Goal: Task Accomplishment & Management: Manage account settings

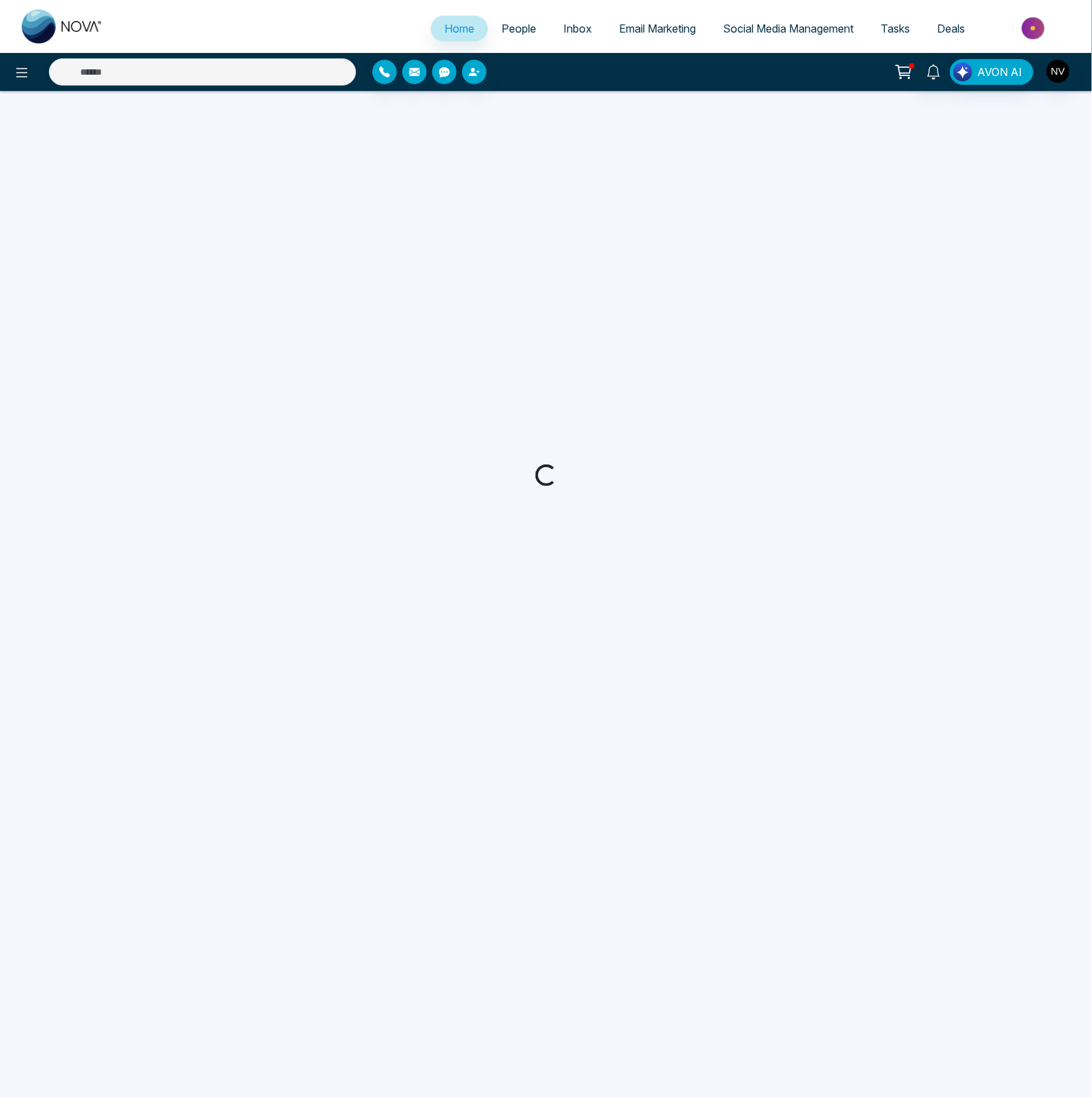
select select "*"
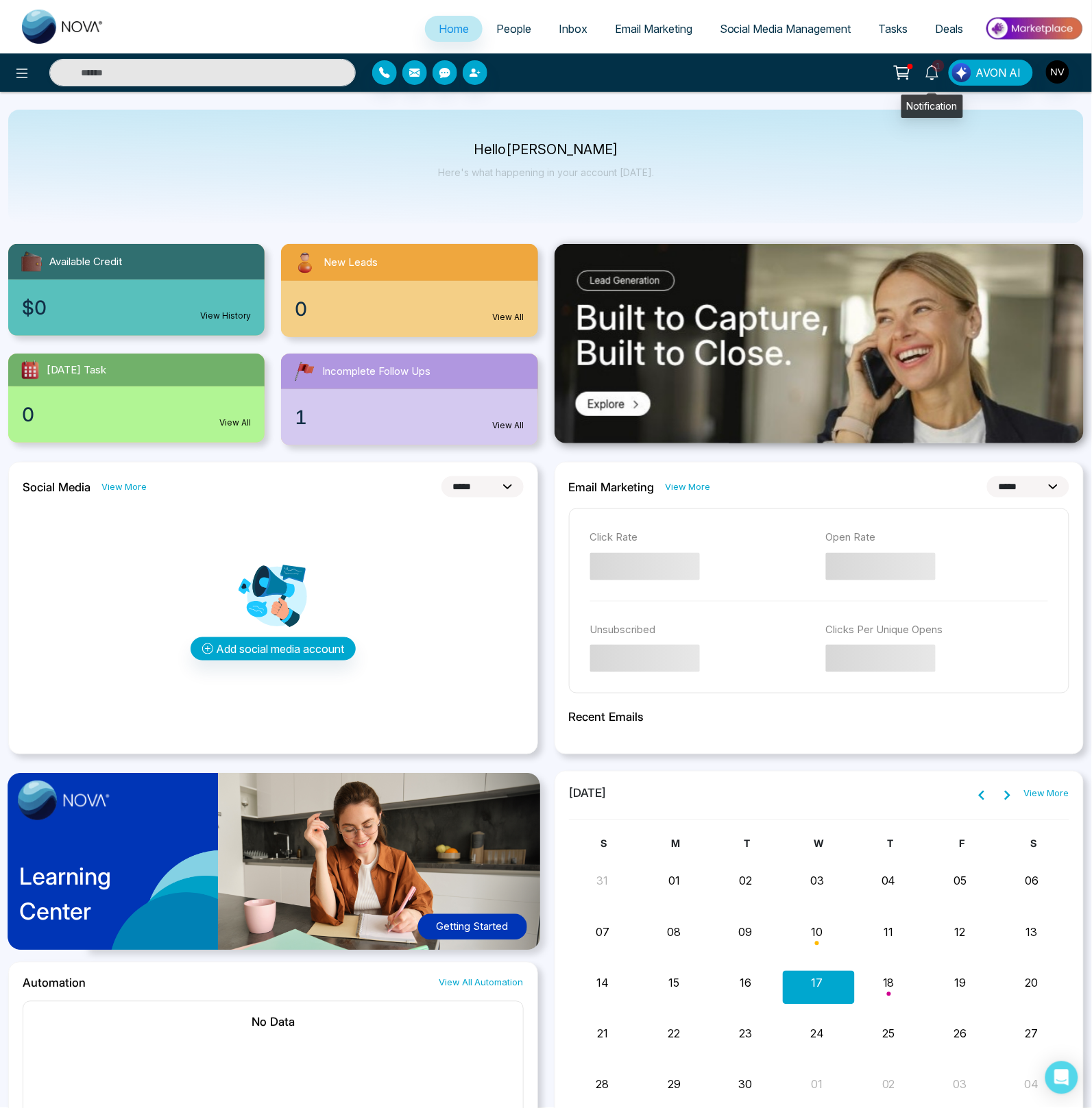
click at [929, 68] on icon at bounding box center [931, 72] width 13 height 15
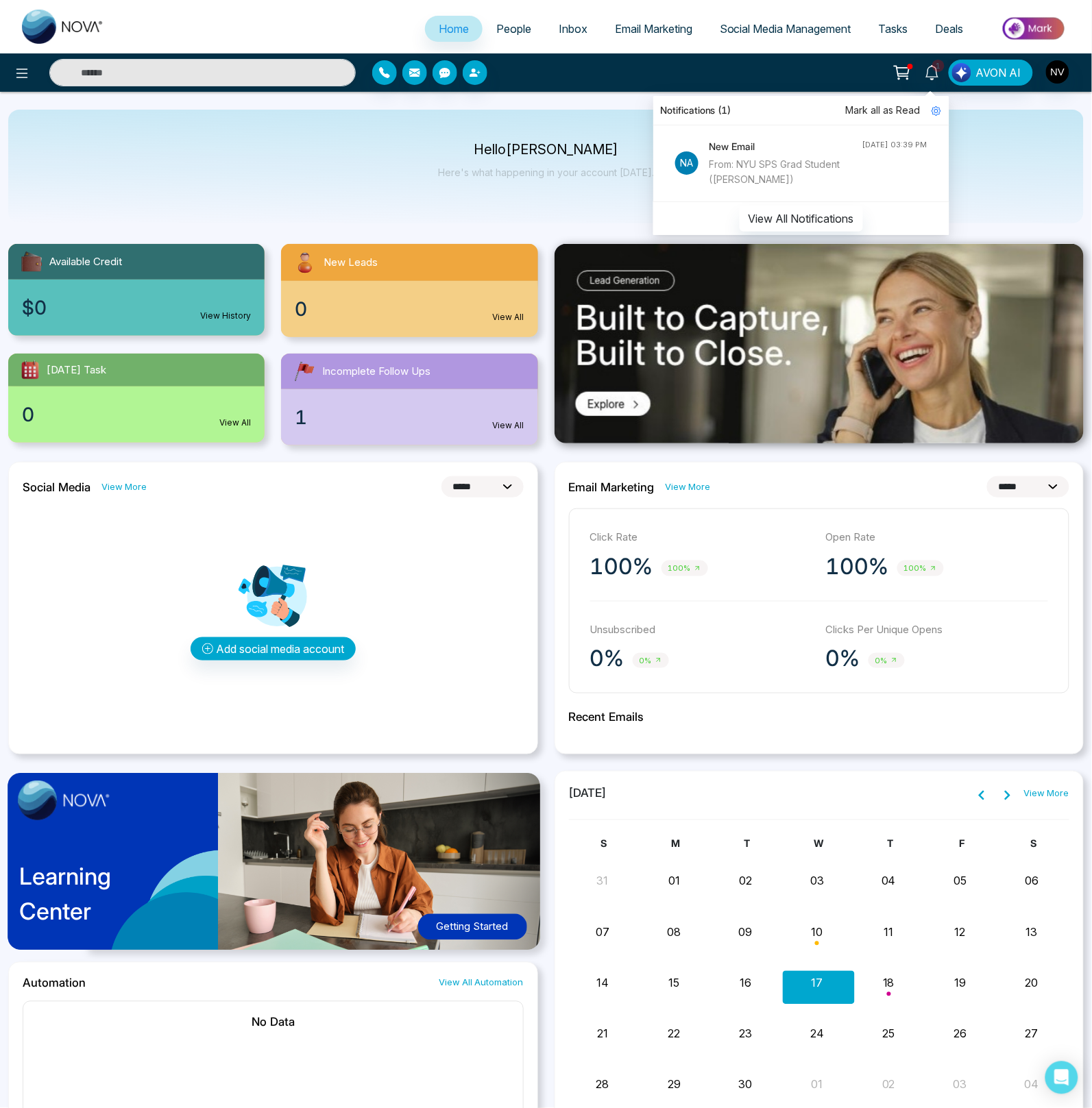
click at [758, 178] on div "From: NYU SPS Grad Student ([PERSON_NAME])" at bounding box center [786, 172] width 153 height 30
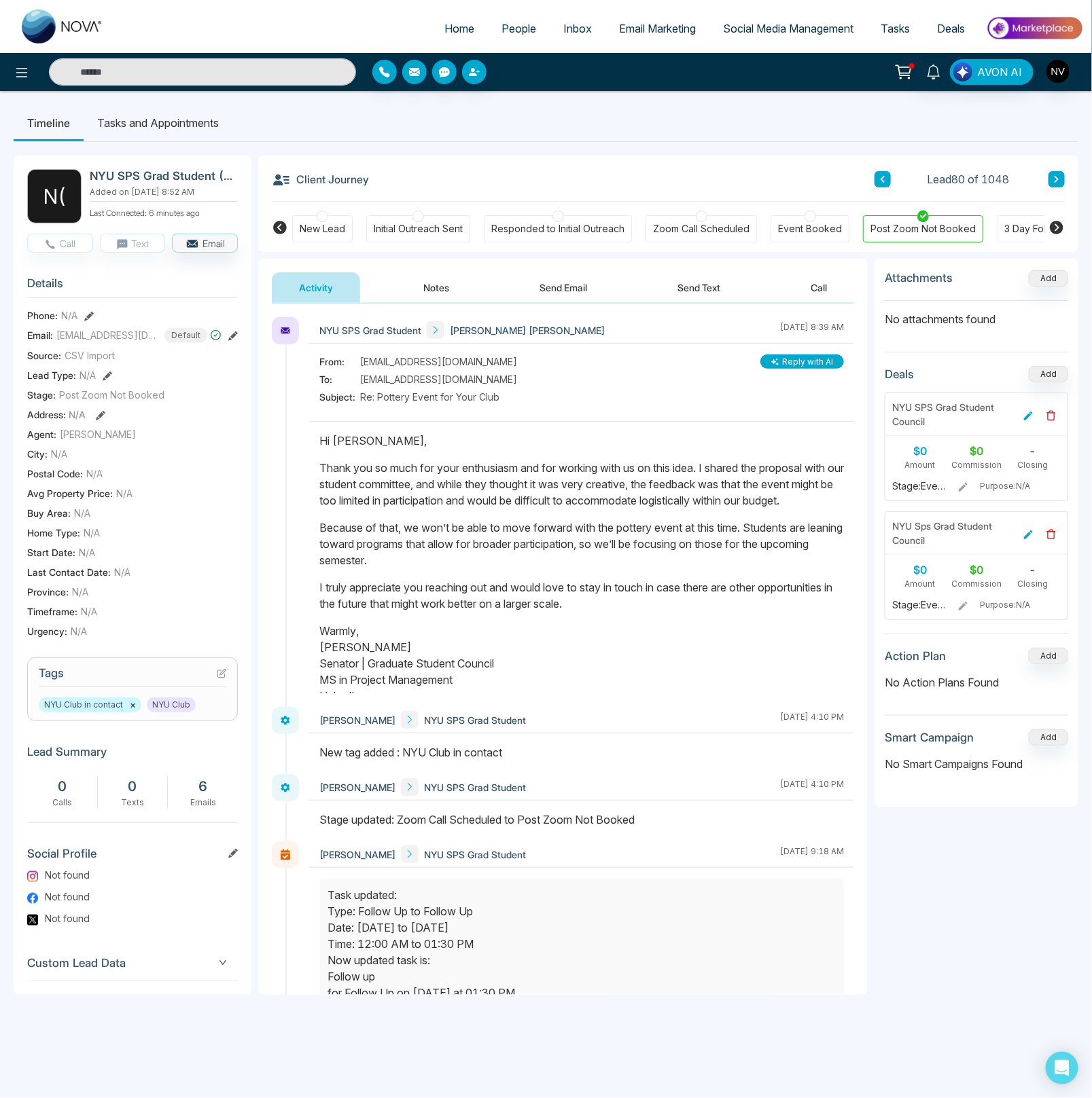
drag, startPoint x: 322, startPoint y: 469, endPoint x: 673, endPoint y: 633, distance: 387.4
click at [673, 633] on div "Hi [PERSON_NAME], Thank you so much for your enthusiasm and for working with us…" at bounding box center [582, 568] width 525 height 271
click at [1056, 226] on icon at bounding box center [1056, 227] width 16 height 16
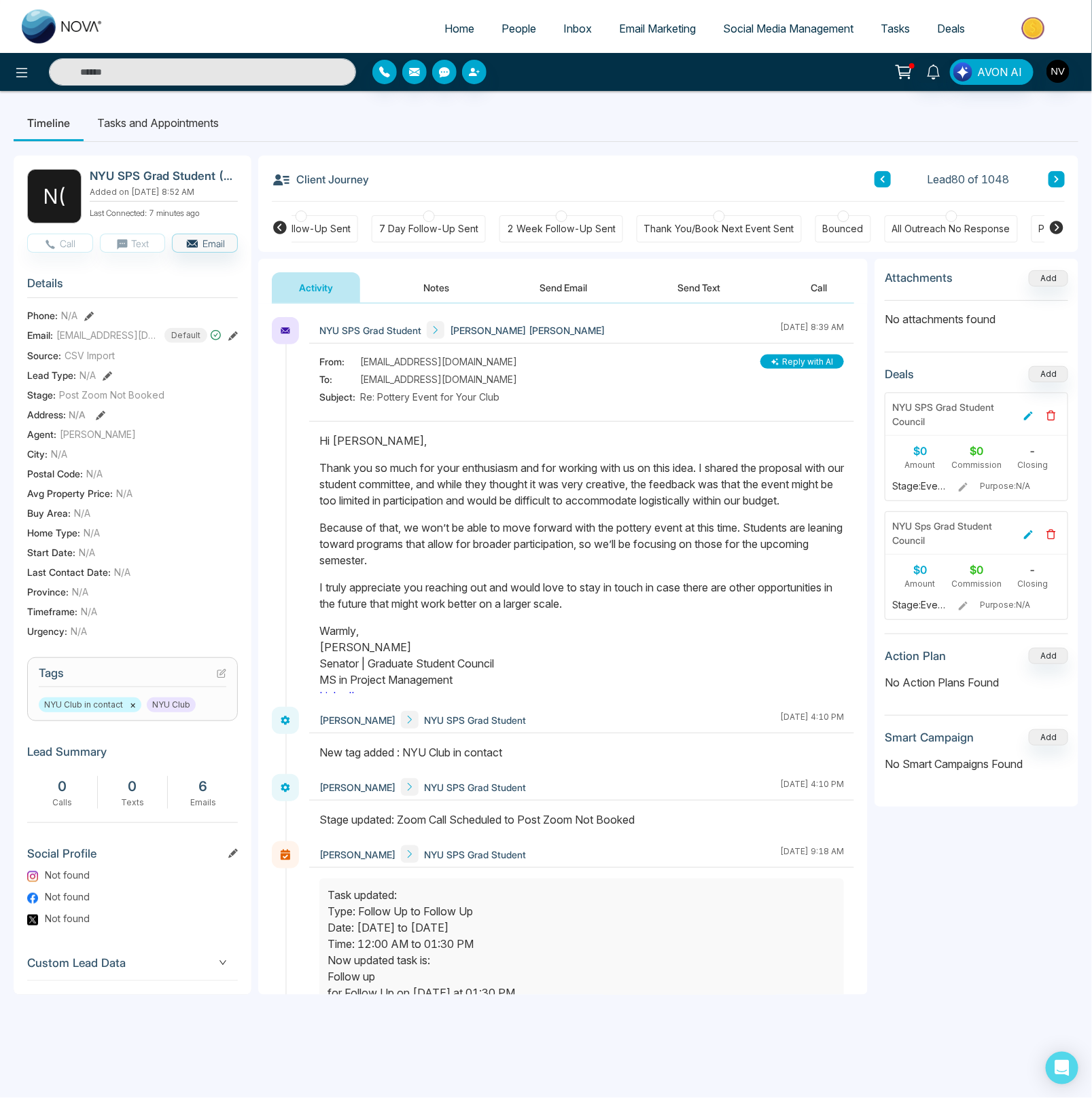
click at [1056, 226] on icon at bounding box center [1056, 227] width 16 height 16
click at [273, 227] on icon at bounding box center [279, 227] width 13 height 13
click at [276, 227] on icon at bounding box center [279, 227] width 13 height 13
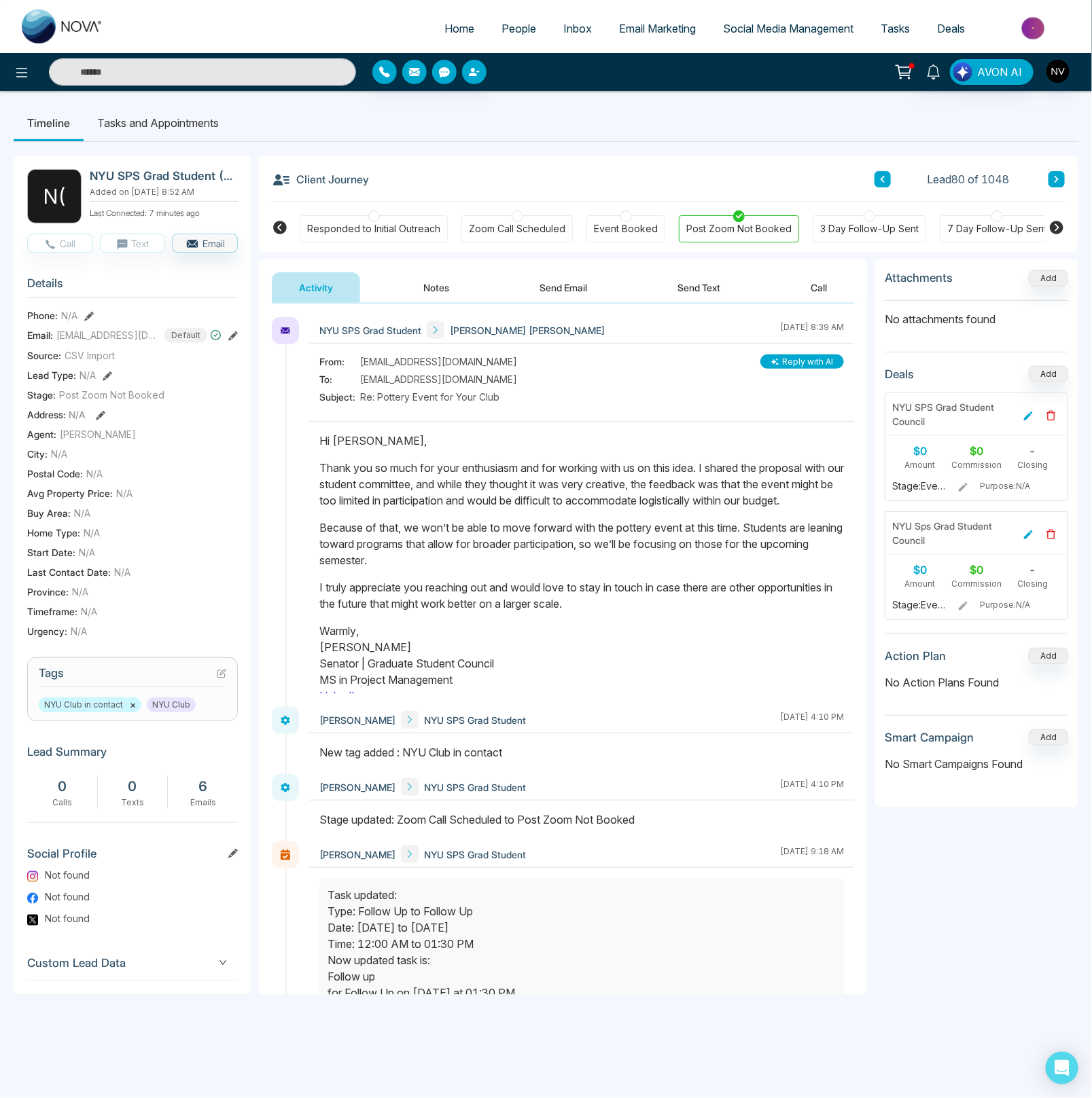
click at [221, 672] on icon at bounding box center [222, 674] width 10 height 10
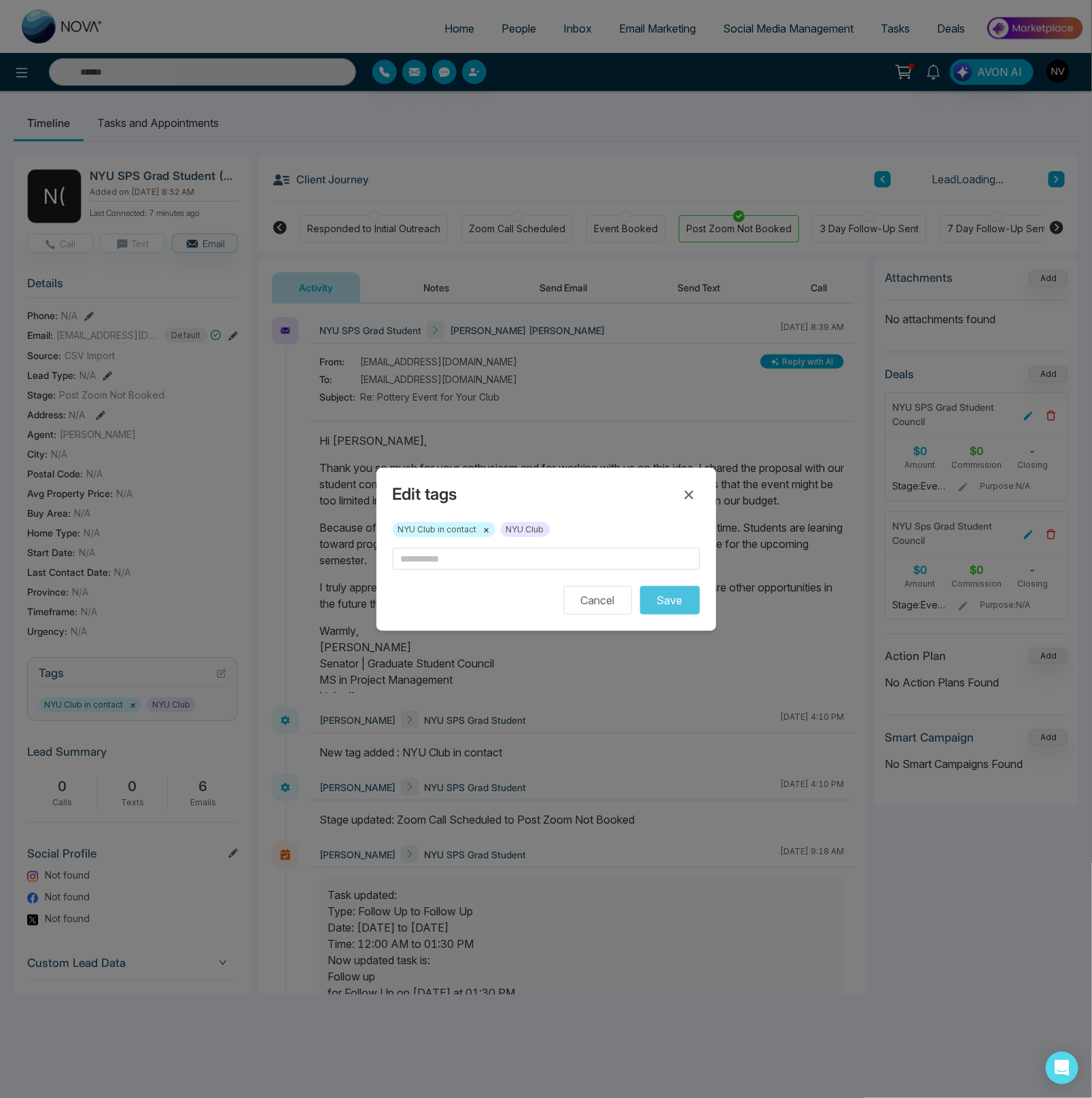
click at [517, 526] on span "NYU Club" at bounding box center [525, 529] width 49 height 15
click at [516, 534] on span "NYU Club" at bounding box center [525, 529] width 49 height 15
click at [685, 495] on icon at bounding box center [689, 495] width 16 height 16
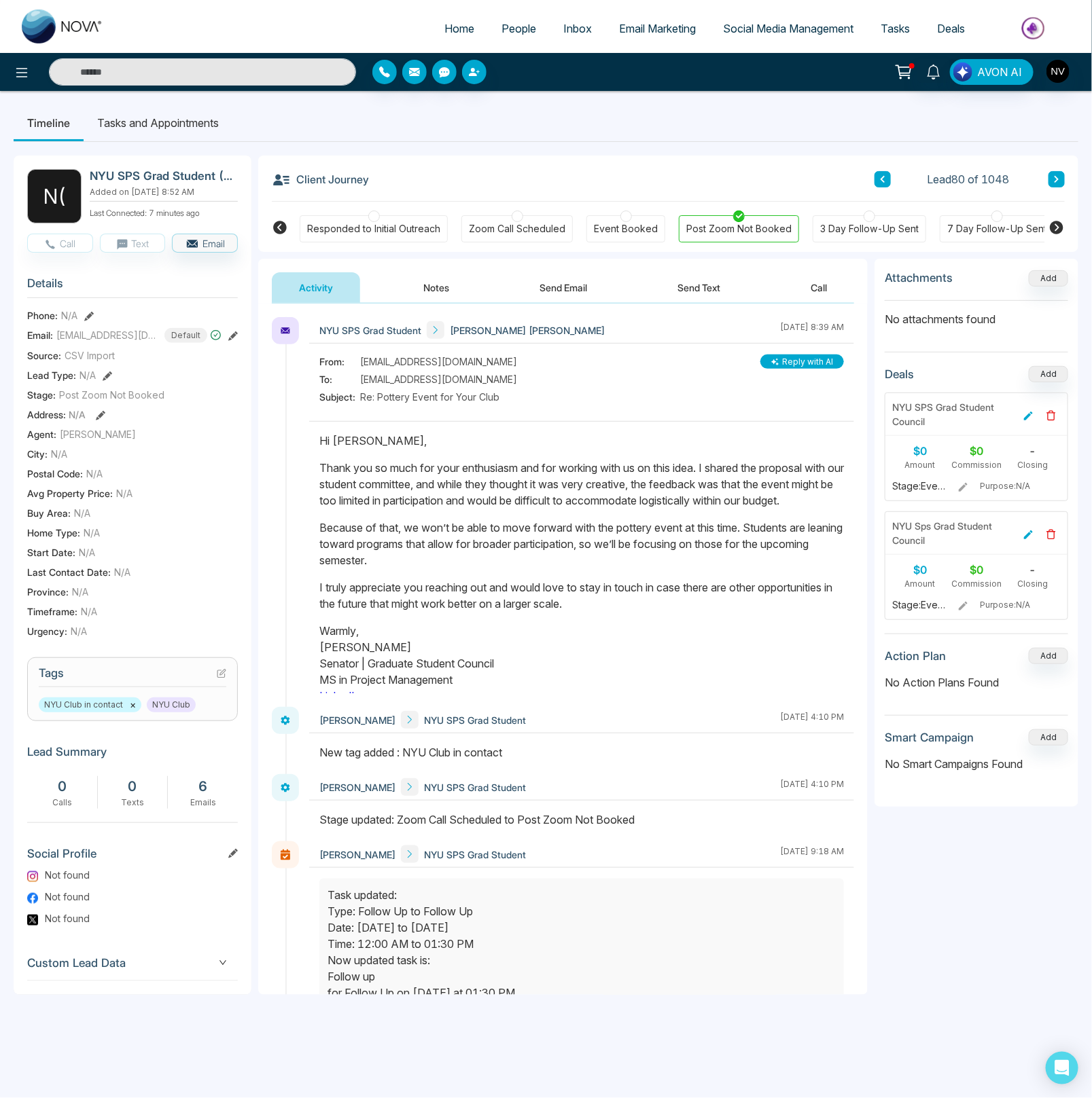
click at [501, 24] on span "People" at bounding box center [518, 28] width 35 height 13
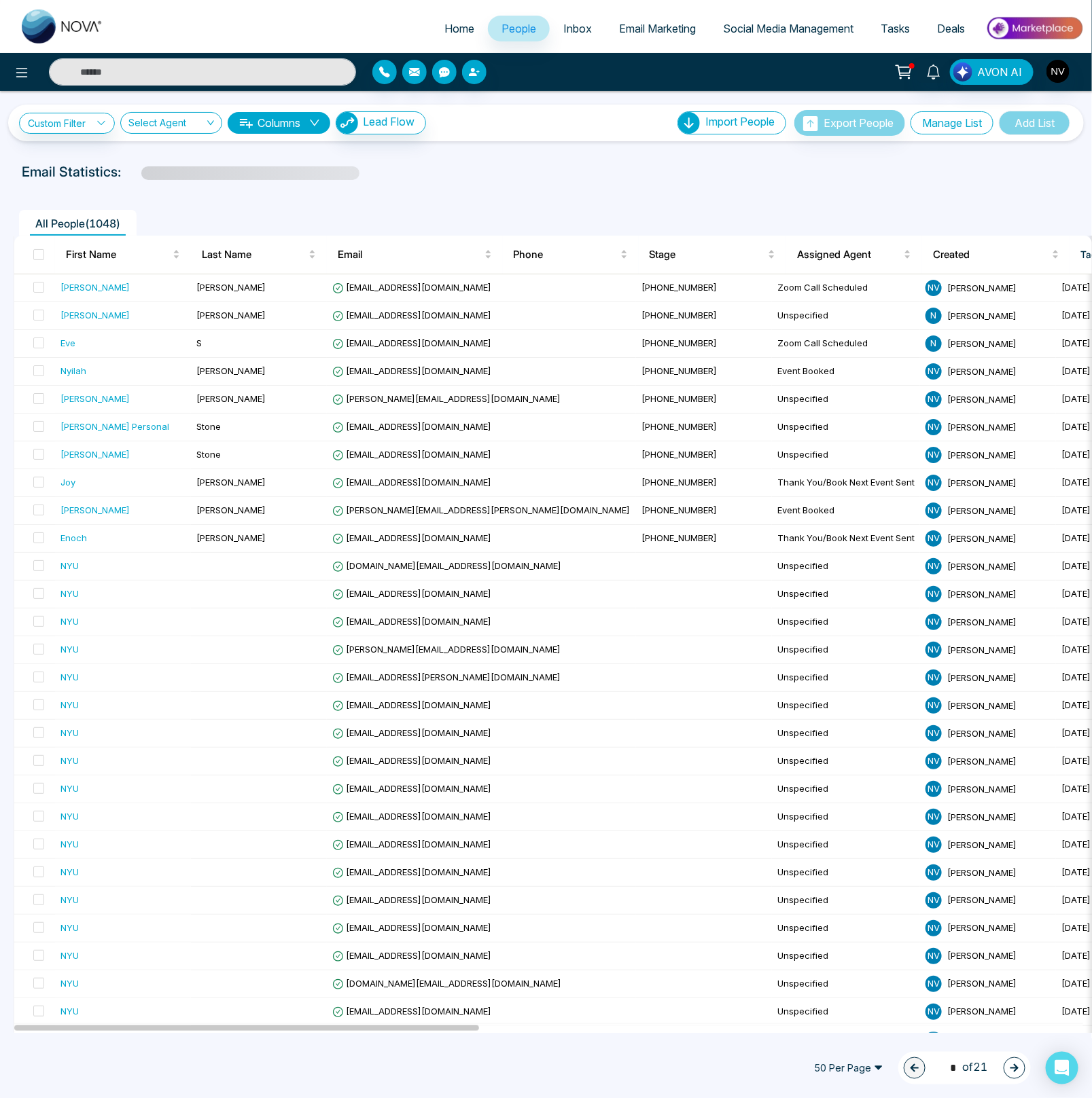
click at [942, 122] on button "Manage List" at bounding box center [952, 123] width 83 height 23
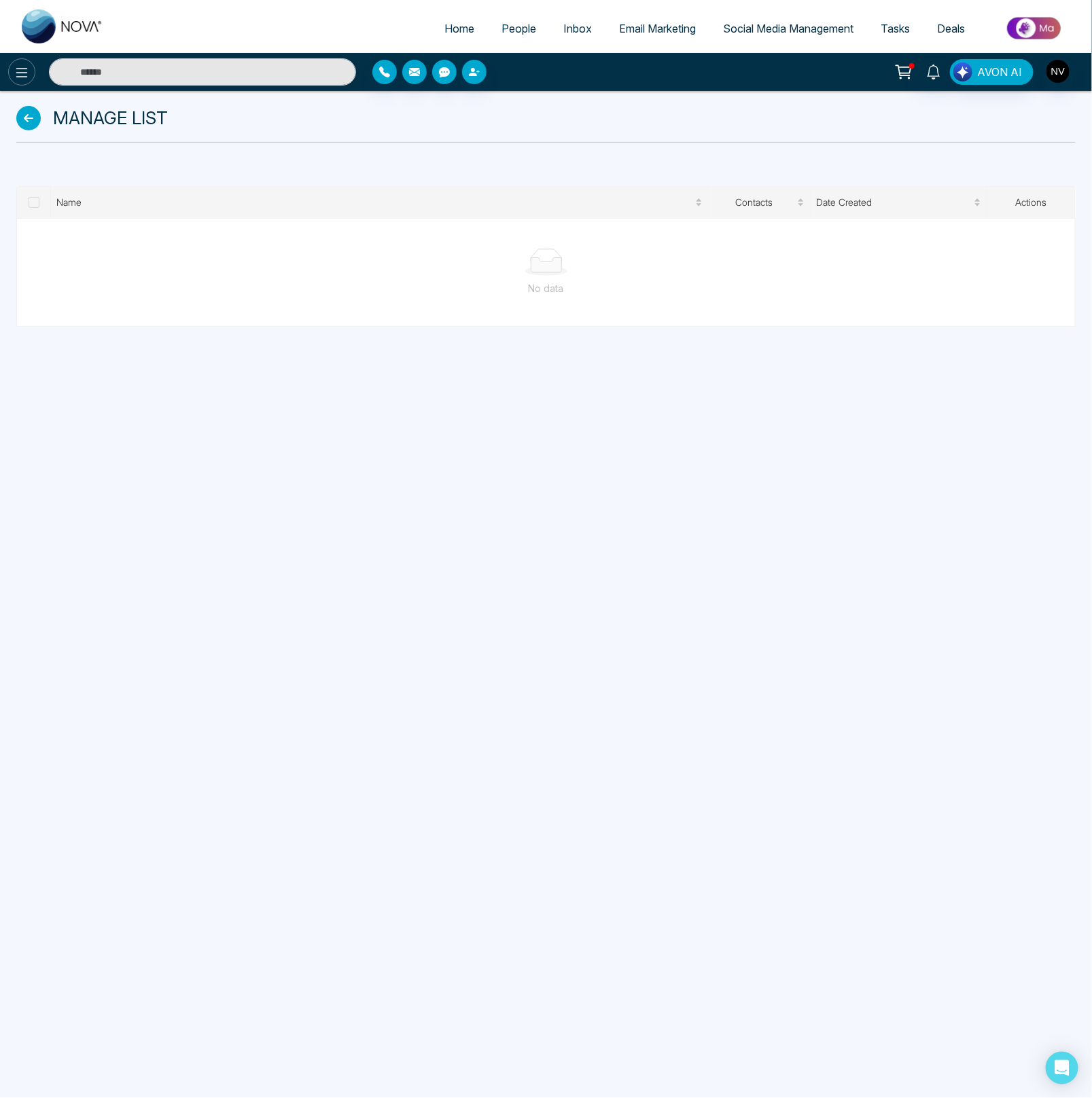
click at [17, 62] on button at bounding box center [22, 72] width 27 height 27
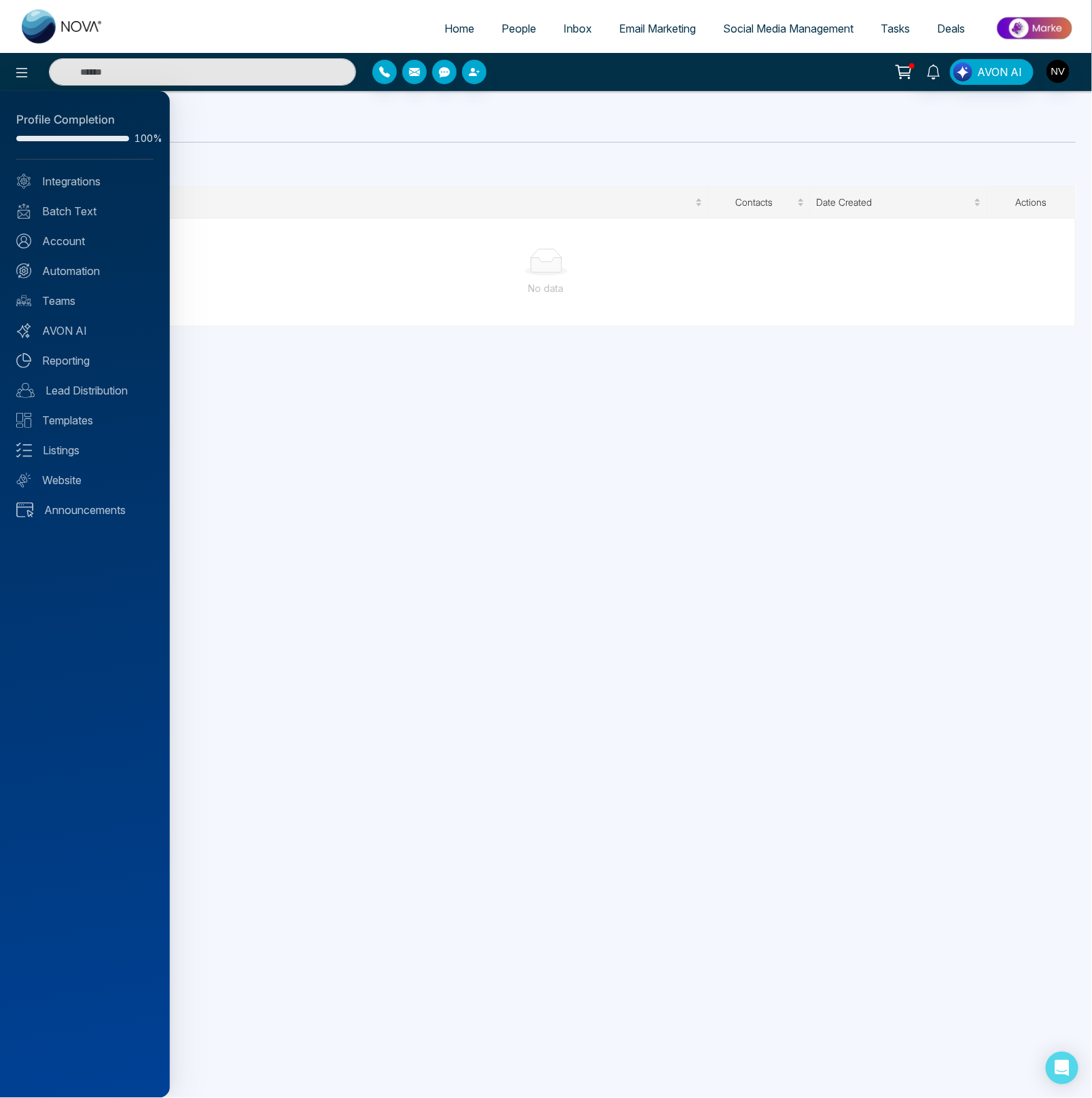
click at [340, 133] on div at bounding box center [546, 549] width 1092 height 1098
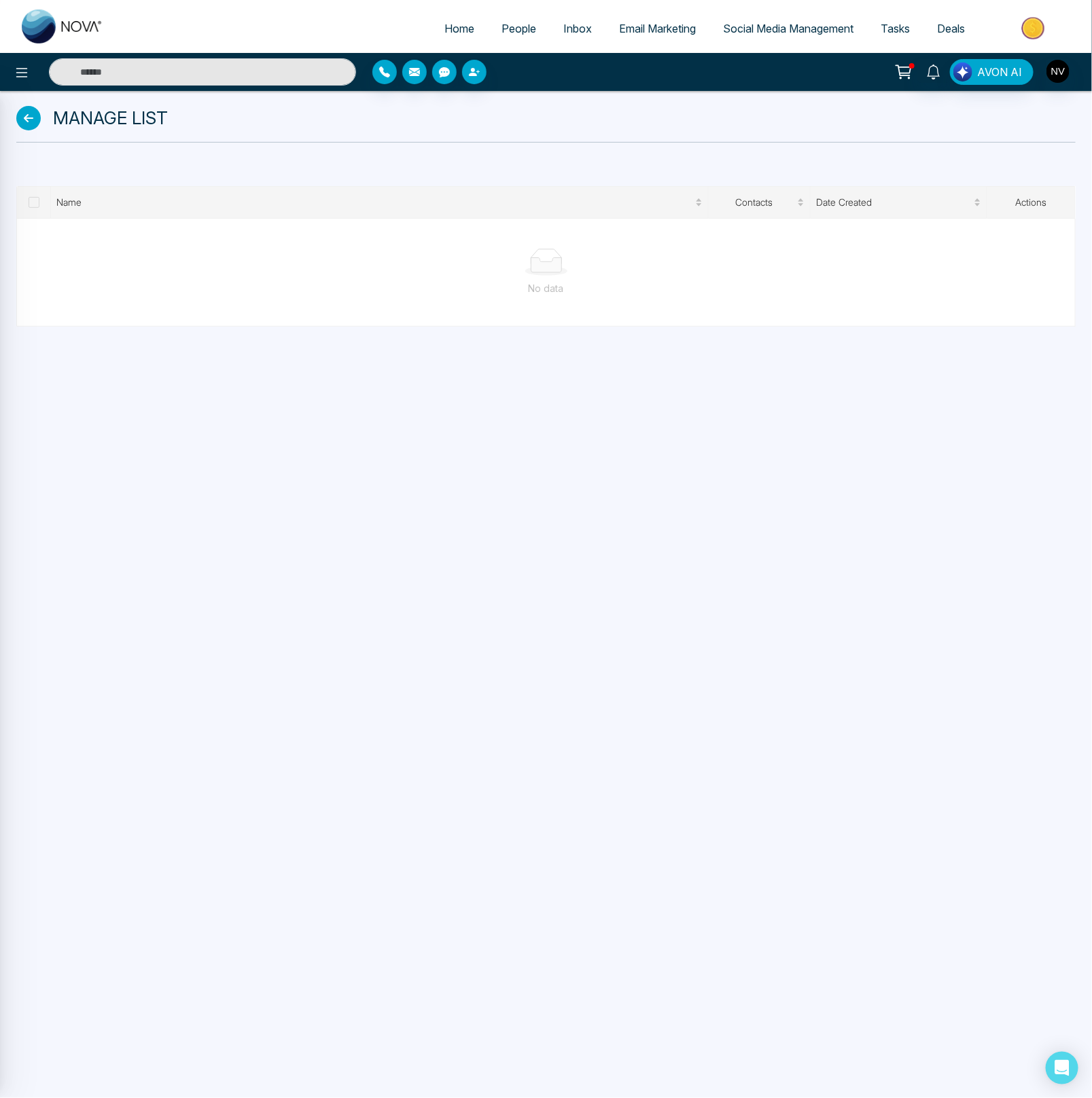
click at [230, 70] on input "text" at bounding box center [202, 72] width 307 height 27
type input "****"
click at [518, 33] on span "People" at bounding box center [518, 28] width 35 height 13
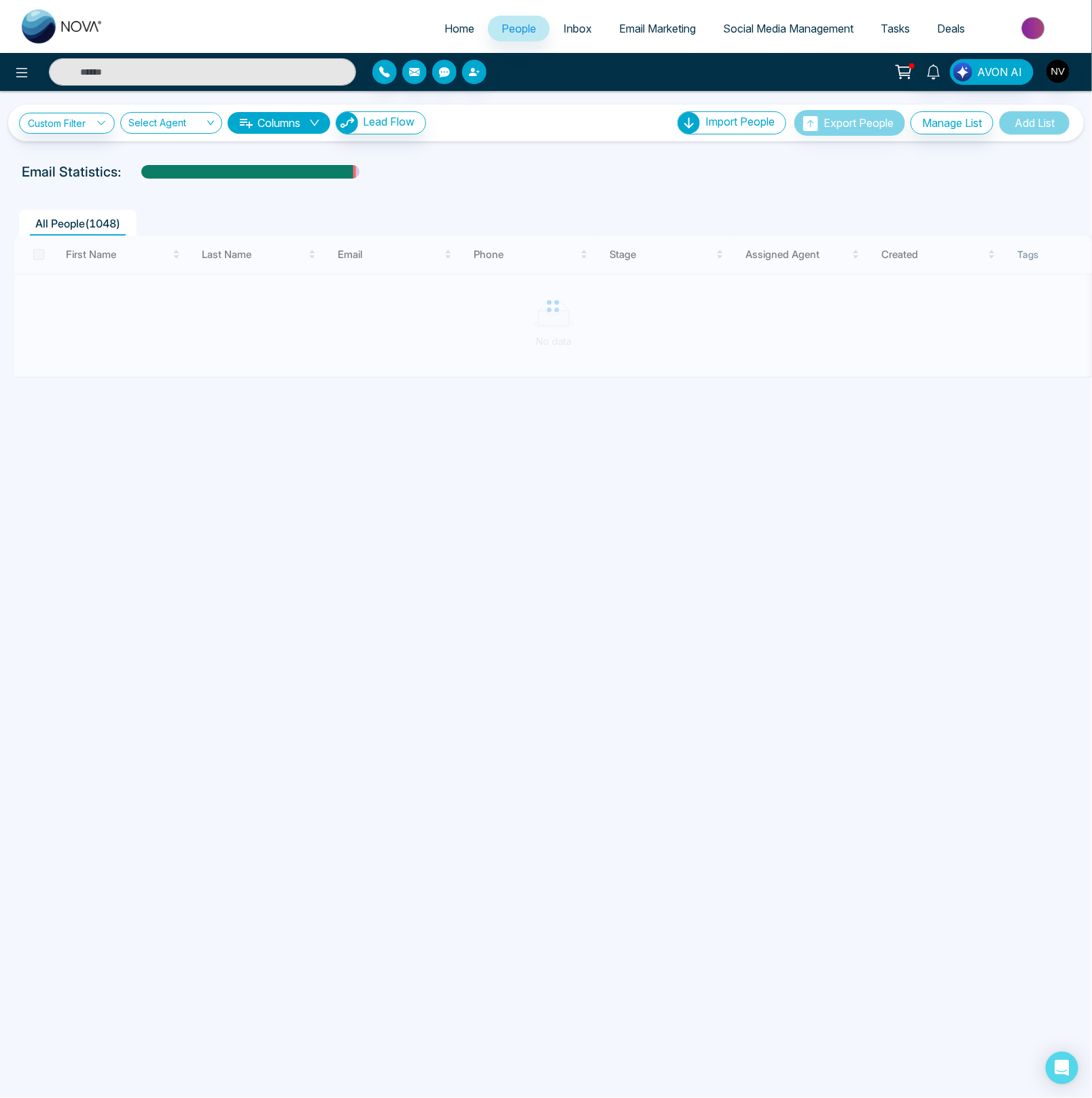
click at [263, 117] on button "Columns" at bounding box center [278, 123] width 103 height 22
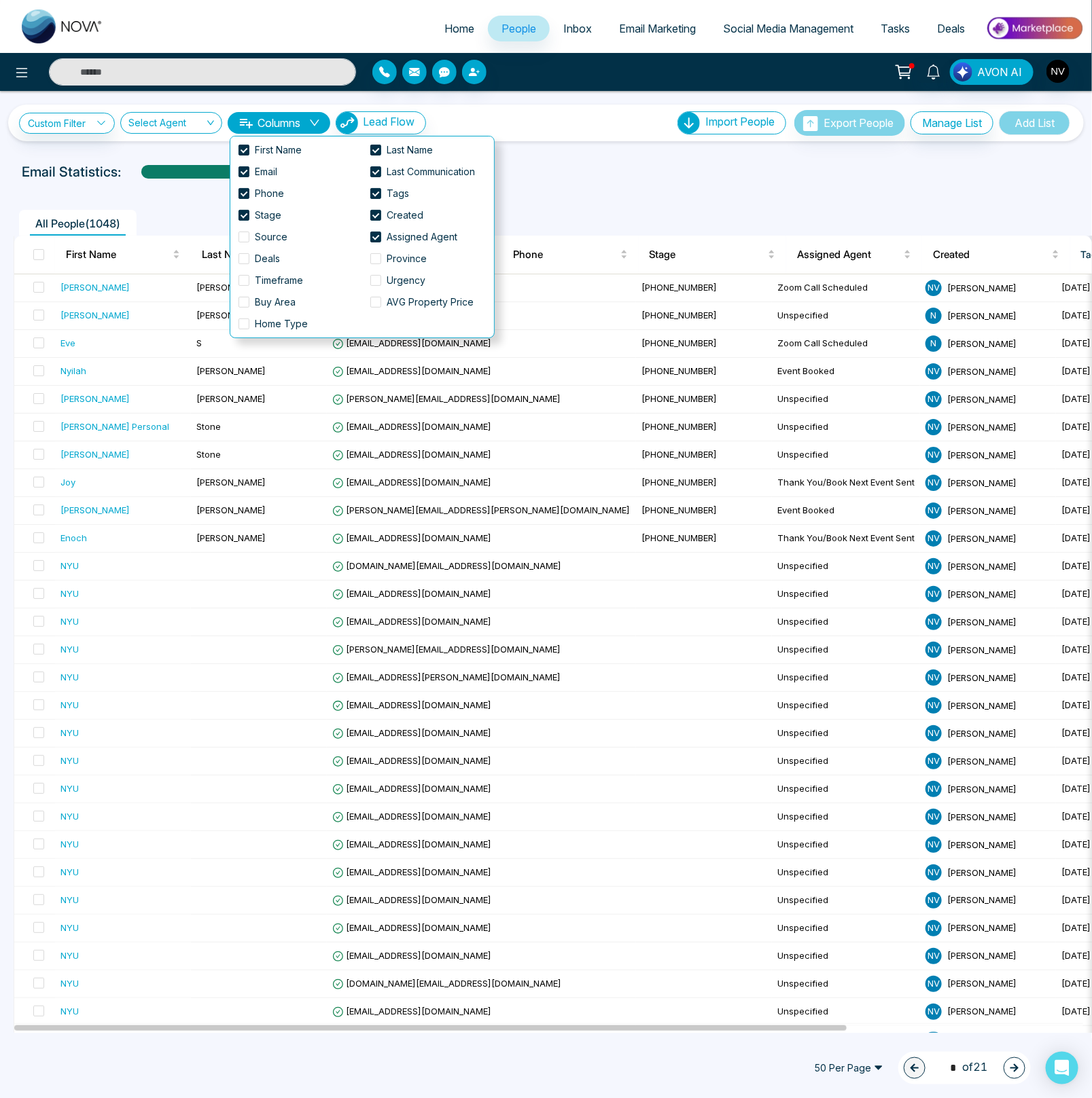
click at [269, 119] on button "Columns" at bounding box center [278, 123] width 103 height 22
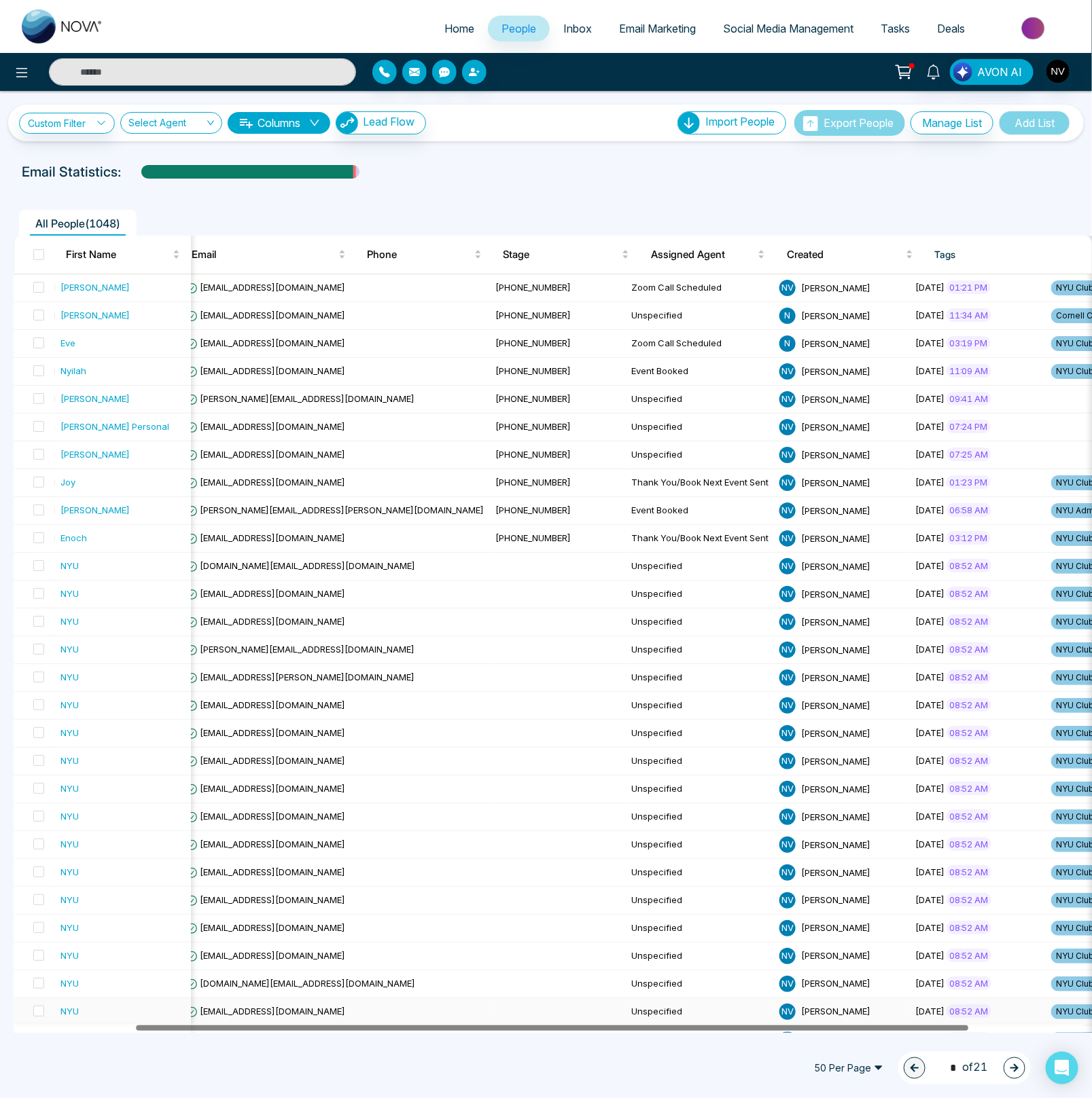
scroll to position [0, 228]
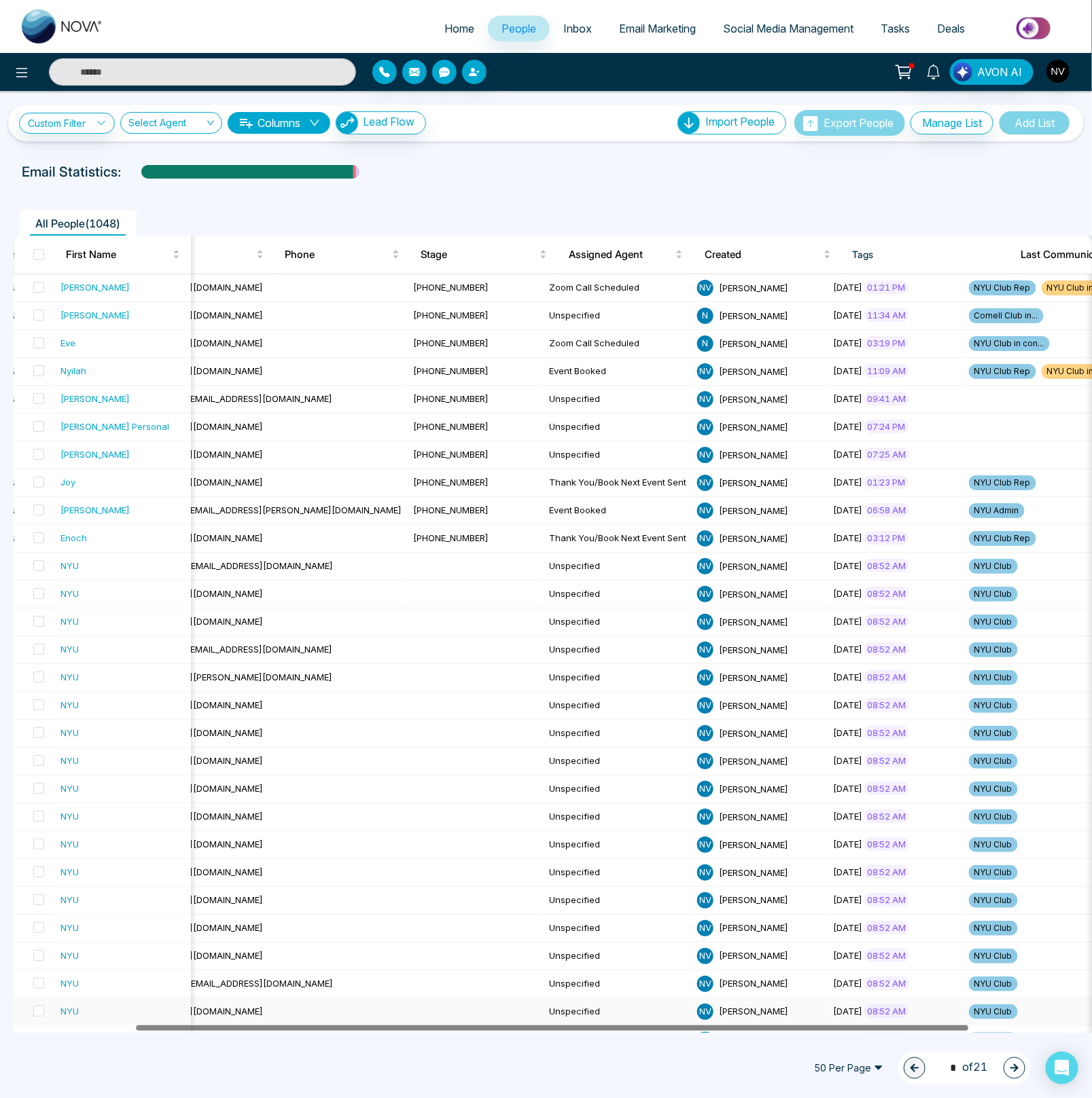
drag, startPoint x: 702, startPoint y: 1028, endPoint x: 891, endPoint y: 1020, distance: 189.2
click at [891, 1020] on div "First Name Last Name Email Phone Stage Assigned Agent Created Tags Last Communi…" at bounding box center [552, 956] width 1078 height 1441
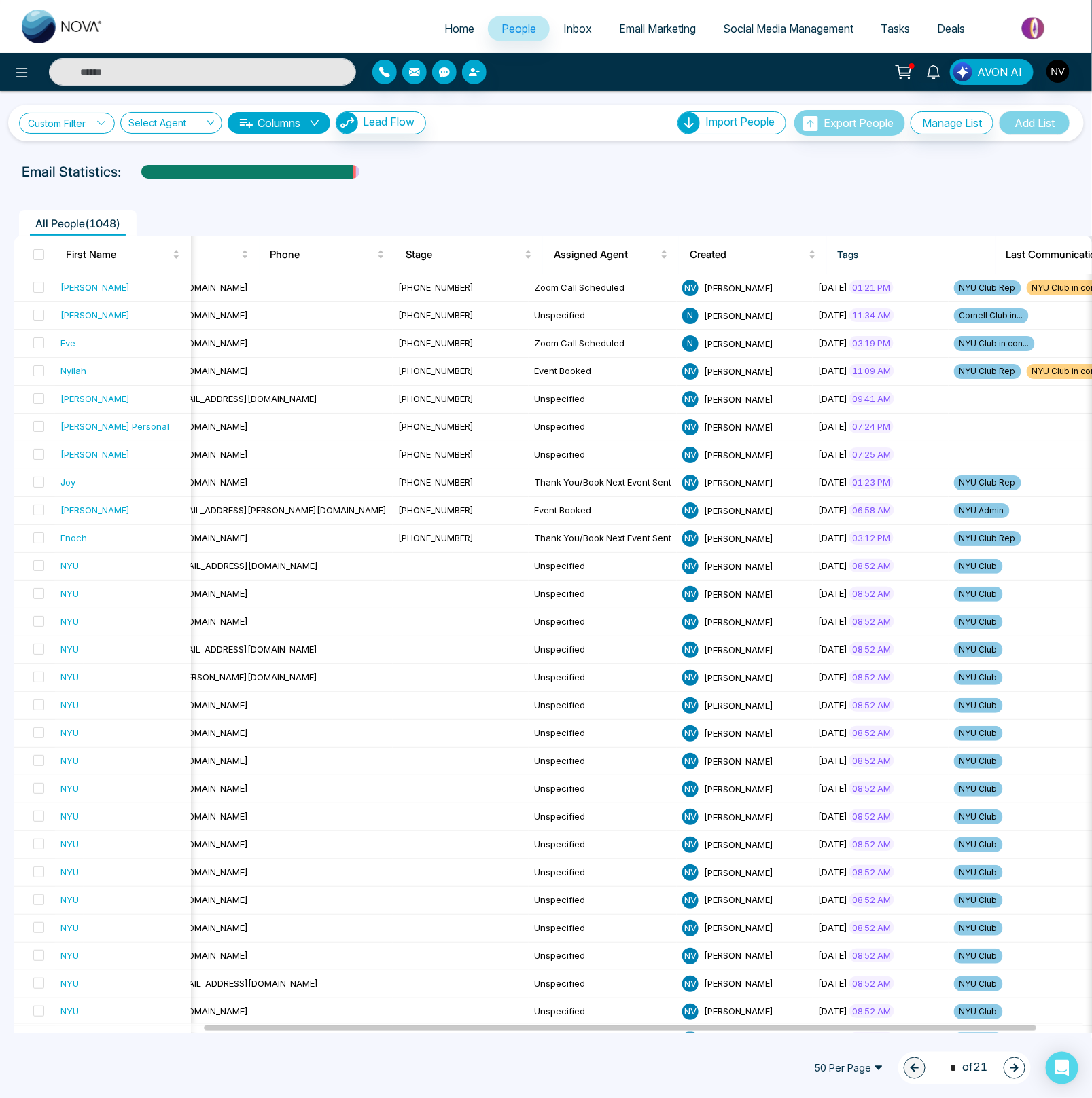
click at [57, 127] on link "Custom Filter" at bounding box center [66, 123] width 96 height 21
click at [82, 162] on input "search" at bounding box center [94, 154] width 110 height 20
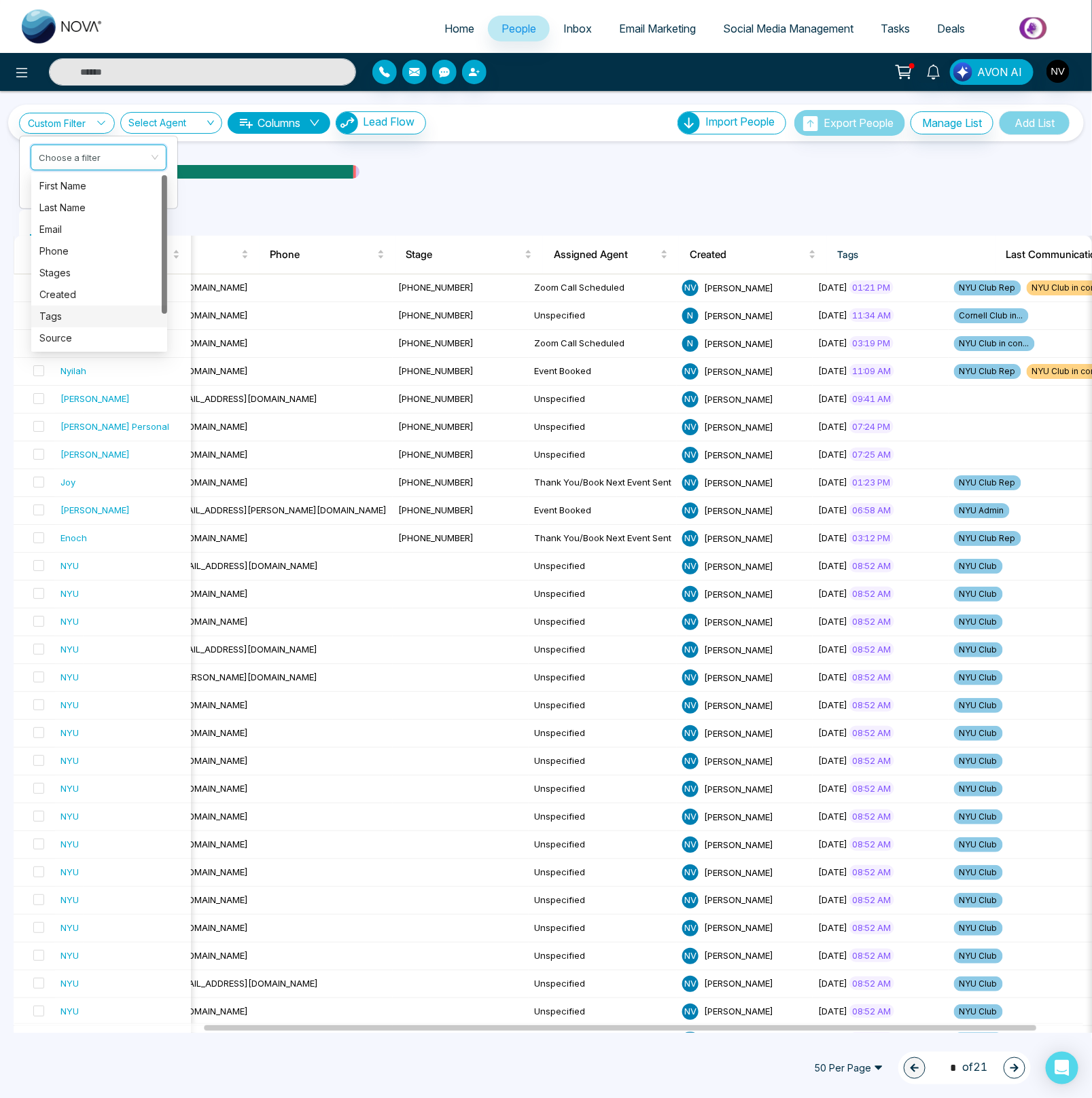
click at [55, 309] on div "Tags" at bounding box center [98, 316] width 119 height 15
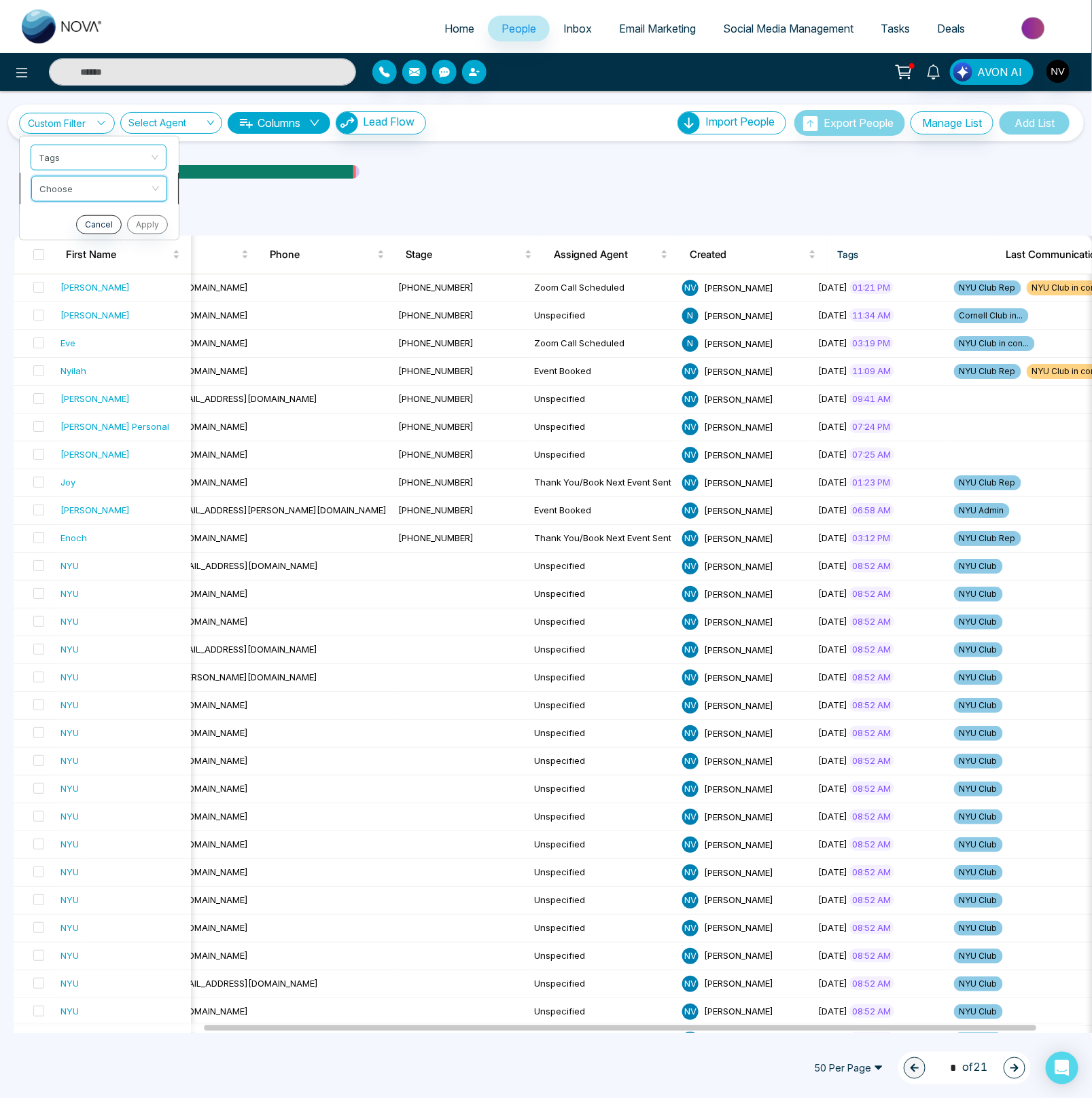
click at [82, 176] on input "search" at bounding box center [94, 186] width 110 height 20
click at [80, 220] on div "include" at bounding box center [98, 217] width 119 height 15
click at [90, 223] on input "search" at bounding box center [94, 217] width 110 height 20
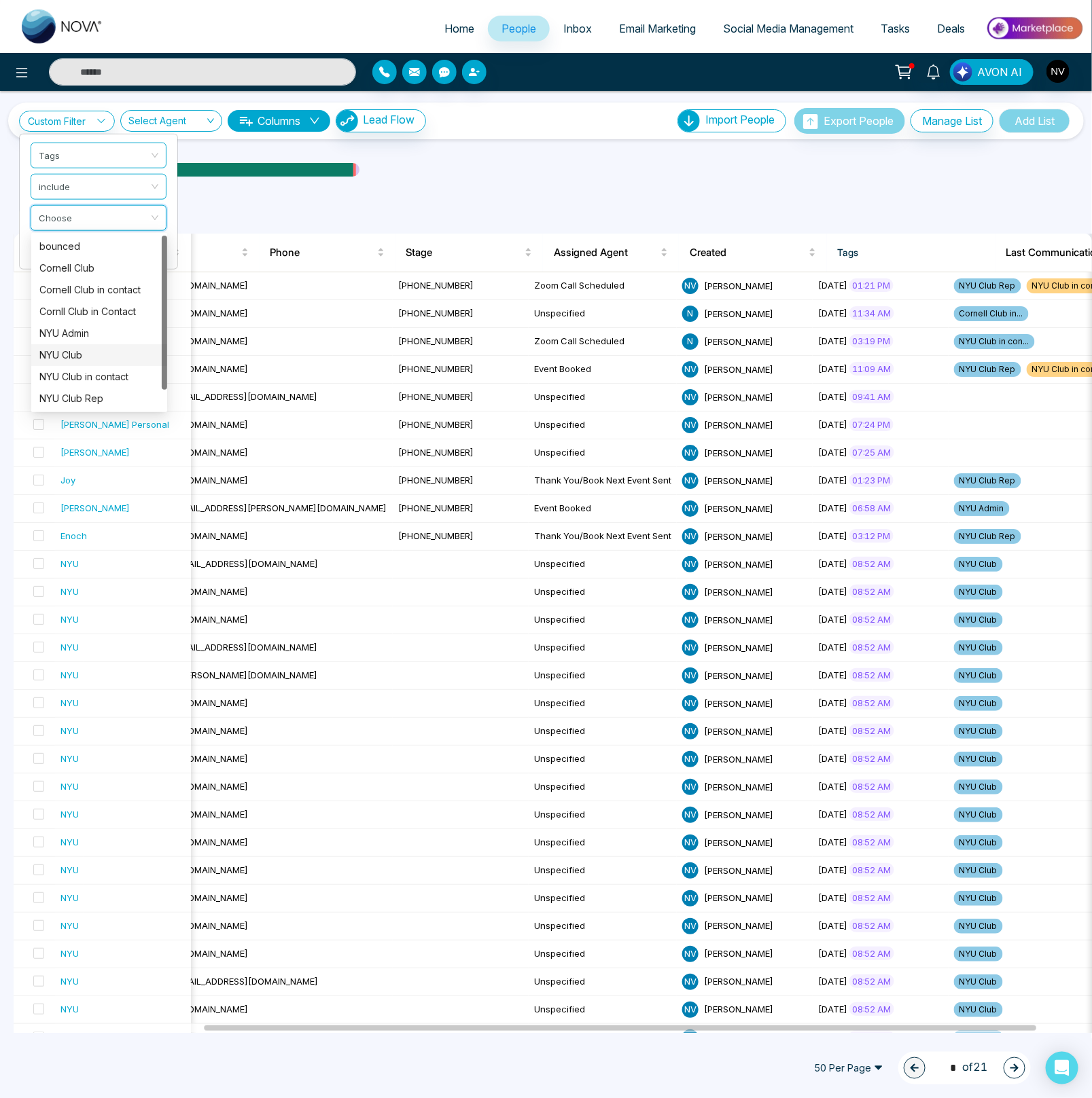
scroll to position [0, 0]
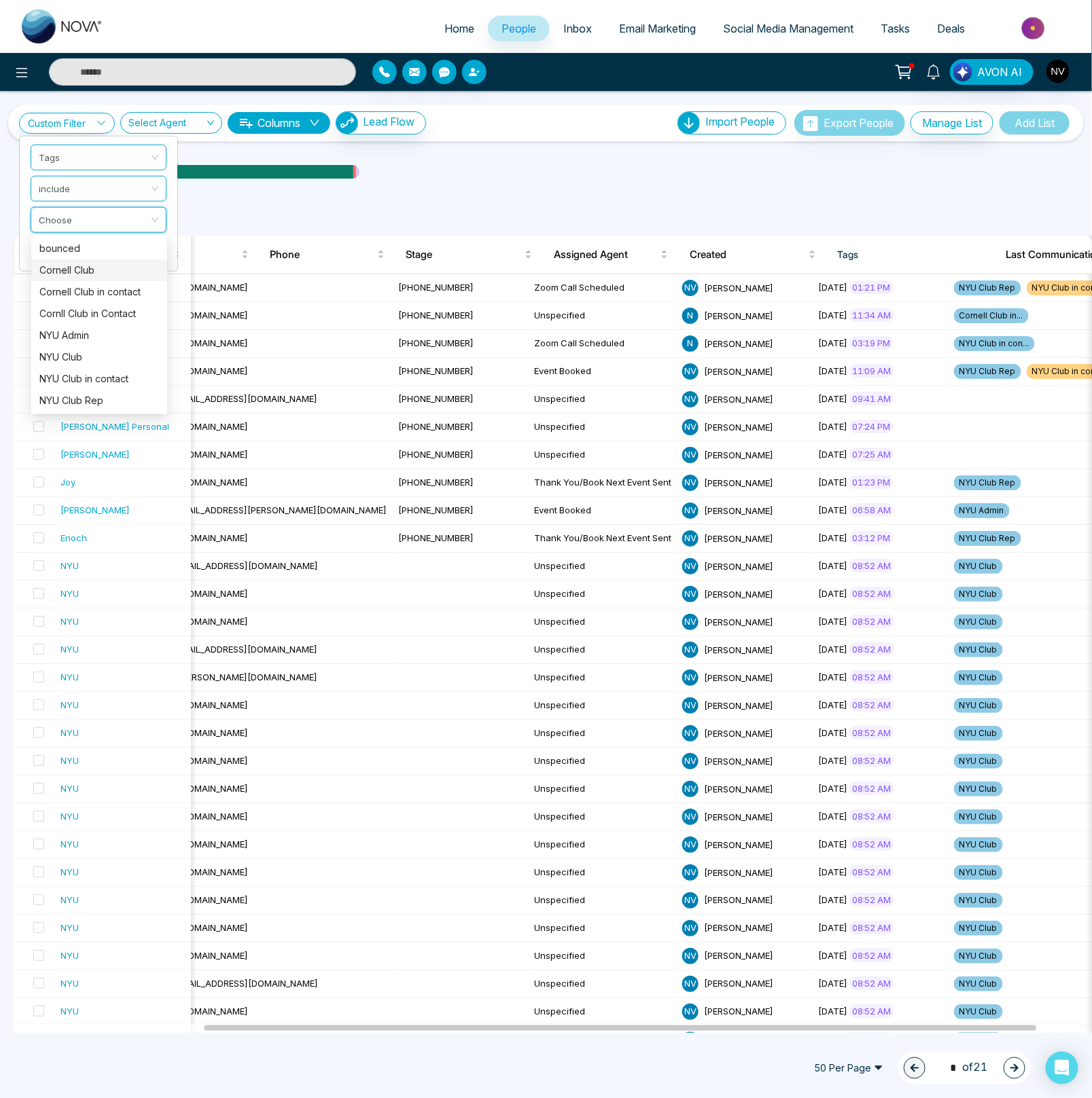
click at [230, 202] on div "All People ( 1048 )" at bounding box center [546, 218] width 1081 height 35
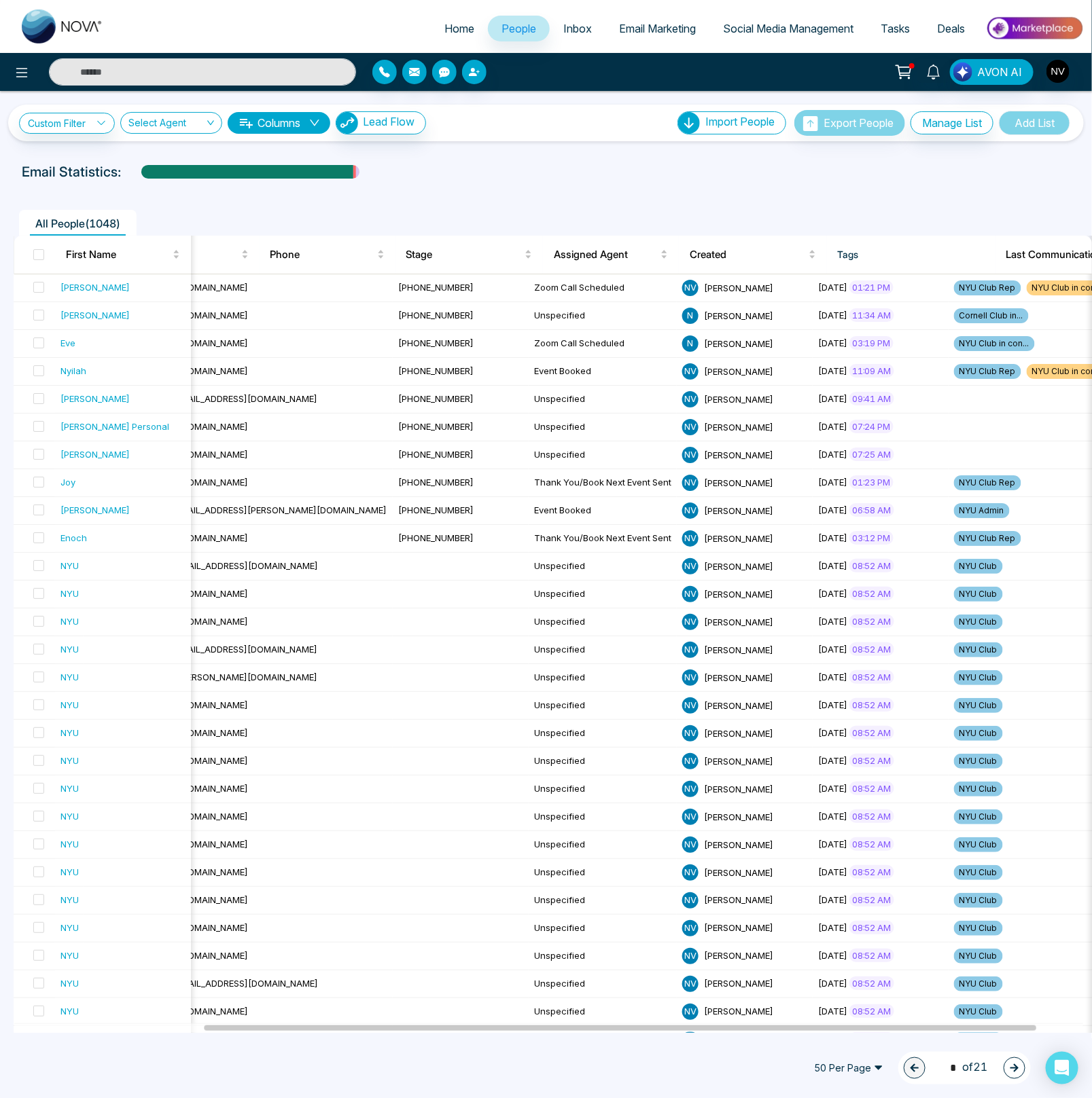
click at [232, 186] on div at bounding box center [546, 185] width 1075 height 6
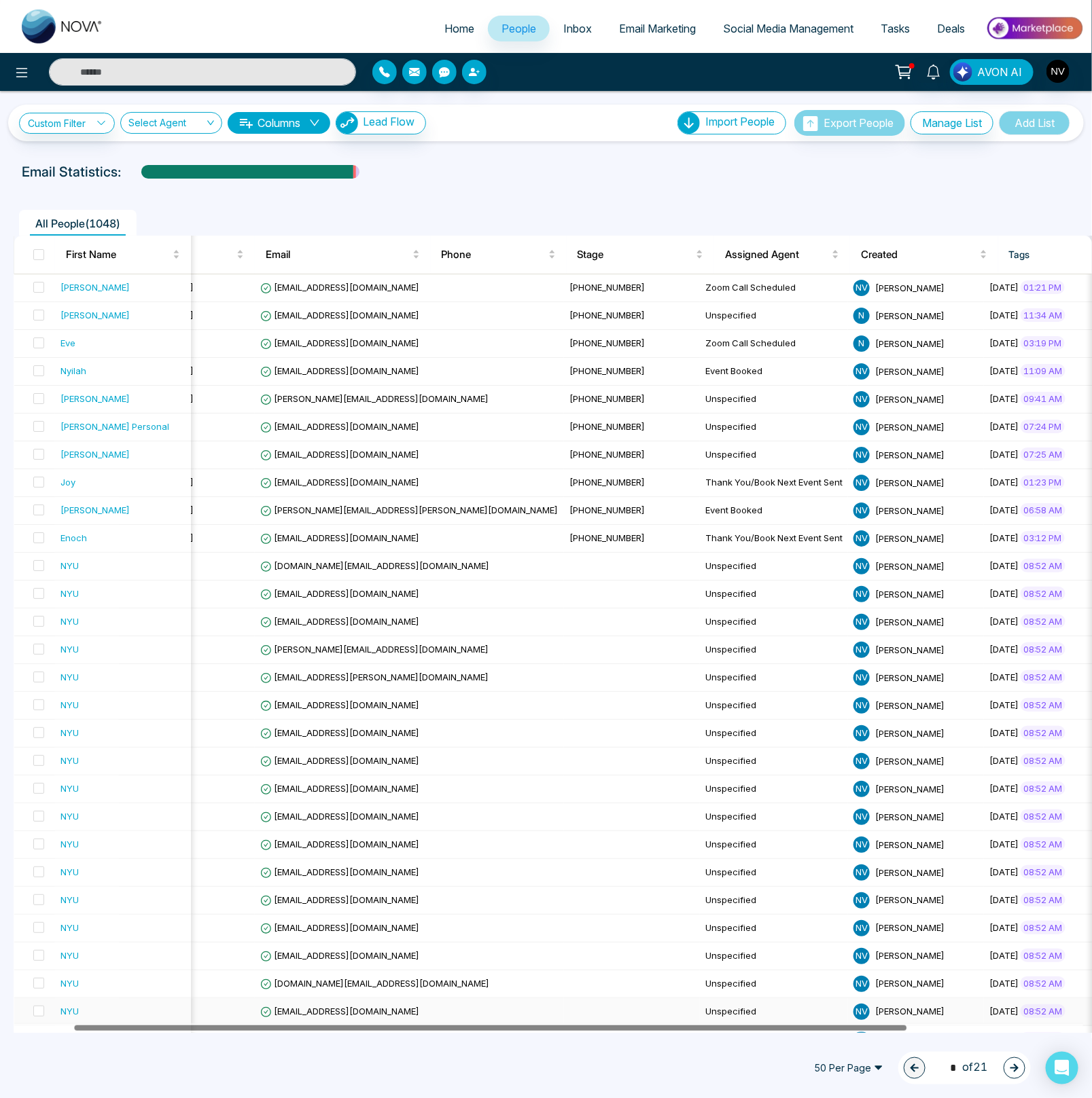
drag, startPoint x: 534, startPoint y: 1030, endPoint x: 403, endPoint y: 1015, distance: 131.9
click at [400, 1020] on div "First Name Last Name Email Phone Stage Assigned Agent Created Tags Last Communi…" at bounding box center [552, 956] width 1078 height 1441
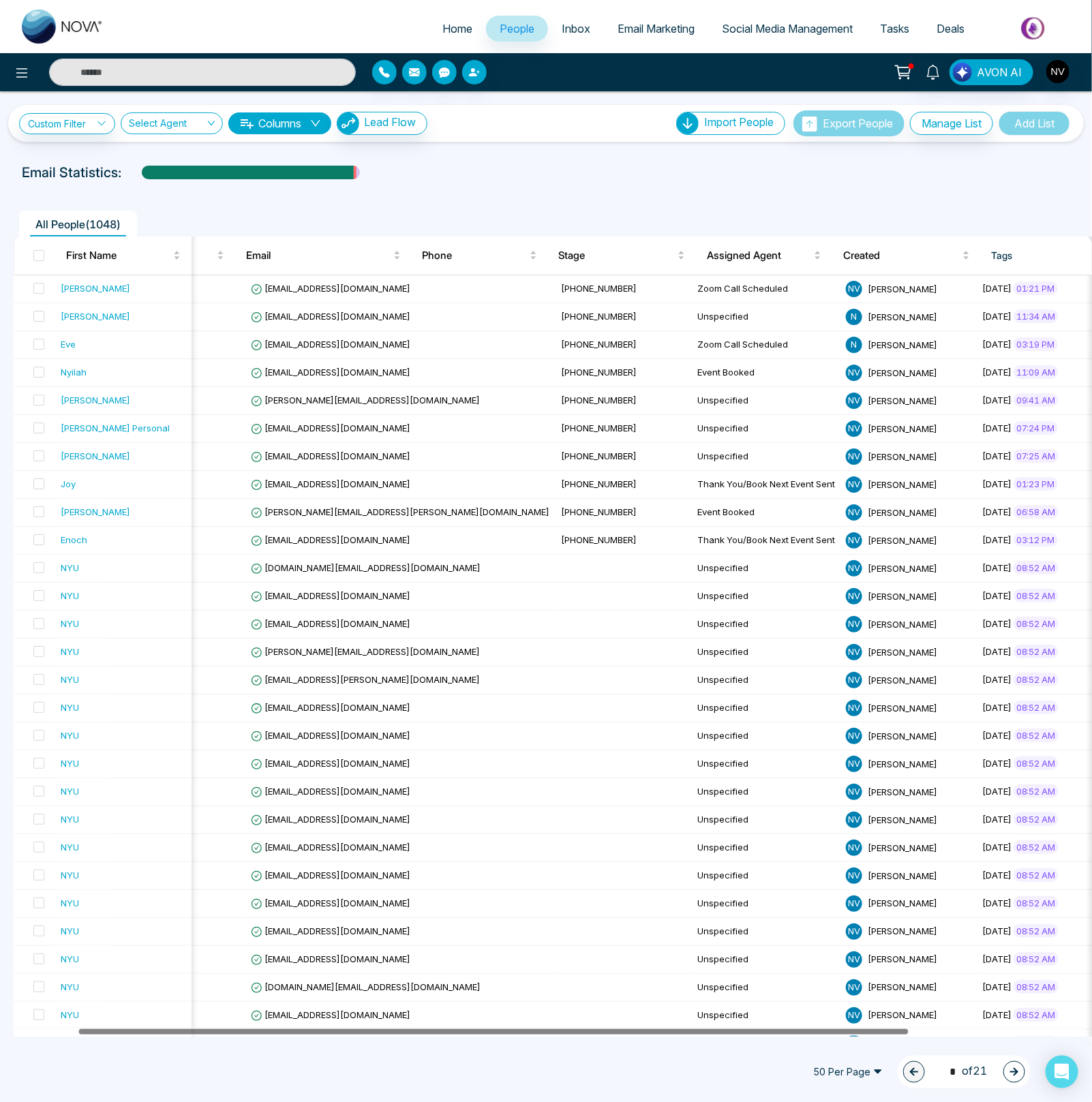
scroll to position [0, 92]
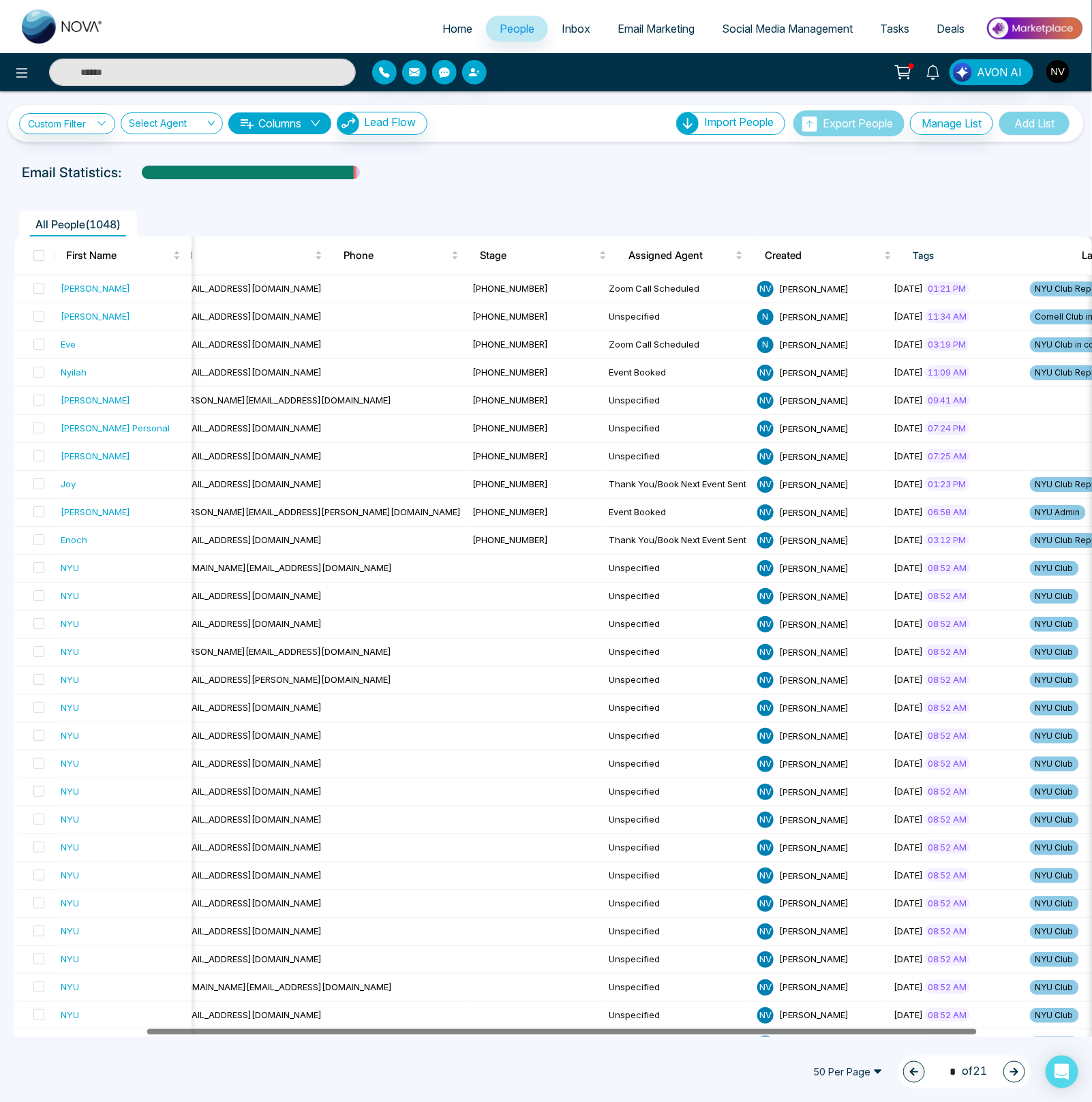
drag, startPoint x: 331, startPoint y: 1033, endPoint x: 407, endPoint y: 1035, distance: 76.0
click at [407, 1035] on div at bounding box center [548, 1032] width 1069 height 10
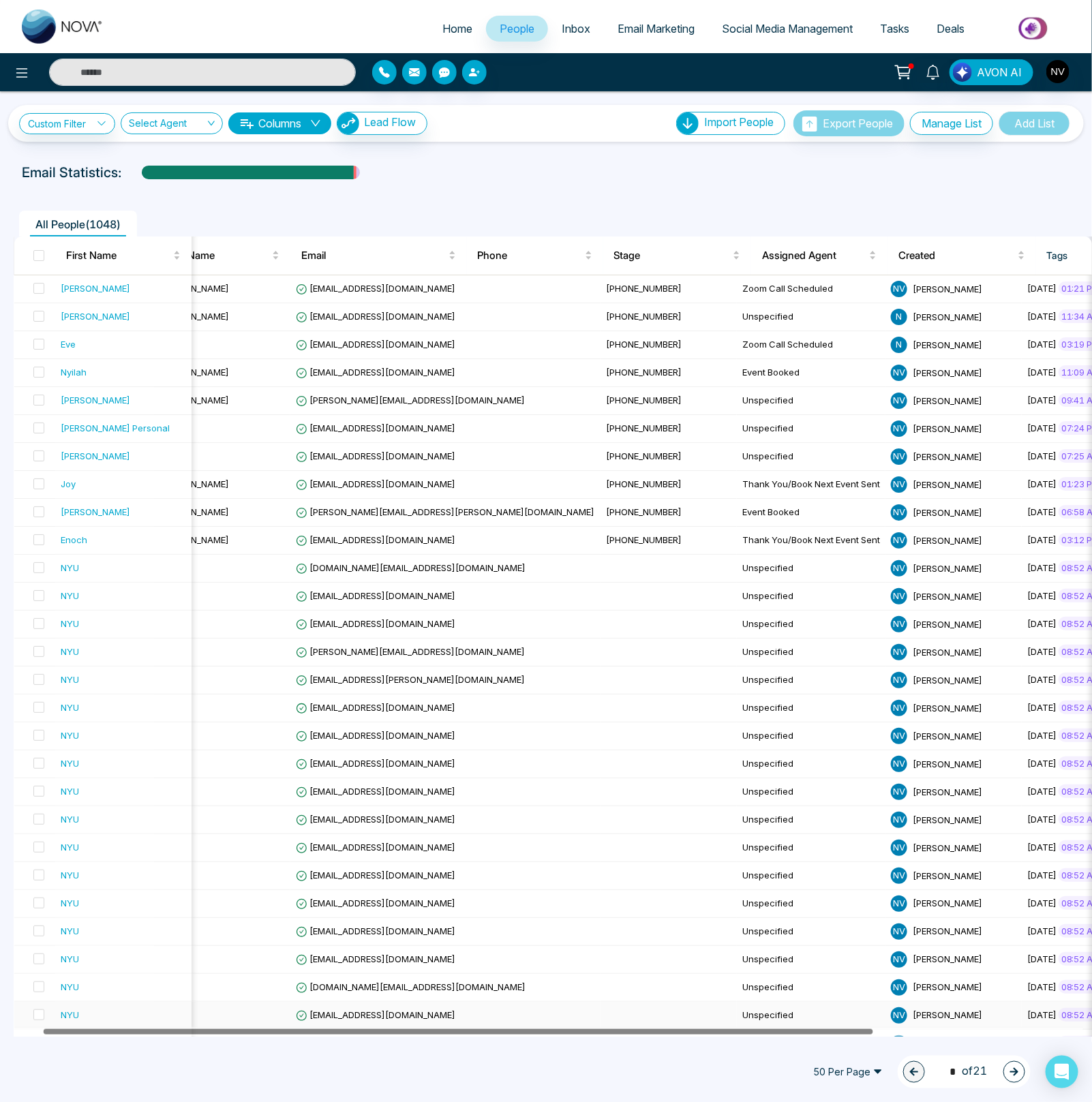
drag, startPoint x: 566, startPoint y: 1034, endPoint x: 458, endPoint y: 1006, distance: 111.6
click at [462, 1021] on div "First Name Last Name Email Phone Stage Assigned Agent Created Tags Last Communi…" at bounding box center [552, 960] width 1078 height 1446
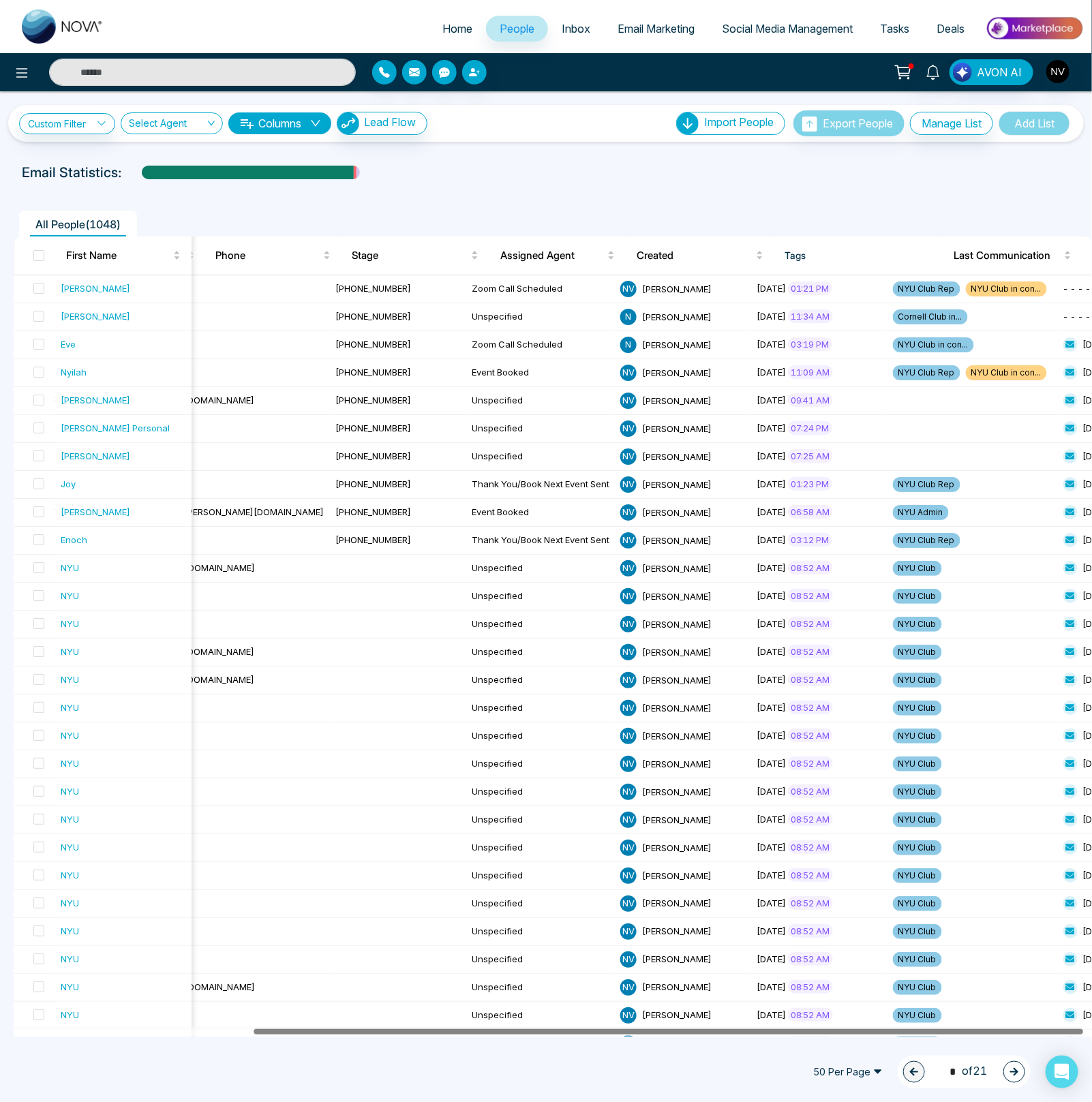
drag, startPoint x: 525, startPoint y: 1032, endPoint x: 755, endPoint y: 1021, distance: 230.3
click at [750, 1030] on div at bounding box center [668, 1033] width 830 height 6
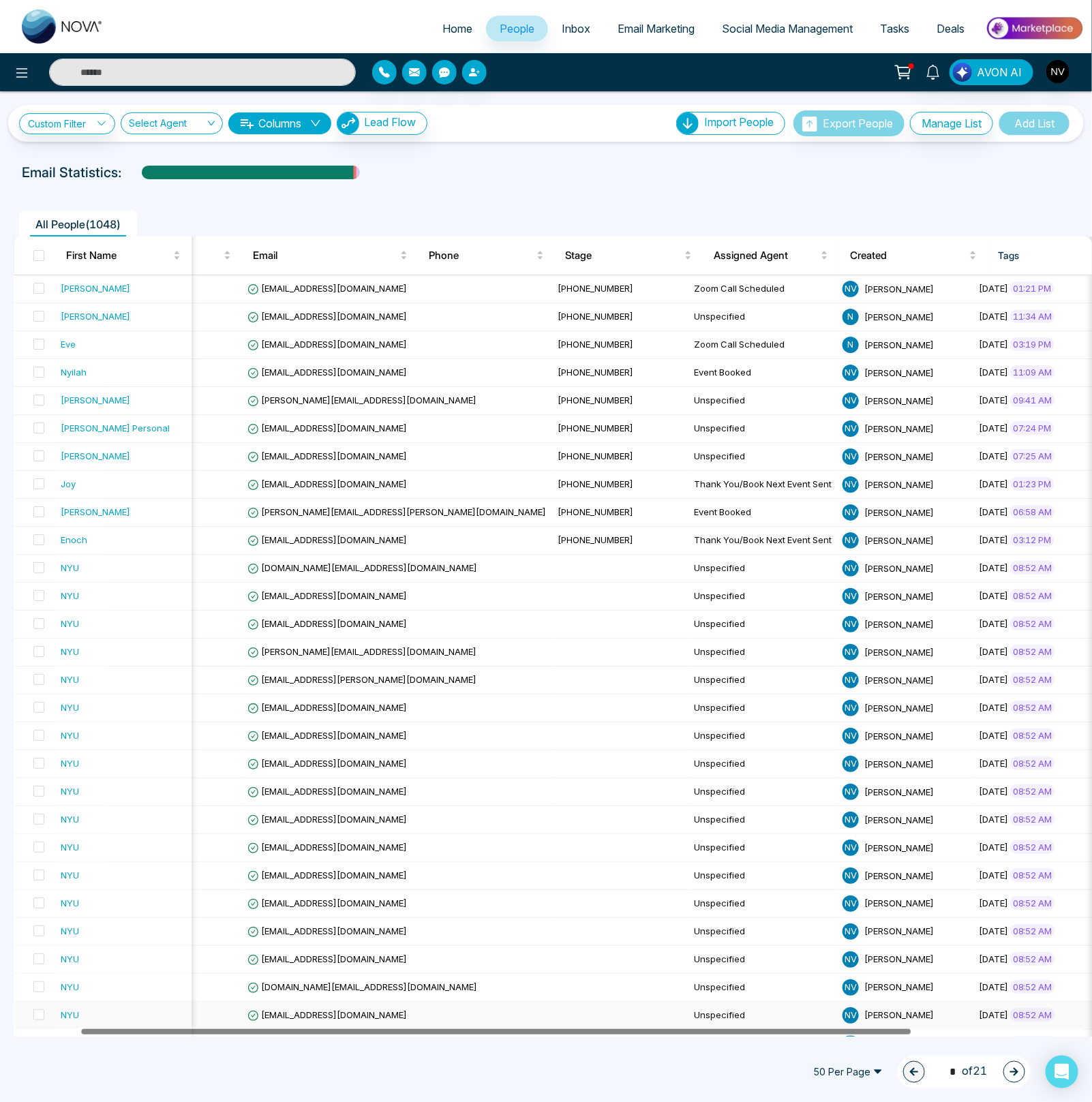
drag, startPoint x: 659, startPoint y: 1022, endPoint x: 487, endPoint y: 1018, distance: 172.0
click at [487, 1018] on div "First Name Last Name Email Phone Stage Assigned Agent Created Tags Last Communi…" at bounding box center [552, 960] width 1078 height 1446
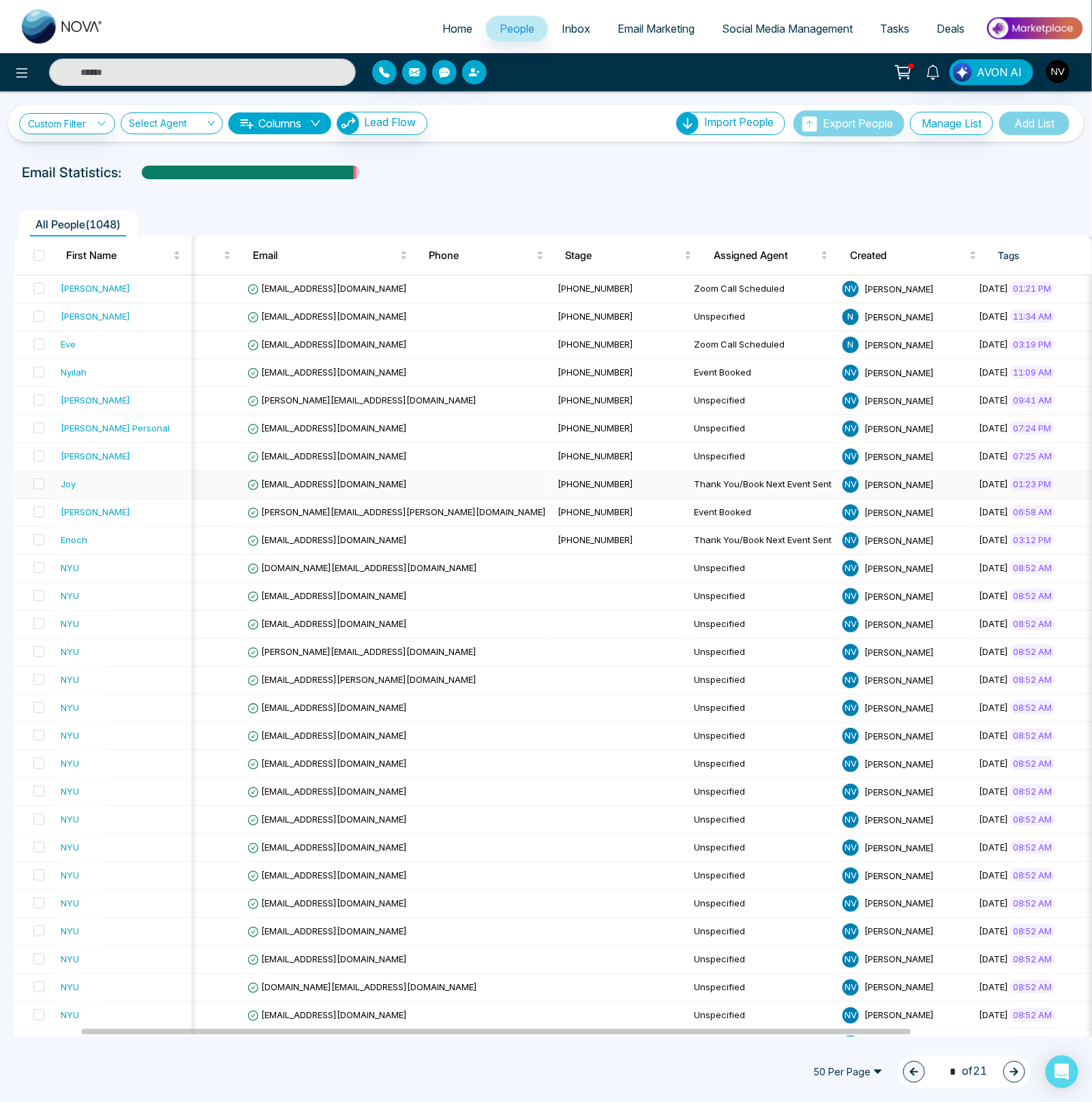
click at [68, 481] on div "Joy" at bounding box center [68, 484] width 15 height 13
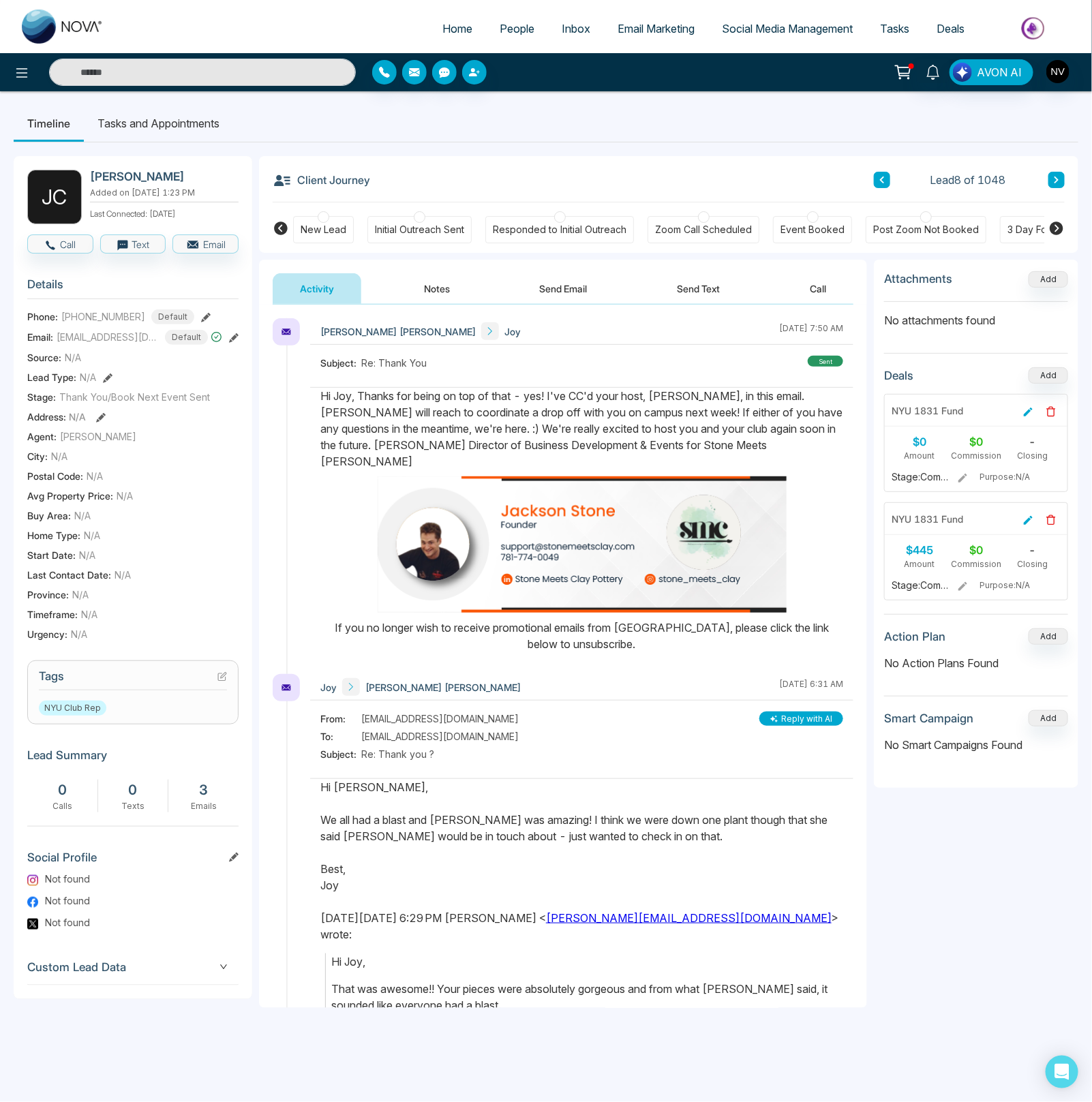
click at [223, 680] on icon at bounding box center [223, 677] width 10 height 10
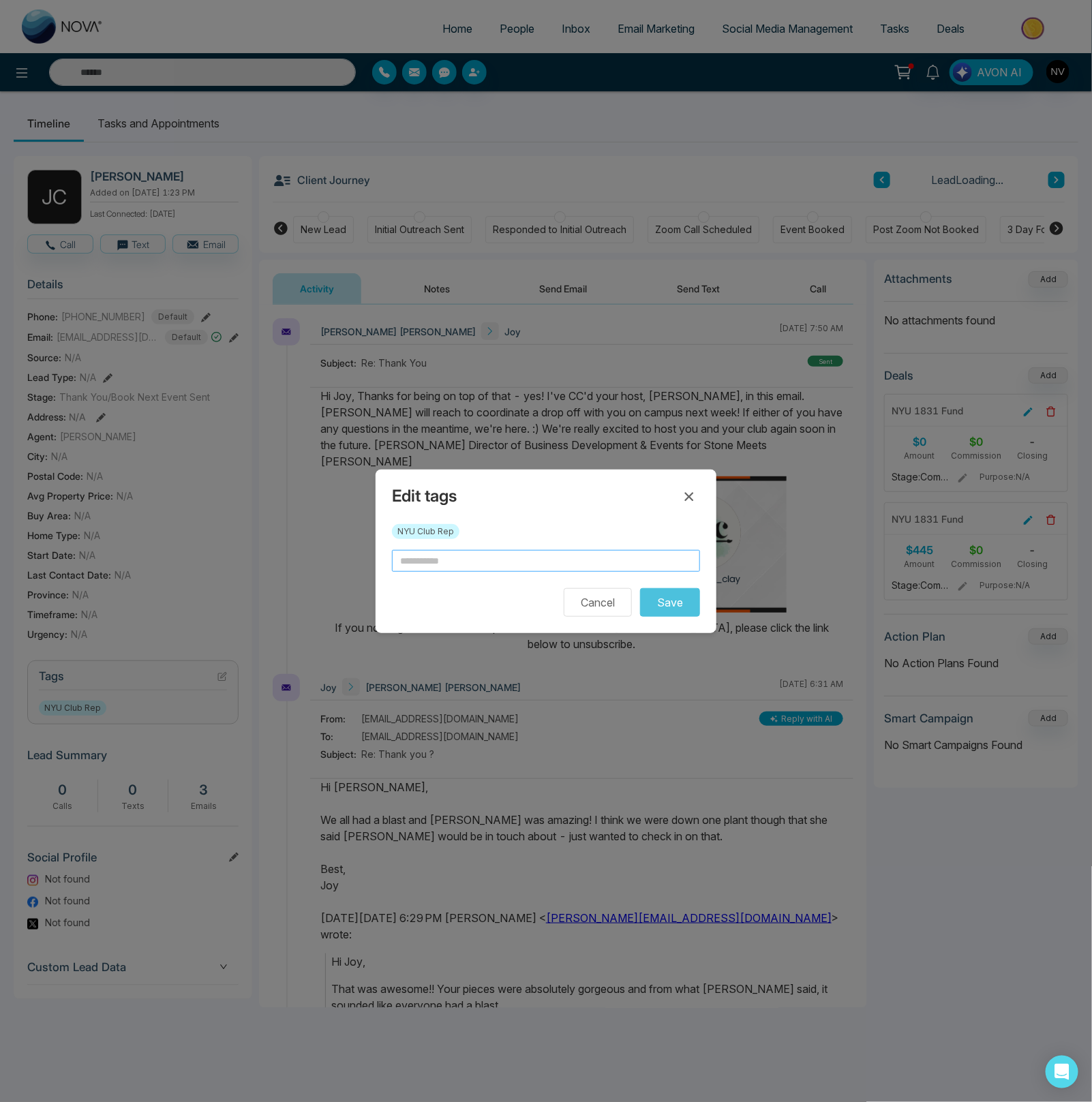
click at [458, 558] on input "text" at bounding box center [546, 561] width 308 height 22
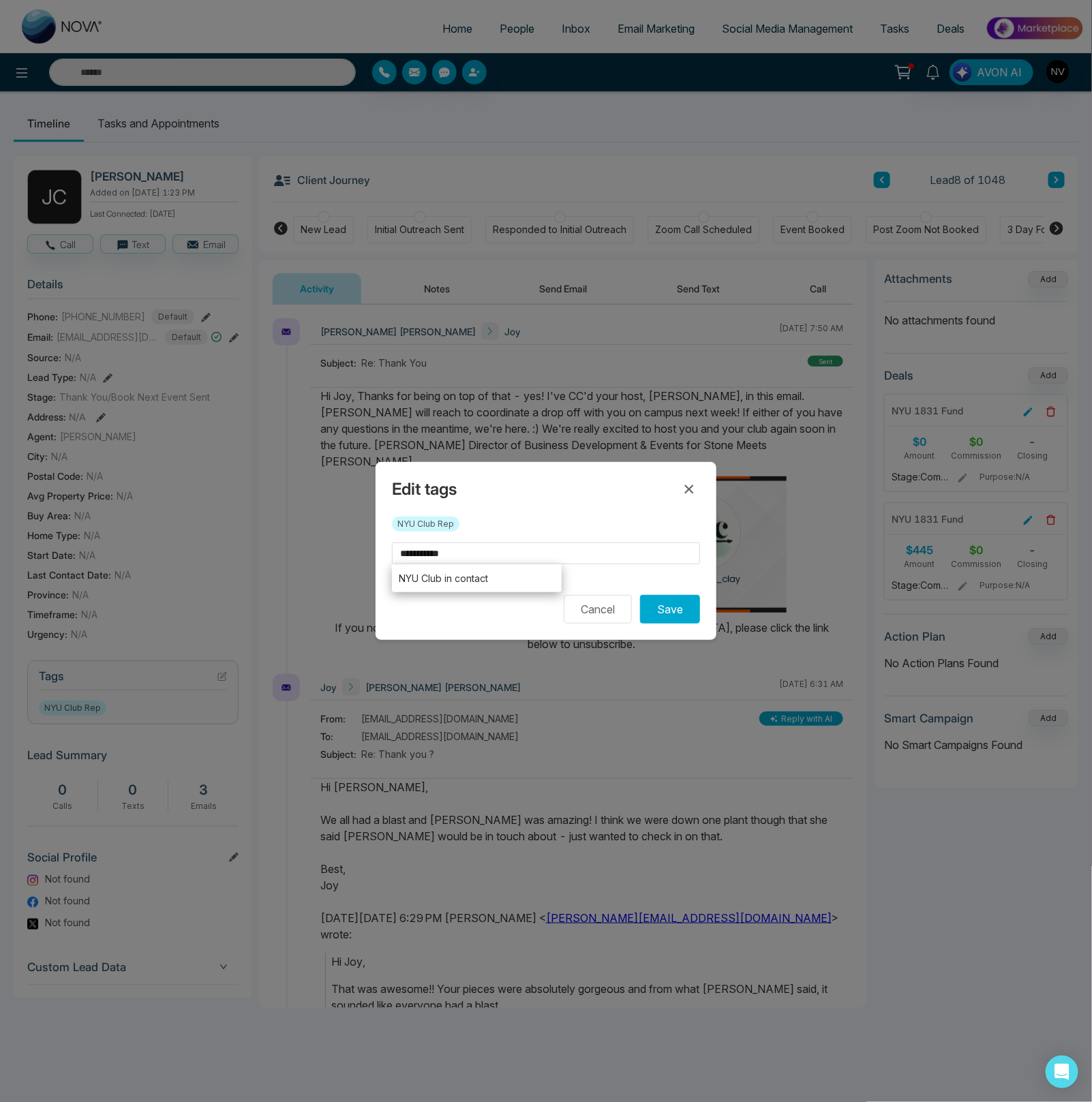
click at [484, 627] on div "**********" at bounding box center [545, 551] width 341 height 178
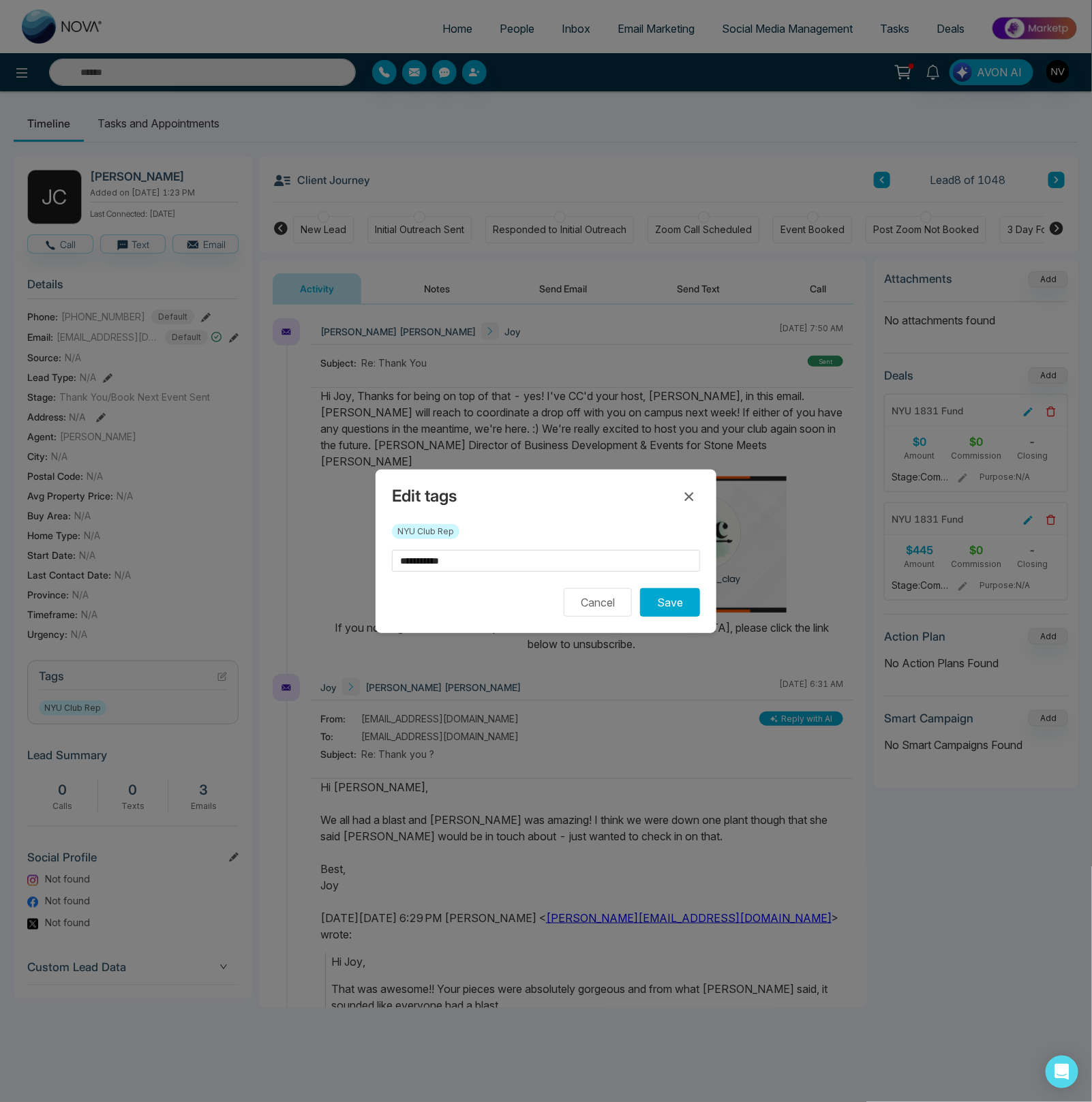
click at [489, 584] on form "**********" at bounding box center [546, 583] width 308 height 67
click at [483, 562] on input "**********" at bounding box center [546, 561] width 308 height 22
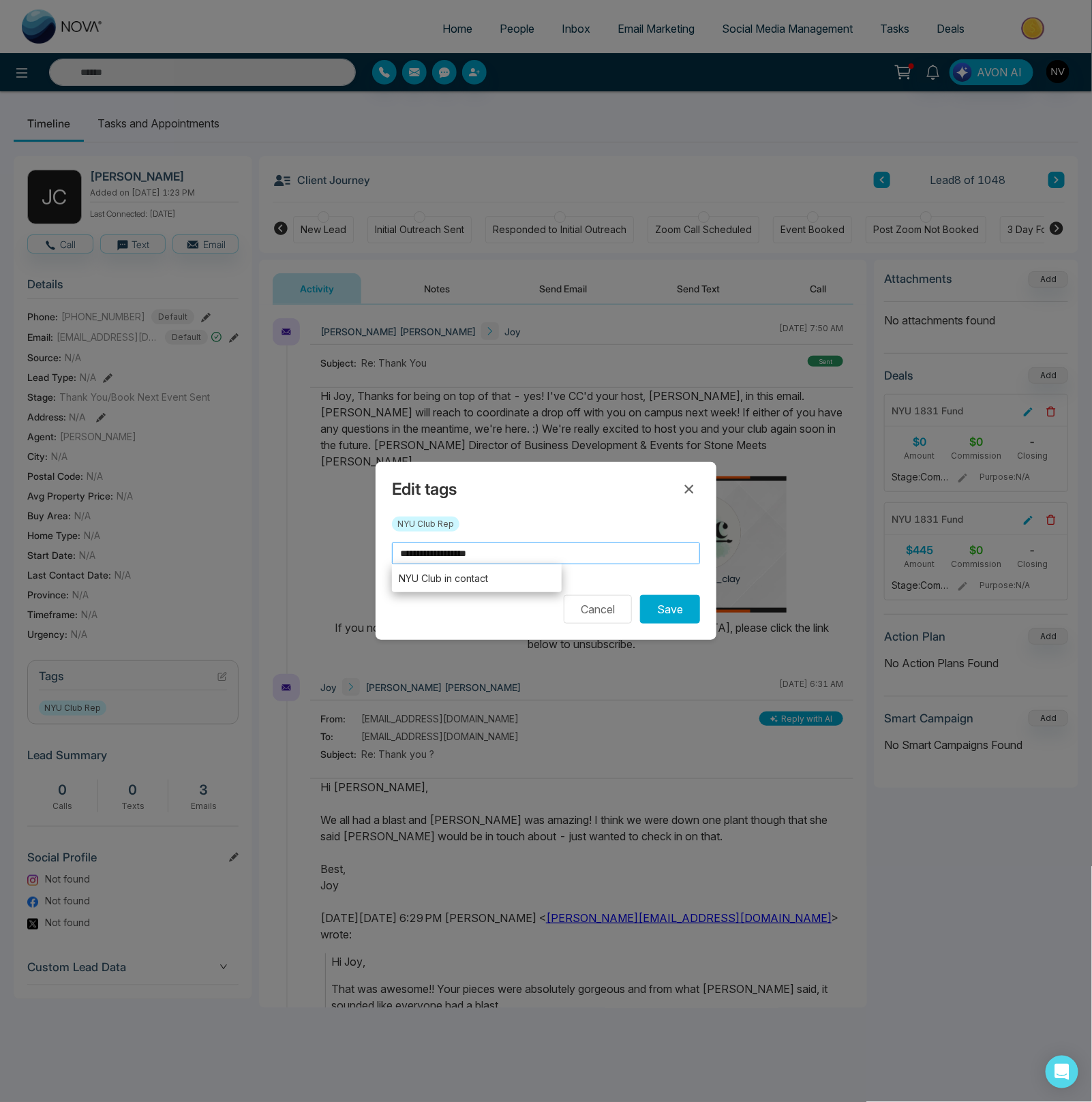
type input "**********"
click at [482, 578] on li "NYU Club in contact" at bounding box center [477, 578] width 169 height 28
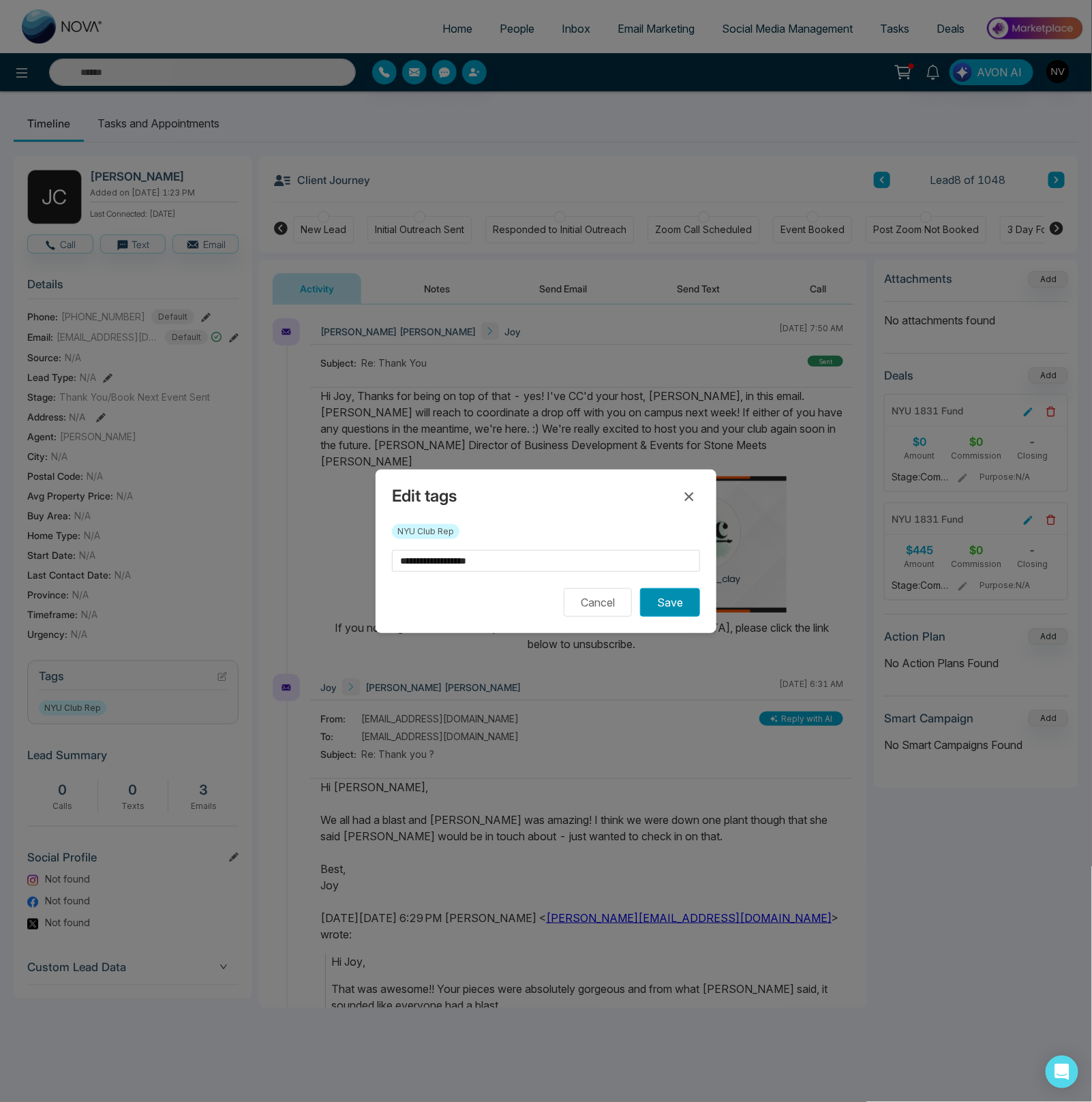
click at [661, 597] on button "Save" at bounding box center [670, 602] width 60 height 29
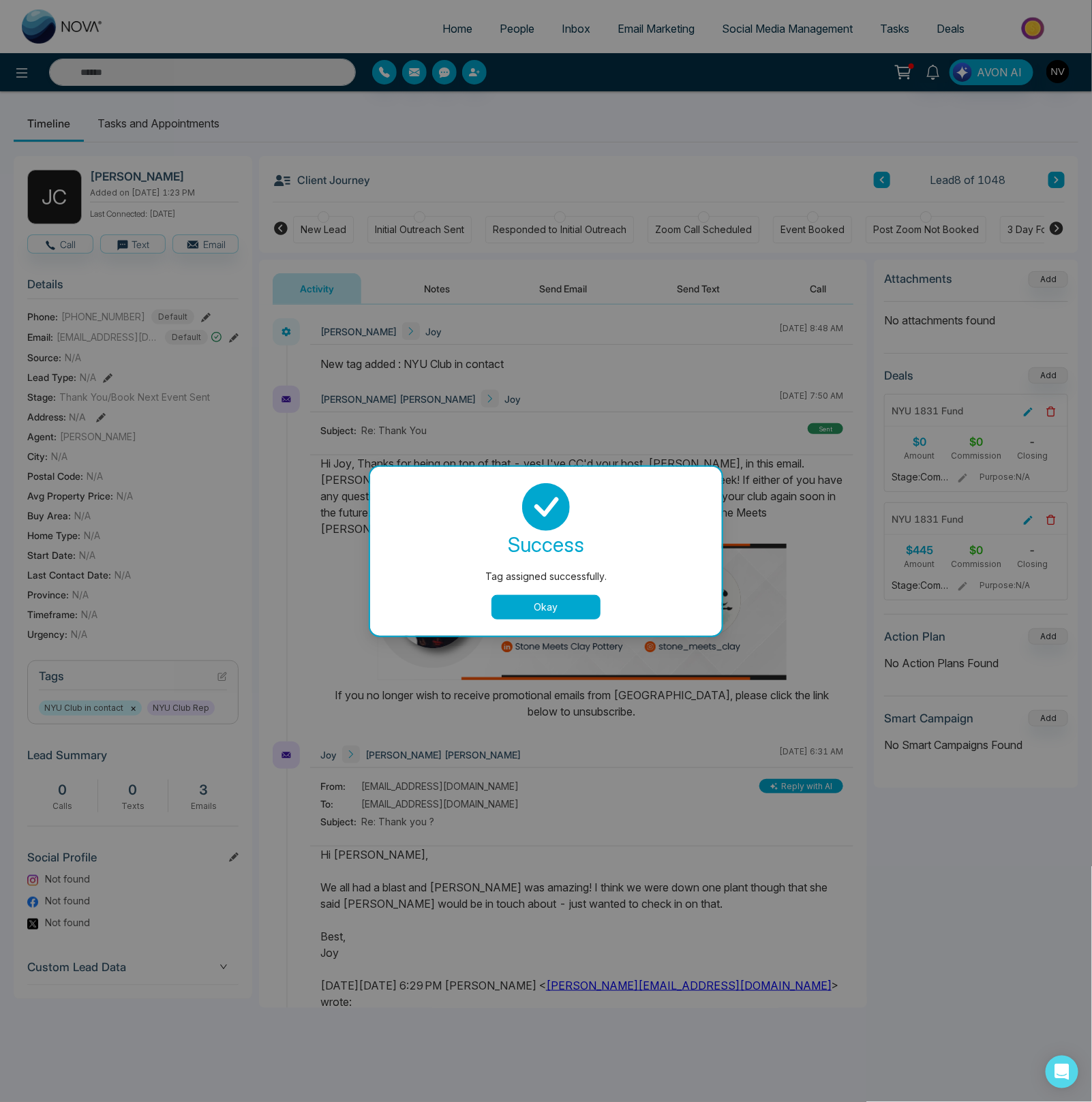
click at [551, 620] on div "success Tag assigned successfully. Okay" at bounding box center [546, 551] width 351 height 169
click at [546, 604] on button "Okay" at bounding box center [546, 607] width 109 height 25
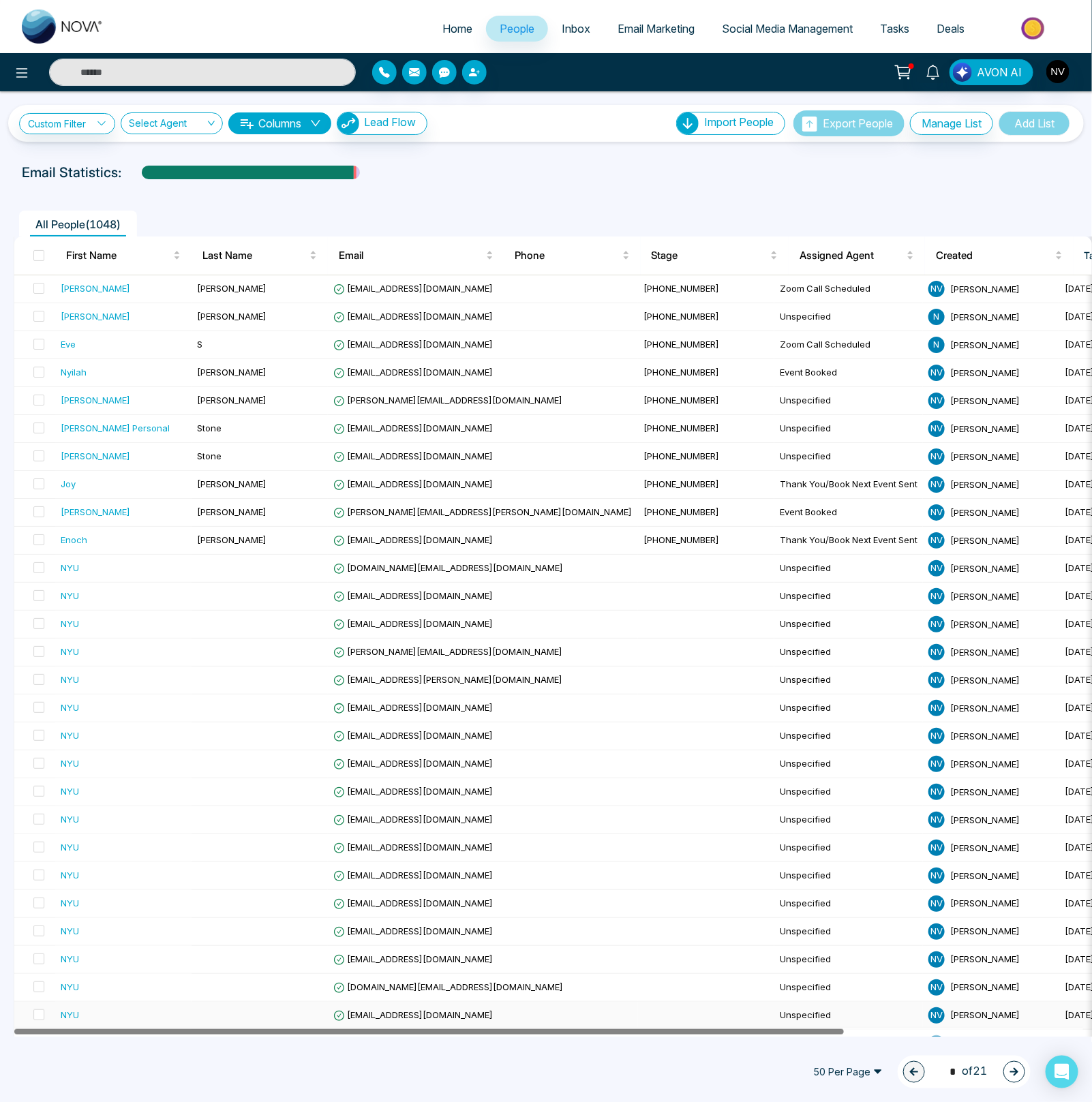
drag, startPoint x: 603, startPoint y: 1033, endPoint x: 574, endPoint y: 1012, distance: 35.8
click at [574, 1012] on div "First Name Last Name Email Phone Stage Assigned Agent Created Tags Last Communi…" at bounding box center [552, 960] width 1078 height 1446
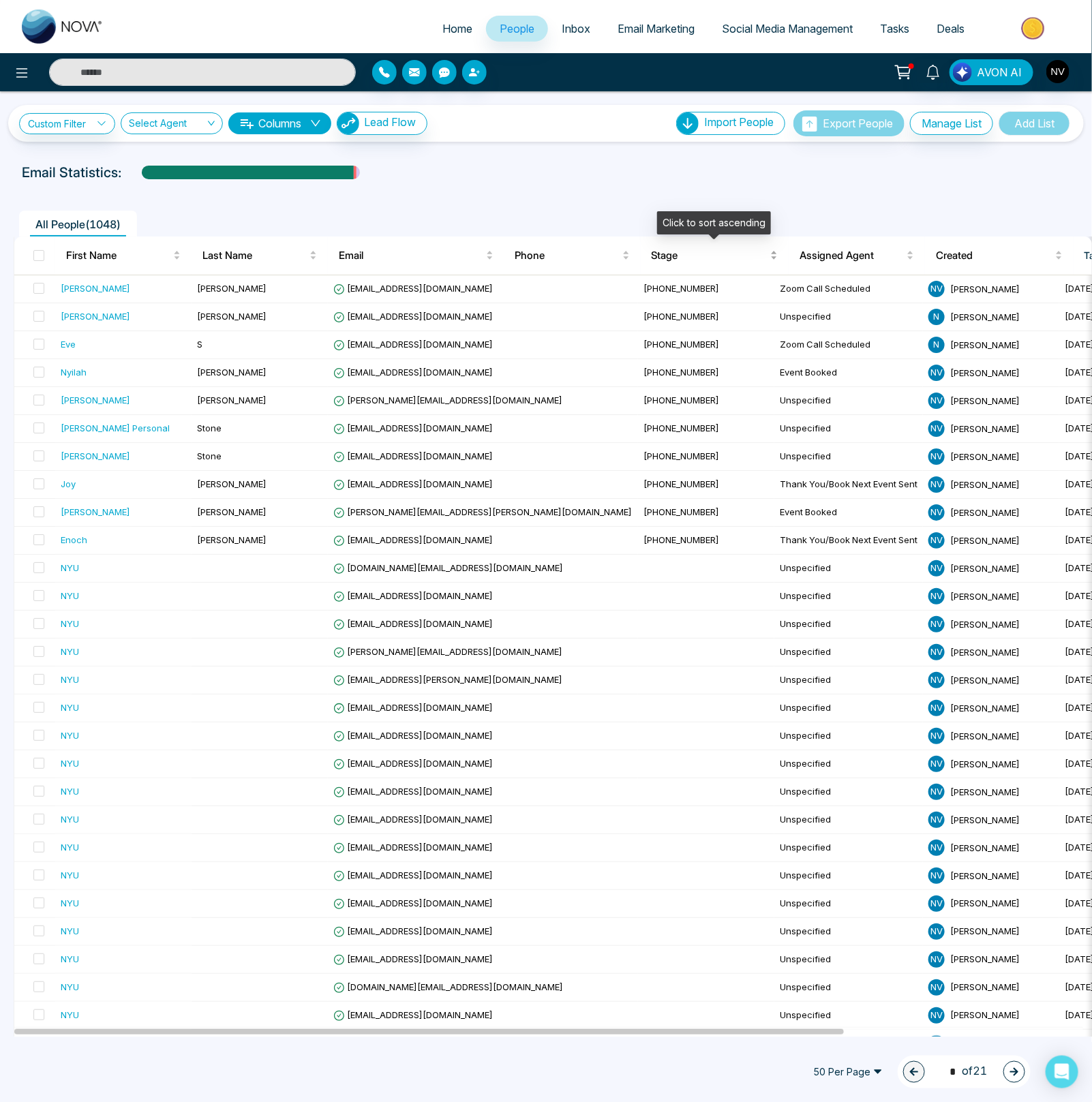
click at [673, 253] on span "Stage" at bounding box center [710, 255] width 116 height 16
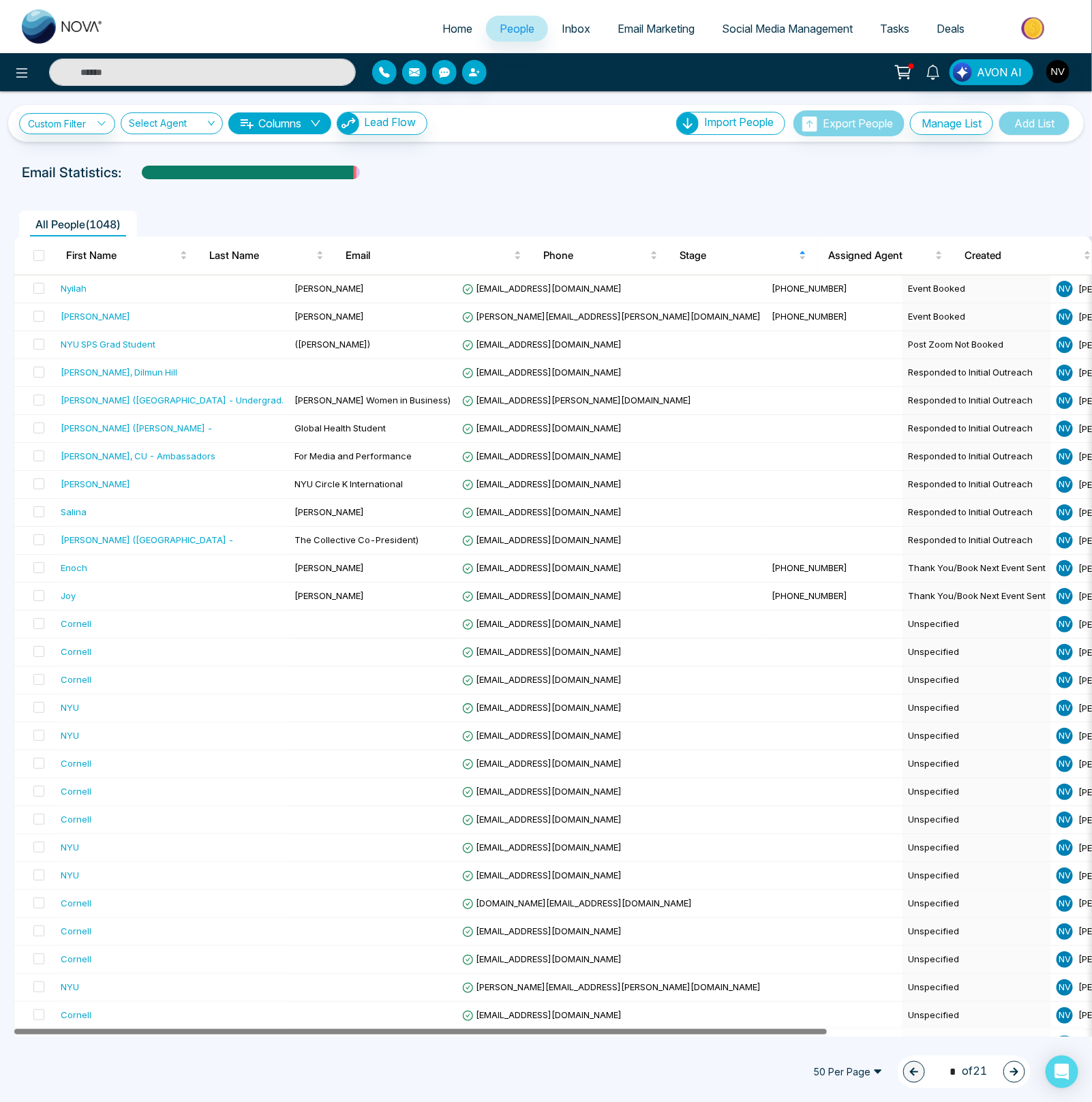
drag, startPoint x: 613, startPoint y: 1034, endPoint x: 547, endPoint y: 1029, distance: 66.2
click at [548, 1030] on div at bounding box center [420, 1033] width 812 height 6
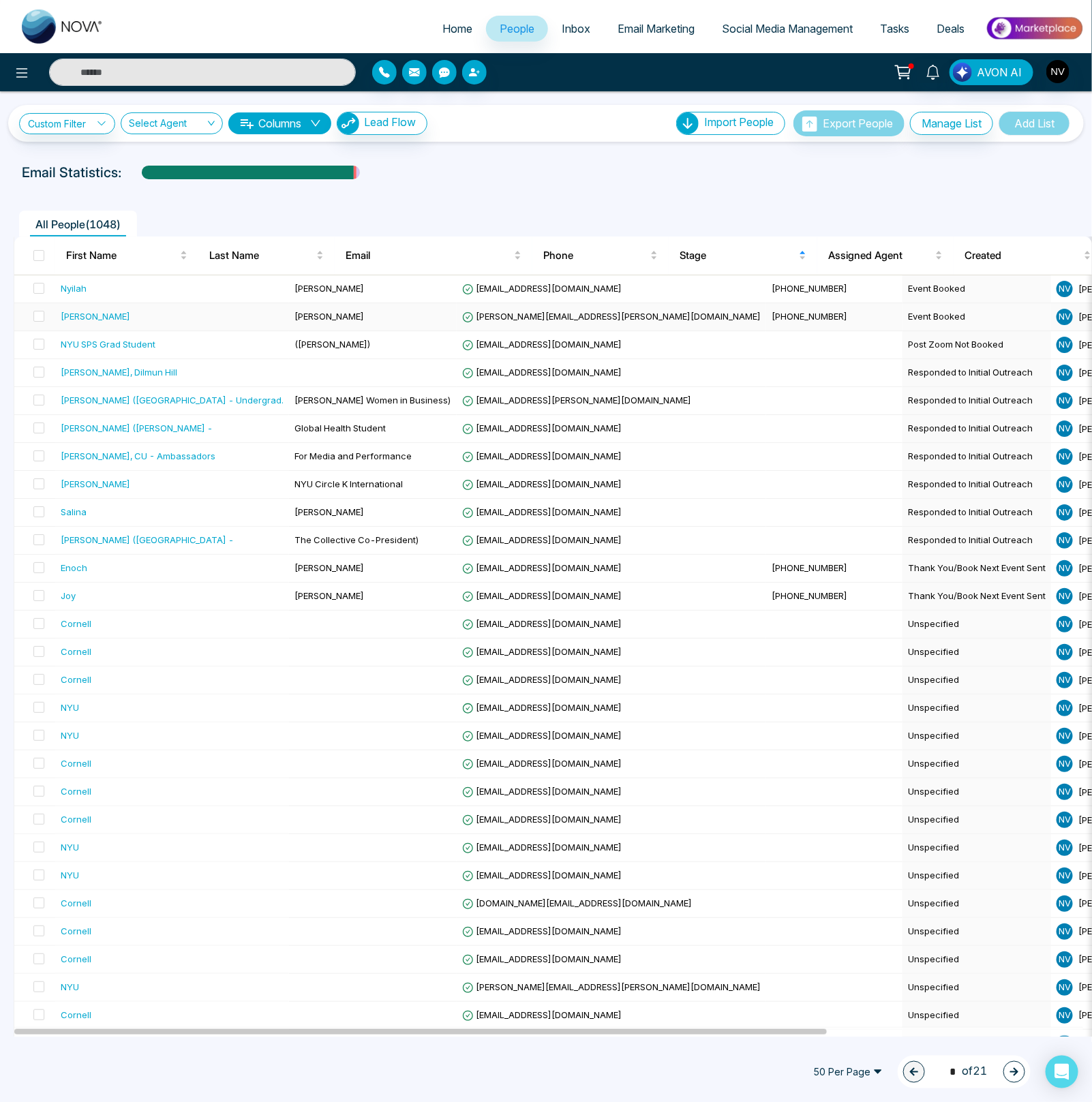
click at [80, 314] on div "[PERSON_NAME]" at bounding box center [172, 316] width 223 height 13
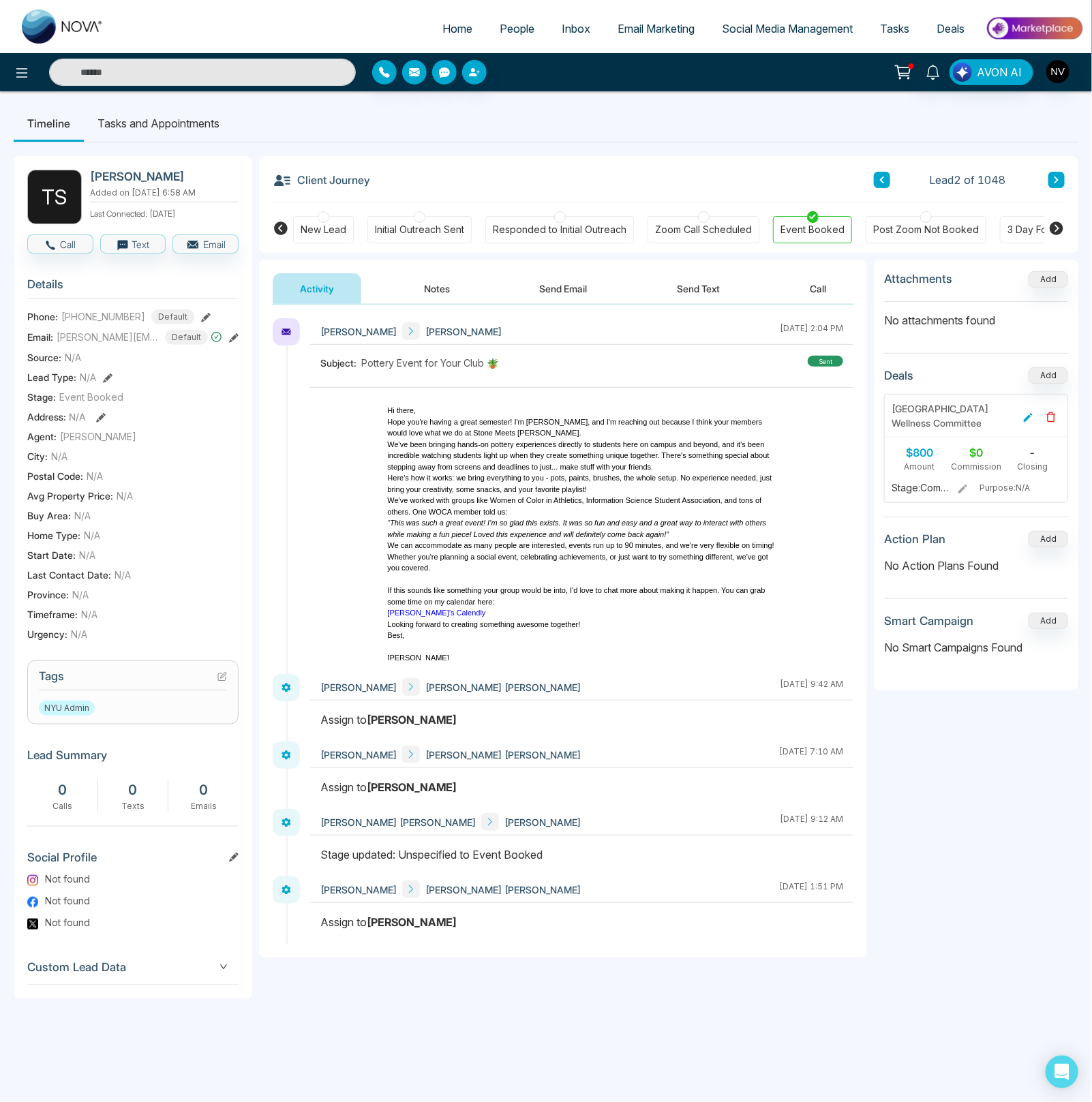
click at [589, 235] on div "Responded to Initial Outreach" at bounding box center [559, 229] width 134 height 13
click at [434, 244] on div "New Lead Initial Outreach Sent Responded to Initial Outreach Zoom Call Schedule…" at bounding box center [668, 228] width 751 height 50
click at [428, 232] on div "Initial Outreach Sent" at bounding box center [419, 229] width 90 height 13
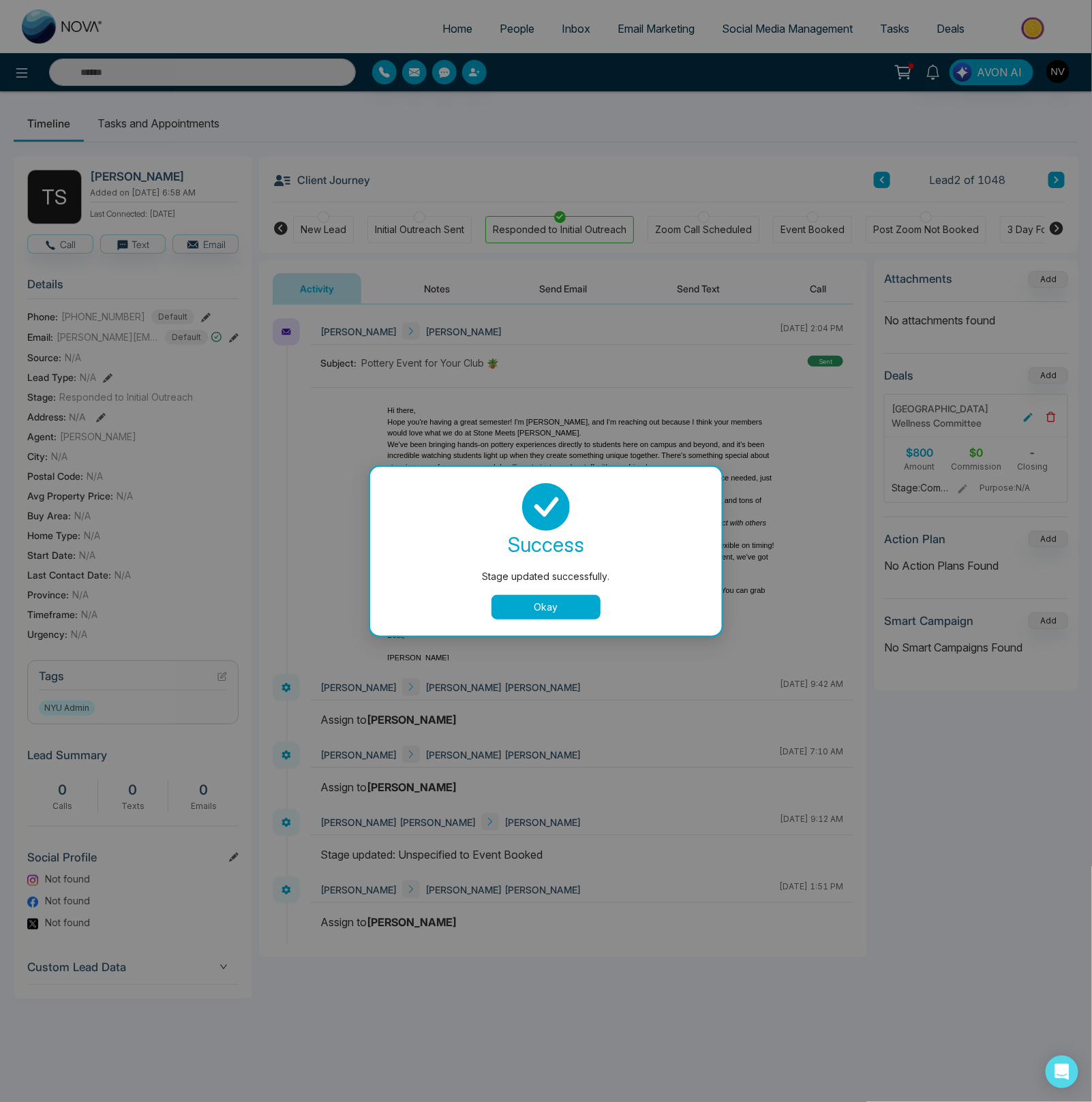
click at [519, 614] on button "Okay" at bounding box center [546, 607] width 109 height 25
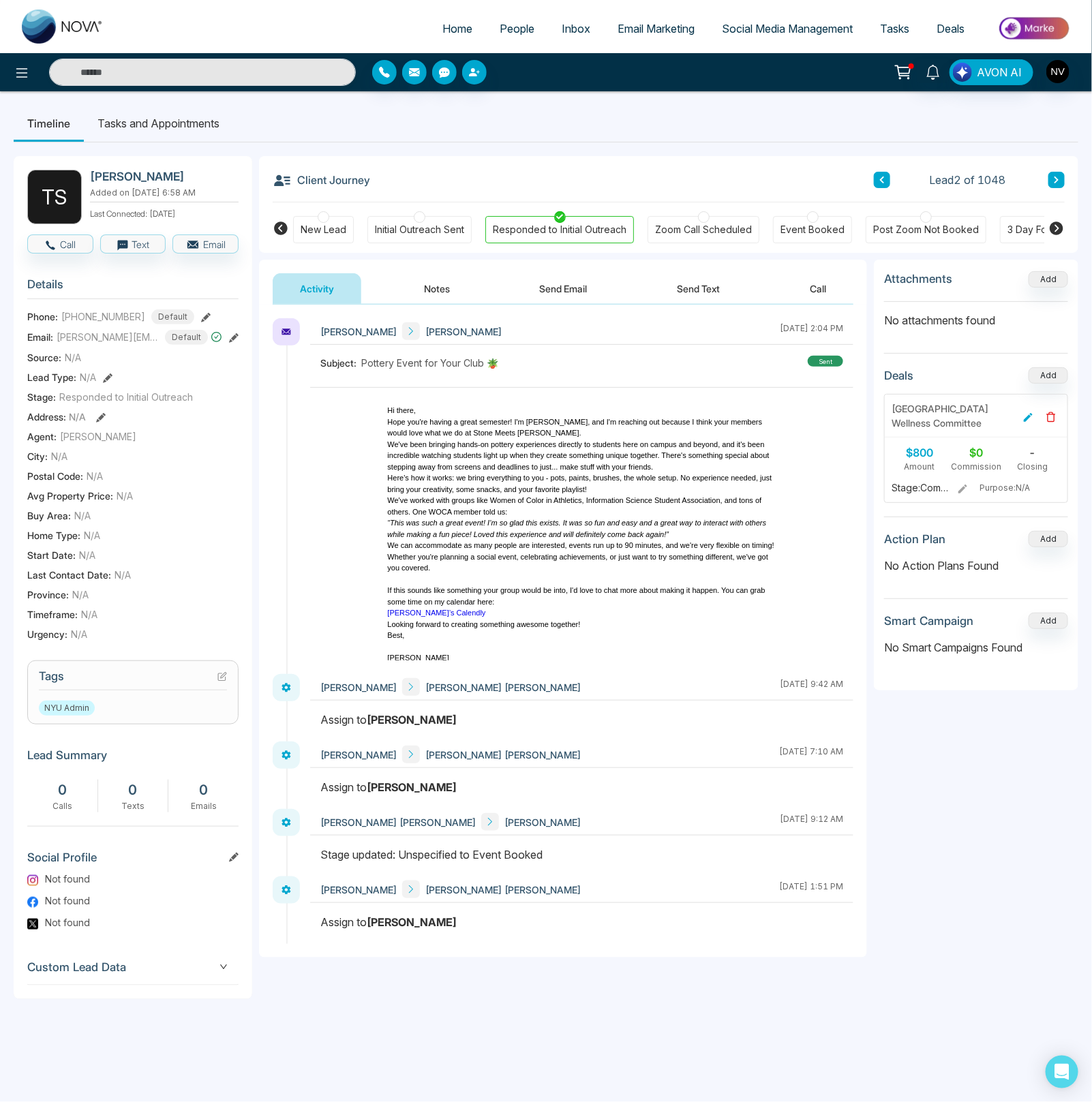
click at [440, 228] on div "Initial Outreach Sent" at bounding box center [419, 229] width 90 height 13
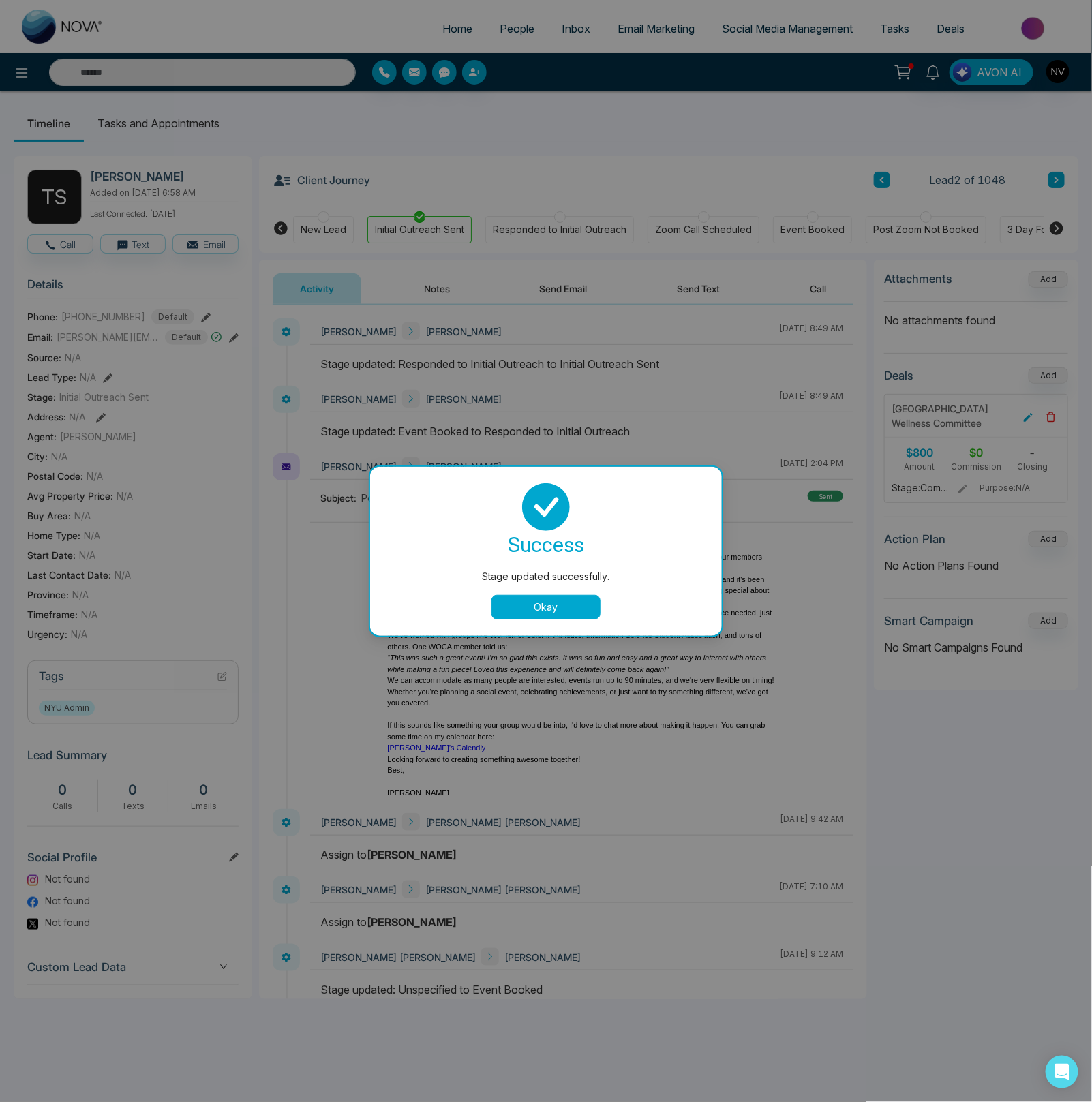
click at [512, 610] on button "Okay" at bounding box center [546, 607] width 109 height 25
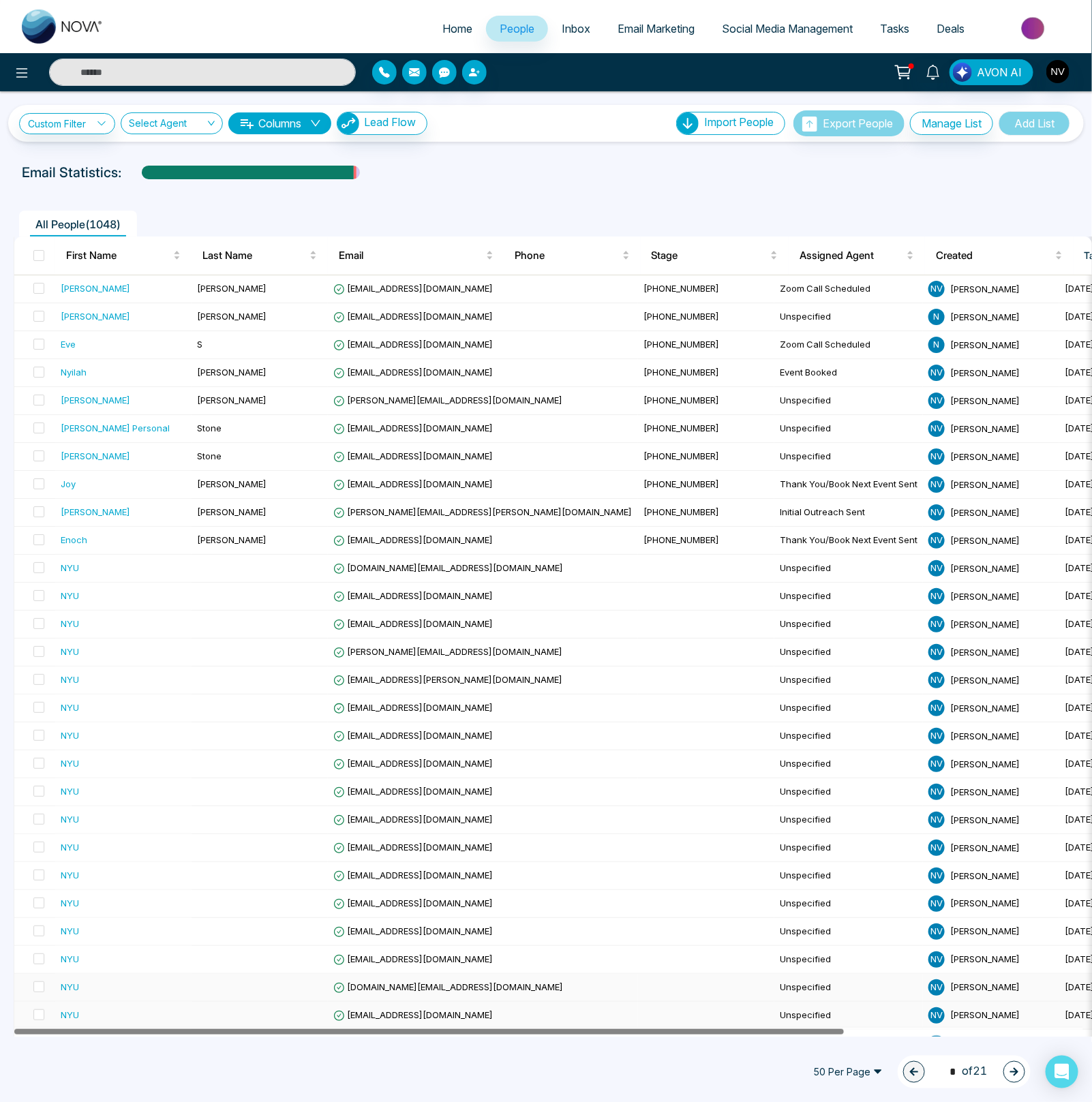
drag, startPoint x: 626, startPoint y: 1032, endPoint x: 496, endPoint y: 982, distance: 139.3
click at [525, 1019] on div "First Name Last Name Email Phone Stage Assigned Agent Created Tags Last Communi…" at bounding box center [552, 960] width 1078 height 1446
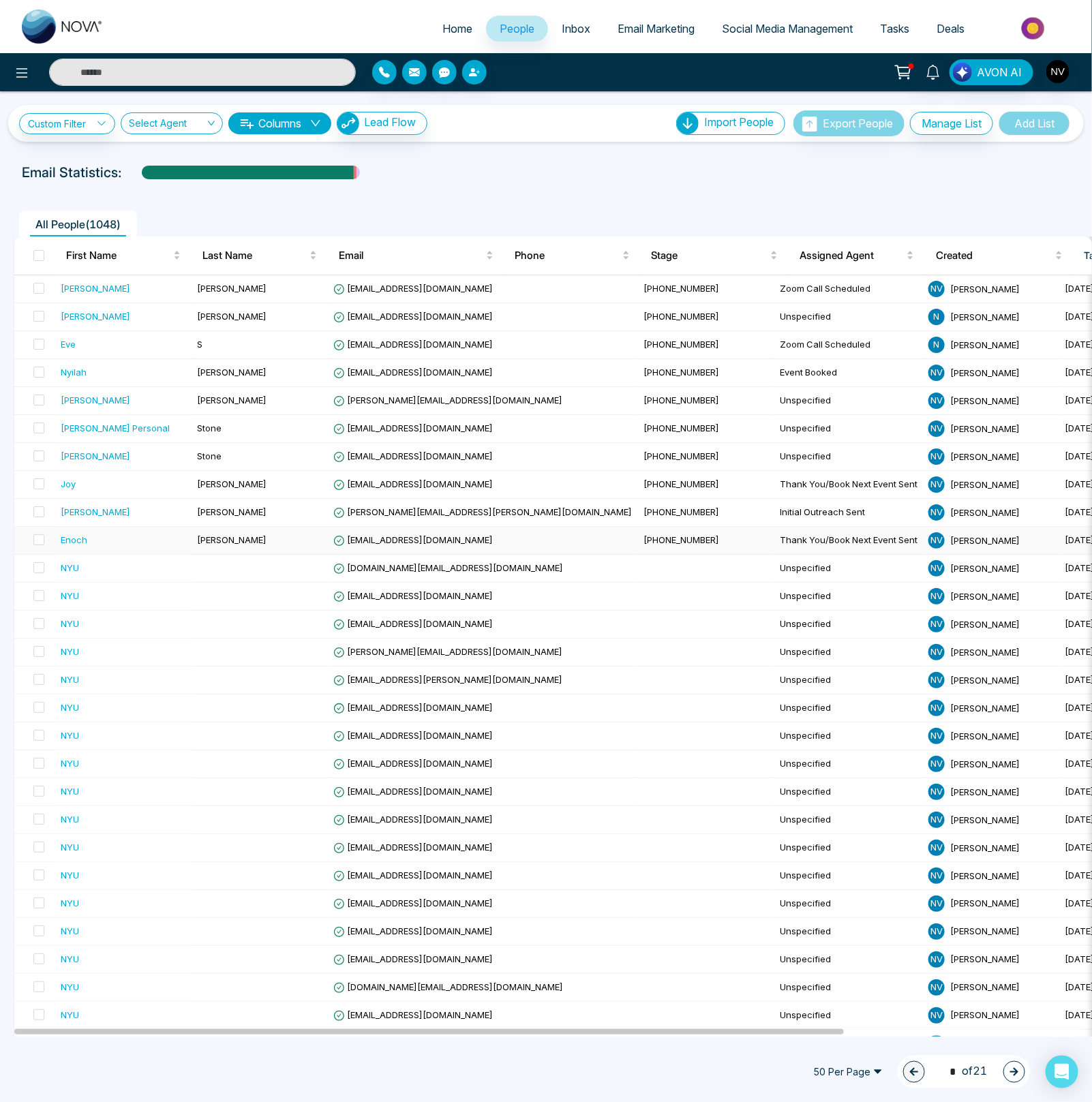
click at [77, 541] on div "Enoch" at bounding box center [74, 539] width 27 height 13
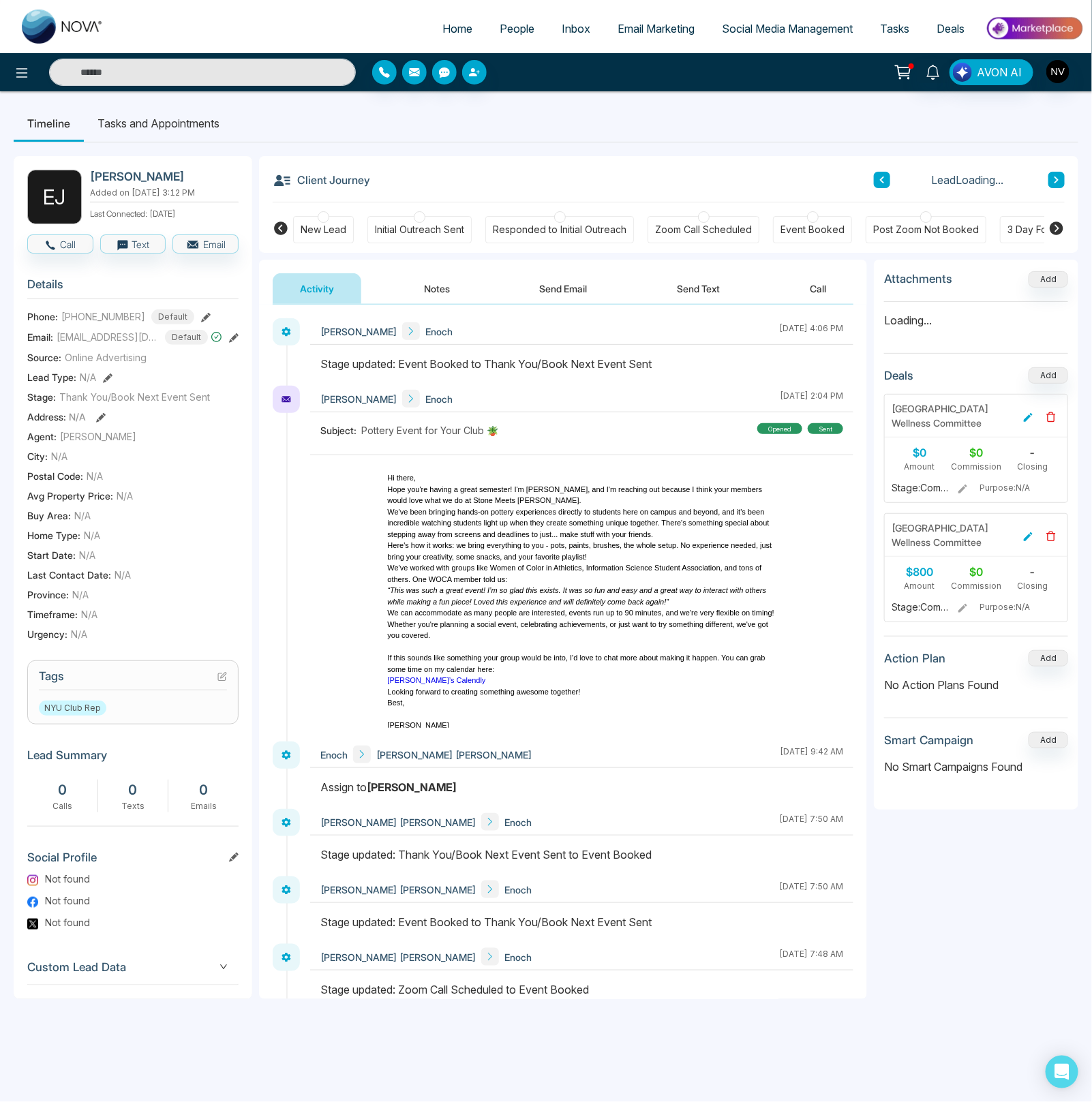
click at [225, 676] on icon at bounding box center [223, 677] width 10 height 10
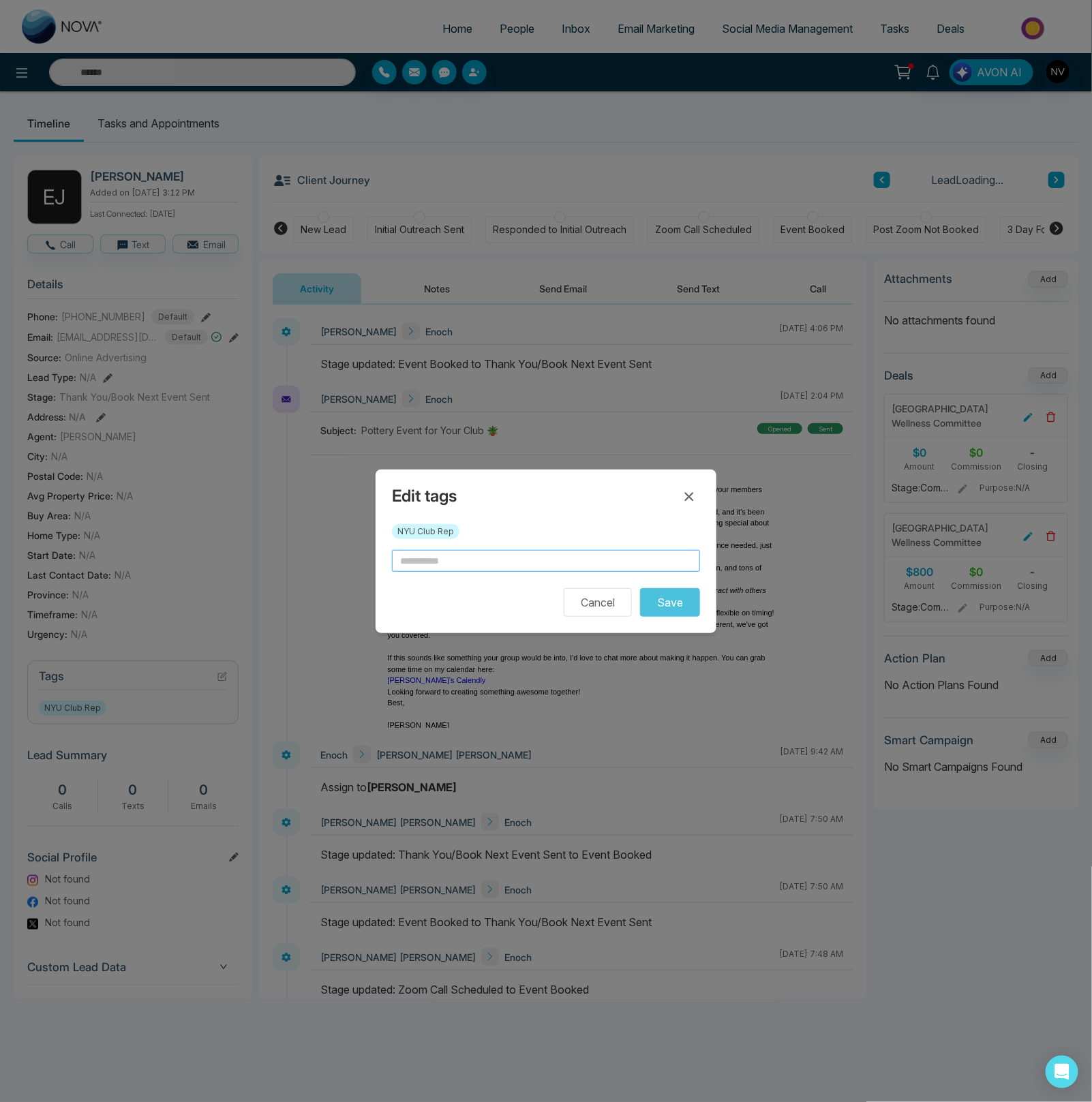
click at [486, 556] on input "text" at bounding box center [546, 561] width 308 height 22
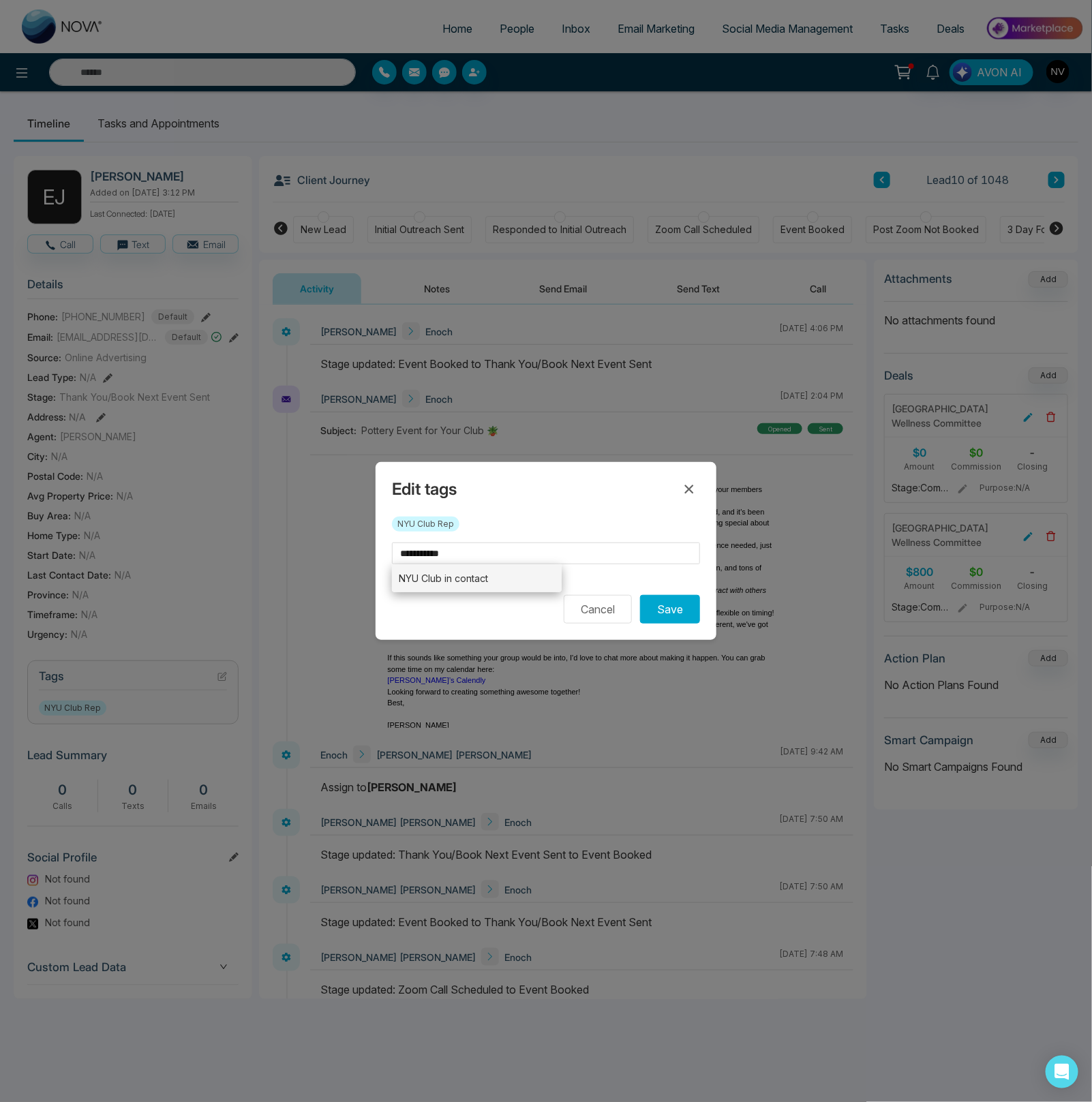
click at [485, 580] on li "NYU Club in contact" at bounding box center [477, 578] width 169 height 28
type input "**********"
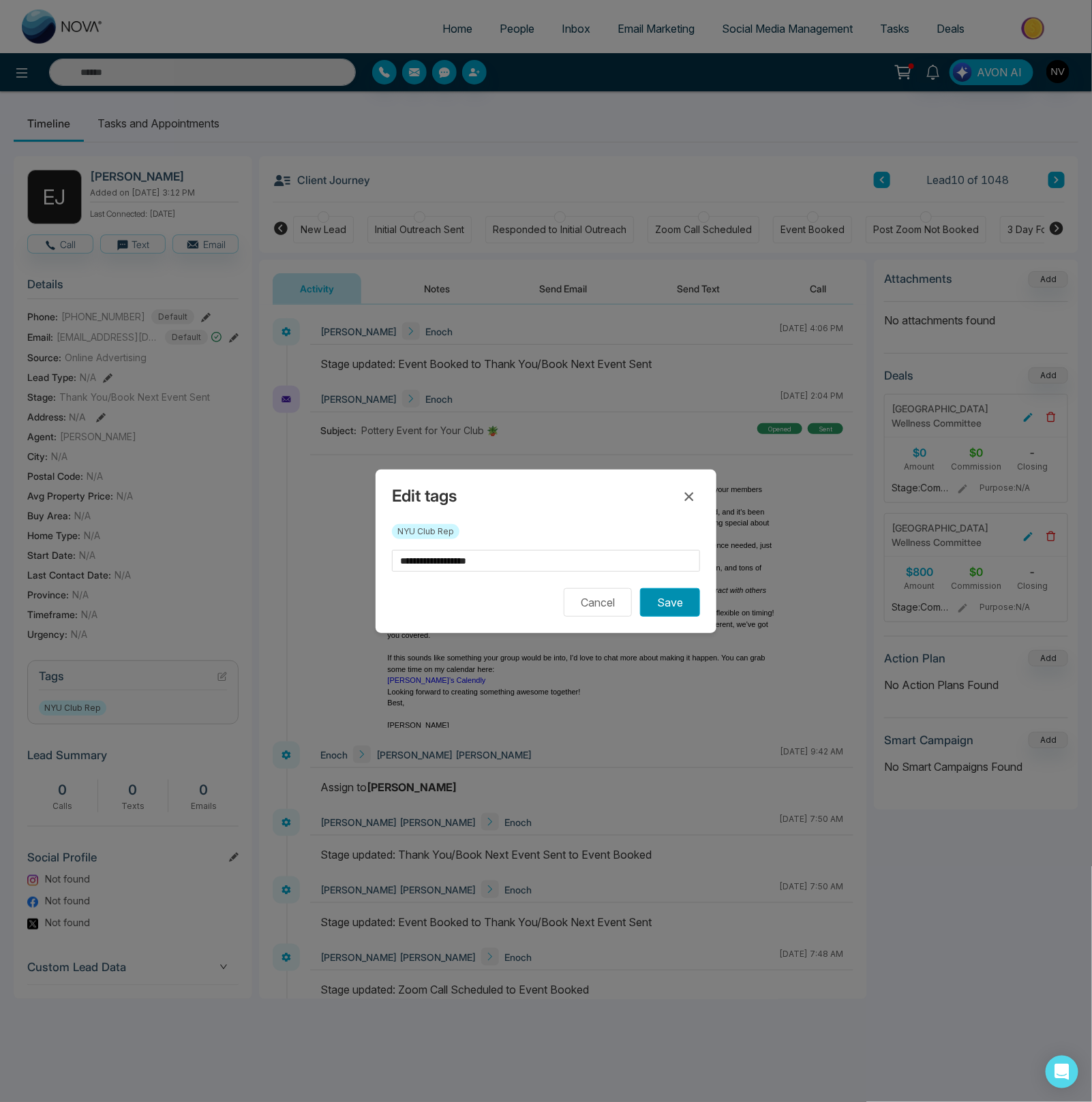
click at [671, 604] on button "Save" at bounding box center [670, 602] width 60 height 29
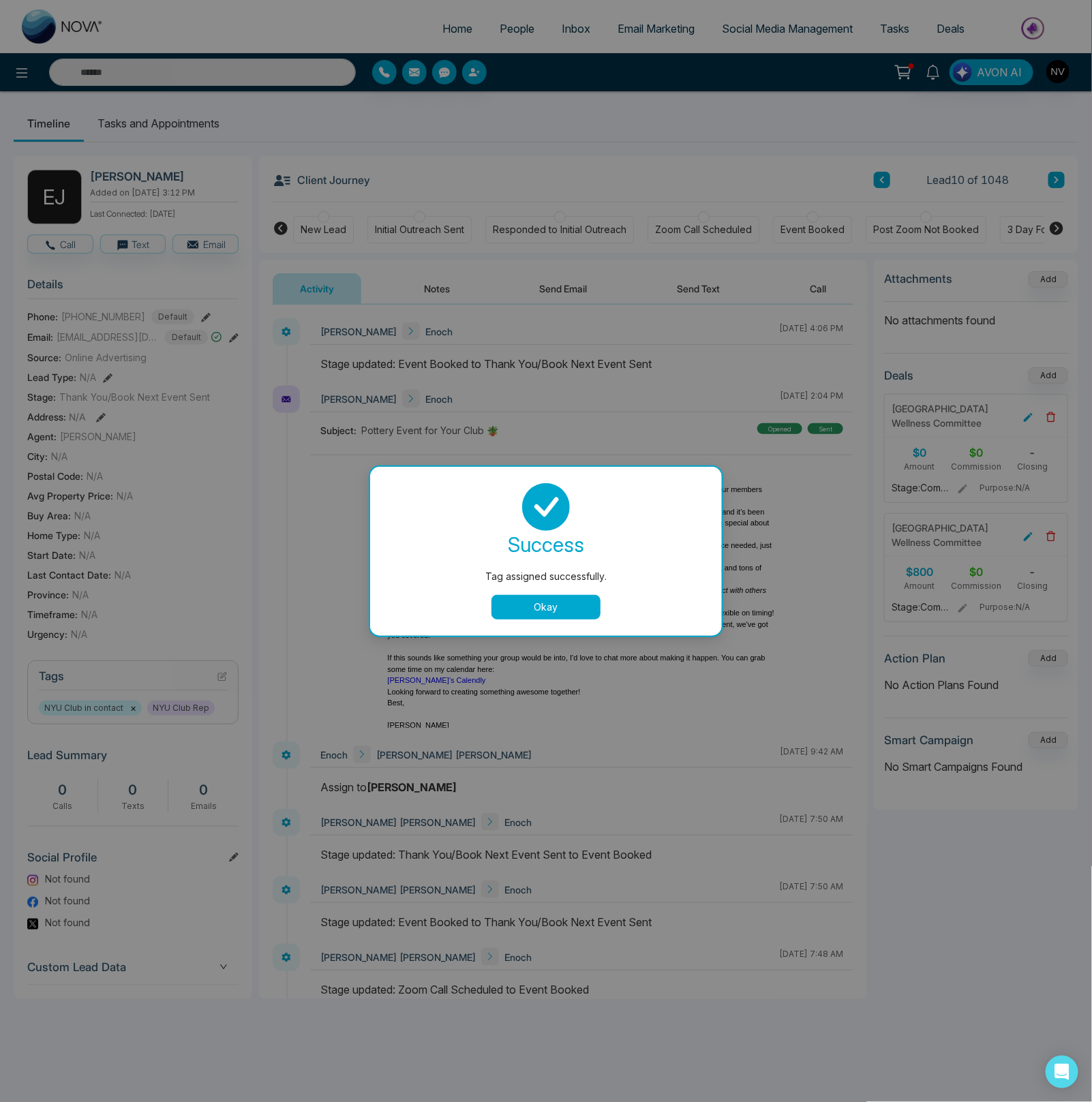
click at [553, 605] on button "Okay" at bounding box center [546, 607] width 109 height 25
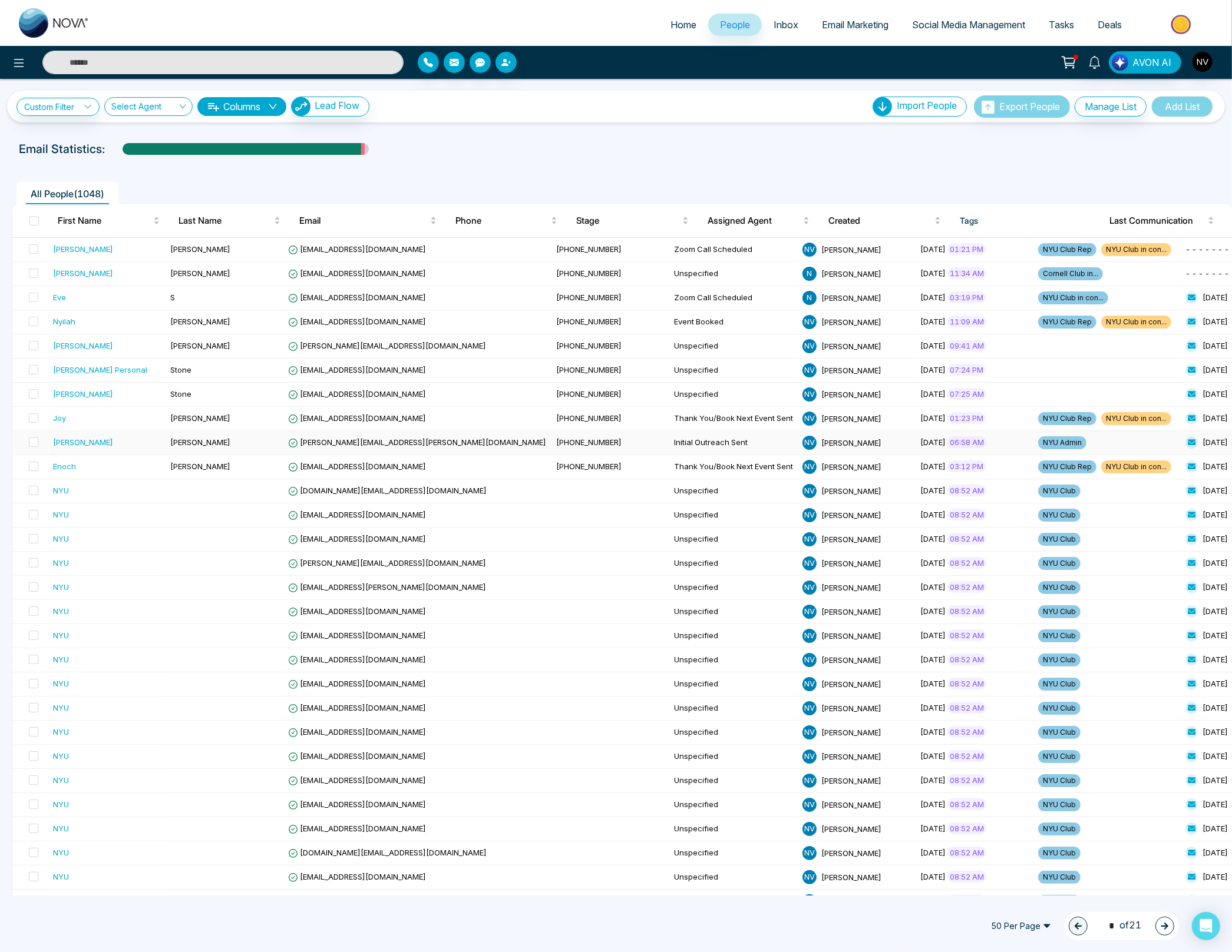
click at [551, 443] on td "[PHONE_NUMBER]" at bounding box center [610, 443] width 118 height 24
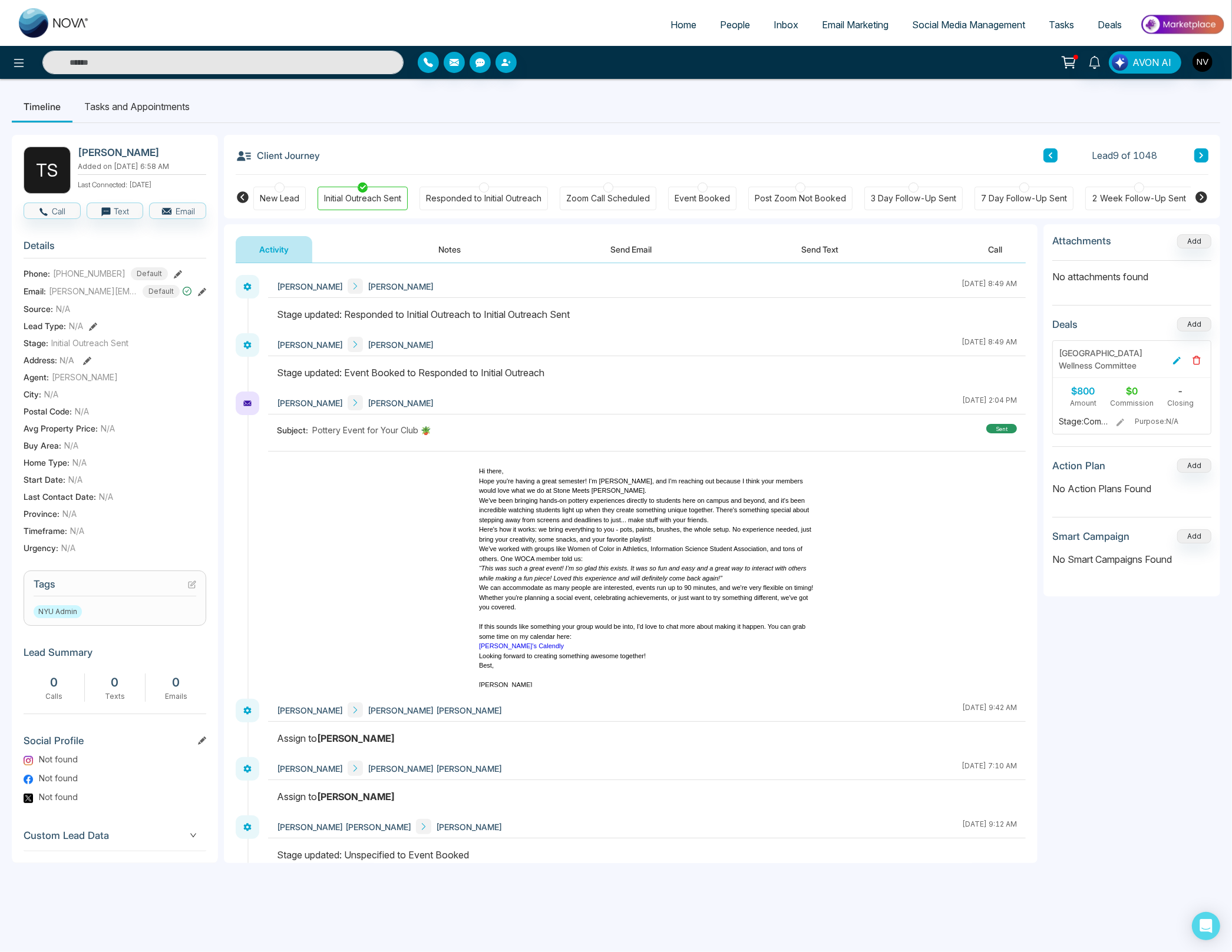
click at [455, 242] on button "Notes" at bounding box center [449, 249] width 70 height 27
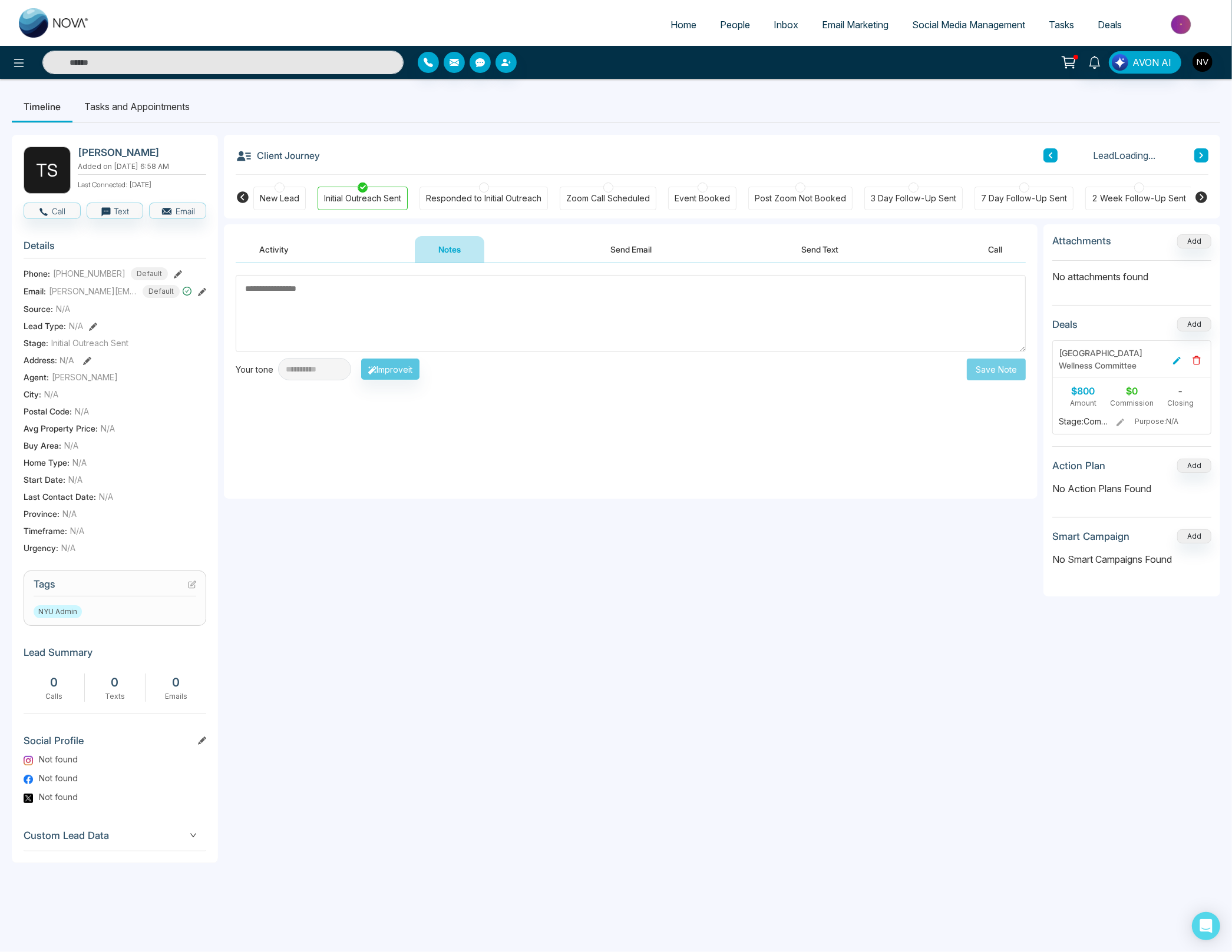
click at [293, 251] on button "Activity" at bounding box center [274, 249] width 77 height 27
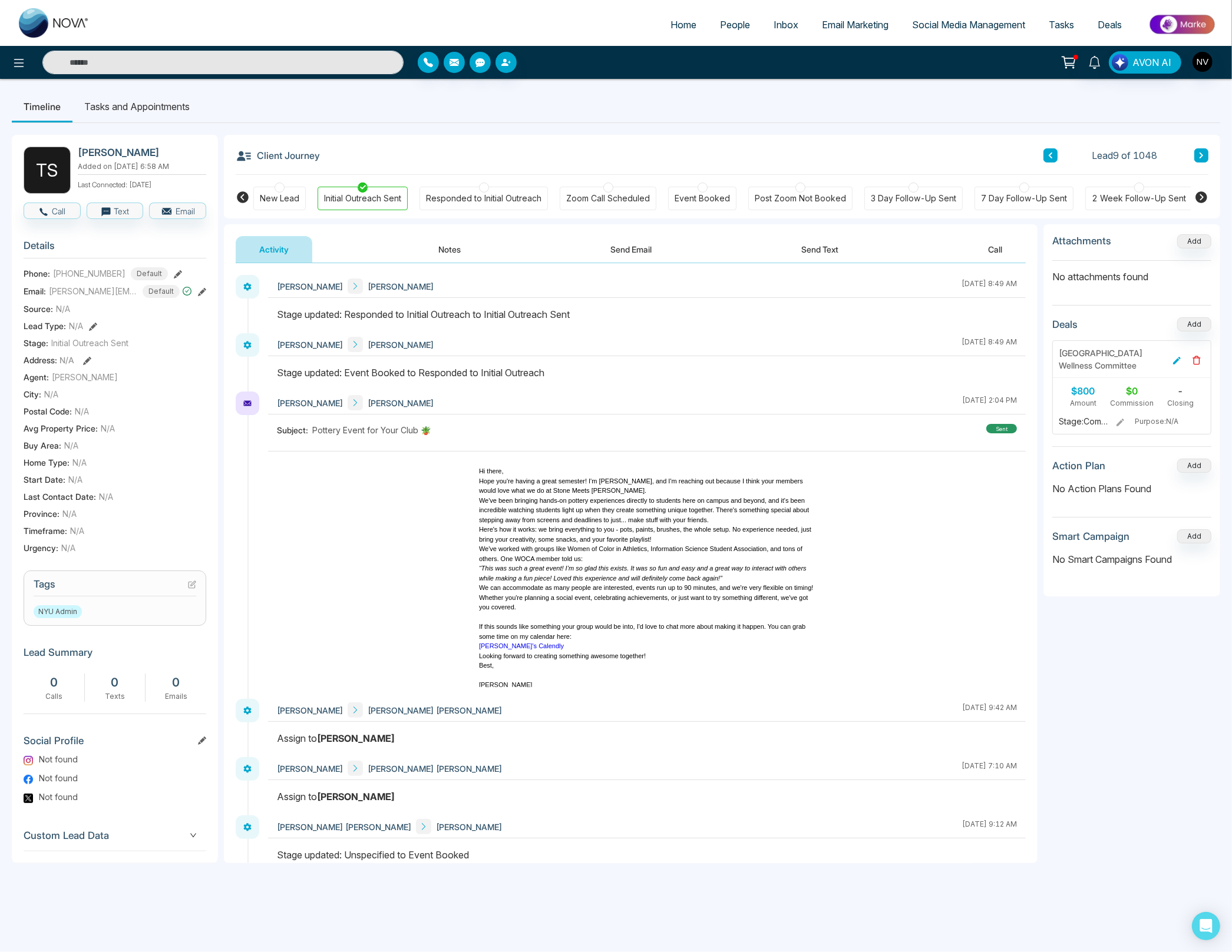
click at [683, 204] on div "Event Booked" at bounding box center [703, 198] width 56 height 11
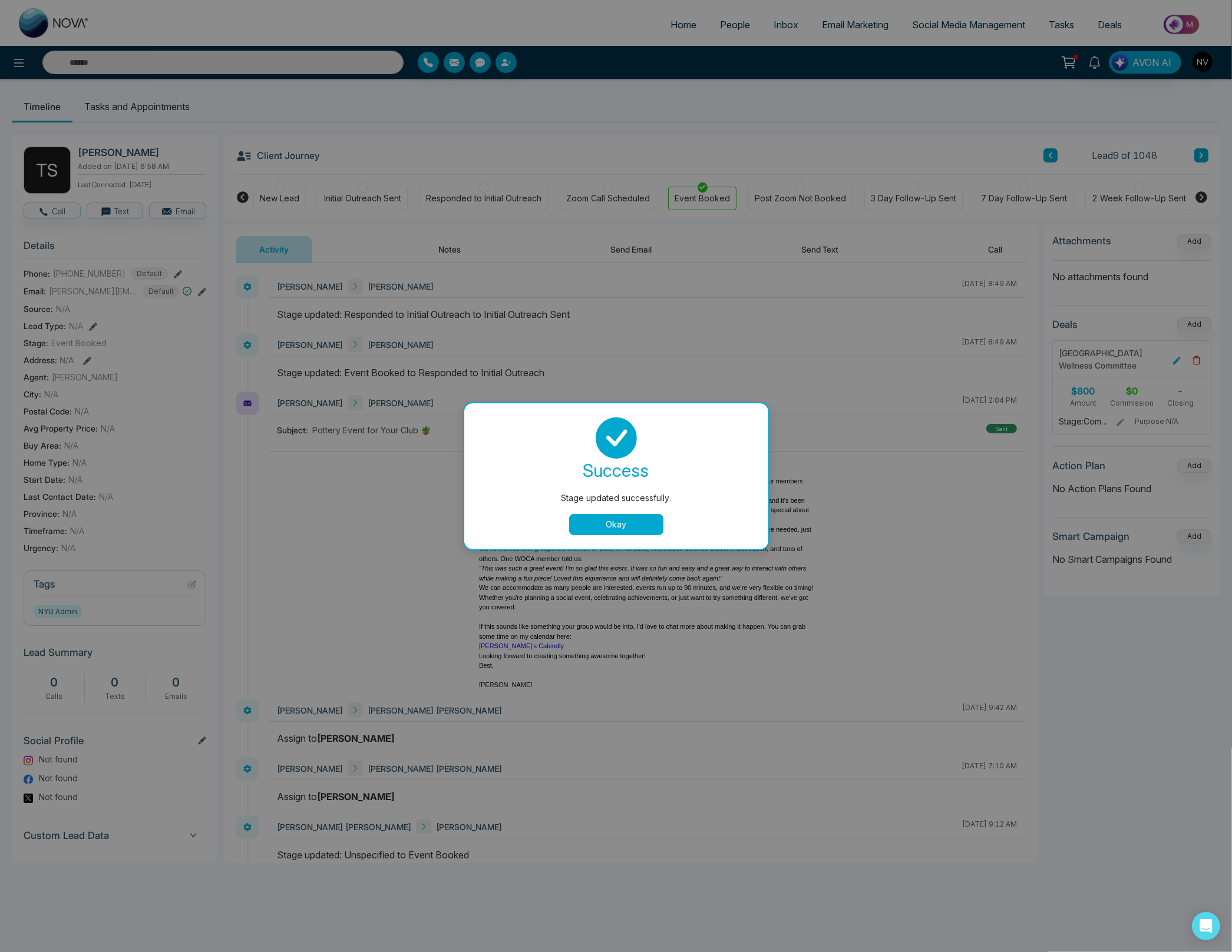
click at [619, 517] on button "Okay" at bounding box center [616, 524] width 94 height 21
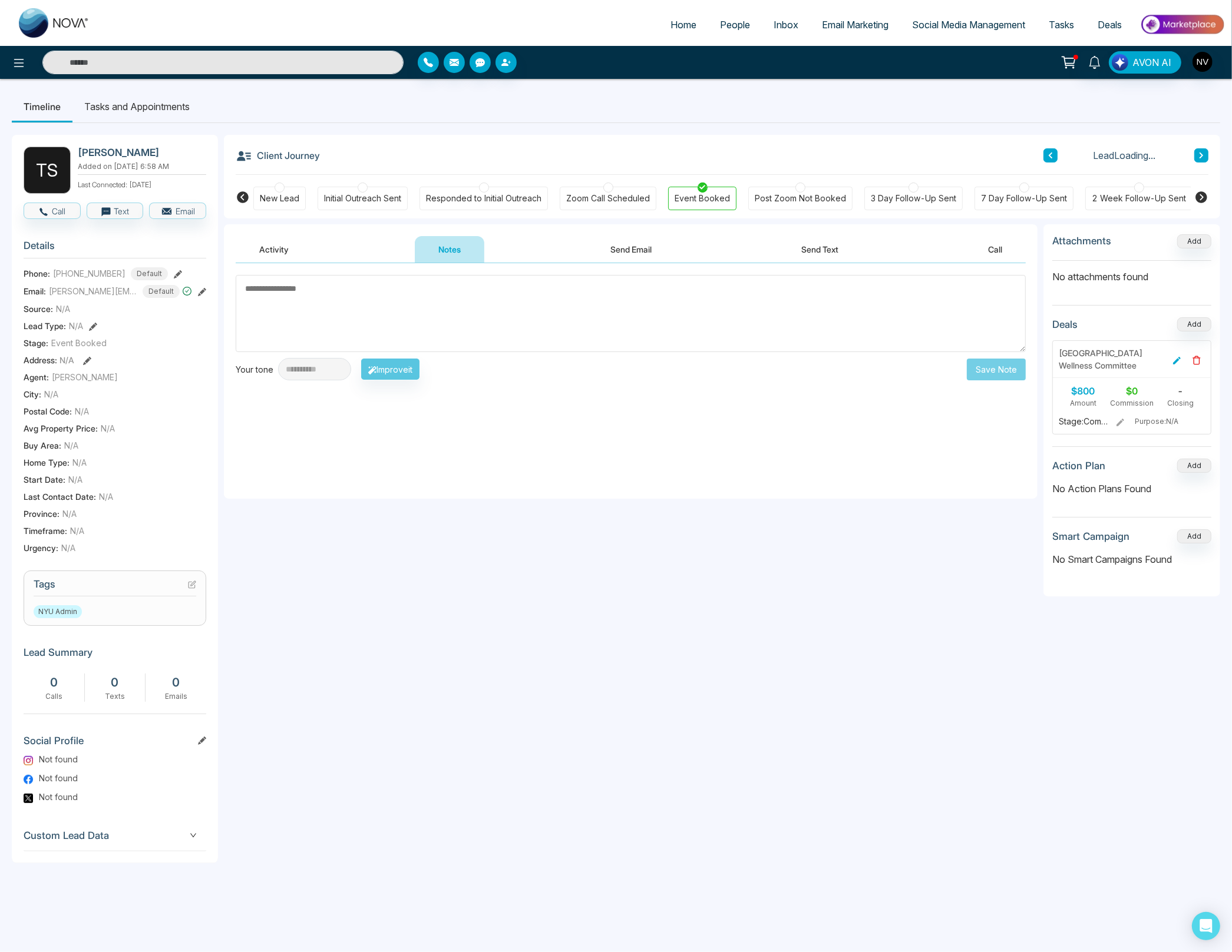
click at [191, 584] on icon at bounding box center [193, 584] width 5 height 5
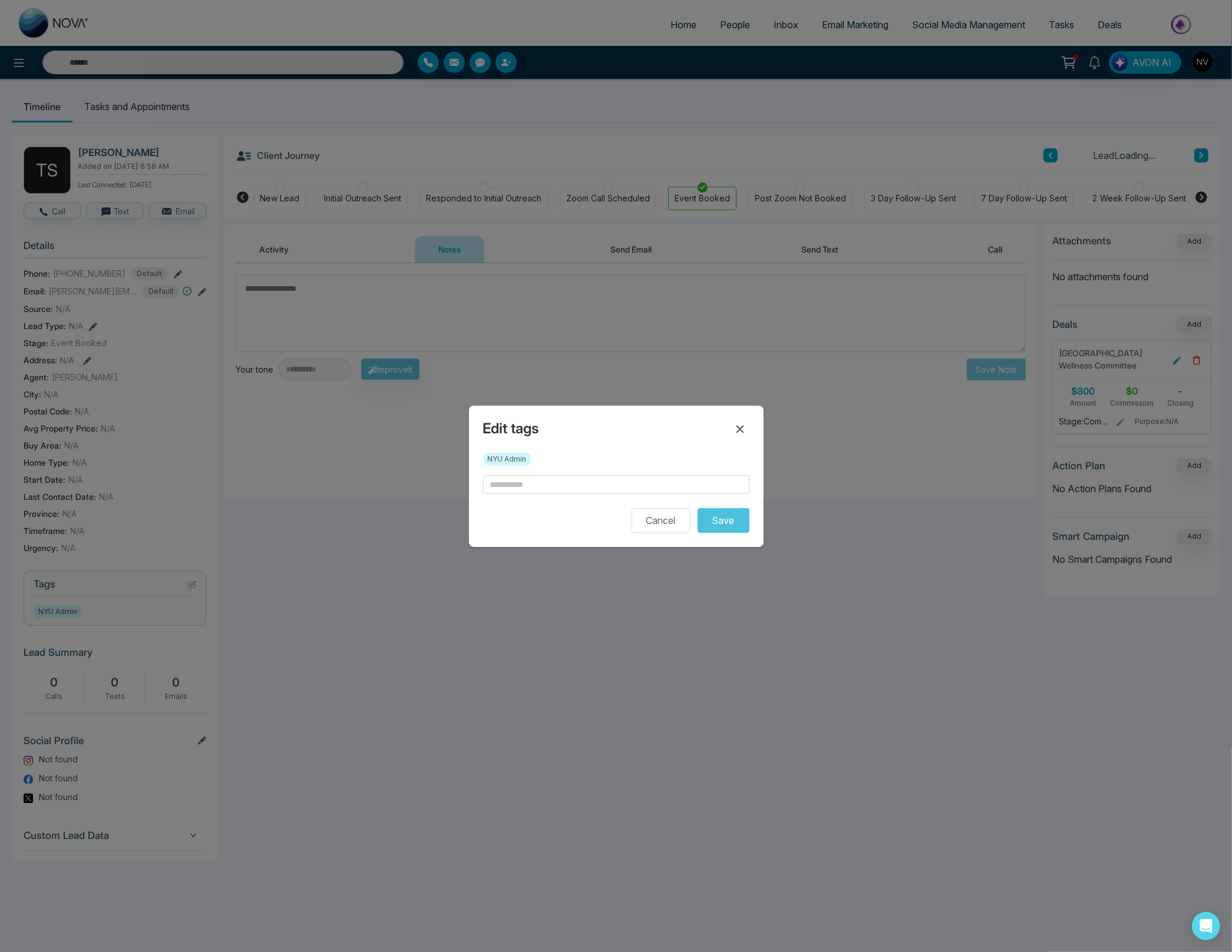
click at [500, 495] on form "Cancel Save" at bounding box center [616, 504] width 266 height 57
click at [500, 487] on input "text" at bounding box center [616, 484] width 266 height 19
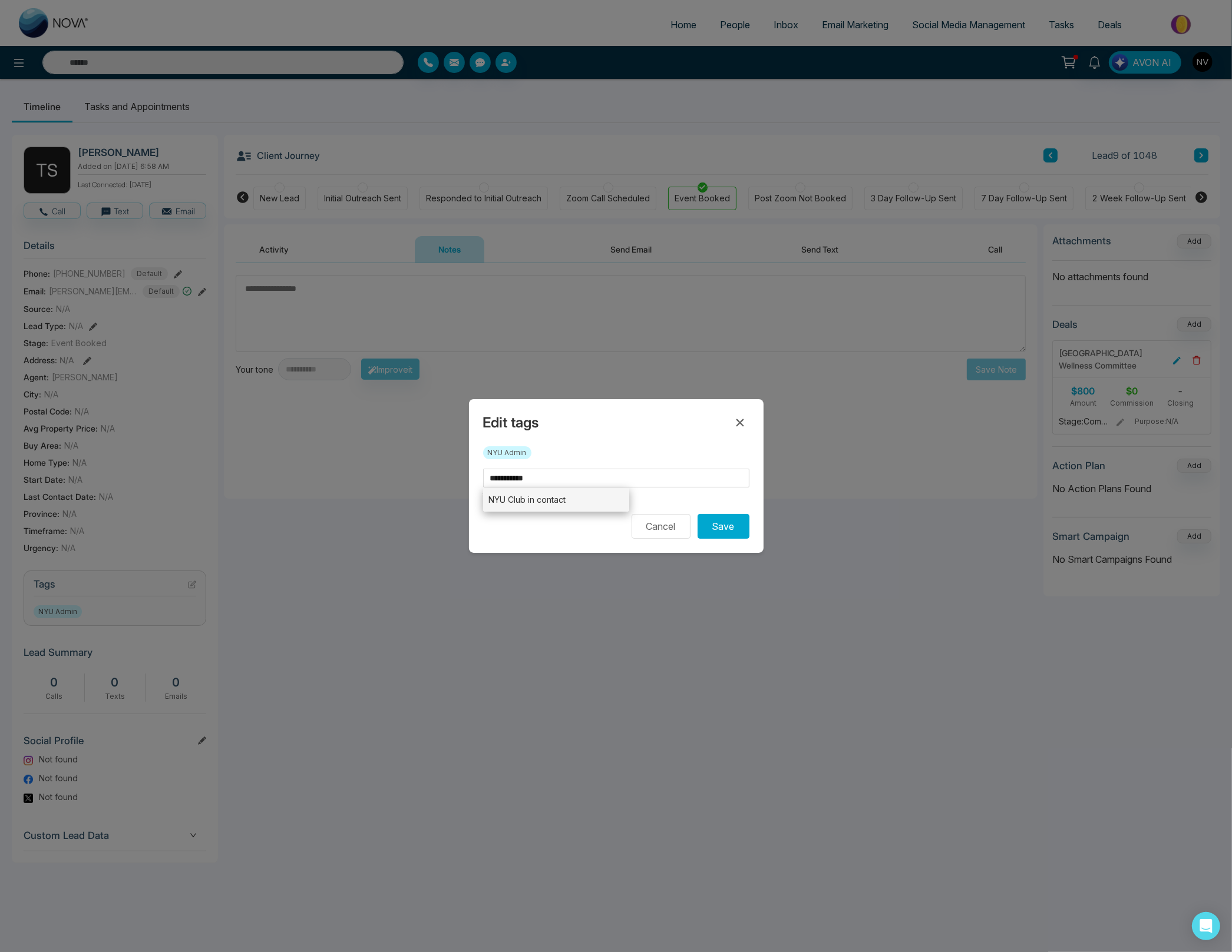
click at [561, 504] on li "NYU Club in contact" at bounding box center [556, 500] width 146 height 24
type input "**********"
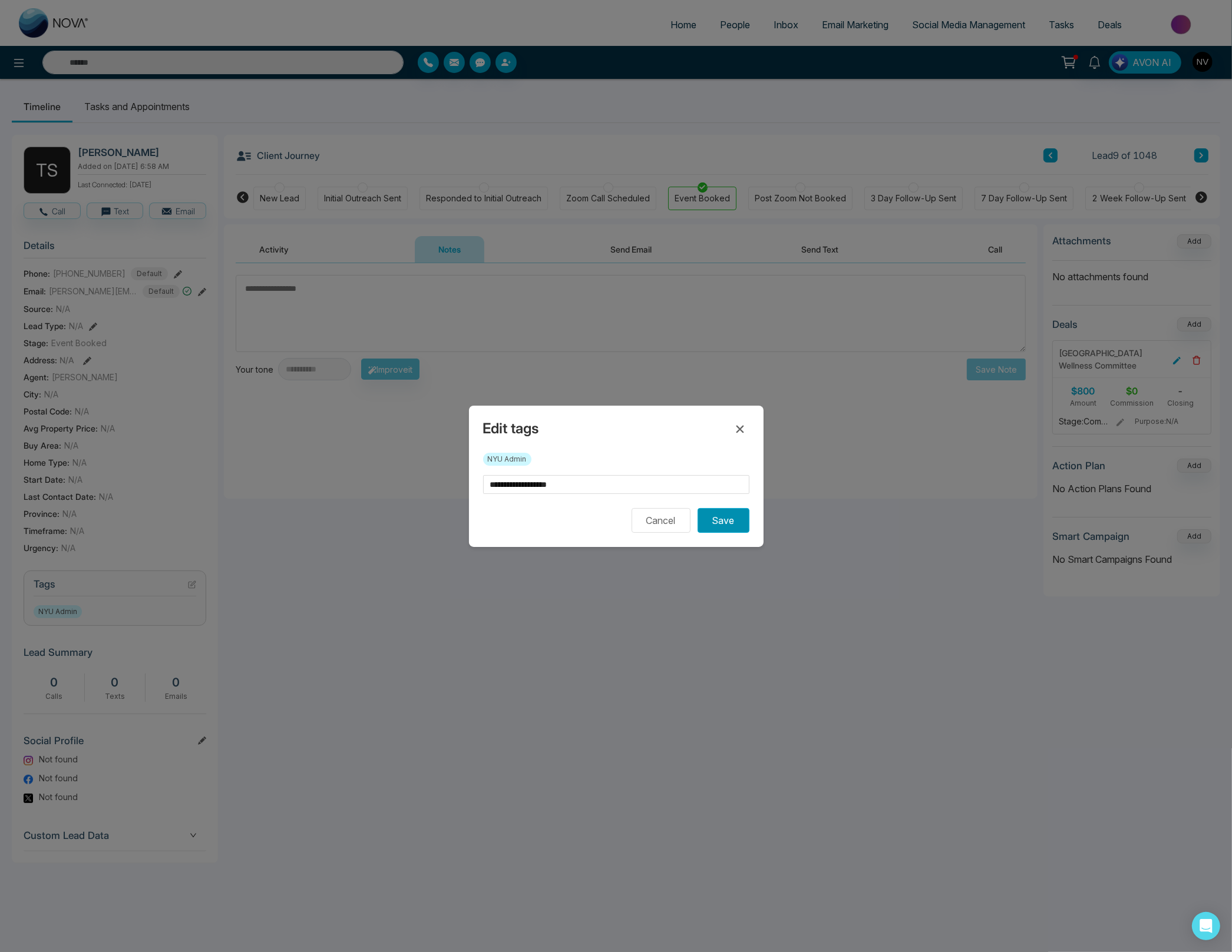
click at [726, 524] on button "Save" at bounding box center [724, 520] width 52 height 25
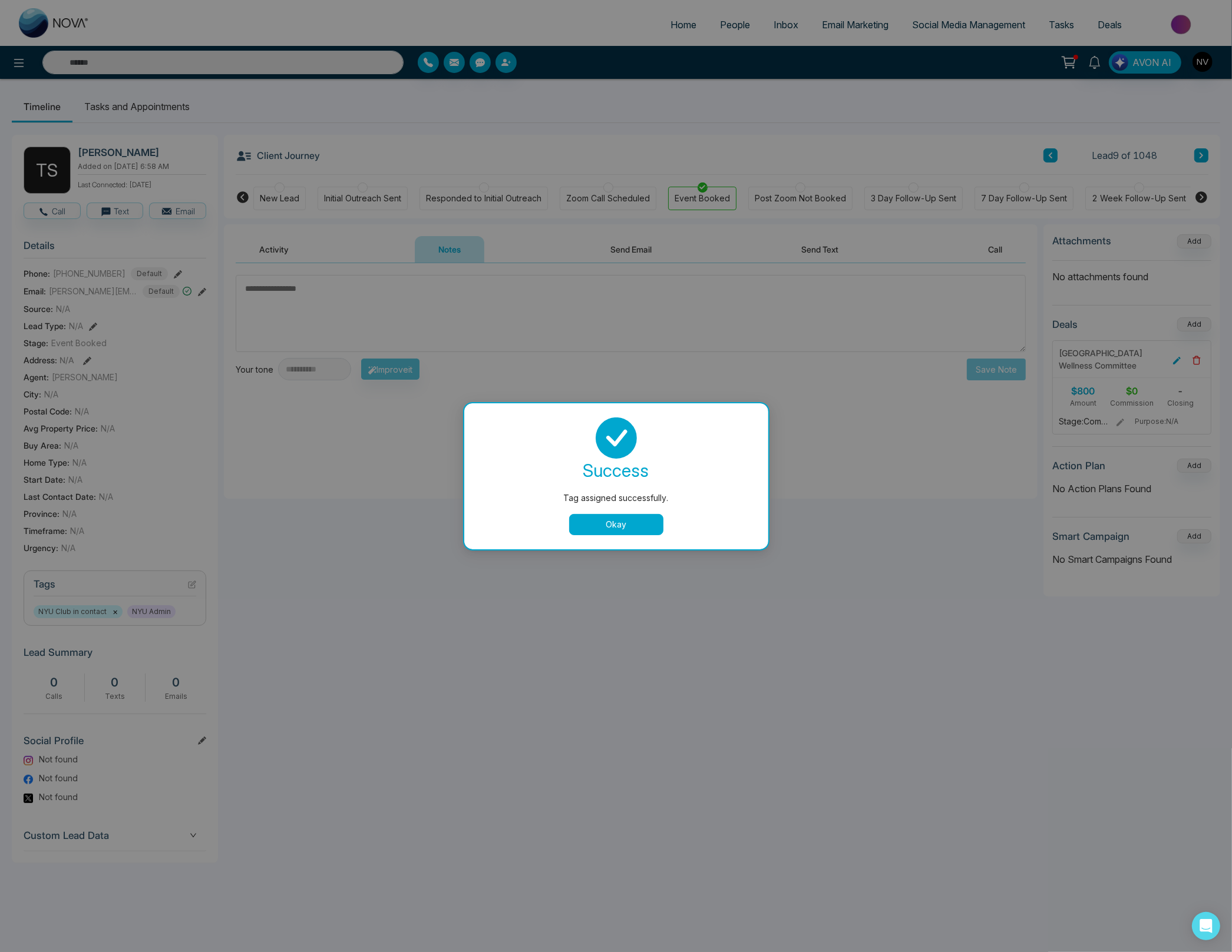
click at [609, 525] on button "Okay" at bounding box center [616, 524] width 94 height 21
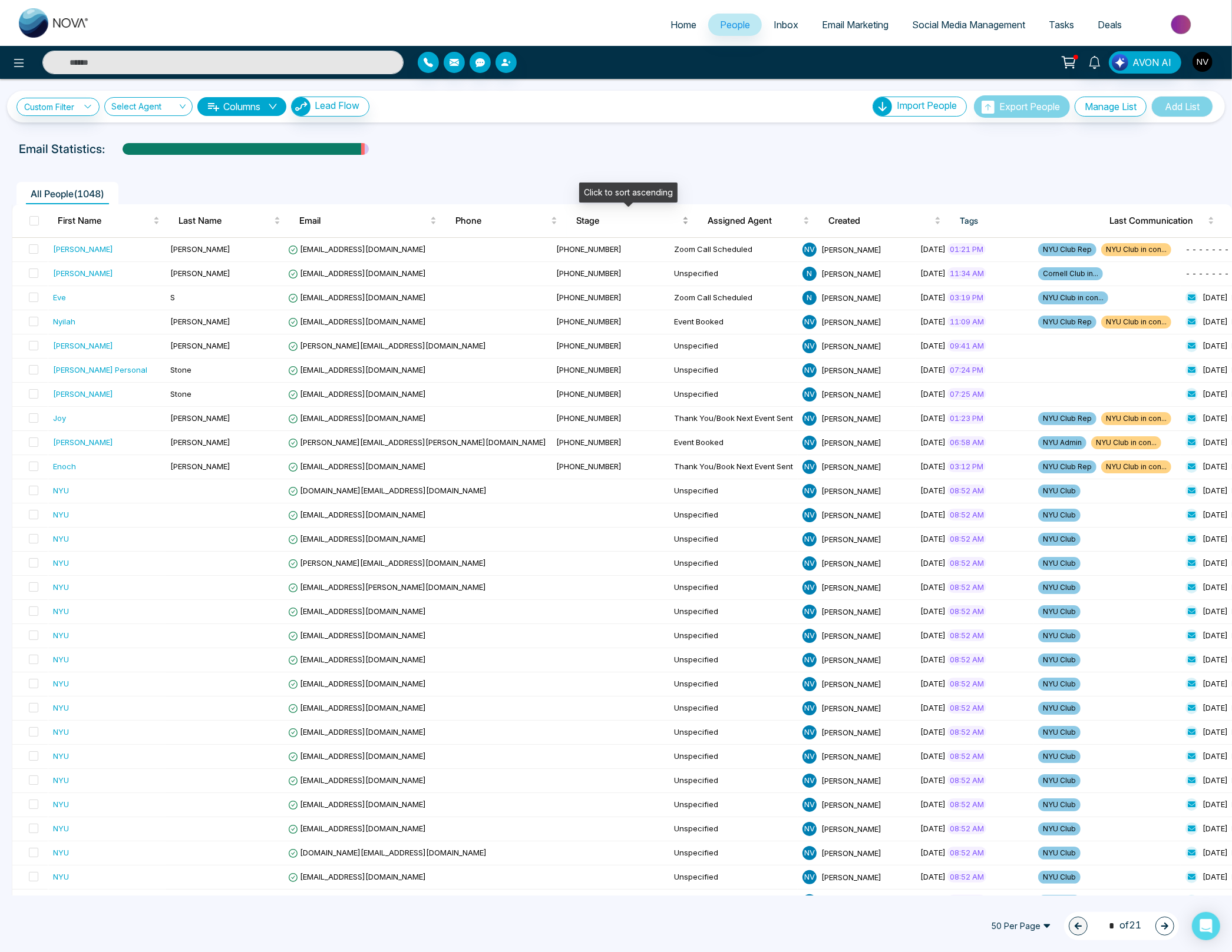
click at [610, 214] on span "Stage" at bounding box center [627, 220] width 103 height 14
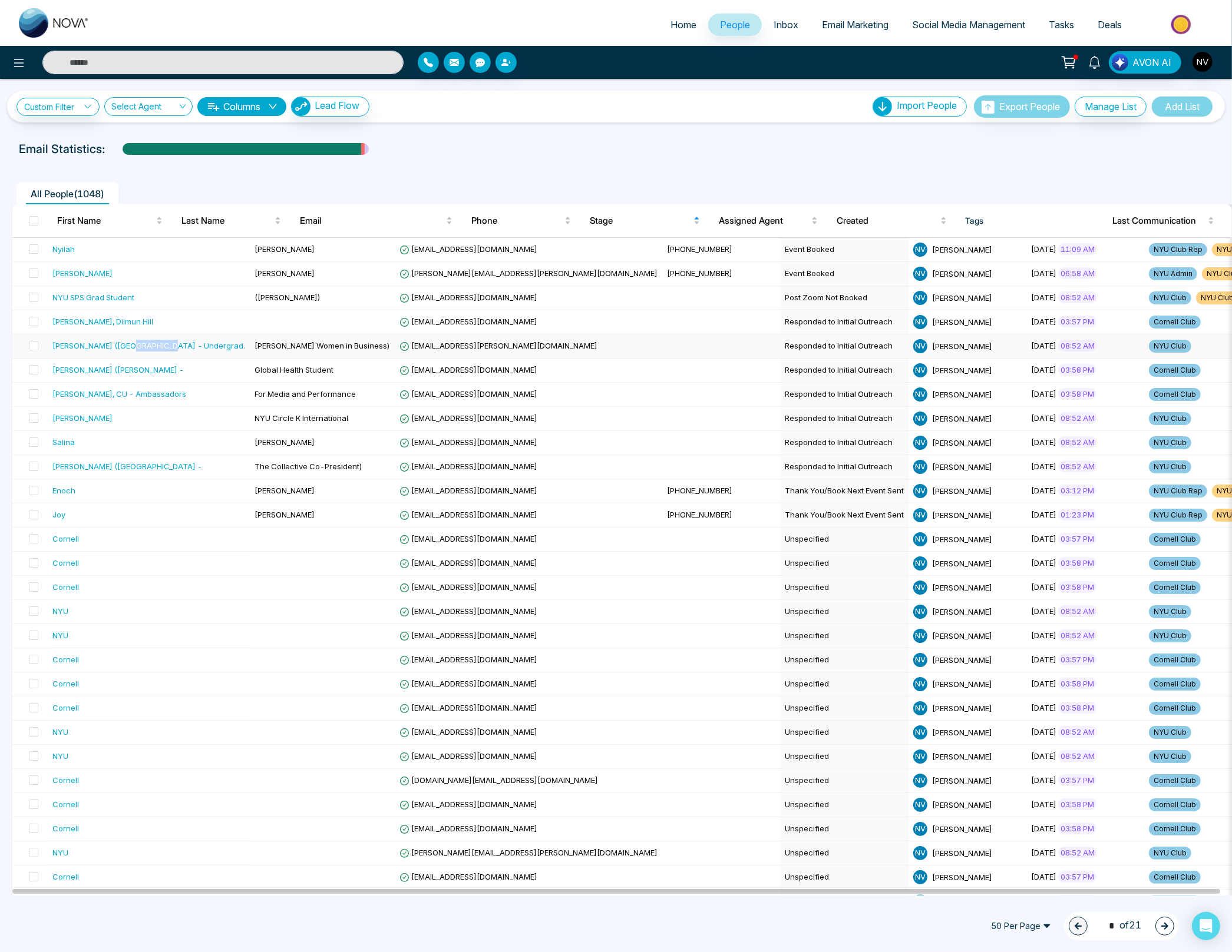
click at [73, 344] on div "[PERSON_NAME] ([GEOGRAPHIC_DATA] - Undergrad." at bounding box center [149, 345] width 192 height 11
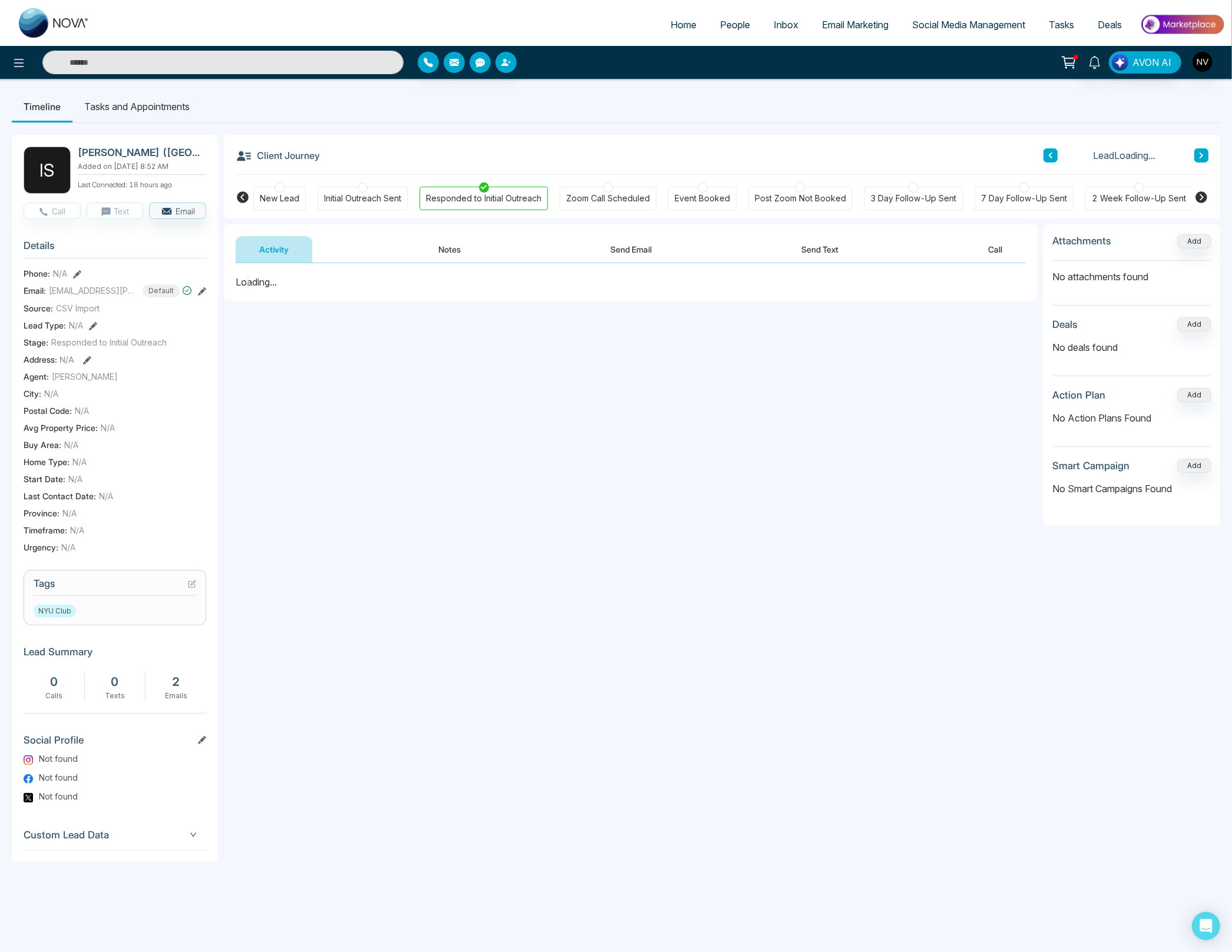
click at [191, 582] on icon at bounding box center [192, 584] width 8 height 8
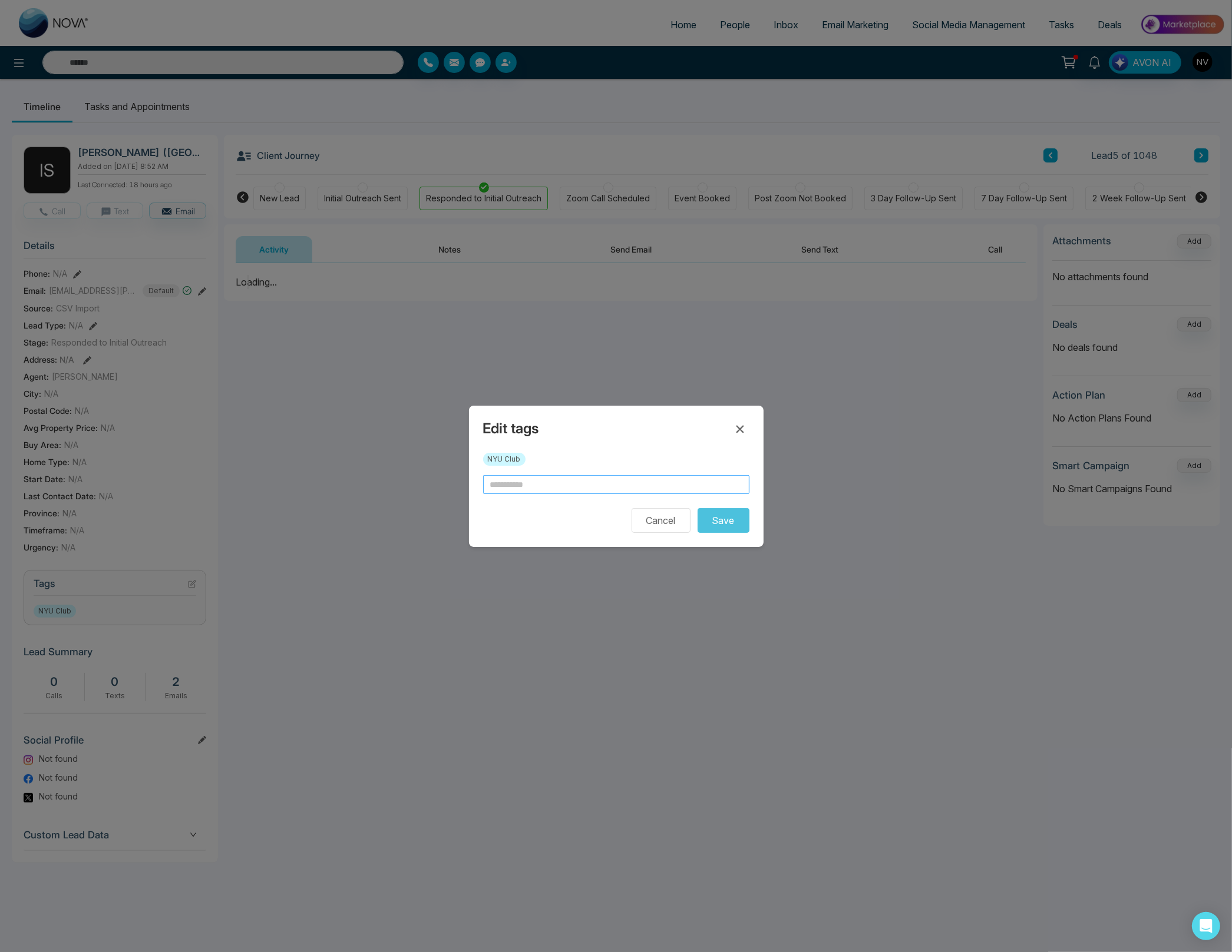
click at [533, 480] on input "text" at bounding box center [616, 484] width 266 height 19
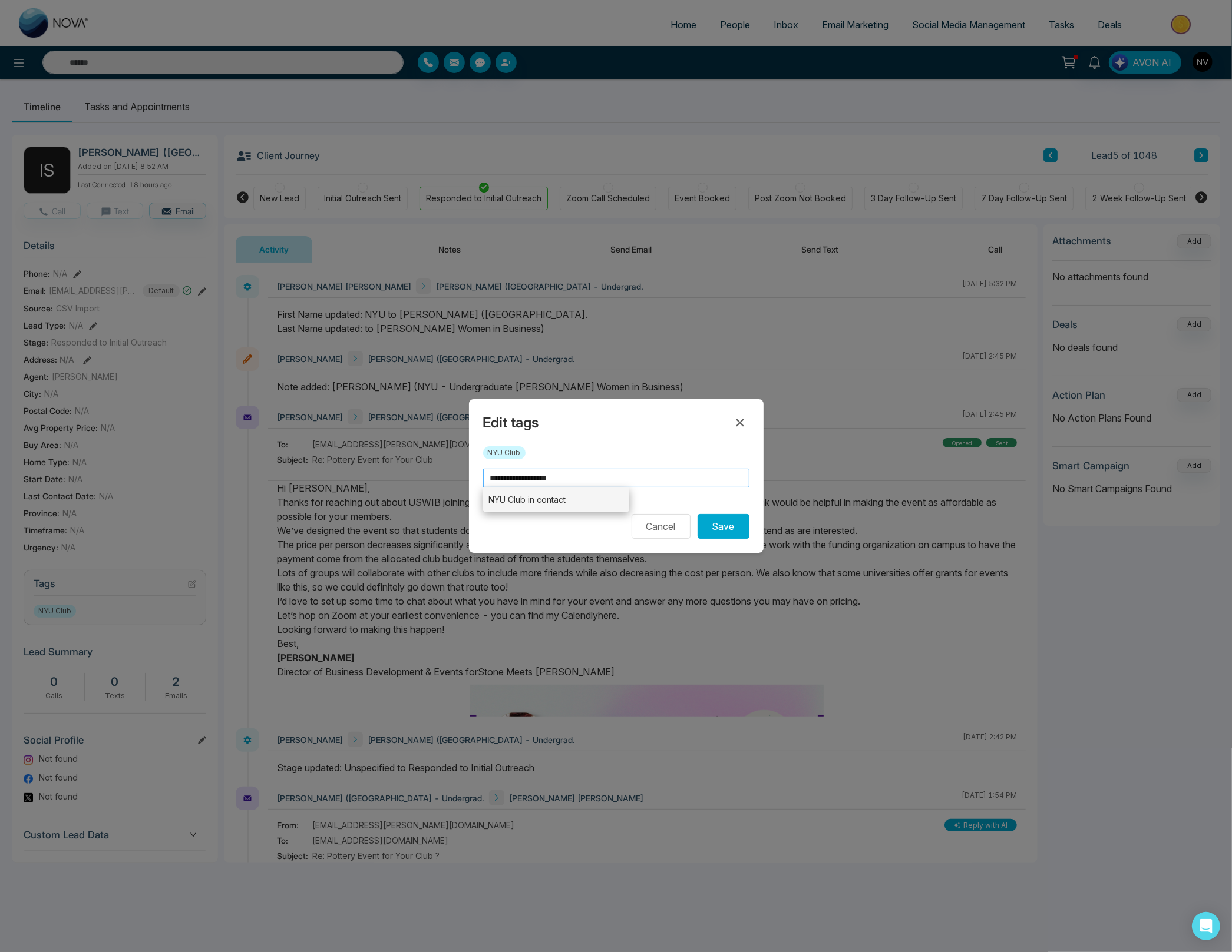
type input "**********"
click at [574, 498] on li "NYU Club in contact" at bounding box center [556, 500] width 146 height 24
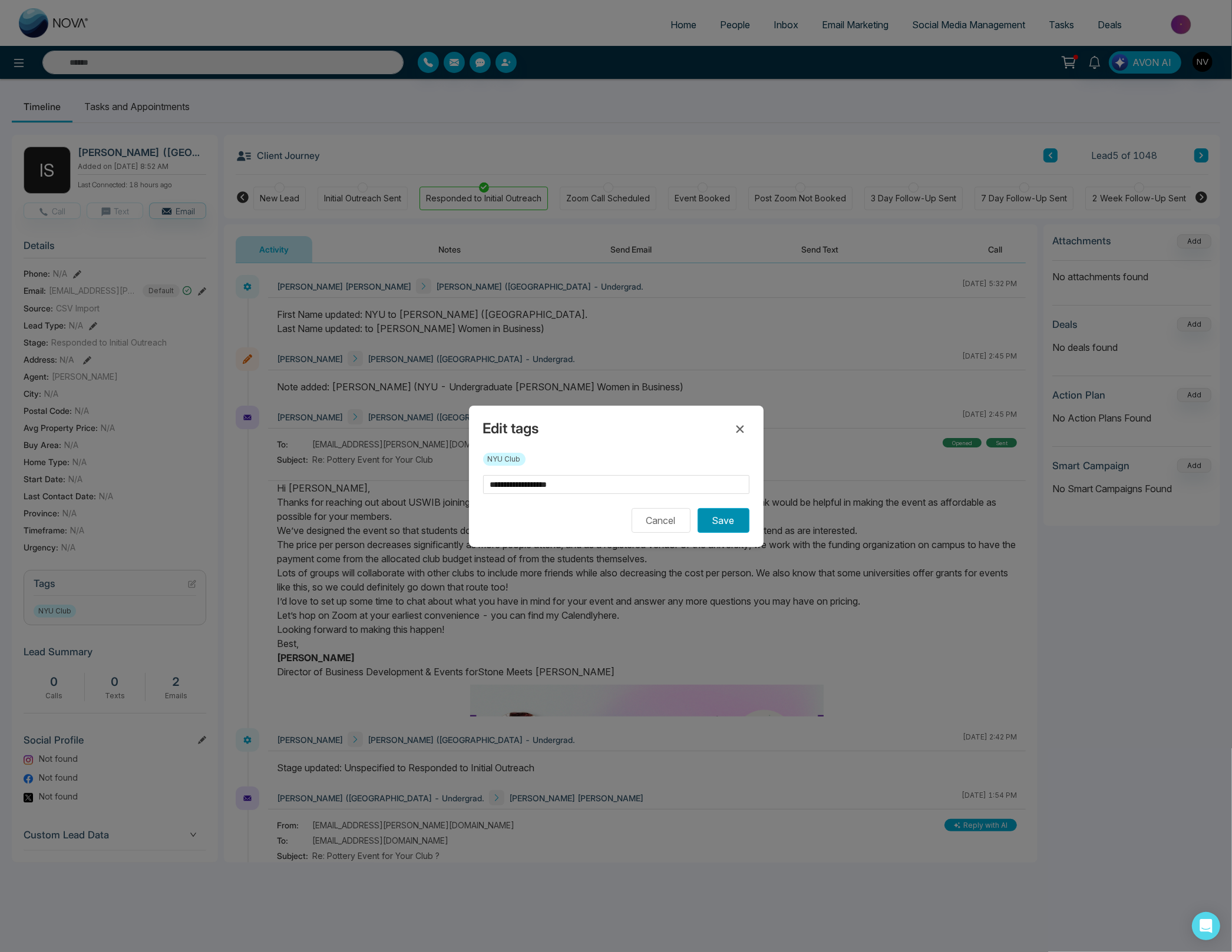
click at [714, 521] on button "Save" at bounding box center [724, 520] width 52 height 25
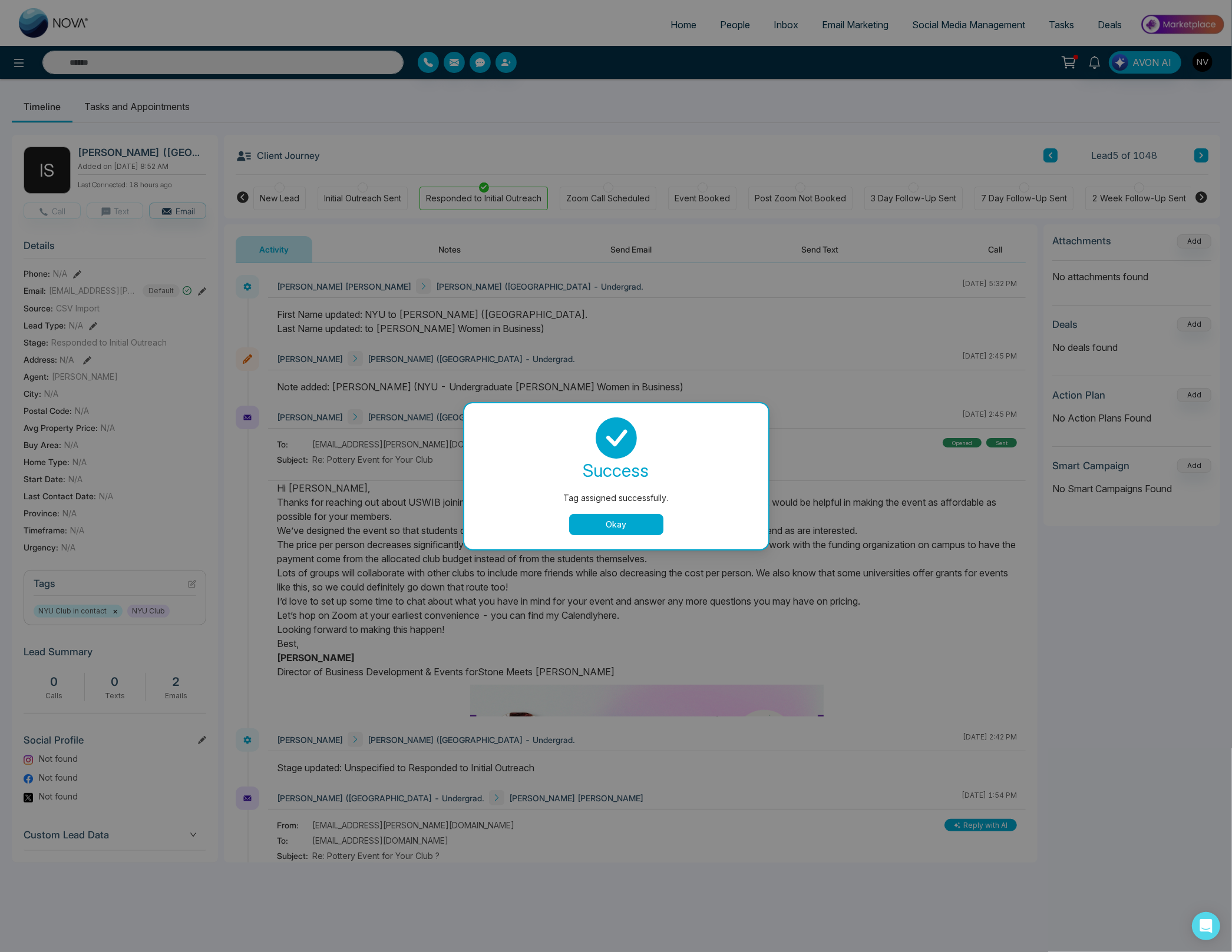
click at [592, 526] on button "Okay" at bounding box center [616, 524] width 94 height 21
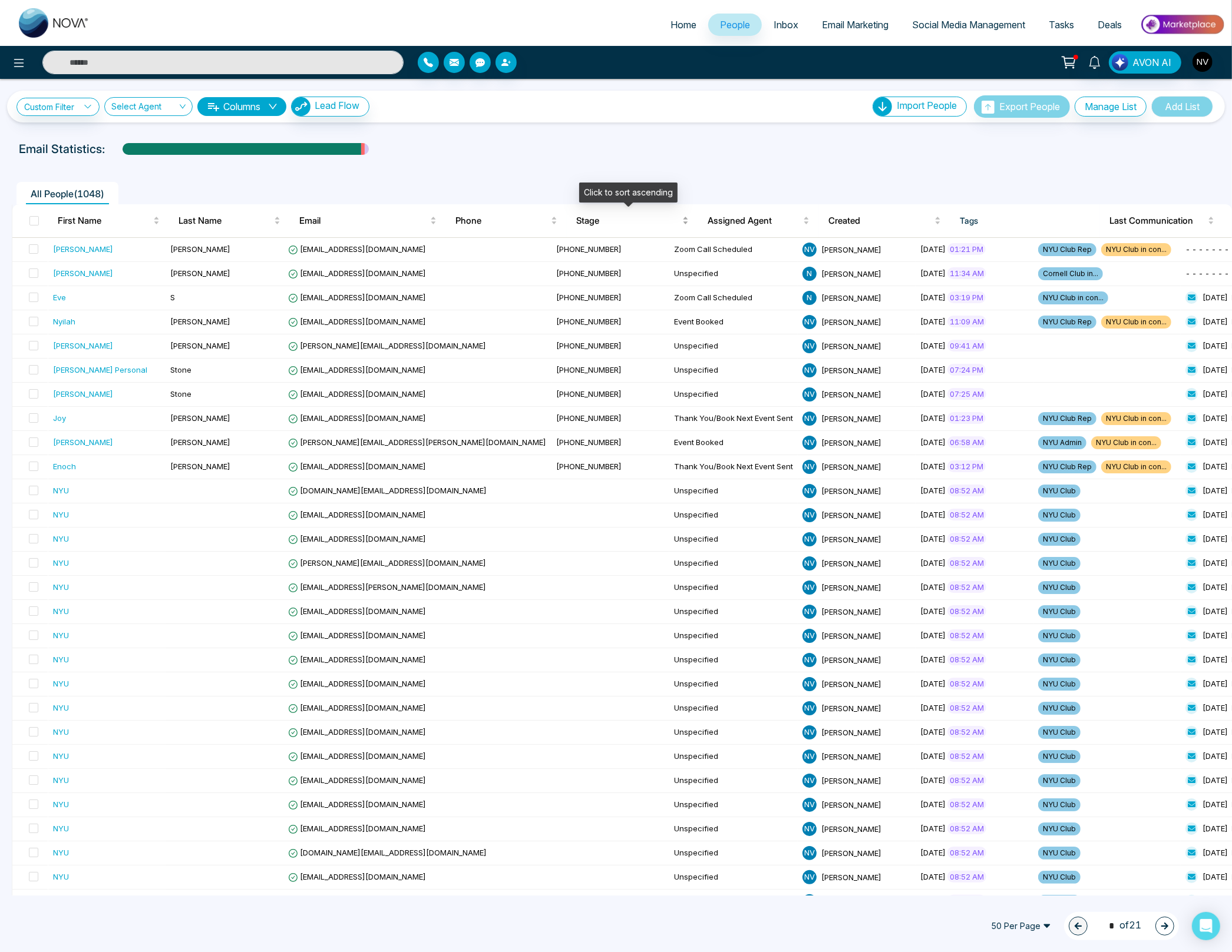
click at [598, 217] on span "Stage" at bounding box center [627, 220] width 103 height 14
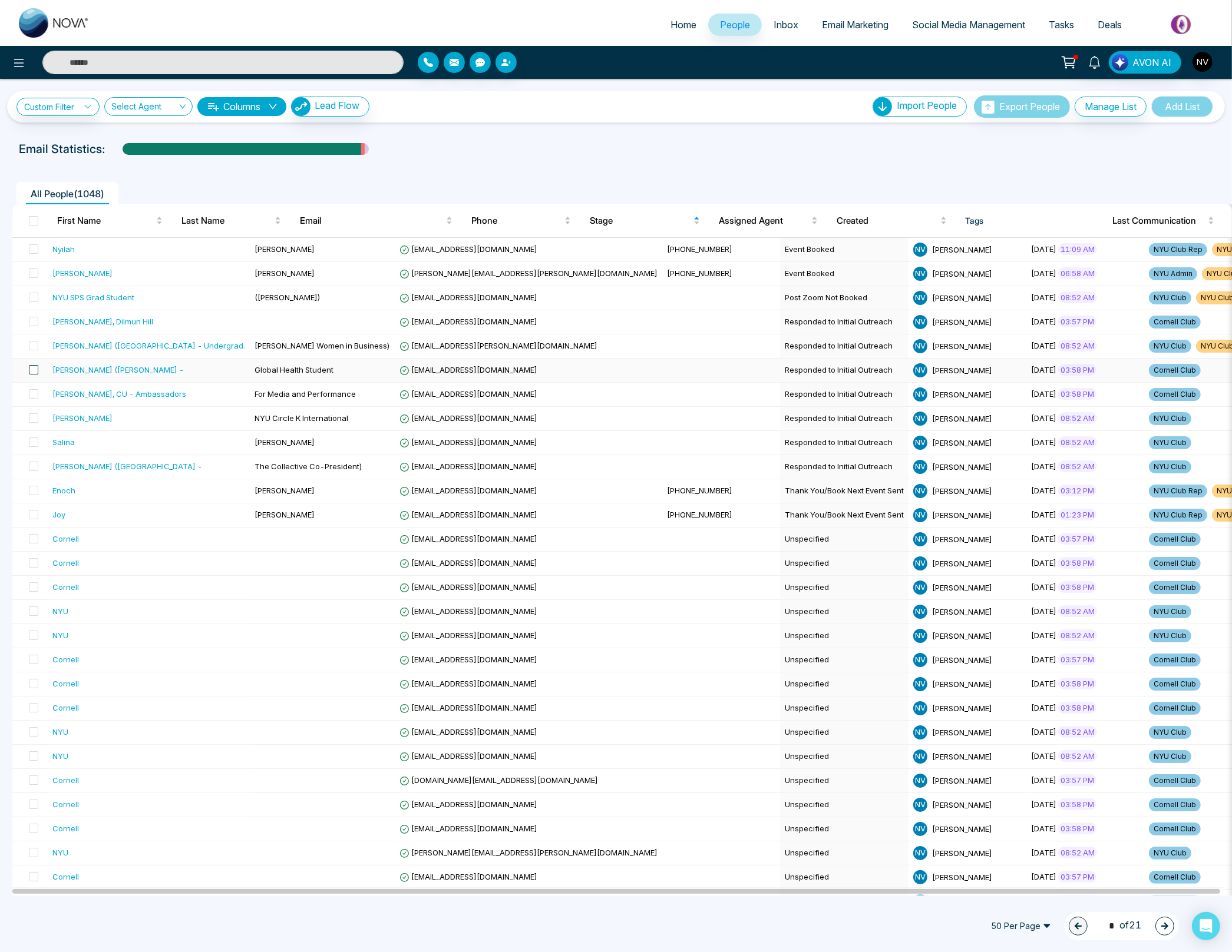
click at [34, 371] on span at bounding box center [34, 370] width 10 height 10
click at [94, 928] on icon at bounding box center [98, 927] width 10 height 10
click at [87, 902] on link "Remove Tags" at bounding box center [76, 901] width 54 height 10
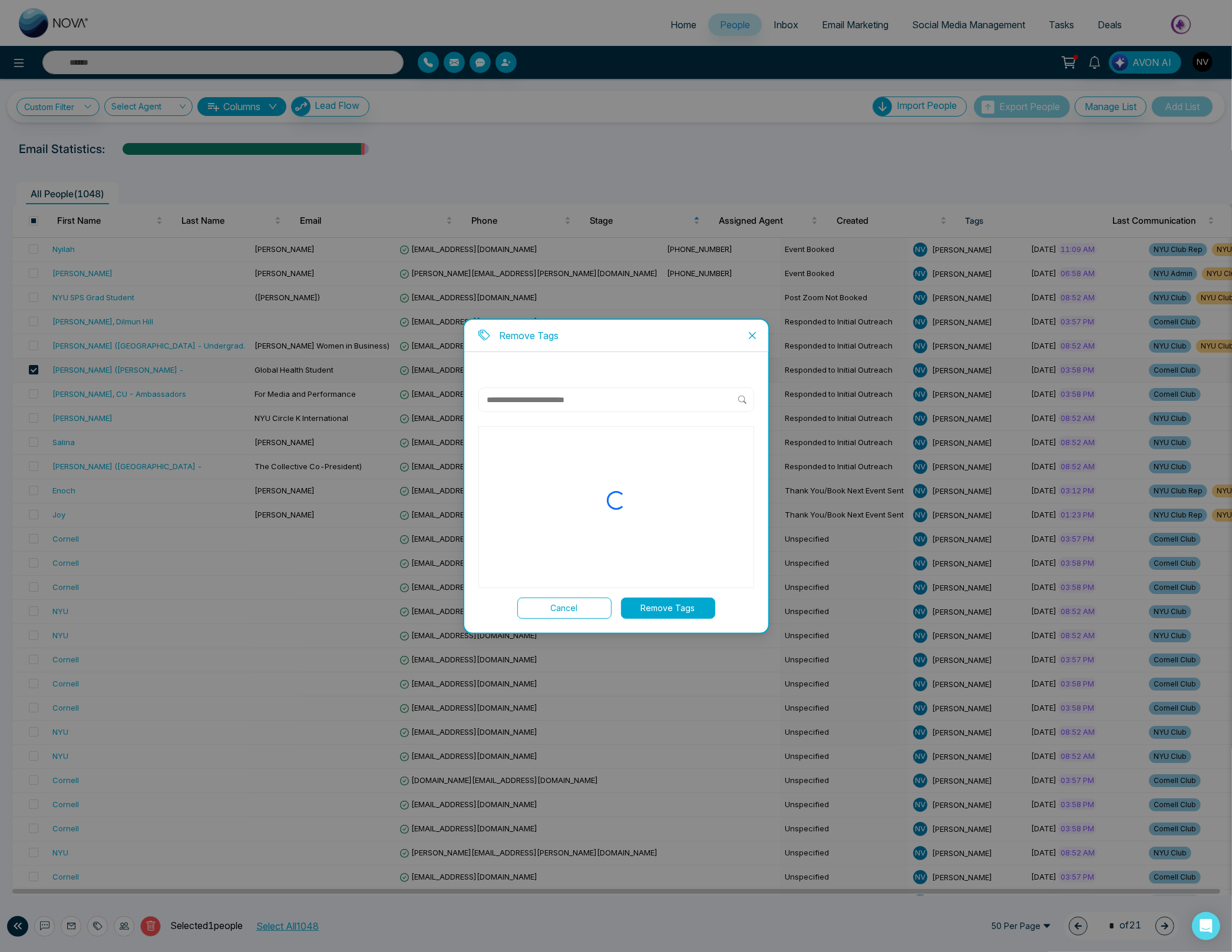
click at [580, 399] on input "text" at bounding box center [612, 399] width 252 height 14
click at [494, 502] on div "Create new tag " Cornell Club in " No tags found." at bounding box center [617, 507] width 276 height 162
click at [555, 405] on input "**********" at bounding box center [612, 399] width 252 height 14
type input "**********"
click at [669, 610] on button "Remove Tags" at bounding box center [668, 608] width 94 height 21
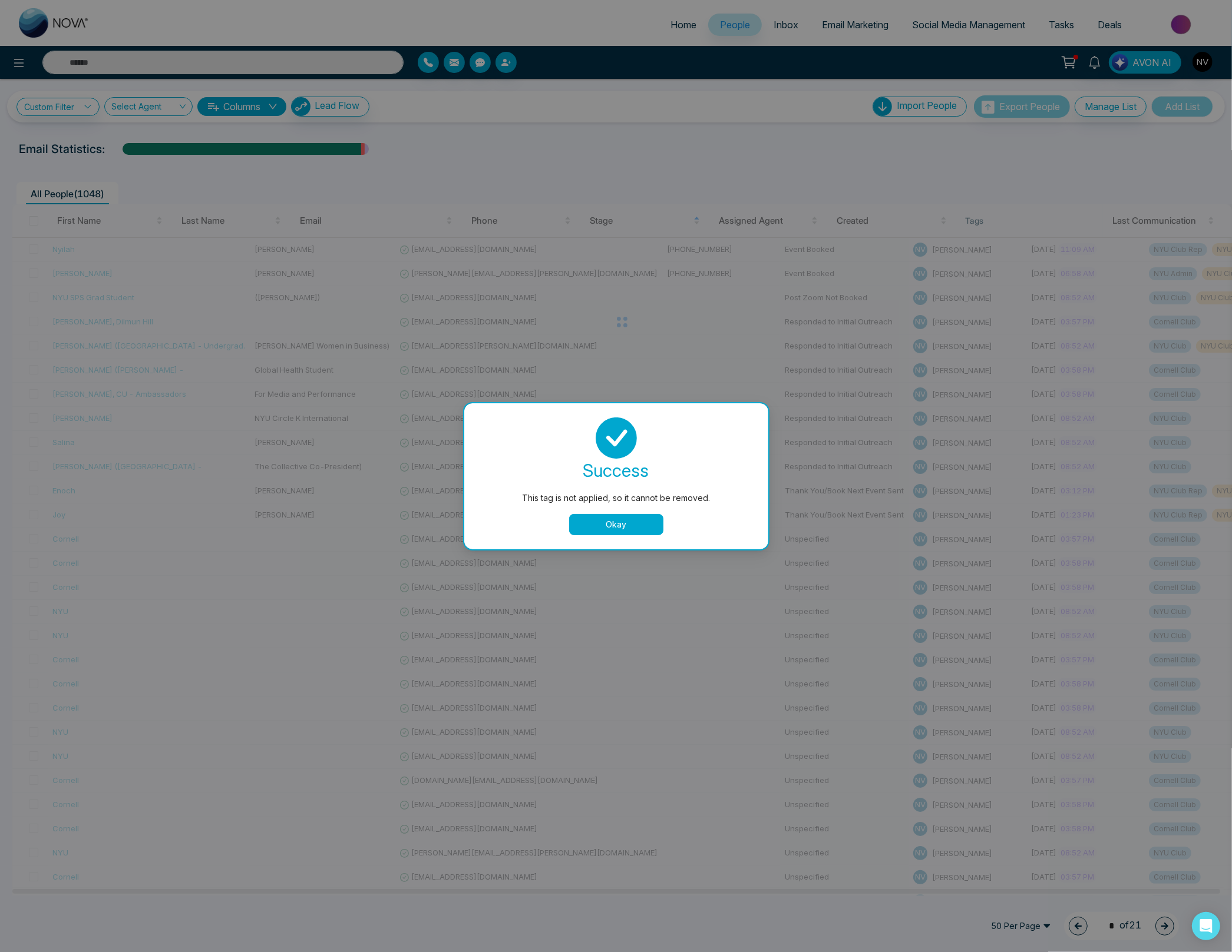
click at [611, 525] on button "Okay" at bounding box center [616, 524] width 94 height 21
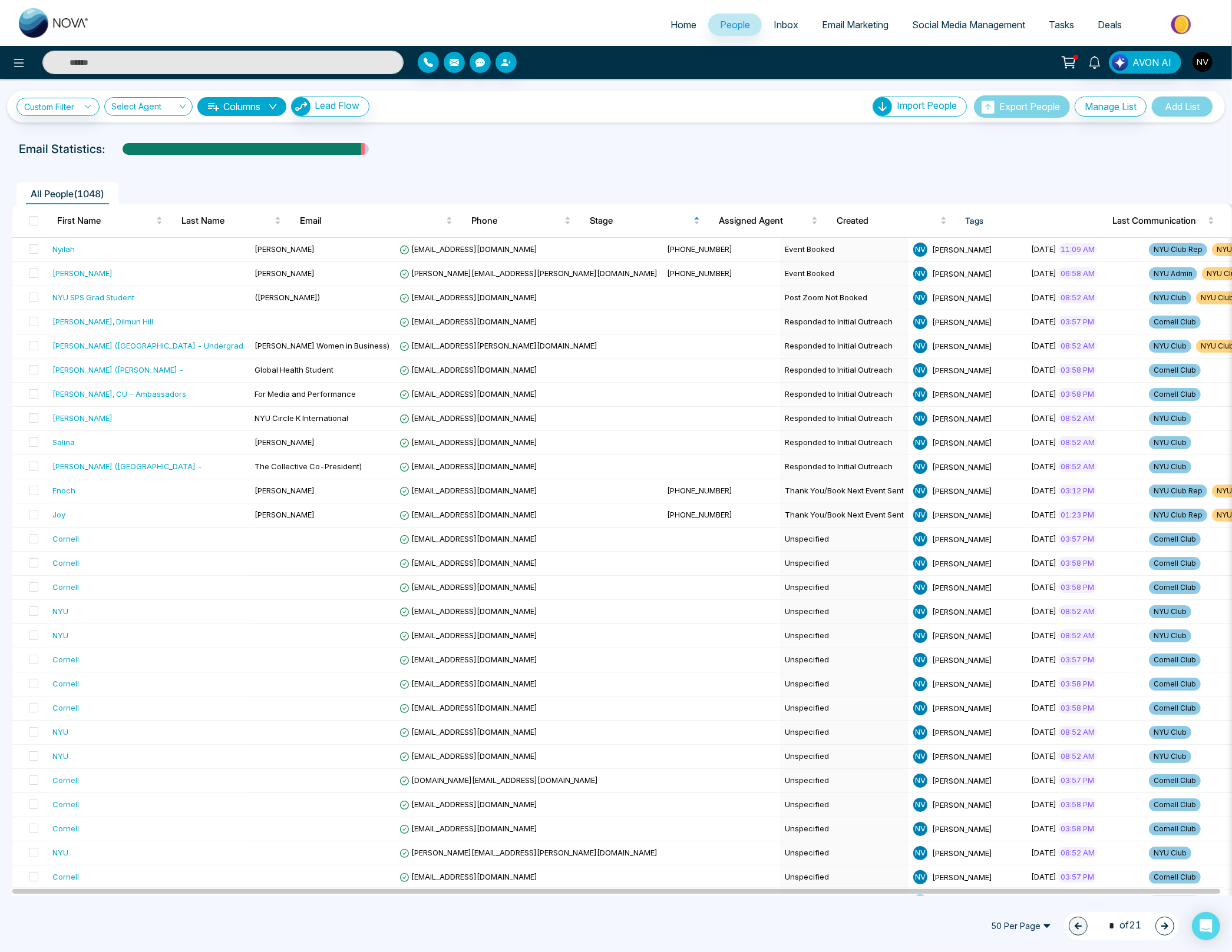
click at [34, 371] on span at bounding box center [34, 370] width 10 height 10
click at [97, 924] on icon at bounding box center [98, 927] width 10 height 10
click at [103, 897] on link "Remove Tags" at bounding box center [76, 901] width 54 height 10
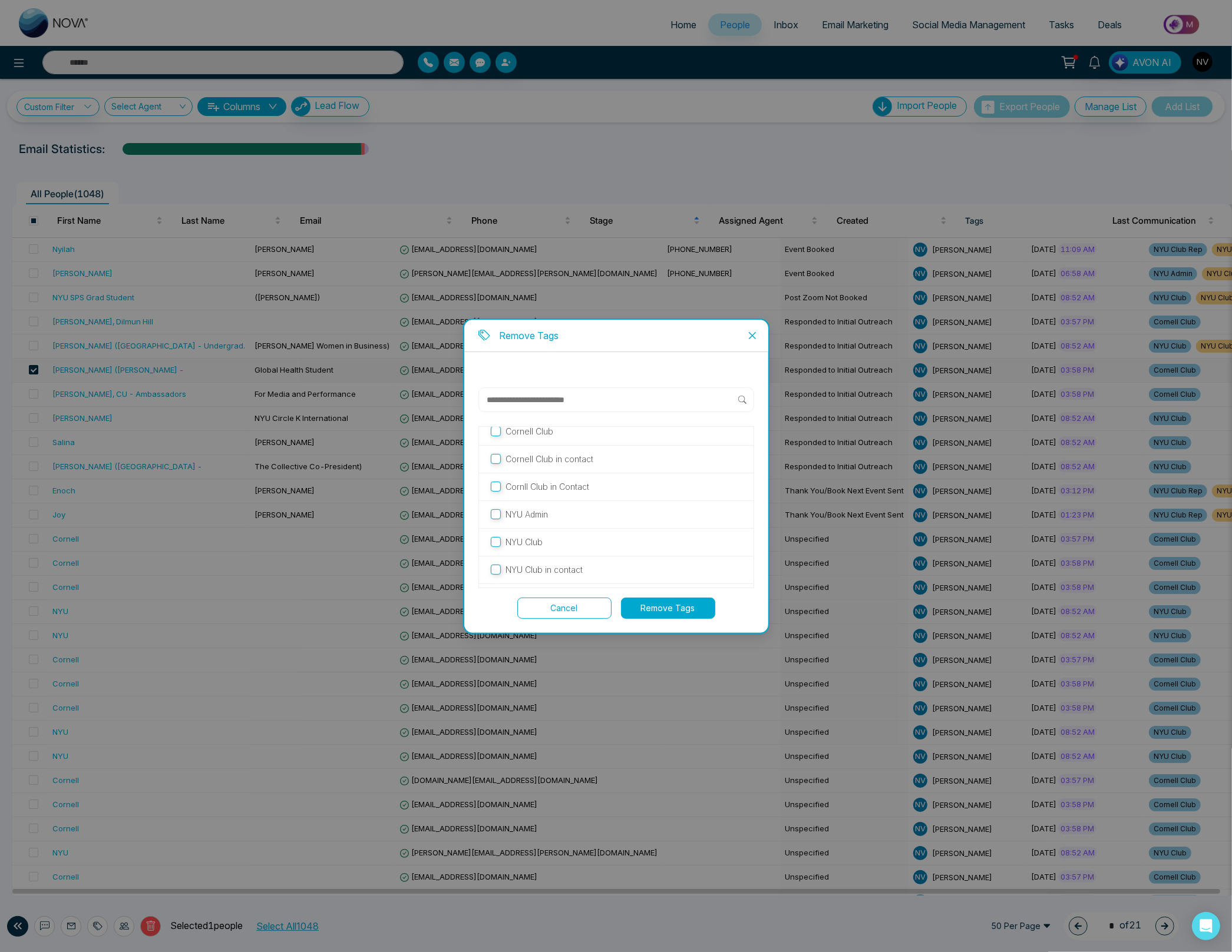
scroll to position [37, 0]
click at [658, 608] on button "Remove Tags" at bounding box center [668, 608] width 94 height 21
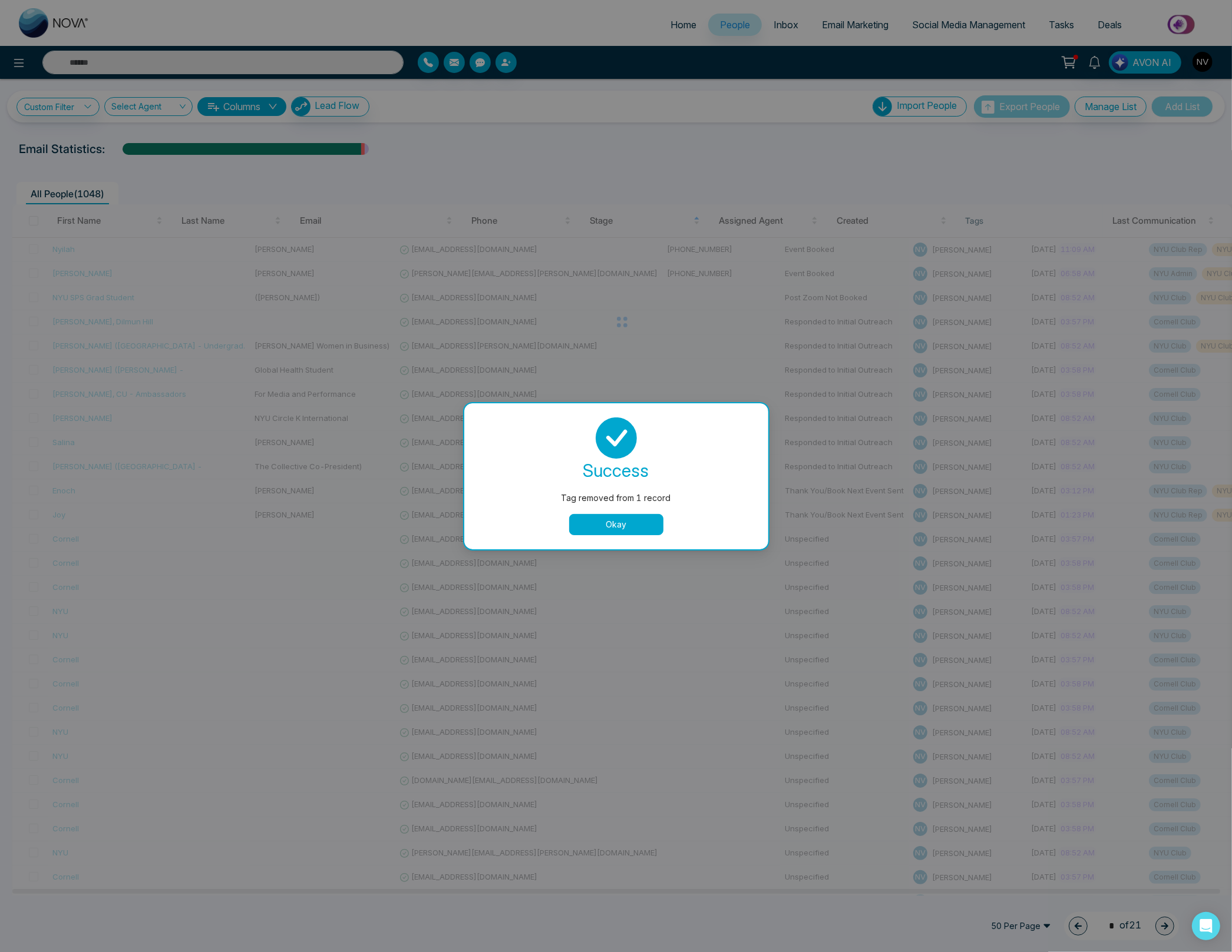
click at [597, 527] on button "Okay" at bounding box center [616, 524] width 94 height 21
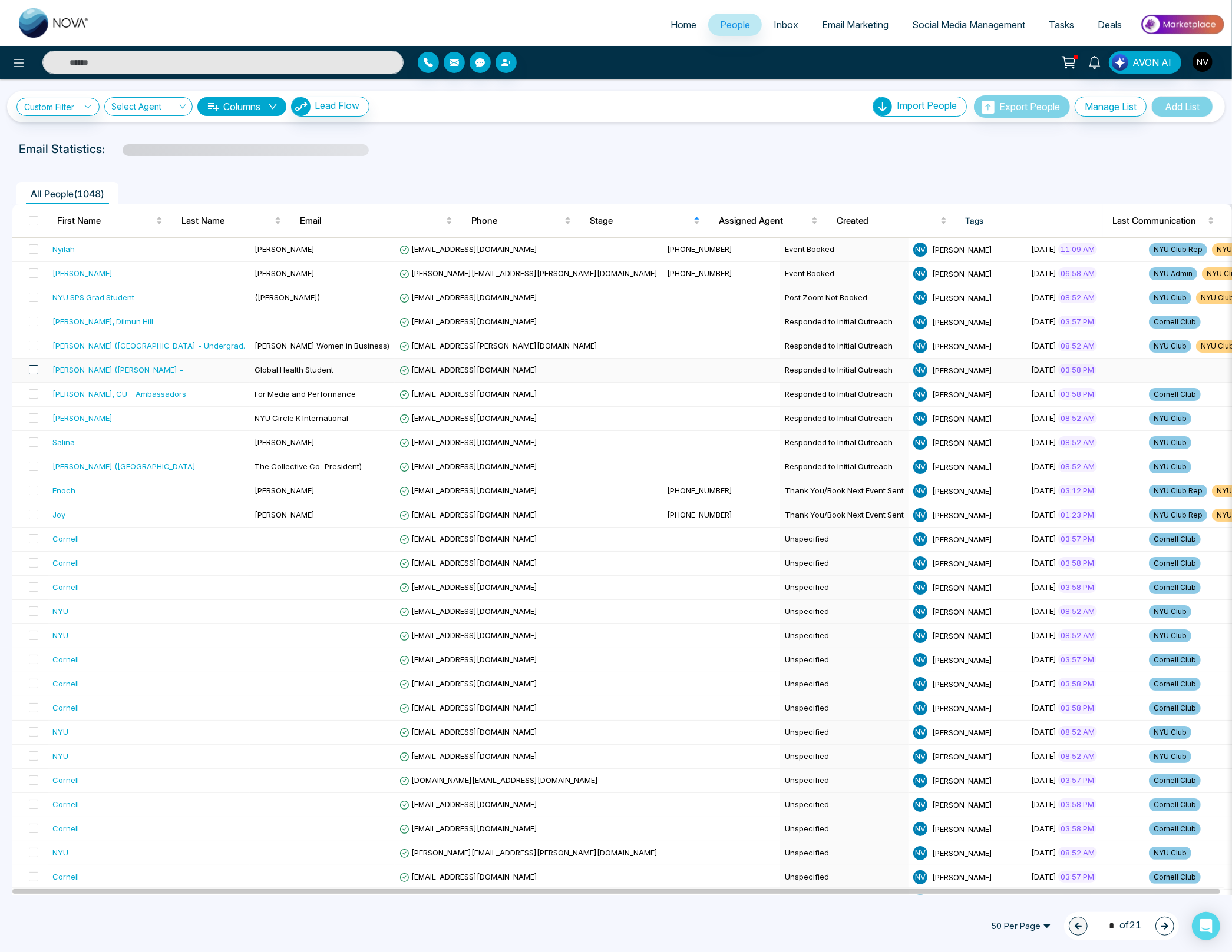
click at [36, 369] on span at bounding box center [34, 370] width 10 height 10
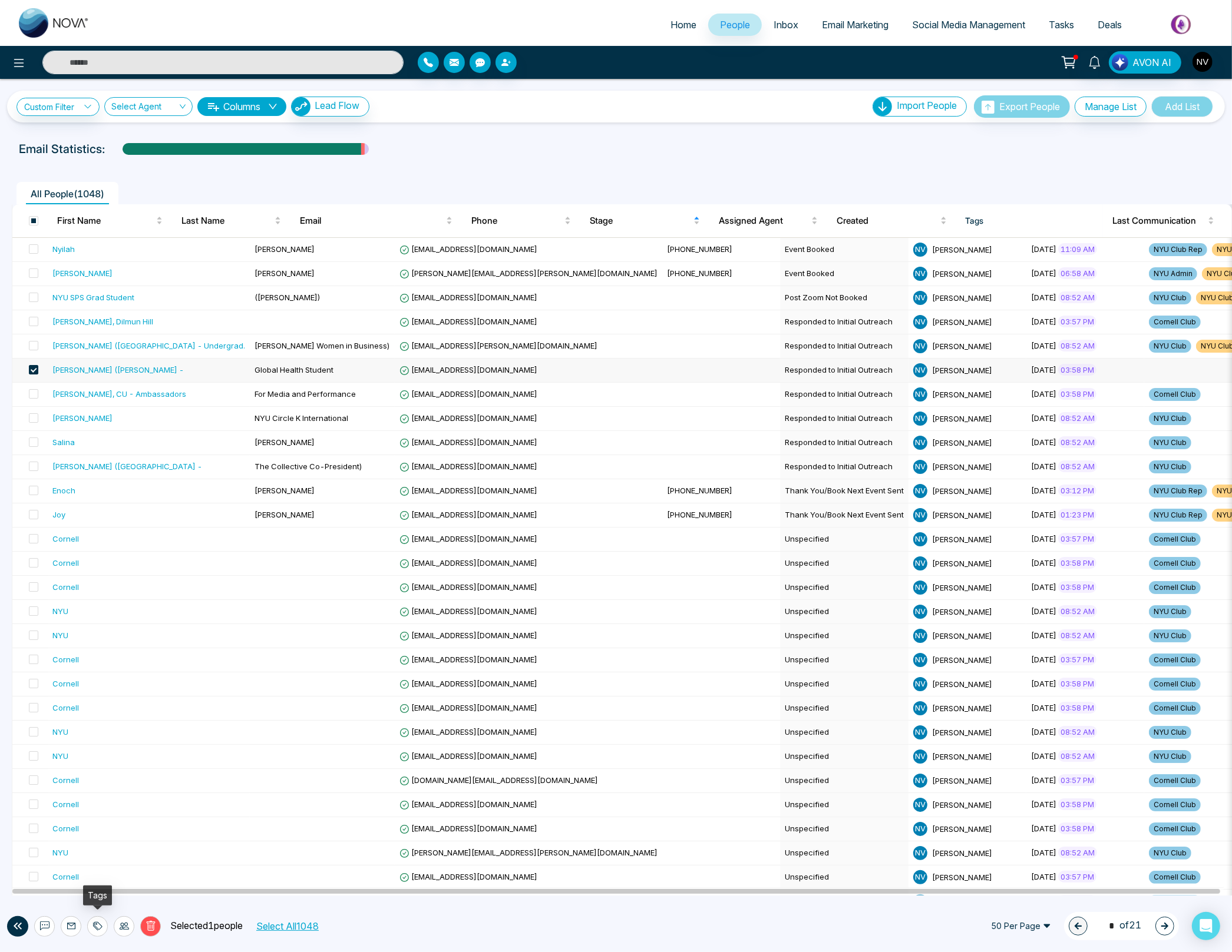
click at [95, 922] on icon at bounding box center [98, 927] width 10 height 10
click at [87, 884] on link "Add Tags" at bounding box center [68, 882] width 38 height 10
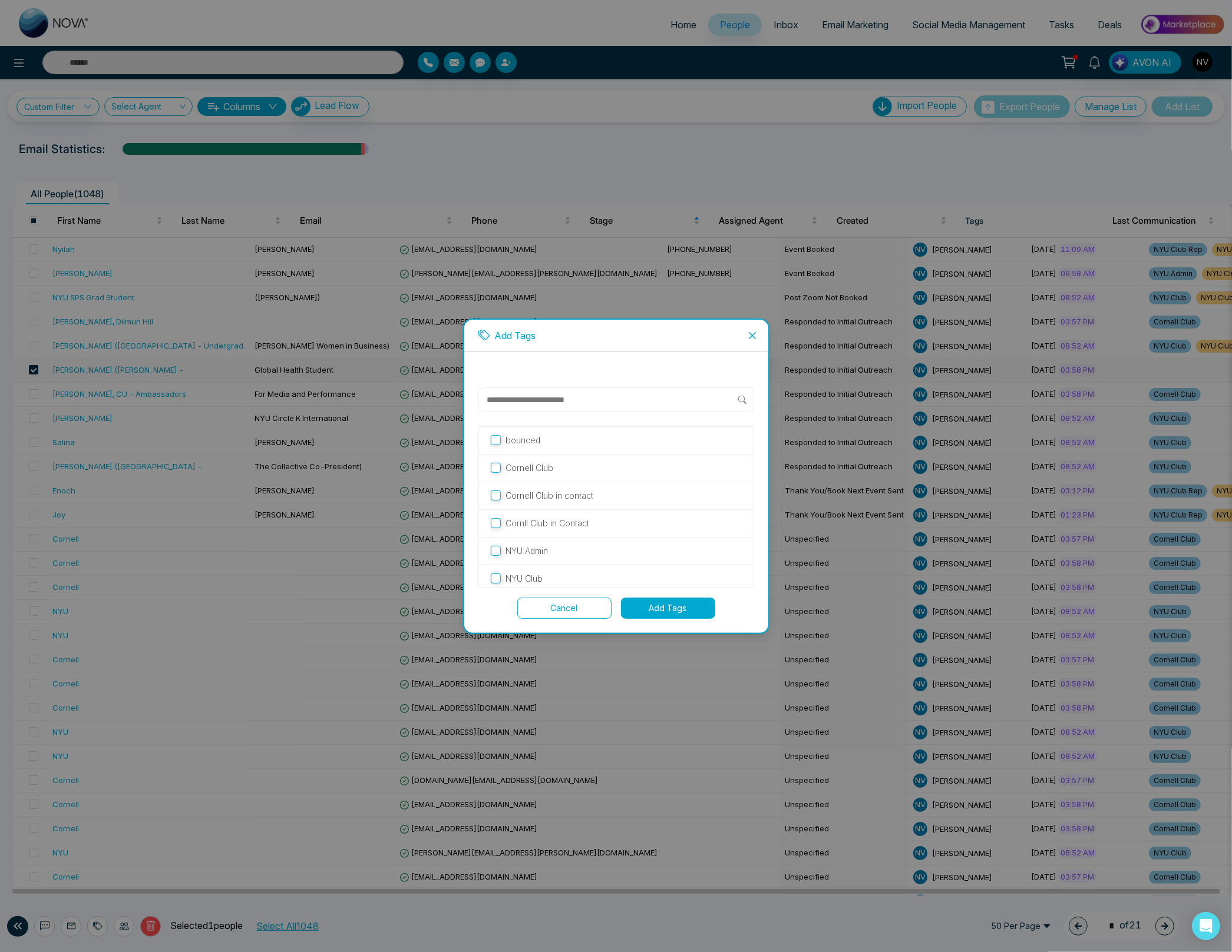
click at [688, 608] on button "Add Tags" at bounding box center [668, 608] width 94 height 21
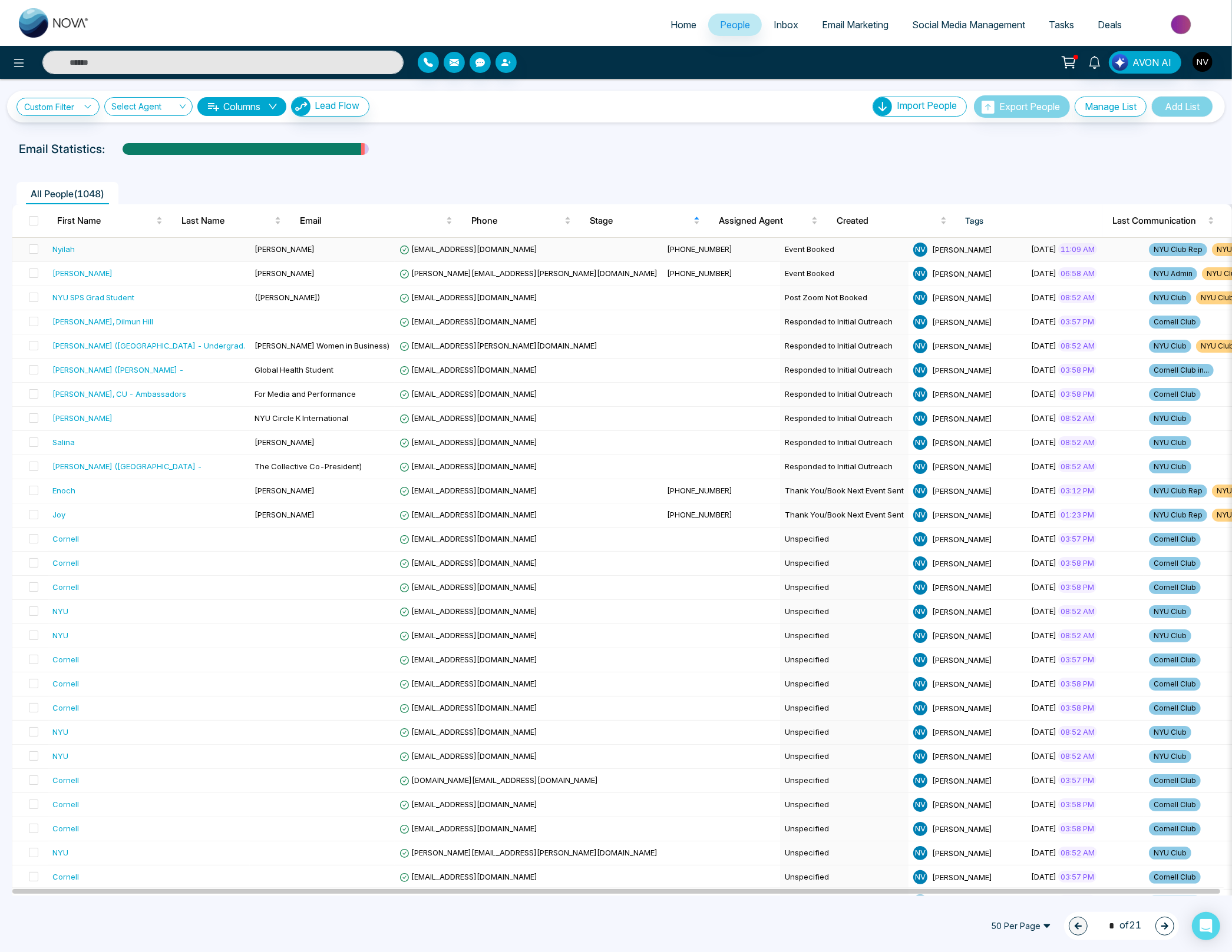
click at [38, 252] on td at bounding box center [30, 250] width 35 height 24
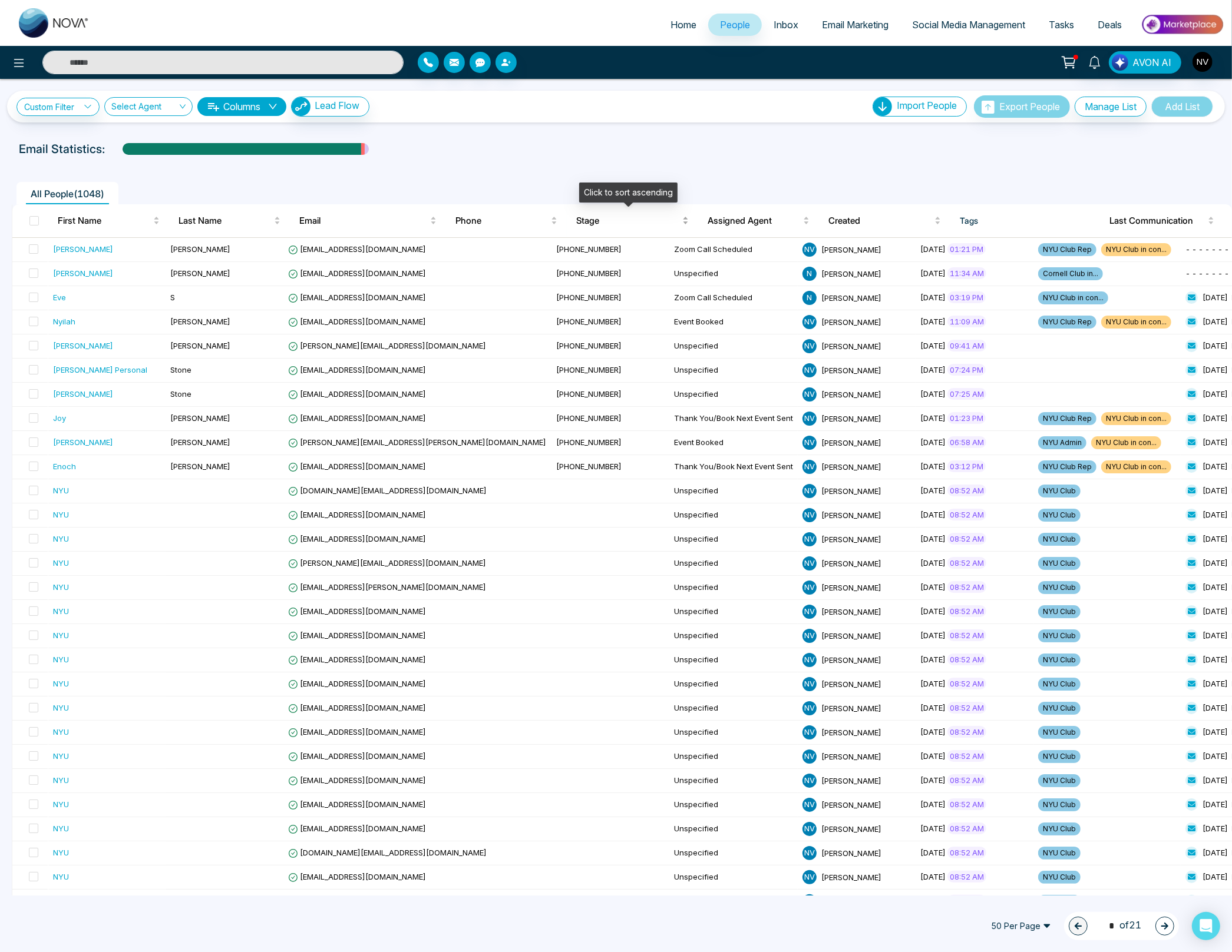
click at [587, 217] on span "Stage" at bounding box center [627, 220] width 103 height 14
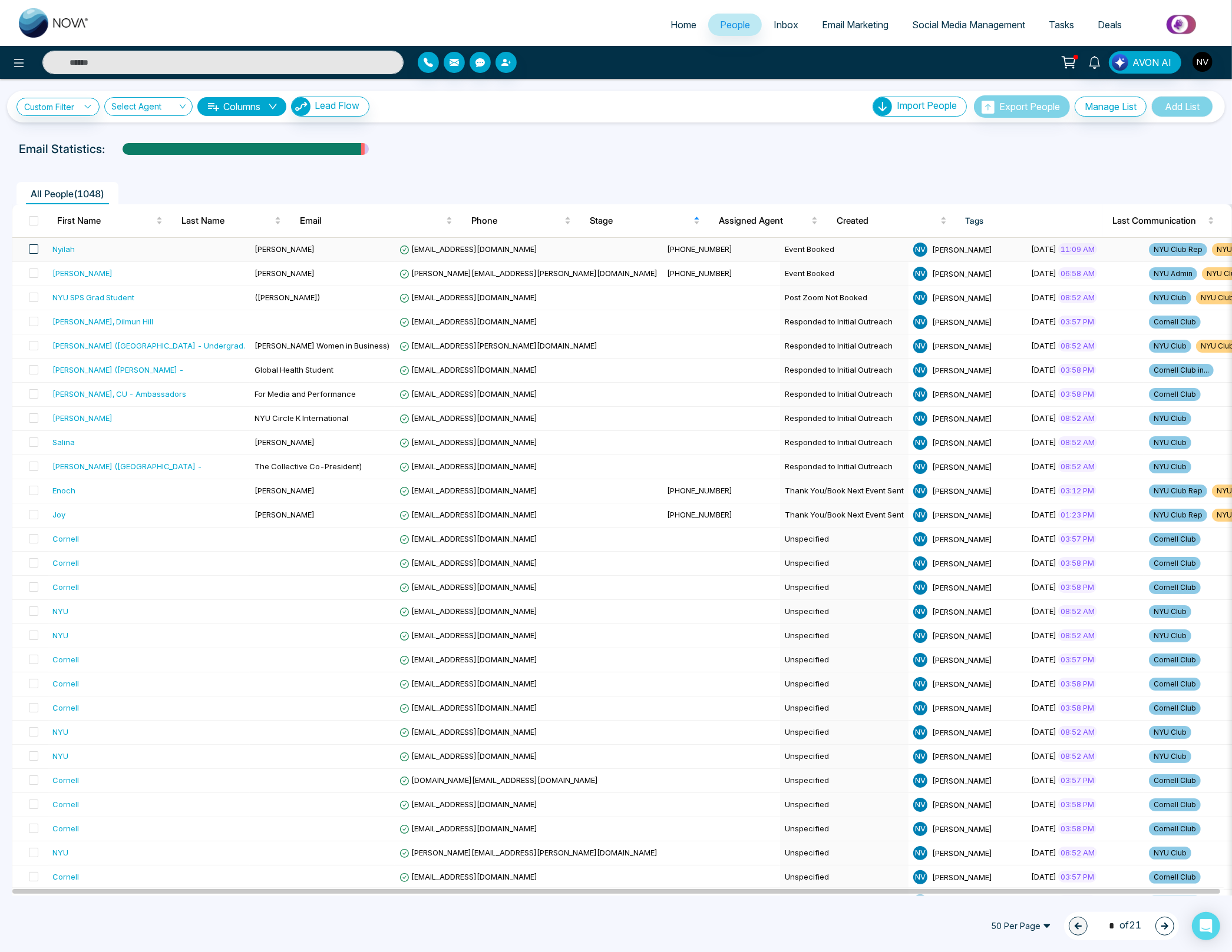
click at [35, 251] on span at bounding box center [34, 249] width 10 height 10
click at [99, 926] on icon at bounding box center [98, 927] width 10 height 10
click at [99, 904] on link "Remove Tags" at bounding box center [76, 901] width 54 height 10
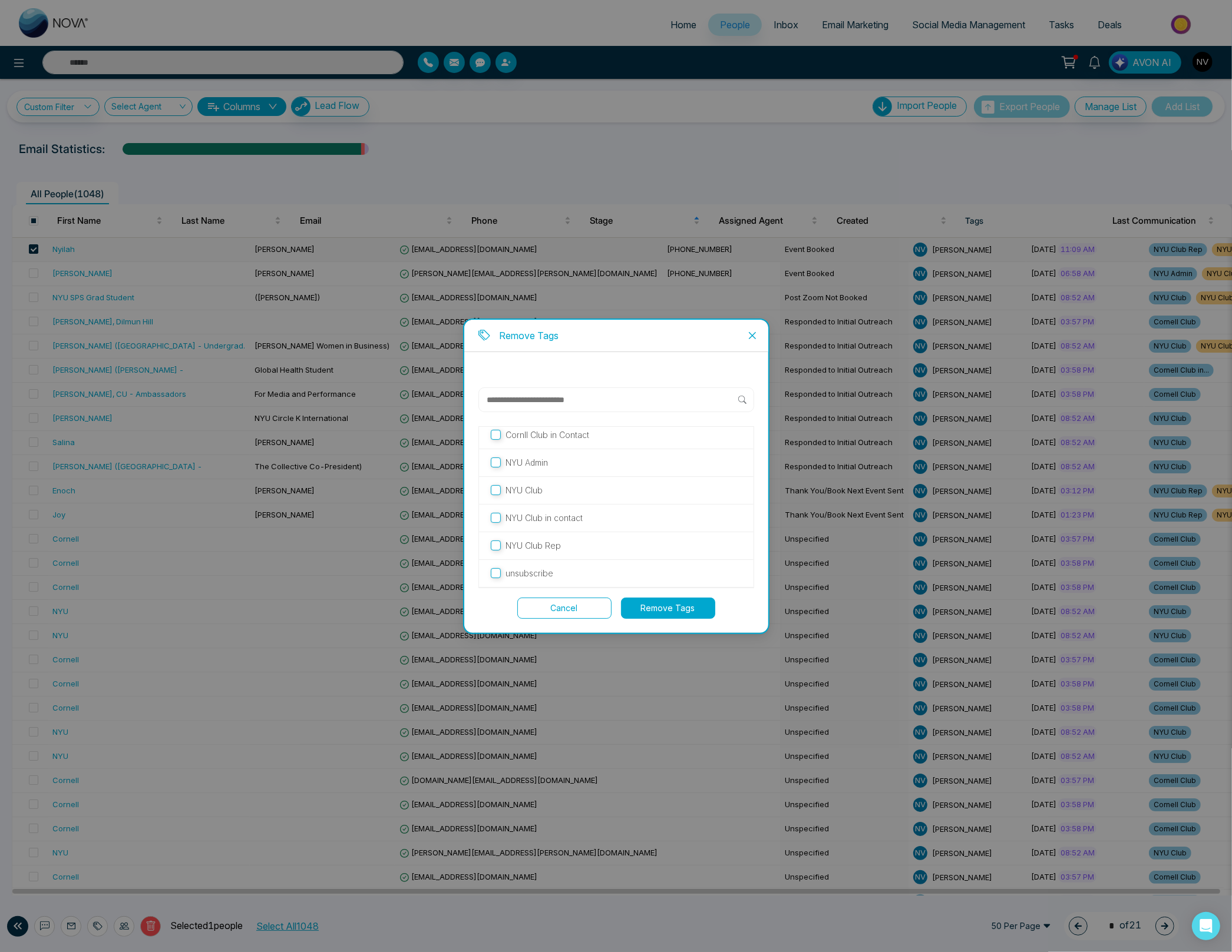
scroll to position [90, 0]
click at [659, 612] on button "Remove Tags" at bounding box center [668, 608] width 94 height 21
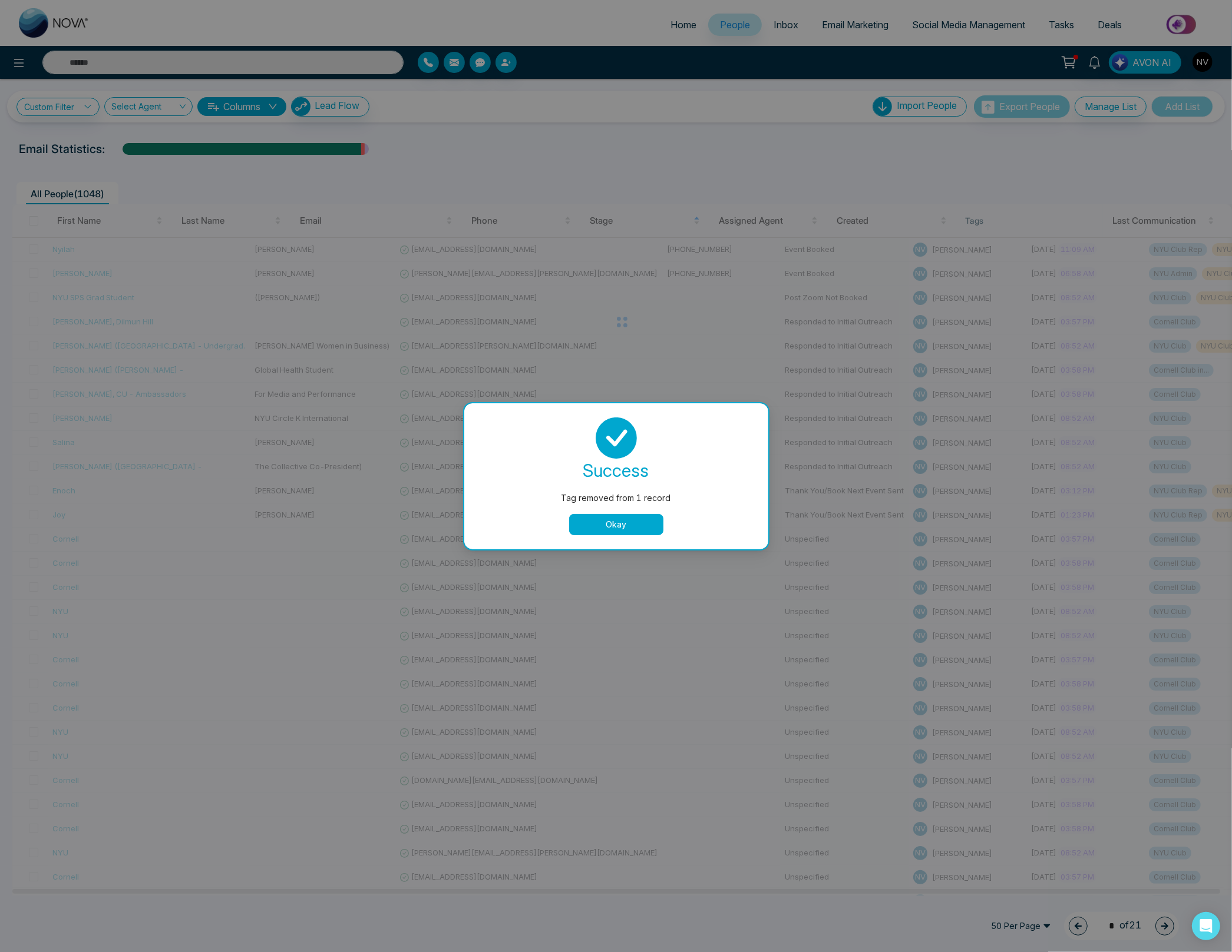
click at [617, 521] on button "Okay" at bounding box center [616, 524] width 94 height 21
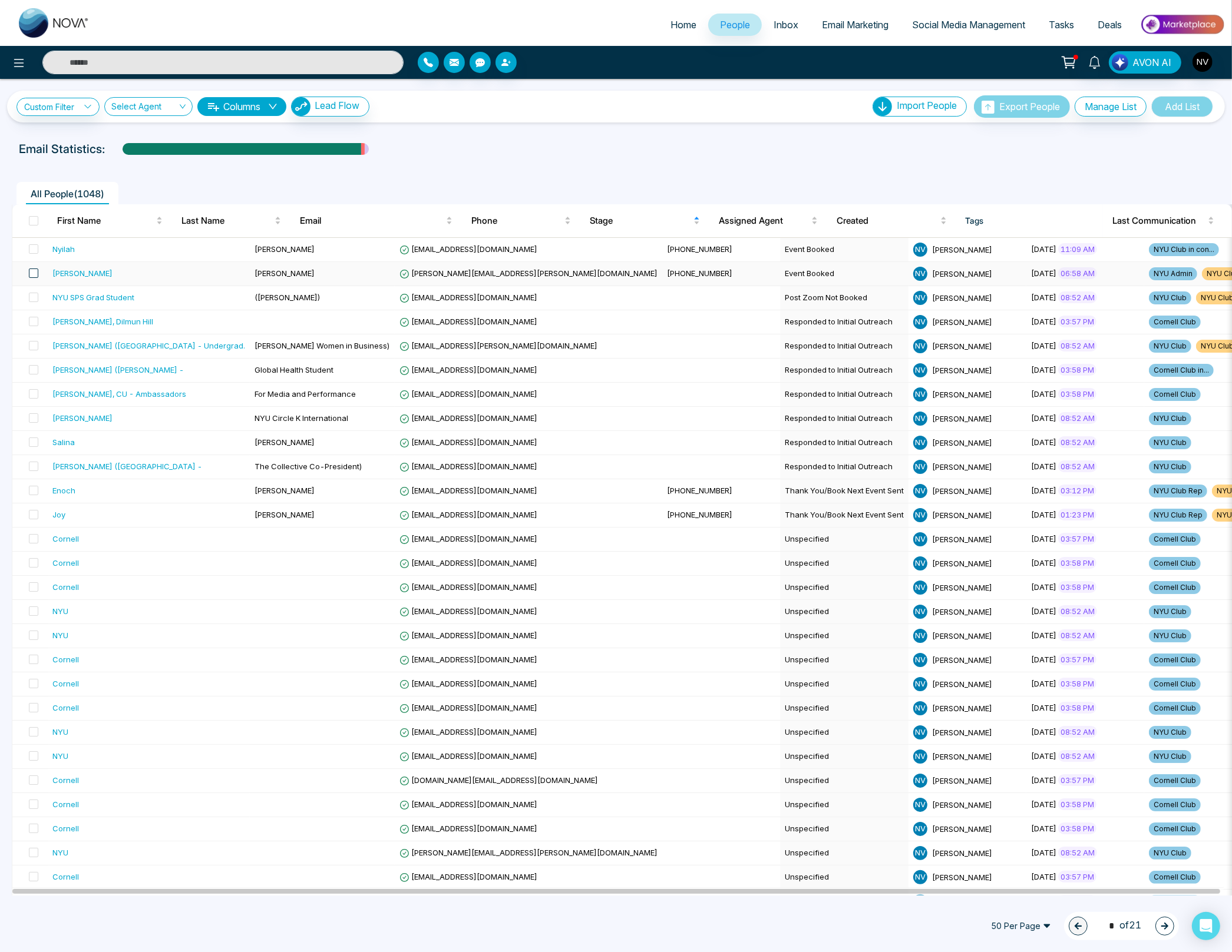
click at [34, 273] on span at bounding box center [34, 273] width 10 height 10
click at [97, 927] on icon at bounding box center [98, 927] width 10 height 10
click at [102, 901] on link "Remove Tags" at bounding box center [76, 901] width 54 height 10
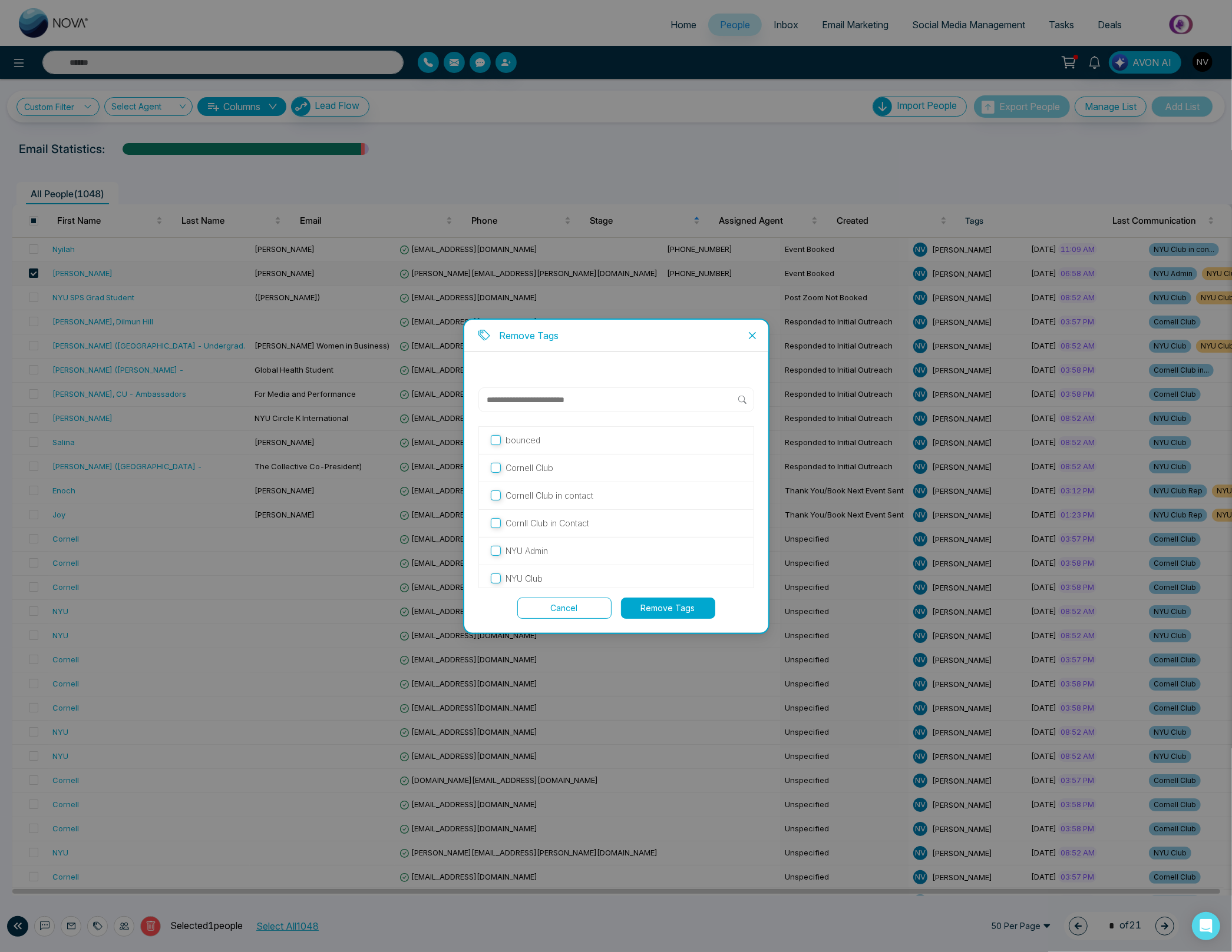
click at [649, 602] on button "Remove Tags" at bounding box center [668, 608] width 94 height 21
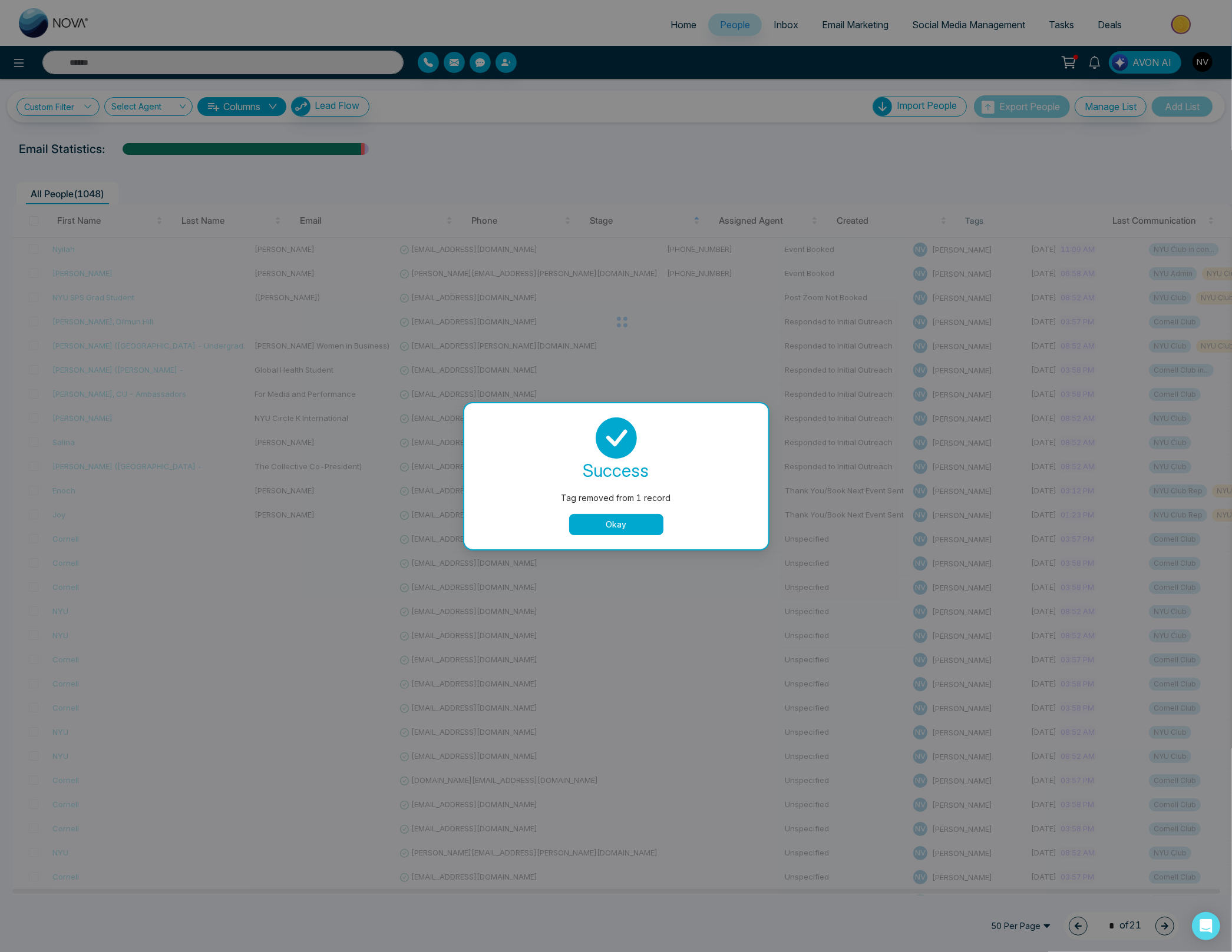
click at [627, 520] on button "Okay" at bounding box center [616, 524] width 94 height 21
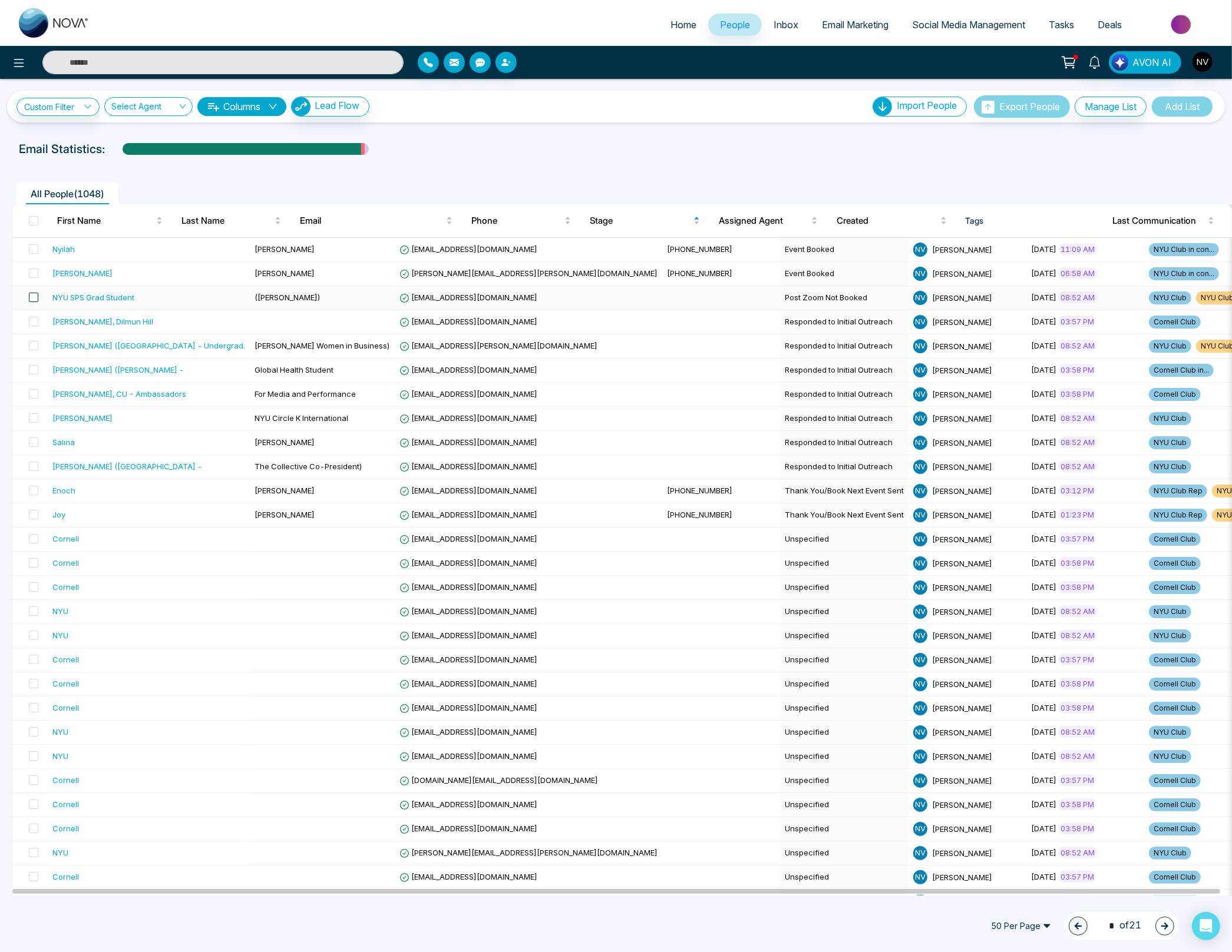
click at [32, 298] on span at bounding box center [34, 298] width 10 height 10
click at [91, 922] on div at bounding box center [97, 927] width 21 height 21
click at [97, 902] on link "Remove Tags" at bounding box center [76, 901] width 54 height 10
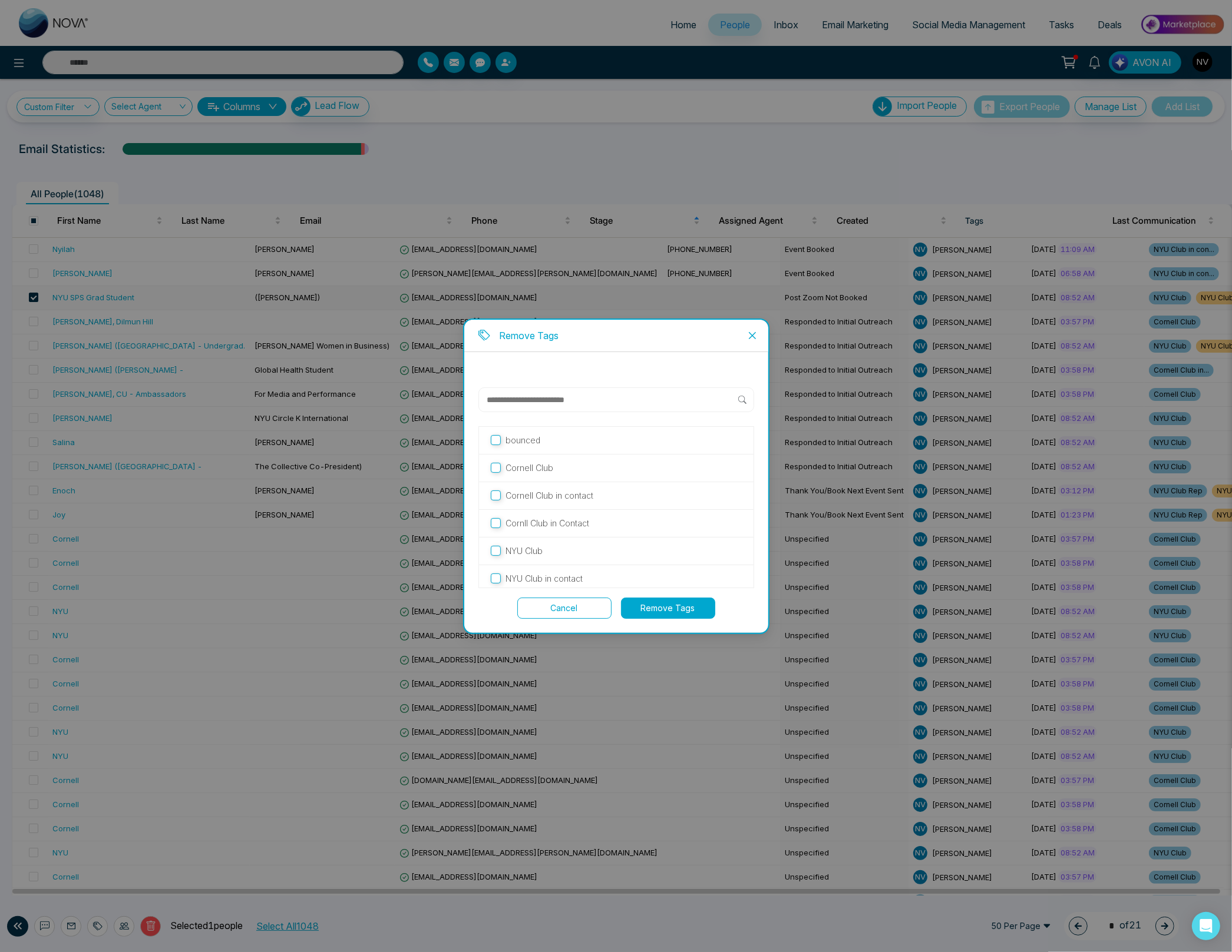
click at [651, 607] on button "Remove Tags" at bounding box center [668, 608] width 94 height 21
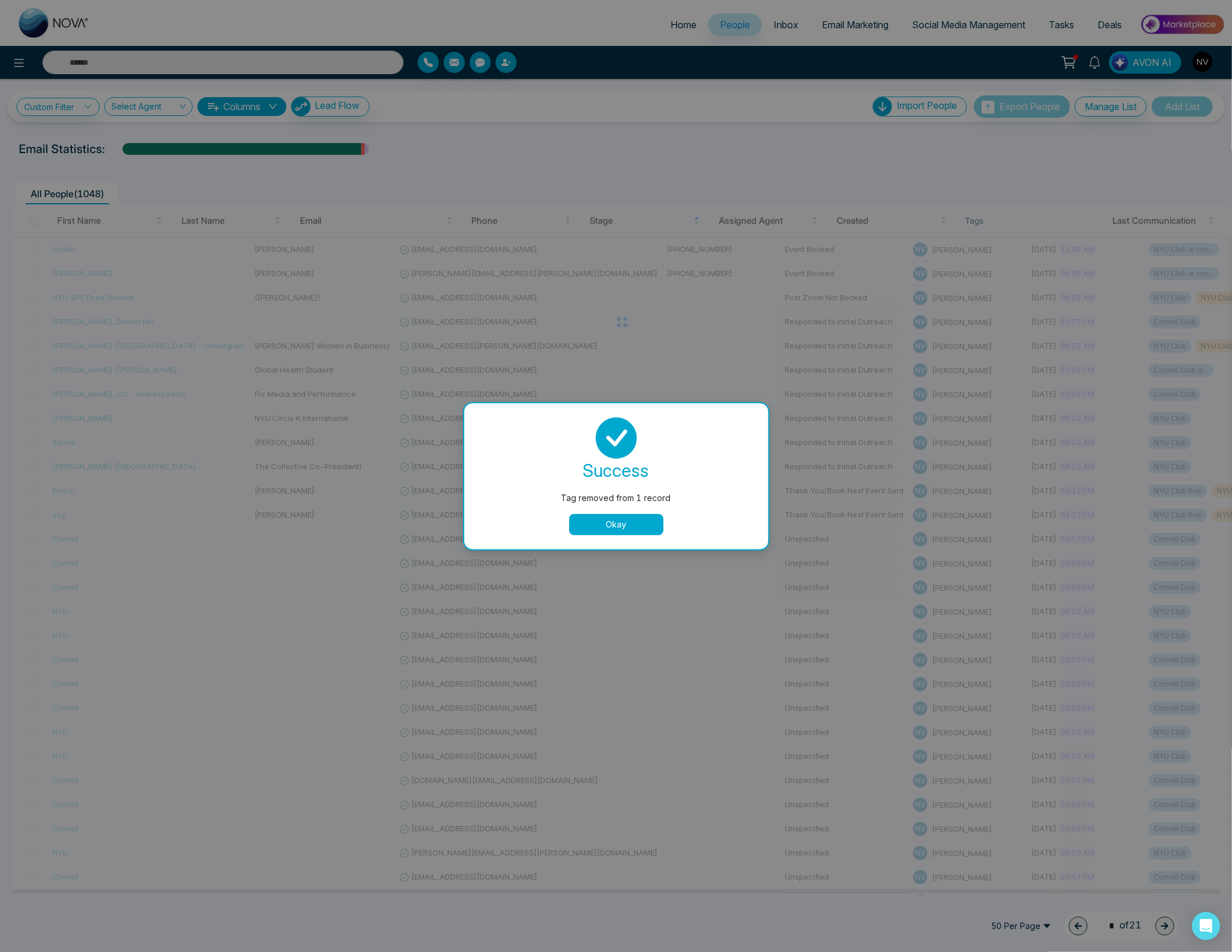
click at [580, 516] on button "Okay" at bounding box center [616, 524] width 94 height 21
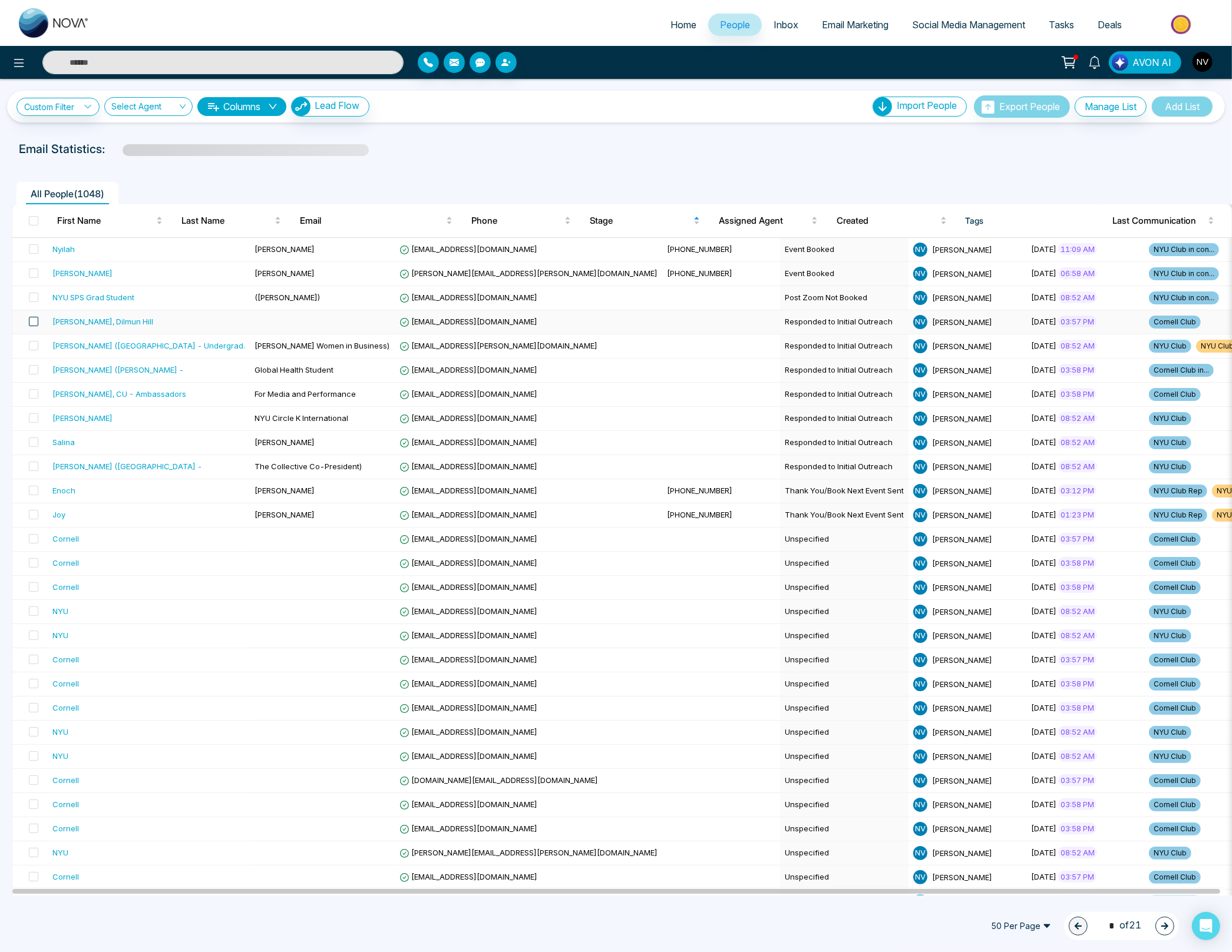
click at [33, 322] on span at bounding box center [34, 322] width 10 height 10
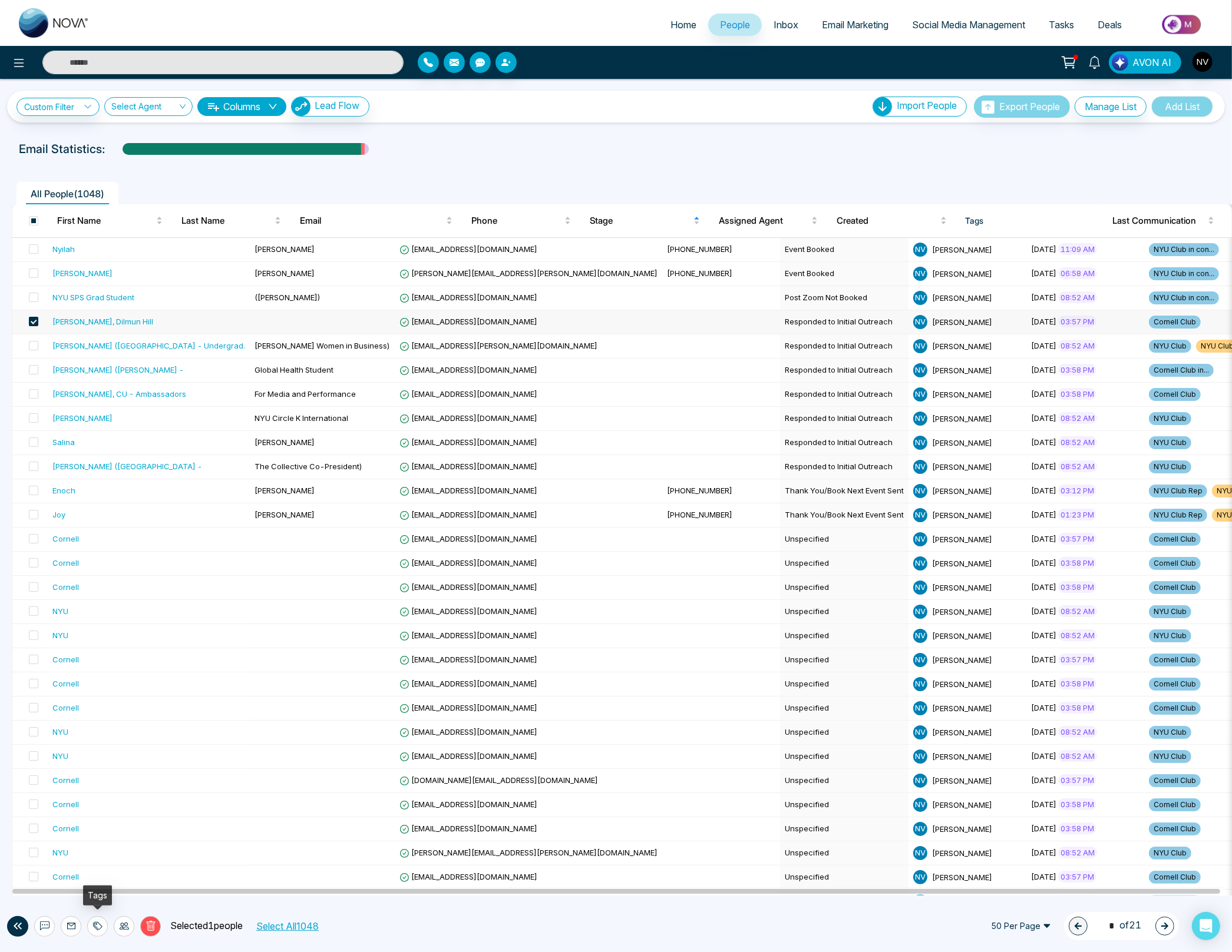
click at [100, 928] on icon at bounding box center [98, 927] width 10 height 10
click at [100, 900] on link "Remove Tags" at bounding box center [76, 901] width 54 height 10
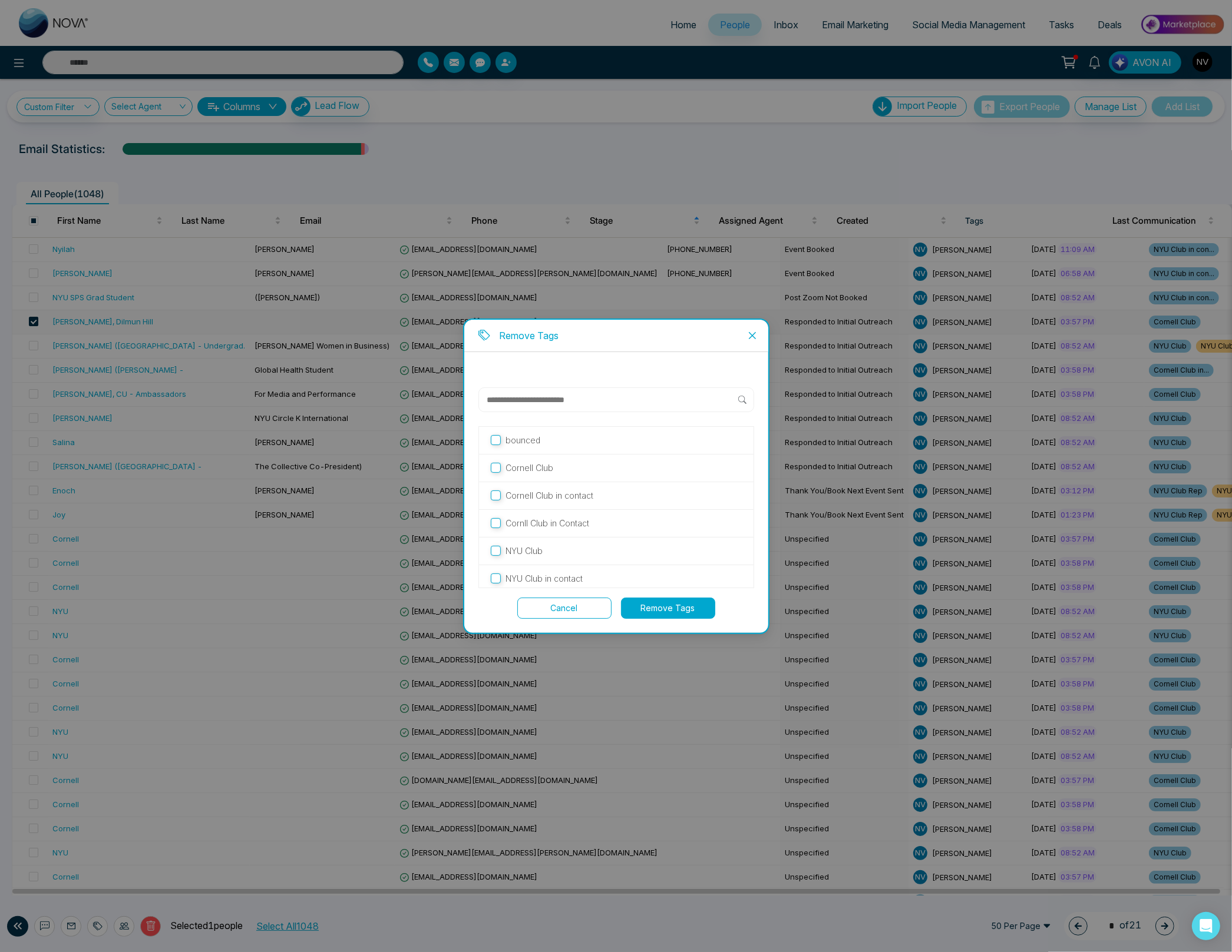
click at [688, 610] on button "Remove Tags" at bounding box center [668, 608] width 94 height 21
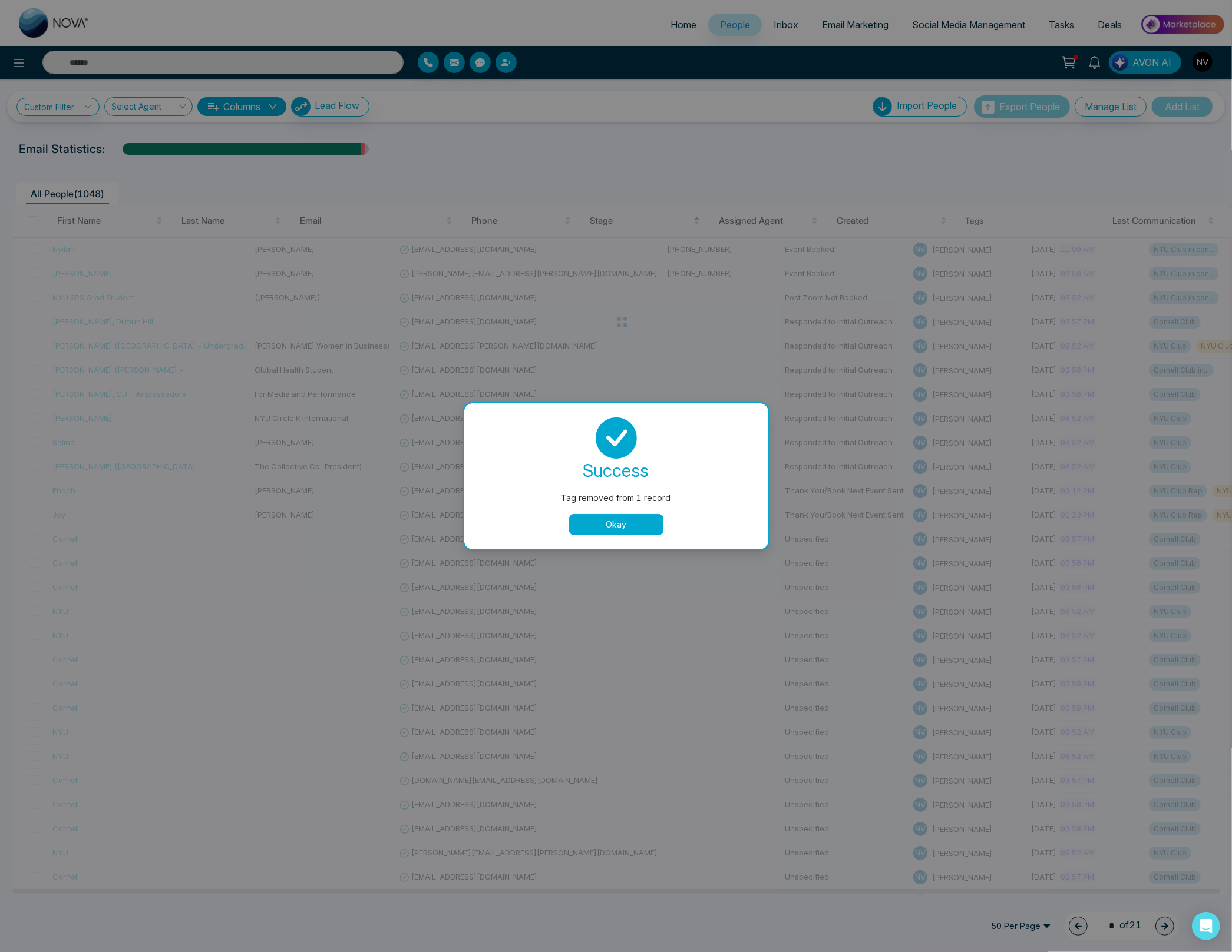
click at [611, 521] on button "Okay" at bounding box center [616, 524] width 94 height 21
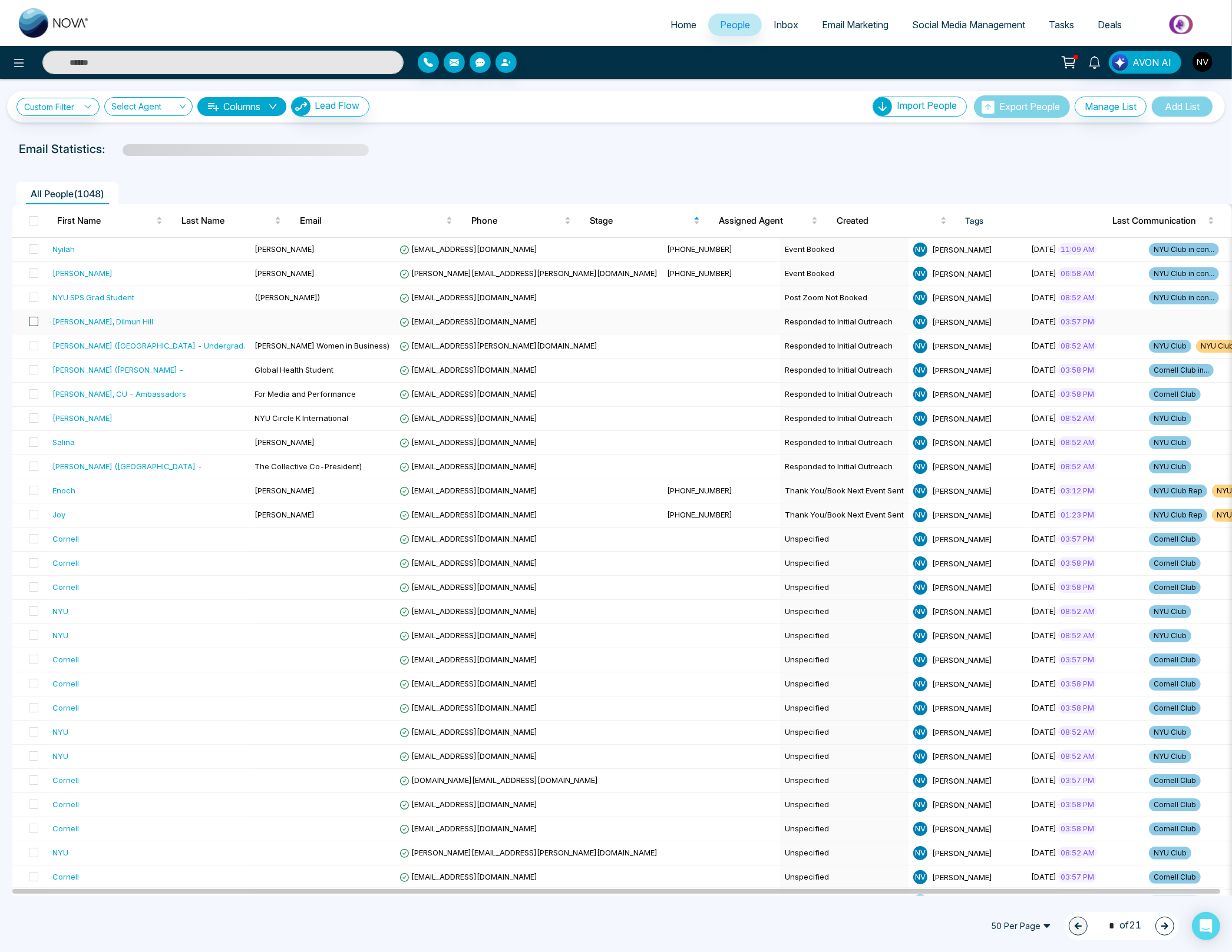
click at [36, 322] on span at bounding box center [34, 322] width 10 height 10
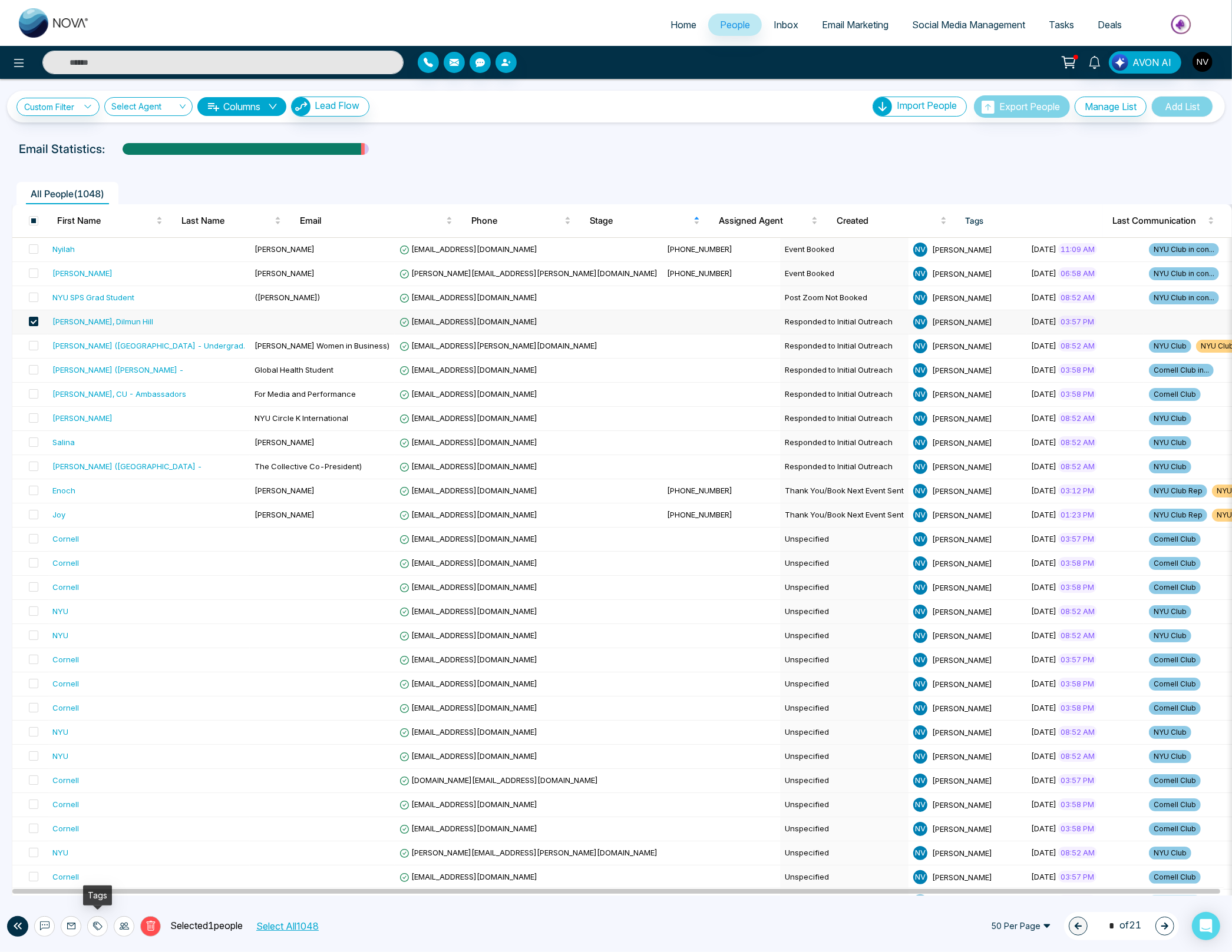
click at [93, 926] on icon at bounding box center [96, 927] width 5 height 8
click at [87, 884] on link "Add Tags" at bounding box center [68, 882] width 38 height 10
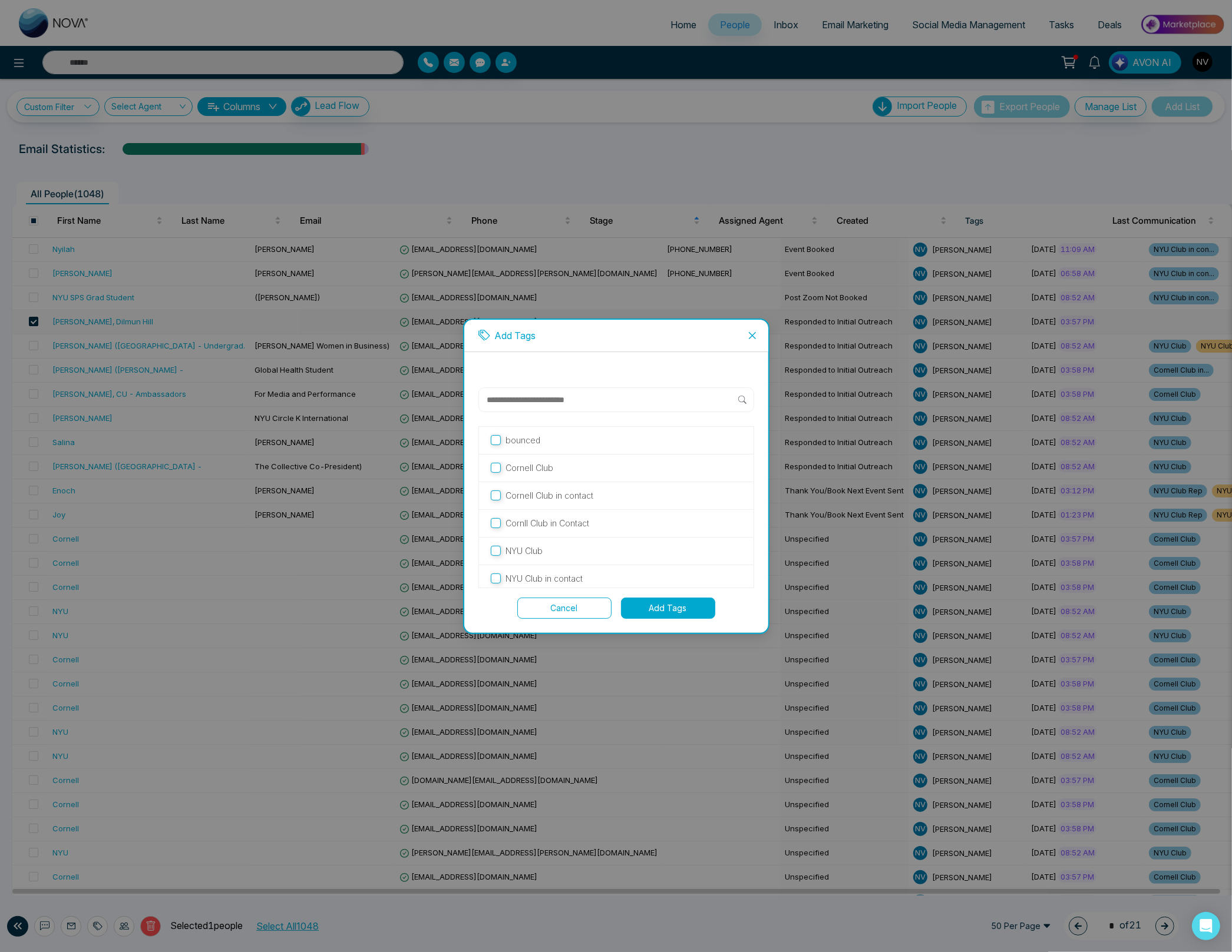
click at [664, 604] on button "Add Tags" at bounding box center [668, 608] width 94 height 21
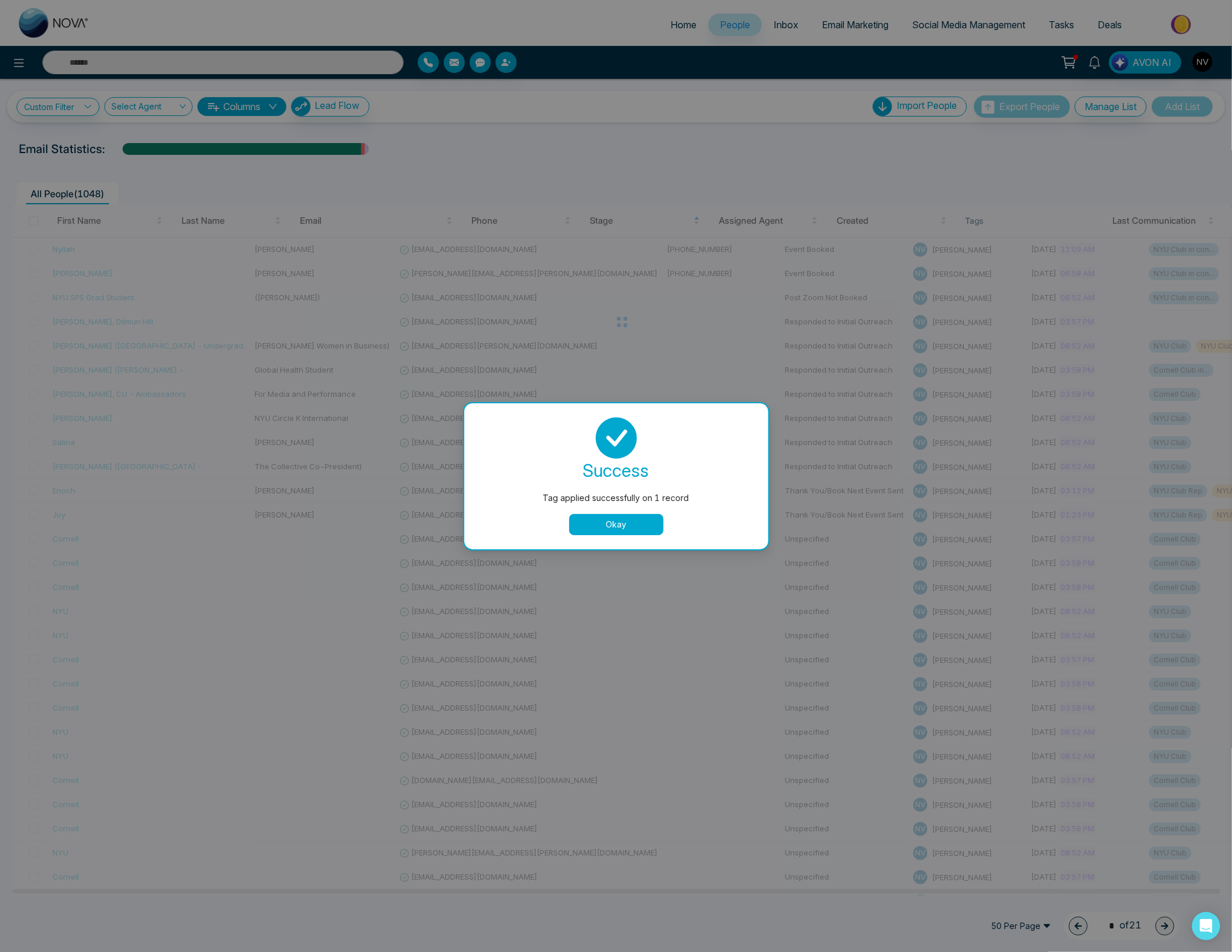
click at [626, 527] on button "Okay" at bounding box center [616, 524] width 94 height 21
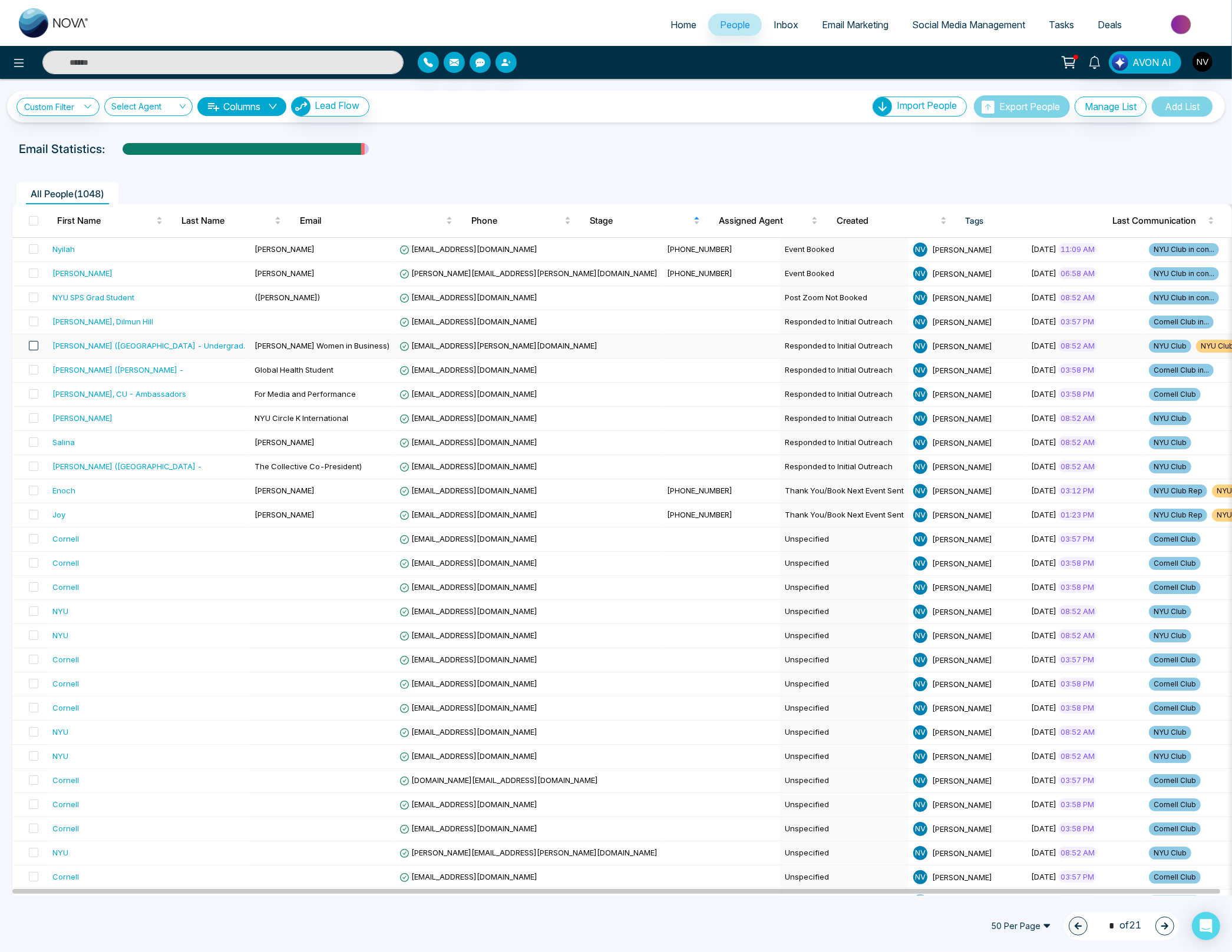
click at [31, 345] on span at bounding box center [34, 346] width 10 height 10
click at [96, 927] on icon at bounding box center [98, 927] width 10 height 10
click at [102, 903] on link "Remove Tags" at bounding box center [76, 901] width 54 height 10
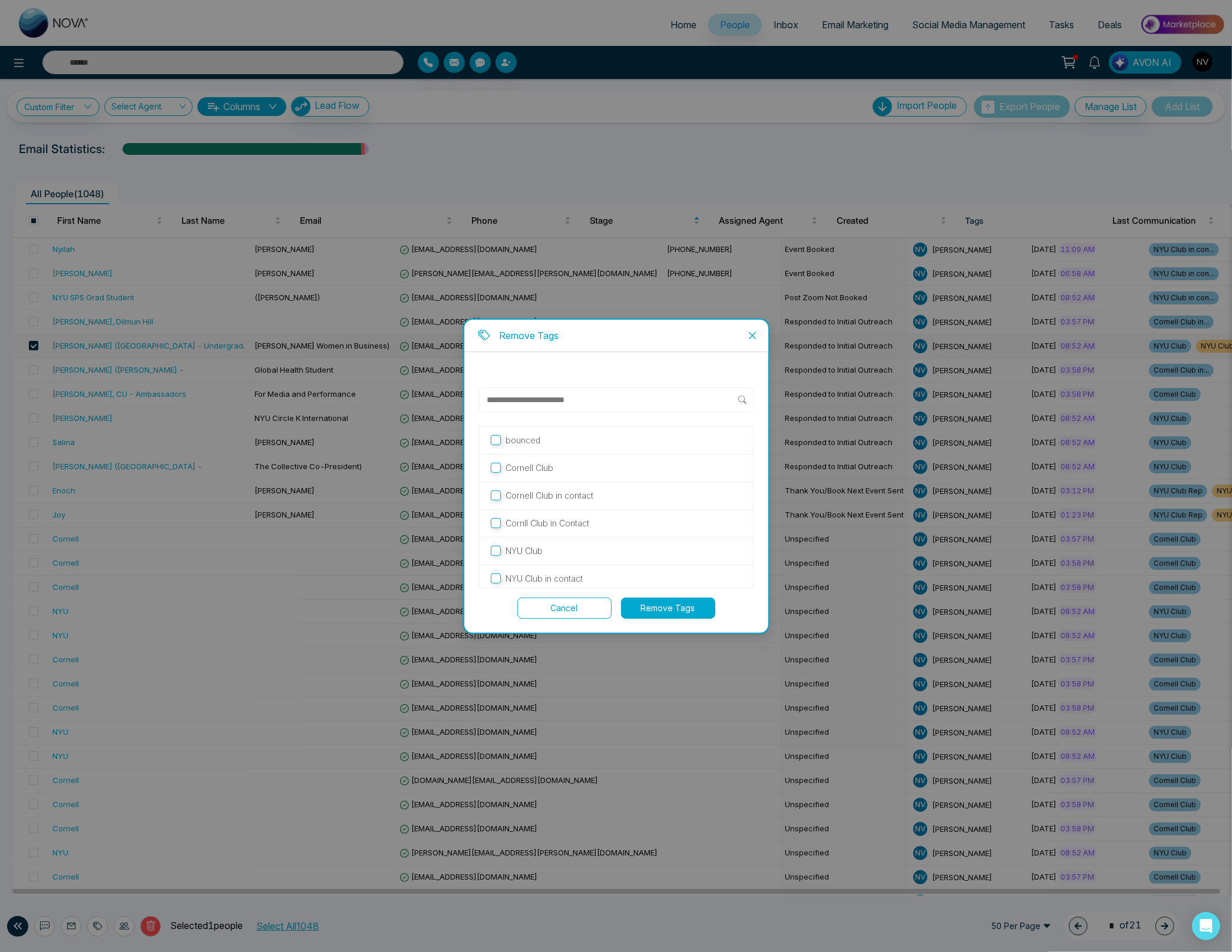
click at [515, 548] on p "NYU Club" at bounding box center [523, 551] width 37 height 13
click at [657, 608] on button "Remove Tags" at bounding box center [668, 608] width 94 height 21
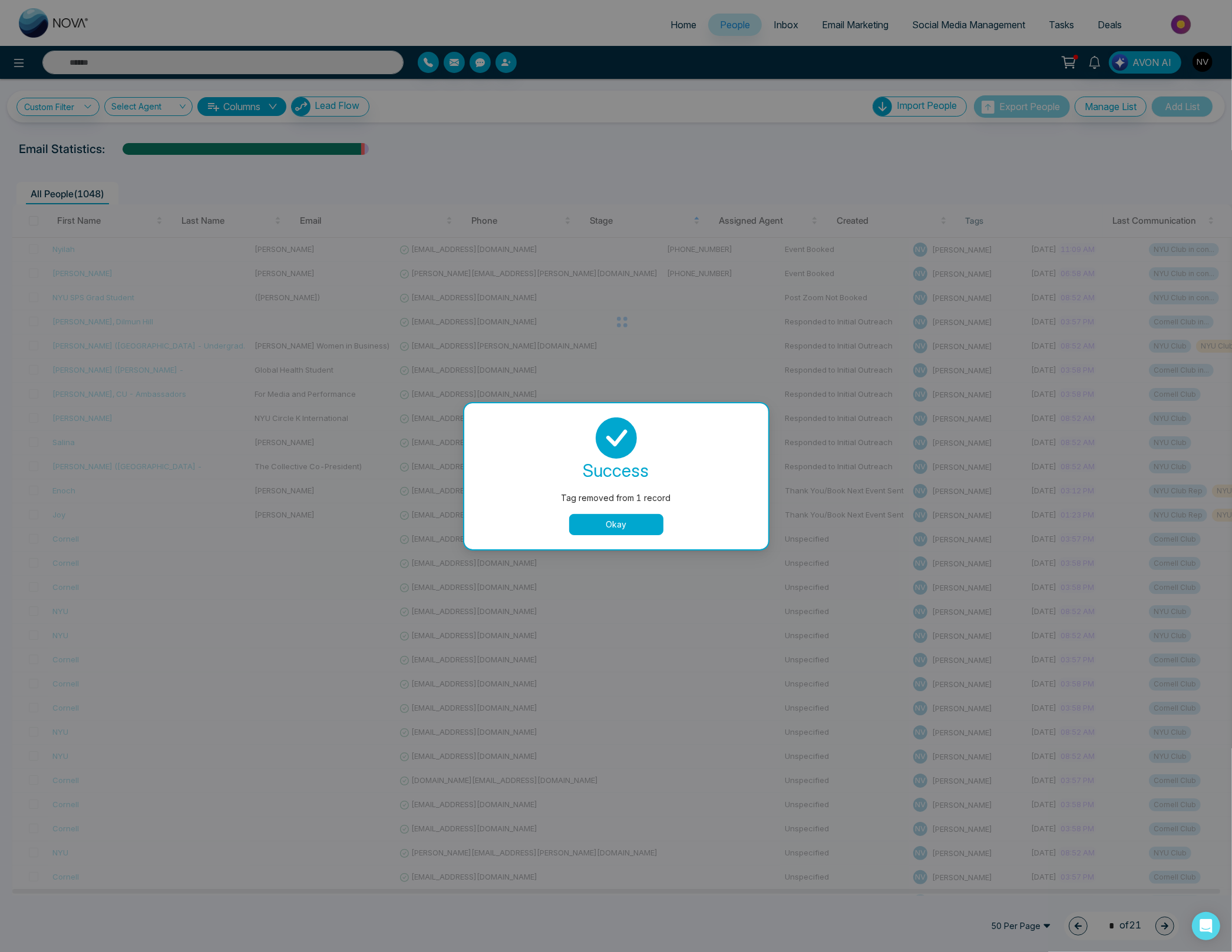
click at [626, 527] on button "Okay" at bounding box center [616, 524] width 94 height 21
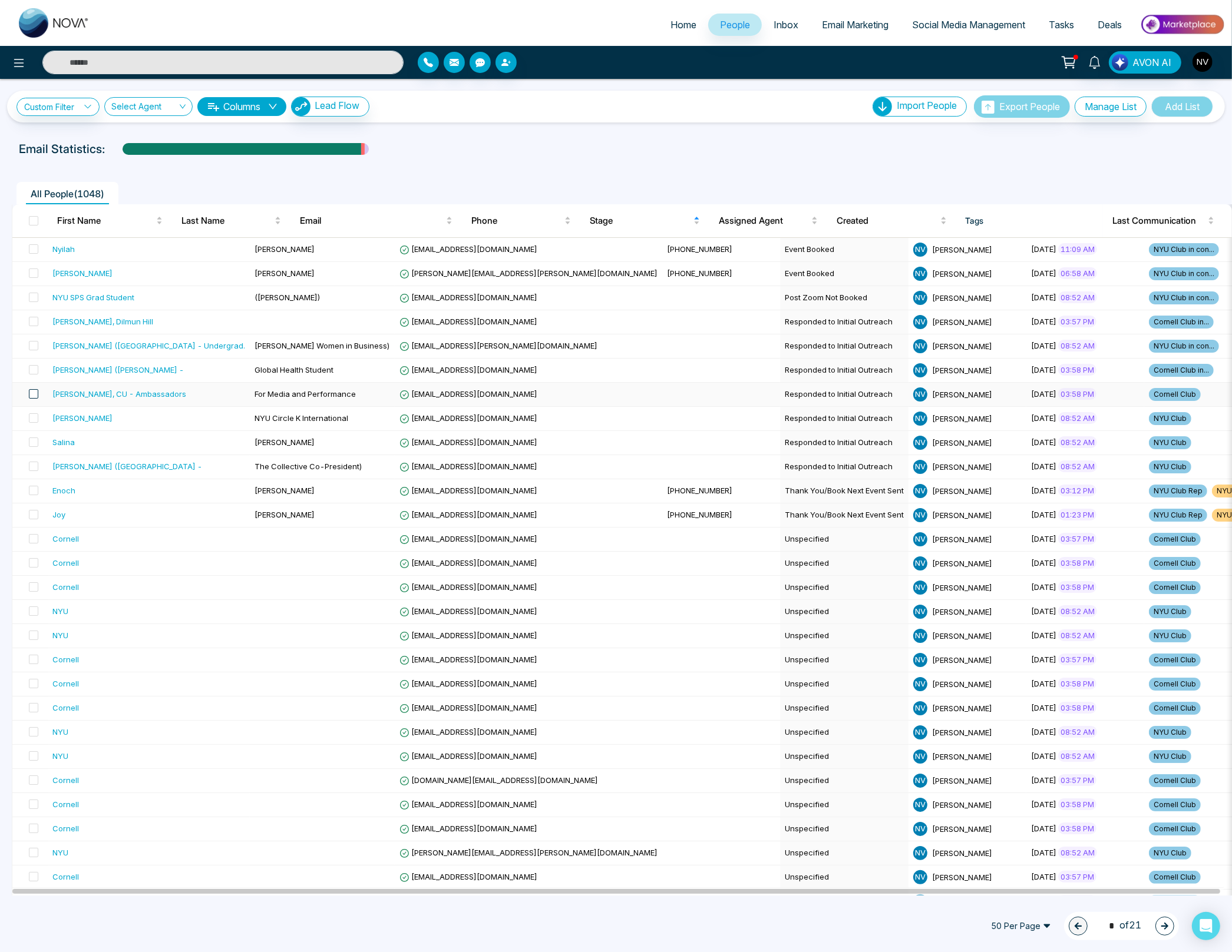
click at [33, 394] on span at bounding box center [34, 394] width 10 height 10
click at [101, 923] on icon at bounding box center [98, 927] width 10 height 10
click at [100, 904] on link "Remove Tags" at bounding box center [76, 901] width 54 height 10
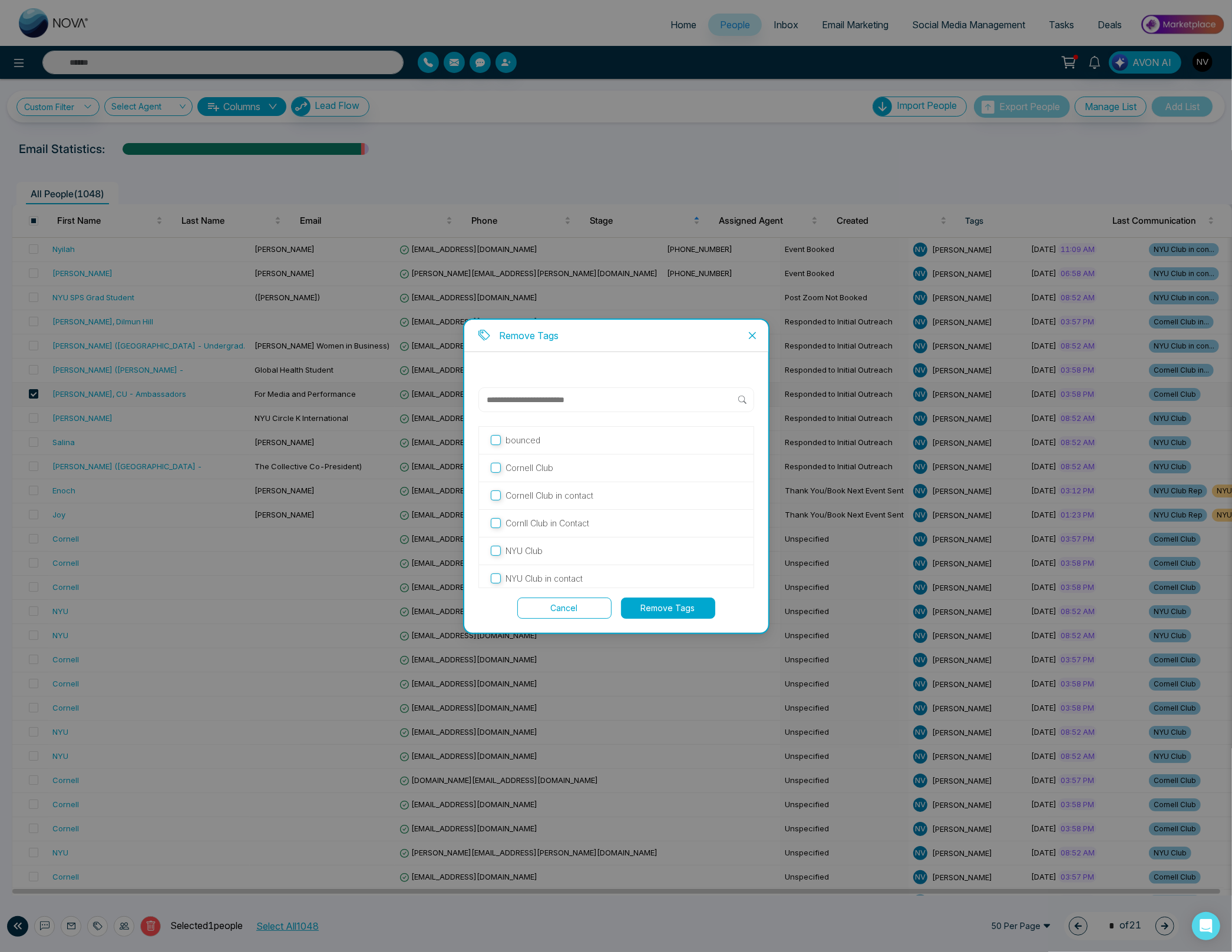
click at [524, 469] on p "Cornell Club" at bounding box center [529, 468] width 48 height 13
click at [670, 610] on button "Remove Tags" at bounding box center [668, 608] width 94 height 21
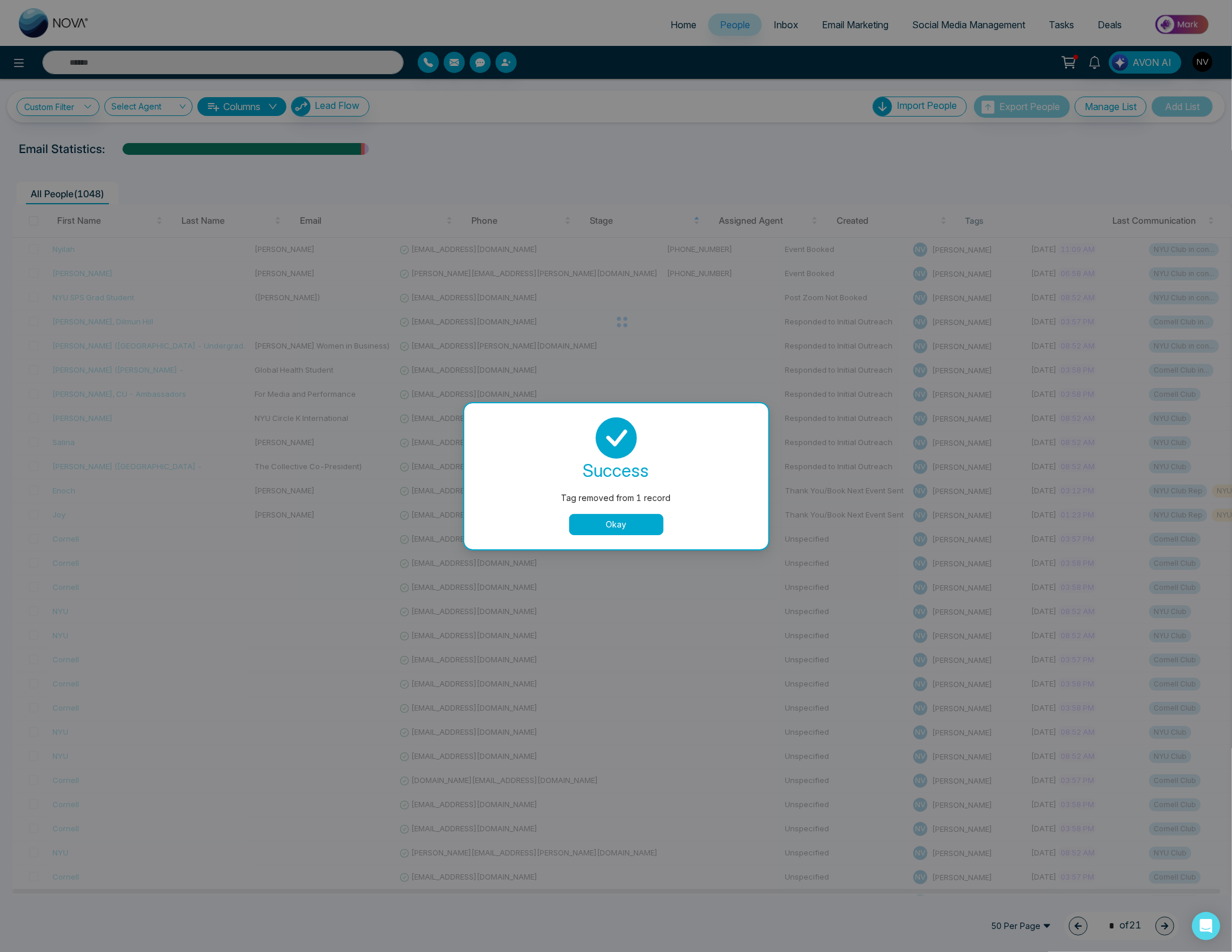
click at [627, 526] on button "Okay" at bounding box center [616, 524] width 94 height 21
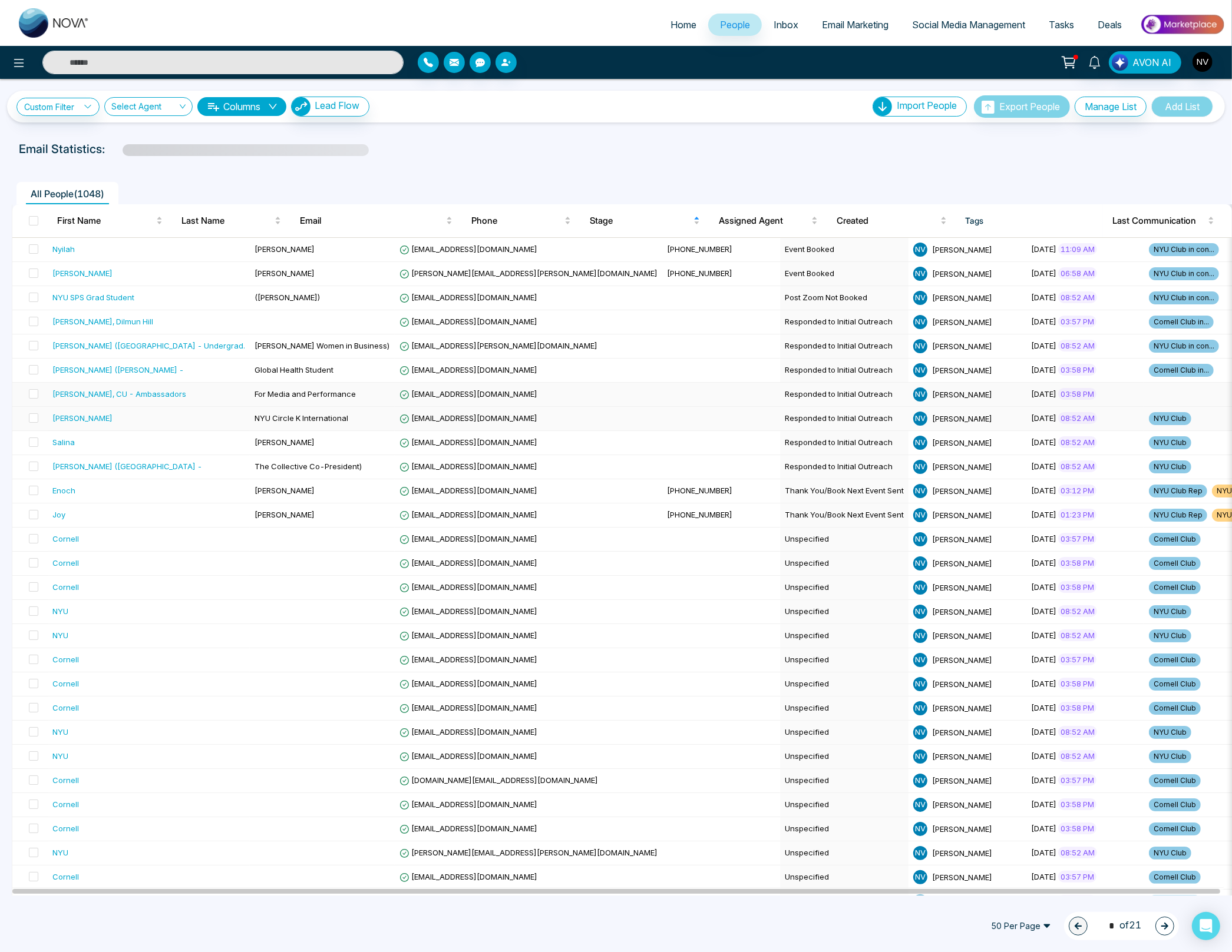
click at [34, 395] on span at bounding box center [34, 394] width 10 height 10
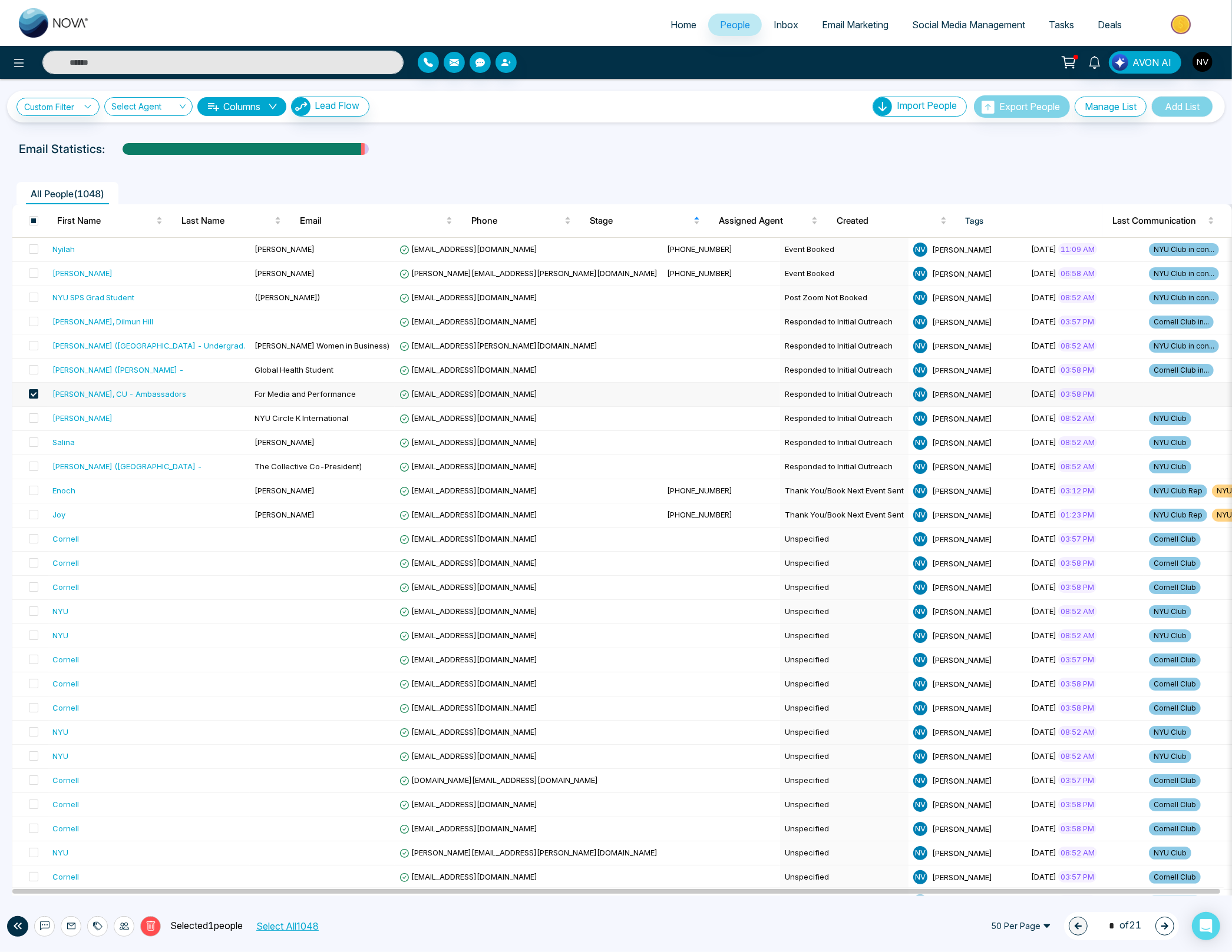
click at [97, 922] on icon at bounding box center [99, 927] width 8 height 8
click at [87, 884] on link "Add Tags" at bounding box center [68, 882] width 38 height 10
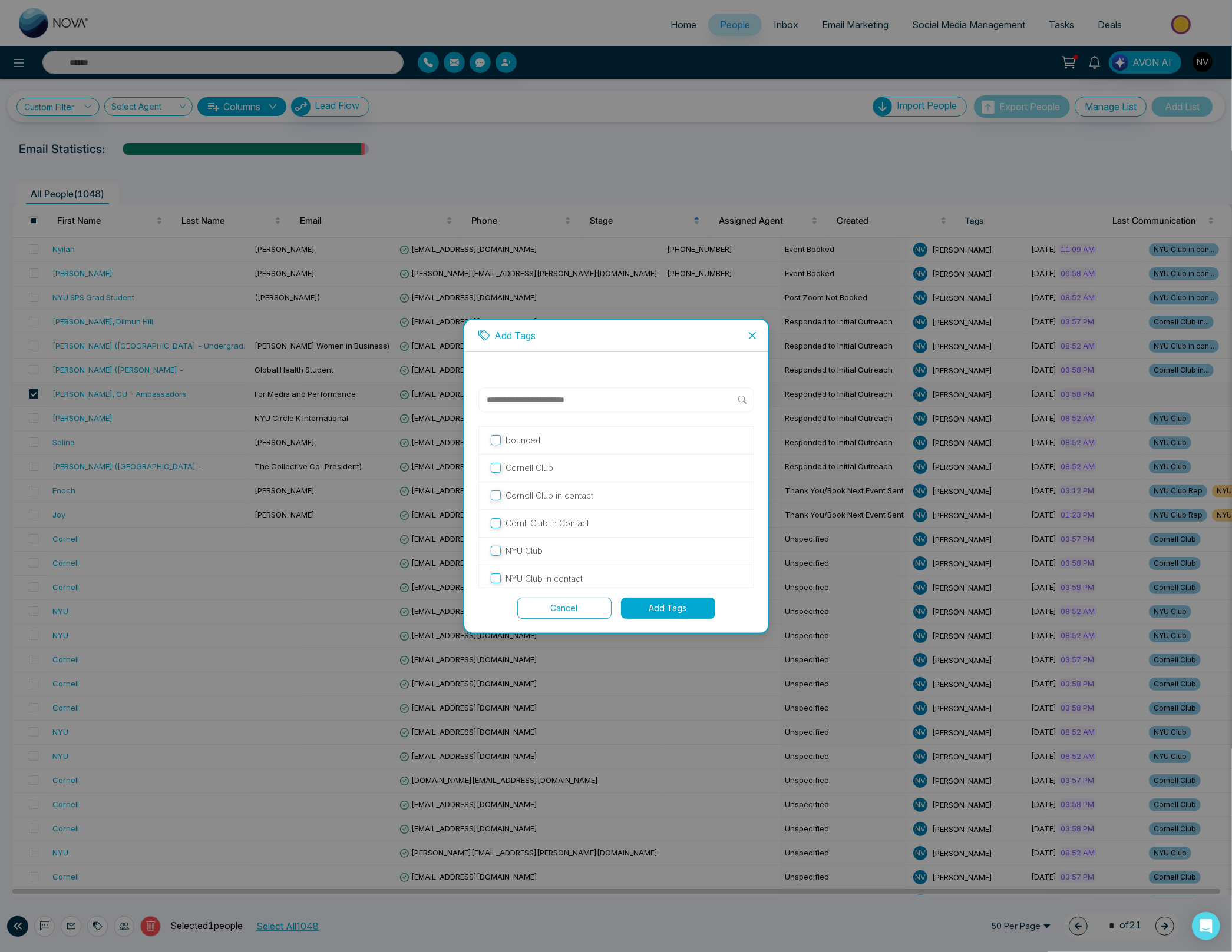
click at [542, 495] on p "Cornell Club in contact" at bounding box center [549, 495] width 88 height 13
click at [654, 602] on button "Add Tags" at bounding box center [668, 608] width 94 height 21
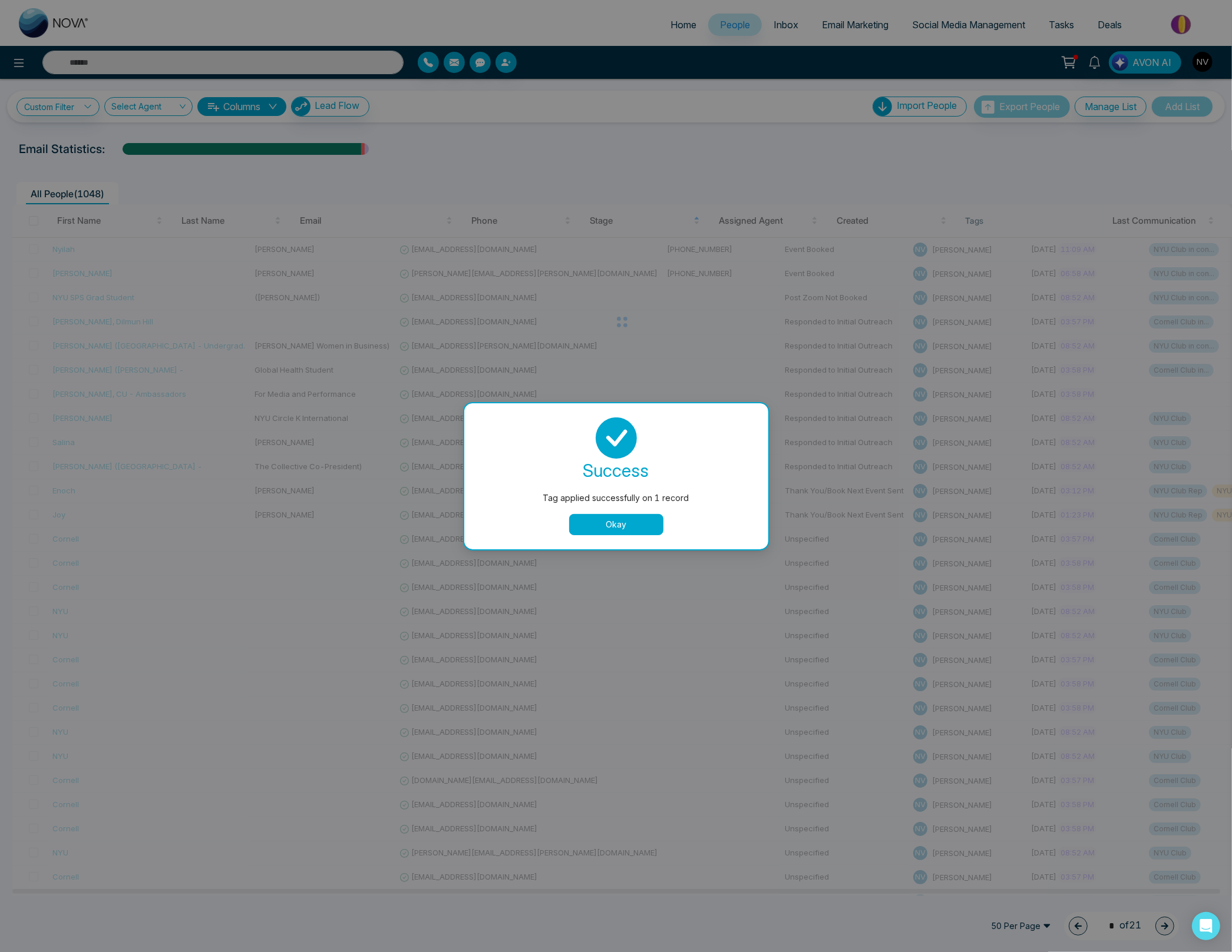
click at [632, 526] on button "Okay" at bounding box center [616, 524] width 94 height 21
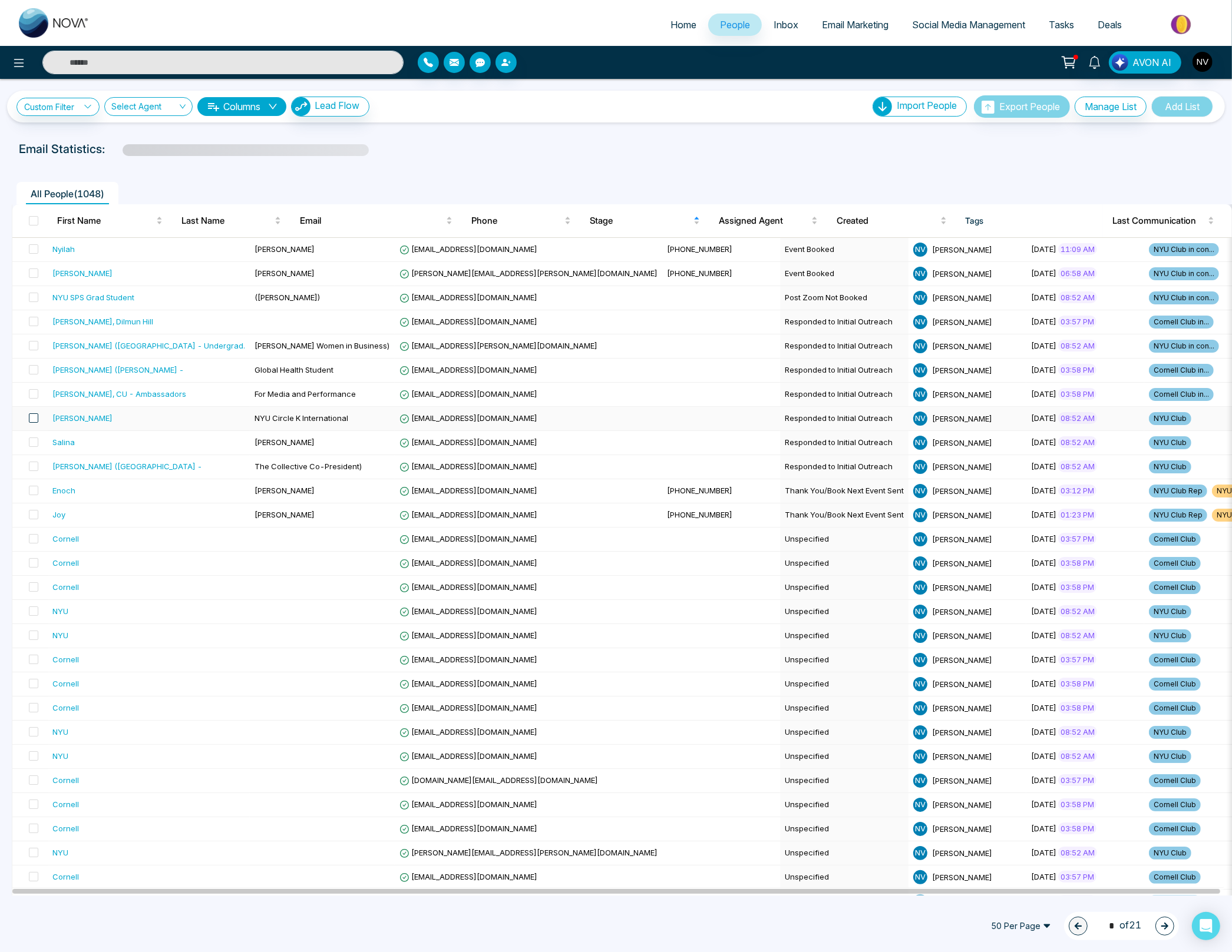
click at [36, 420] on span at bounding box center [34, 418] width 10 height 10
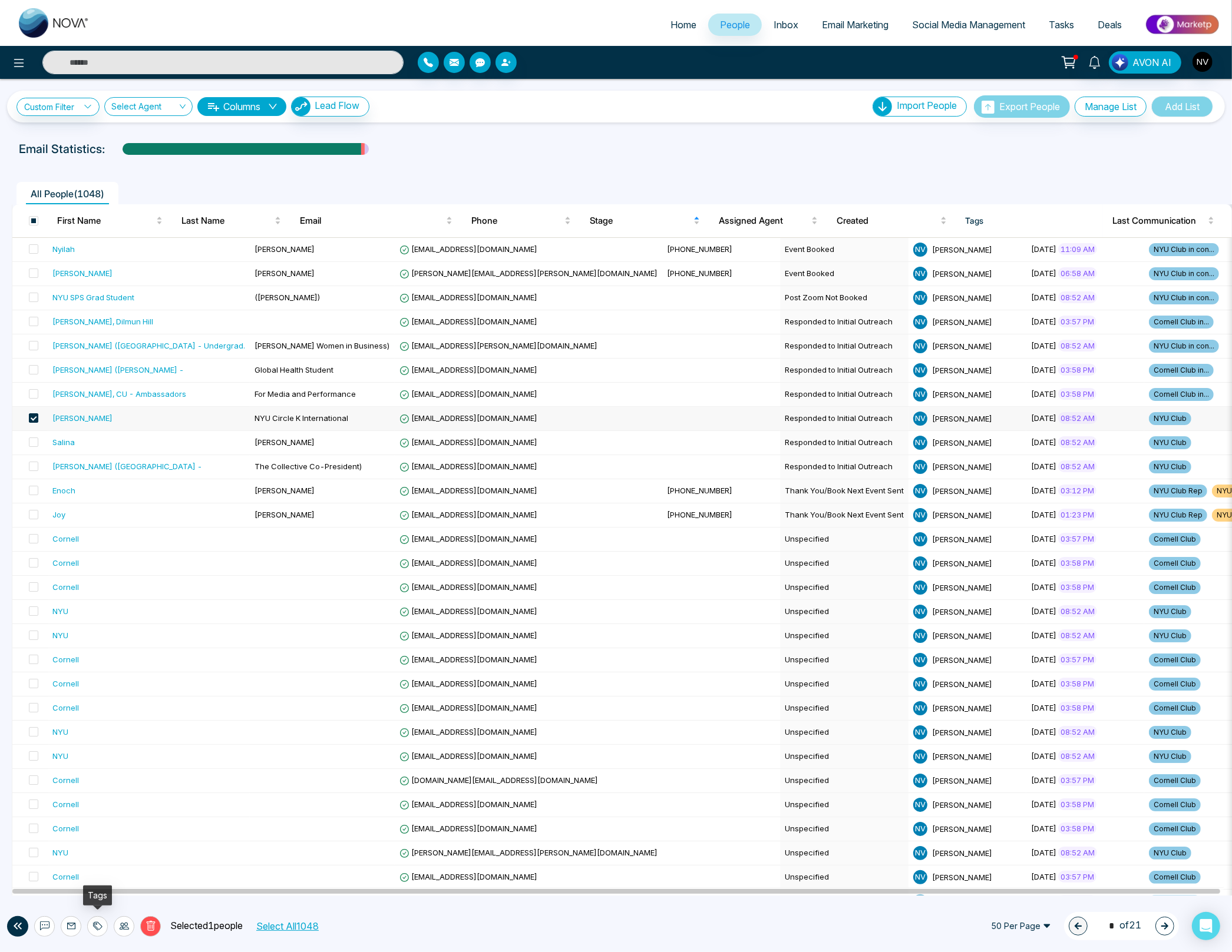
click at [93, 922] on icon at bounding box center [98, 927] width 10 height 10
click at [96, 898] on link "Remove Tags" at bounding box center [76, 901] width 54 height 10
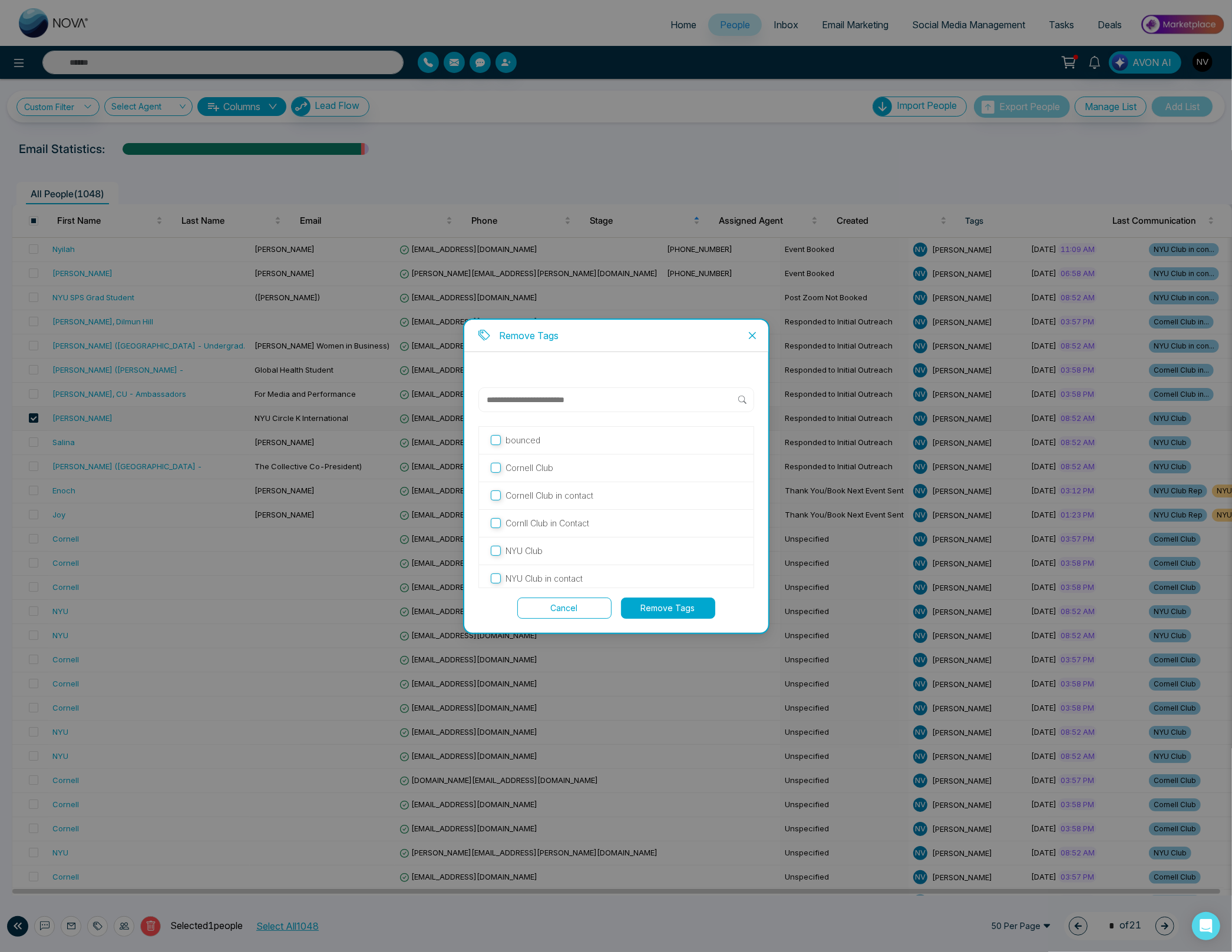
click at [524, 550] on p "NYU Club" at bounding box center [523, 551] width 37 height 13
click at [662, 607] on button "Remove Tags" at bounding box center [668, 608] width 94 height 21
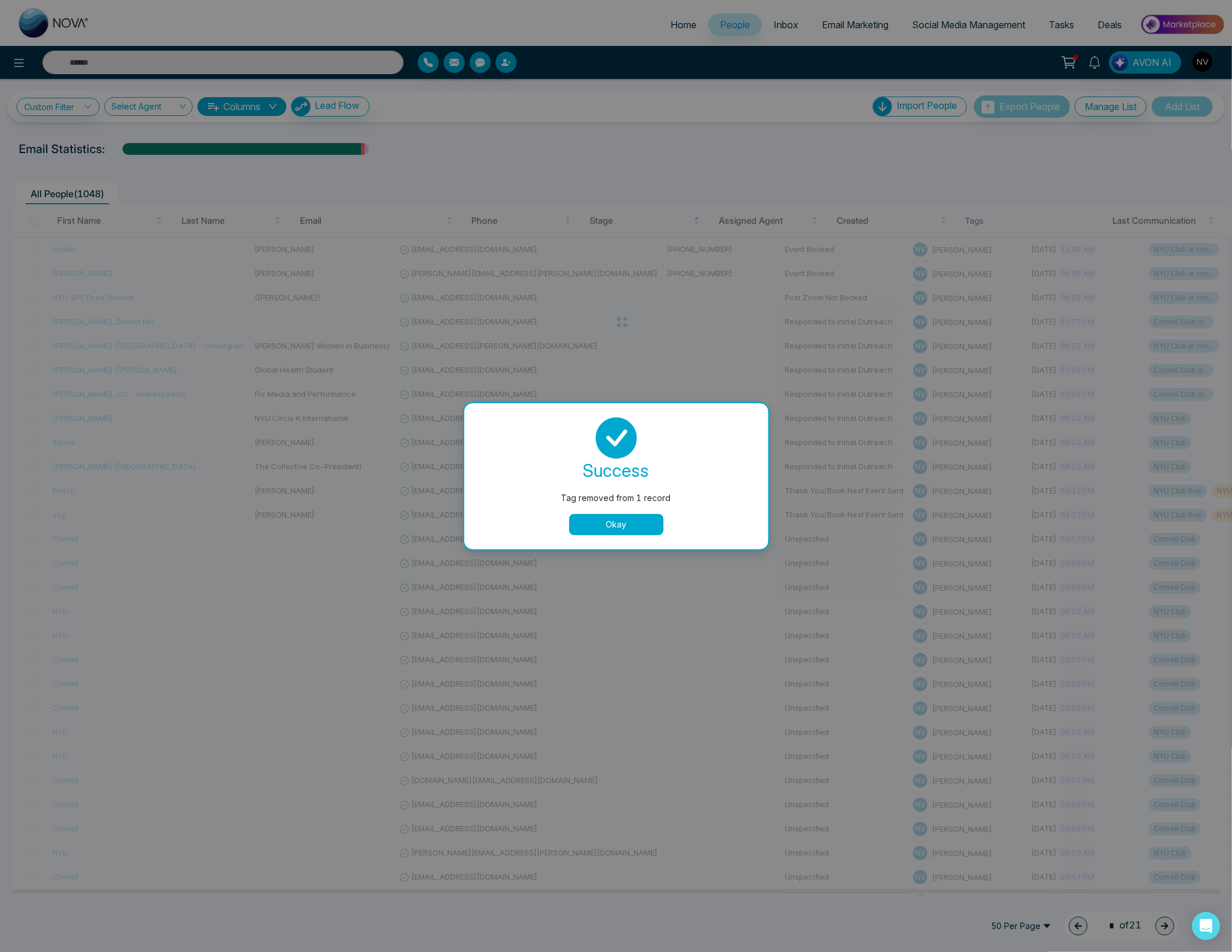
click at [603, 516] on button "Okay" at bounding box center [616, 524] width 94 height 21
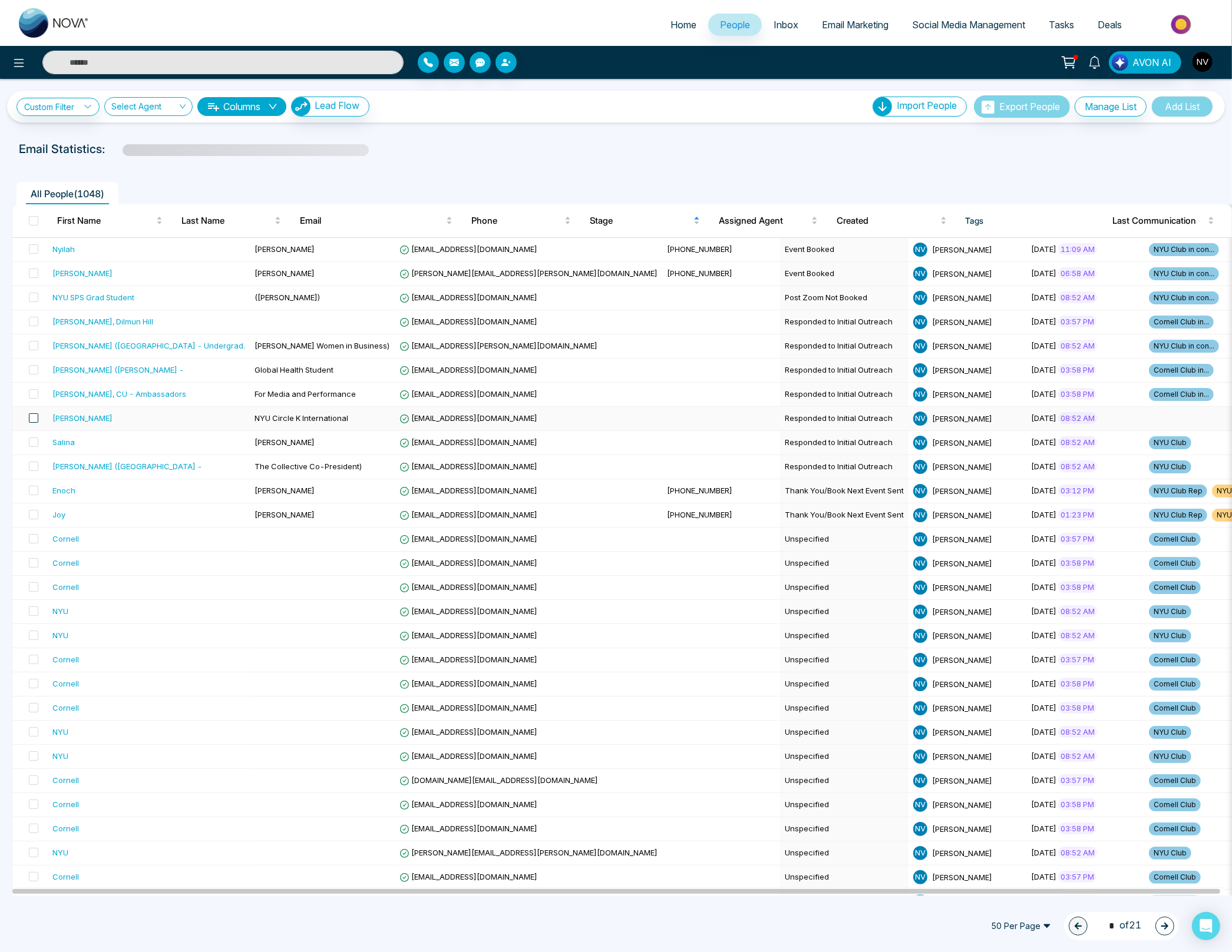
click at [33, 419] on span at bounding box center [34, 418] width 10 height 10
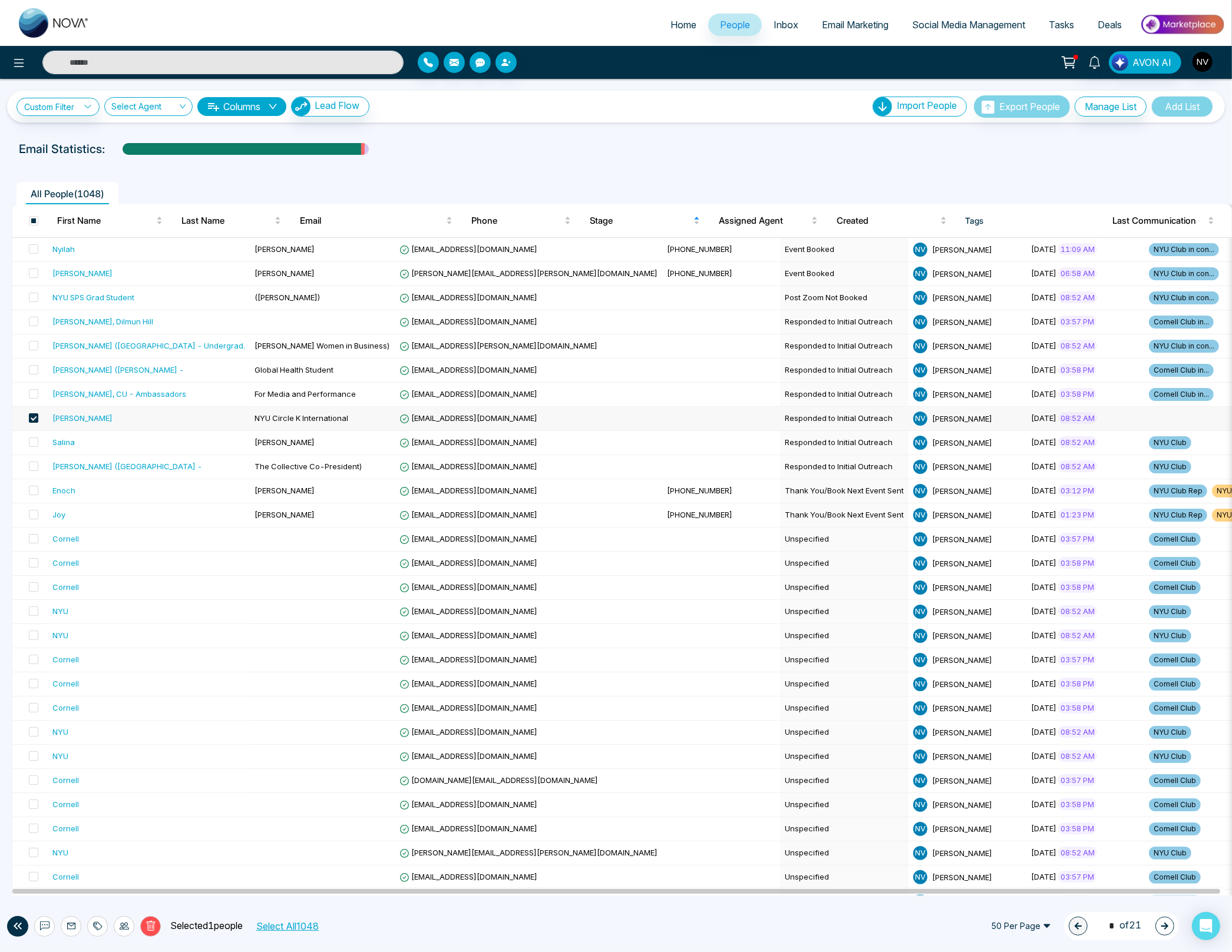
click at [94, 921] on div at bounding box center [97, 927] width 21 height 21
click at [86, 885] on link "Add Tags" at bounding box center [68, 882] width 38 height 10
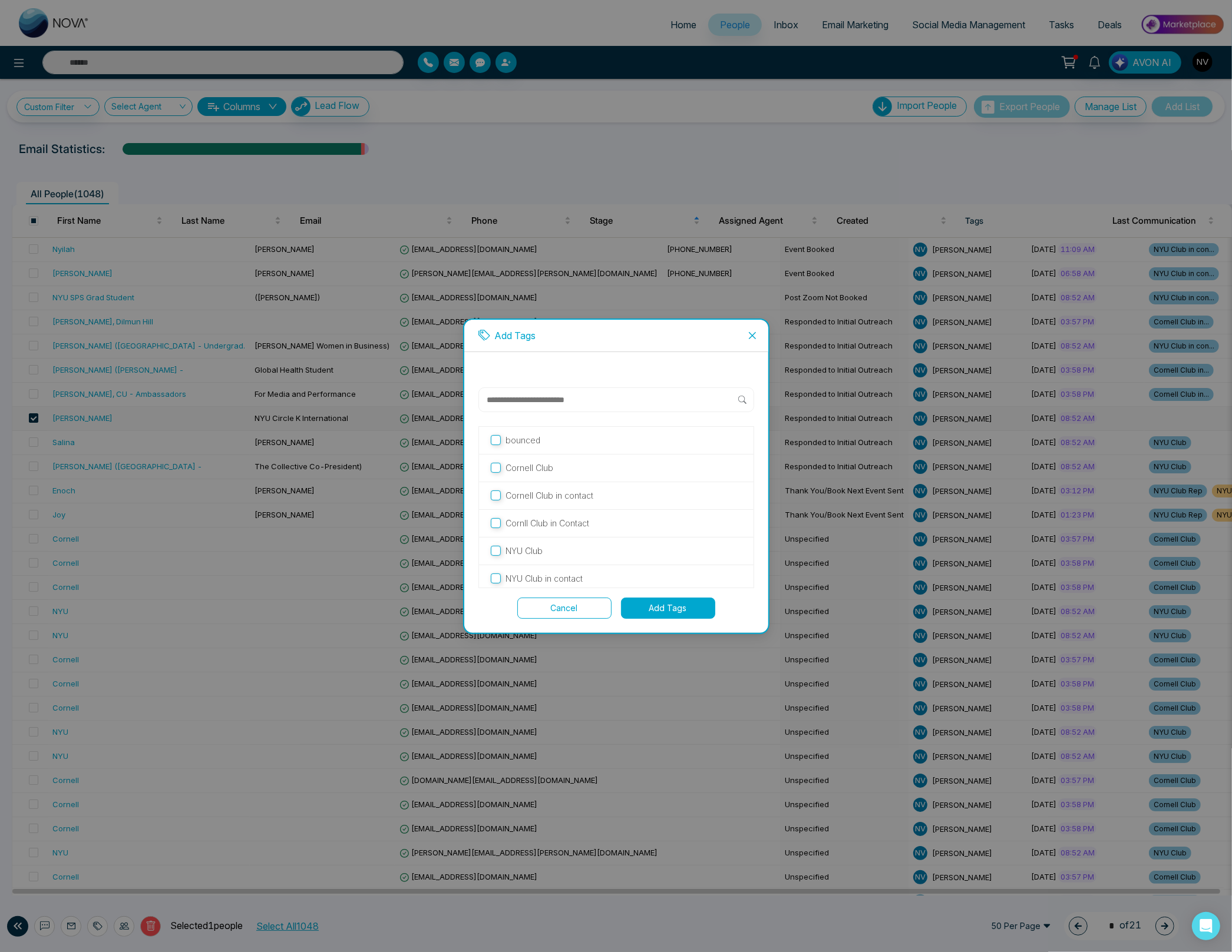
click at [543, 579] on p "NYU Club in contact" at bounding box center [544, 578] width 77 height 13
click at [660, 610] on button "Add Tags" at bounding box center [668, 608] width 94 height 21
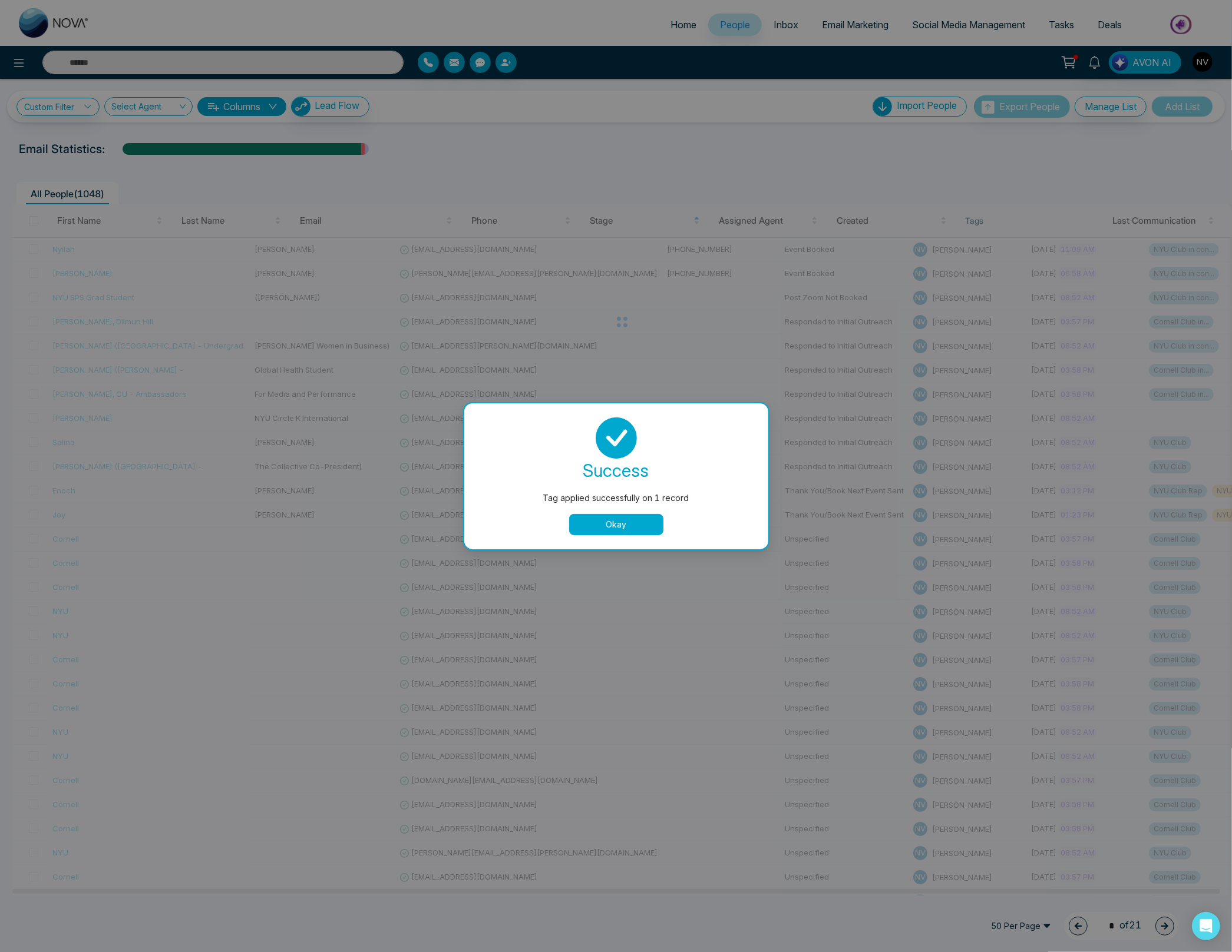
click at [594, 524] on button "Okay" at bounding box center [616, 524] width 94 height 21
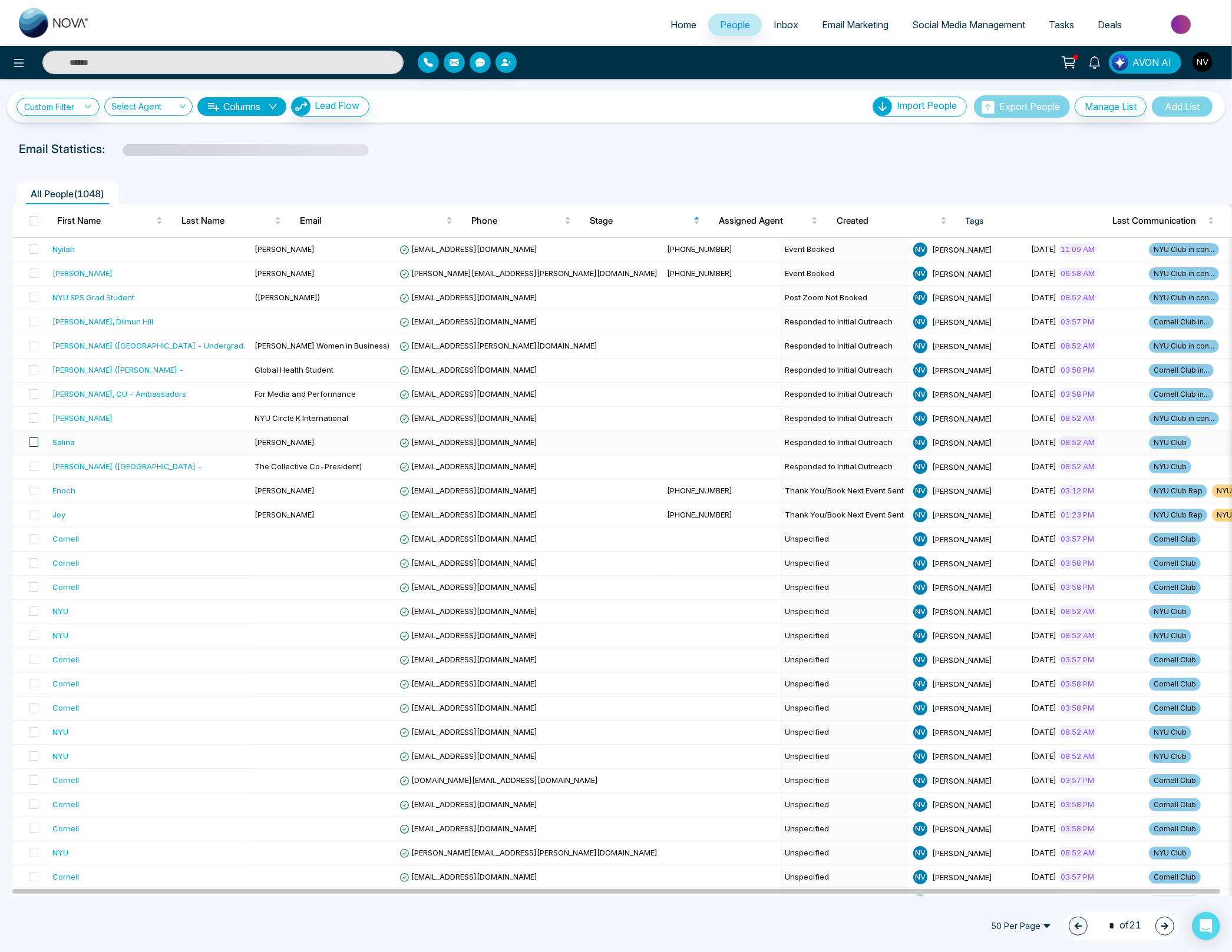
click at [34, 440] on span at bounding box center [34, 442] width 10 height 10
click at [91, 923] on div at bounding box center [97, 927] width 21 height 21
click at [87, 884] on link "Add Tags" at bounding box center [68, 882] width 38 height 10
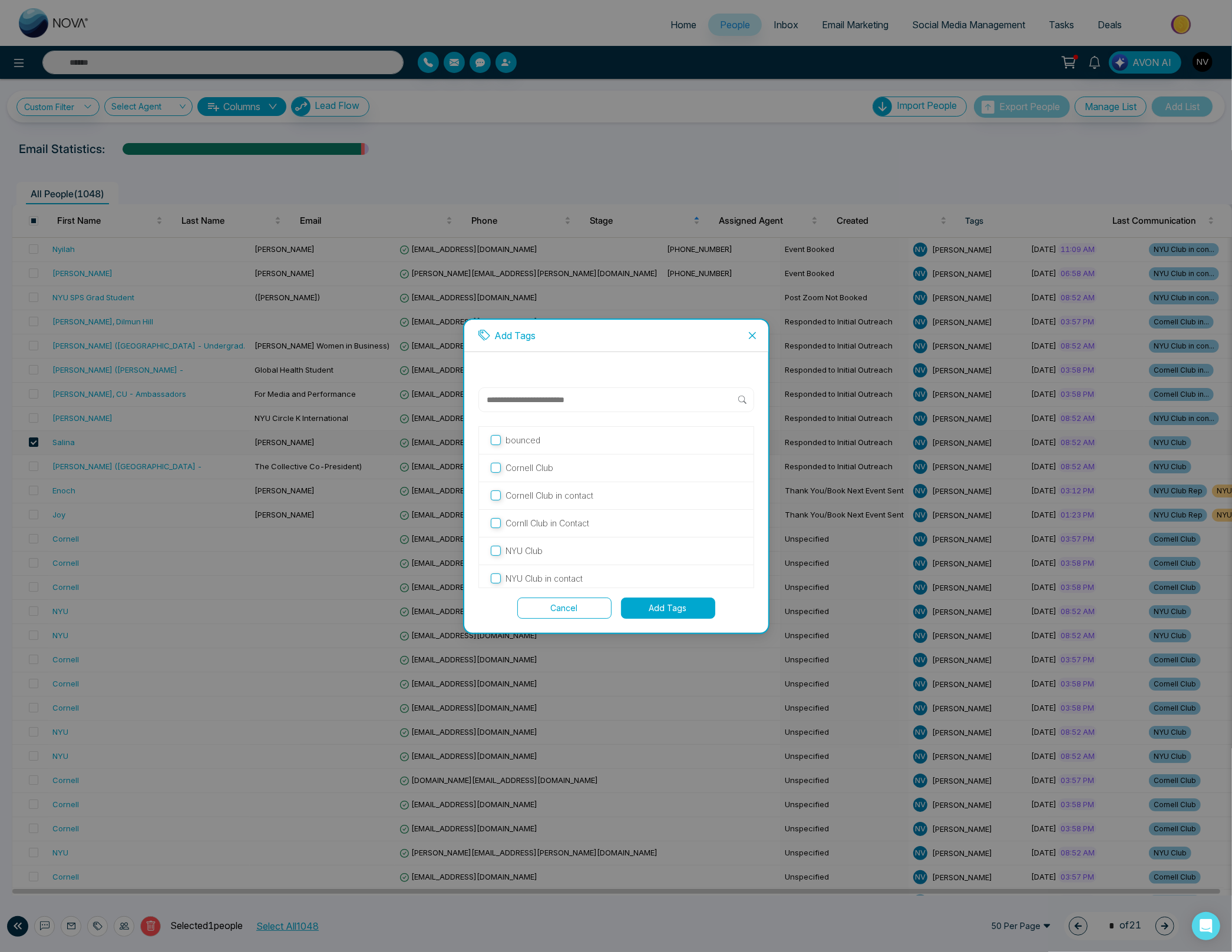
click at [536, 580] on p "NYU Club in contact" at bounding box center [544, 578] width 77 height 13
click at [652, 608] on button "Add Tags" at bounding box center [668, 608] width 94 height 21
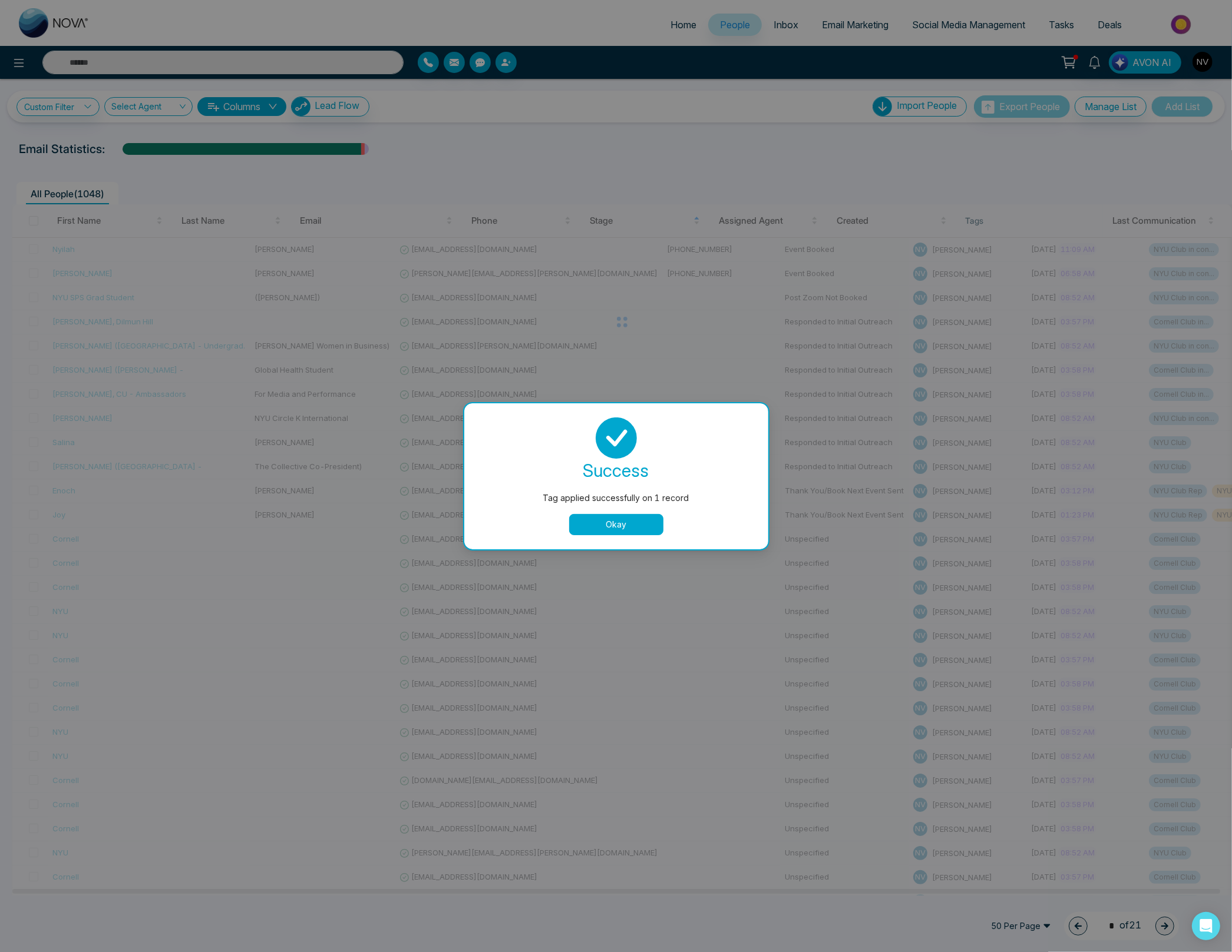
click at [584, 526] on button "Okay" at bounding box center [616, 524] width 94 height 21
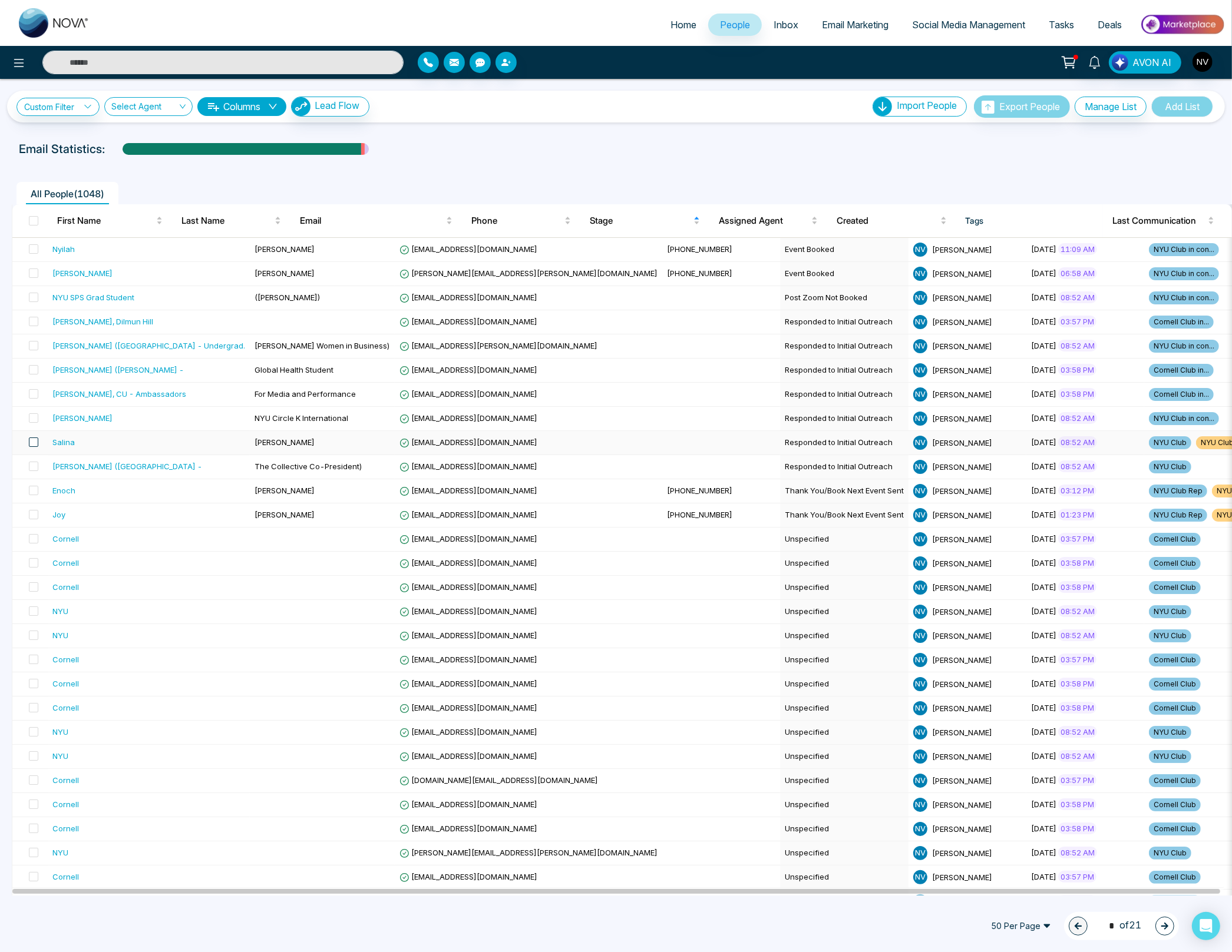
click at [31, 443] on span at bounding box center [34, 442] width 10 height 10
click at [97, 922] on icon at bounding box center [98, 927] width 10 height 10
click at [103, 904] on link "Remove Tags" at bounding box center [76, 901] width 54 height 10
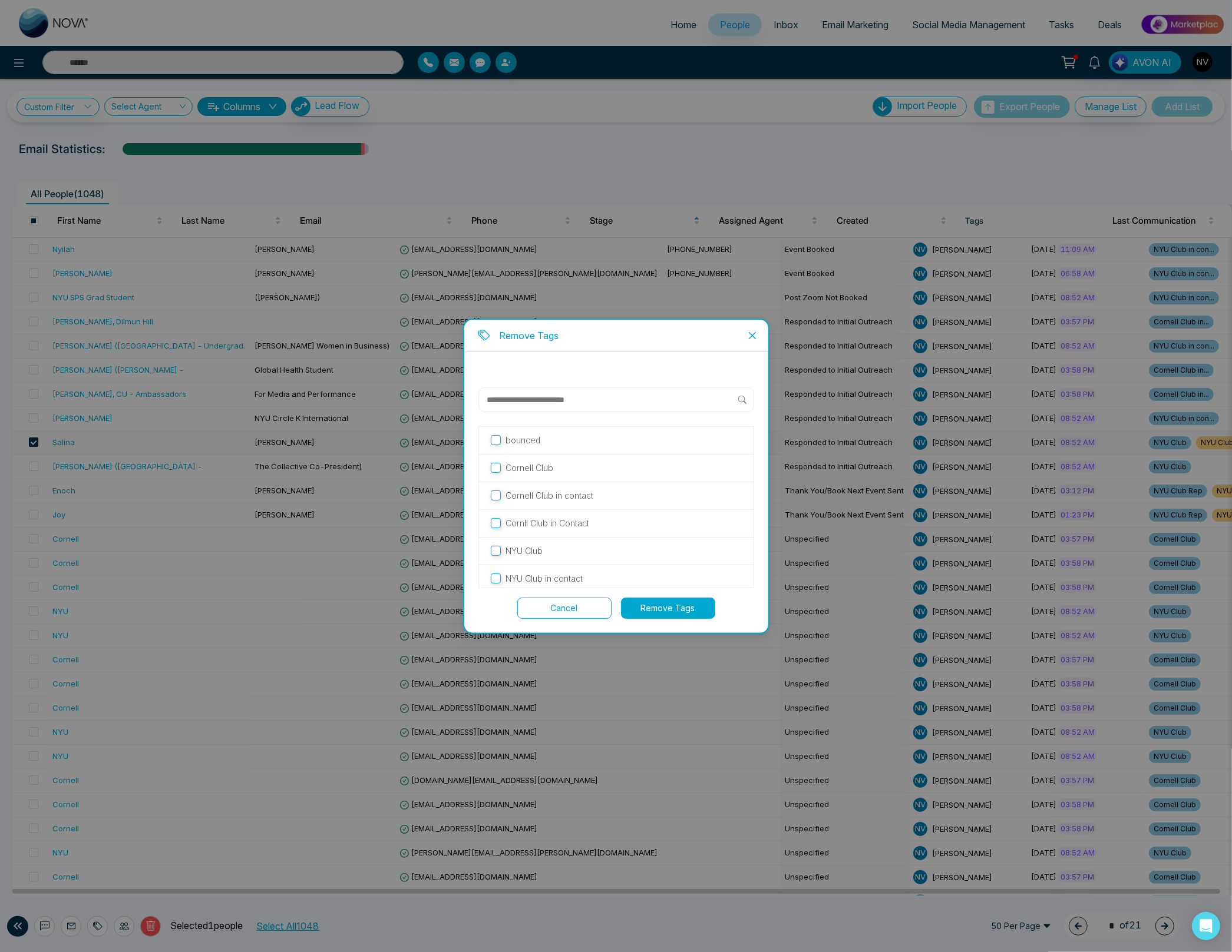
click at [529, 549] on p "NYU Club" at bounding box center [523, 551] width 37 height 13
click at [668, 616] on button "Remove Tags" at bounding box center [668, 608] width 94 height 21
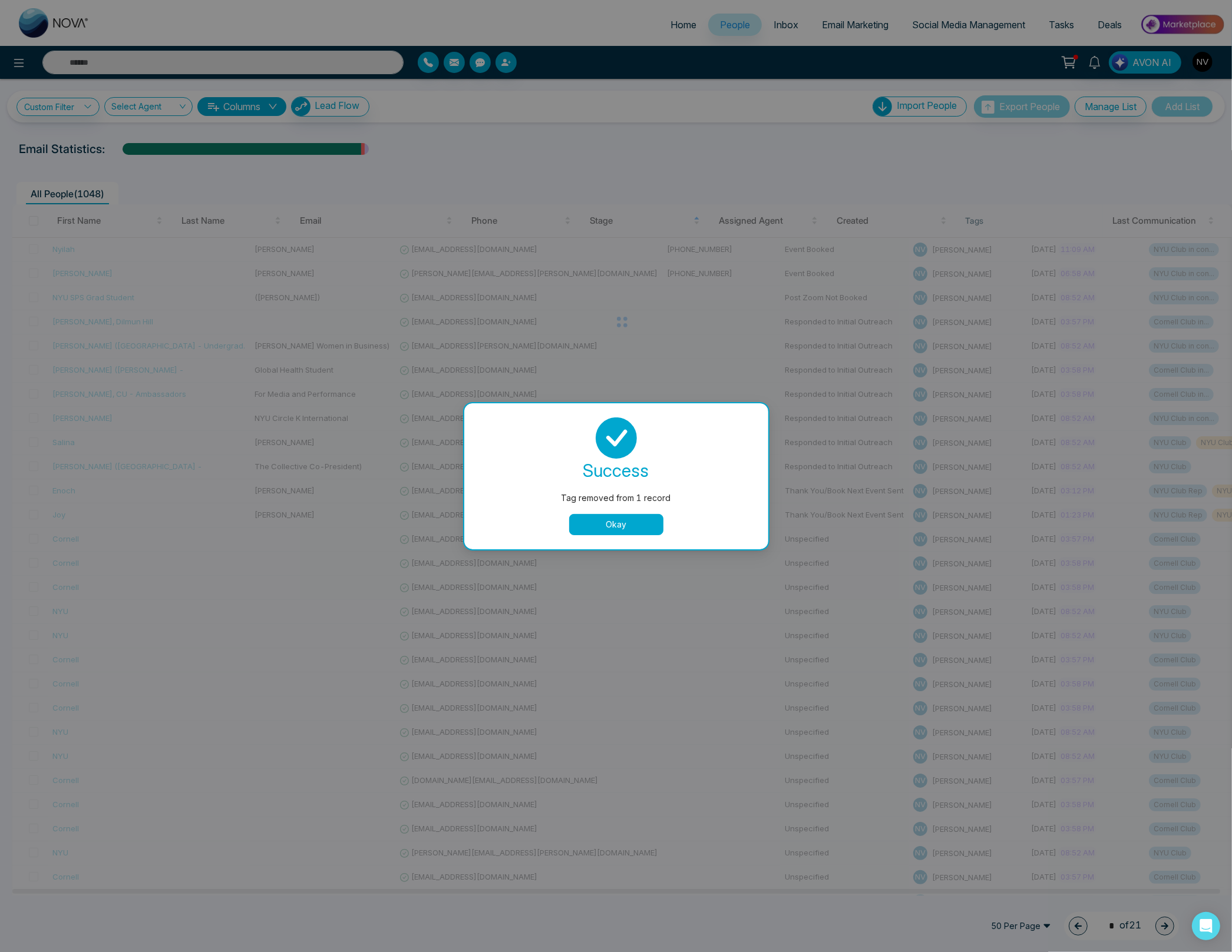
click at [598, 523] on button "Okay" at bounding box center [616, 524] width 94 height 21
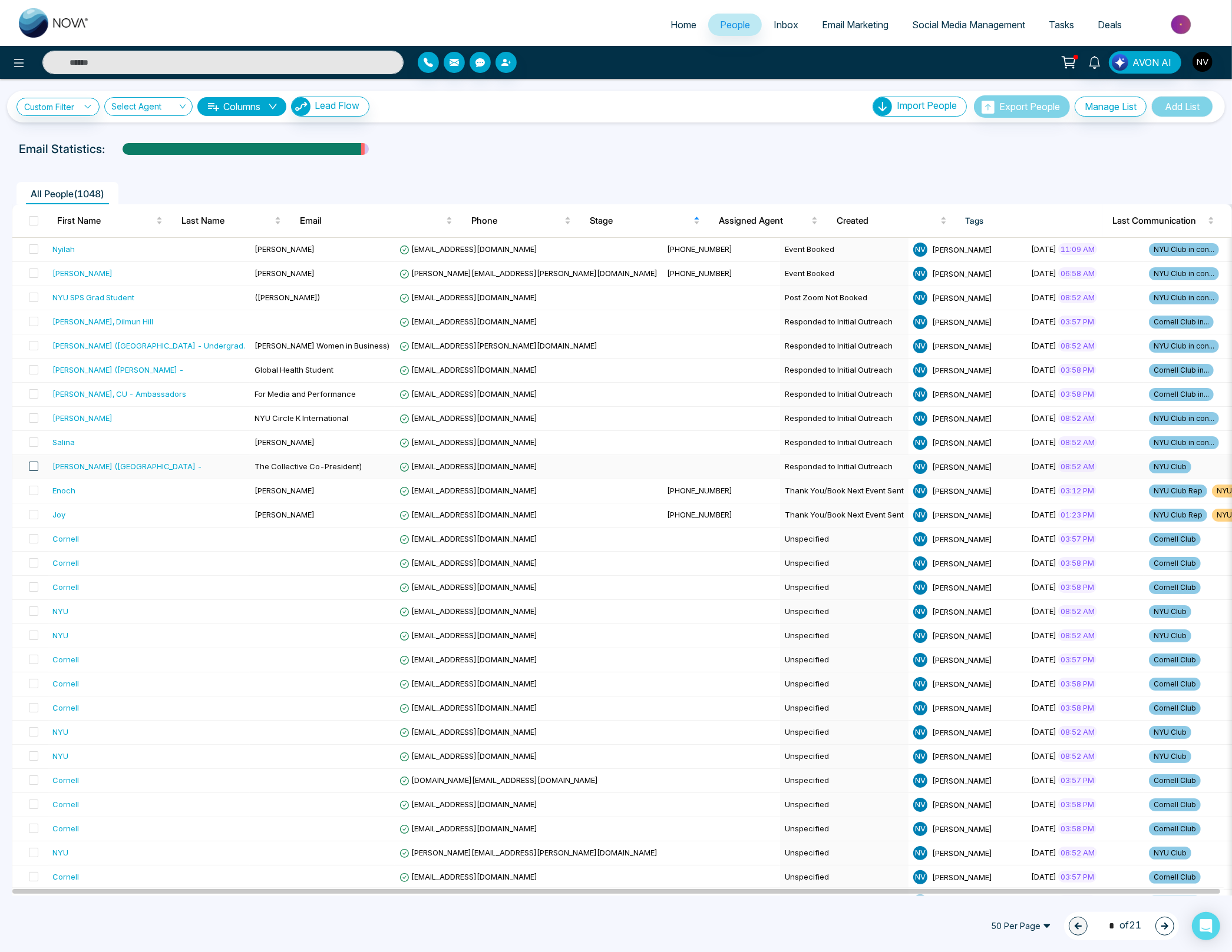
click at [34, 466] on span at bounding box center [34, 466] width 10 height 10
click at [96, 922] on icon at bounding box center [99, 927] width 8 height 8
click at [103, 902] on link "Remove Tags" at bounding box center [76, 901] width 54 height 10
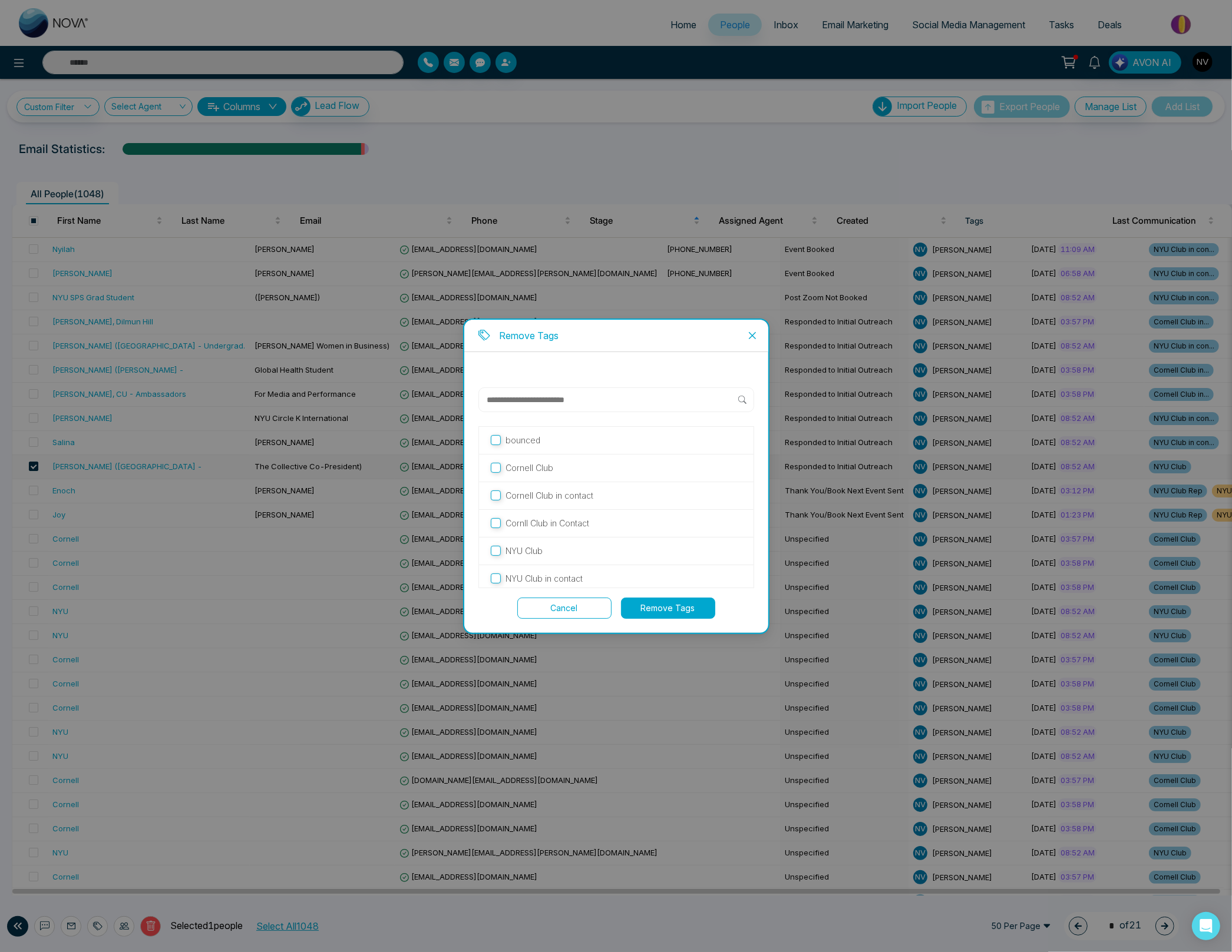
click at [526, 549] on p "NYU Club" at bounding box center [523, 551] width 37 height 13
click at [651, 602] on button "Remove Tags" at bounding box center [668, 608] width 94 height 21
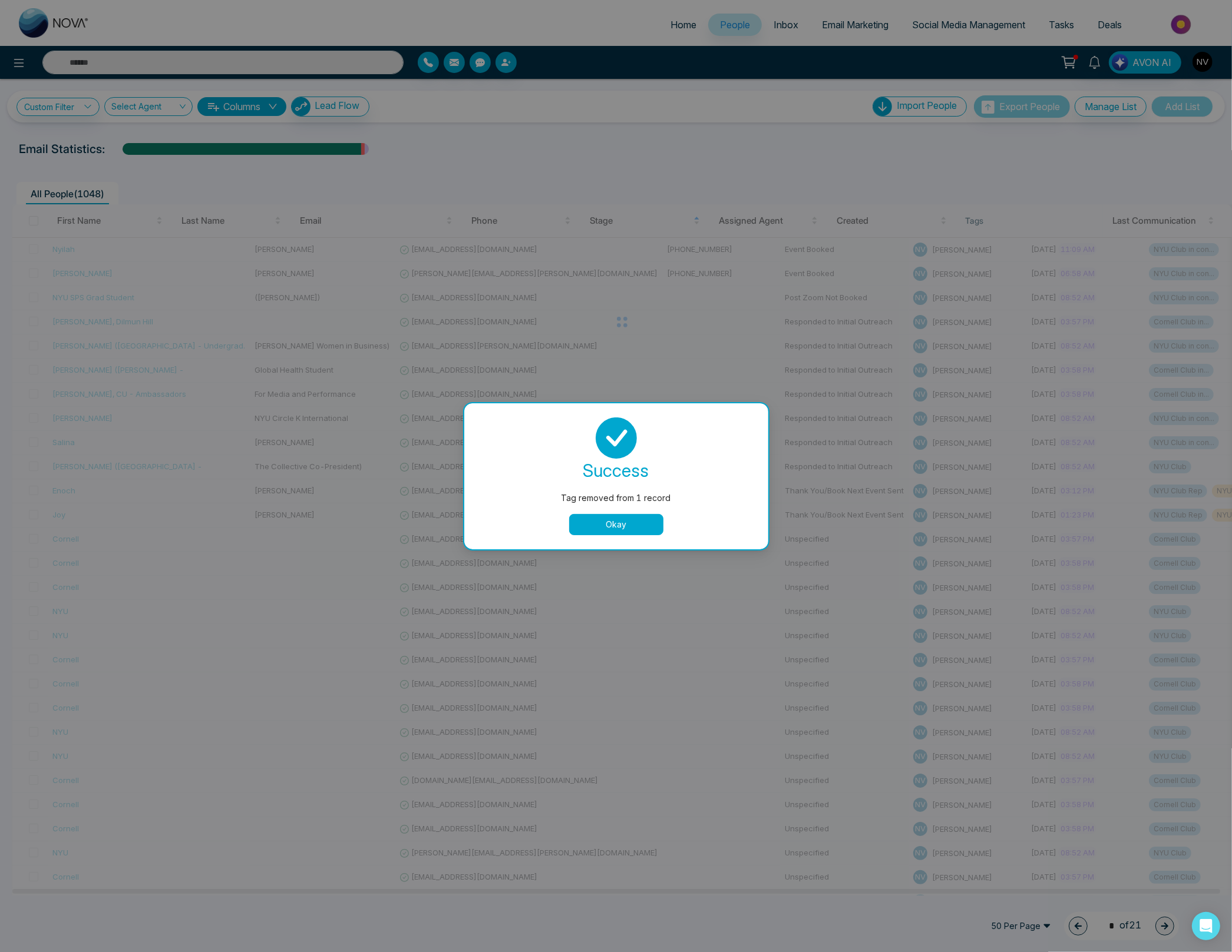
click at [652, 523] on button "Okay" at bounding box center [616, 524] width 94 height 21
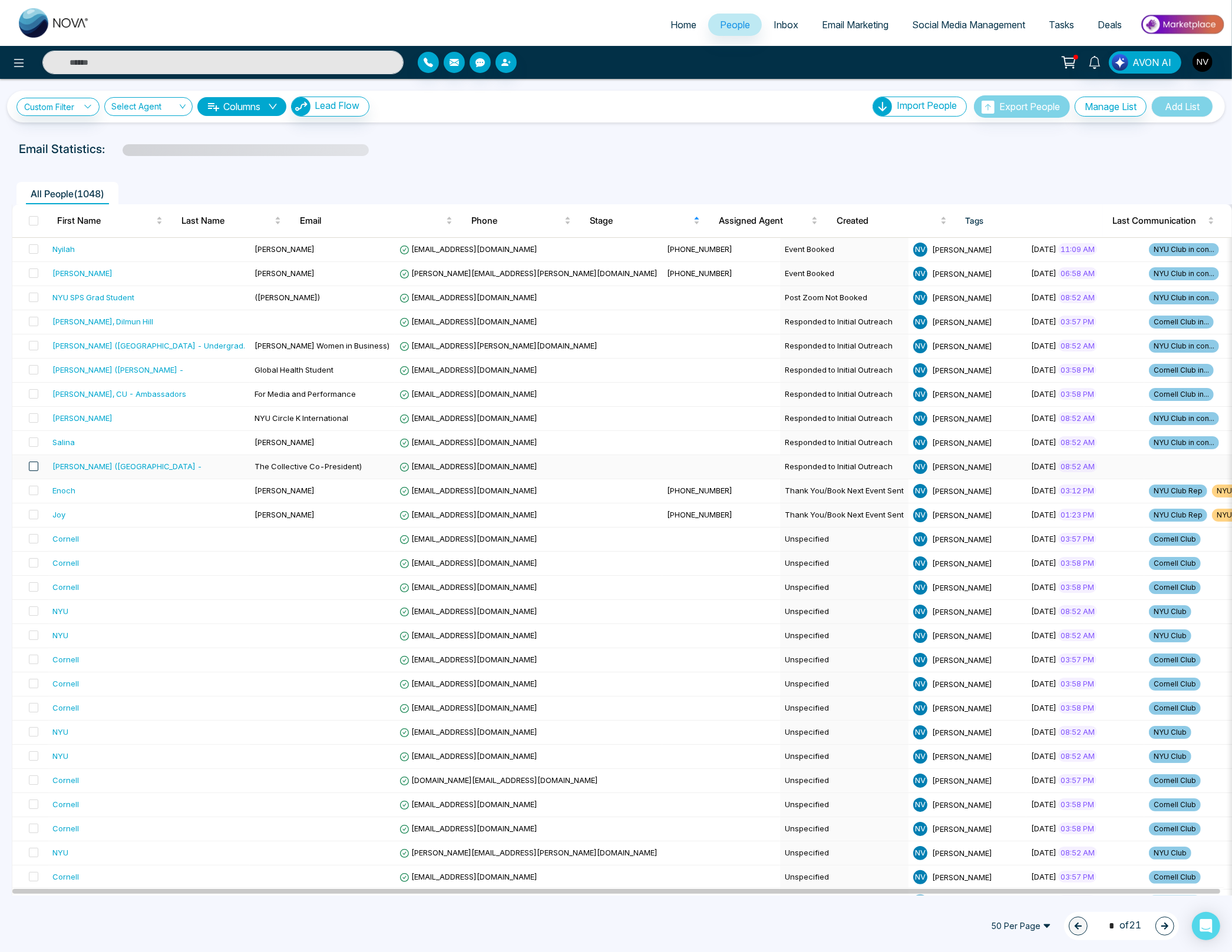
click at [33, 466] on span at bounding box center [34, 466] width 10 height 10
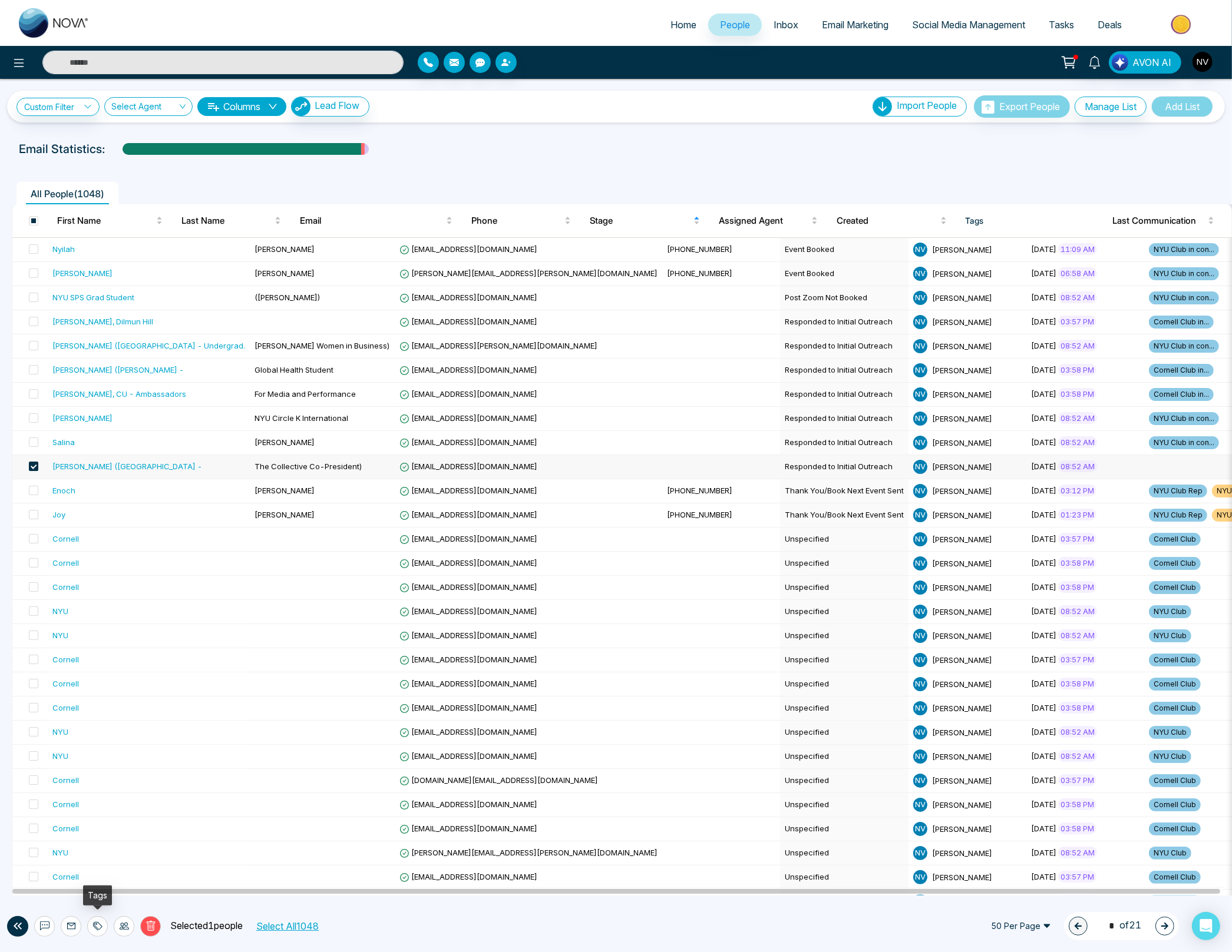
click at [99, 922] on icon at bounding box center [98, 927] width 10 height 10
click at [87, 882] on link "Add Tags" at bounding box center [68, 882] width 38 height 10
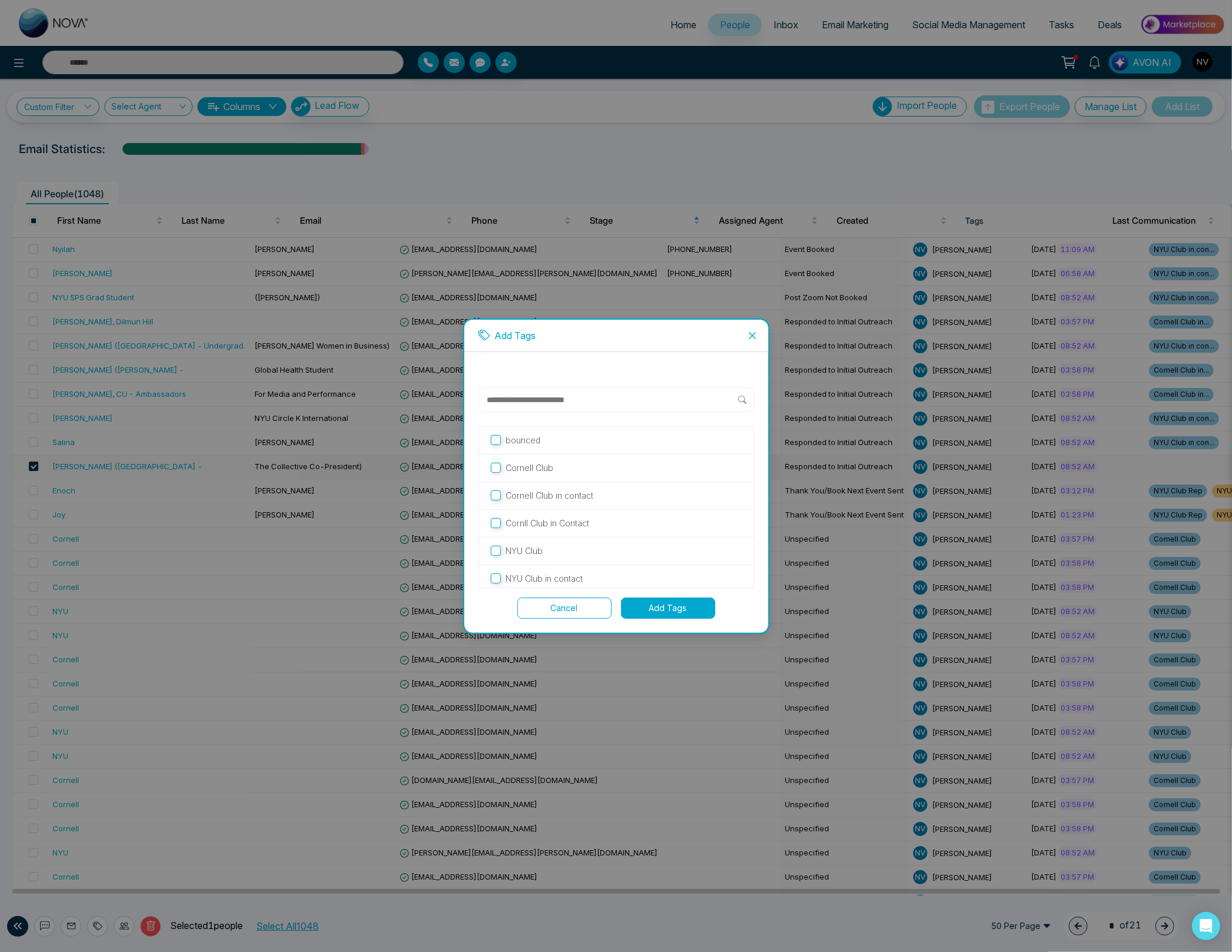
click at [526, 577] on p "NYU Club in contact" at bounding box center [544, 578] width 77 height 13
click at [650, 607] on button "Add Tags" at bounding box center [668, 608] width 94 height 21
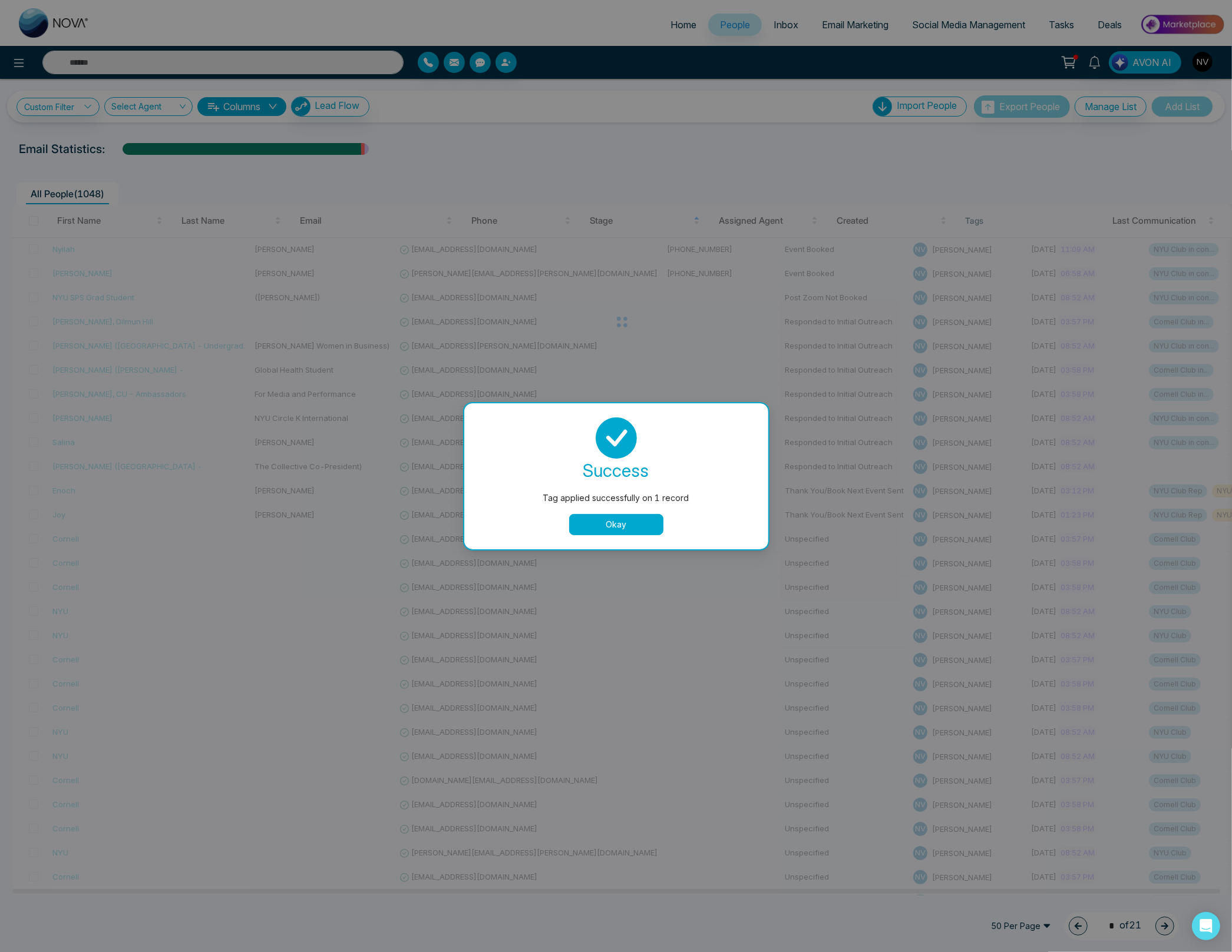
click at [585, 523] on button "Okay" at bounding box center [616, 524] width 94 height 21
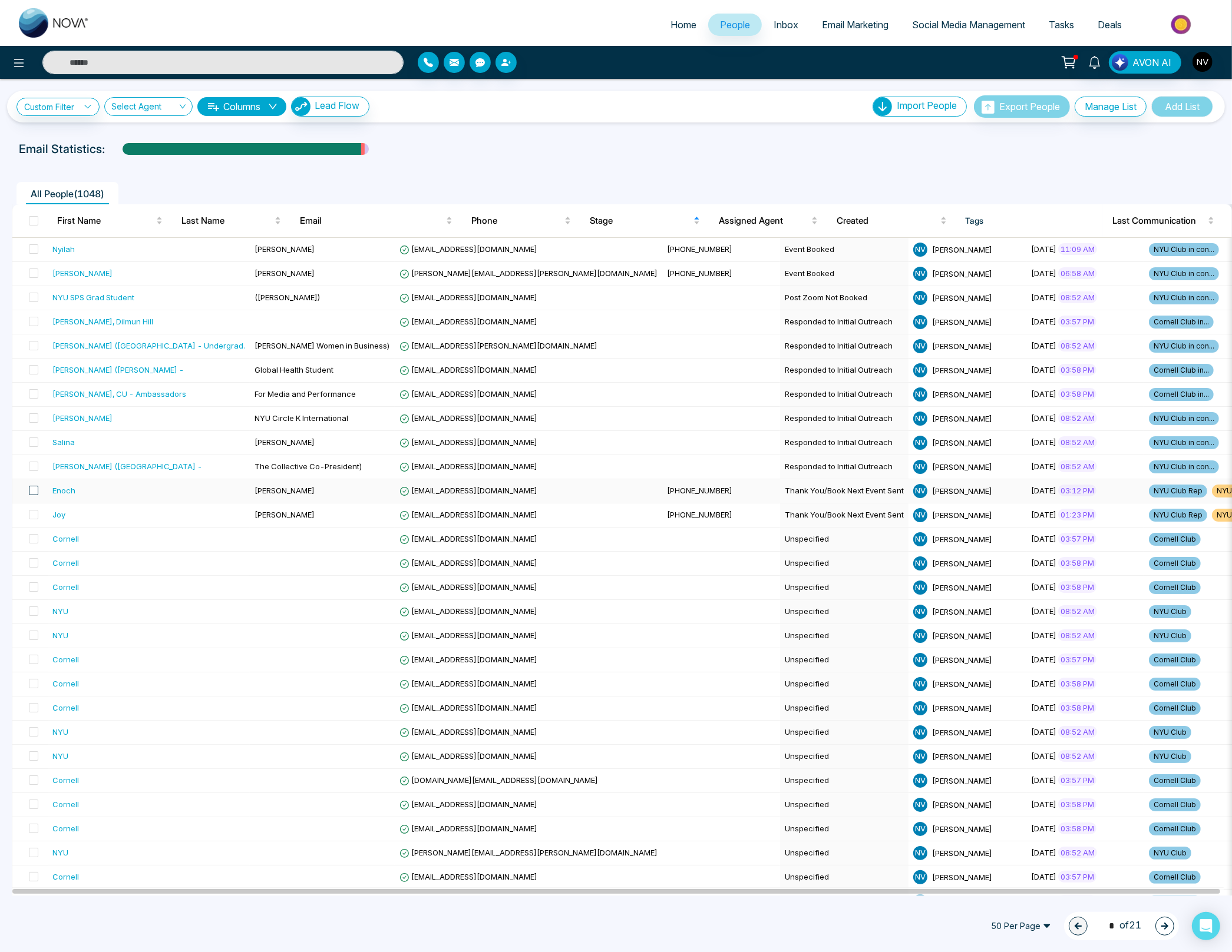
click at [33, 491] on span at bounding box center [34, 491] width 10 height 10
click at [33, 515] on span at bounding box center [34, 515] width 10 height 10
click at [89, 924] on div at bounding box center [97, 927] width 21 height 21
click at [94, 901] on link "Remove Tags" at bounding box center [76, 901] width 54 height 10
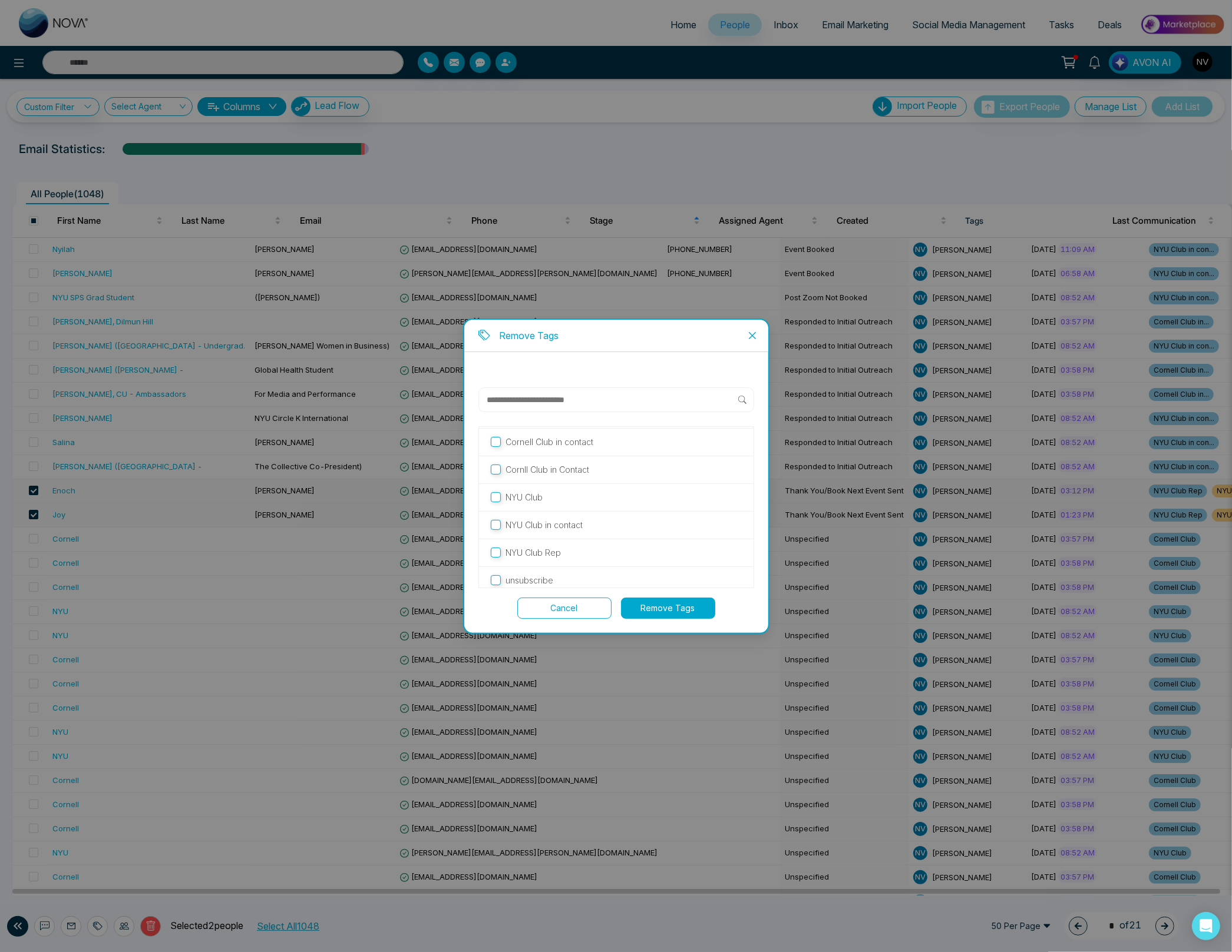
scroll to position [62, 0]
click at [661, 607] on button "Remove Tags" at bounding box center [668, 608] width 94 height 21
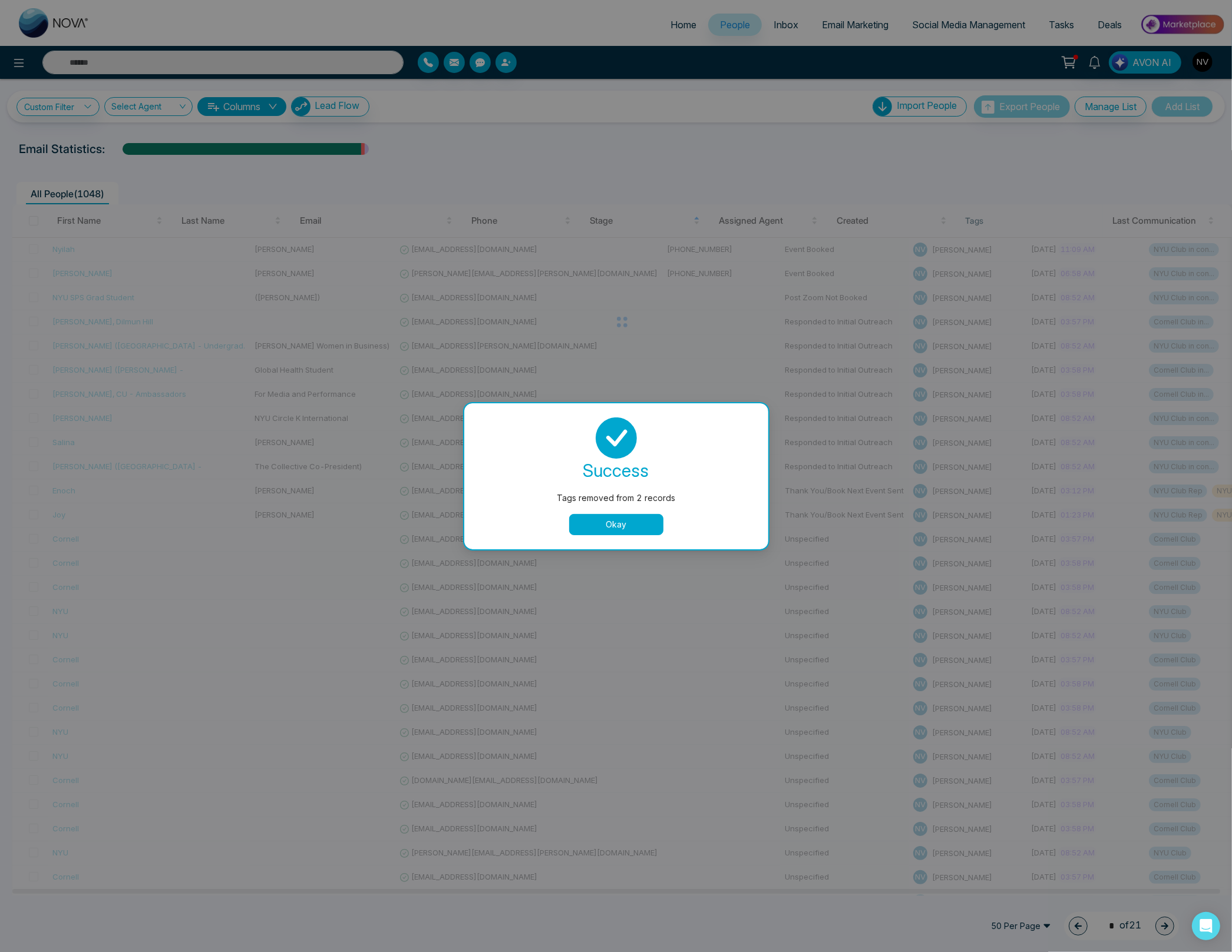
click at [609, 528] on button "Okay" at bounding box center [616, 524] width 94 height 21
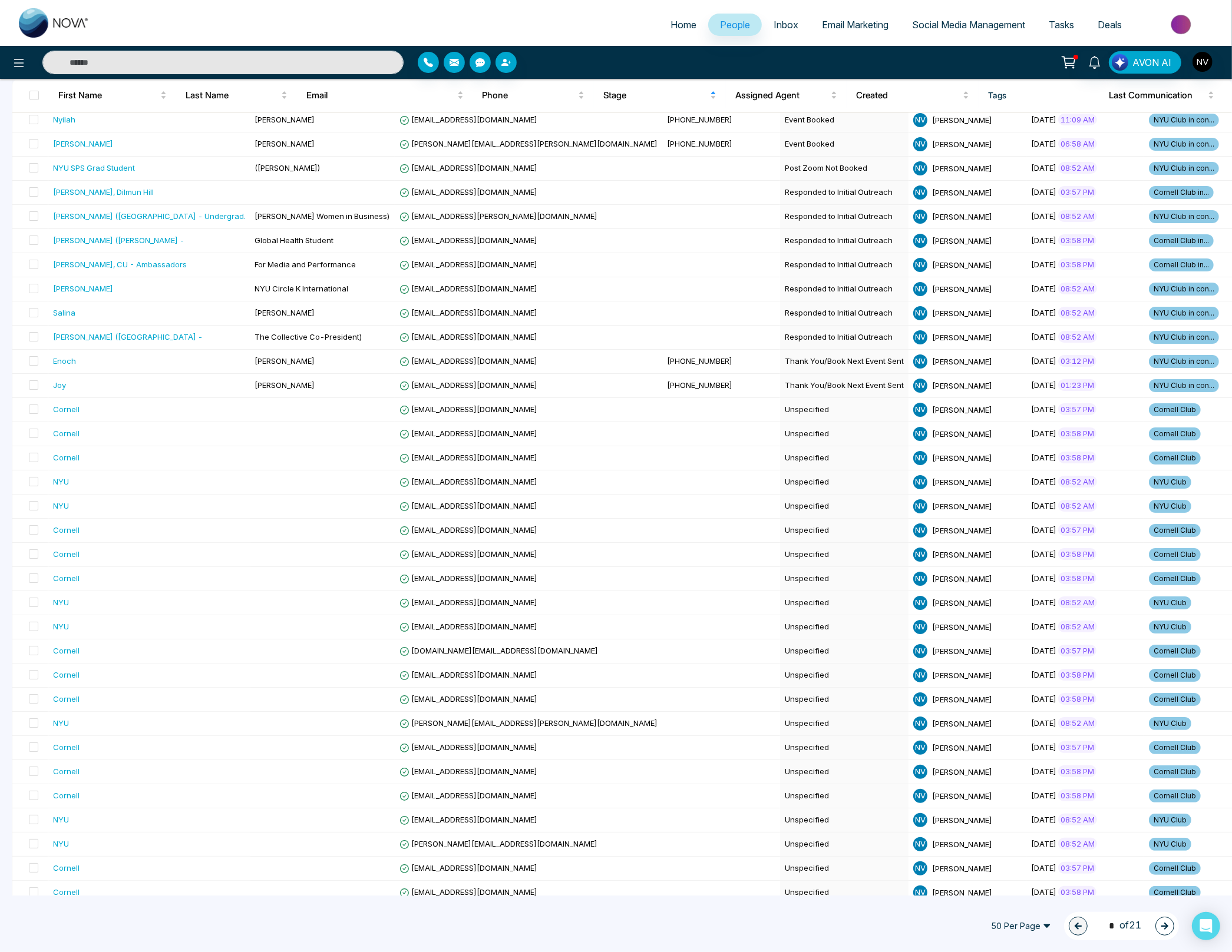
scroll to position [0, 0]
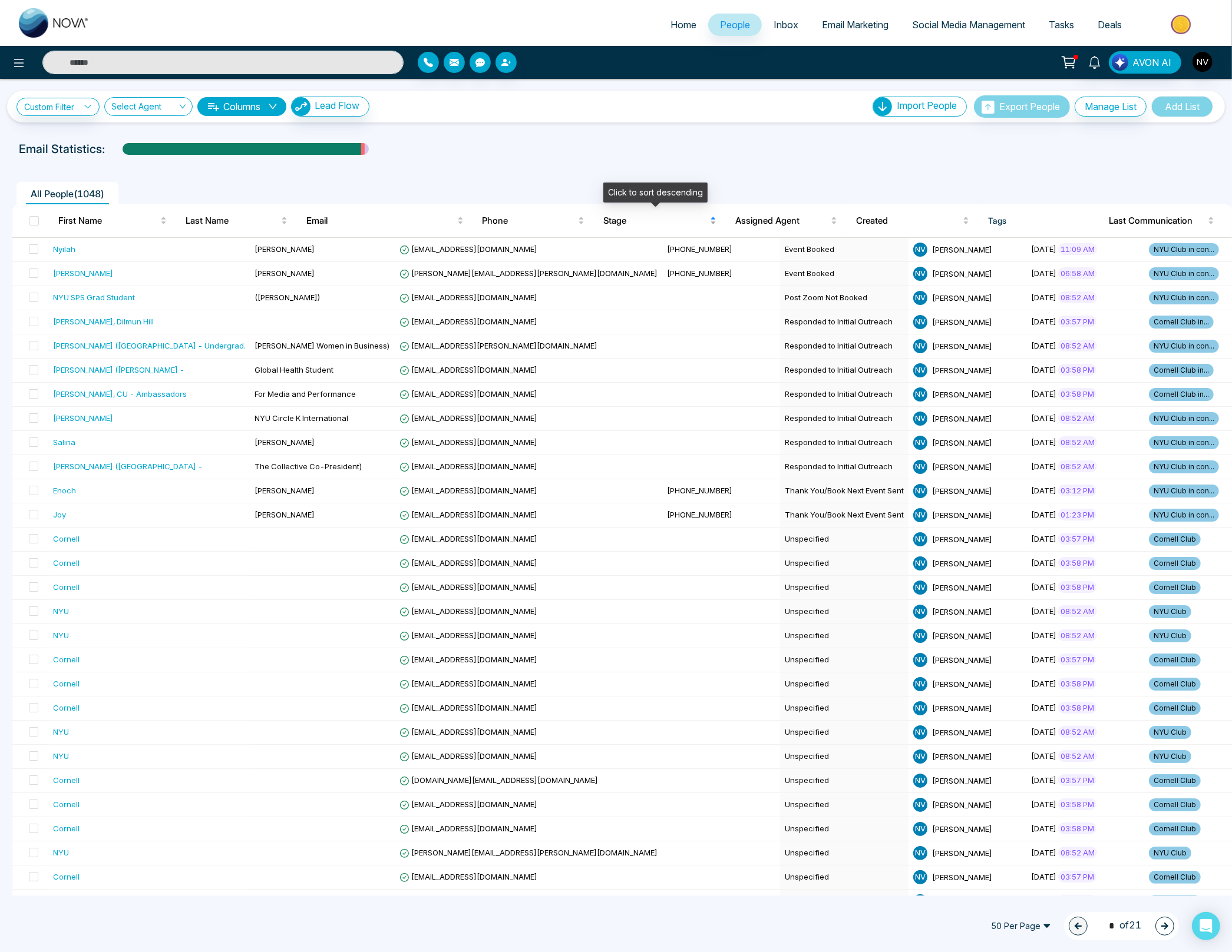
click at [624, 224] on span "Stage" at bounding box center [655, 220] width 104 height 14
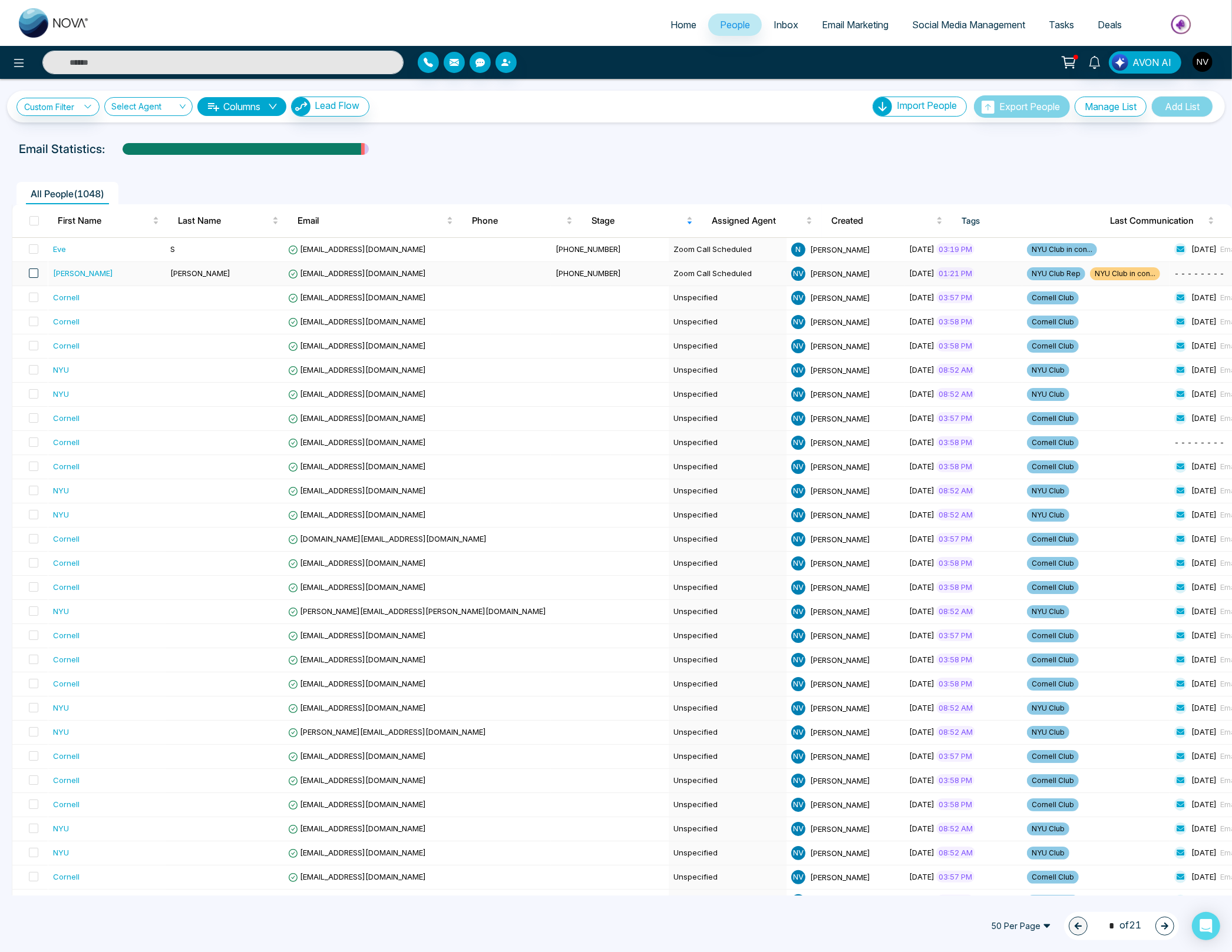
click at [30, 269] on span at bounding box center [34, 273] width 10 height 10
click at [96, 930] on icon at bounding box center [98, 927] width 10 height 10
click at [96, 905] on link "Remove Tags" at bounding box center [76, 901] width 54 height 10
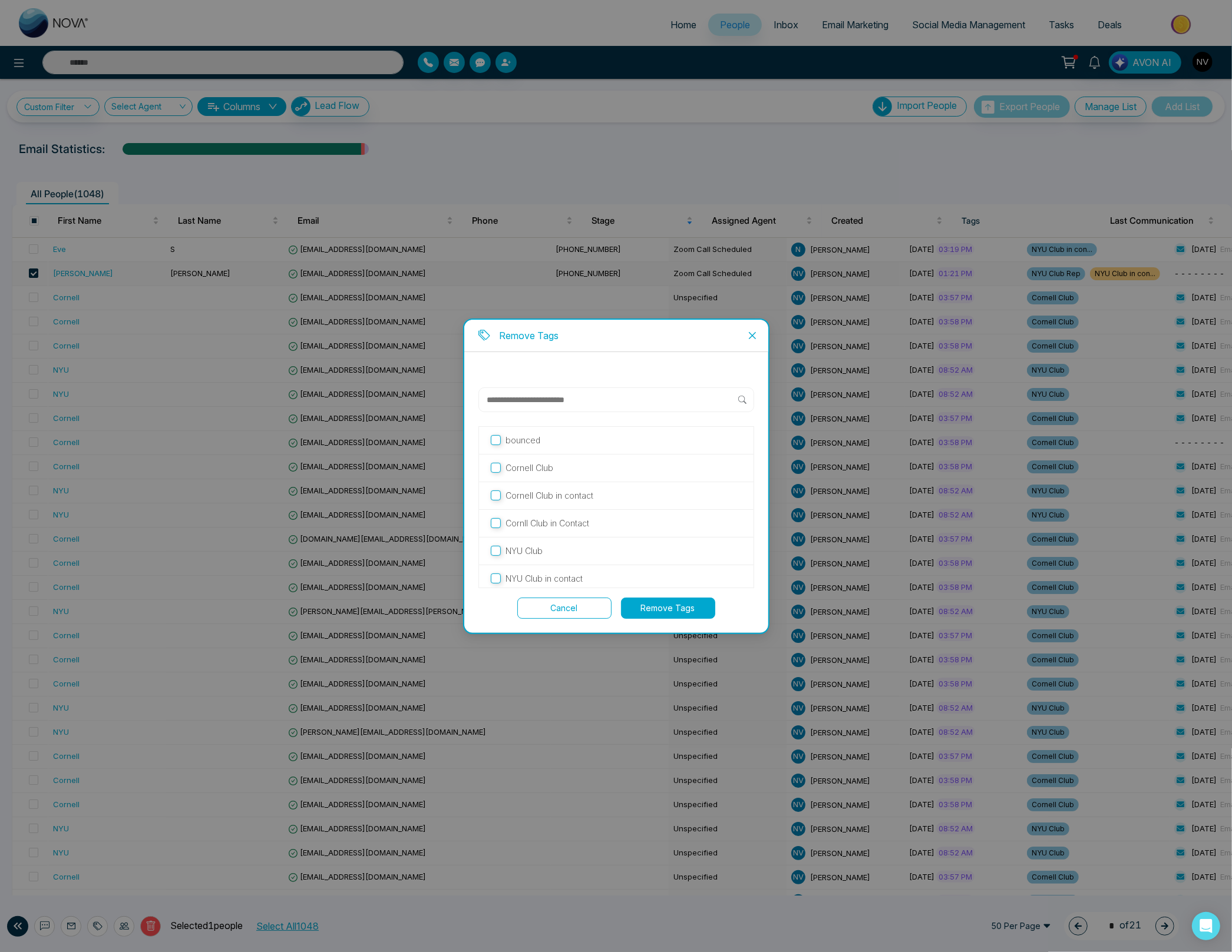
scroll to position [62, 0]
click at [637, 607] on button "Remove Tags" at bounding box center [668, 608] width 94 height 21
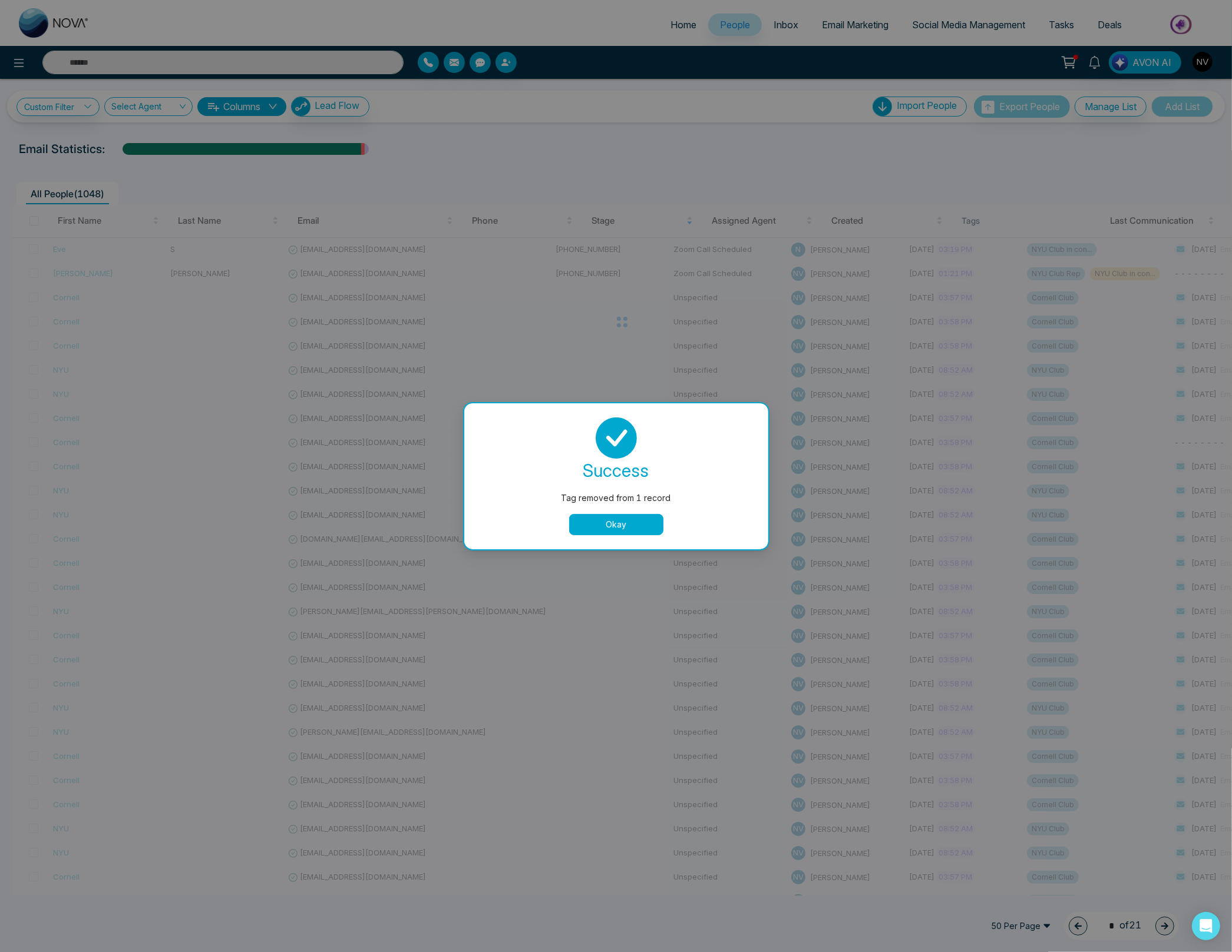
click at [624, 520] on button "Okay" at bounding box center [616, 524] width 94 height 21
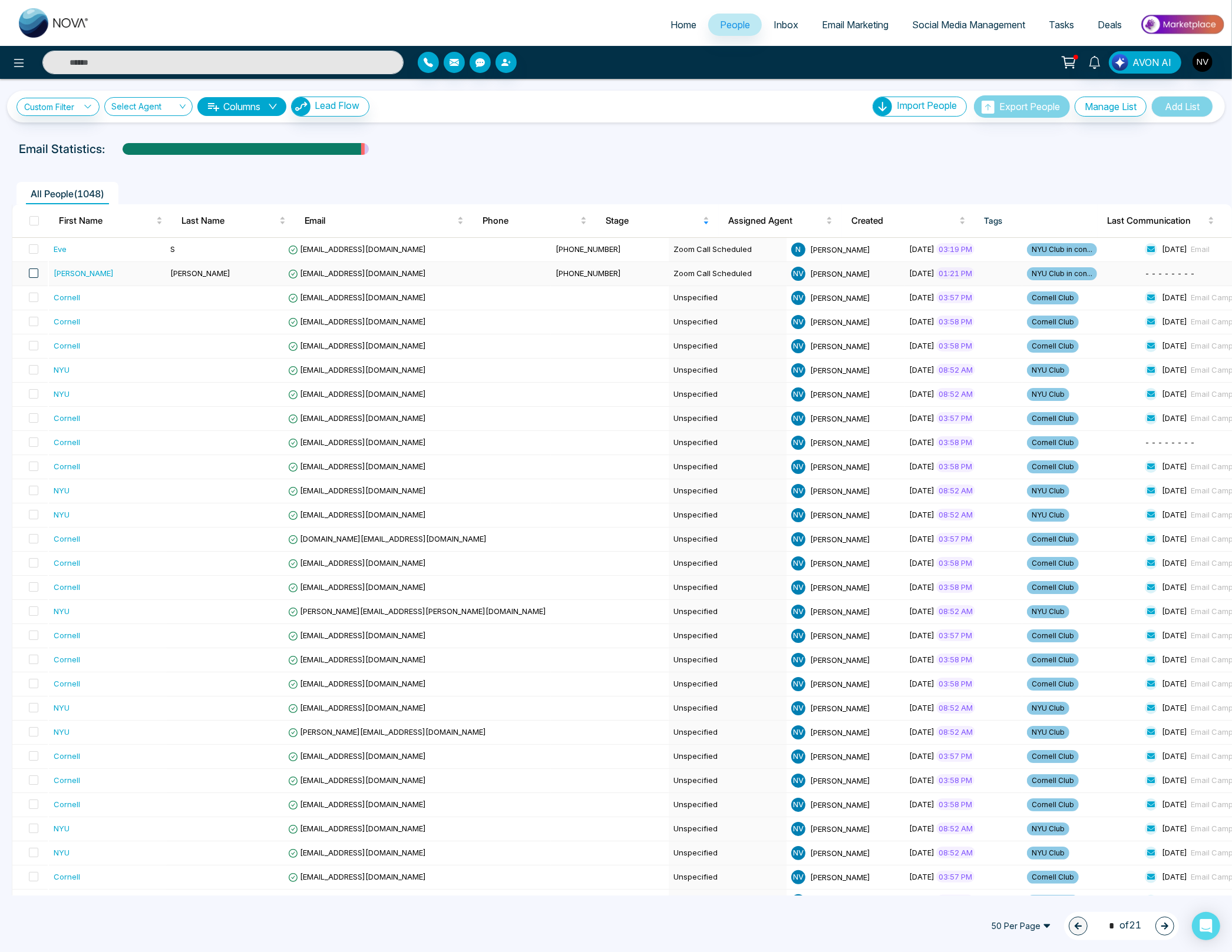
click at [33, 277] on span at bounding box center [34, 273] width 10 height 10
click at [31, 250] on span at bounding box center [34, 249] width 10 height 10
click at [123, 928] on icon at bounding box center [125, 927] width 10 height 7
click at [212, 941] on div "Delete Selected 2 people Select All 1048 50 Per Page 1 * of 21" at bounding box center [616, 927] width 1232 height 52
click at [35, 250] on span at bounding box center [34, 249] width 10 height 10
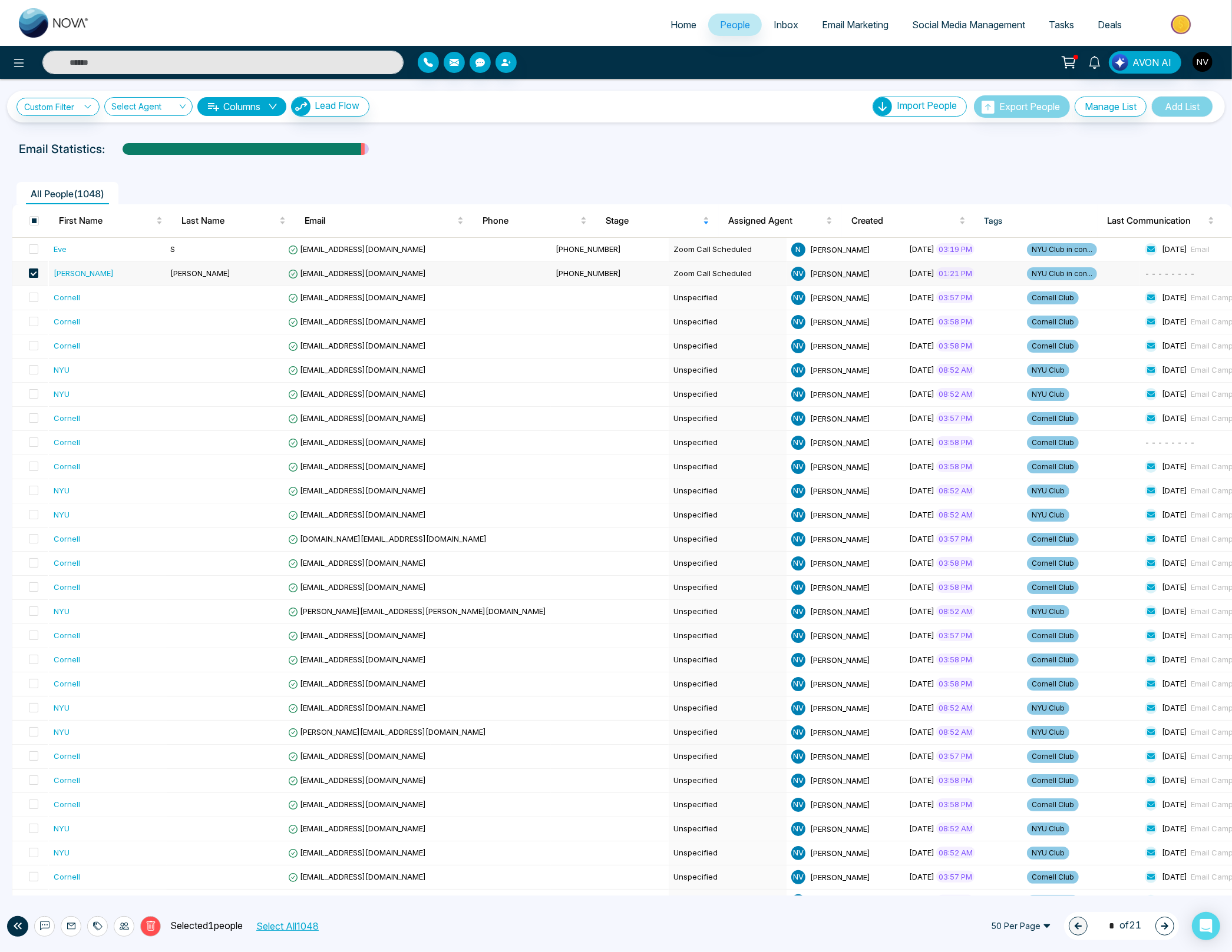
click at [33, 269] on span at bounding box center [34, 273] width 10 height 10
click at [34, 272] on span at bounding box center [34, 273] width 10 height 10
click at [149, 924] on icon at bounding box center [150, 926] width 9 height 10
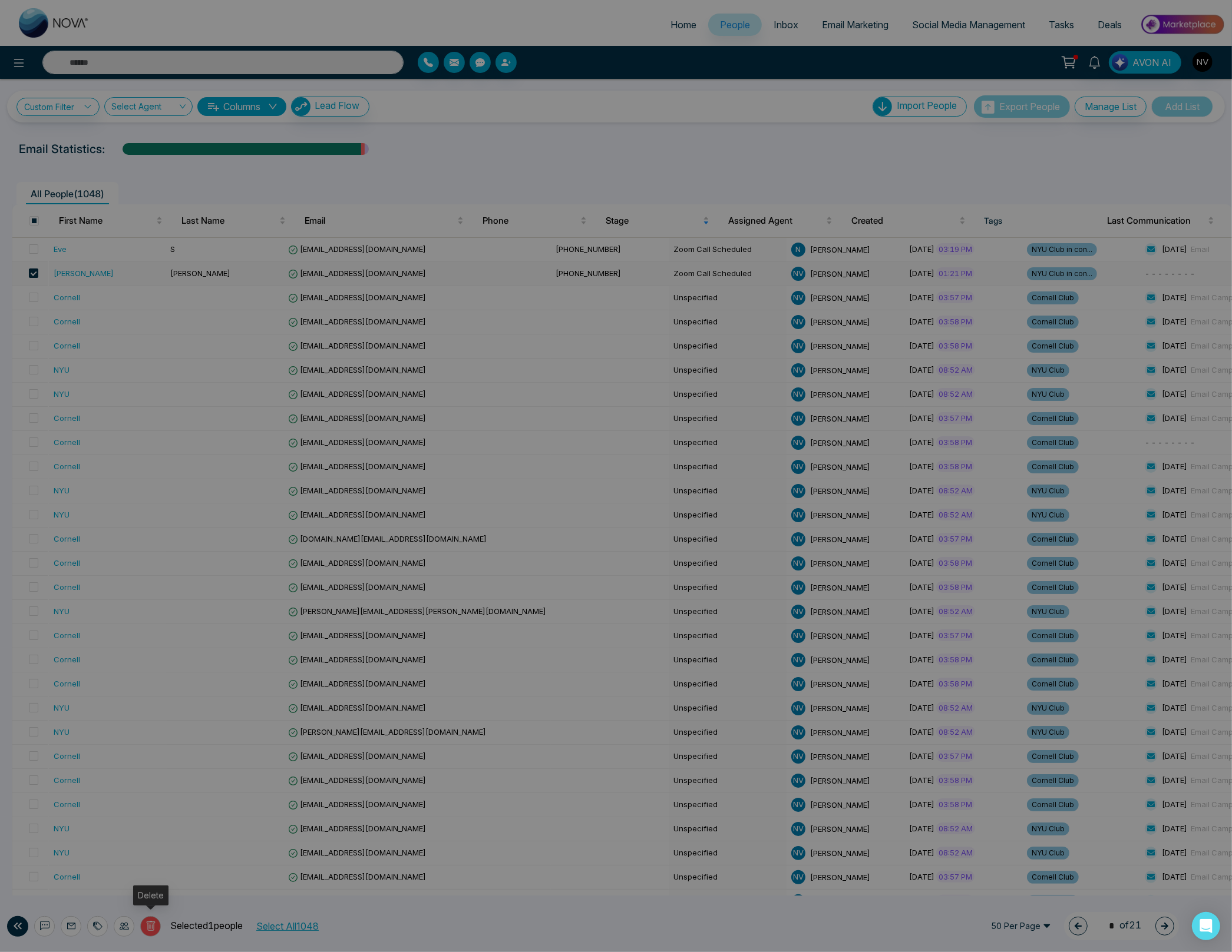
click at [146, 924] on div "Are you sure want to delete selected people? You have selected 1 people to dele…" at bounding box center [616, 476] width 1232 height 952
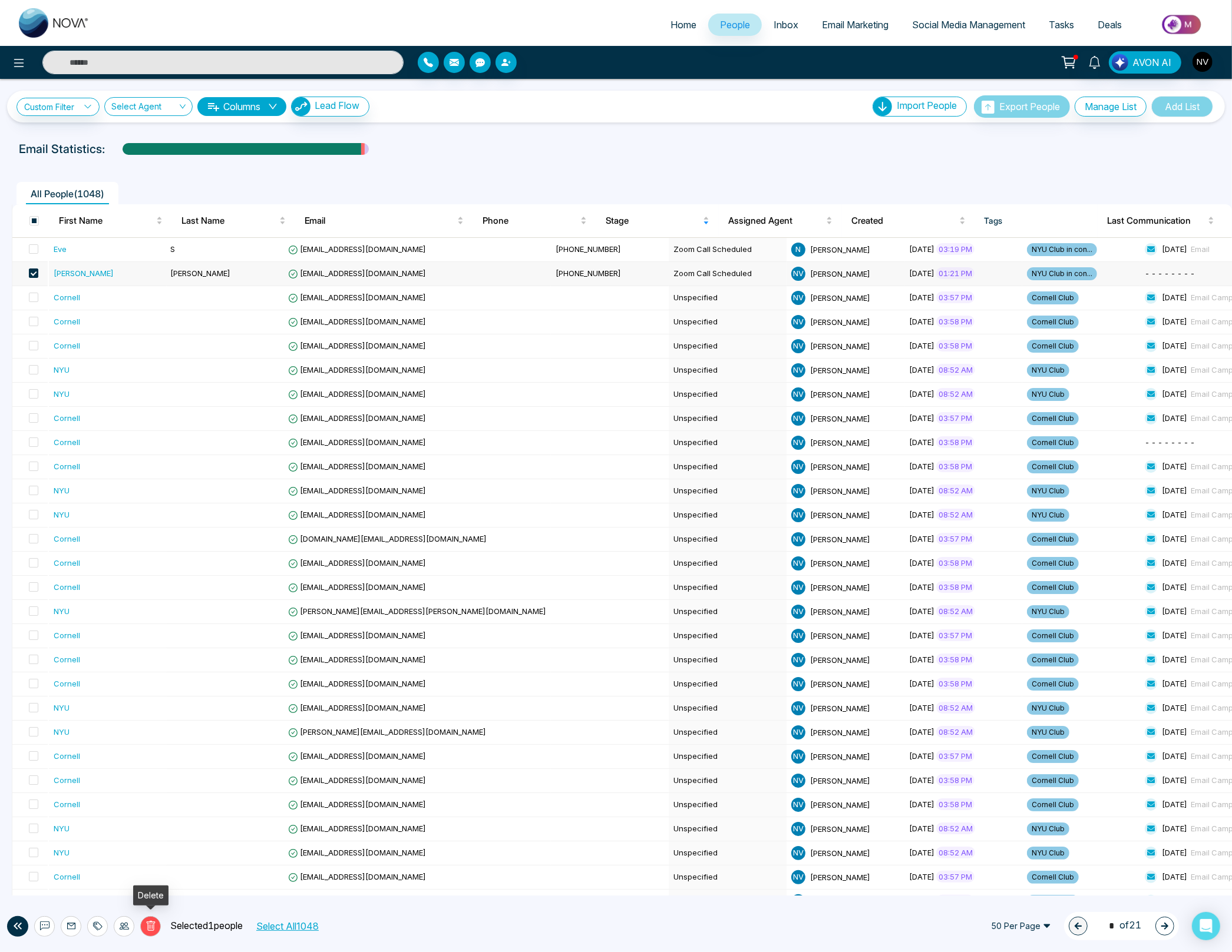
click at [154, 927] on icon at bounding box center [151, 927] width 11 height 11
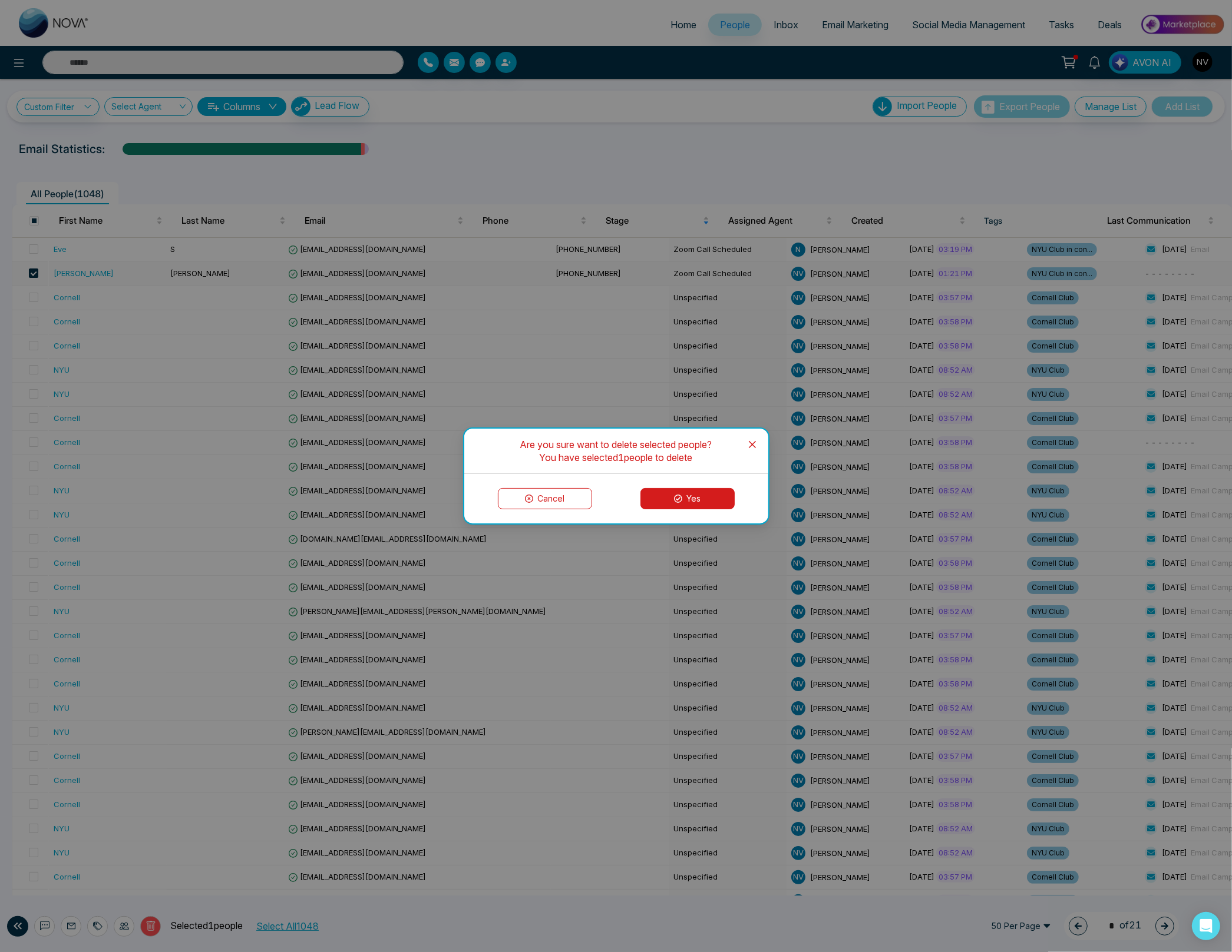
click at [670, 502] on button "Yes" at bounding box center [687, 498] width 94 height 21
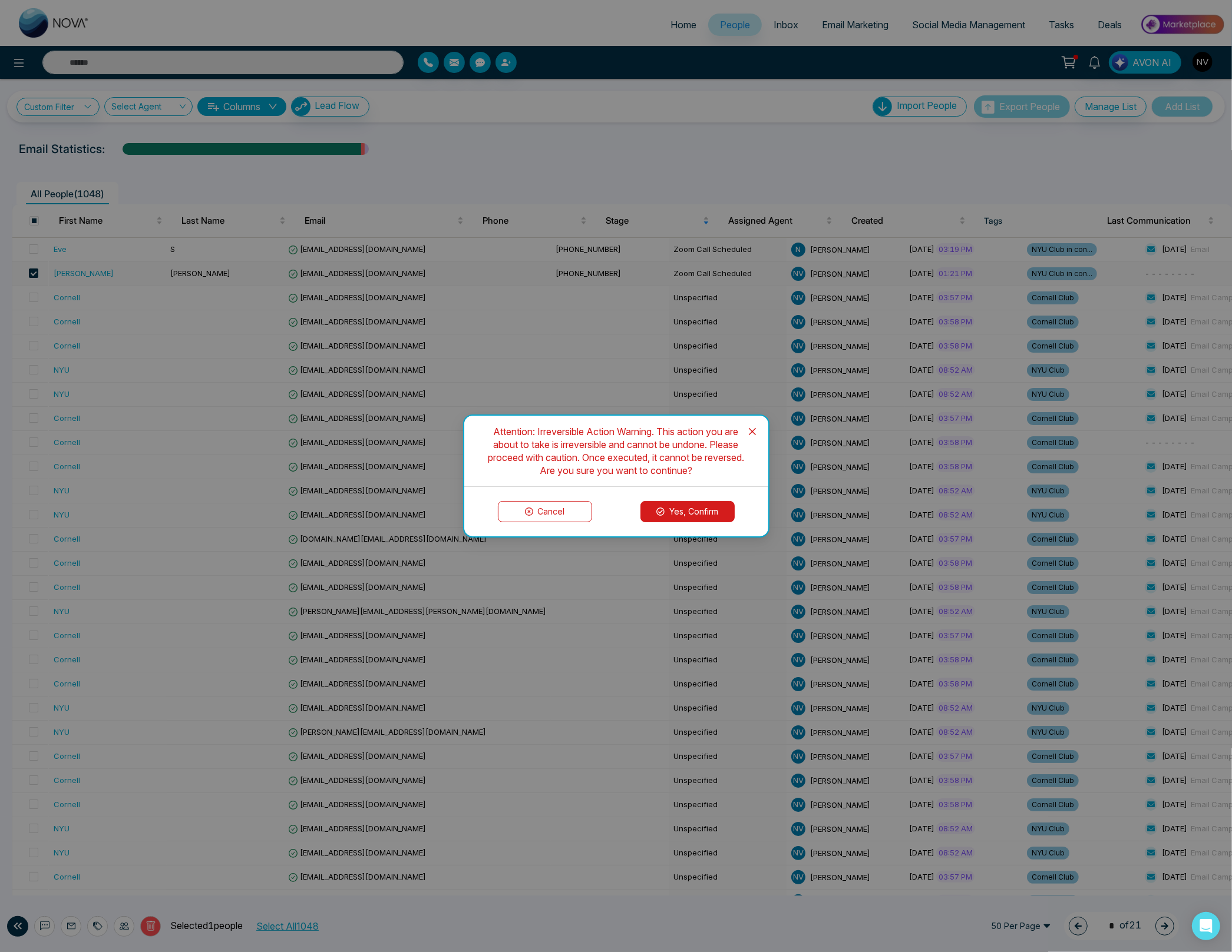
click at [669, 506] on button "Yes, Confirm" at bounding box center [687, 512] width 94 height 21
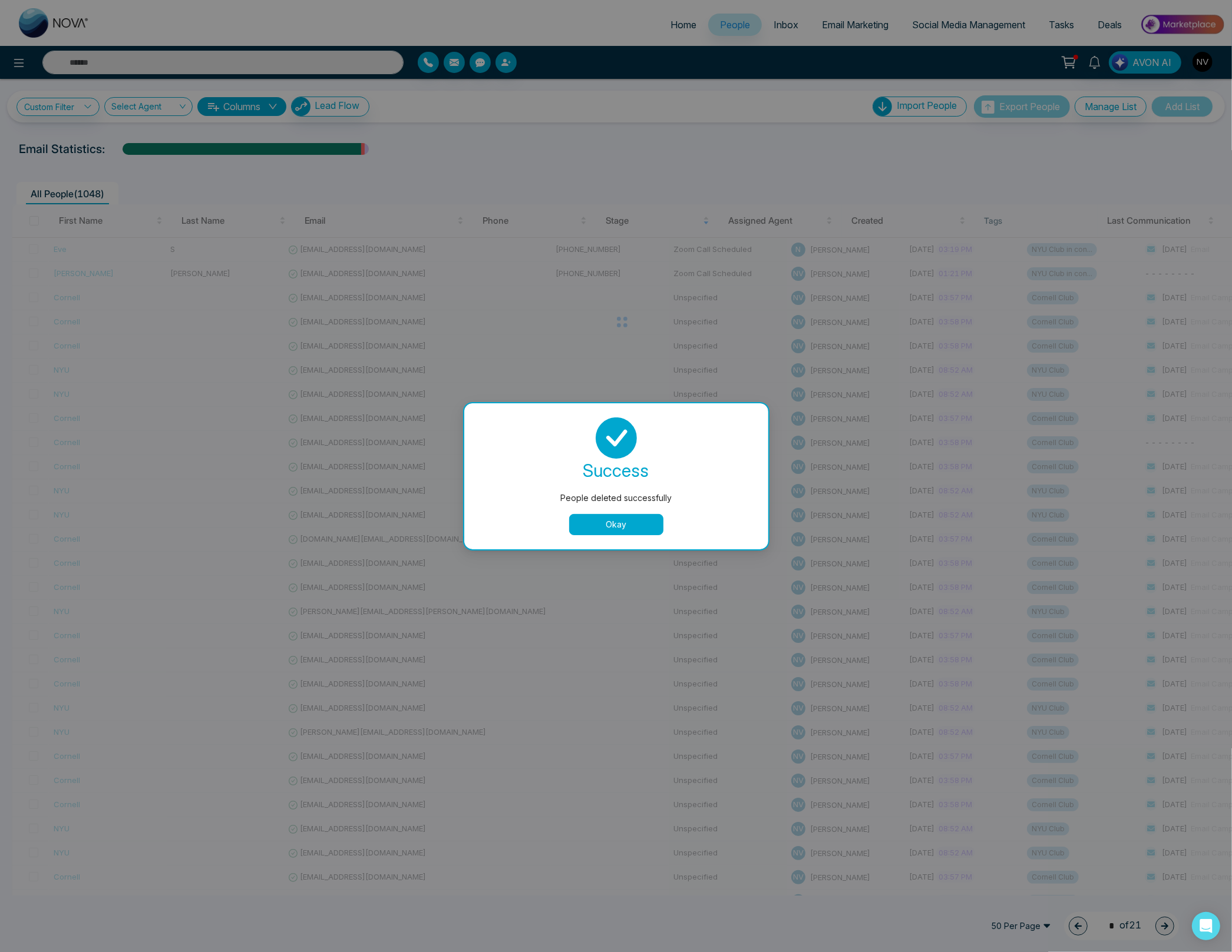
click at [609, 530] on button "Okay" at bounding box center [616, 524] width 94 height 21
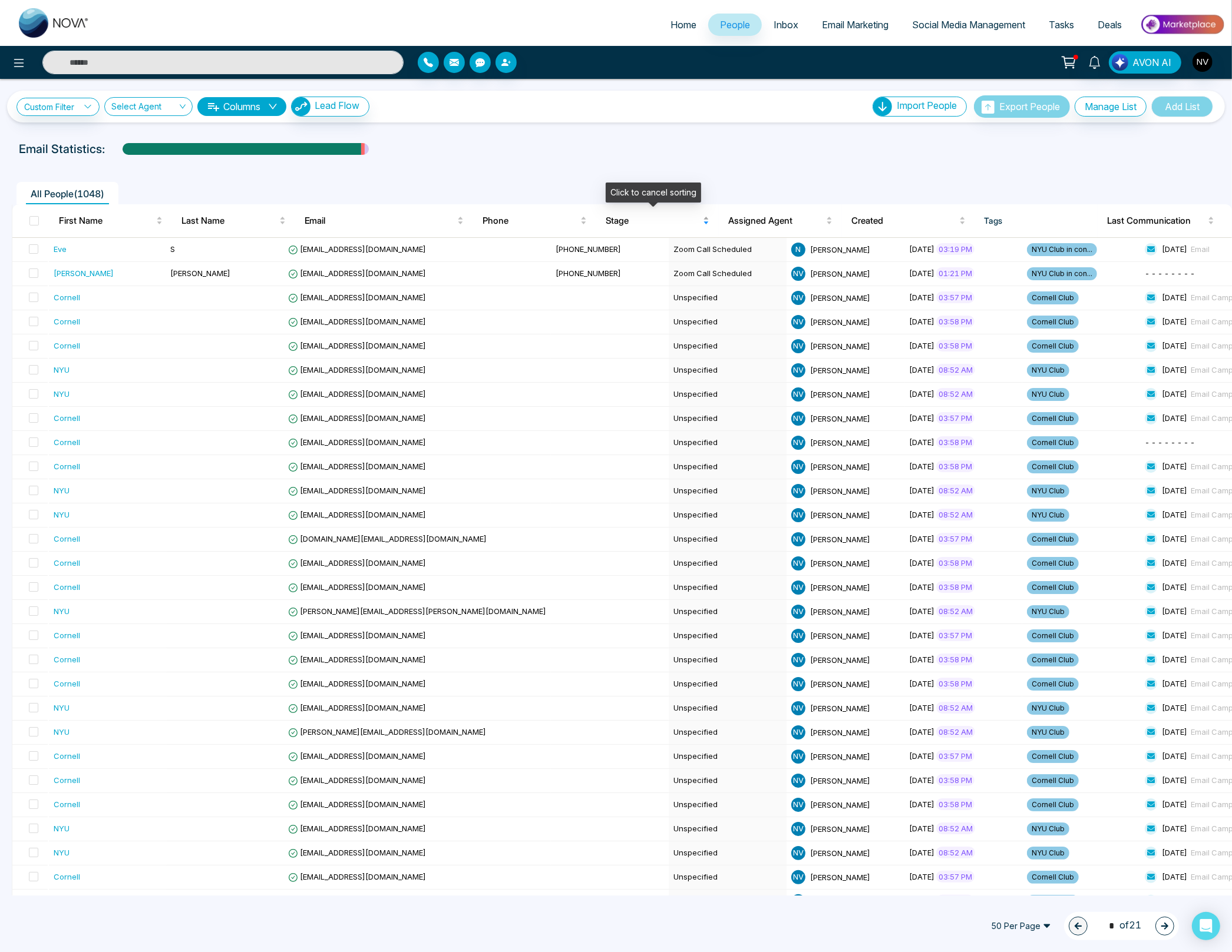
click at [621, 224] on span "Stage" at bounding box center [654, 220] width 96 height 14
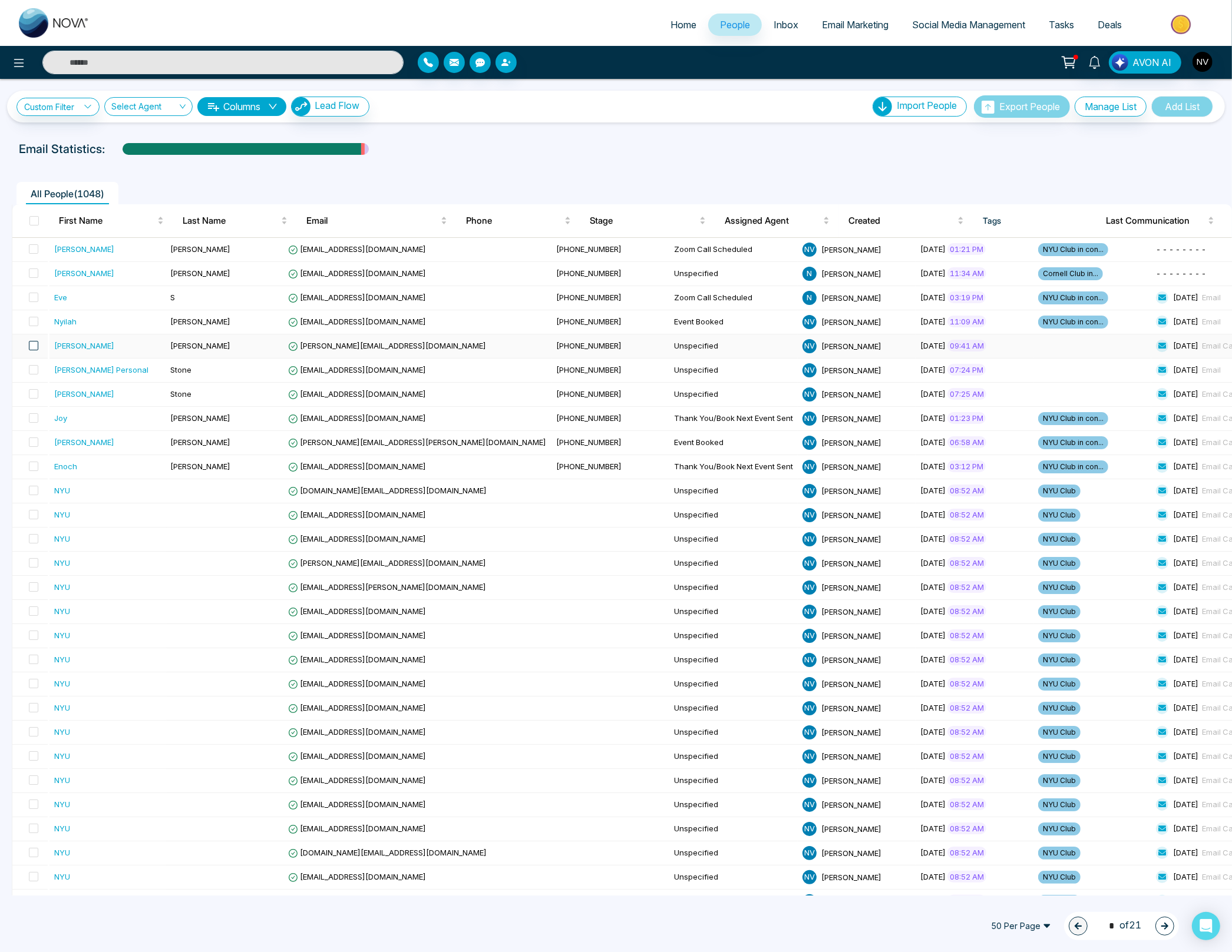
click at [33, 345] on span at bounding box center [34, 346] width 10 height 10
click at [32, 369] on span at bounding box center [34, 370] width 10 height 10
click at [34, 348] on span at bounding box center [34, 346] width 10 height 10
click at [32, 396] on span at bounding box center [34, 394] width 10 height 10
click at [34, 369] on span at bounding box center [34, 370] width 10 height 10
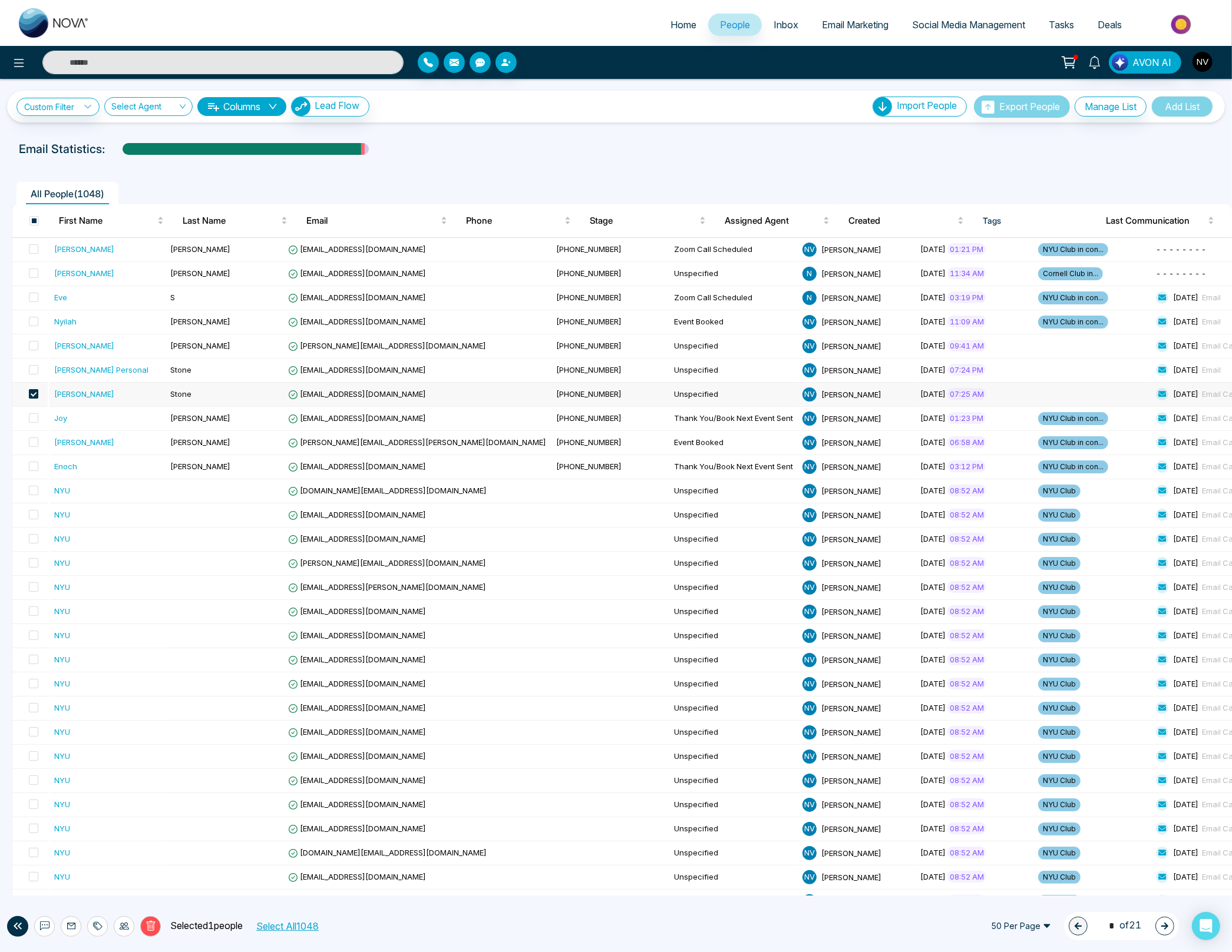
click at [33, 394] on span at bounding box center [34, 394] width 10 height 10
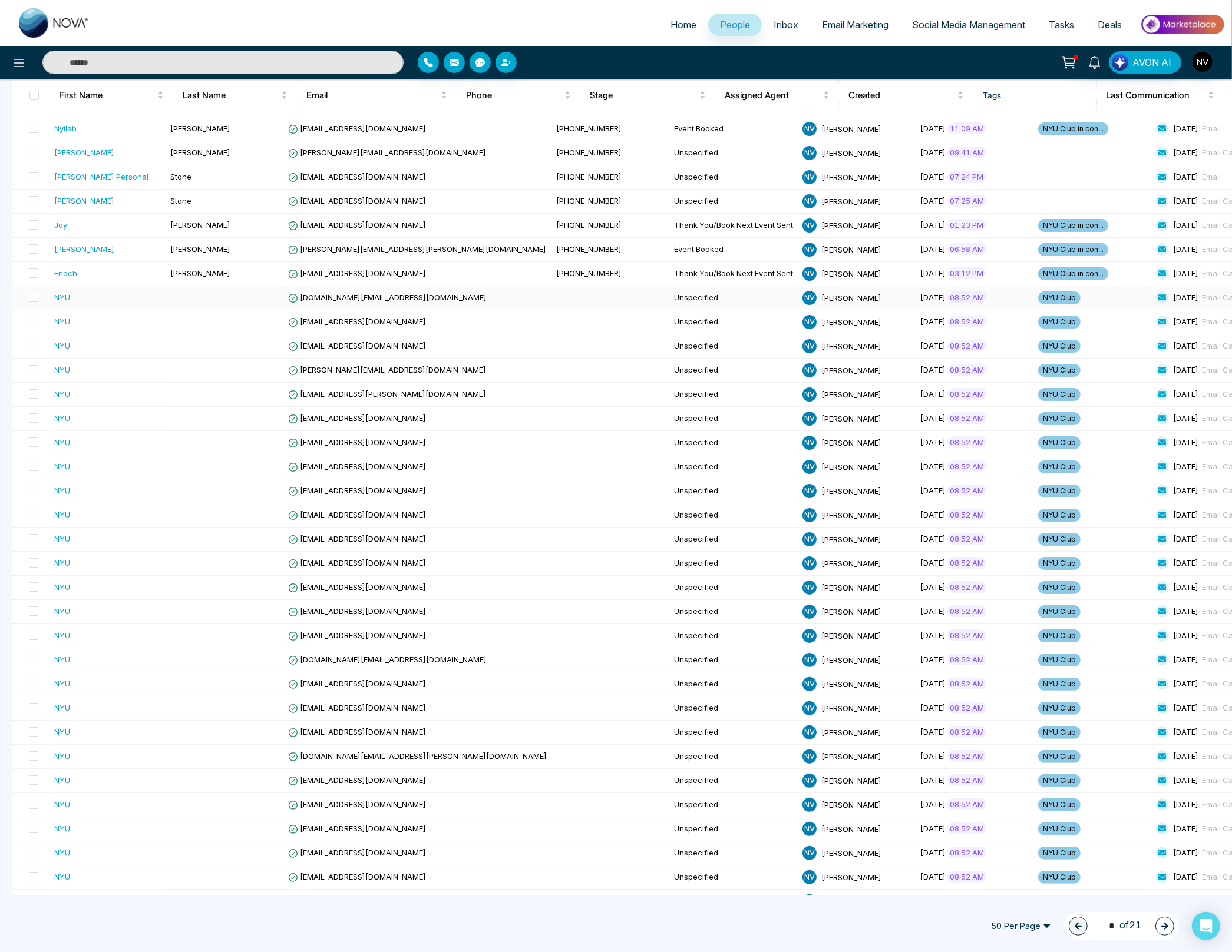
scroll to position [0, 0]
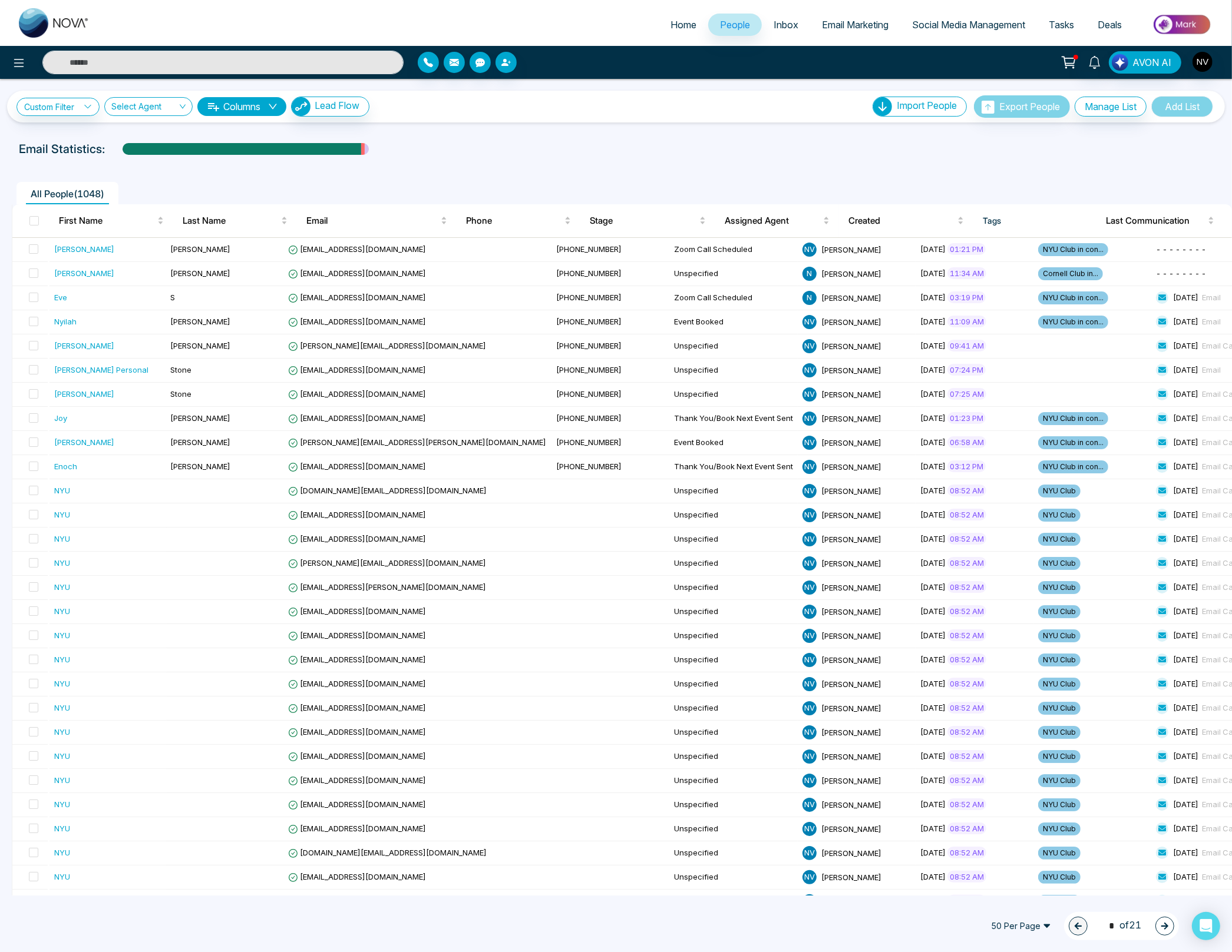
click at [776, 22] on span "Inbox" at bounding box center [785, 24] width 25 height 11
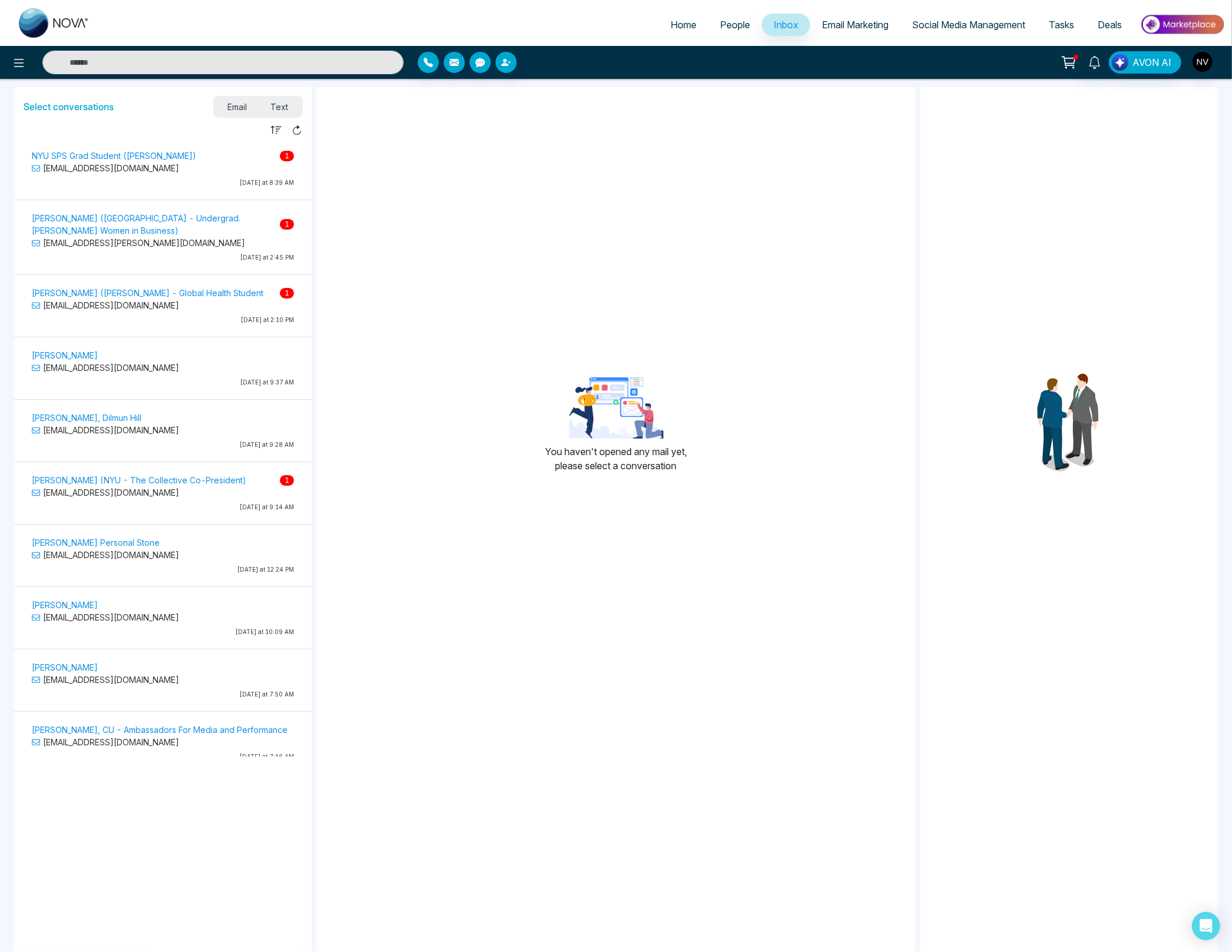
click at [175, 474] on p "[PERSON_NAME] (NYU - The Collective Co-President) 1" at bounding box center [163, 480] width 262 height 12
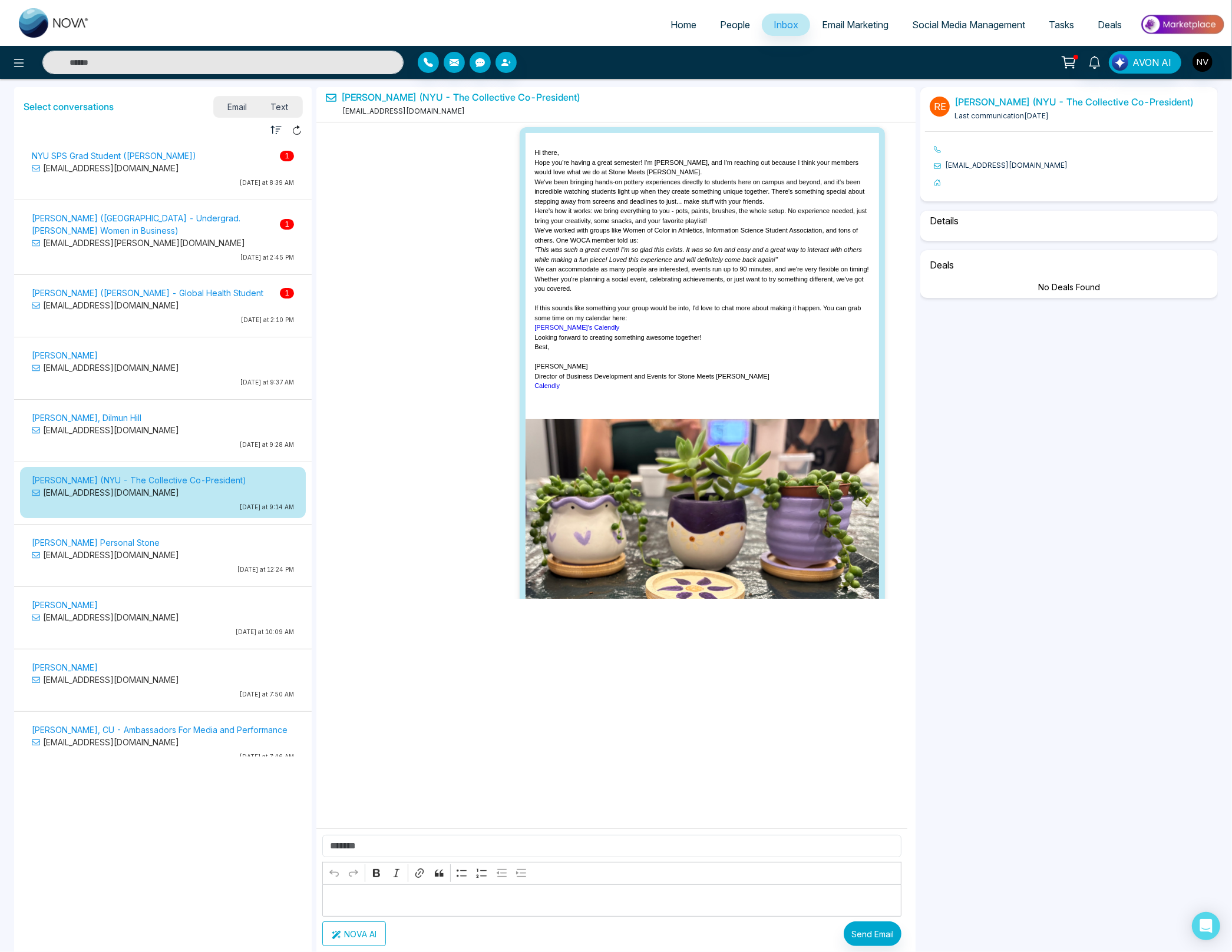
scroll to position [1894, 0]
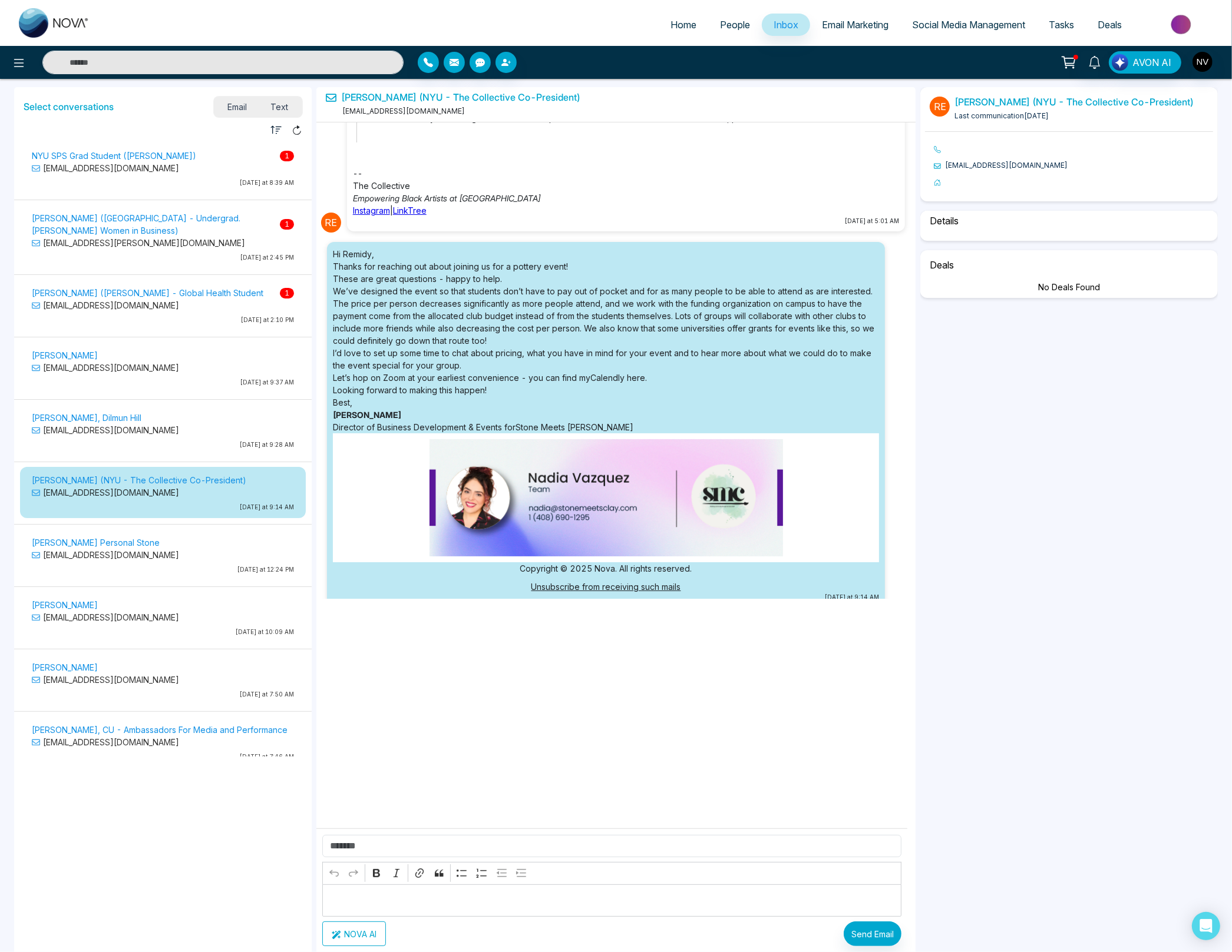
drag, startPoint x: 914, startPoint y: 571, endPoint x: 912, endPoint y: 613, distance: 42.0
click at [914, 621] on div "[PERSON_NAME] (NYU - The Collective Co-President) [EMAIL_ADDRESS][DOMAIN_NAME] …" at bounding box center [616, 563] width 605 height 957
select select "****"
select select "**********"
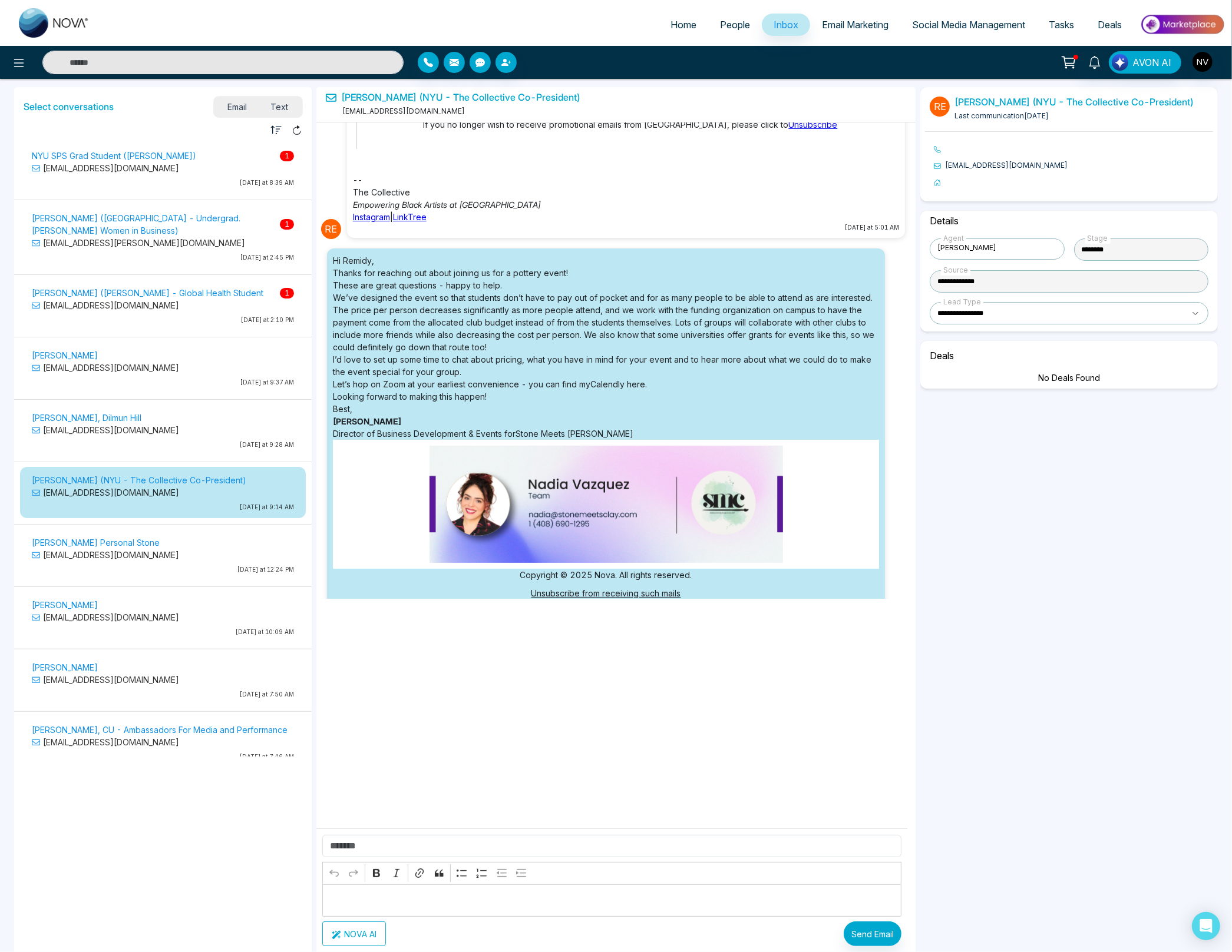
scroll to position [1903, 0]
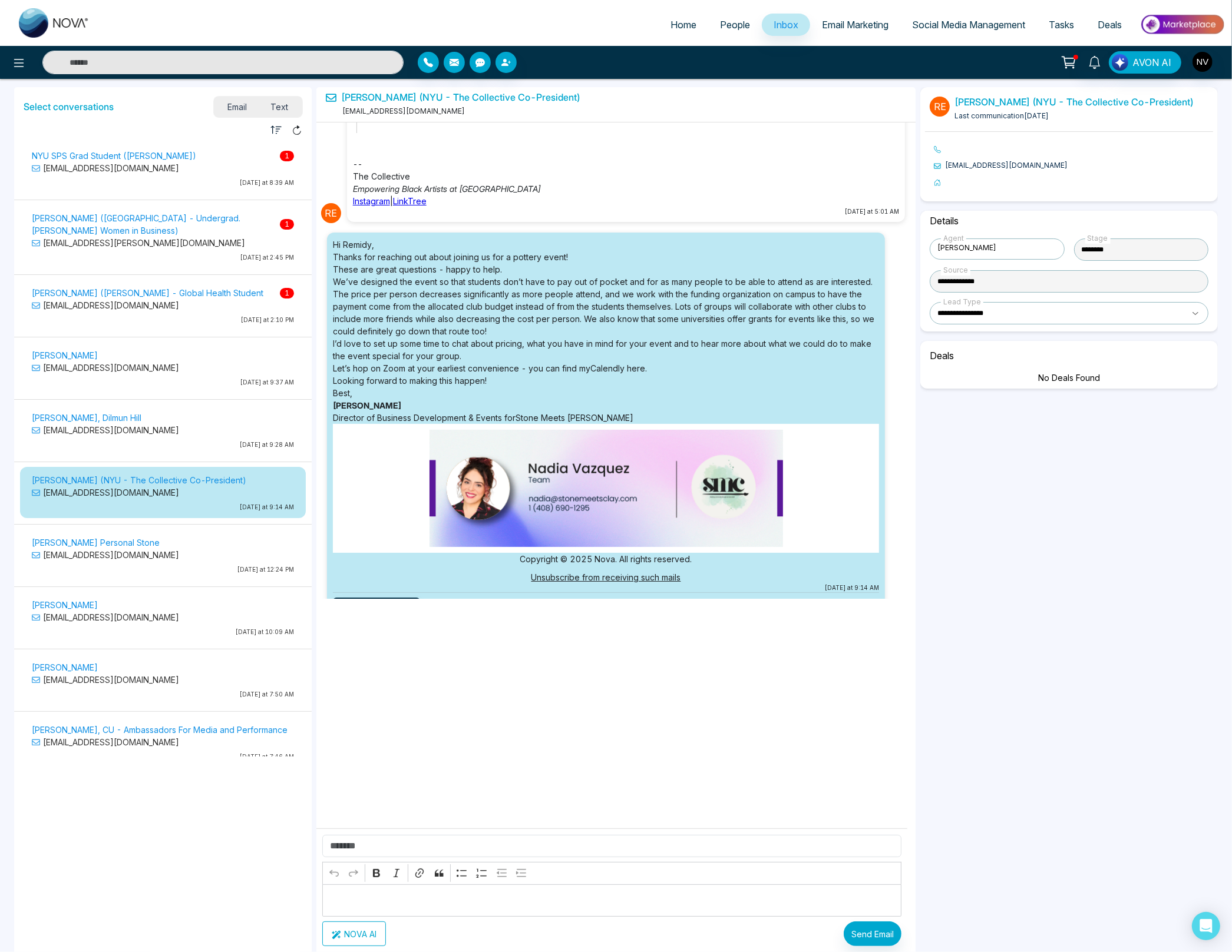
click at [168, 316] on p "[DATE] at 2:10 PM" at bounding box center [163, 320] width 262 height 9
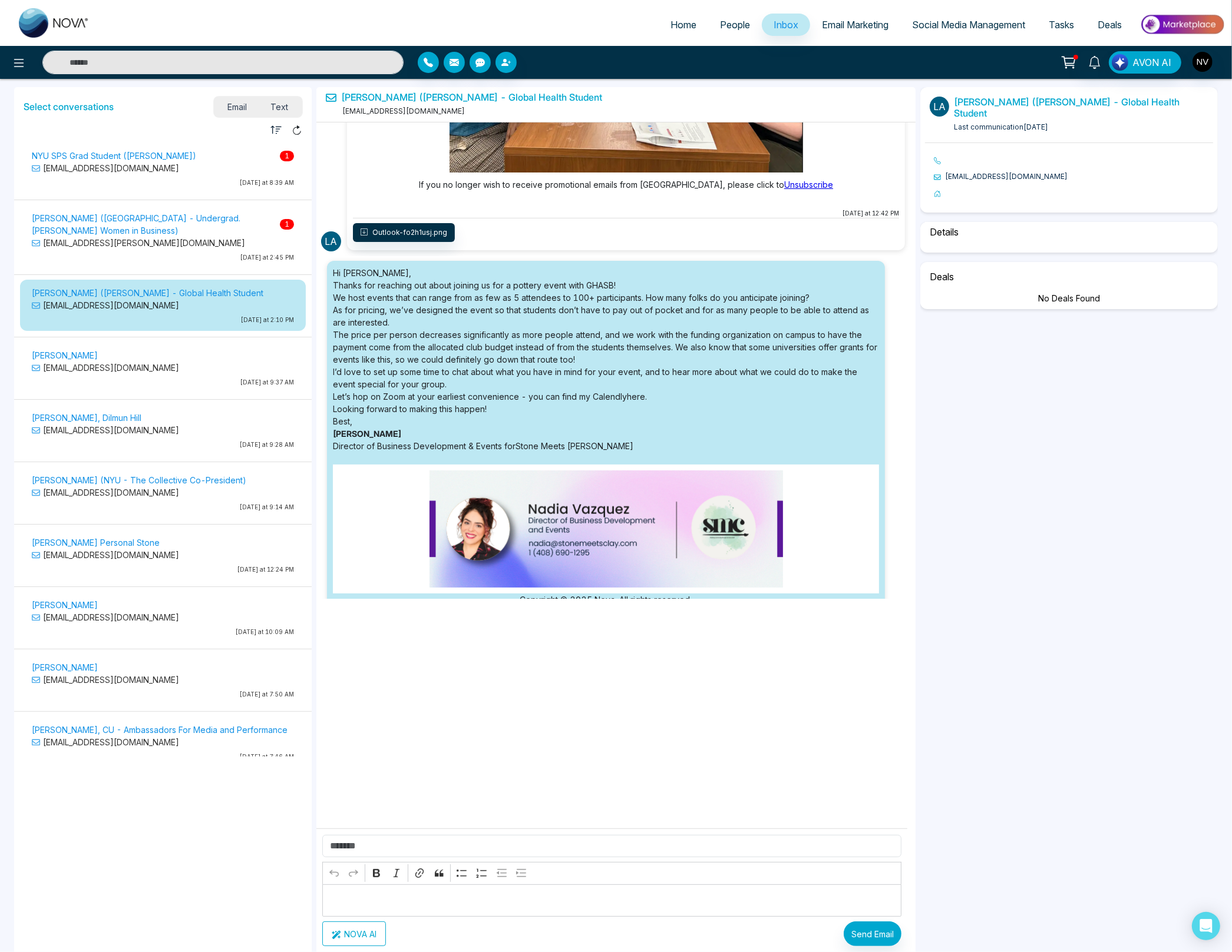
scroll to position [2026, 0]
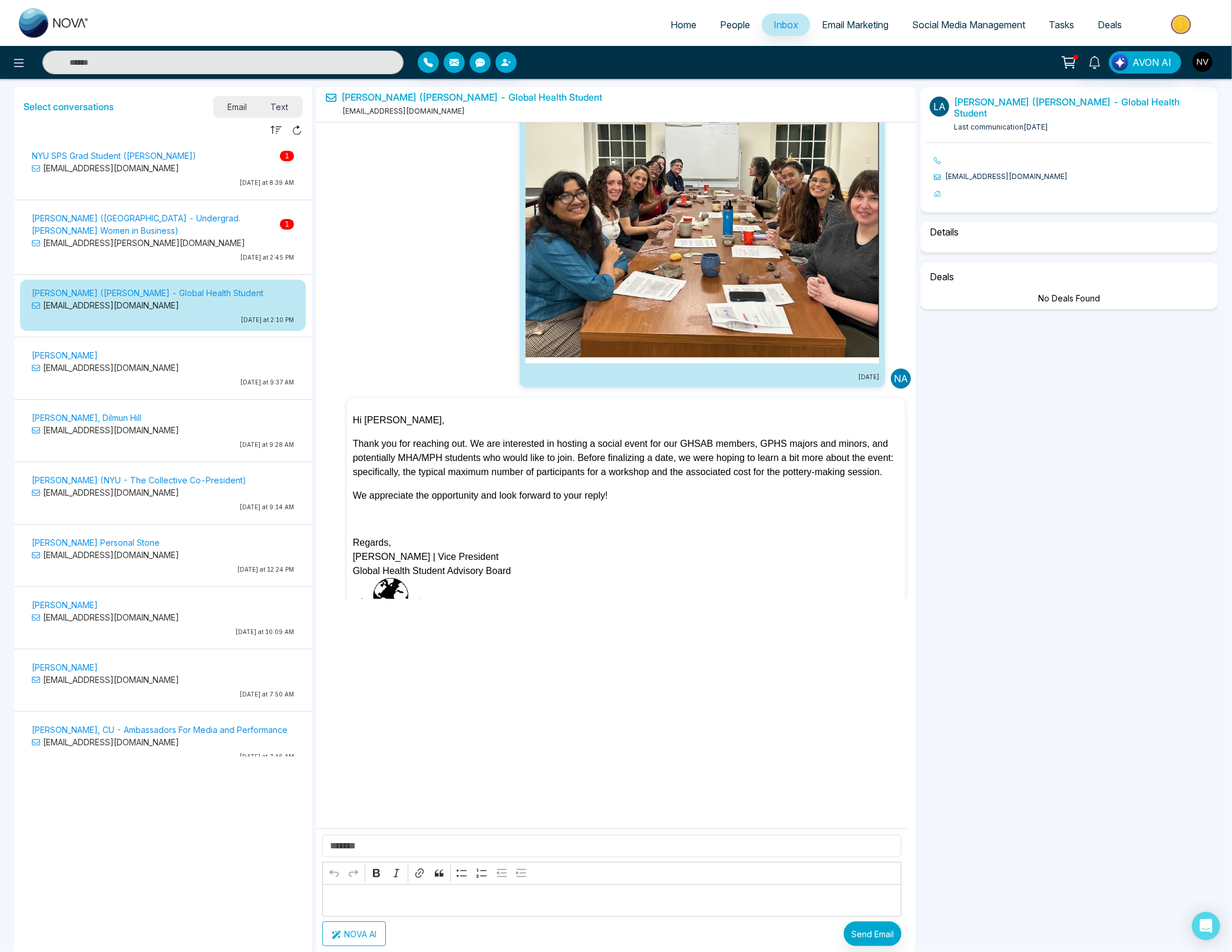
select select "****"
select select "**********"
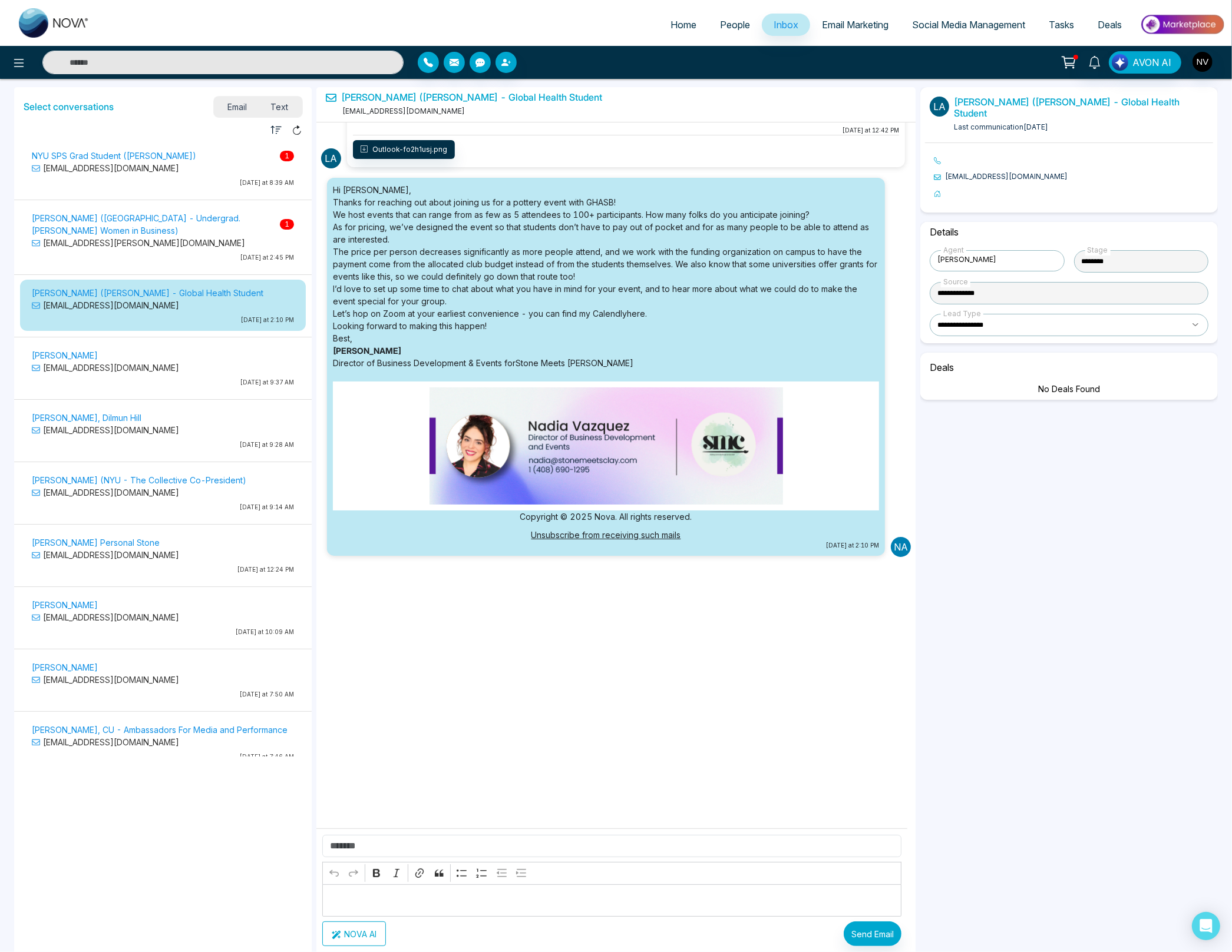
scroll to position [2026, 0]
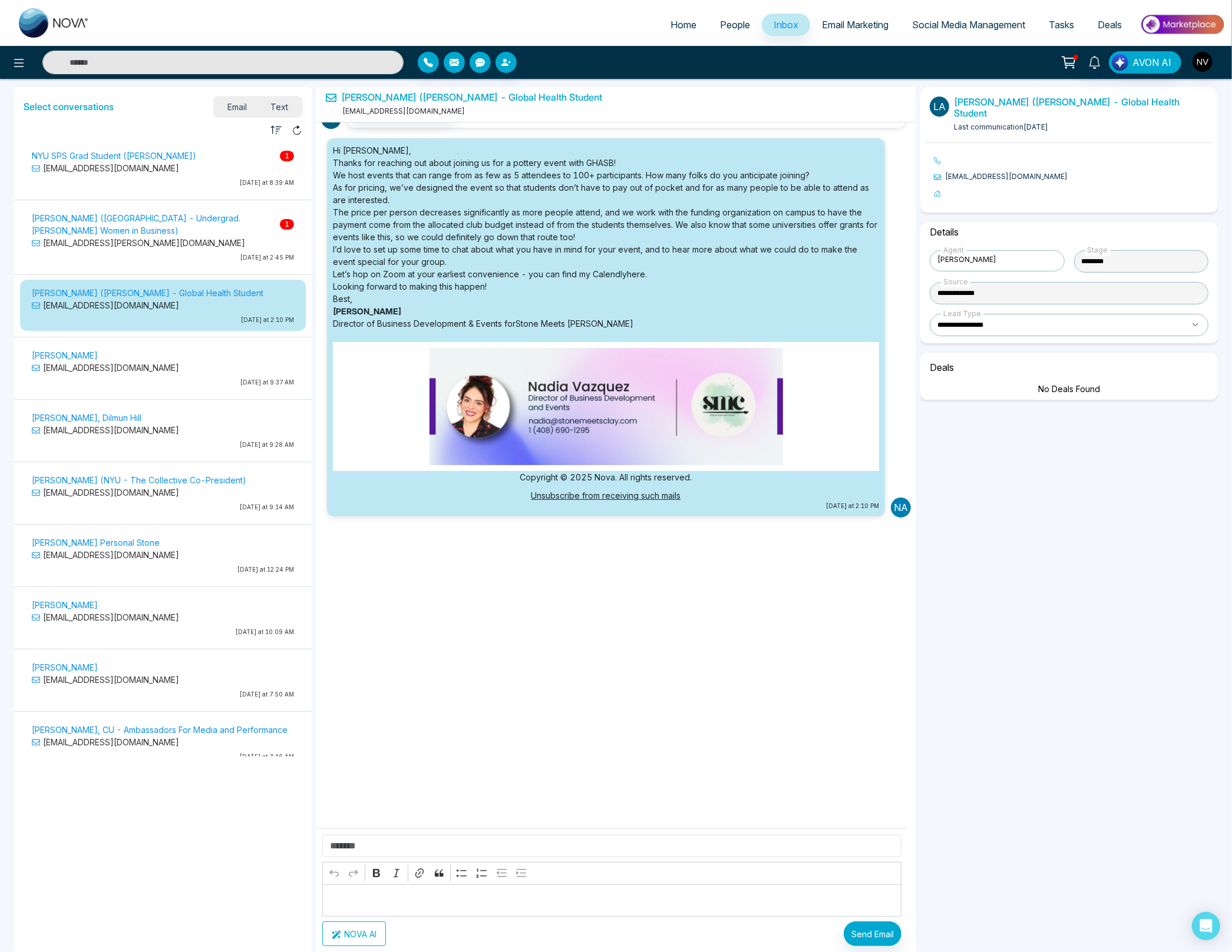
click at [70, 236] on p "[EMAIL_ADDRESS][PERSON_NAME][DOMAIN_NAME]" at bounding box center [163, 243] width 262 height 12
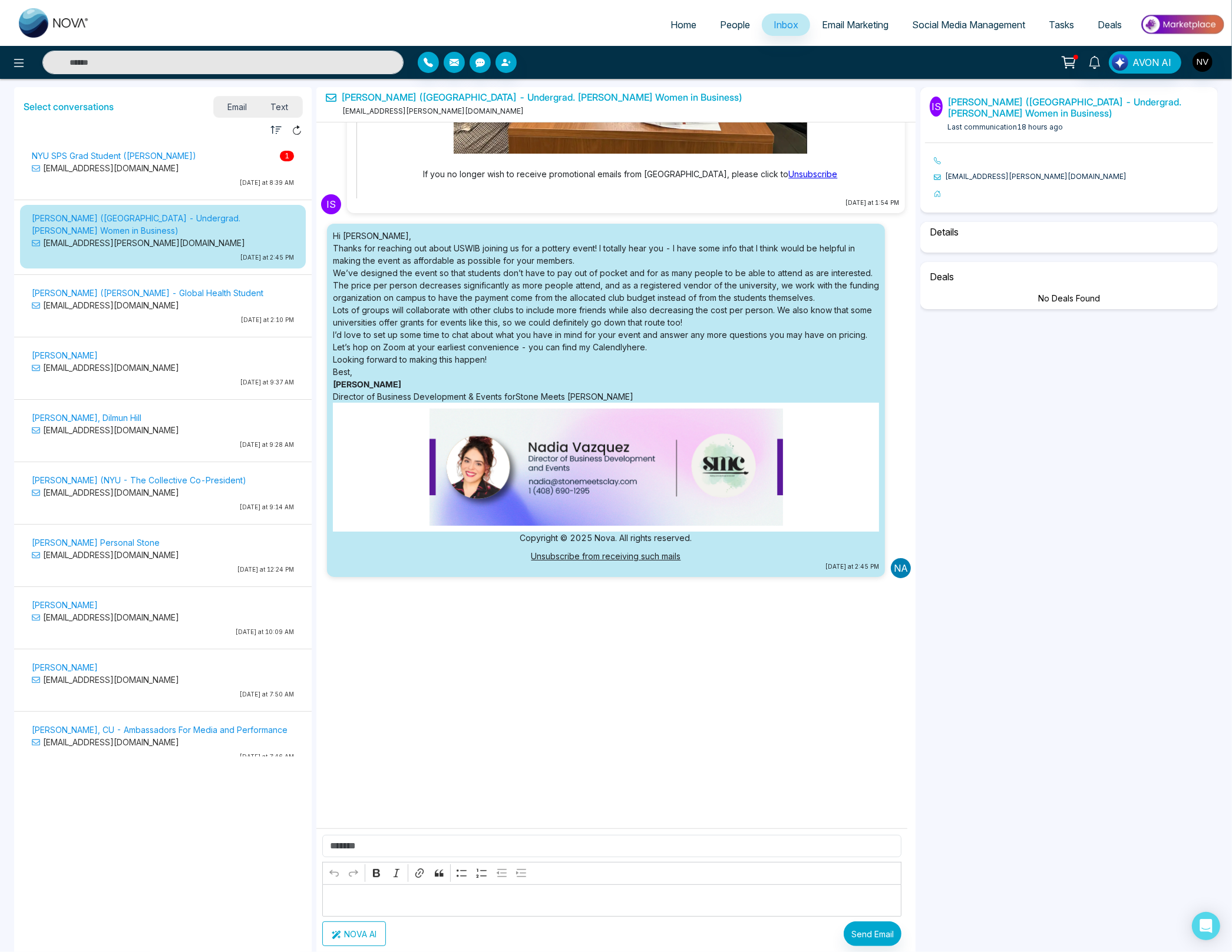
scroll to position [2098, 0]
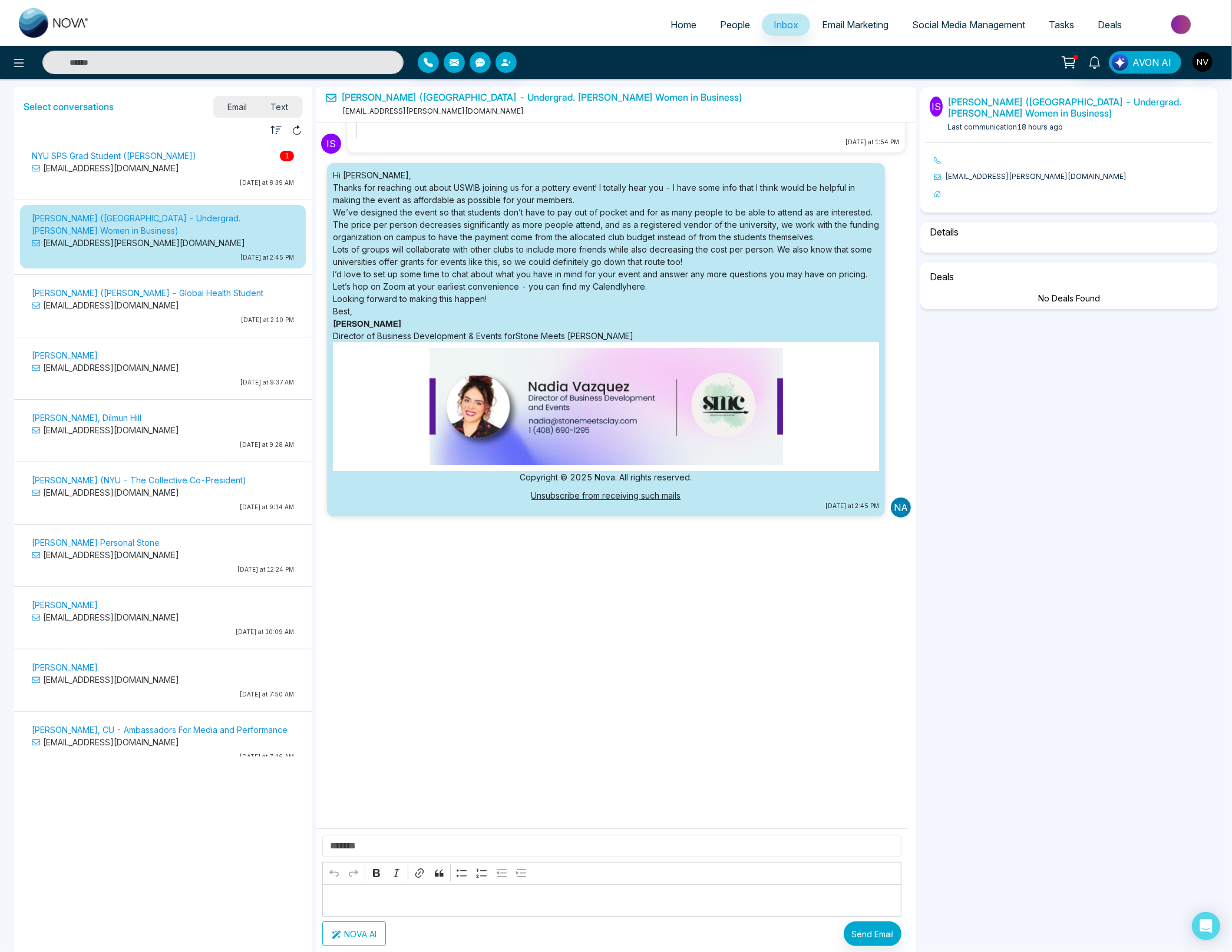
select select "****"
select select "**********"
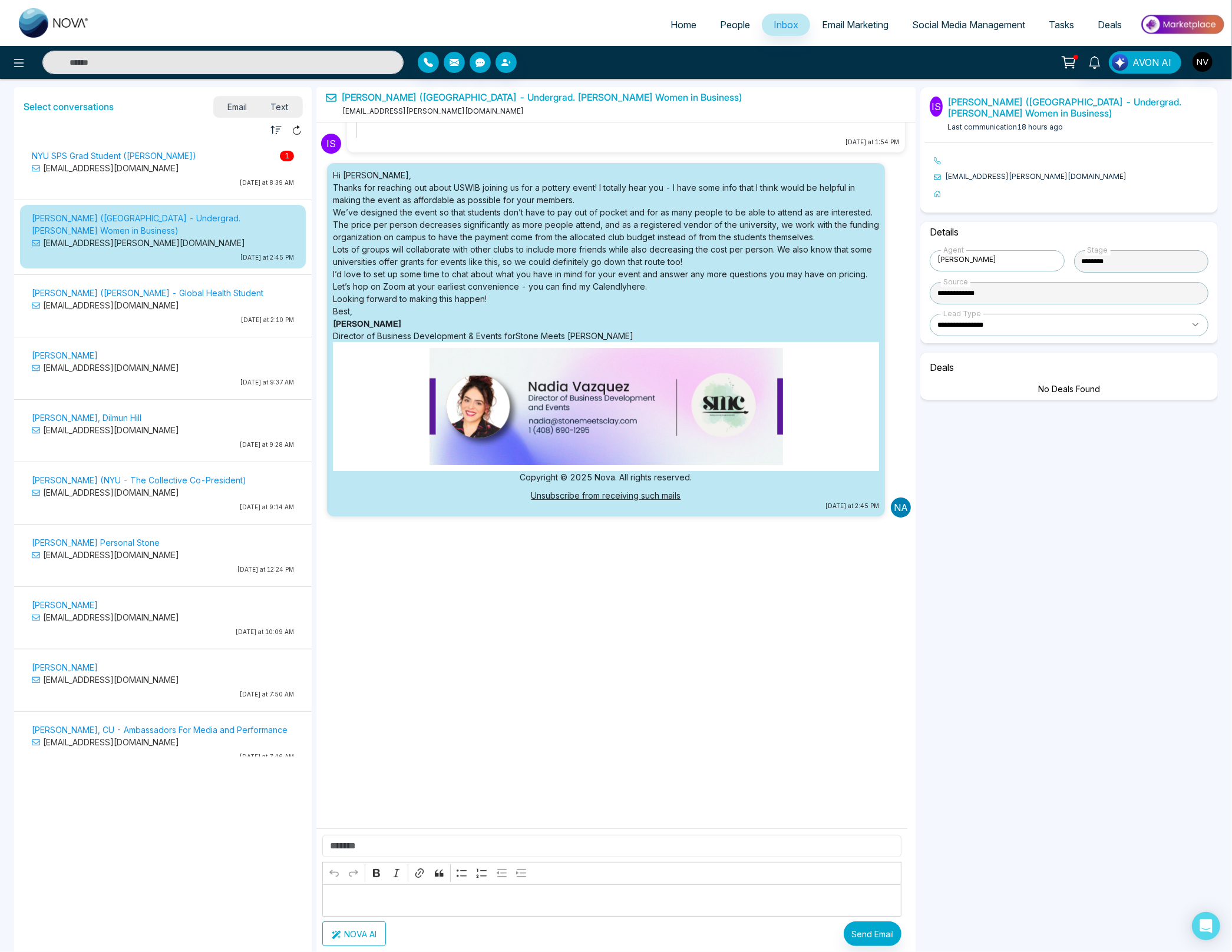
scroll to position [2097, 0]
click at [81, 170] on p "[EMAIL_ADDRESS][DOMAIN_NAME]" at bounding box center [163, 168] width 262 height 12
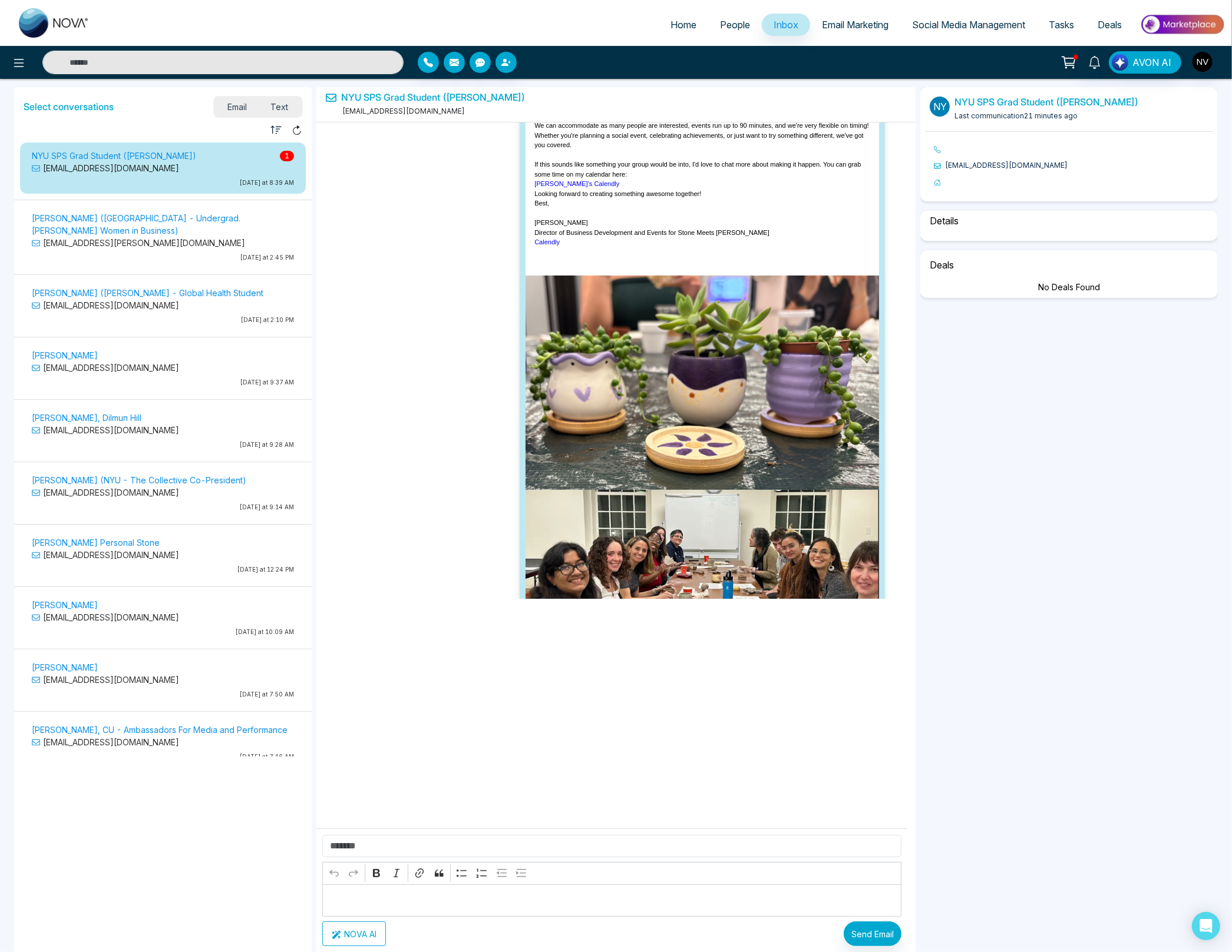
scroll to position [3584, 0]
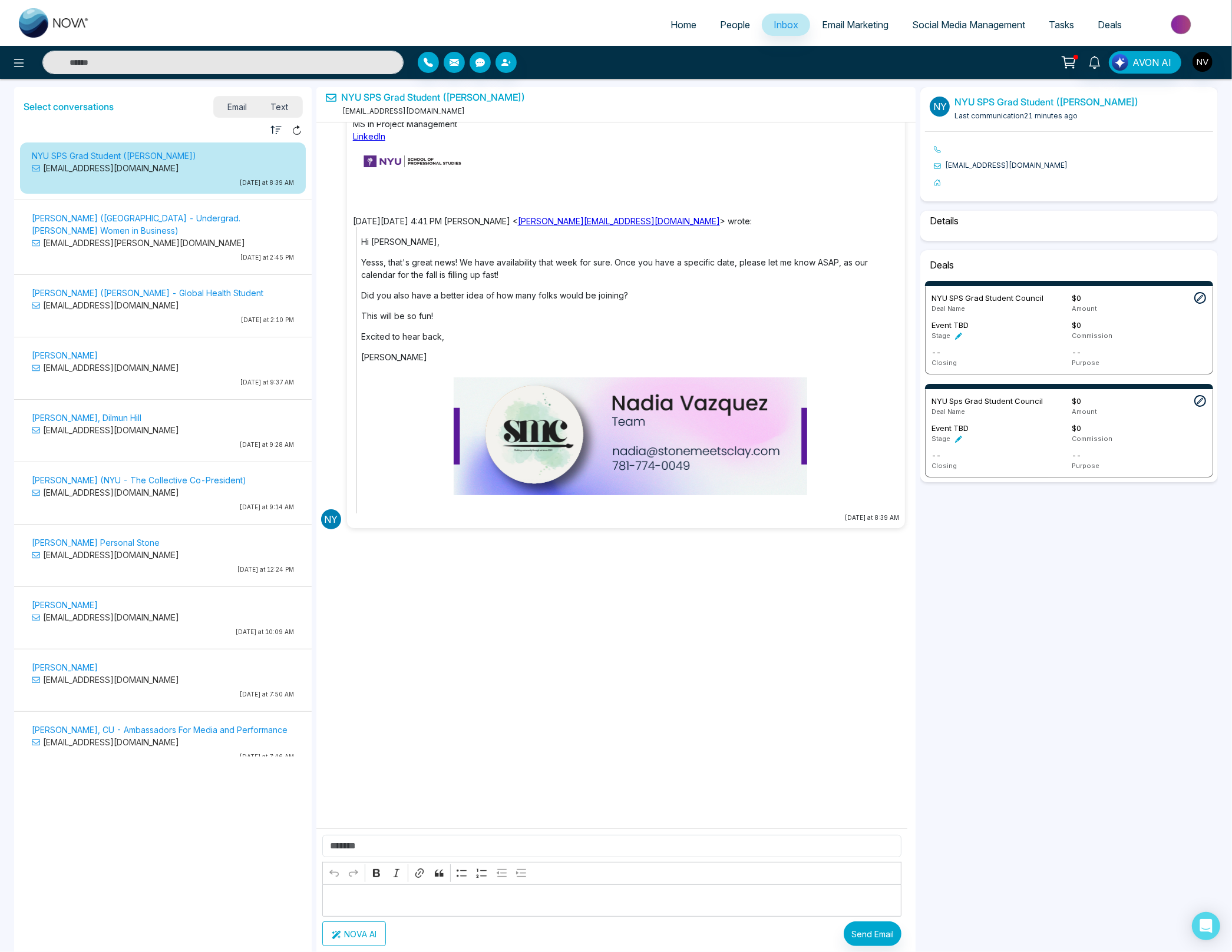
select select "****"
select select "**********"
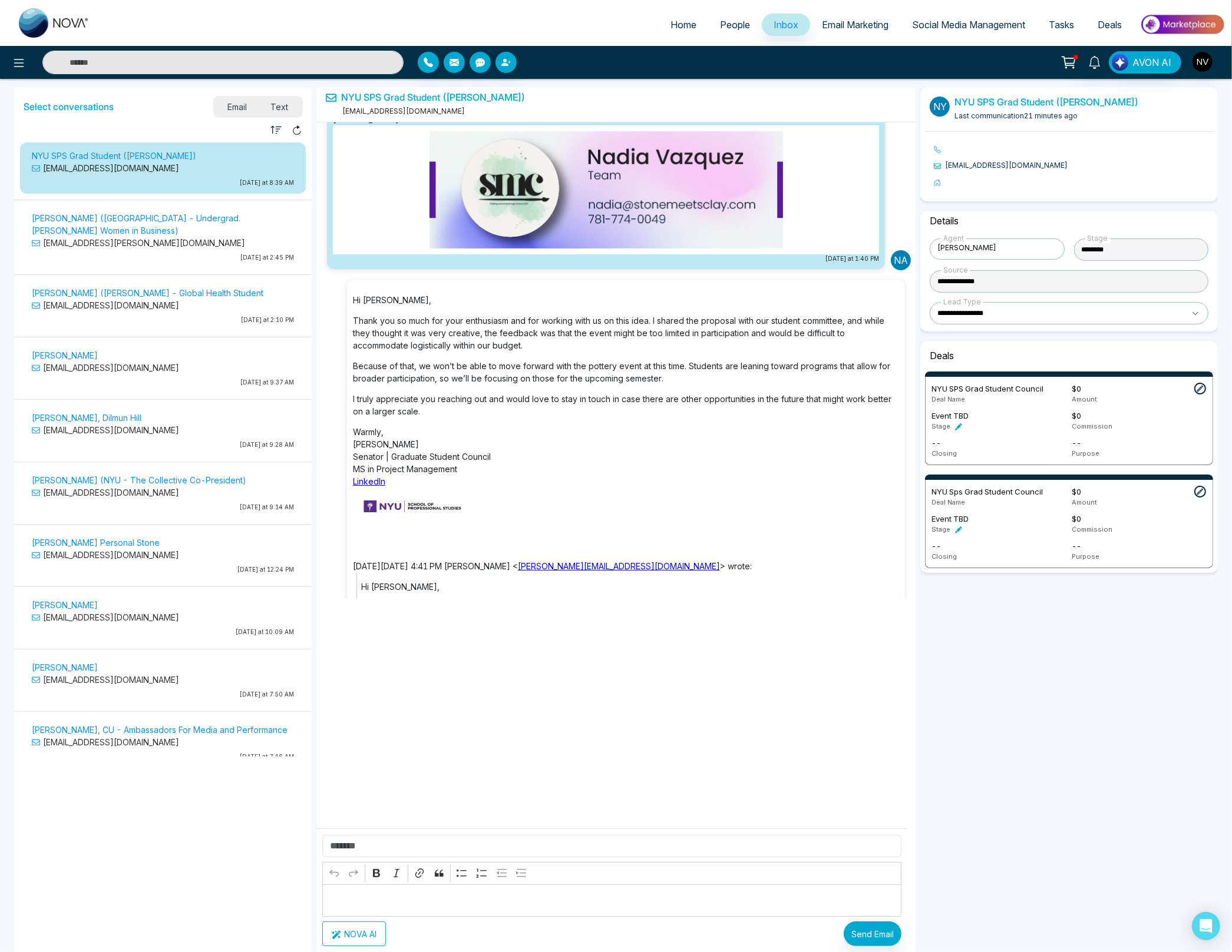
scroll to position [3245, 0]
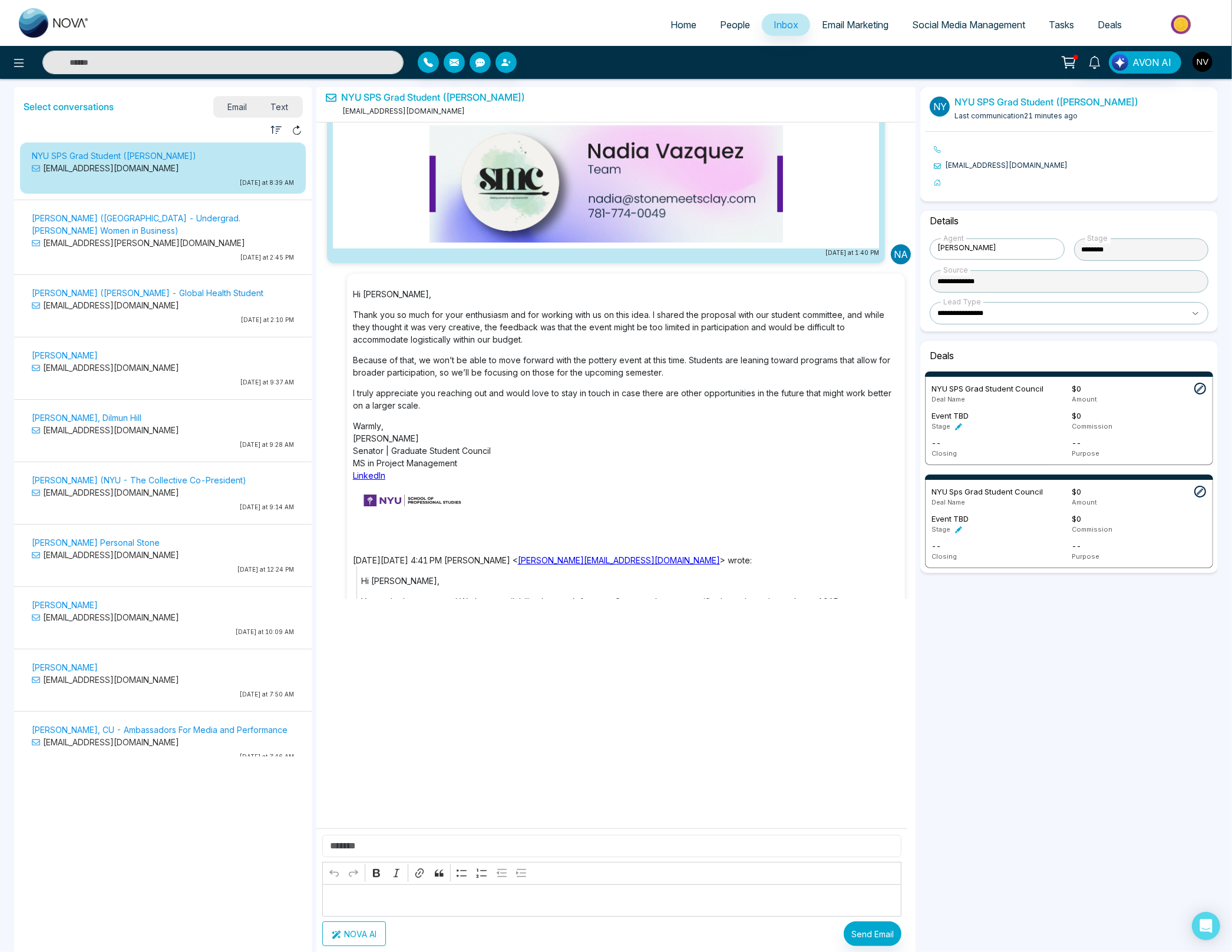
click at [355, 841] on input "text" at bounding box center [612, 846] width 580 height 22
type input "**********"
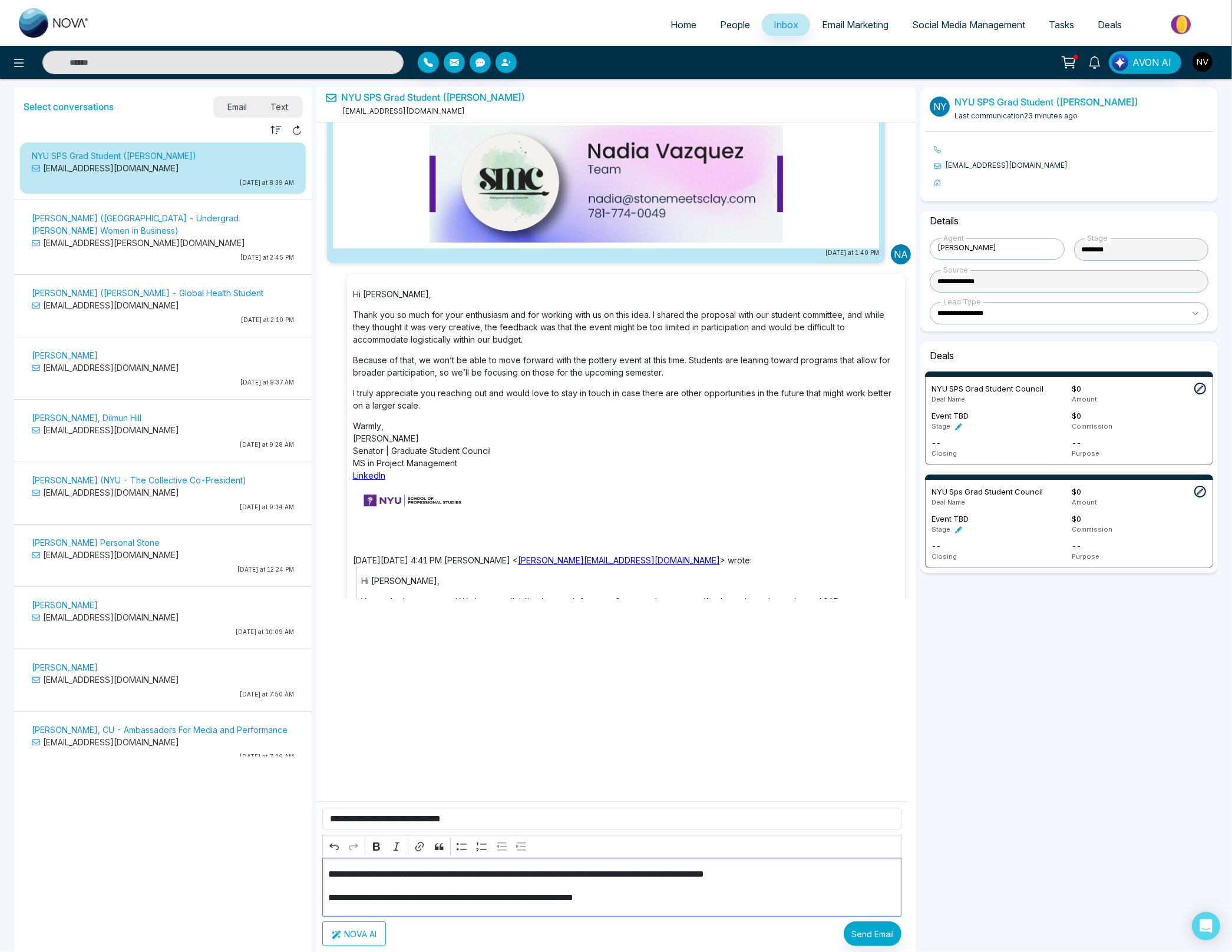
scroll to position [77, 0]
click at [621, 873] on p "**********" at bounding box center [607, 872] width 559 height 14
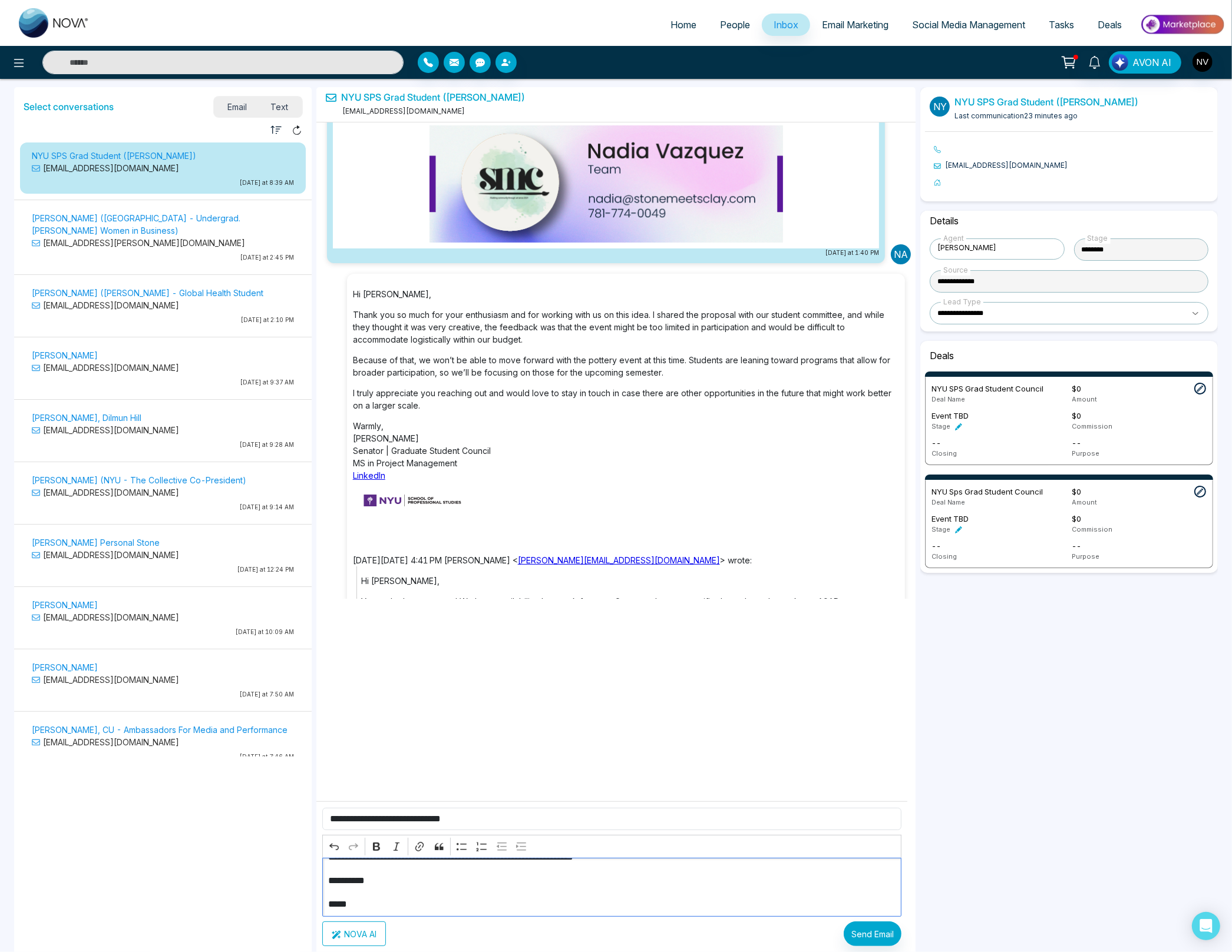
scroll to position [119, 0]
click at [877, 936] on button "Send Email" at bounding box center [872, 934] width 57 height 25
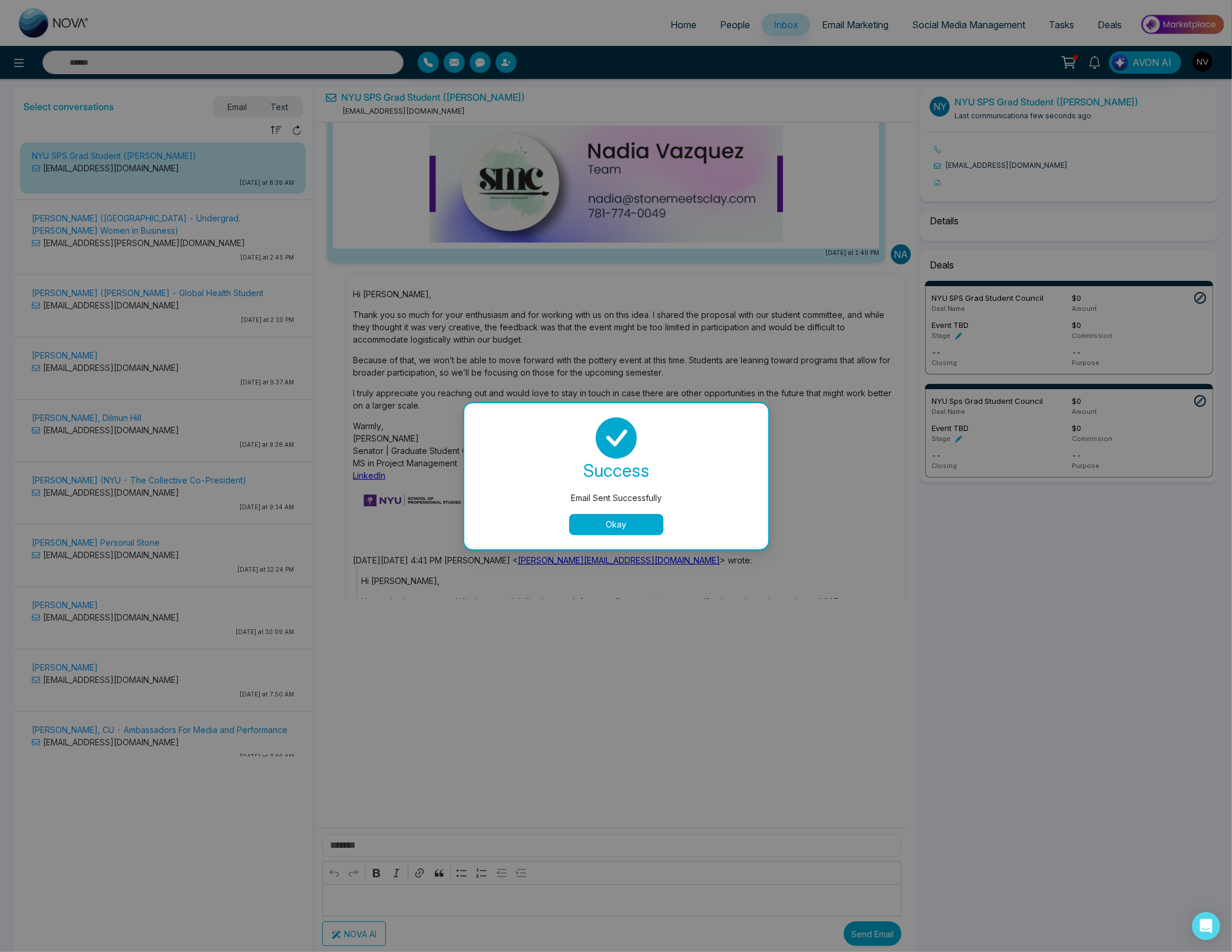
scroll to position [3760, 0]
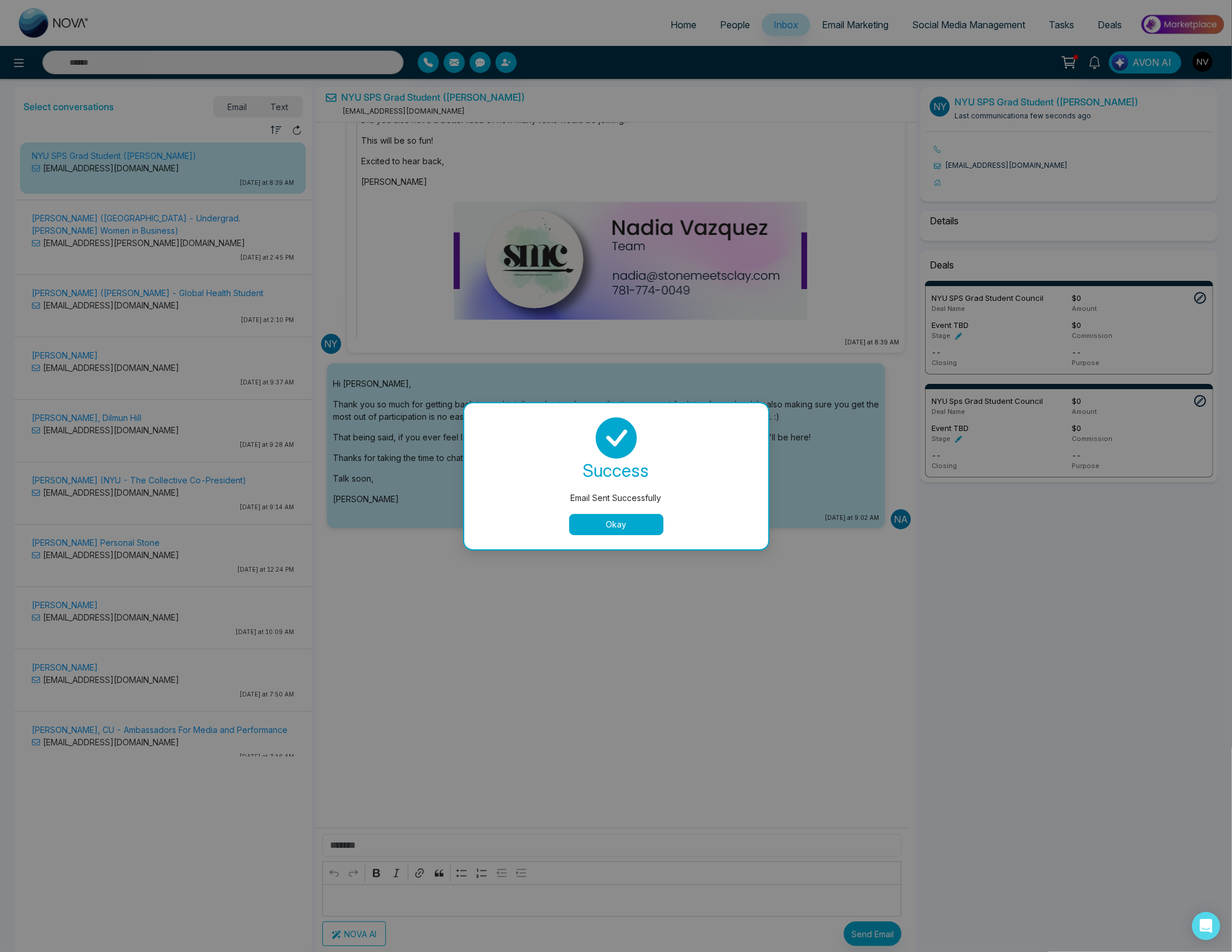
click at [613, 523] on button "Okay" at bounding box center [616, 524] width 94 height 21
select select "****"
select select "**********"
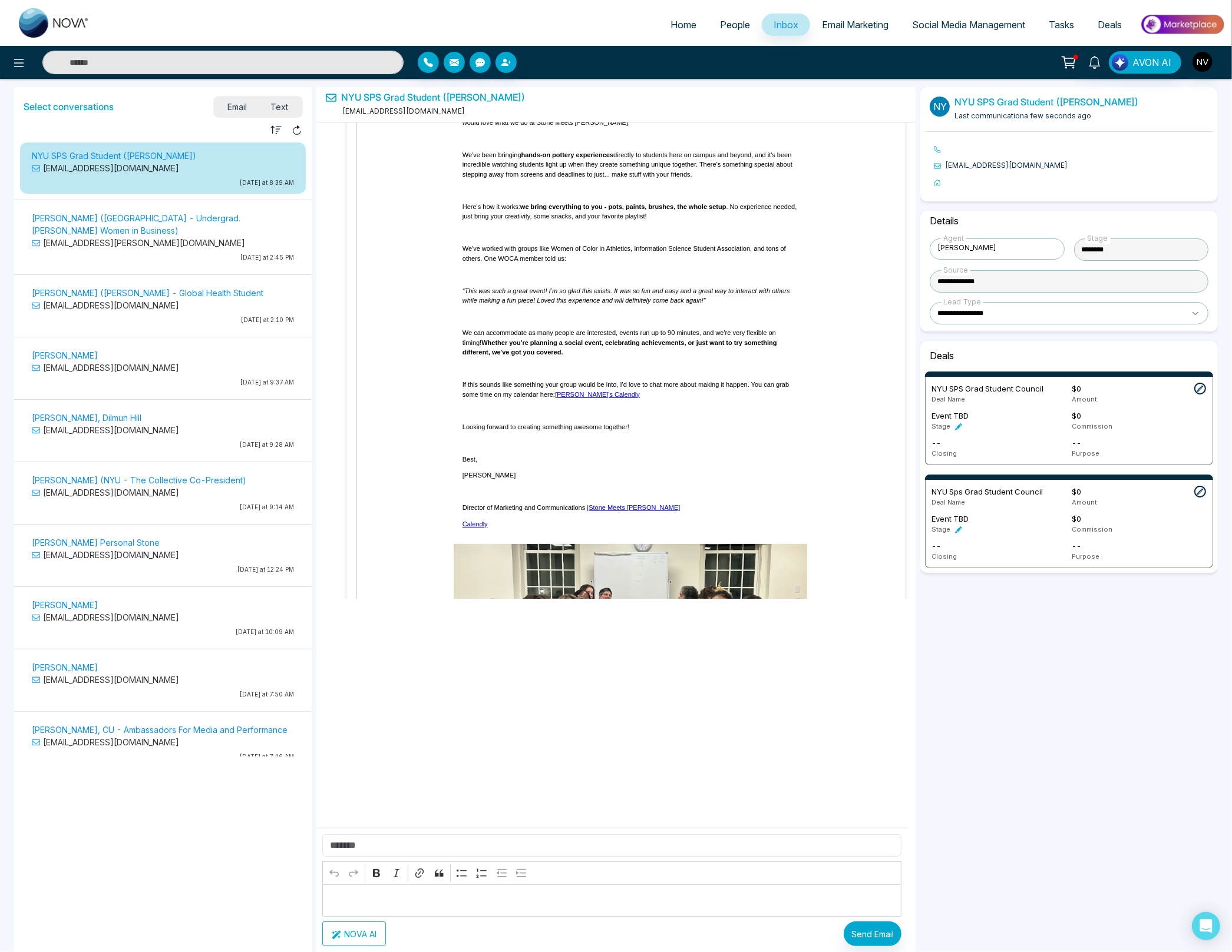
scroll to position [0, 0]
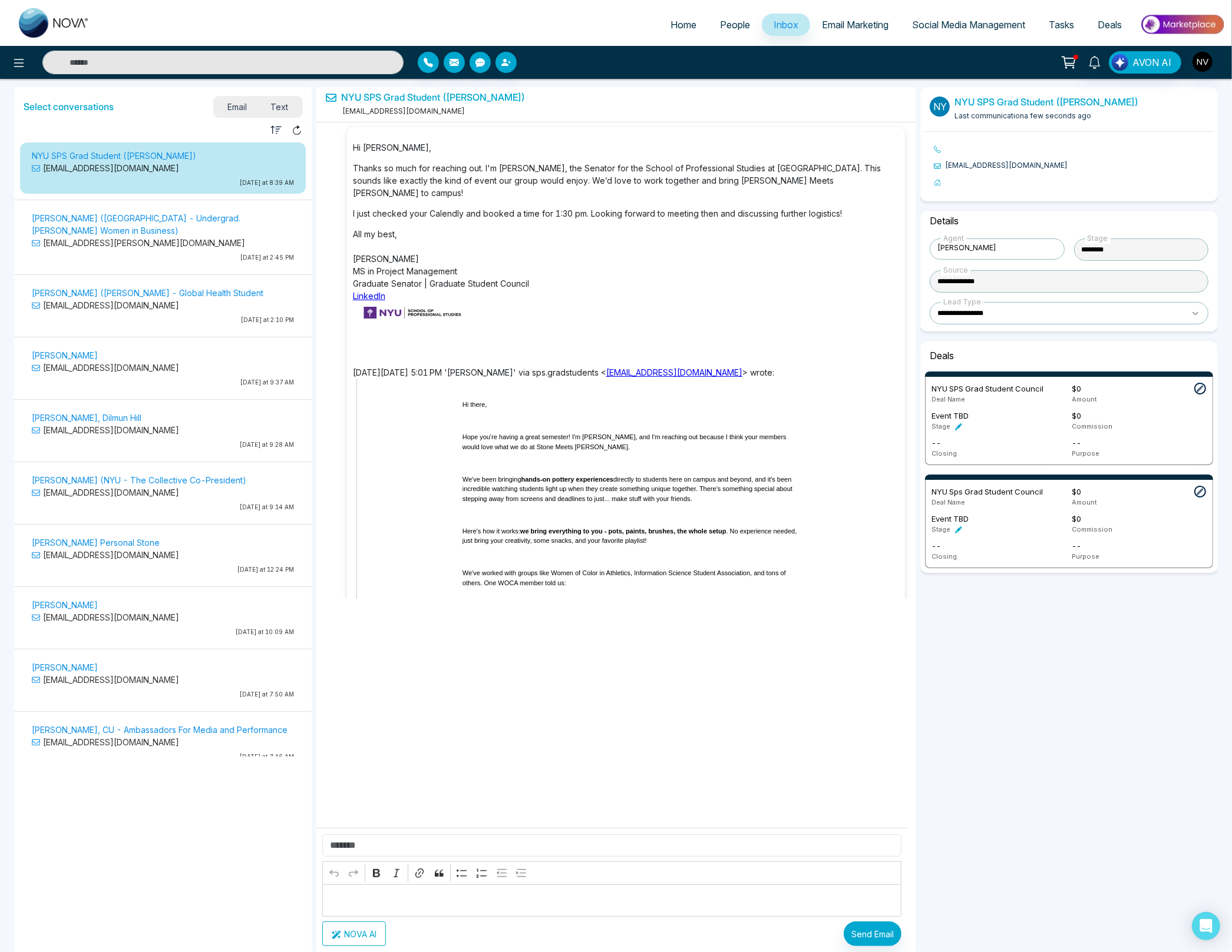
click at [946, 713] on div "**********" at bounding box center [1069, 468] width 298 height 762
click at [390, 94] on link "NYU SPS Grad Student ([PERSON_NAME])" at bounding box center [433, 97] width 184 height 11
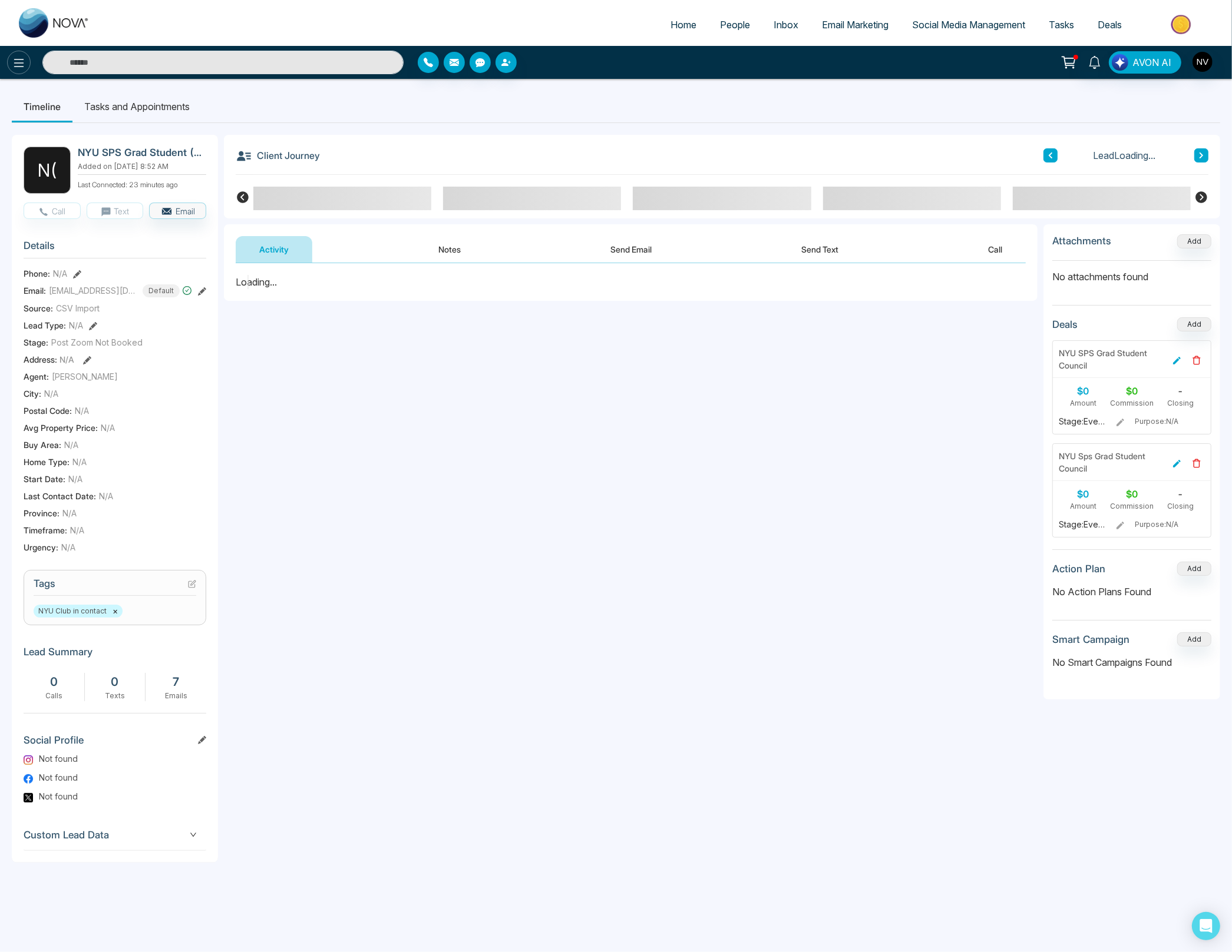
click at [22, 63] on icon at bounding box center [18, 62] width 14 height 14
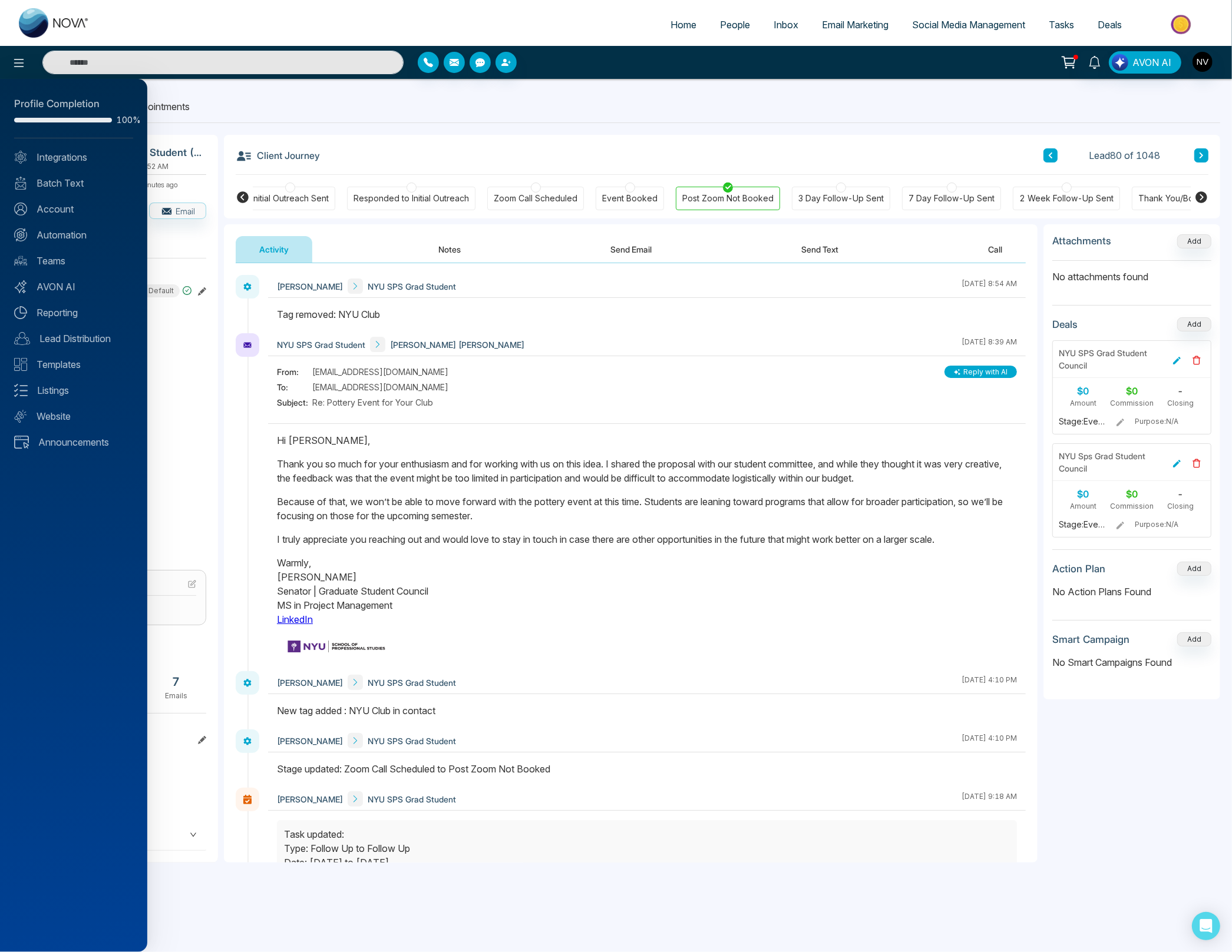
scroll to position [0, 77]
click at [348, 117] on div at bounding box center [616, 476] width 1232 height 952
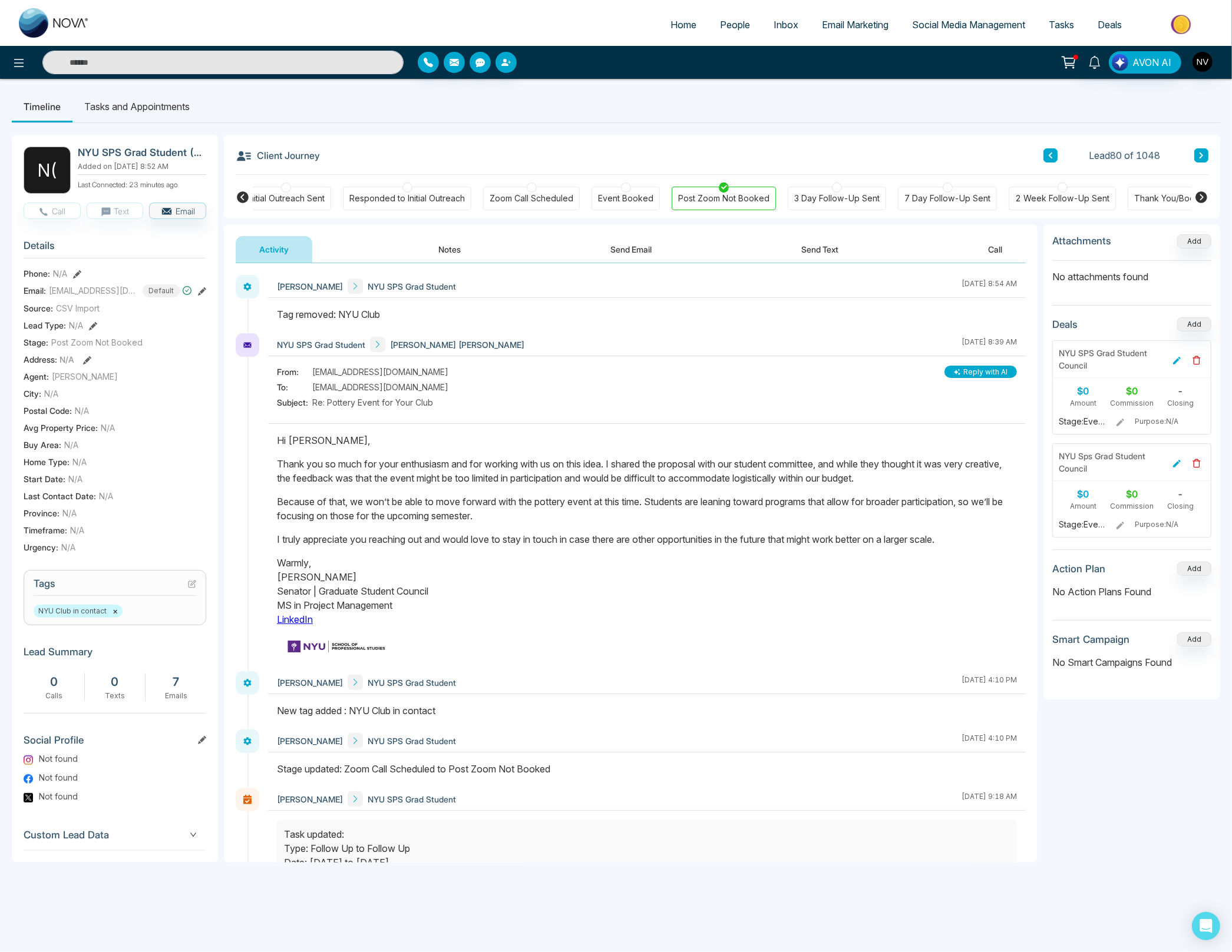
click at [946, 195] on icon at bounding box center [1201, 197] width 14 height 14
click at [240, 198] on icon at bounding box center [242, 197] width 11 height 11
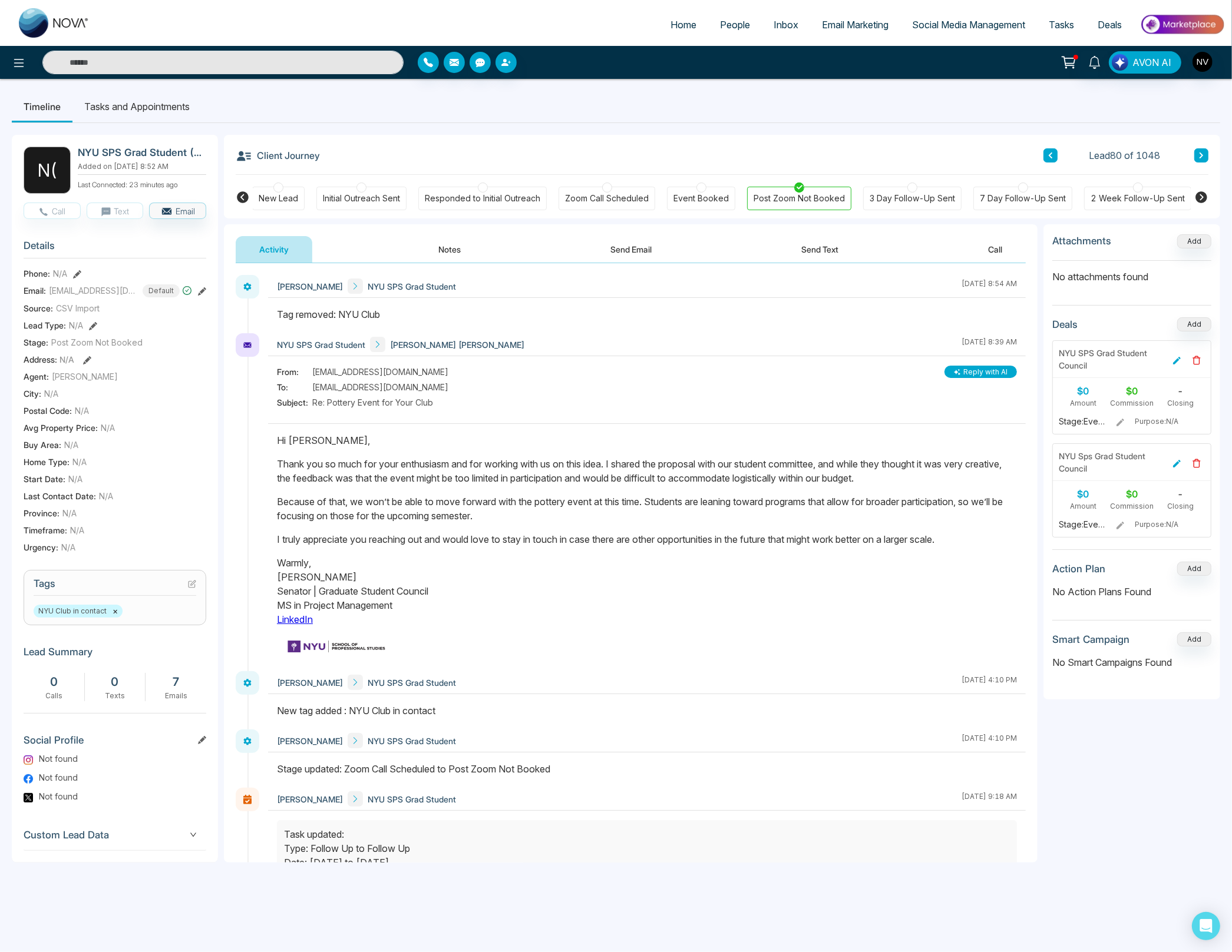
scroll to position [0, 0]
click at [776, 23] on span "Inbox" at bounding box center [785, 24] width 25 height 11
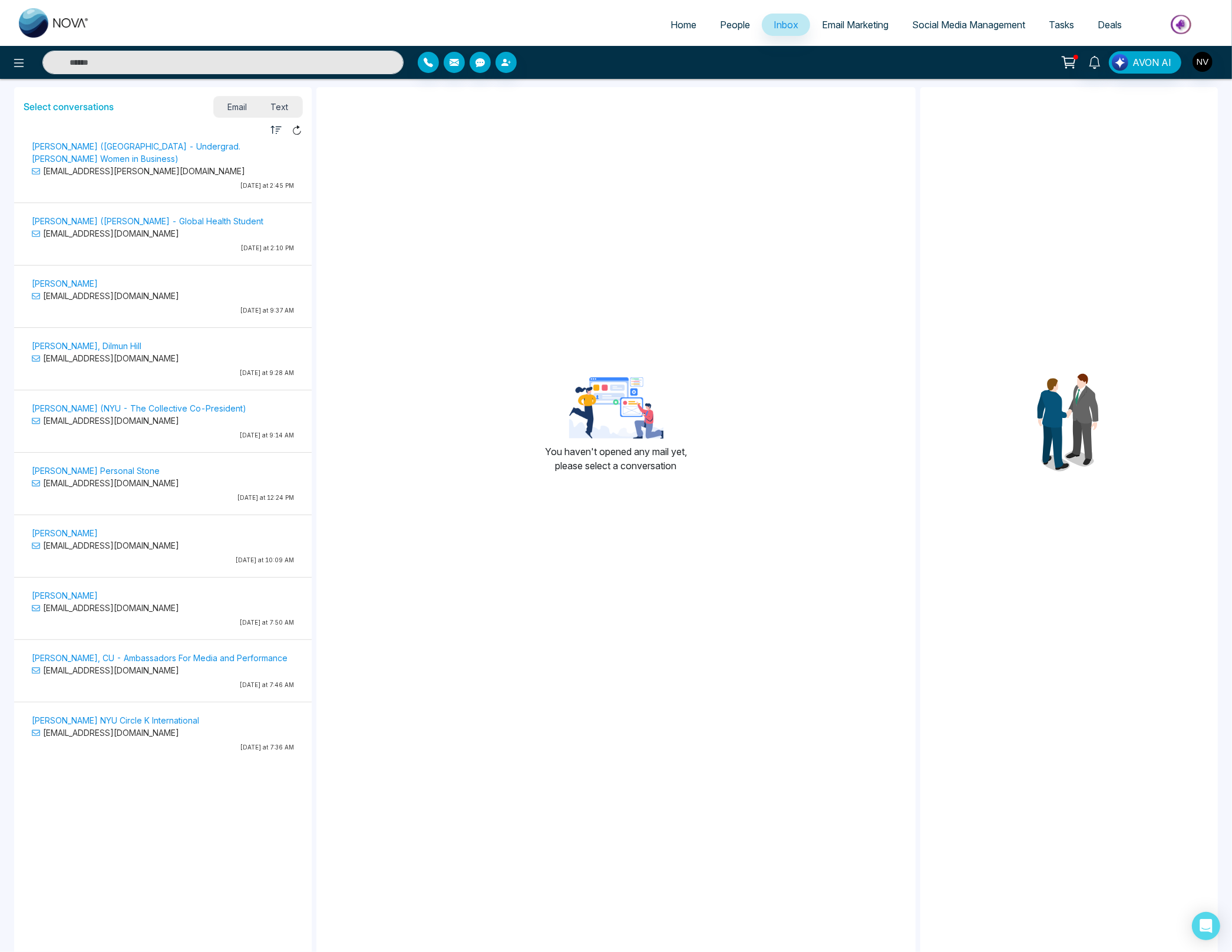
scroll to position [374, 0]
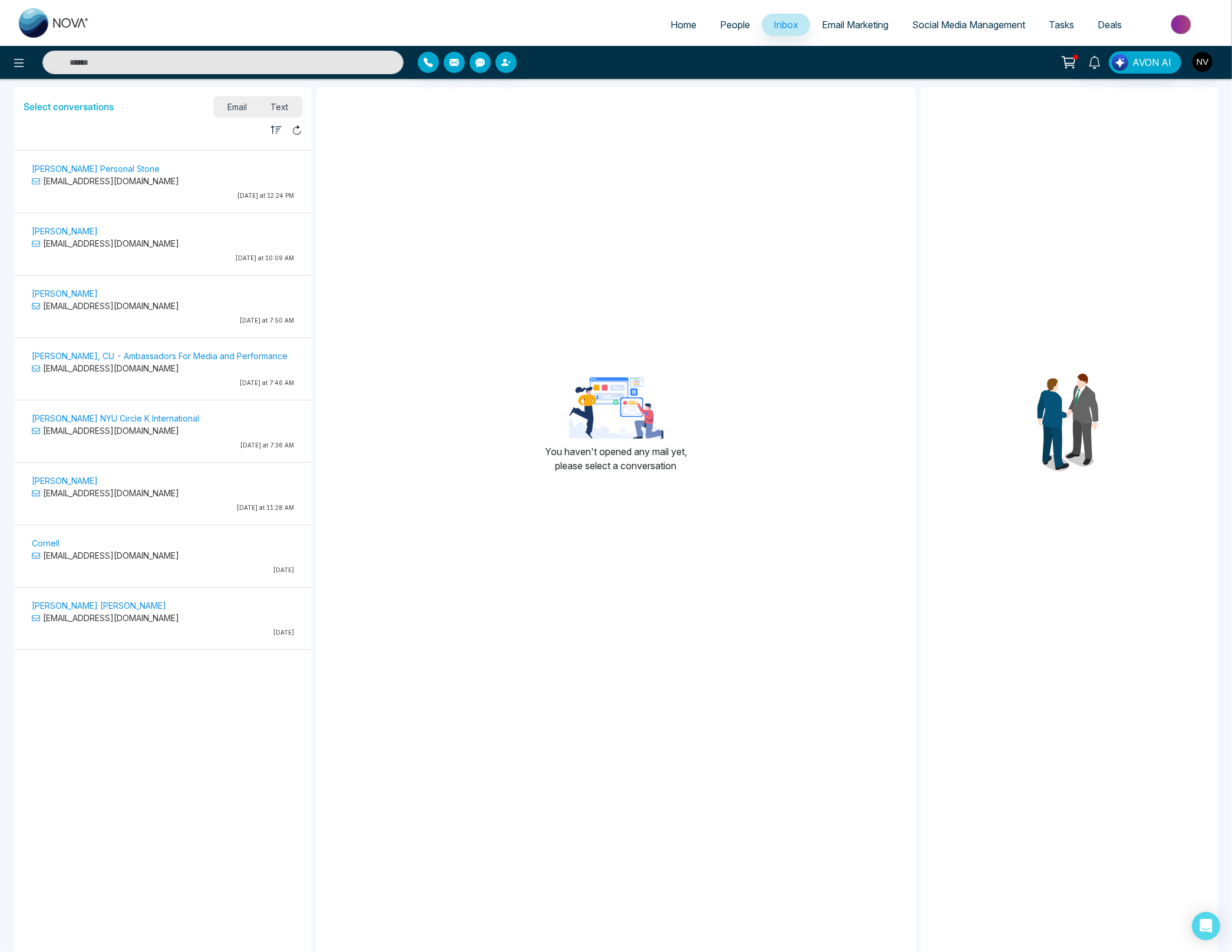
click at [152, 612] on p "[EMAIL_ADDRESS][DOMAIN_NAME]" at bounding box center [163, 618] width 262 height 12
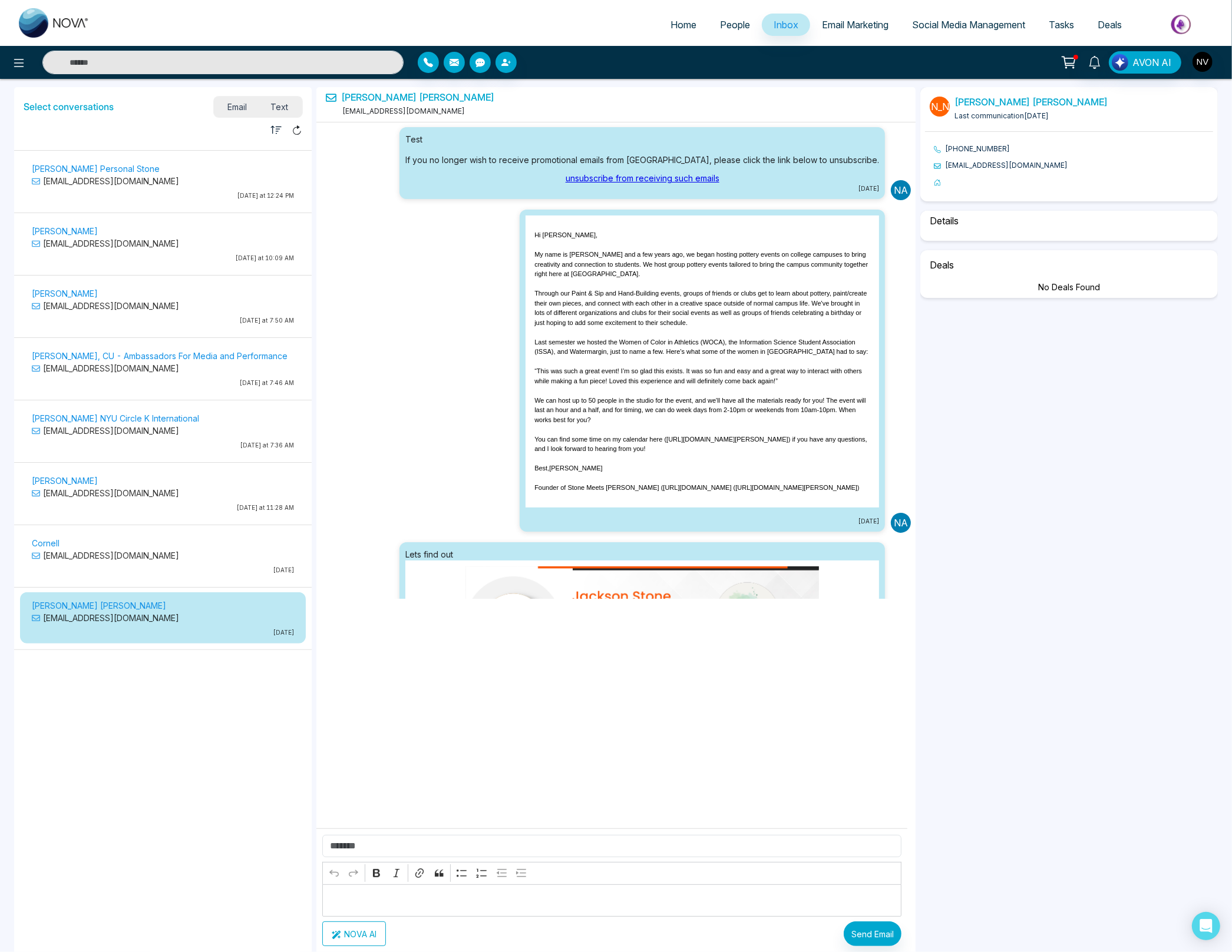
scroll to position [1275, 0]
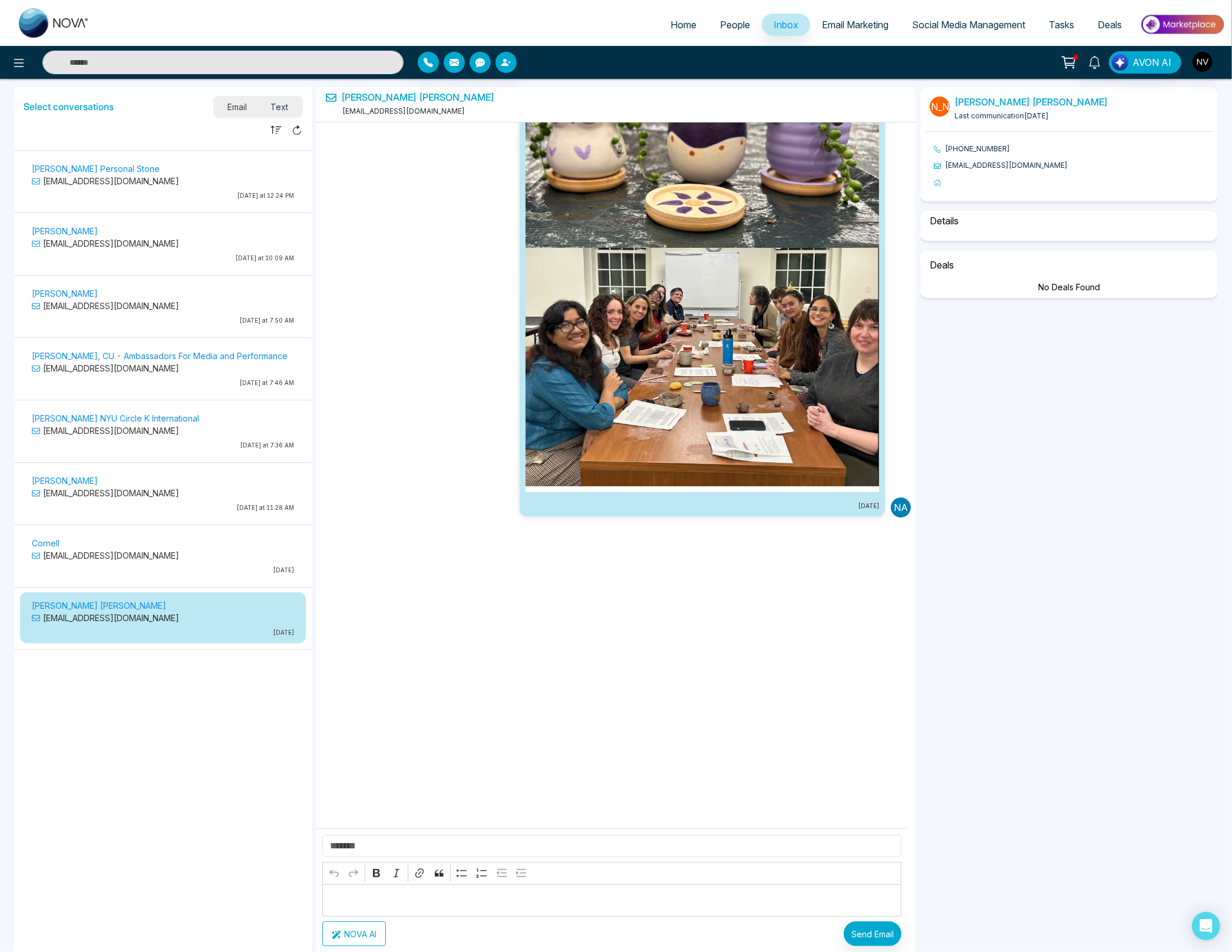
select select "*"
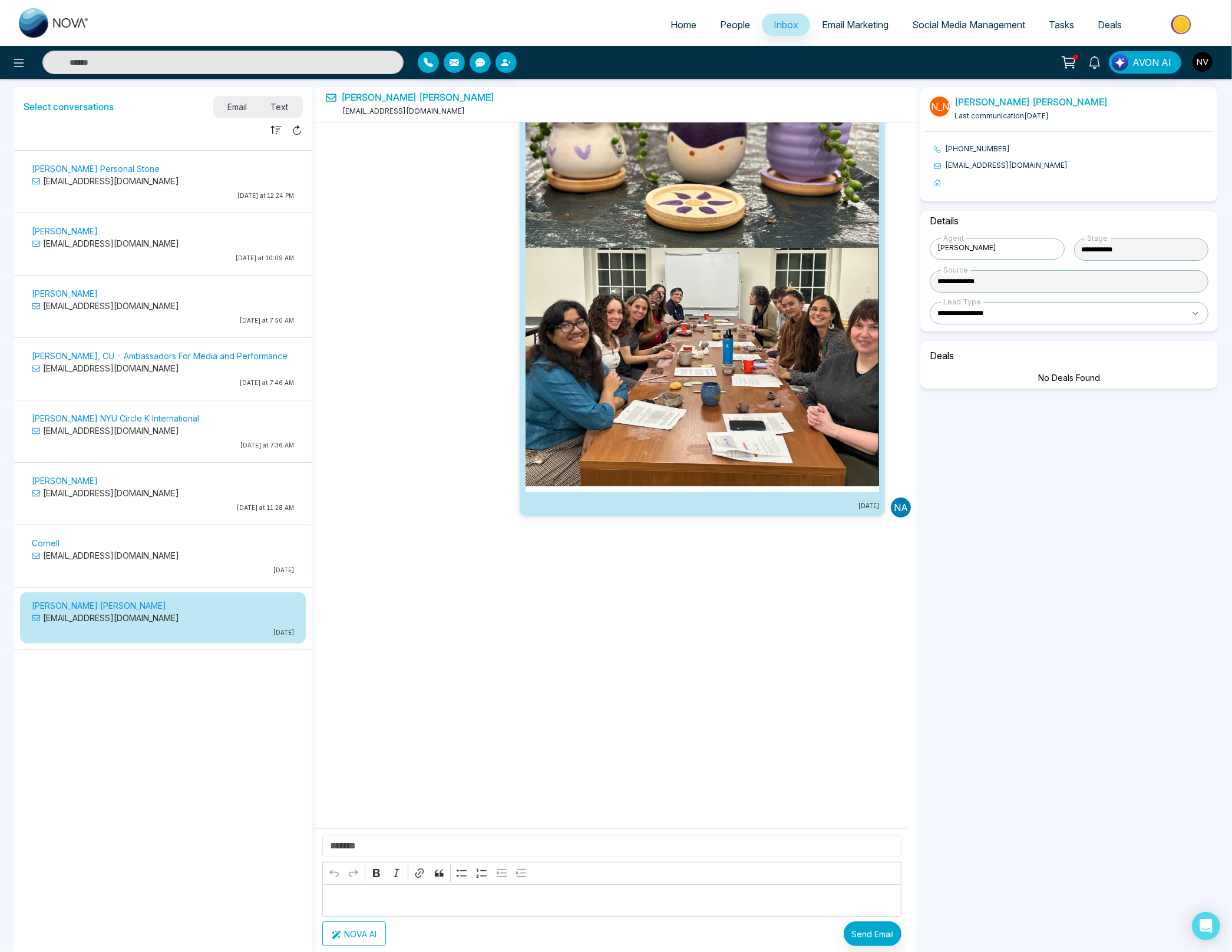
click at [100, 101] on h5 "Select conversations" at bounding box center [68, 106] width 90 height 11
click at [82, 102] on h5 "Select conversations" at bounding box center [68, 106] width 90 height 11
click at [195, 549] on p "[EMAIL_ADDRESS][DOMAIN_NAME]" at bounding box center [163, 555] width 262 height 12
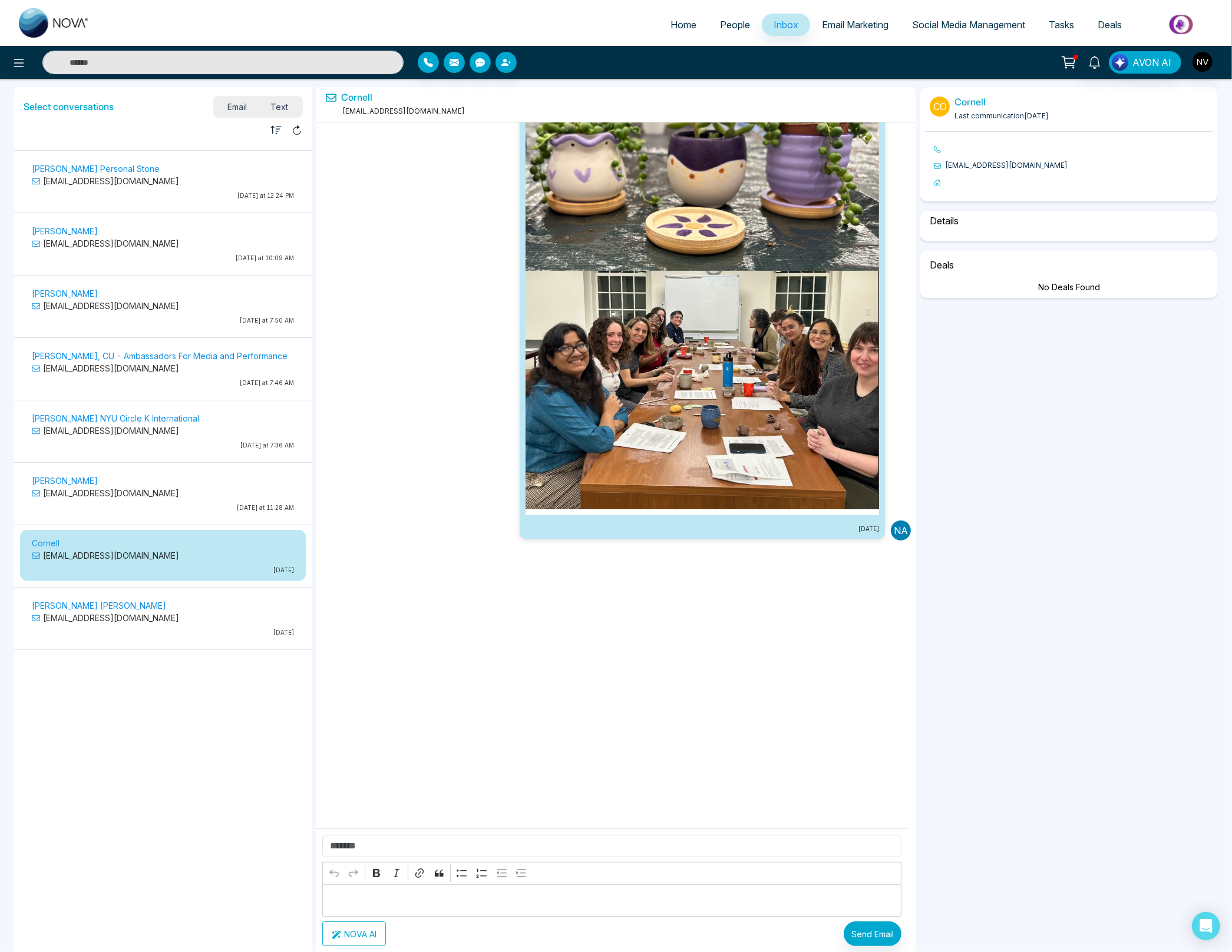
scroll to position [1282, 0]
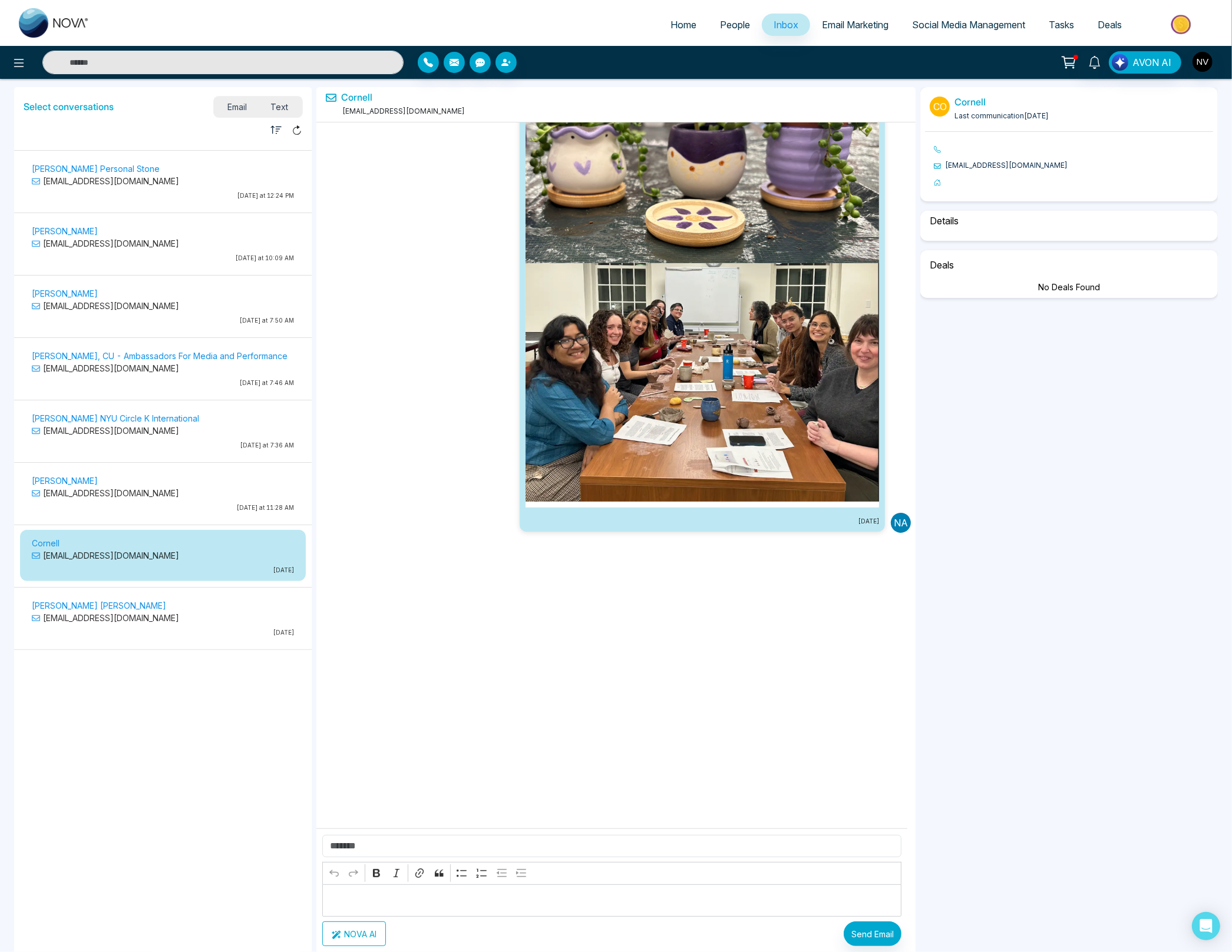
select select "*"
select select "**********"
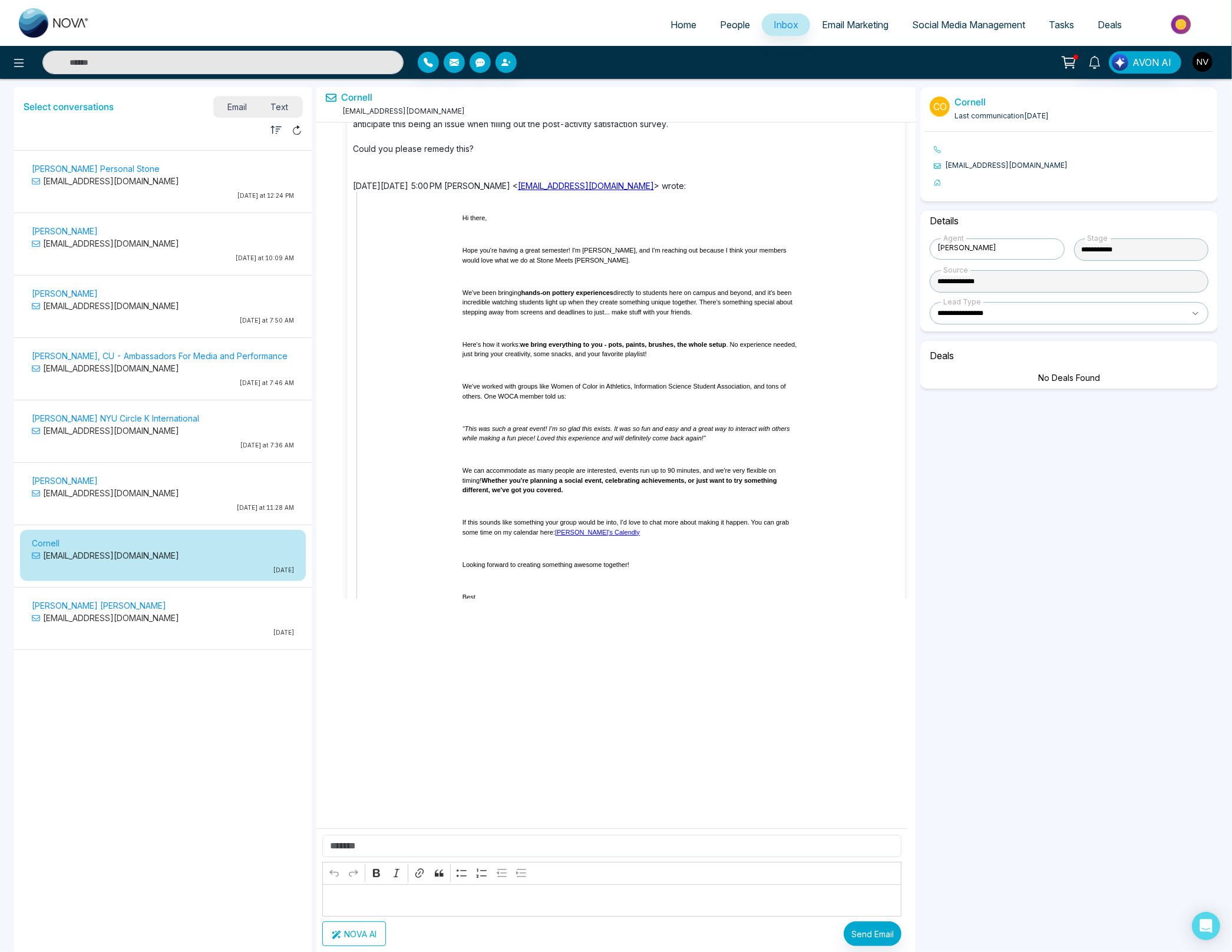
scroll to position [0, 0]
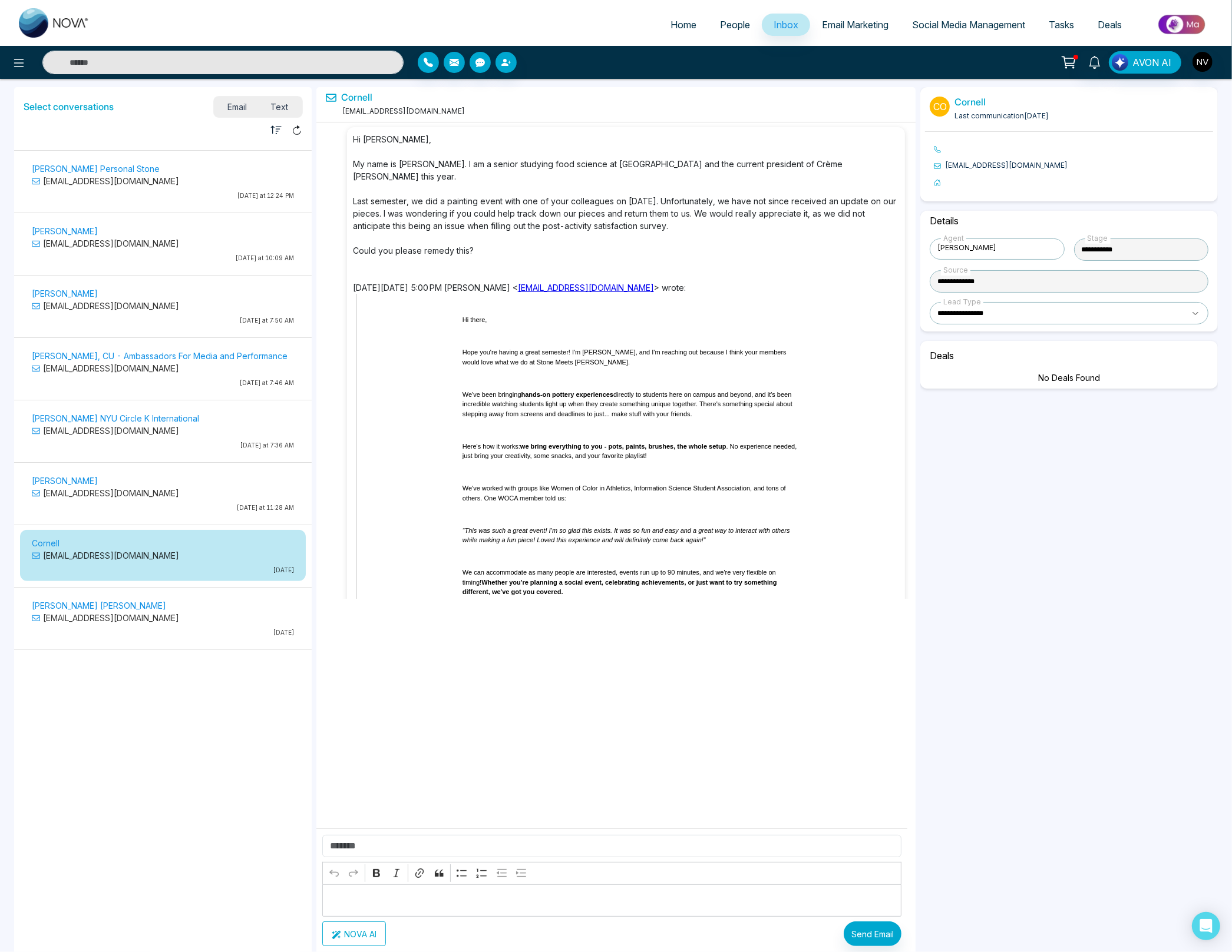
click at [131, 491] on div "[PERSON_NAME] [EMAIL_ADDRESS][DOMAIN_NAME] [DATE] at 11:28 AM" at bounding box center [163, 495] width 274 height 44
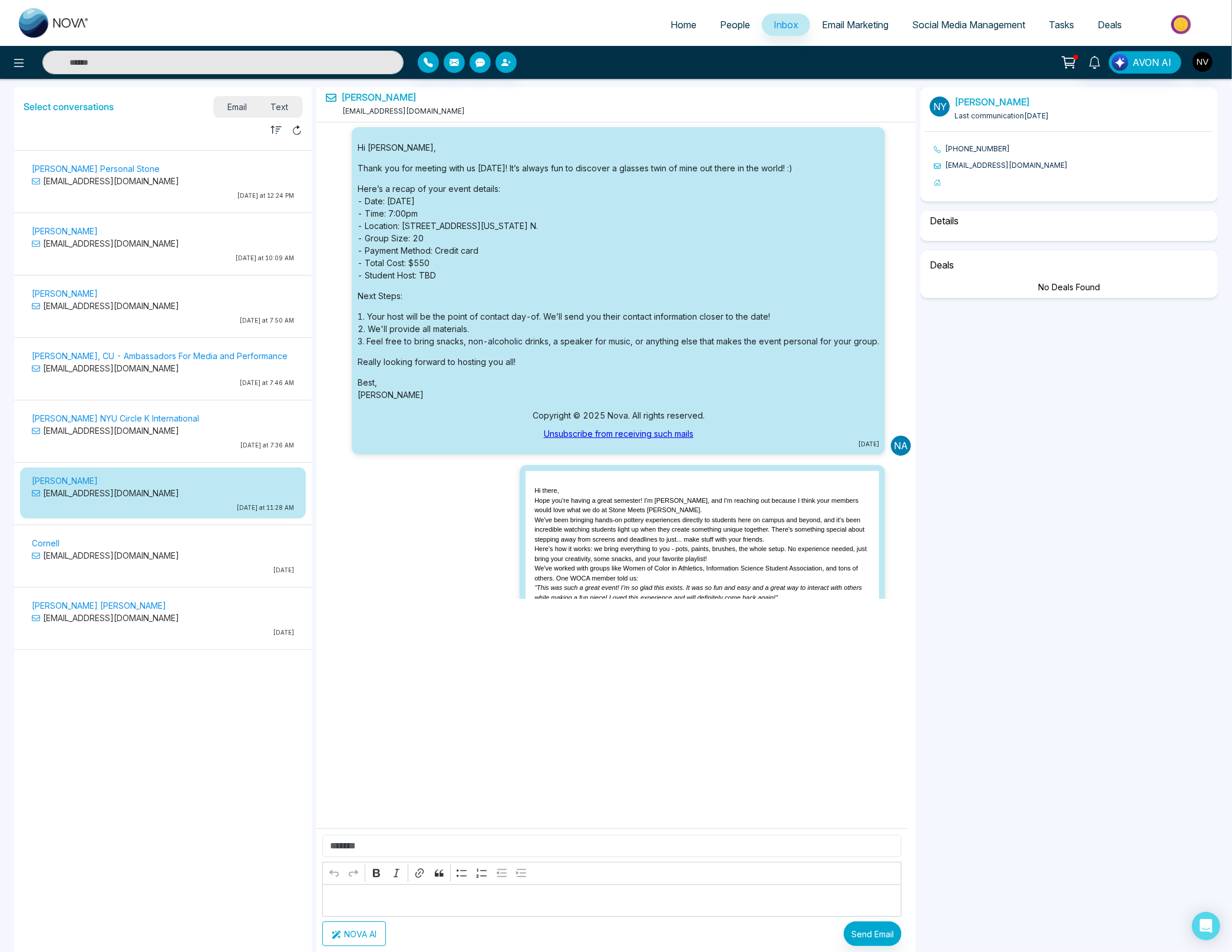
scroll to position [1455, 0]
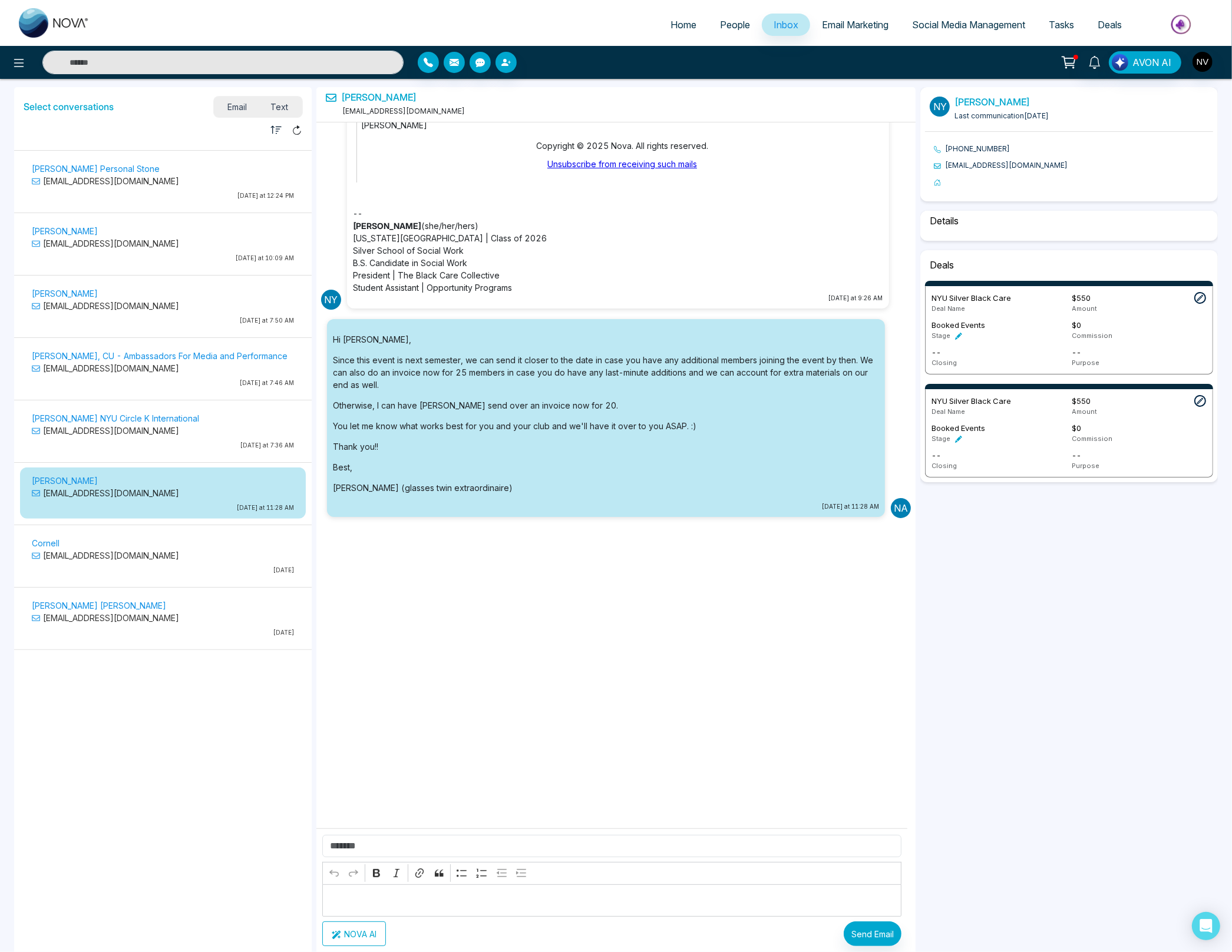
select select "****"
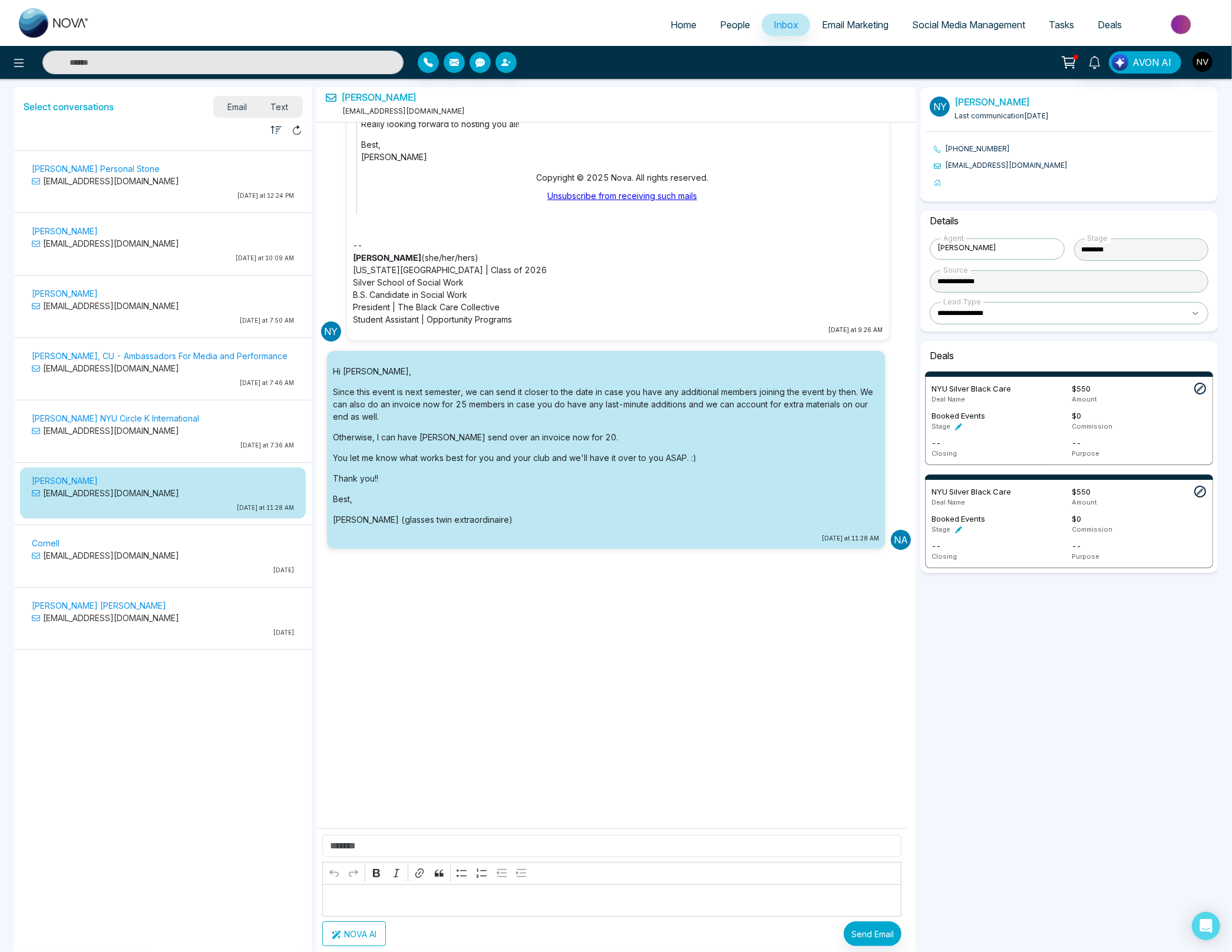
scroll to position [1426, 0]
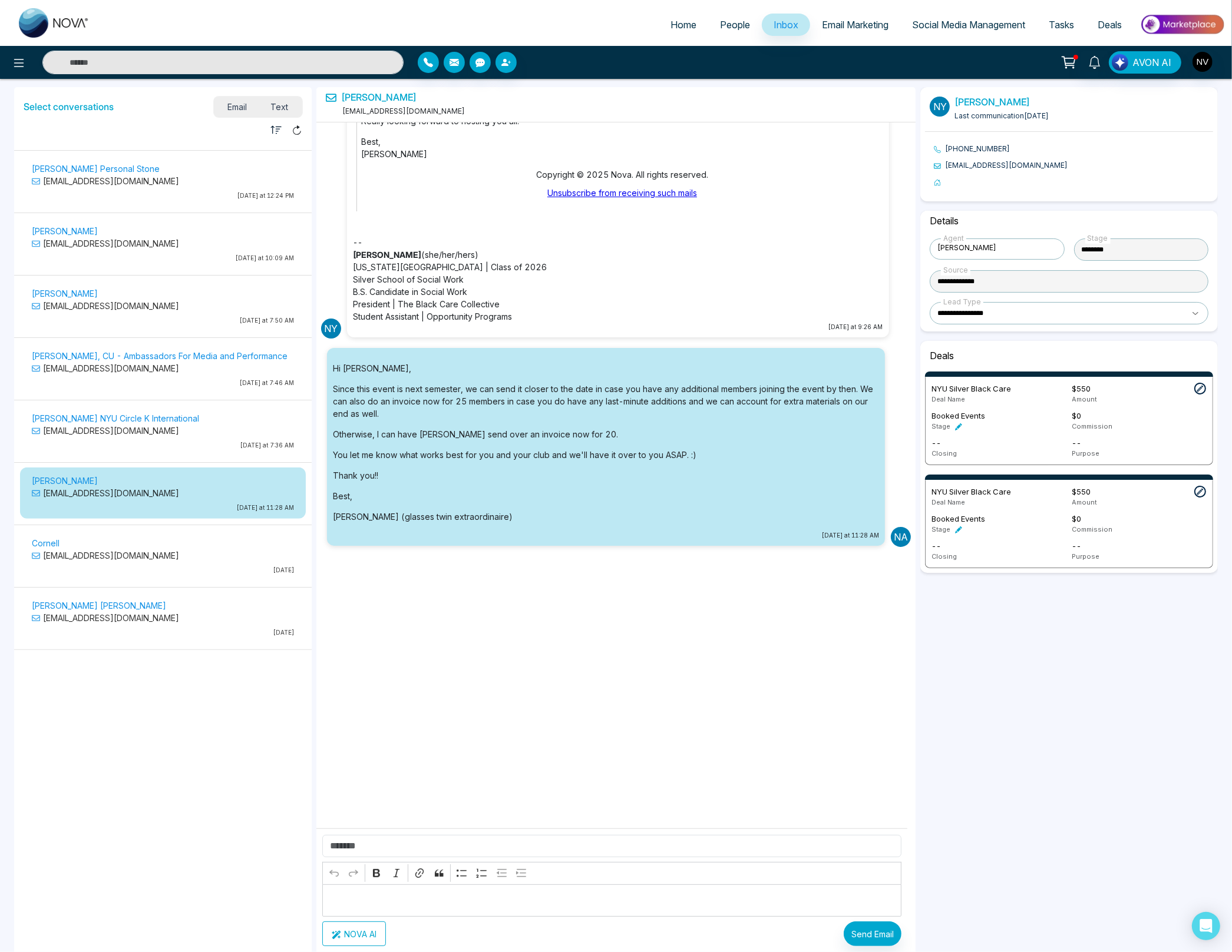
click at [140, 425] on p "[EMAIL_ADDRESS][DOMAIN_NAME]" at bounding box center [163, 431] width 262 height 12
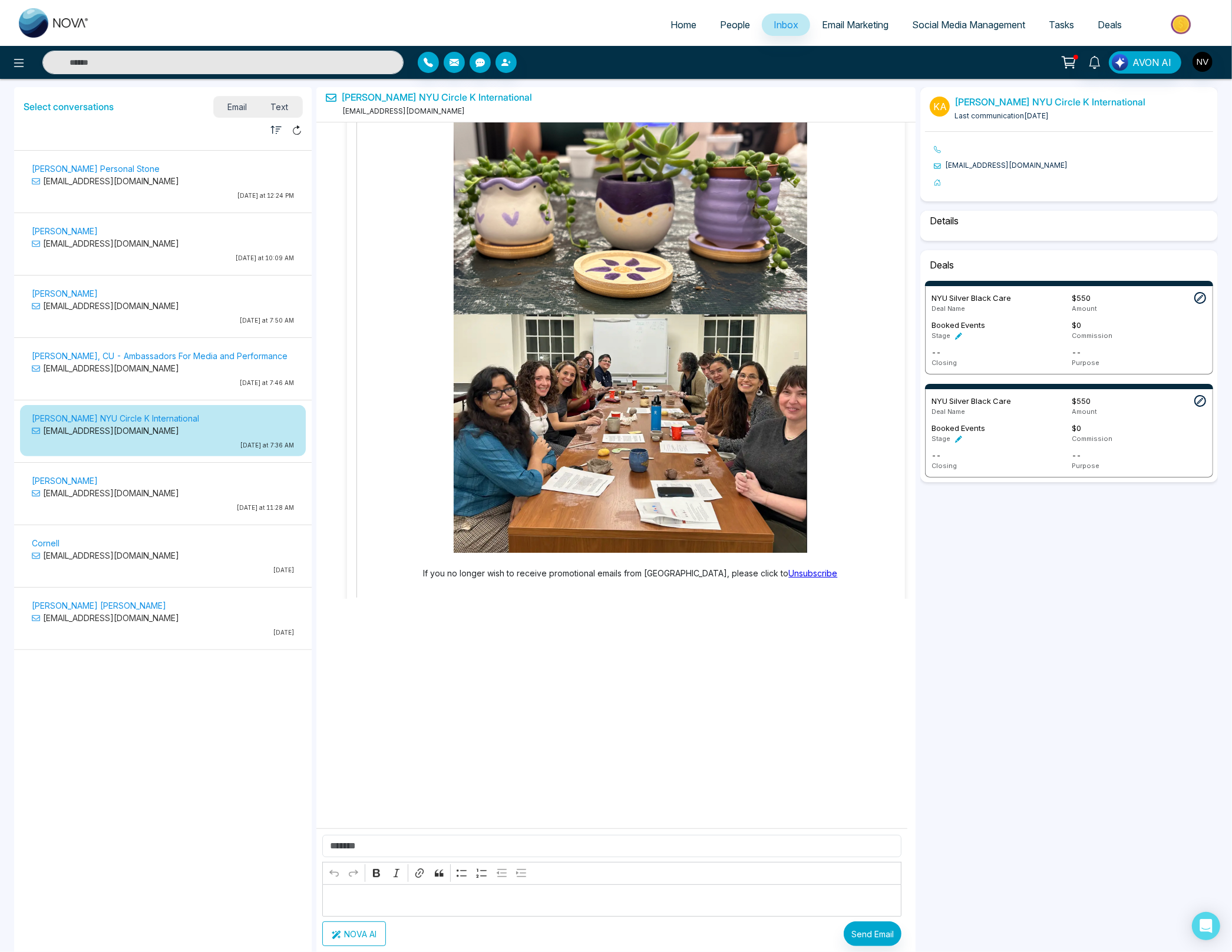
scroll to position [1845, 0]
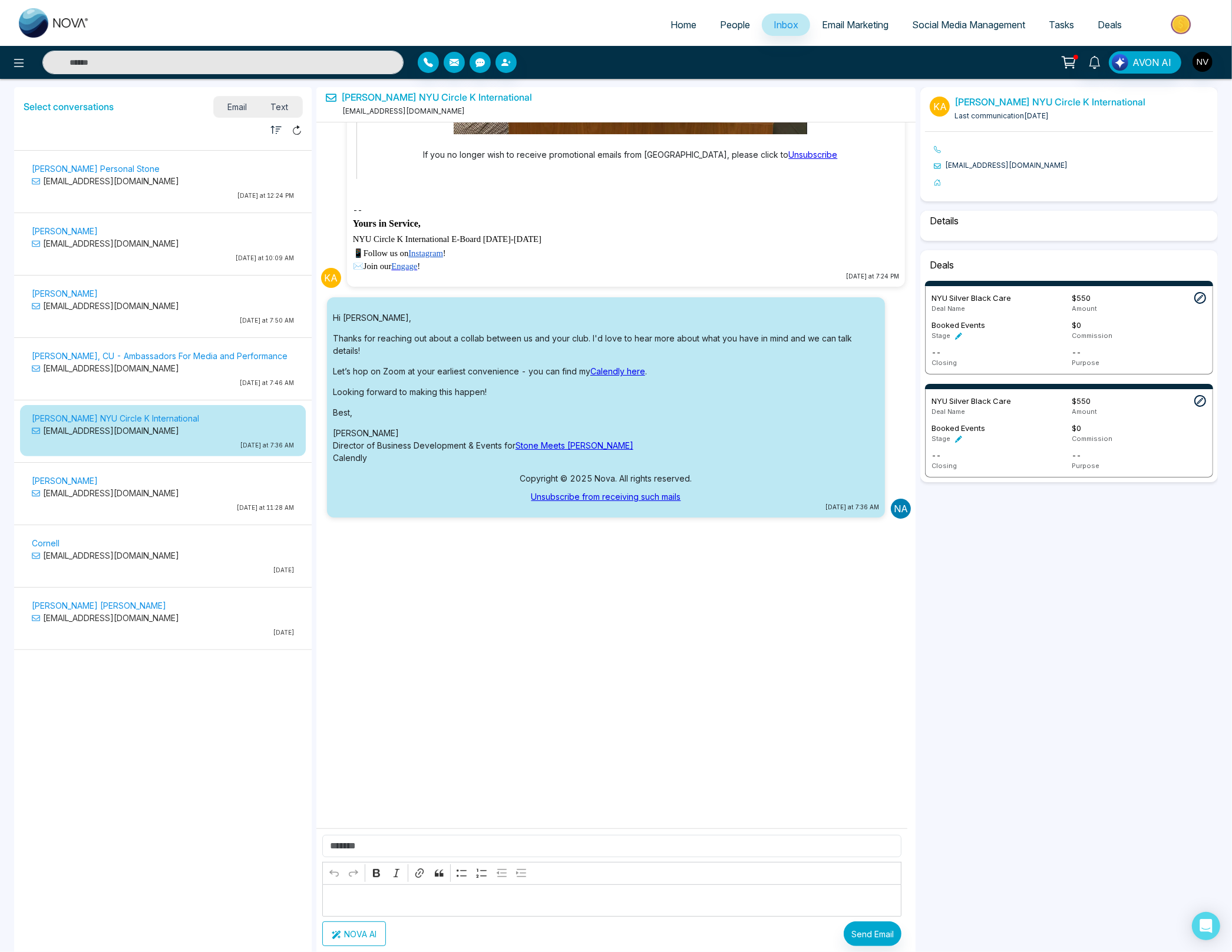
select select "****"
select select "**********"
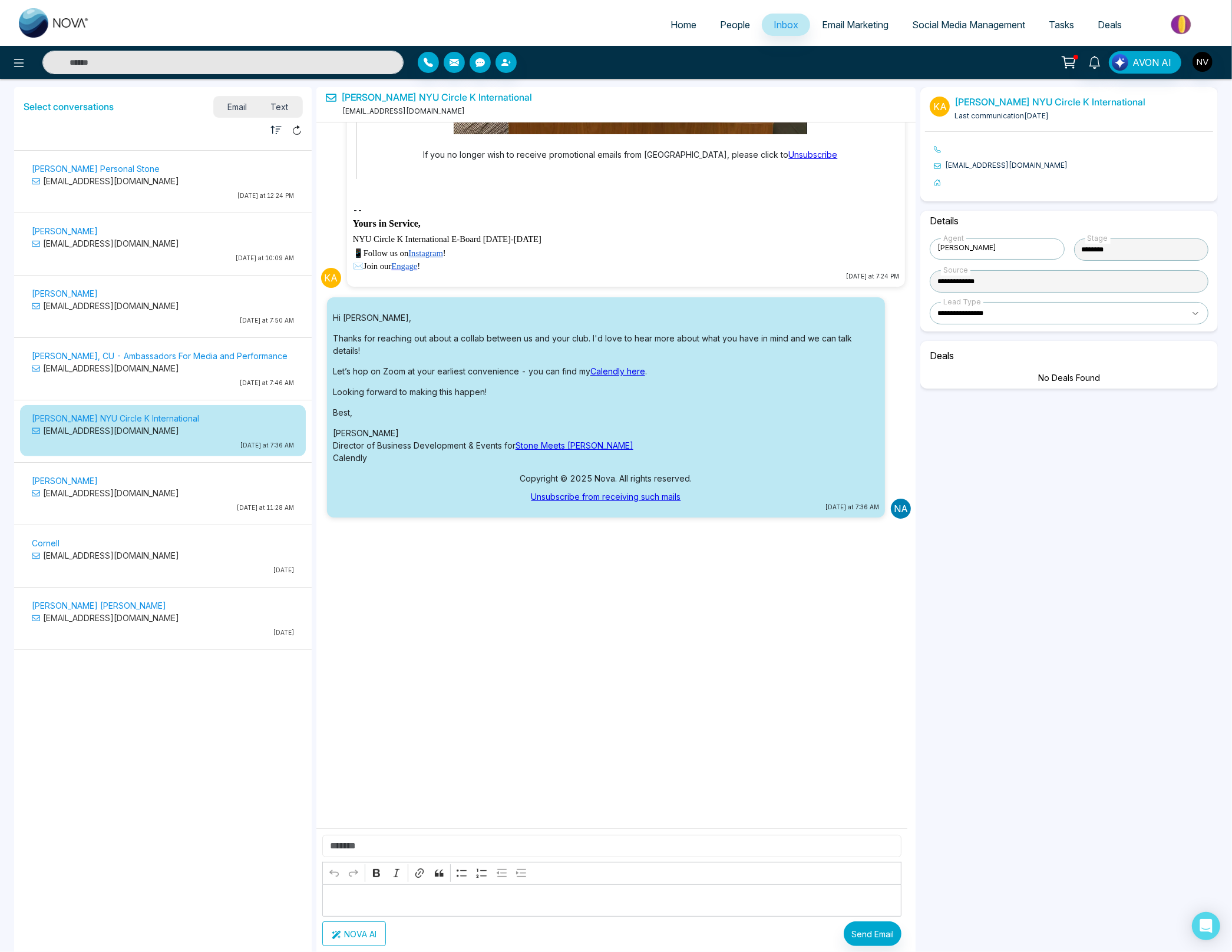
click at [440, 839] on input "text" at bounding box center [612, 846] width 580 height 22
type input "*"
type input "**********"
click at [372, 893] on p "Editor editing area: main" at bounding box center [612, 897] width 568 height 14
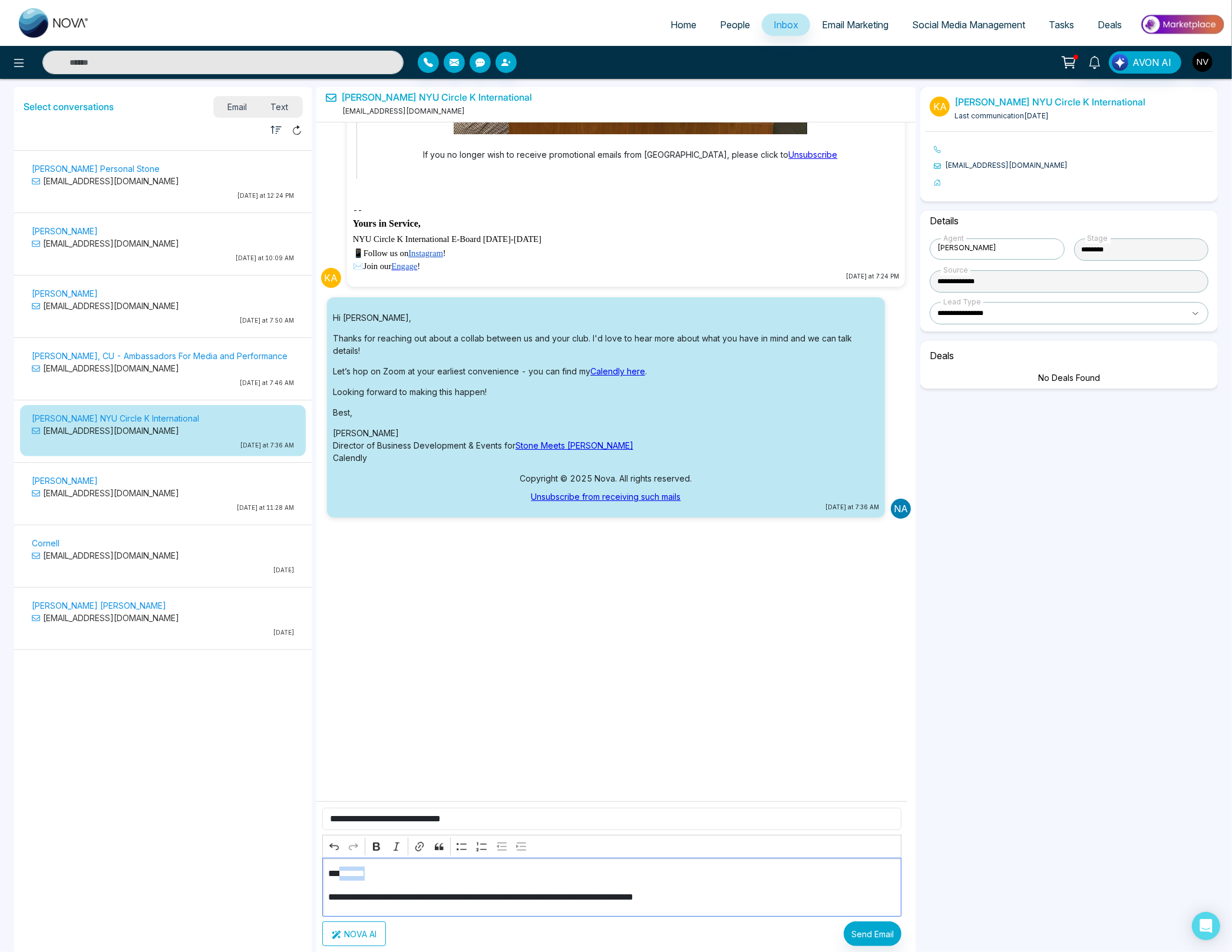
drag, startPoint x: 375, startPoint y: 875, endPoint x: 340, endPoint y: 874, distance: 35.0
click at [340, 874] on p "**********" at bounding box center [607, 873] width 559 height 14
click at [722, 896] on p "**********" at bounding box center [607, 897] width 559 height 14
drag, startPoint x: 726, startPoint y: 901, endPoint x: 641, endPoint y: 870, distance: 90.5
click at [641, 870] on div "**********" at bounding box center [612, 887] width 580 height 59
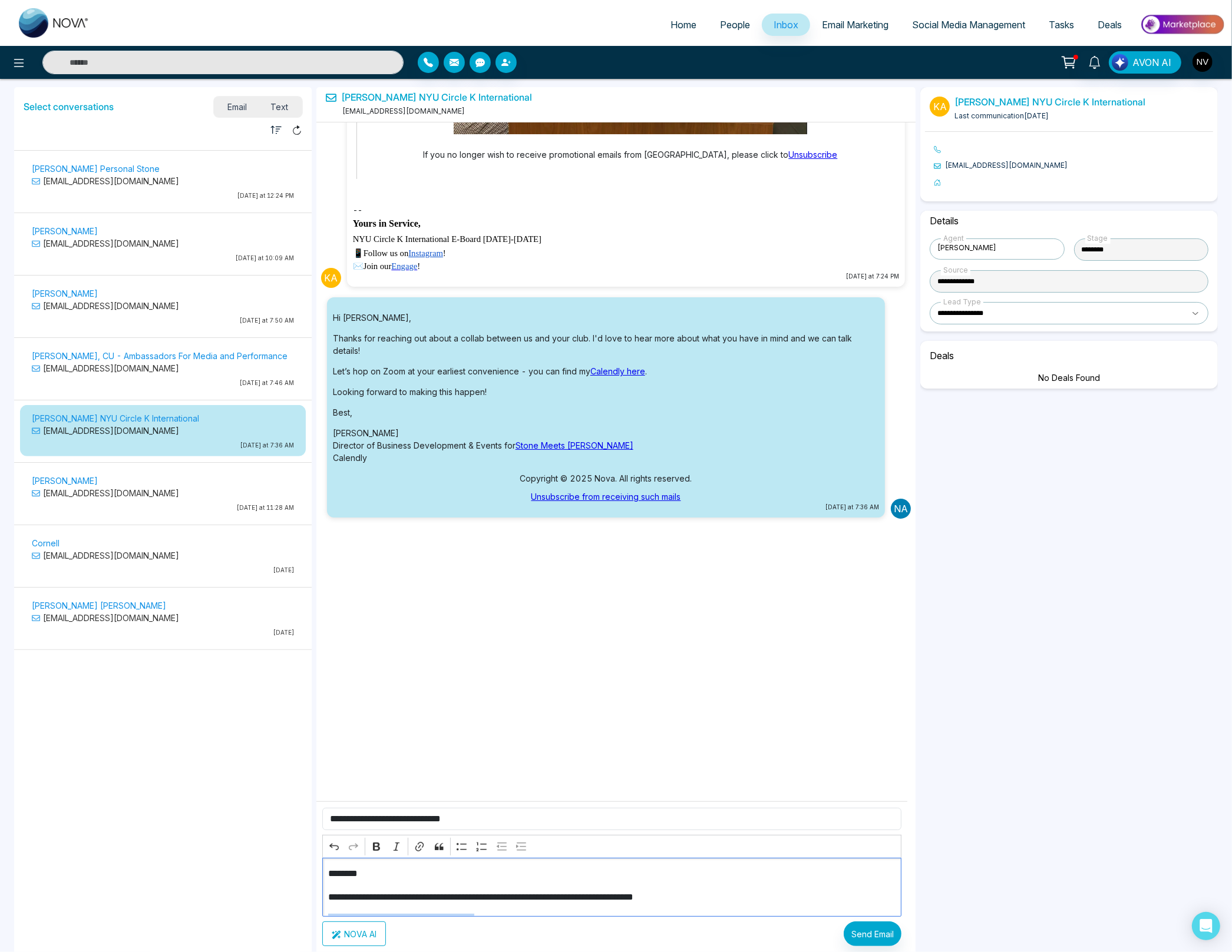
scroll to position [25, 0]
click at [677, 873] on p "**********" at bounding box center [607, 872] width 559 height 14
drag, startPoint x: 727, startPoint y: 875, endPoint x: 462, endPoint y: 876, distance: 265.0
click at [462, 876] on p "**********" at bounding box center [607, 872] width 559 height 14
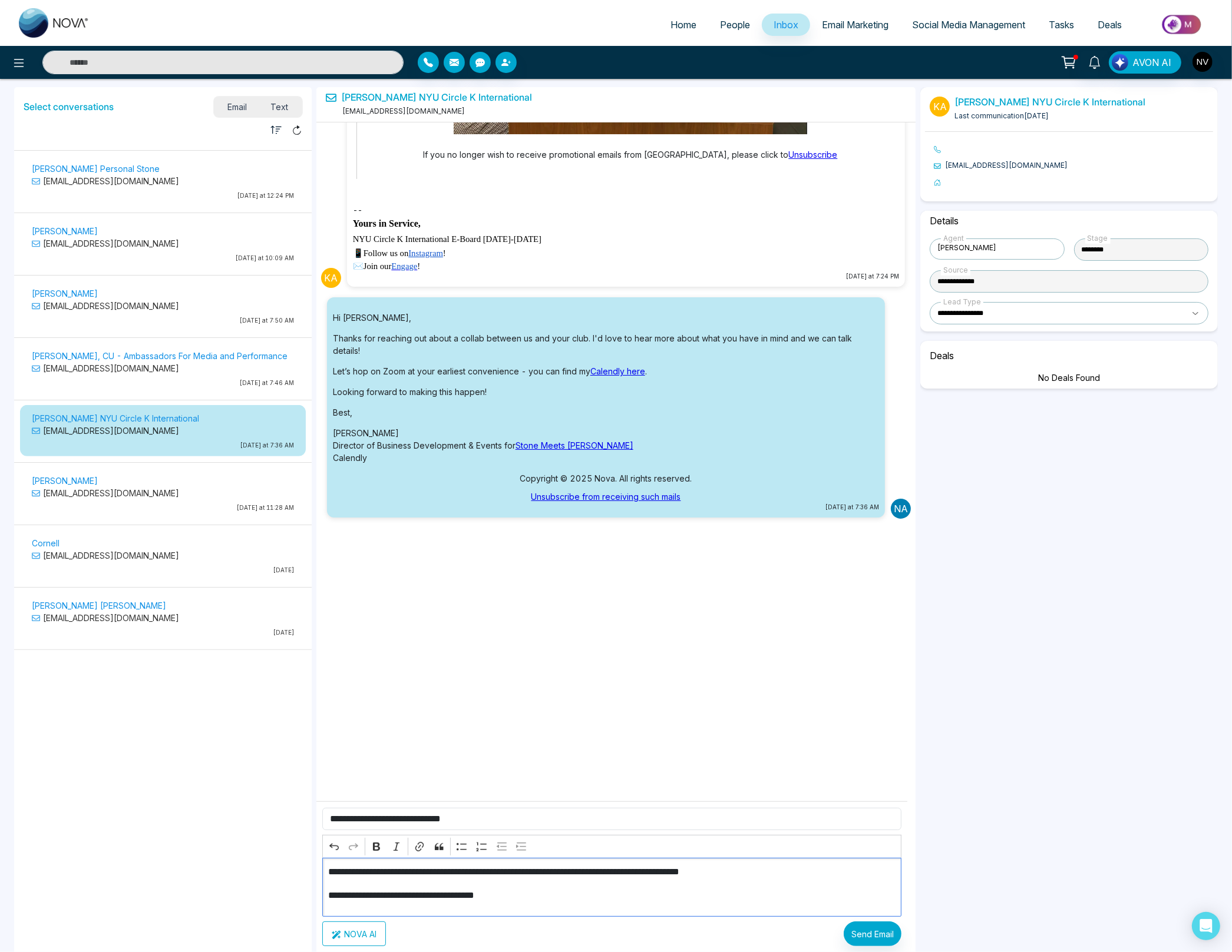
scroll to position [28, 0]
drag, startPoint x: 511, startPoint y: 895, endPoint x: 331, endPoint y: 888, distance: 180.1
click at [332, 888] on p "**********" at bounding box center [607, 892] width 559 height 14
click at [375, 898] on p "Editor editing area: main" at bounding box center [607, 892] width 559 height 14
click at [426, 896] on p "Editor editing area: main" at bounding box center [612, 892] width 568 height 14
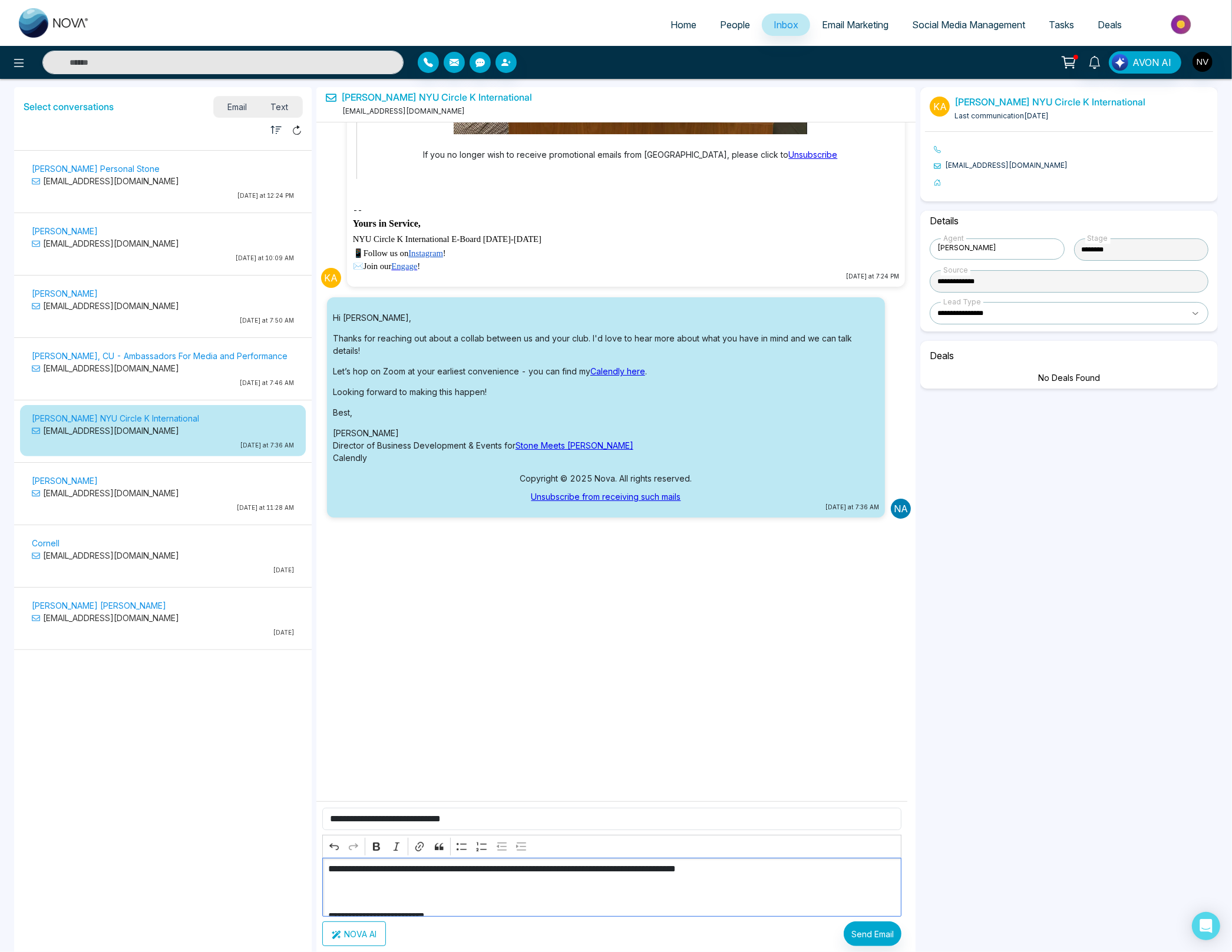
click at [812, 888] on p "Editor editing area: main" at bounding box center [612, 892] width 568 height 14
click at [800, 872] on p "**********" at bounding box center [607, 869] width 559 height 14
click at [562, 895] on p "Editor editing area: main" at bounding box center [612, 892] width 568 height 14
drag, startPoint x: 511, startPoint y: 894, endPoint x: 322, endPoint y: 896, distance: 189.0
click at [323, 896] on div "**********" at bounding box center [612, 887] width 580 height 59
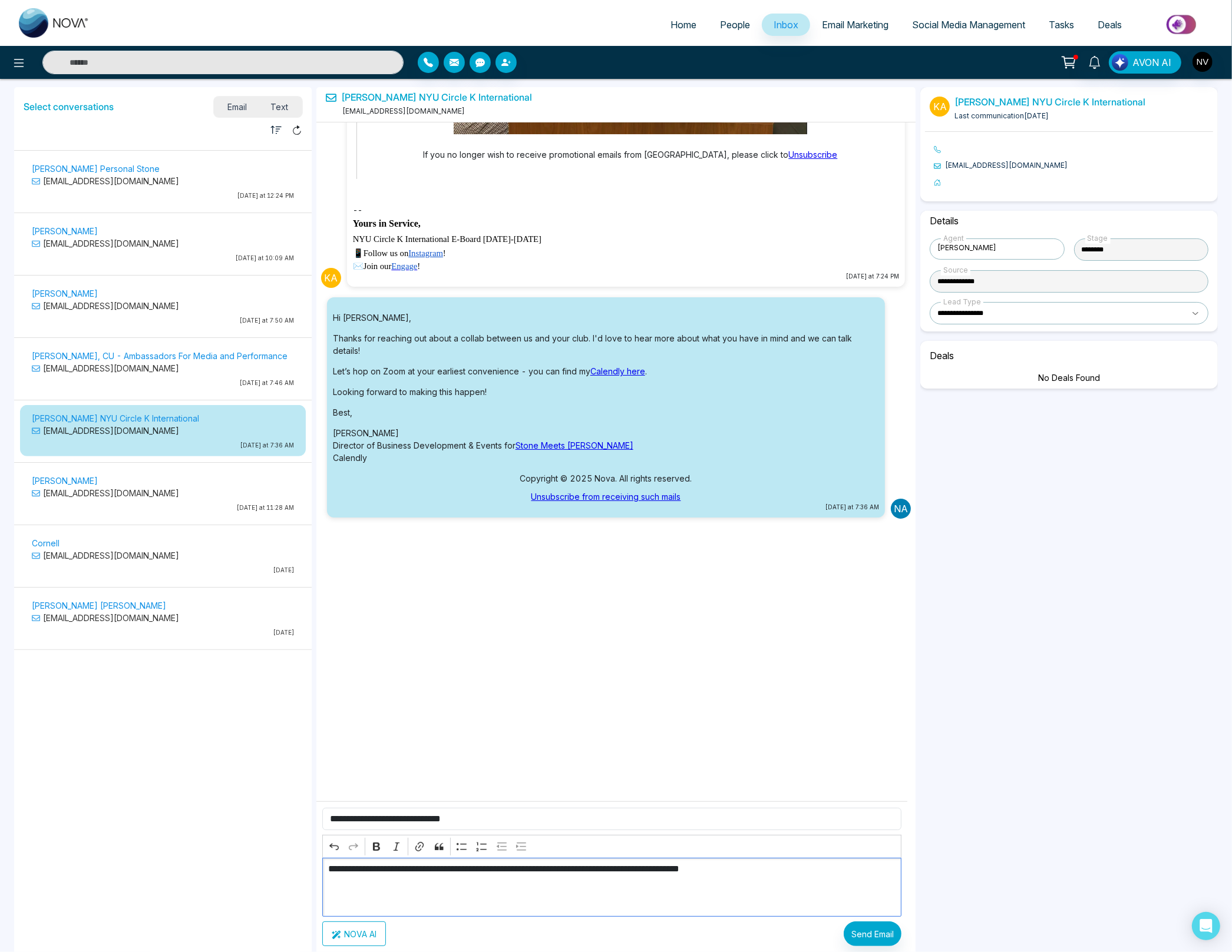
click at [458, 899] on p "Editor editing area: main" at bounding box center [607, 892] width 559 height 14
click at [428, 892] on p "Editor editing area: main" at bounding box center [612, 892] width 568 height 14
drag, startPoint x: 534, startPoint y: 893, endPoint x: 321, endPoint y: 889, distance: 213.0
click at [323, 888] on div "**********" at bounding box center [612, 887] width 580 height 59
drag, startPoint x: 535, startPoint y: 893, endPoint x: 545, endPoint y: 910, distance: 19.7
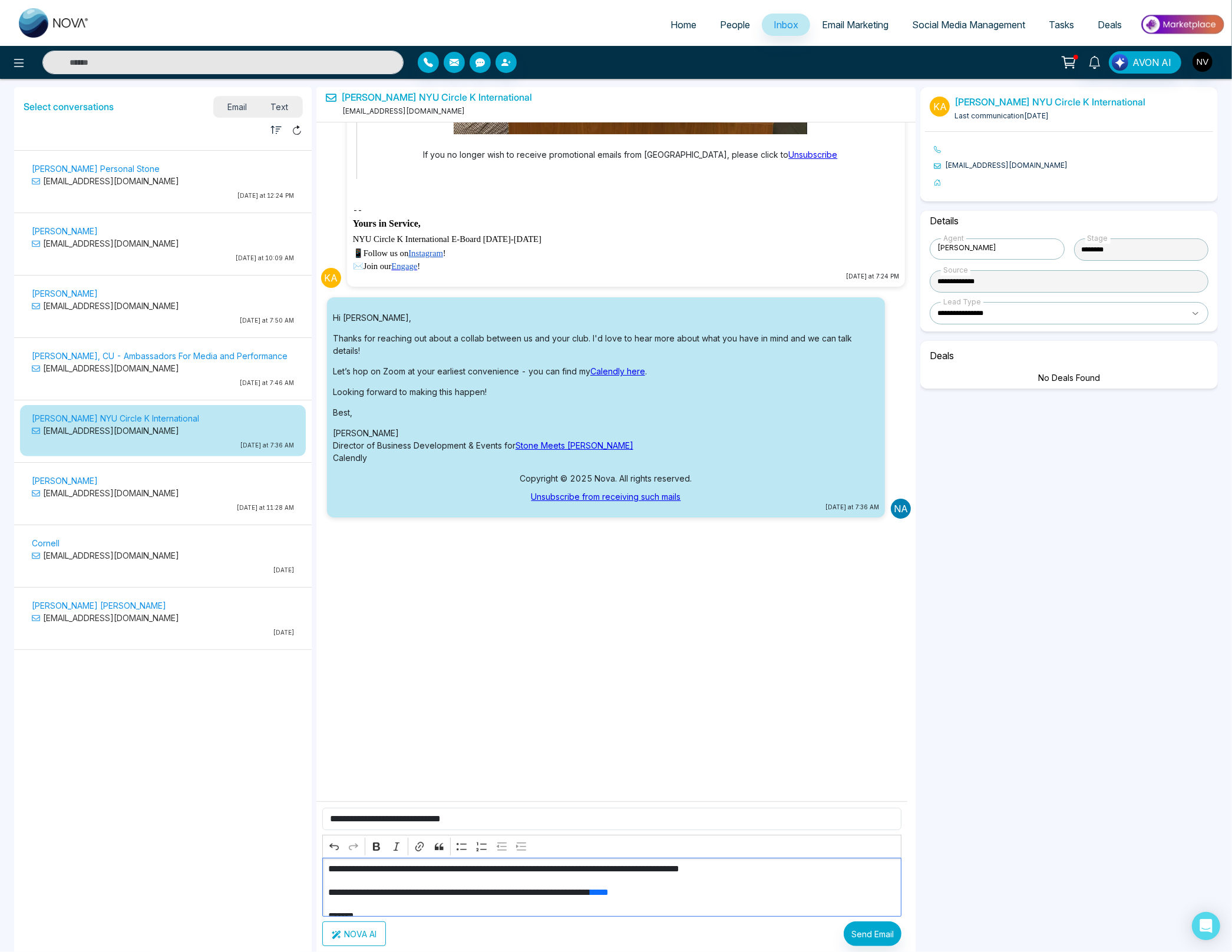
click at [535, 893] on p "**********" at bounding box center [607, 892] width 559 height 14
drag, startPoint x: 436, startPoint y: 900, endPoint x: 255, endPoint y: 895, distance: 181.1
click at [255, 895] on div "Select conversations Email Text Unread Read NYU SPS Grad Student ([PERSON_NAME]…" at bounding box center [615, 563] width 1208 height 957
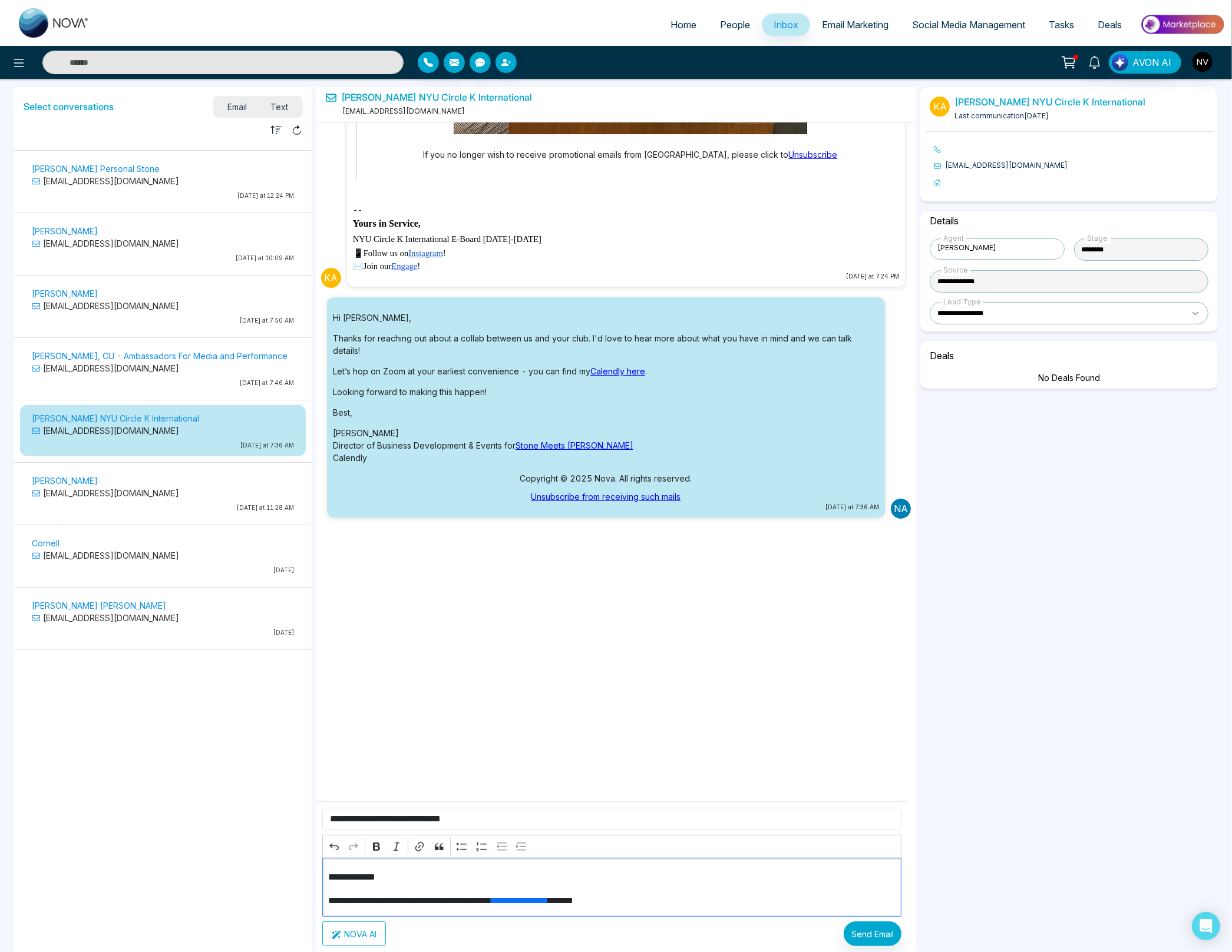
click at [382, 892] on div "**********" at bounding box center [612, 887] width 580 height 59
drag, startPoint x: 333, startPoint y: 883, endPoint x: 292, endPoint y: 878, distance: 41.3
click at [292, 878] on div "Select conversations Email Text Unread Read NYU SPS Grad Student ([PERSON_NAME]…" at bounding box center [615, 563] width 1208 height 957
click at [464, 888] on p "**********" at bounding box center [607, 894] width 559 height 28
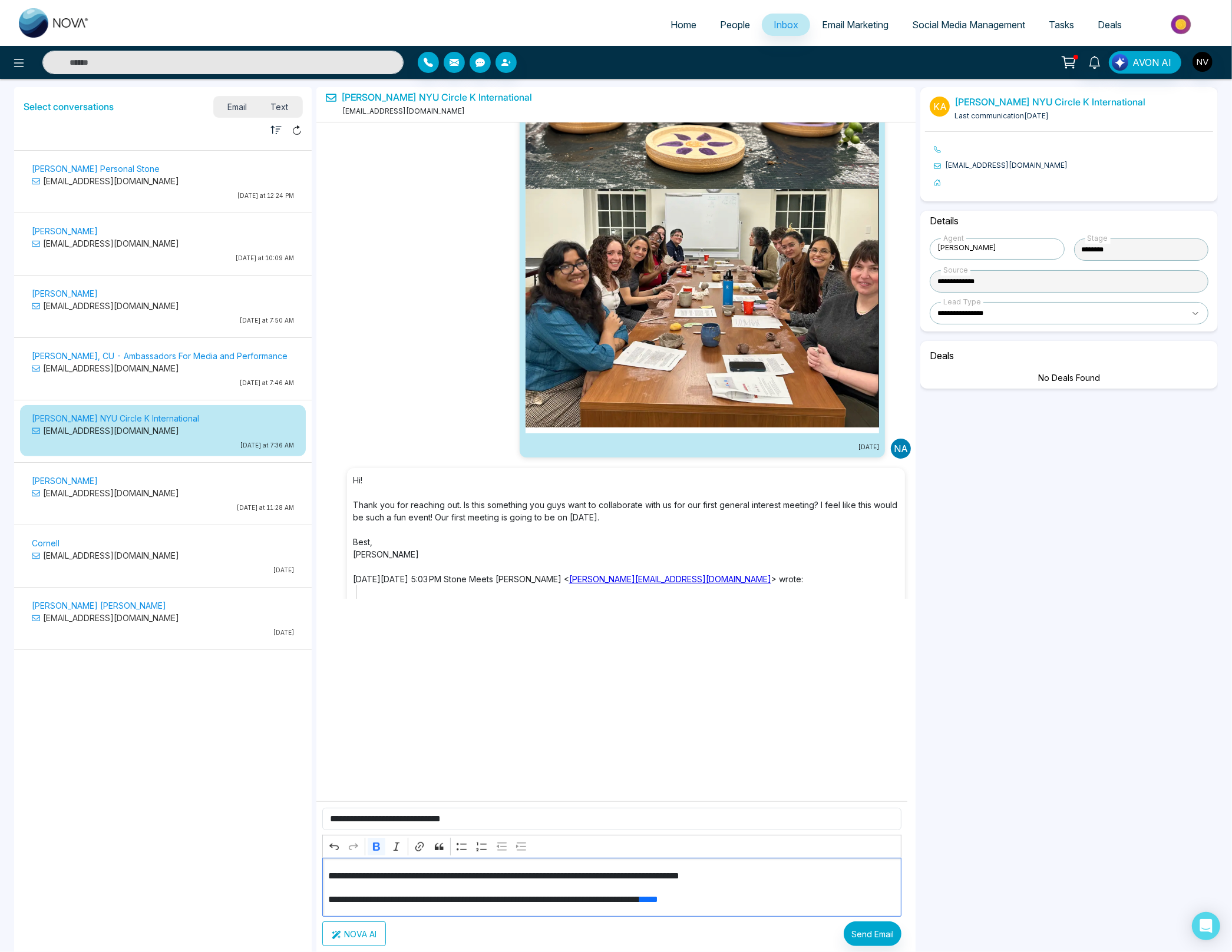
scroll to position [473, 0]
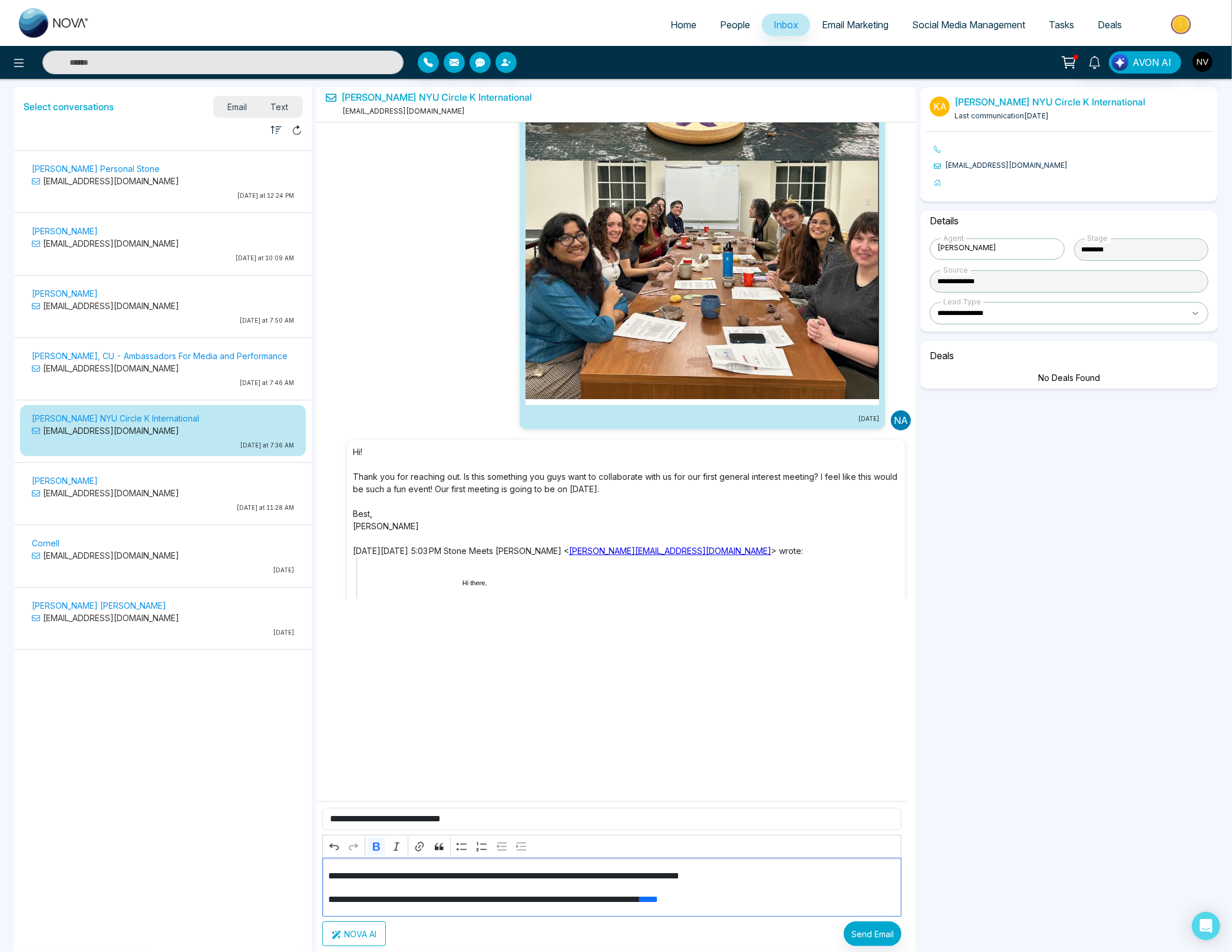
click at [652, 880] on p "**********" at bounding box center [607, 876] width 559 height 14
click at [727, 876] on p "**********" at bounding box center [607, 876] width 559 height 14
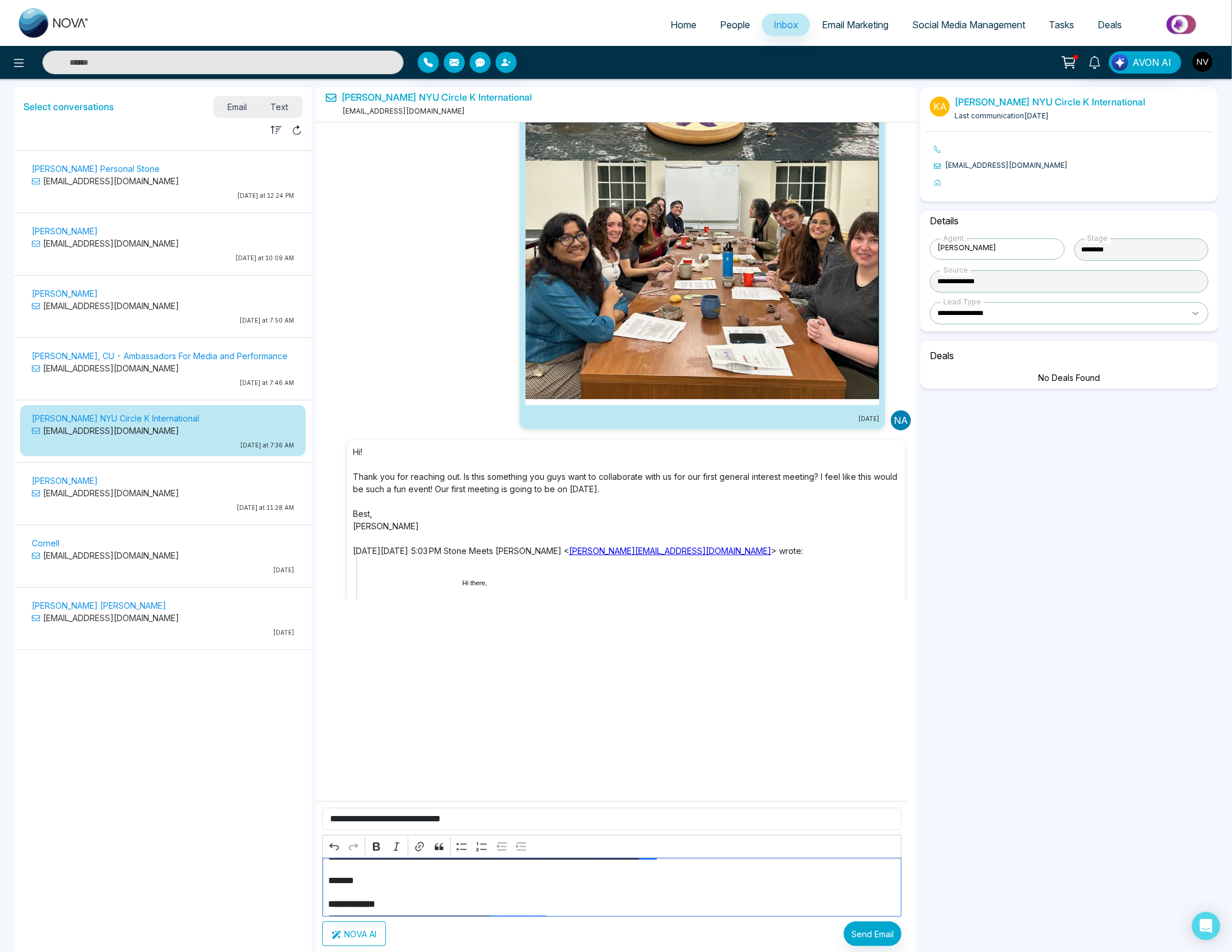
scroll to position [81, 0]
click at [858, 931] on button "Send Email" at bounding box center [872, 934] width 57 height 25
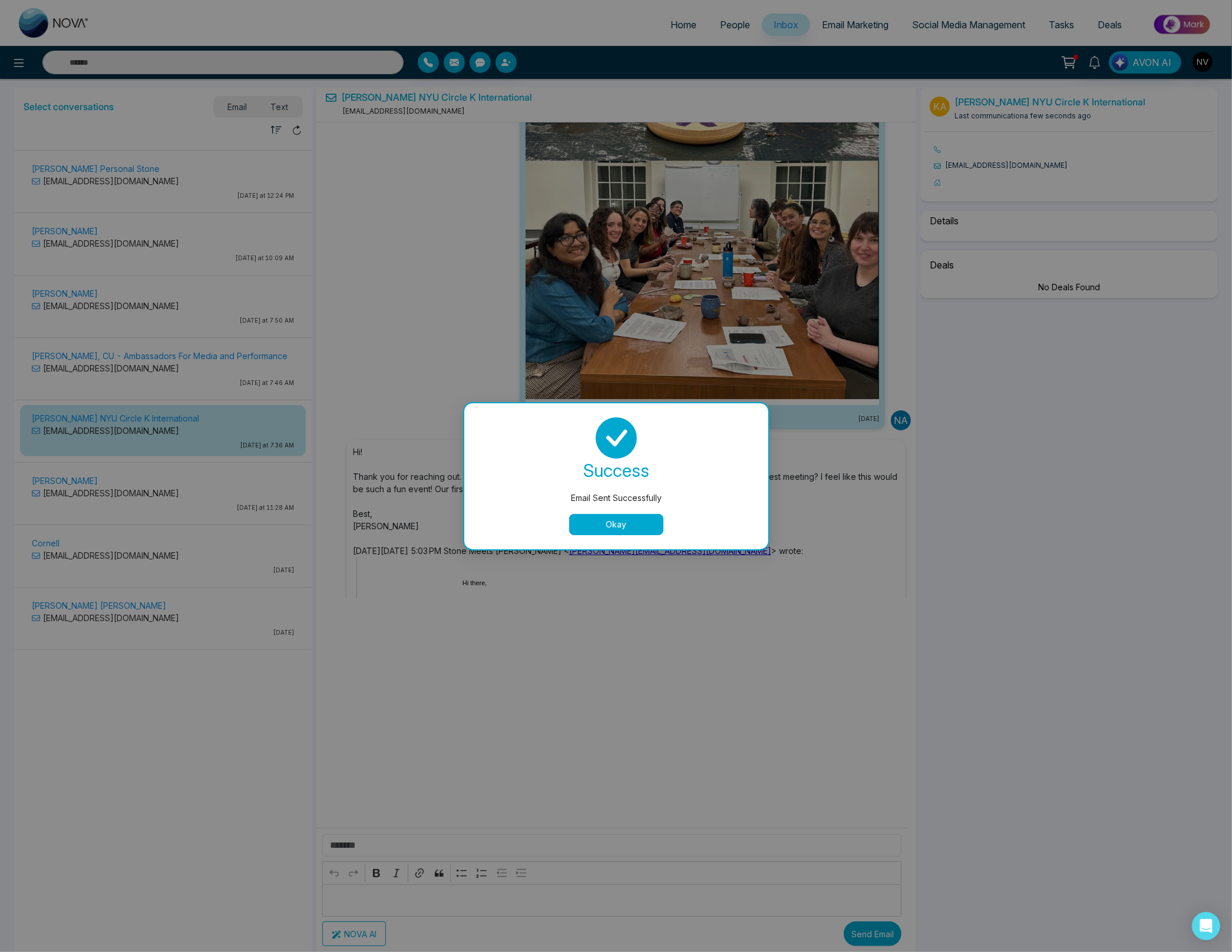
scroll to position [2000, 0]
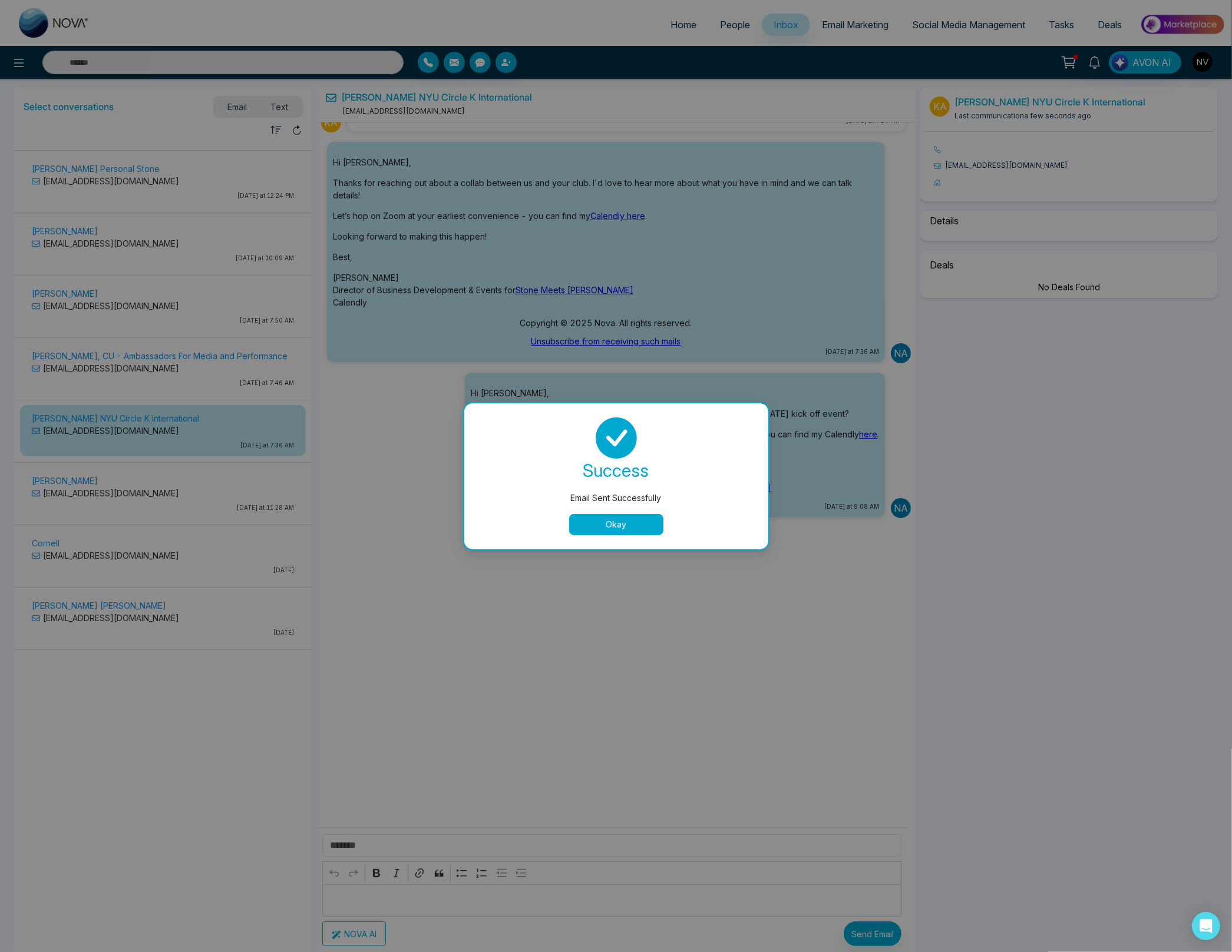
click at [630, 521] on button "Okay" at bounding box center [616, 524] width 94 height 21
select select "****"
select select "**********"
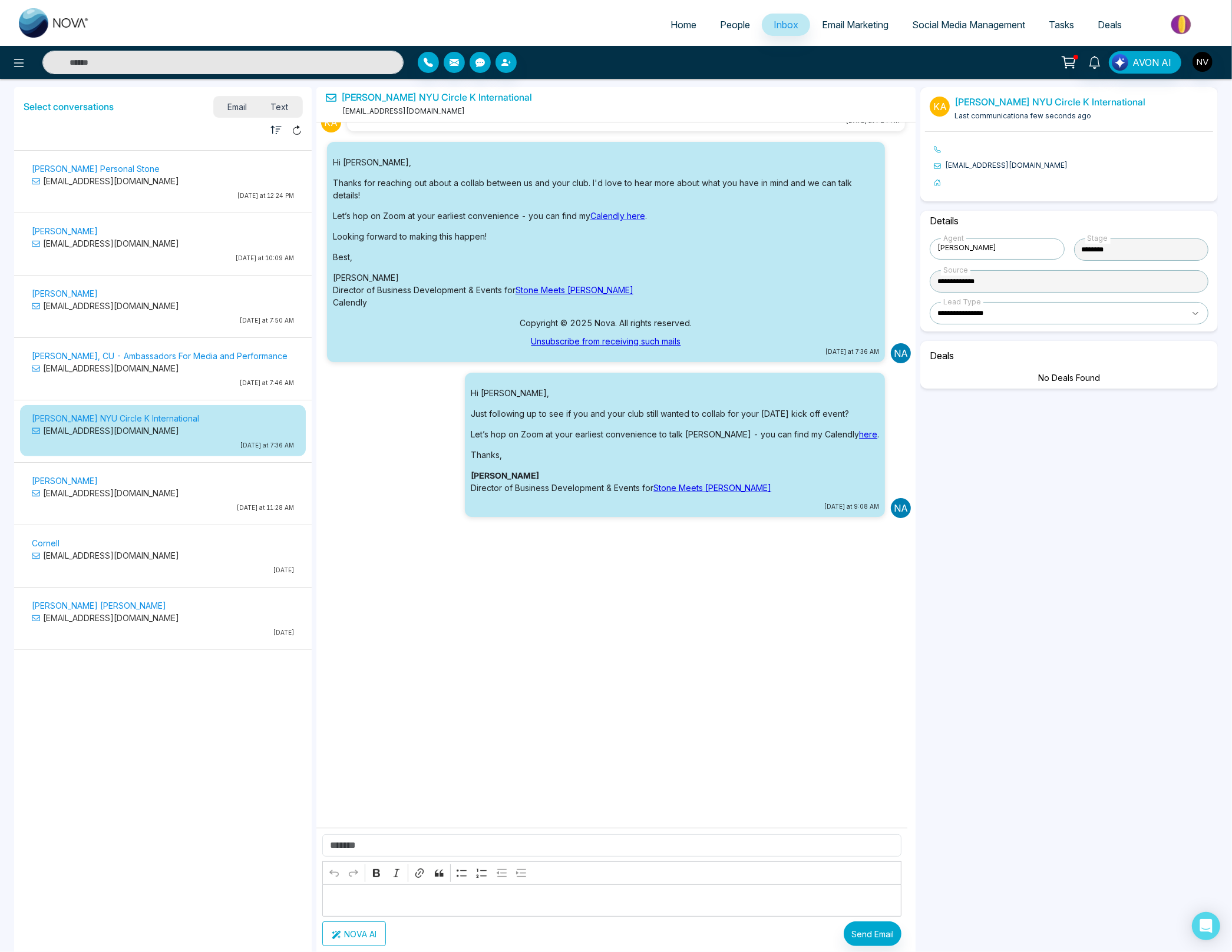
click at [399, 98] on link "[PERSON_NAME] NYU Circle K International" at bounding box center [436, 97] width 191 height 11
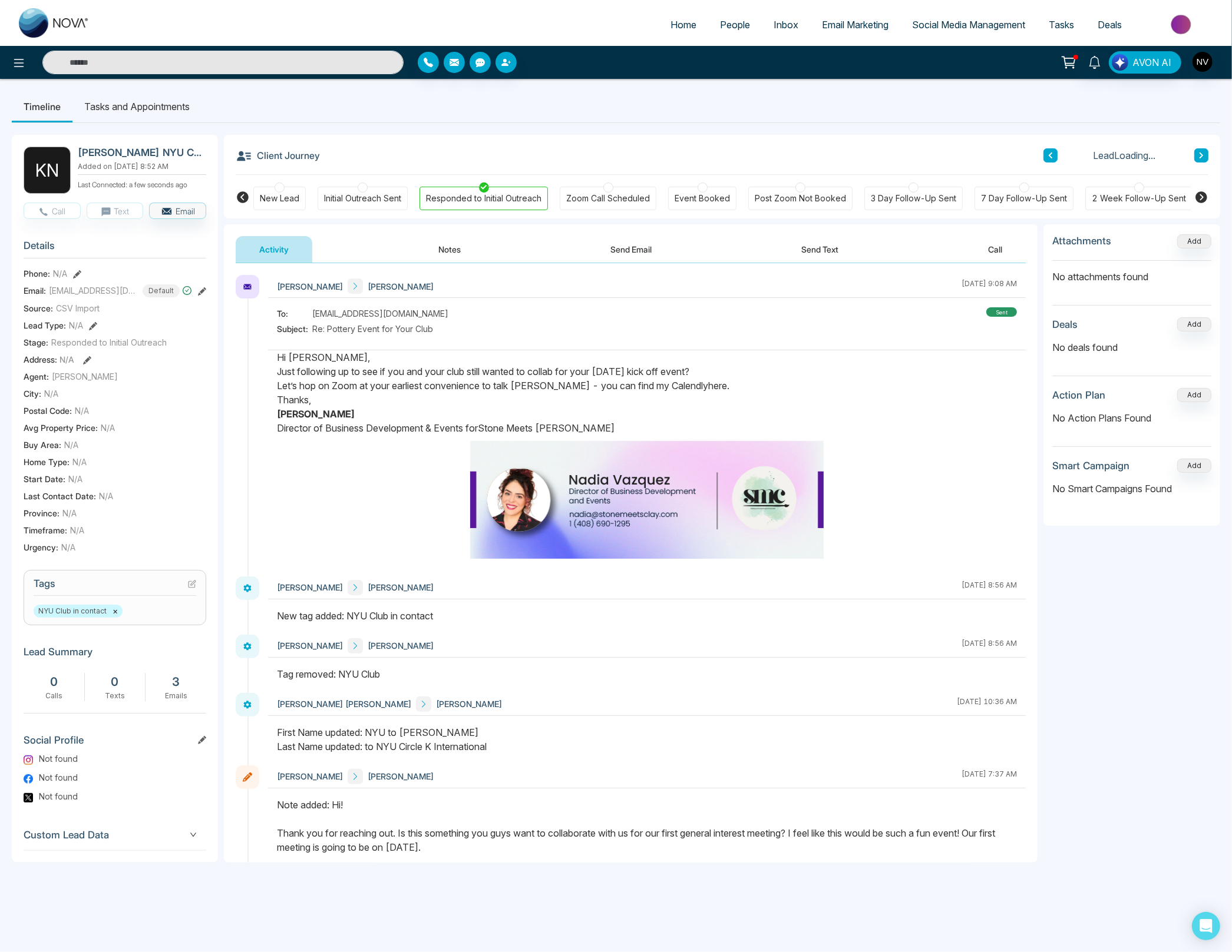
click at [450, 250] on button "Notes" at bounding box center [449, 249] width 70 height 27
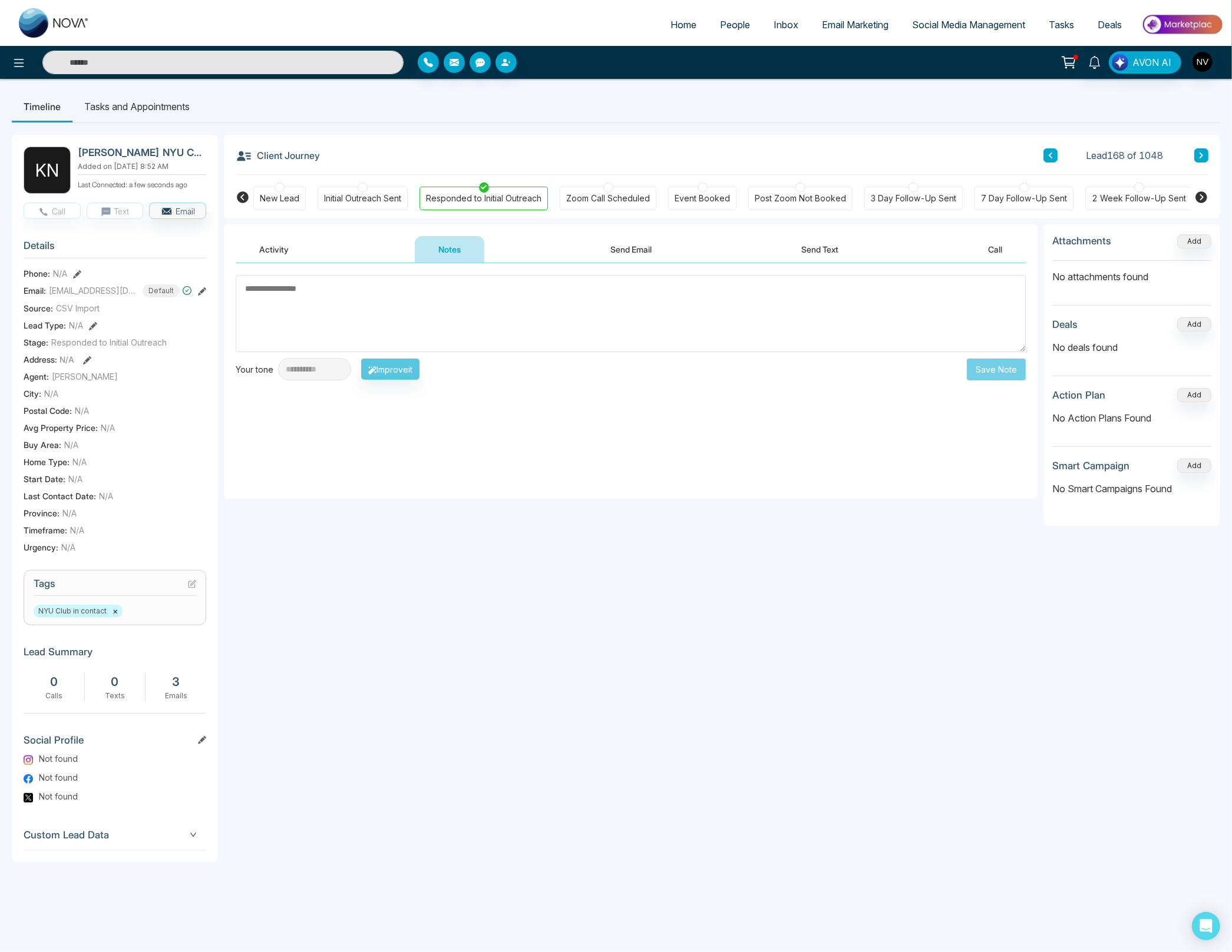
click at [428, 322] on textarea at bounding box center [631, 314] width 790 height 77
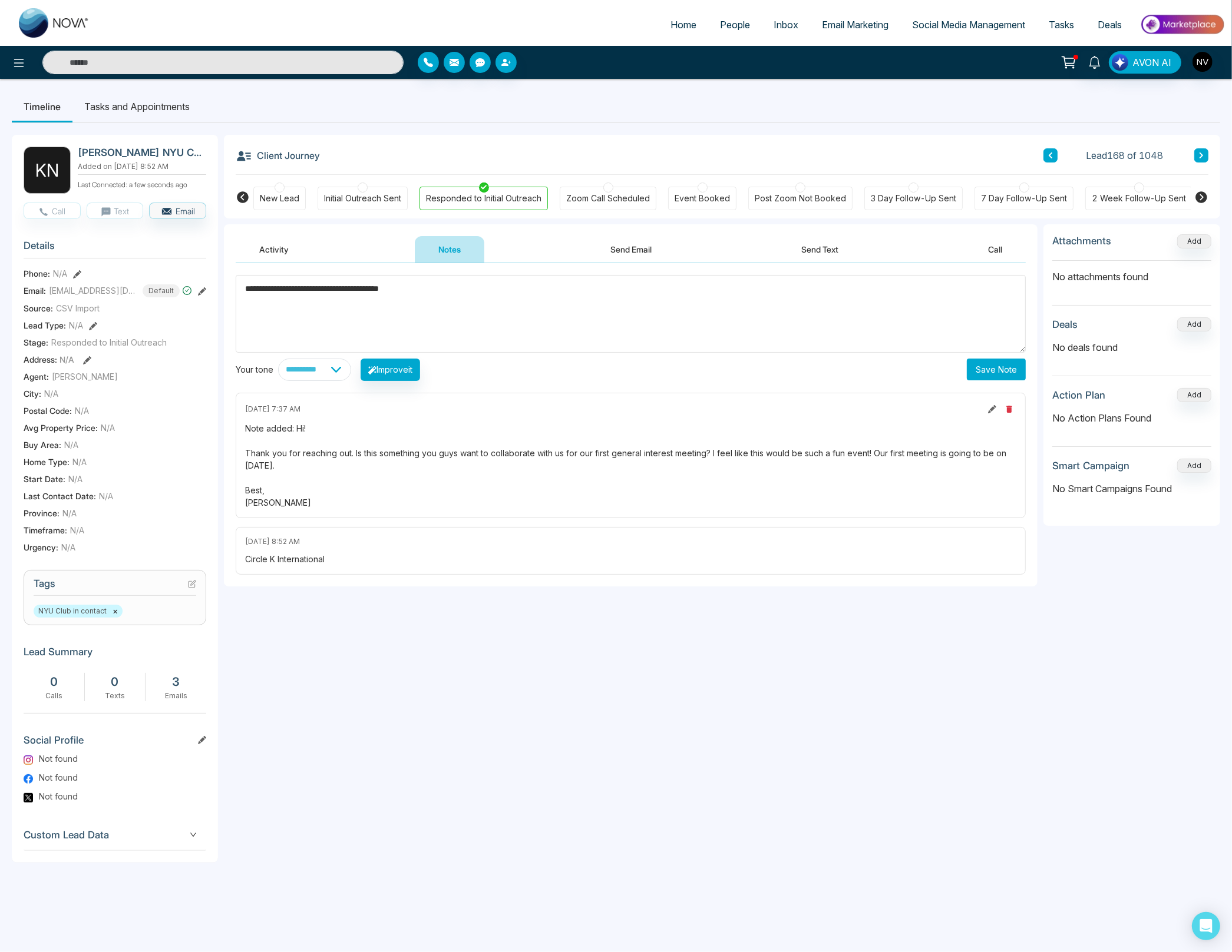
type textarea "**********"
click at [946, 366] on button "Save Note" at bounding box center [996, 370] width 59 height 22
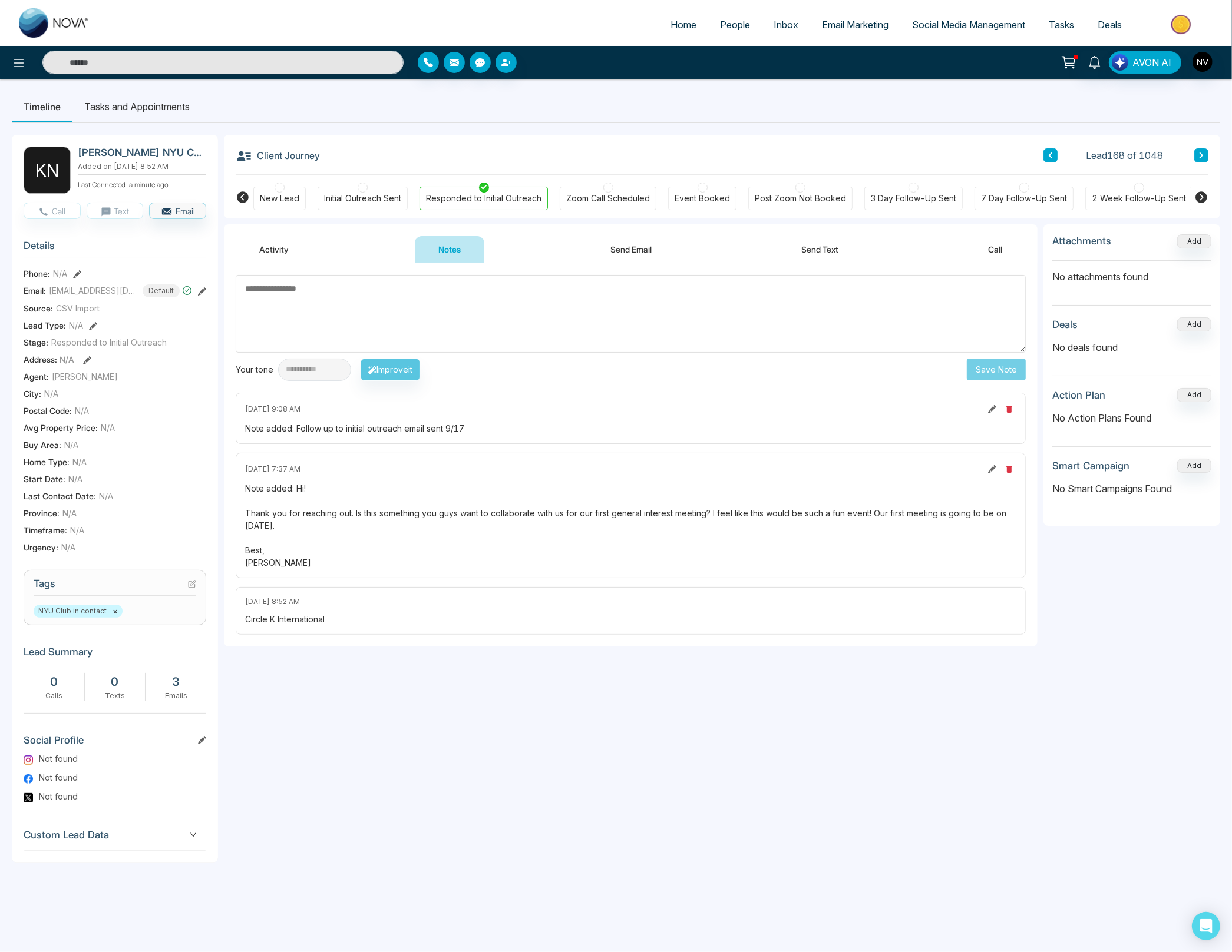
click at [774, 23] on span "Inbox" at bounding box center [785, 24] width 25 height 11
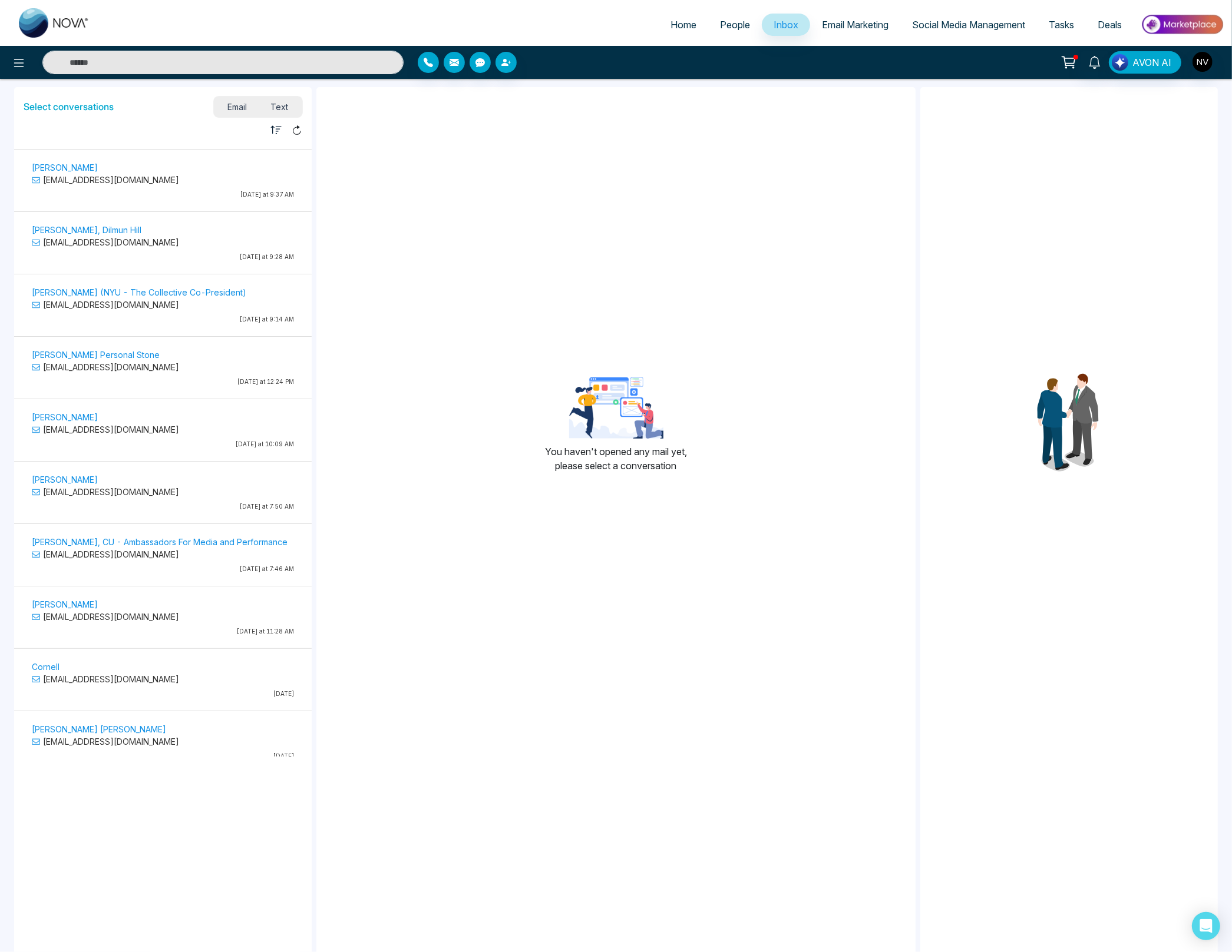
scroll to position [249, 0]
click at [193, 487] on p "[EMAIL_ADDRESS][DOMAIN_NAME]" at bounding box center [163, 493] width 262 height 12
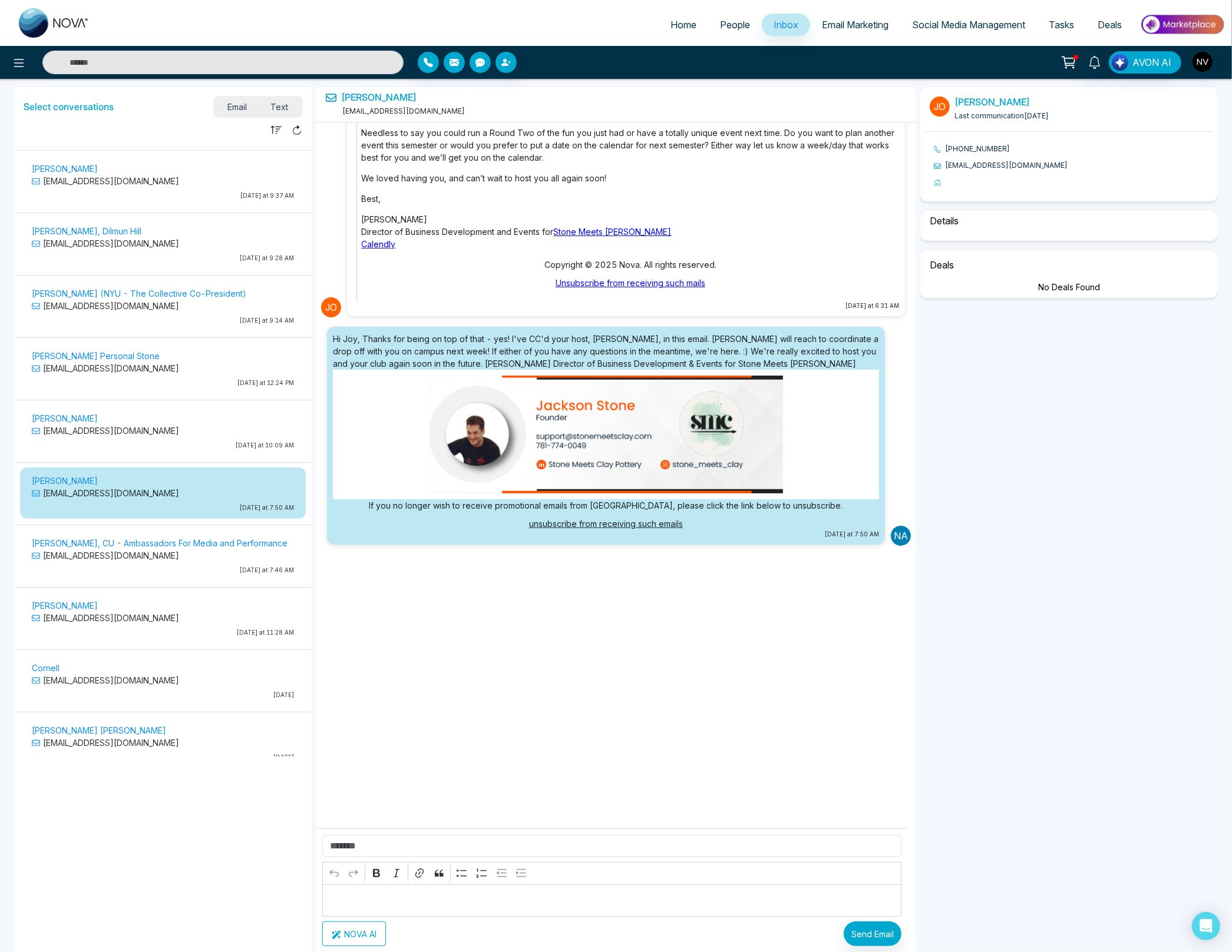
scroll to position [1267, 0]
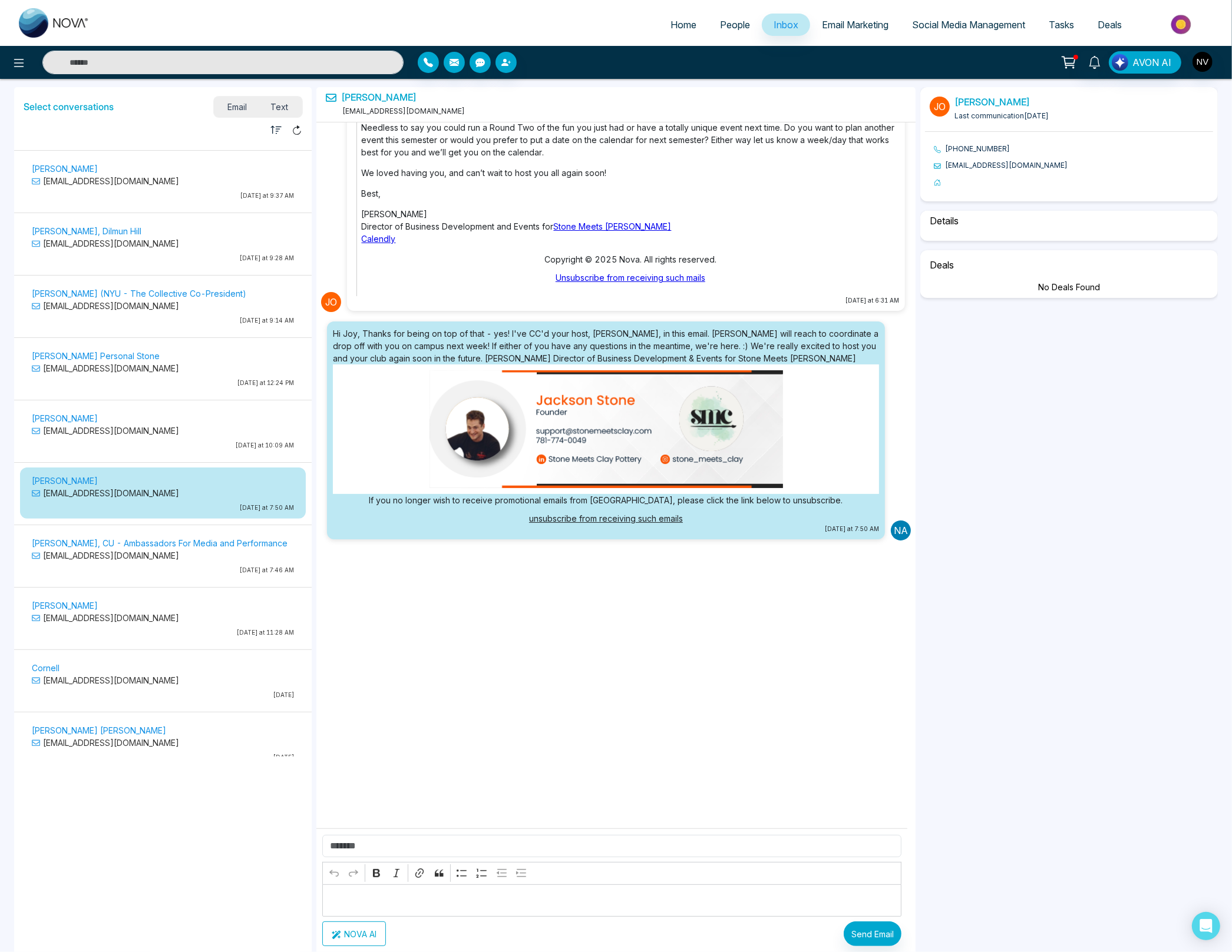
select select "****"
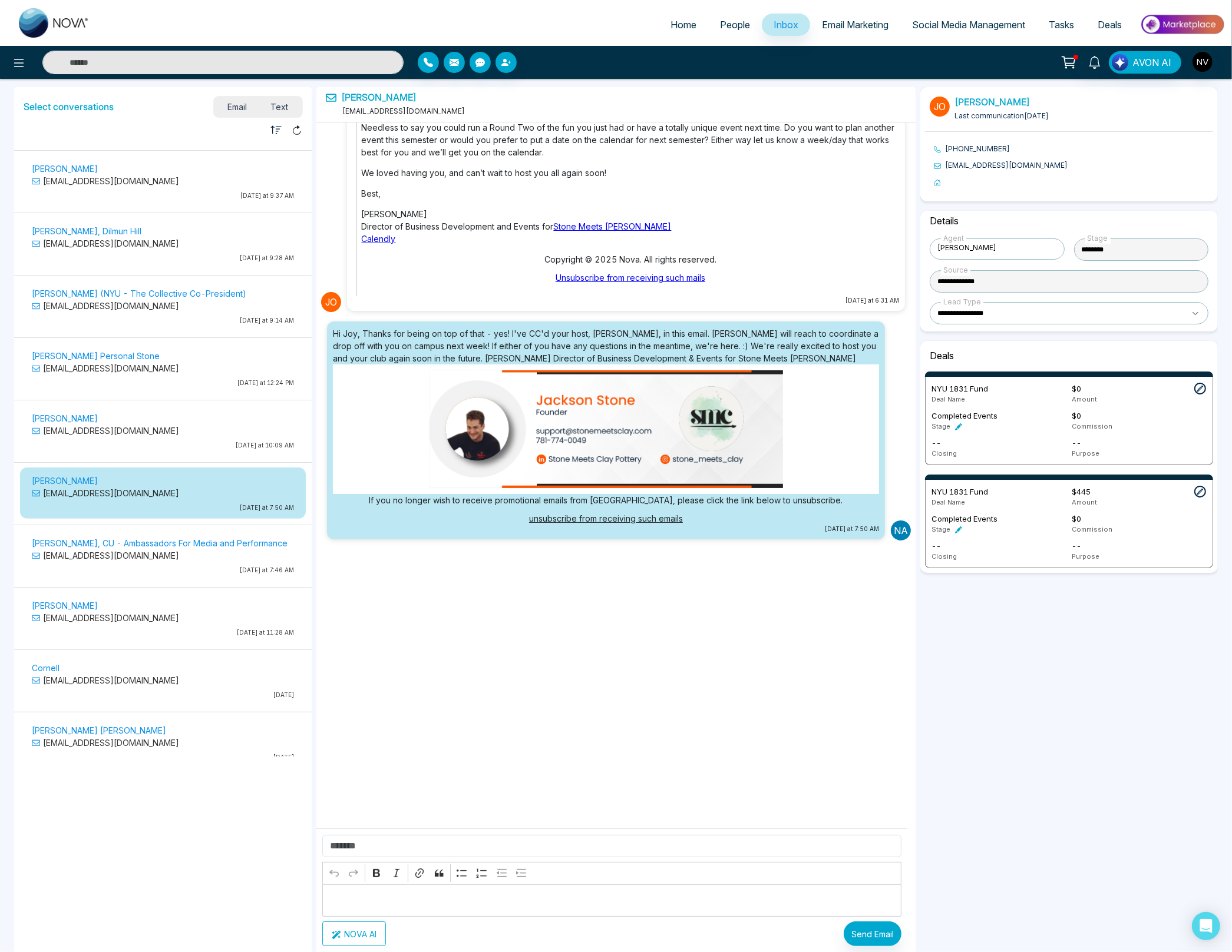
click at [90, 412] on p "[PERSON_NAME]" at bounding box center [163, 419] width 262 height 12
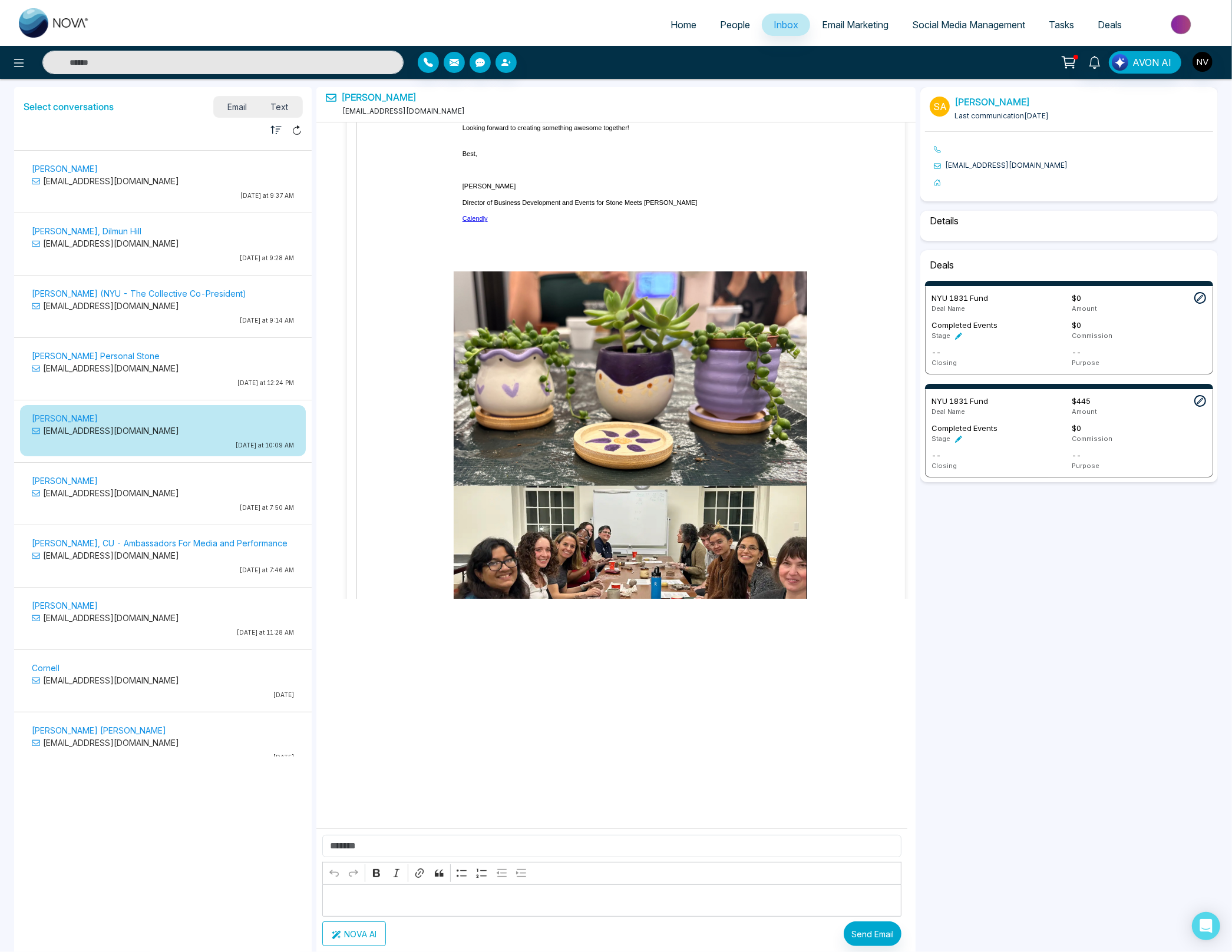
scroll to position [1756, 0]
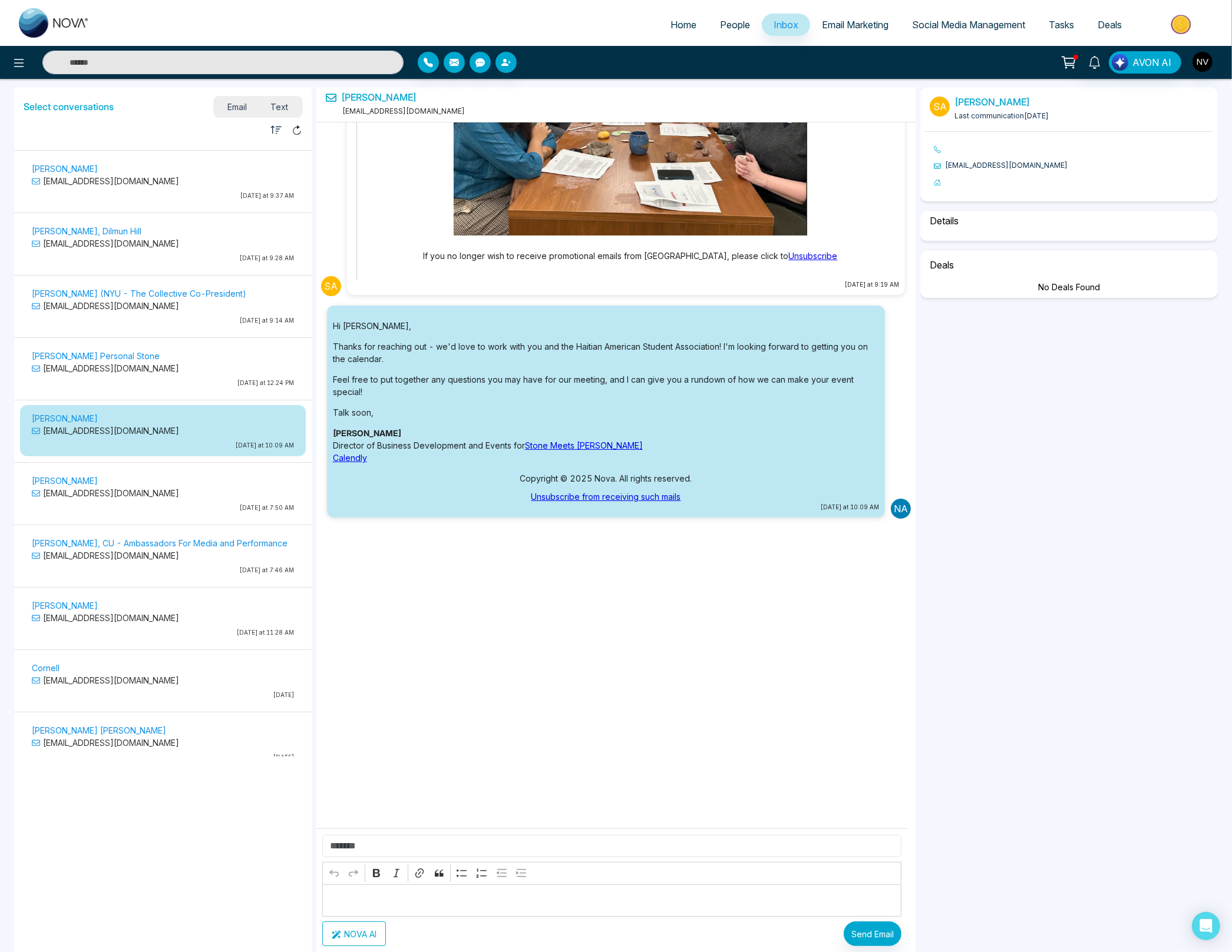
select select "****"
select select "**********"
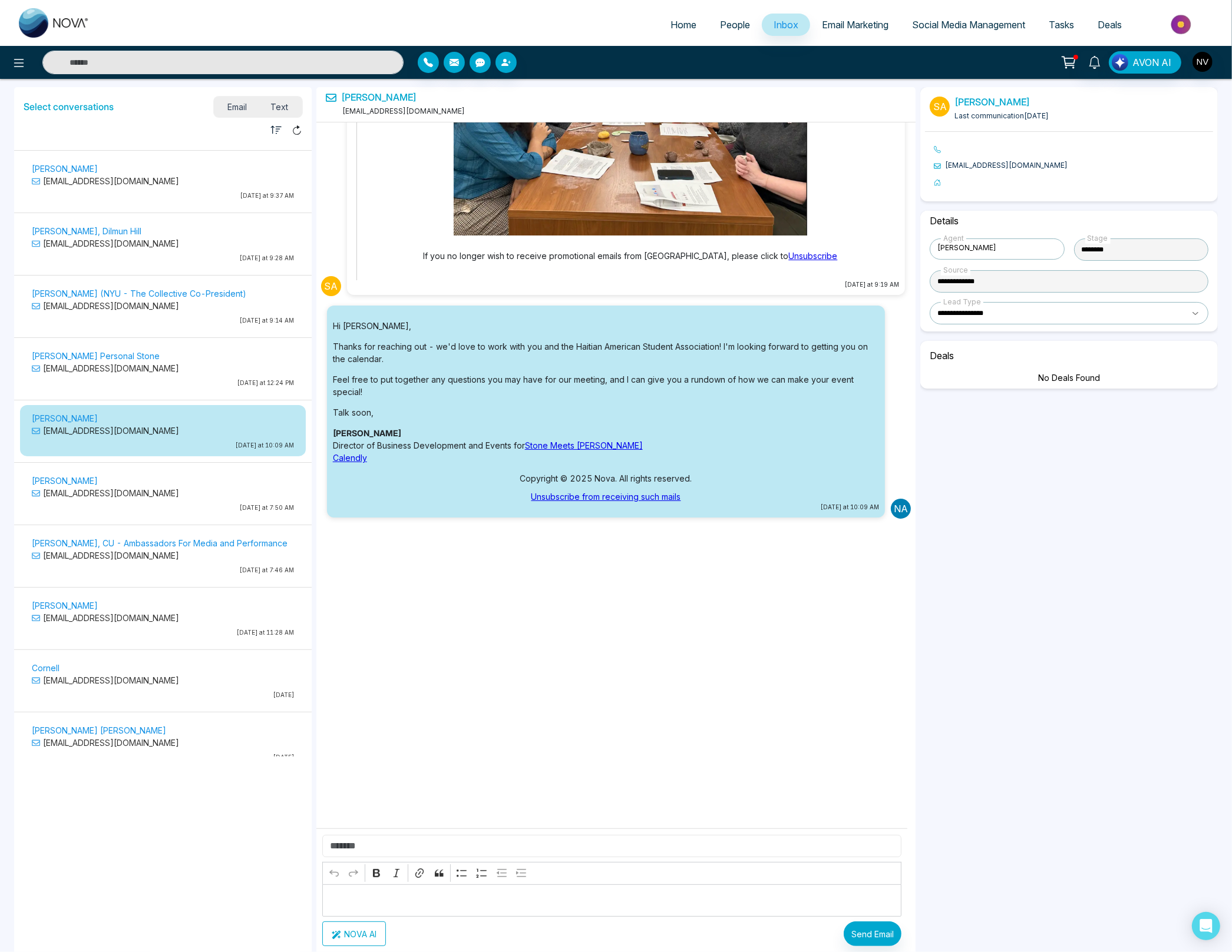
click at [431, 847] on input "text" at bounding box center [612, 846] width 580 height 22
type input "**********"
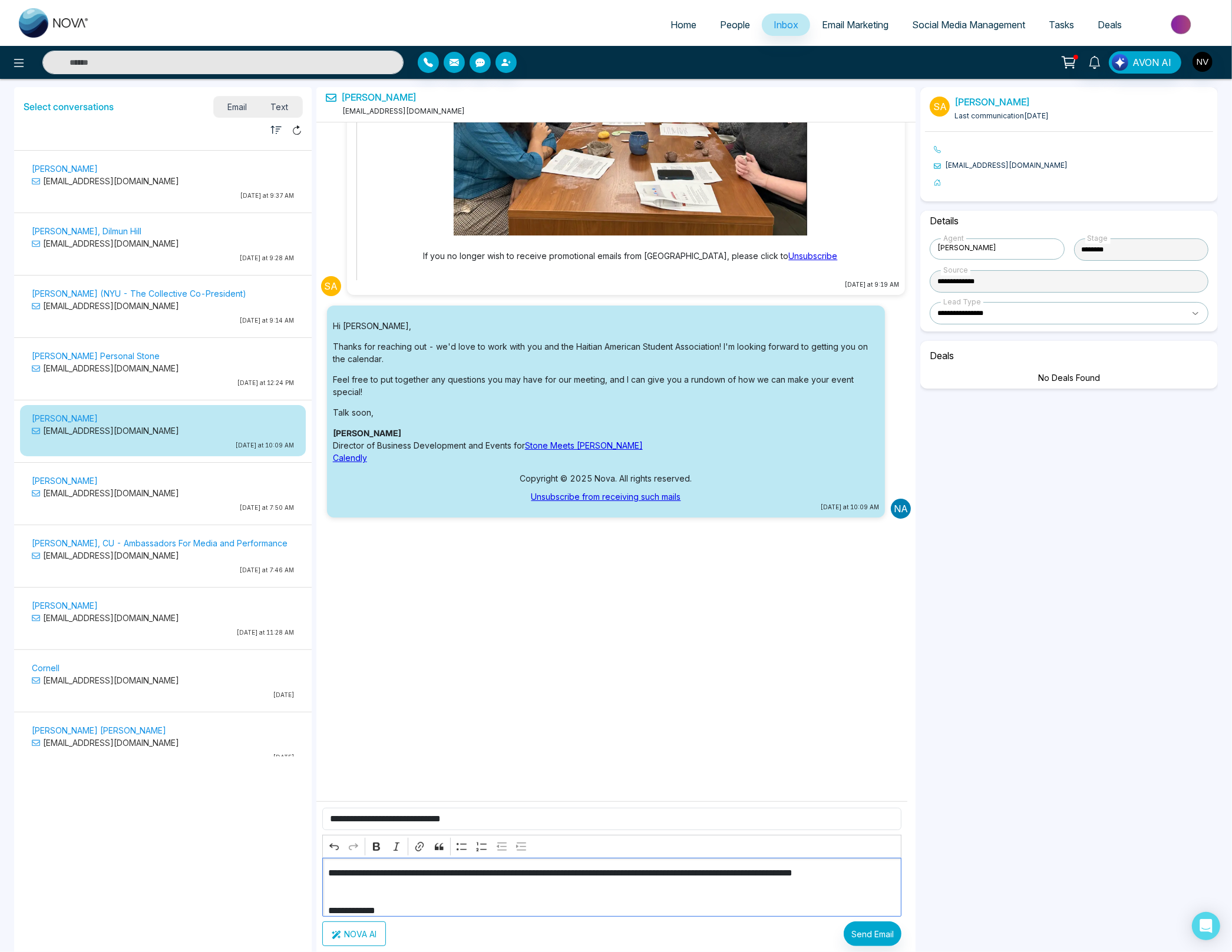
scroll to position [25, 0]
click at [511, 881] on p "**********" at bounding box center [607, 879] width 559 height 28
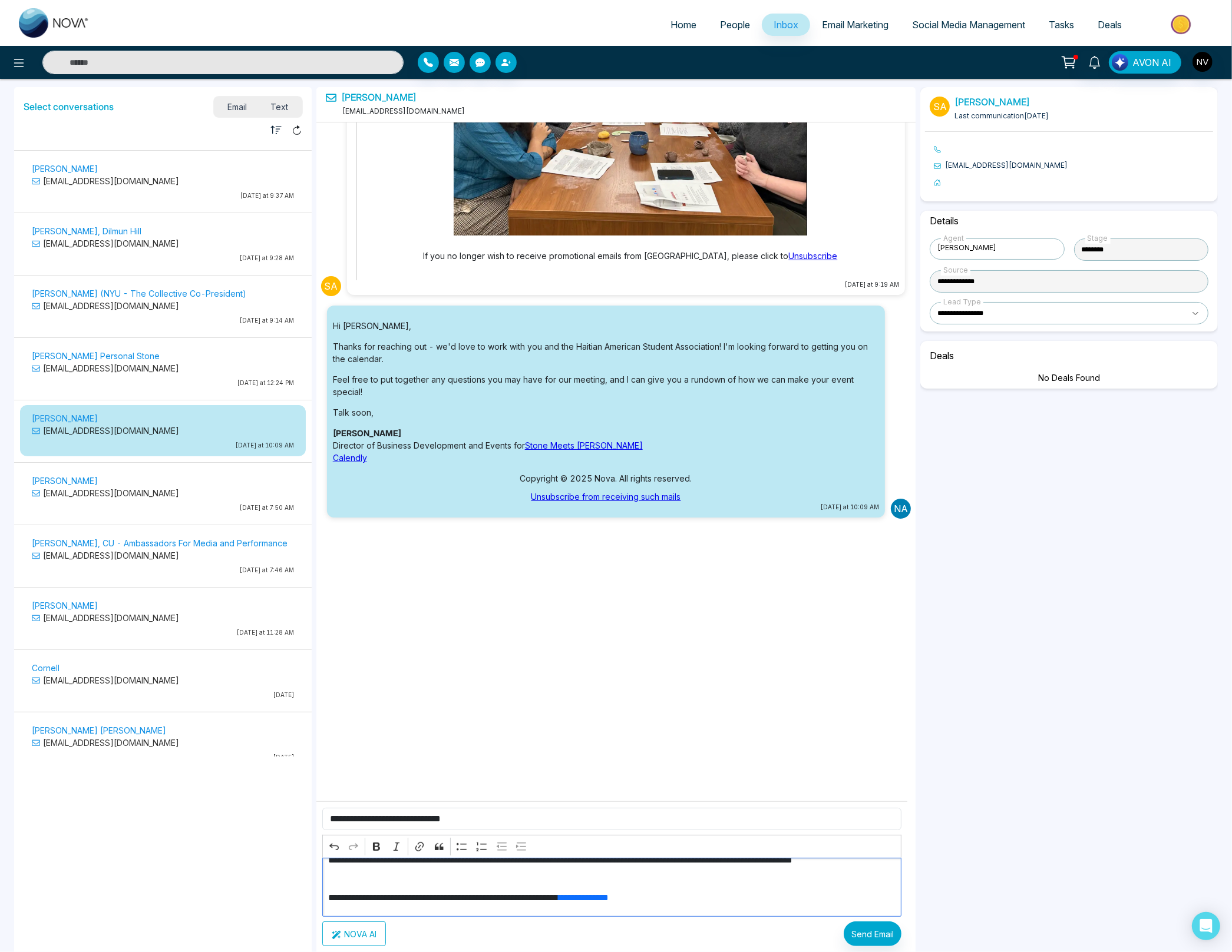
scroll to position [81, 0]
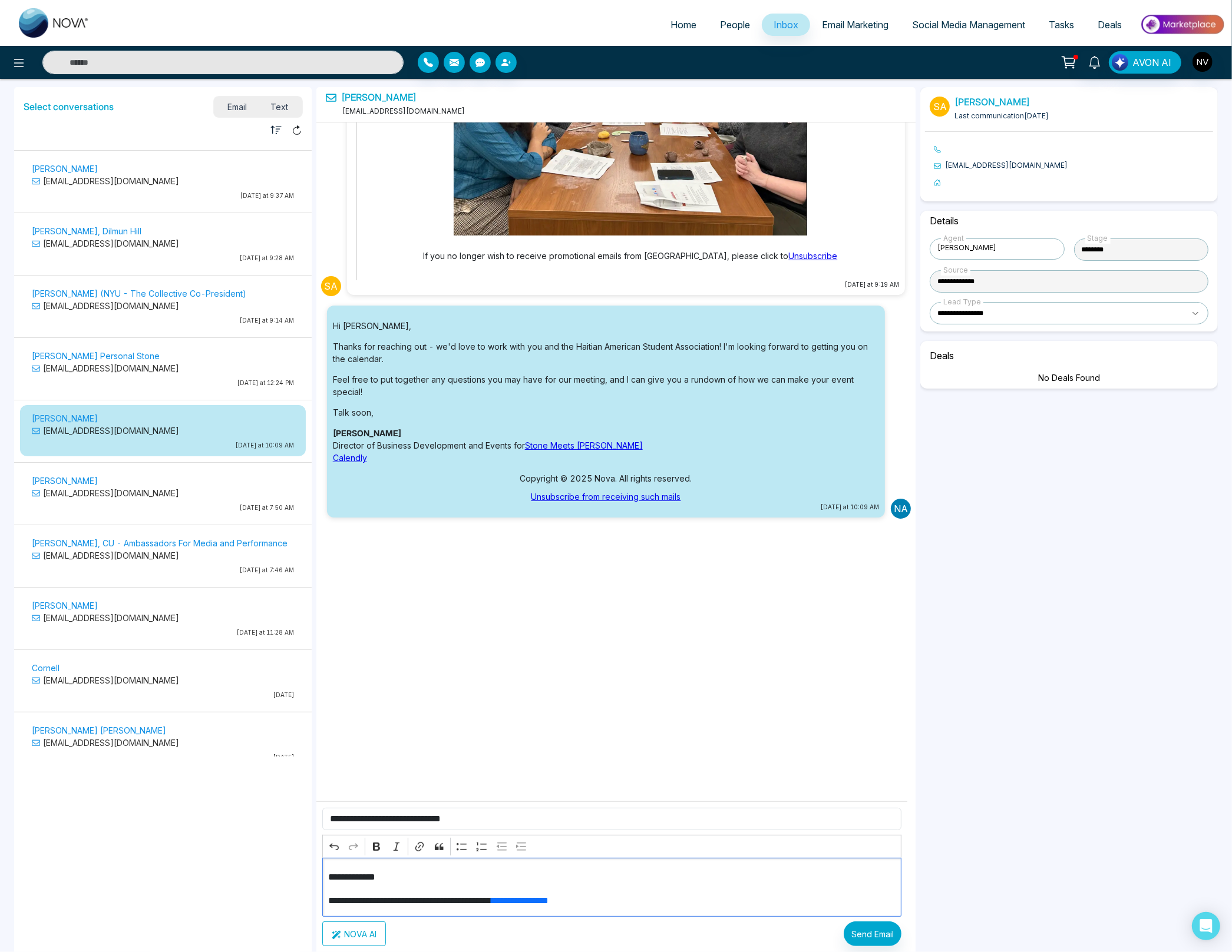
click at [729, 895] on p "**********" at bounding box center [607, 901] width 559 height 14
click at [736, 889] on p "**********" at bounding box center [607, 887] width 559 height 14
drag, startPoint x: 424, startPoint y: 907, endPoint x: 323, endPoint y: 904, distance: 101.0
click at [323, 904] on div "**********" at bounding box center [612, 887] width 580 height 59
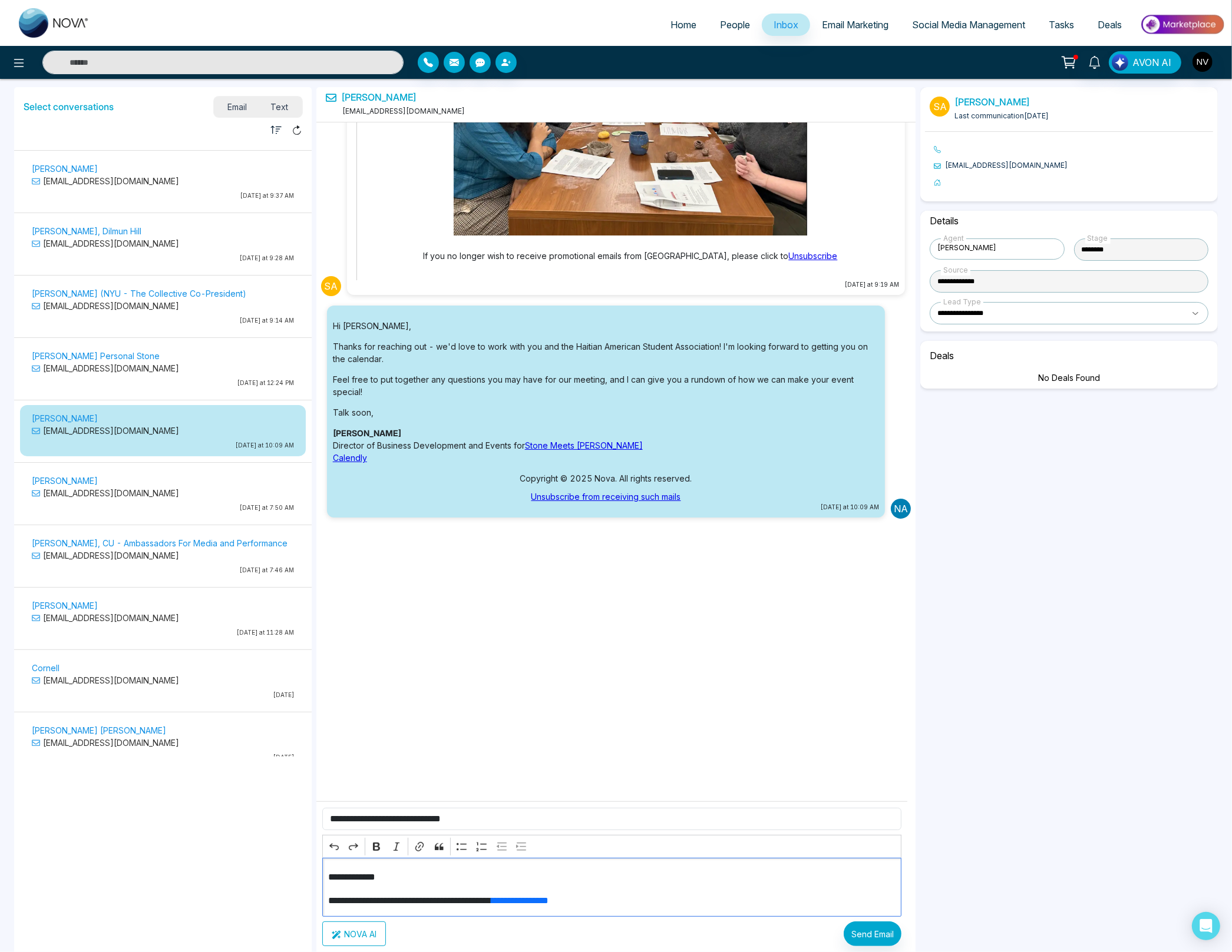
click at [420, 890] on div "**********" at bounding box center [612, 887] width 580 height 59
drag, startPoint x: 408, startPoint y: 879, endPoint x: 318, endPoint y: 874, distance: 90.1
click at [318, 874] on div "**********" at bounding box center [612, 876] width 591 height 151
click at [330, 894] on p "**********" at bounding box center [607, 901] width 559 height 14
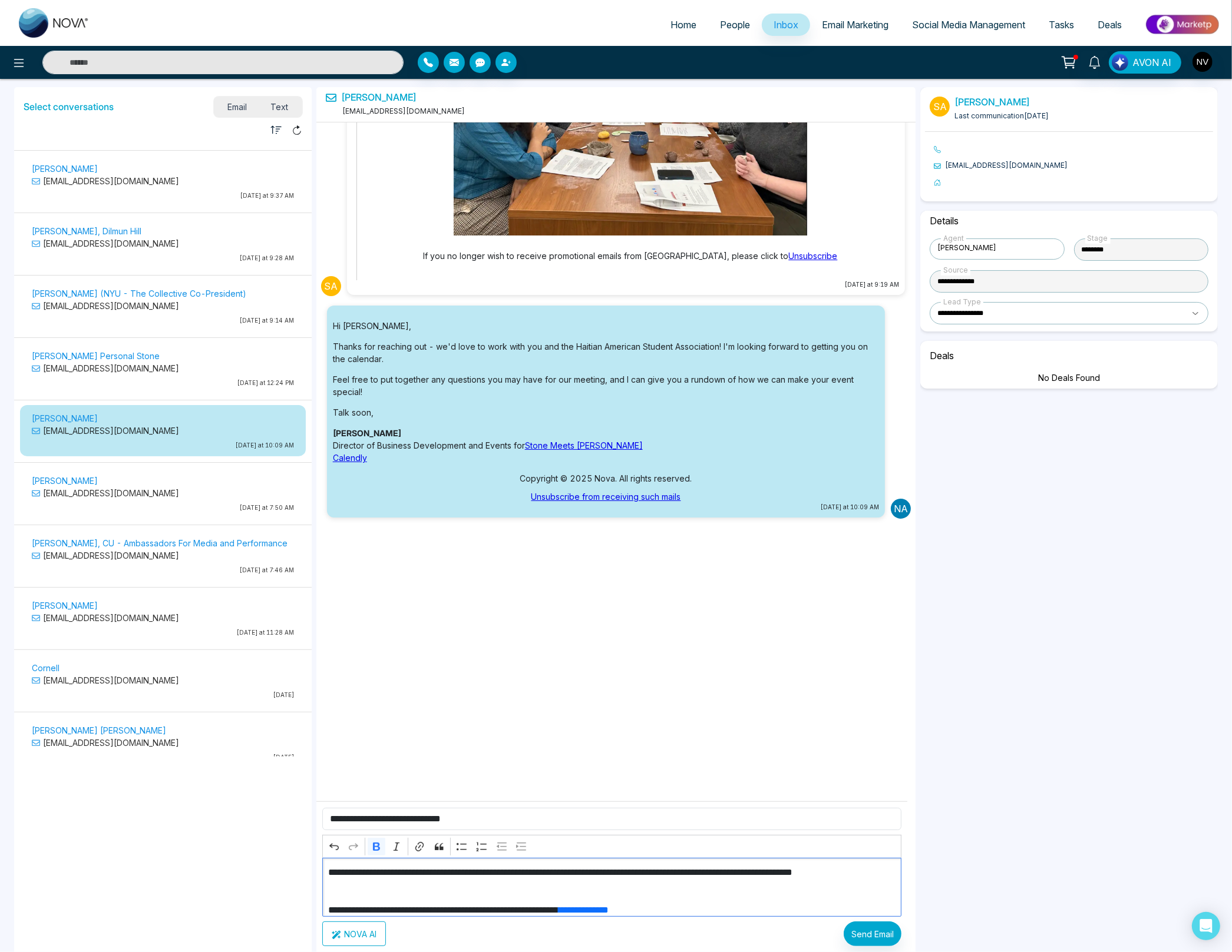
scroll to position [27, 0]
click at [785, 875] on p "**********" at bounding box center [607, 877] width 559 height 28
click at [389, 884] on p "**********" at bounding box center [607, 877] width 559 height 28
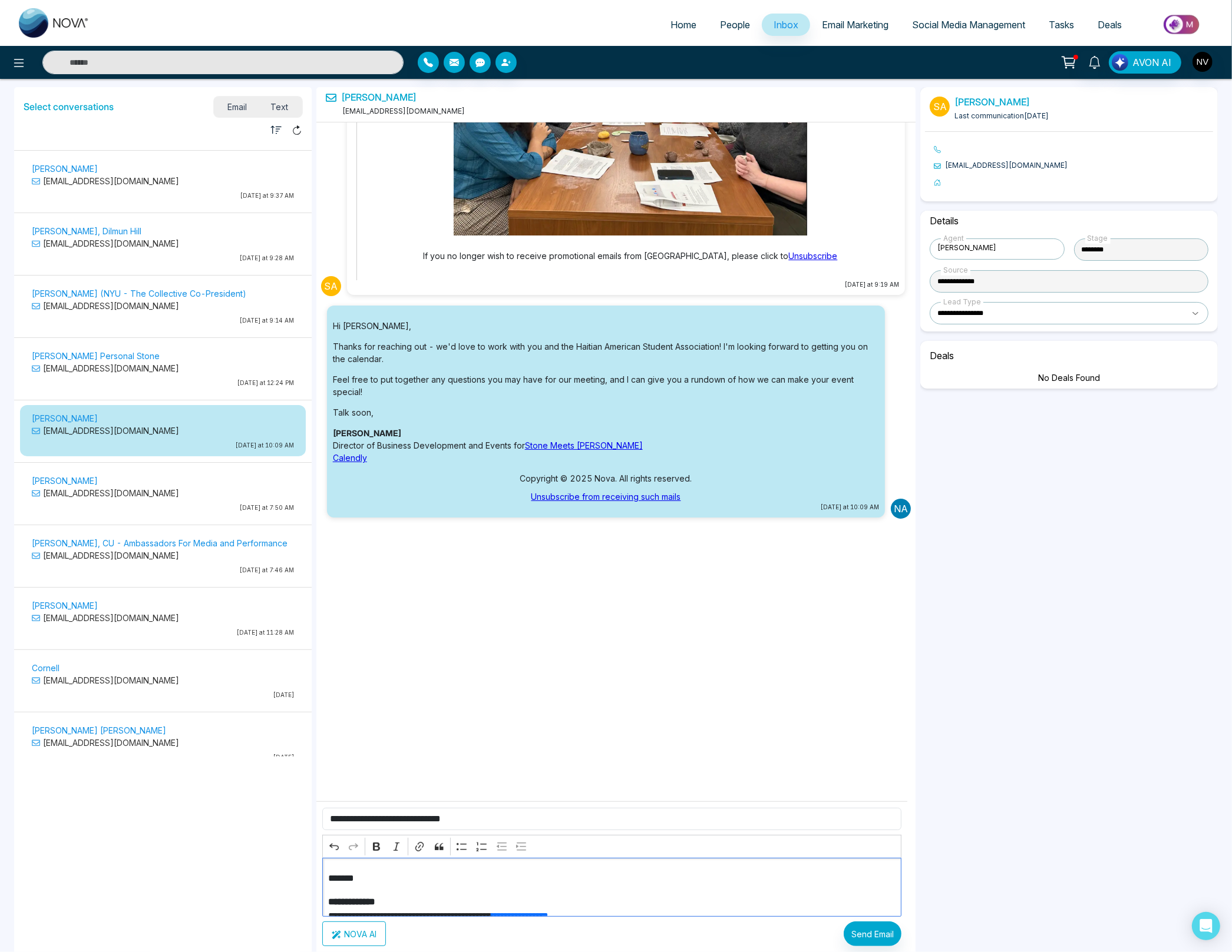
scroll to position [119, 0]
click at [883, 932] on button "Send Email" at bounding box center [872, 934] width 57 height 25
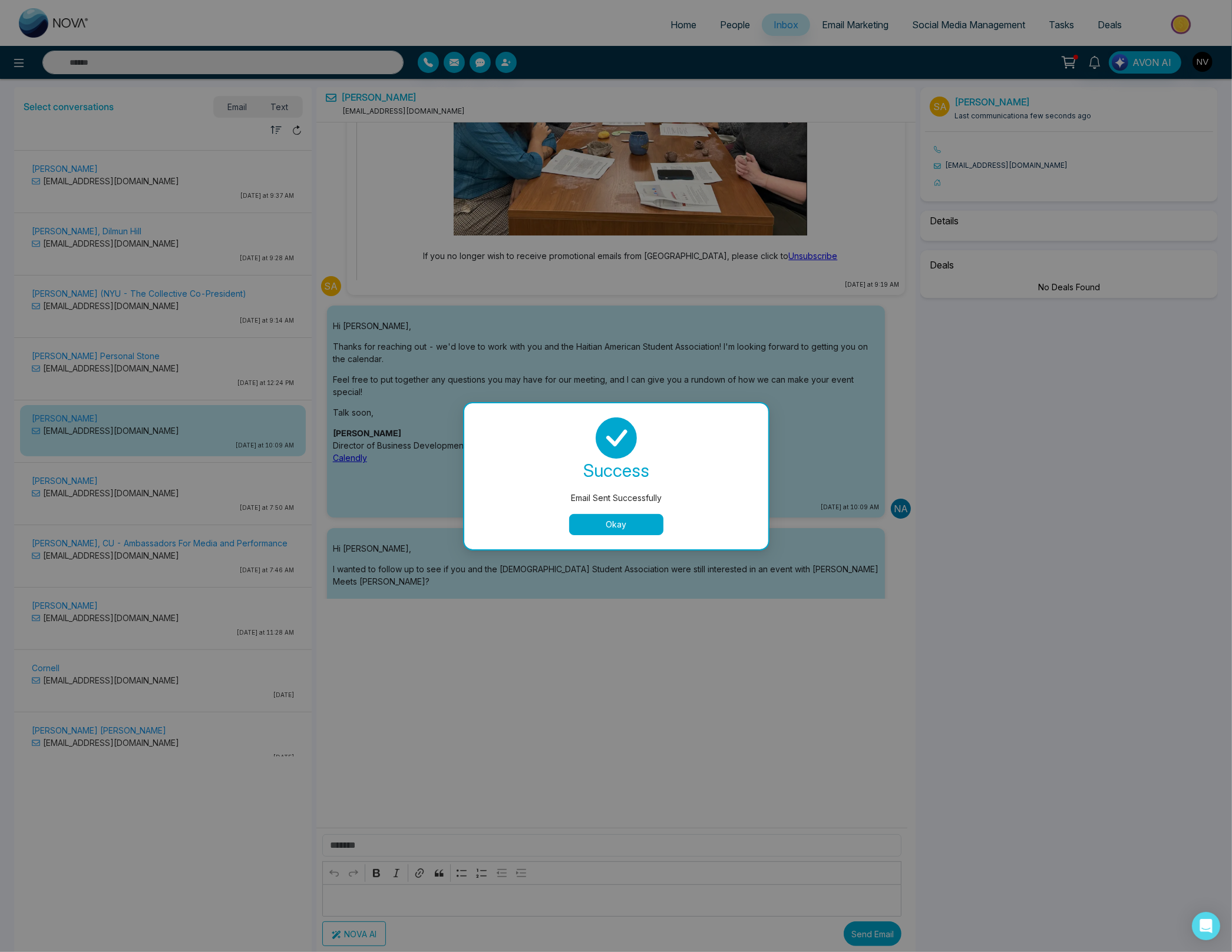
scroll to position [1932, 0]
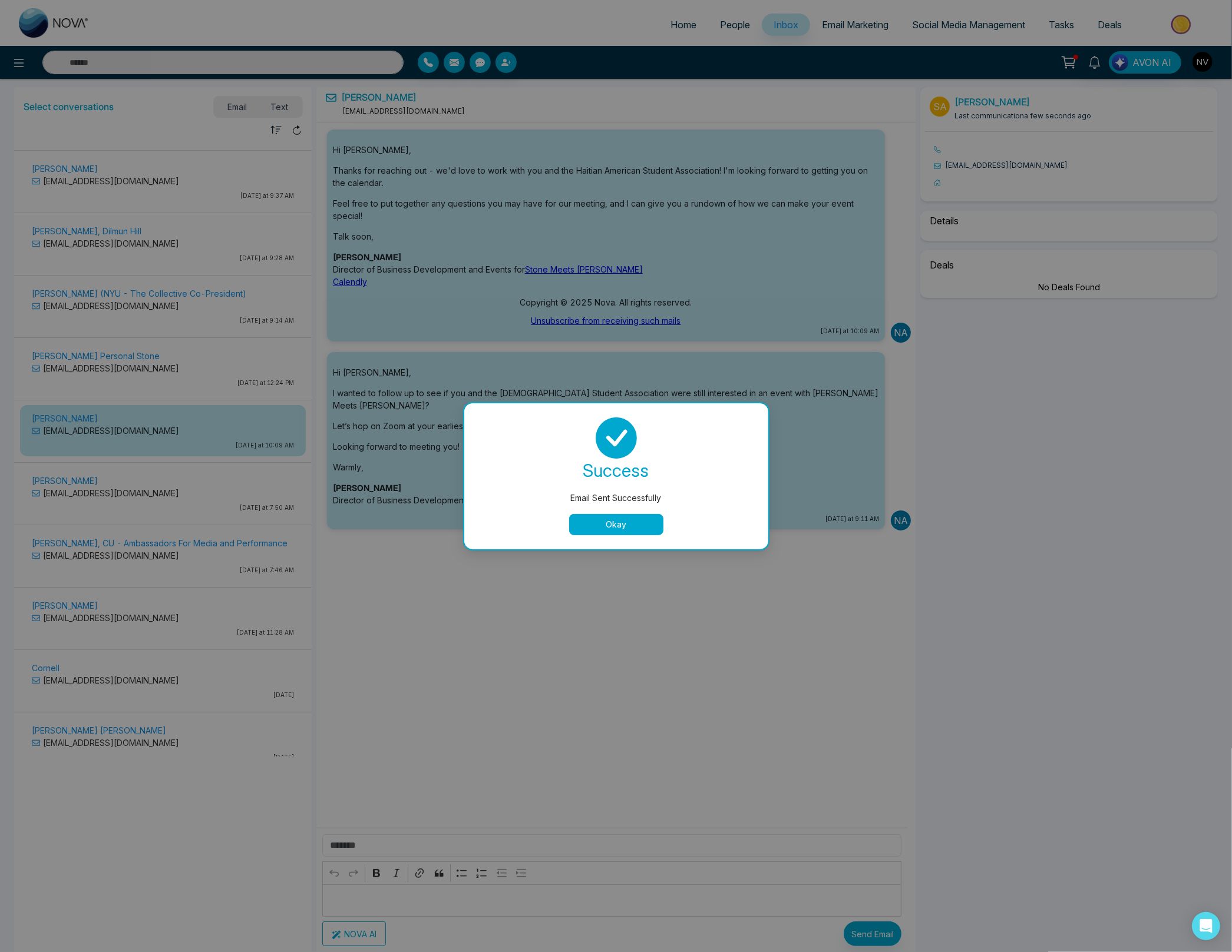
click at [653, 521] on button "Okay" at bounding box center [616, 524] width 94 height 21
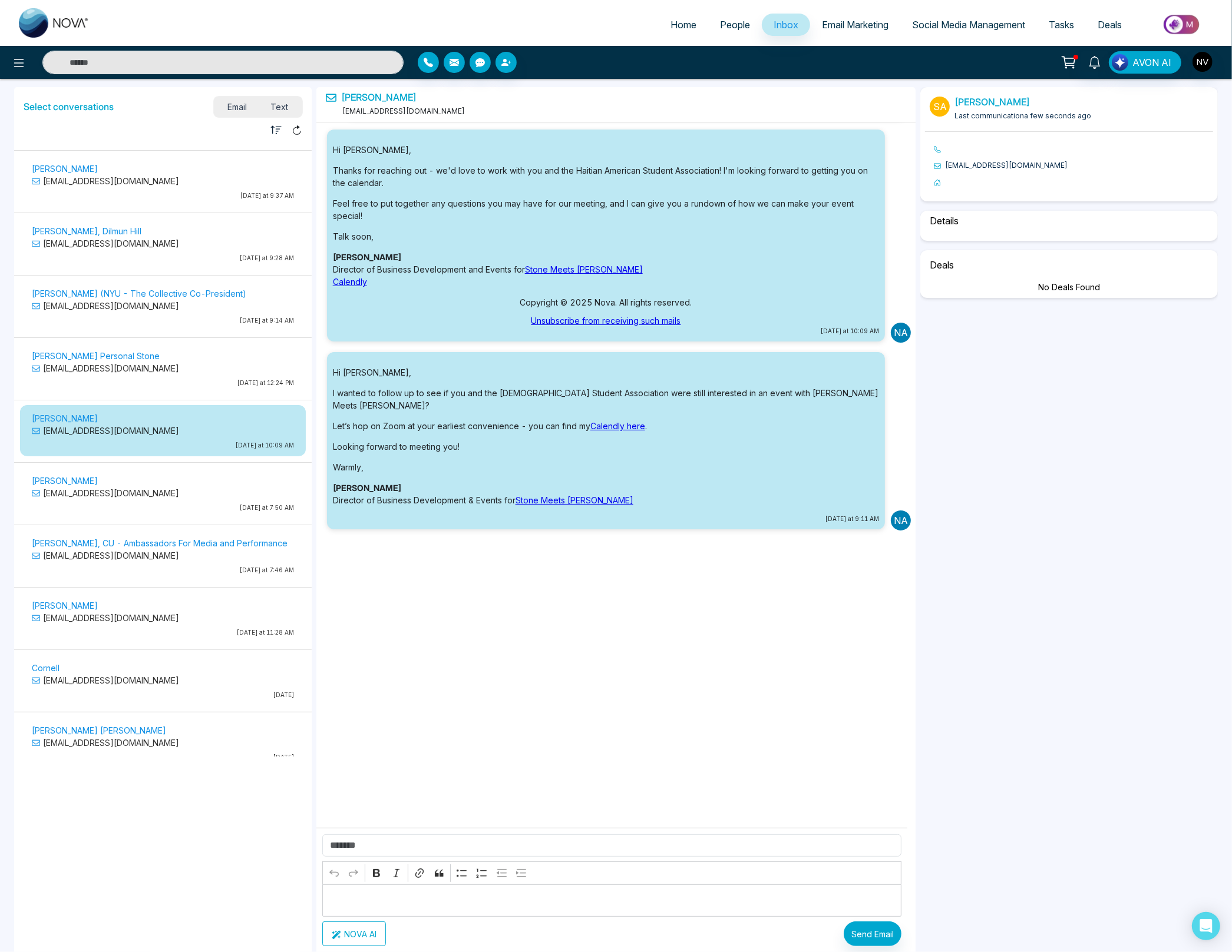
select select "****"
select select "**********"
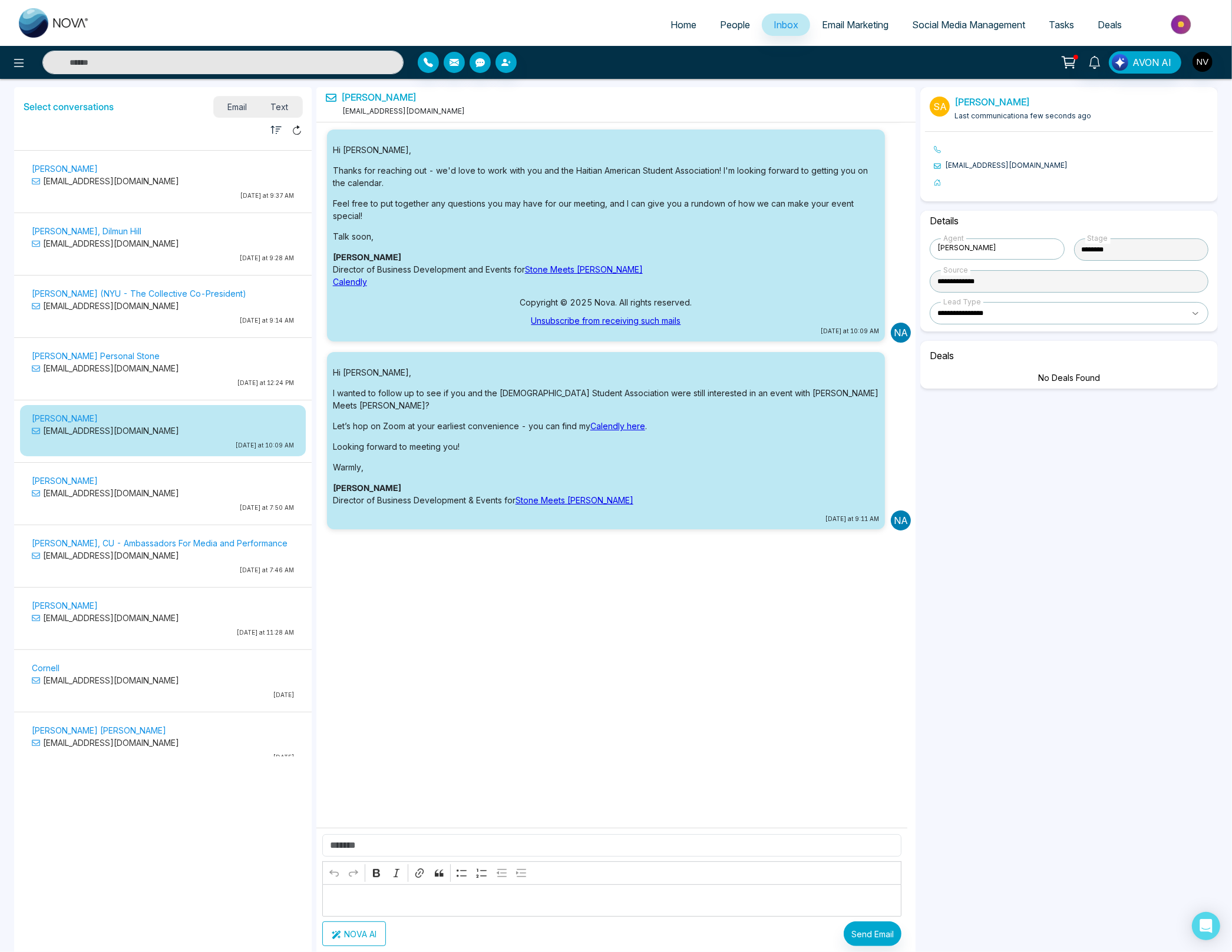
click at [369, 101] on link "[PERSON_NAME]" at bounding box center [379, 97] width 76 height 11
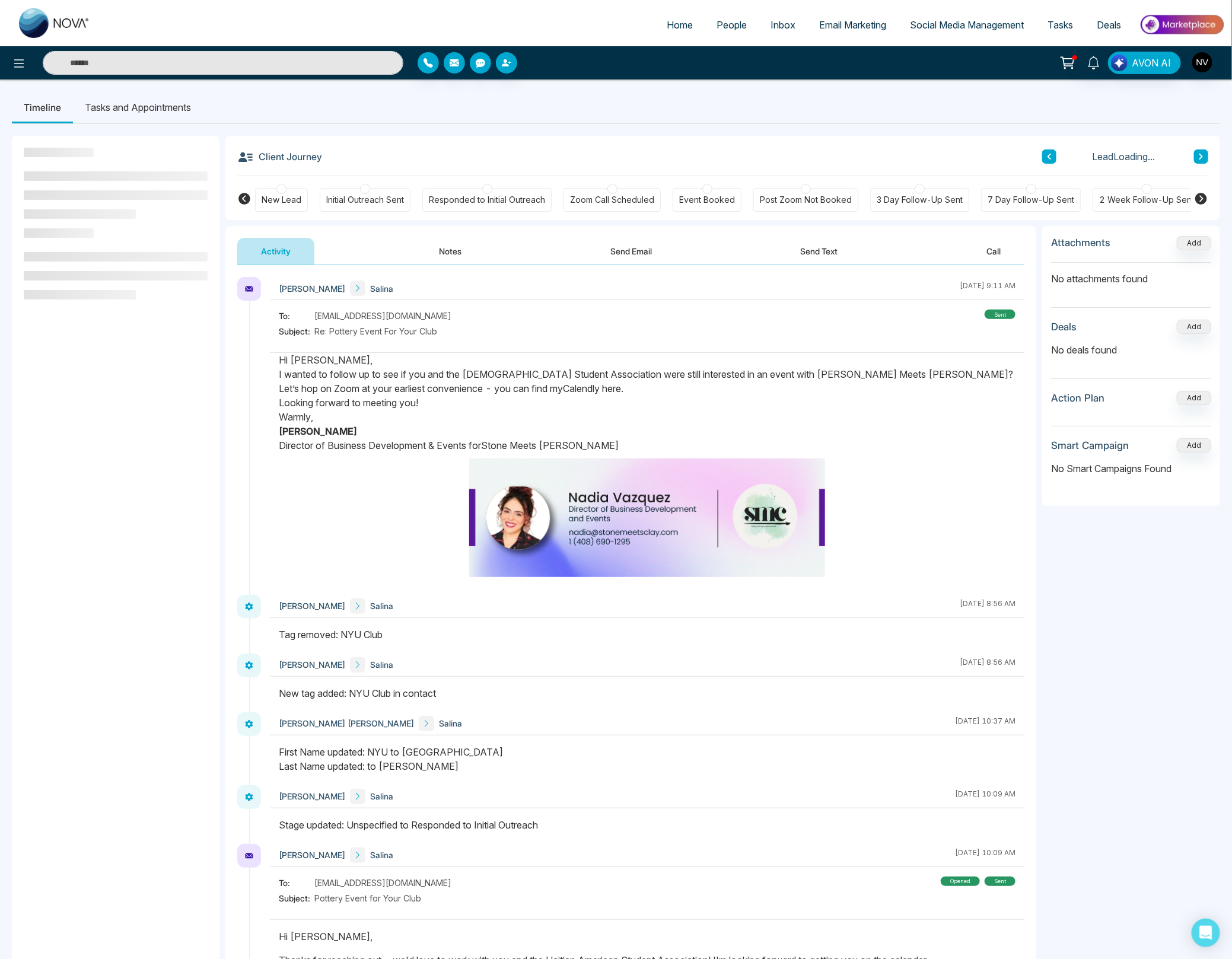
click at [446, 251] on button "Notes" at bounding box center [450, 251] width 70 height 27
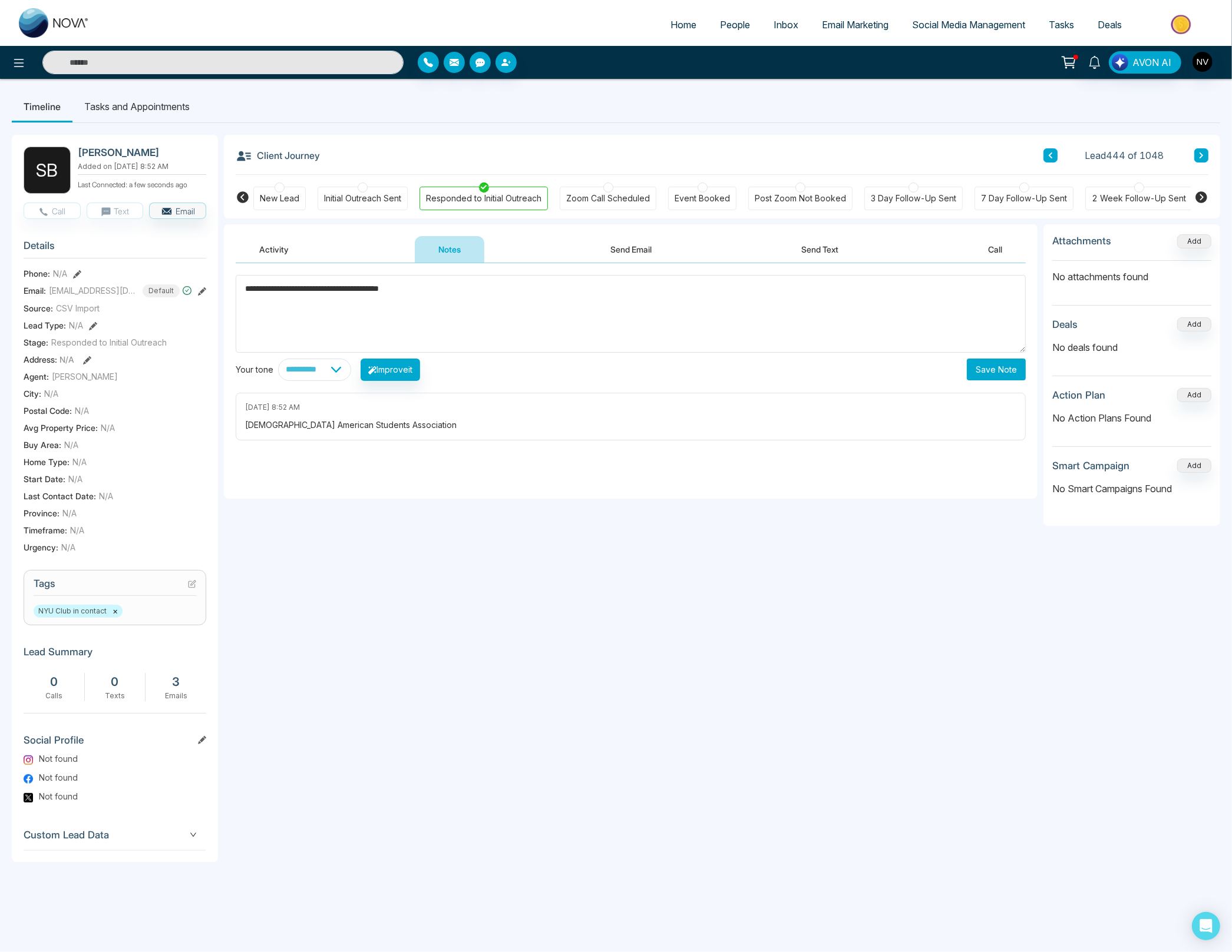
type textarea "**********"
click at [946, 368] on button "Save Note" at bounding box center [996, 370] width 59 height 22
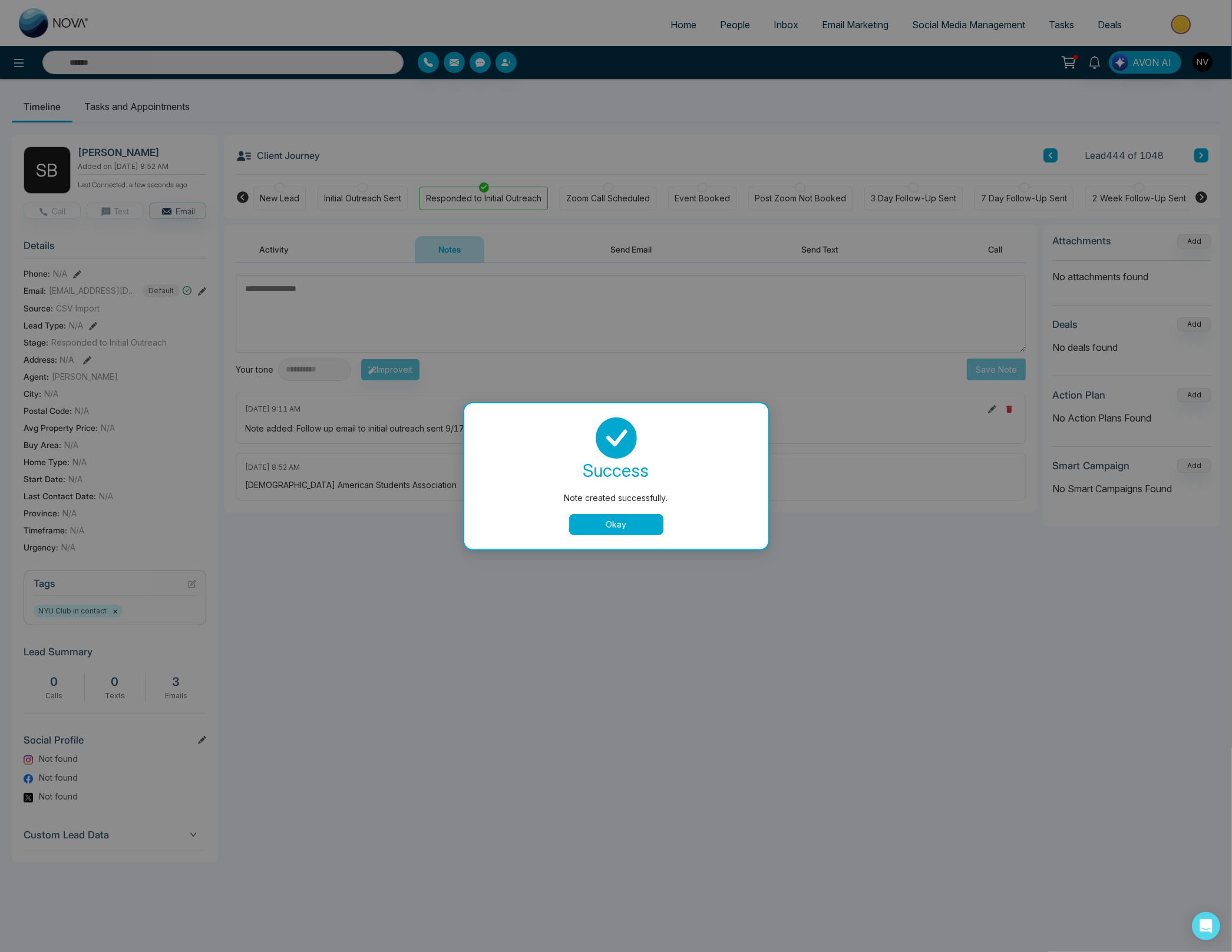
click at [627, 517] on button "Okay" at bounding box center [616, 524] width 94 height 21
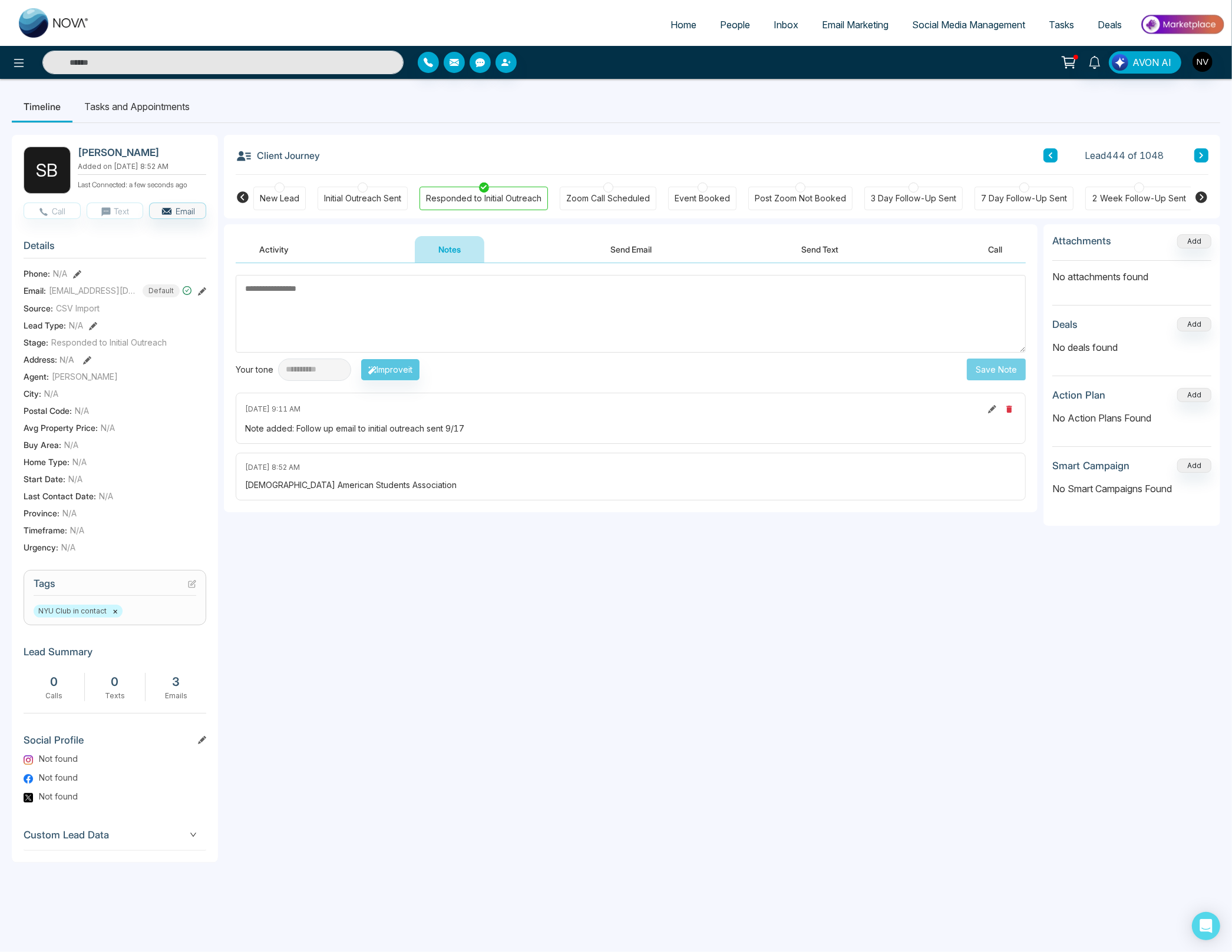
click at [775, 24] on span "Inbox" at bounding box center [785, 24] width 25 height 11
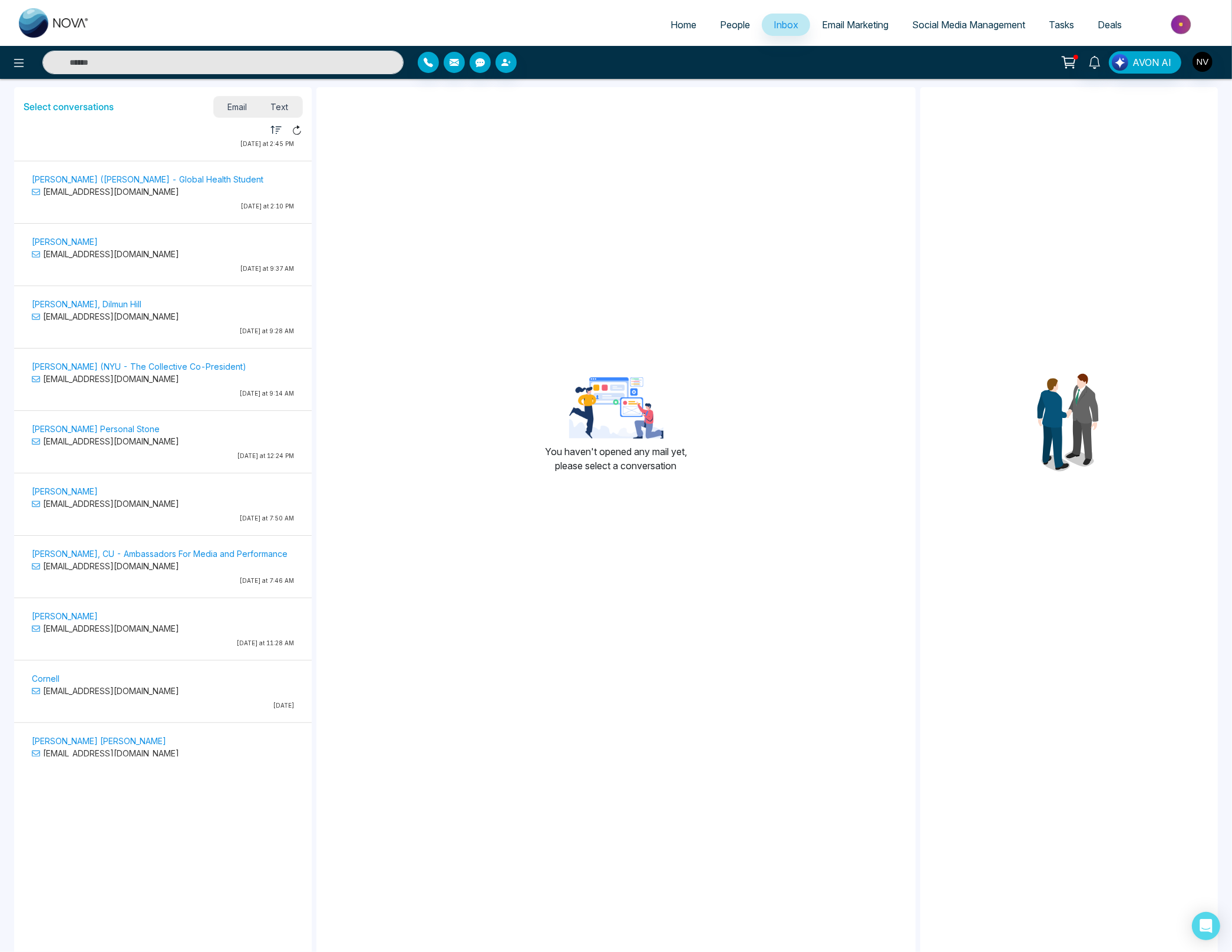
scroll to position [234, 0]
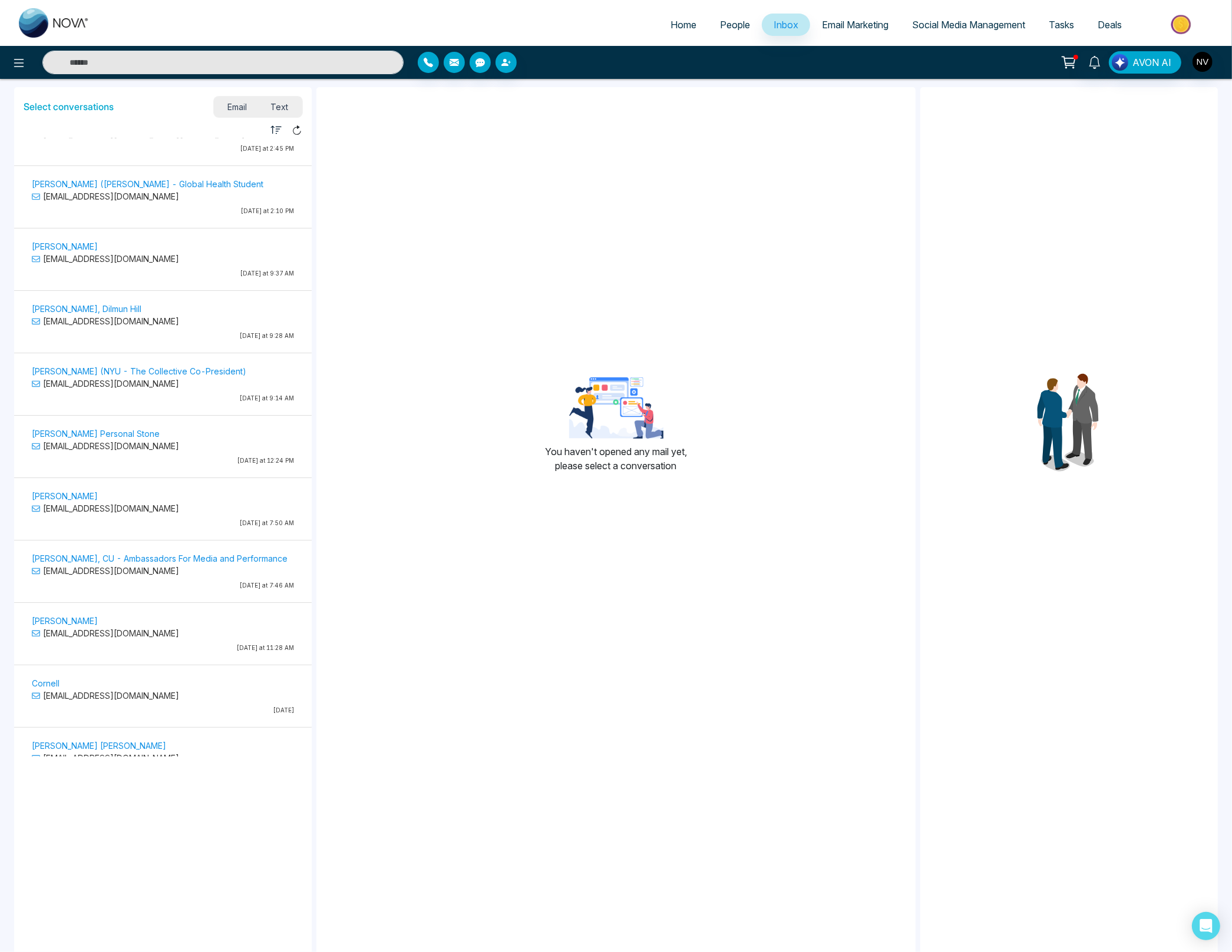
click at [202, 440] on p "[EMAIL_ADDRESS][DOMAIN_NAME]" at bounding box center [163, 446] width 262 height 12
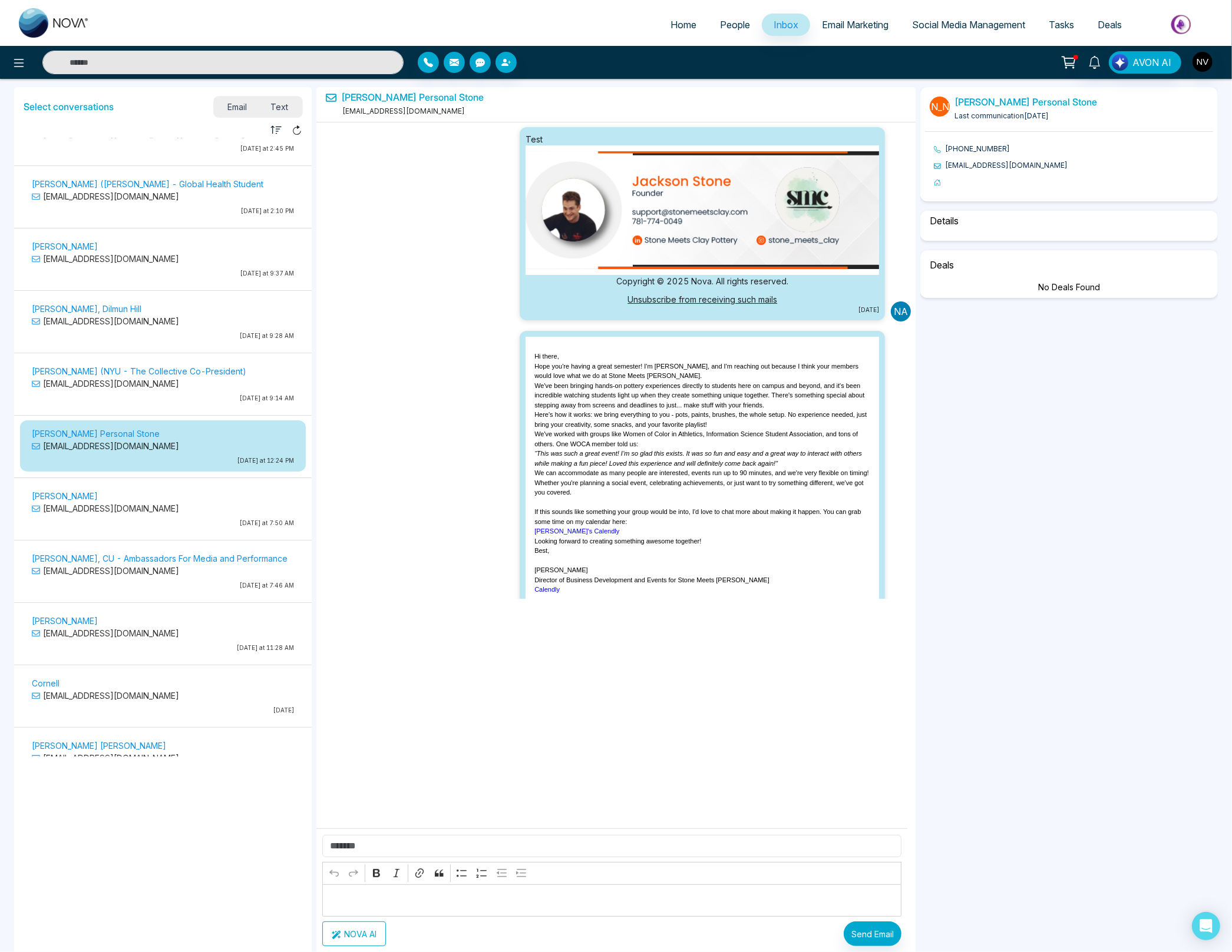
scroll to position [1202, 0]
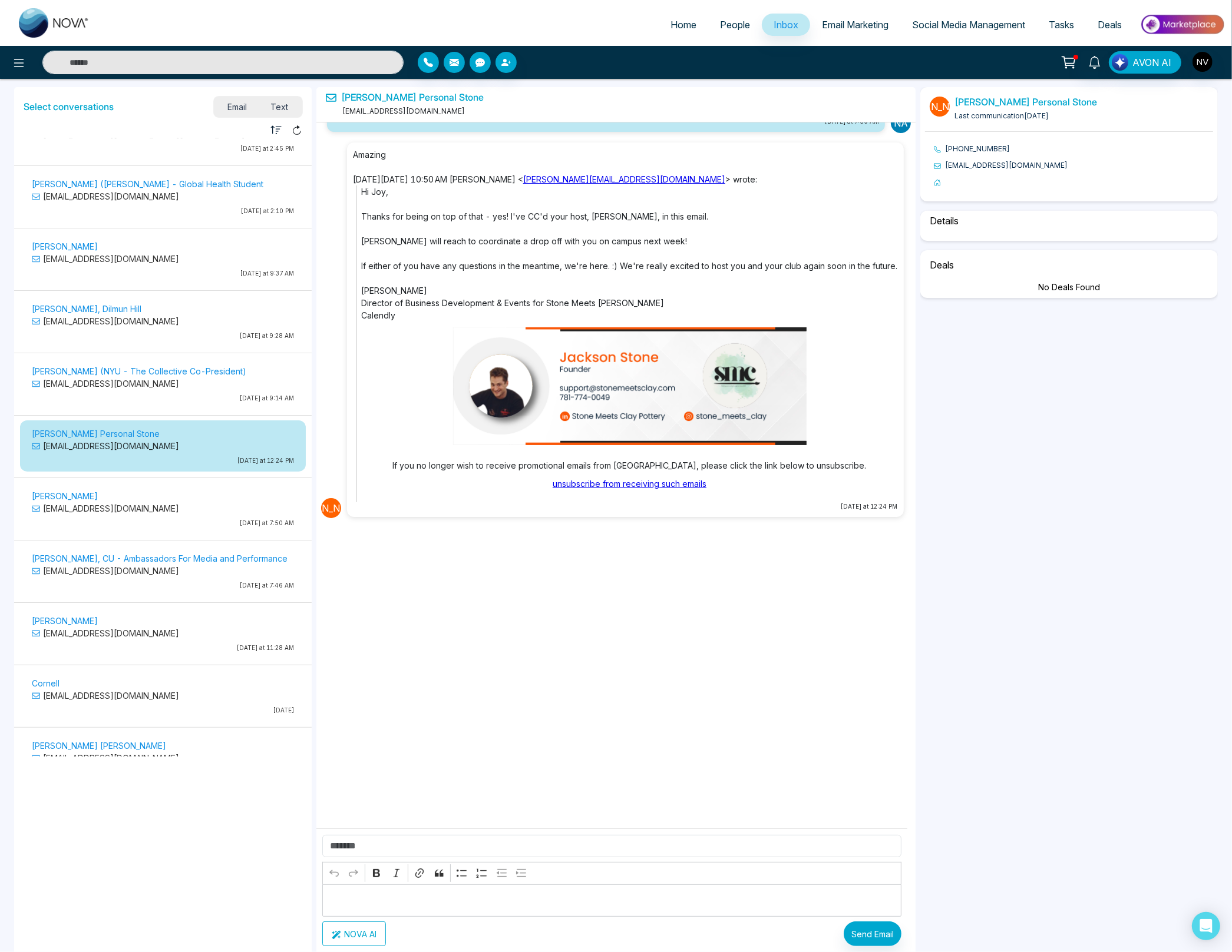
select select "*"
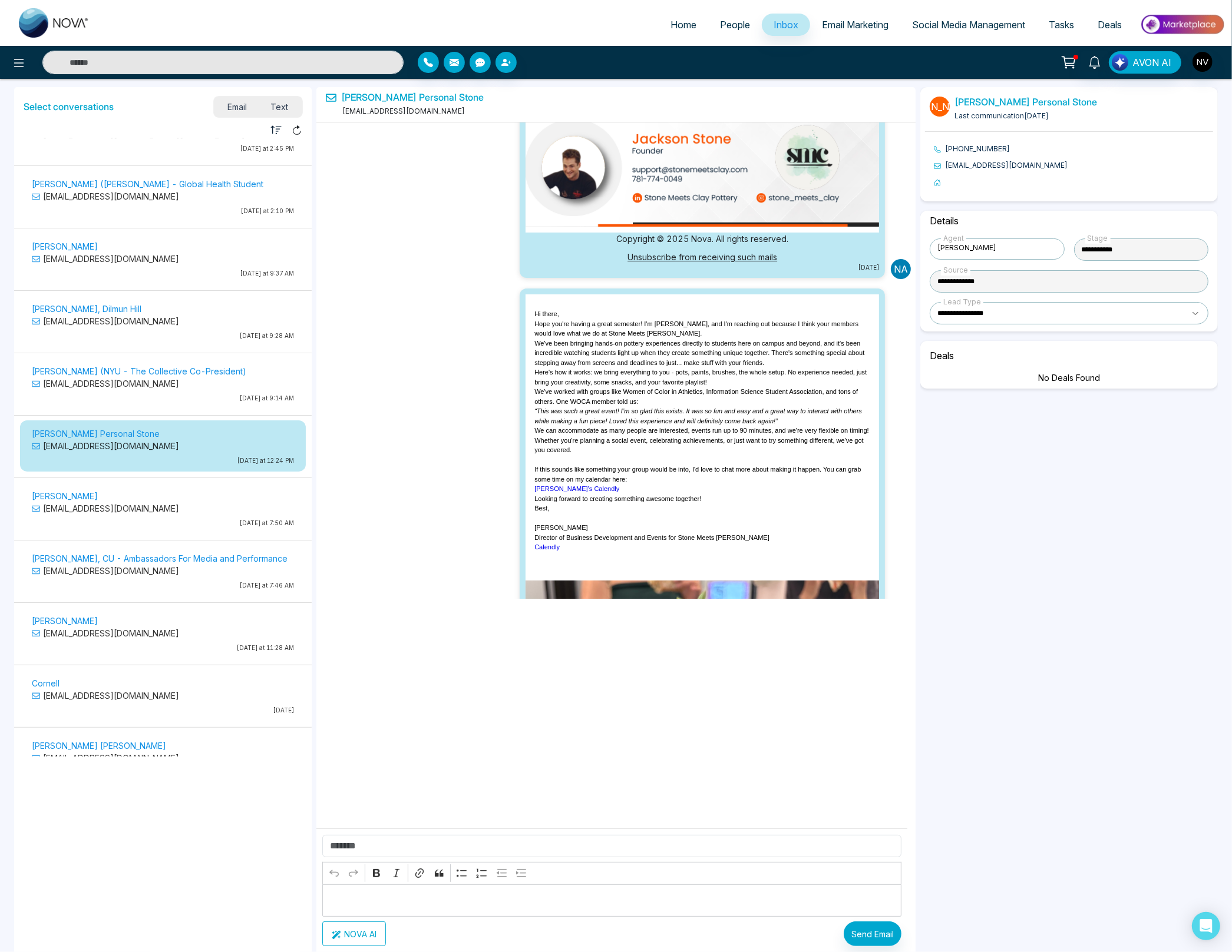
scroll to position [0, 0]
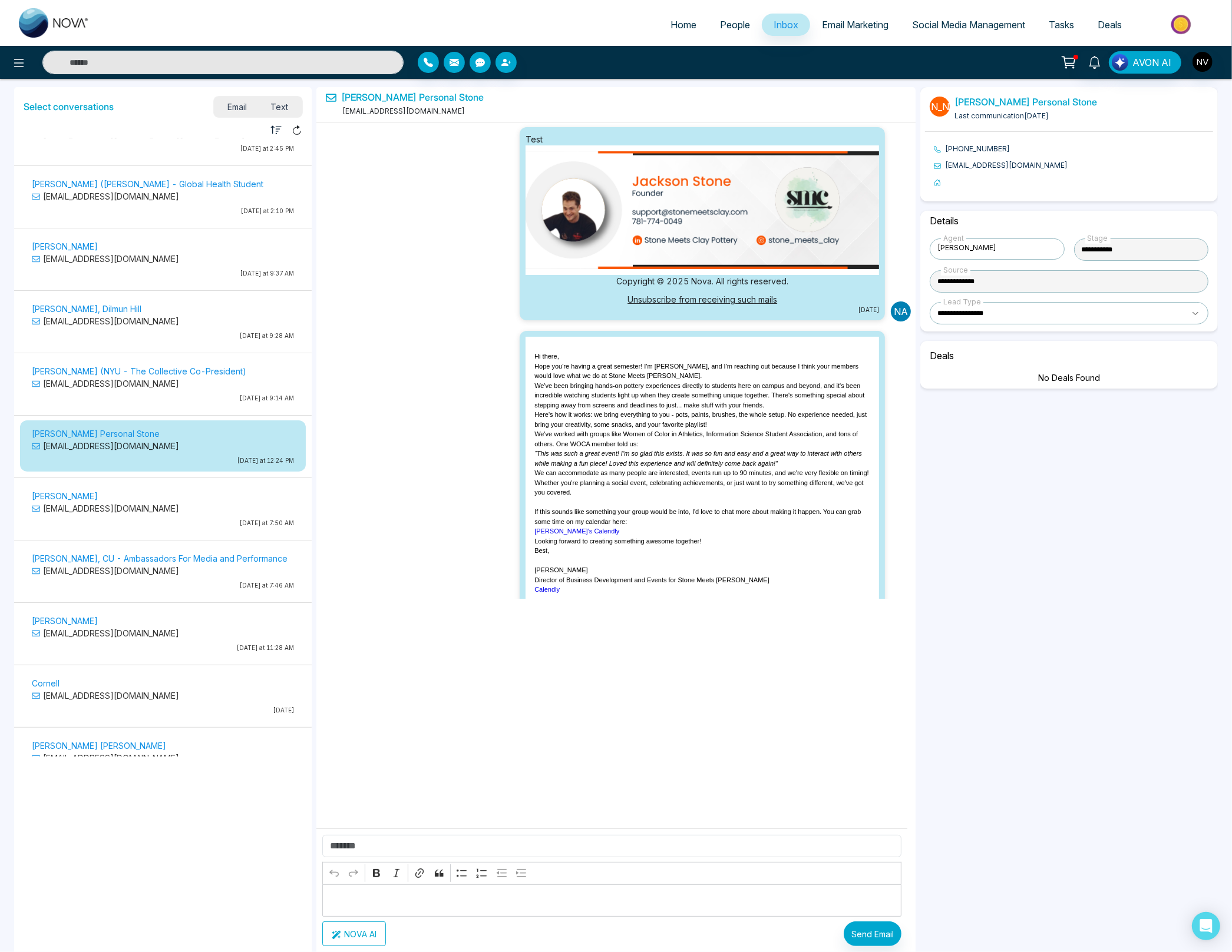
click at [156, 365] on p "[PERSON_NAME] (NYU - The Collective Co-President)" at bounding box center [163, 371] width 262 height 12
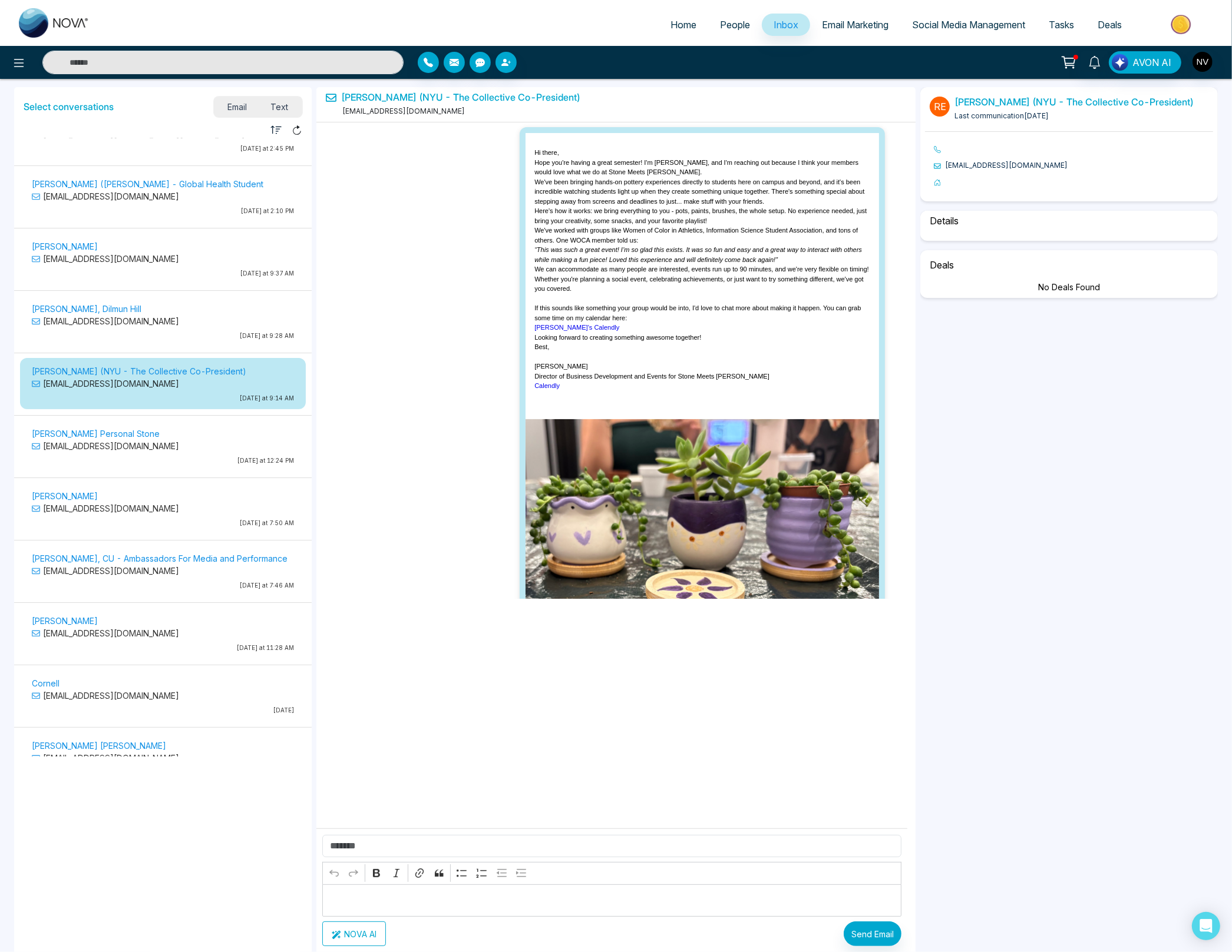
scroll to position [1894, 0]
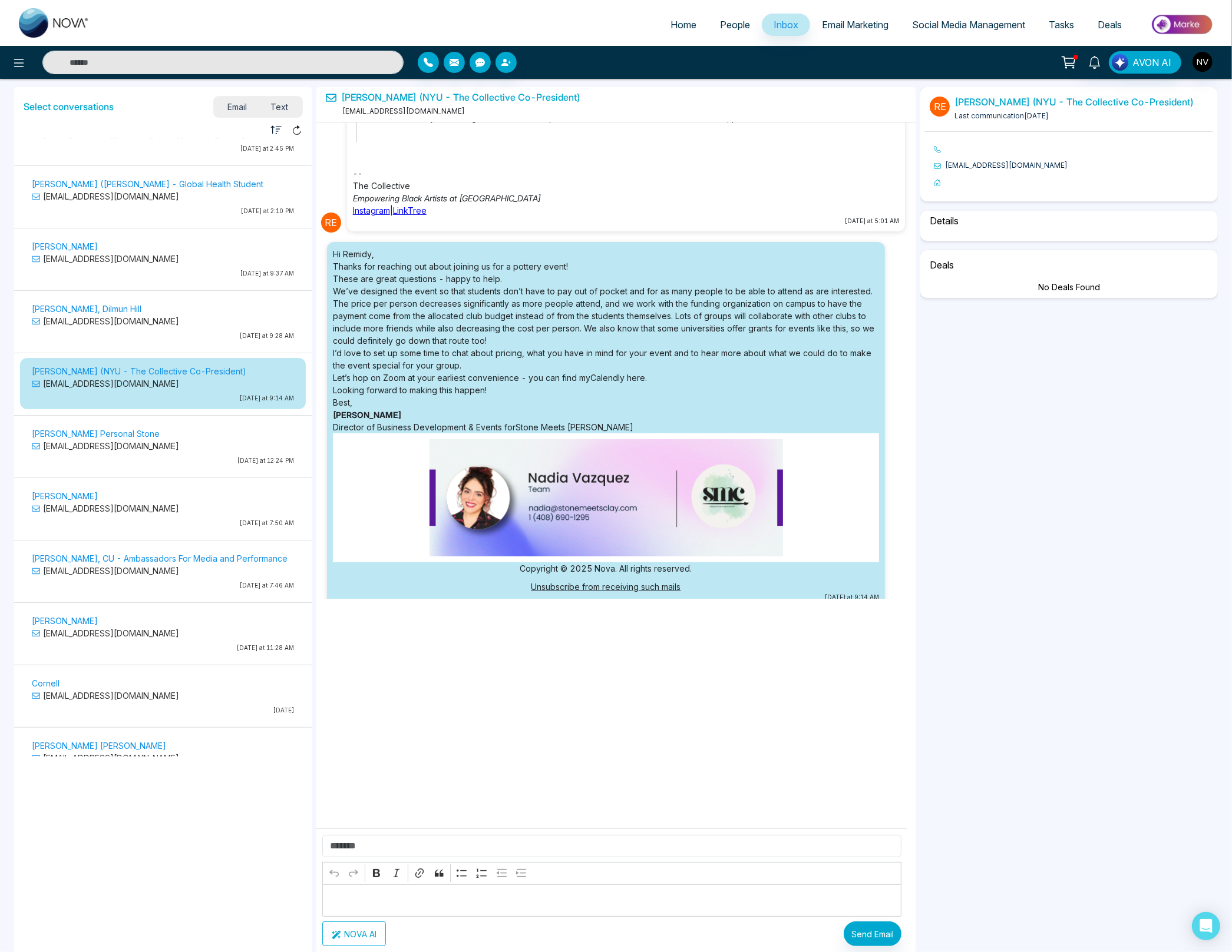
select select "****"
select select "**********"
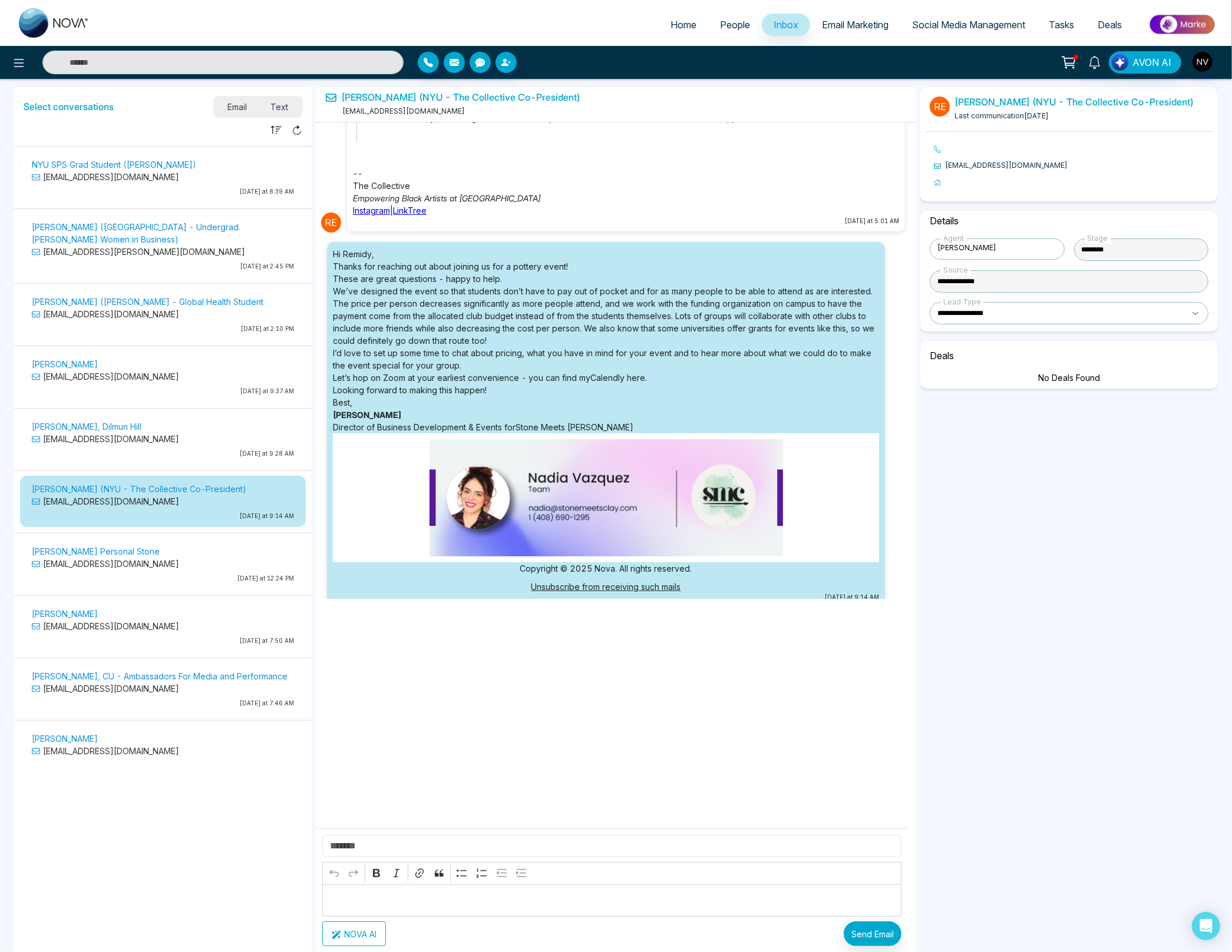
scroll to position [0, 0]
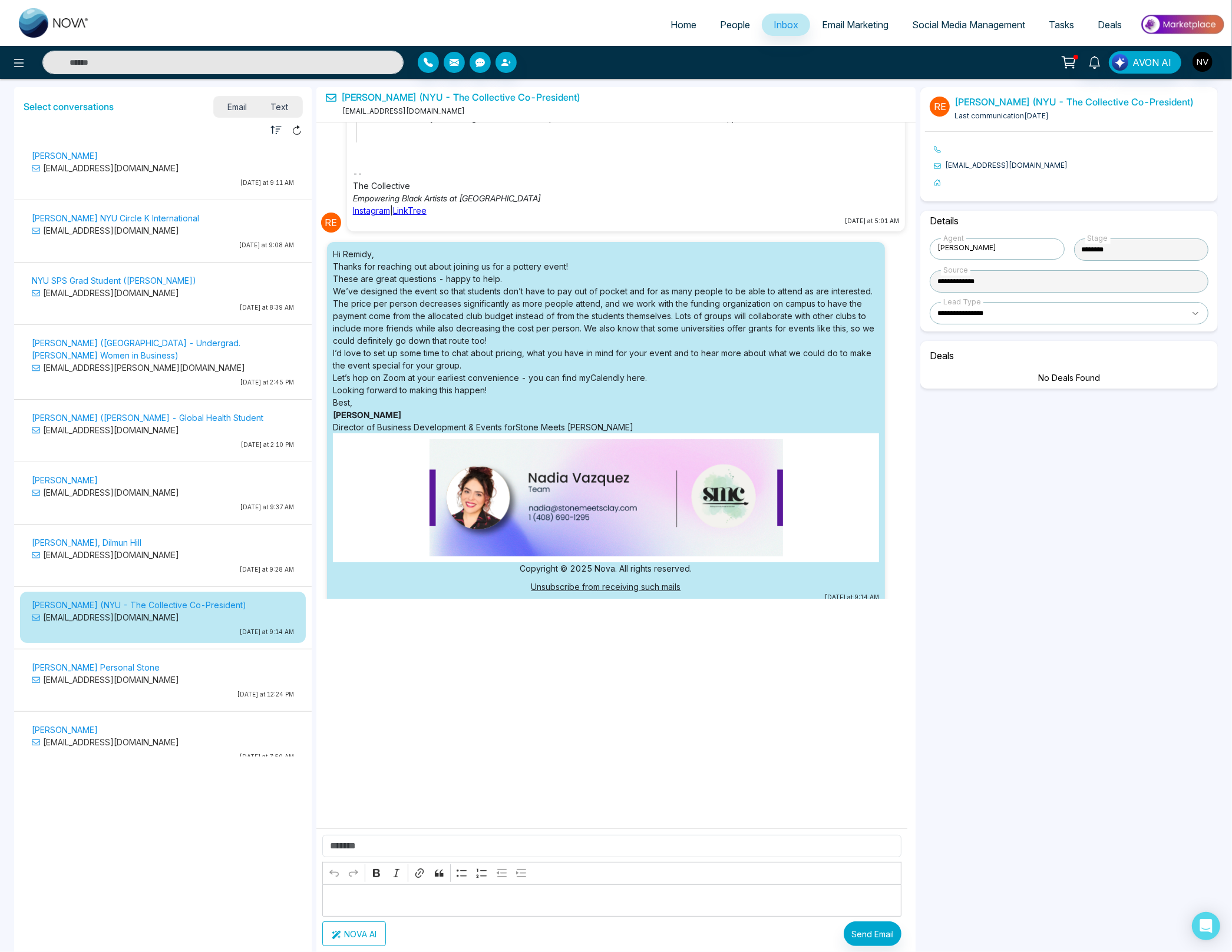
click at [844, 25] on span "Email Marketing" at bounding box center [855, 24] width 67 height 11
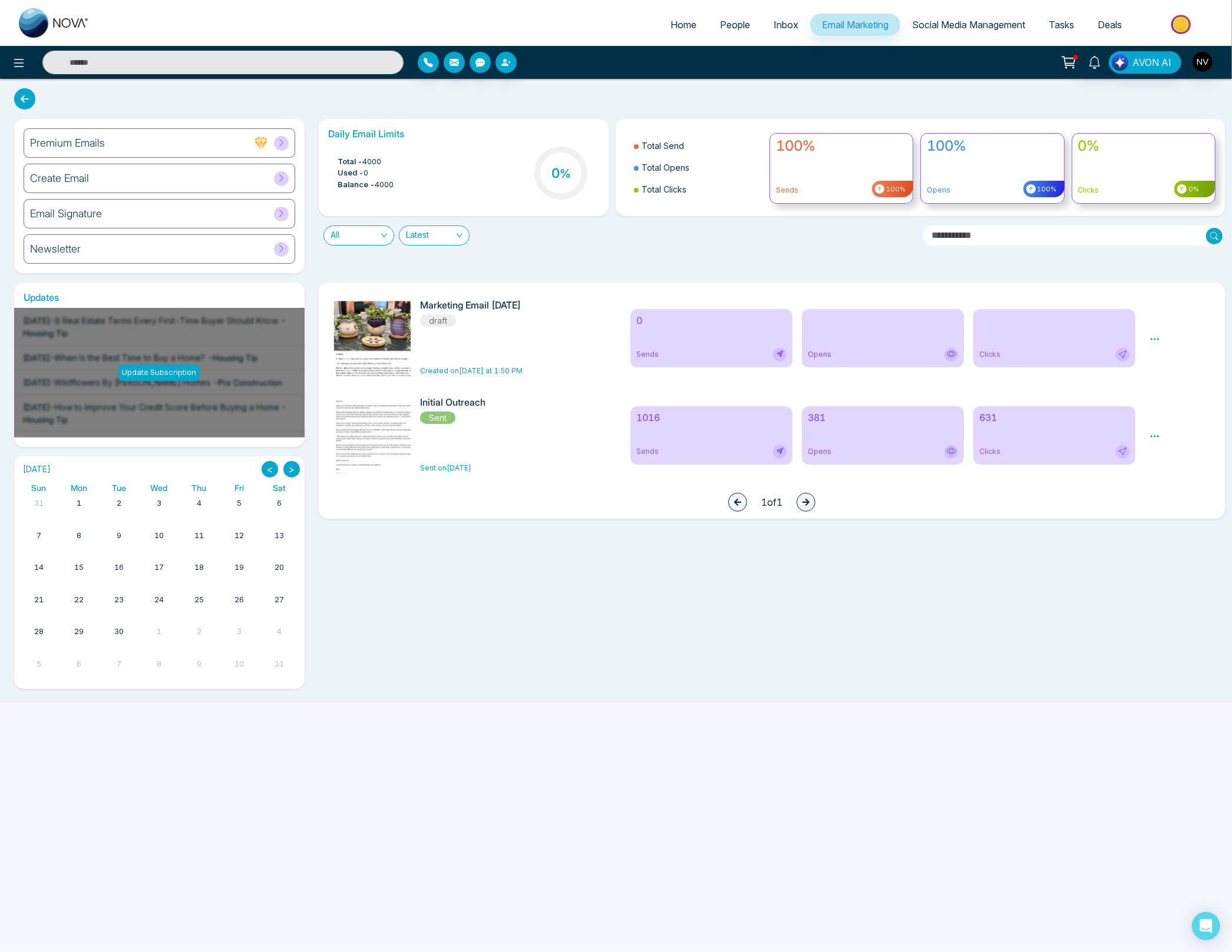
click at [535, 329] on div "Marketing Email [DATE] draft Created on [DATE] at 1:50 PM" at bounding box center [491, 338] width 142 height 77
click at [946, 340] on icon at bounding box center [1155, 339] width 11 height 11
click at [946, 371] on link "Edit" at bounding box center [1165, 373] width 14 height 10
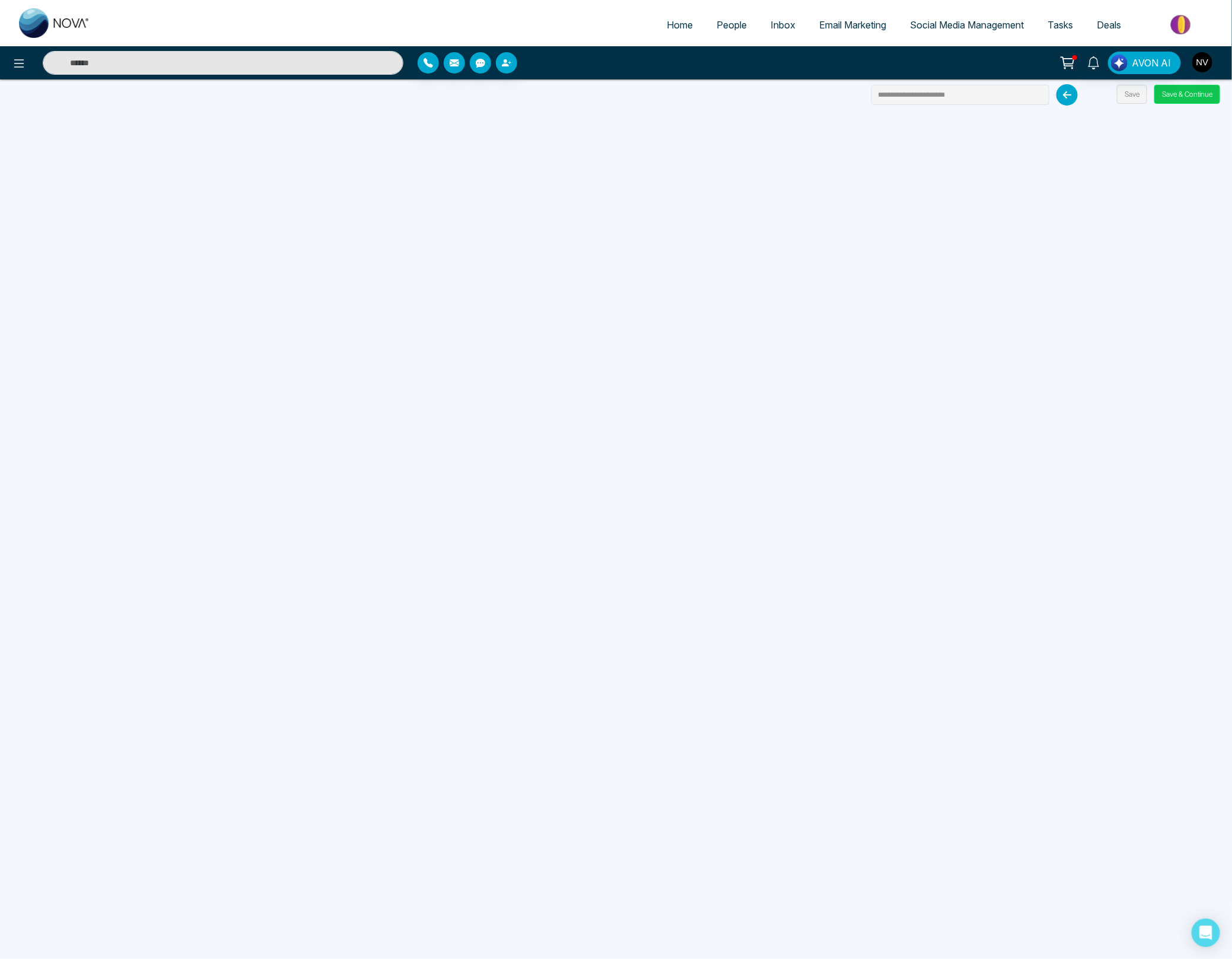
click at [953, 94] on button "Save & Continue" at bounding box center [1188, 94] width 66 height 19
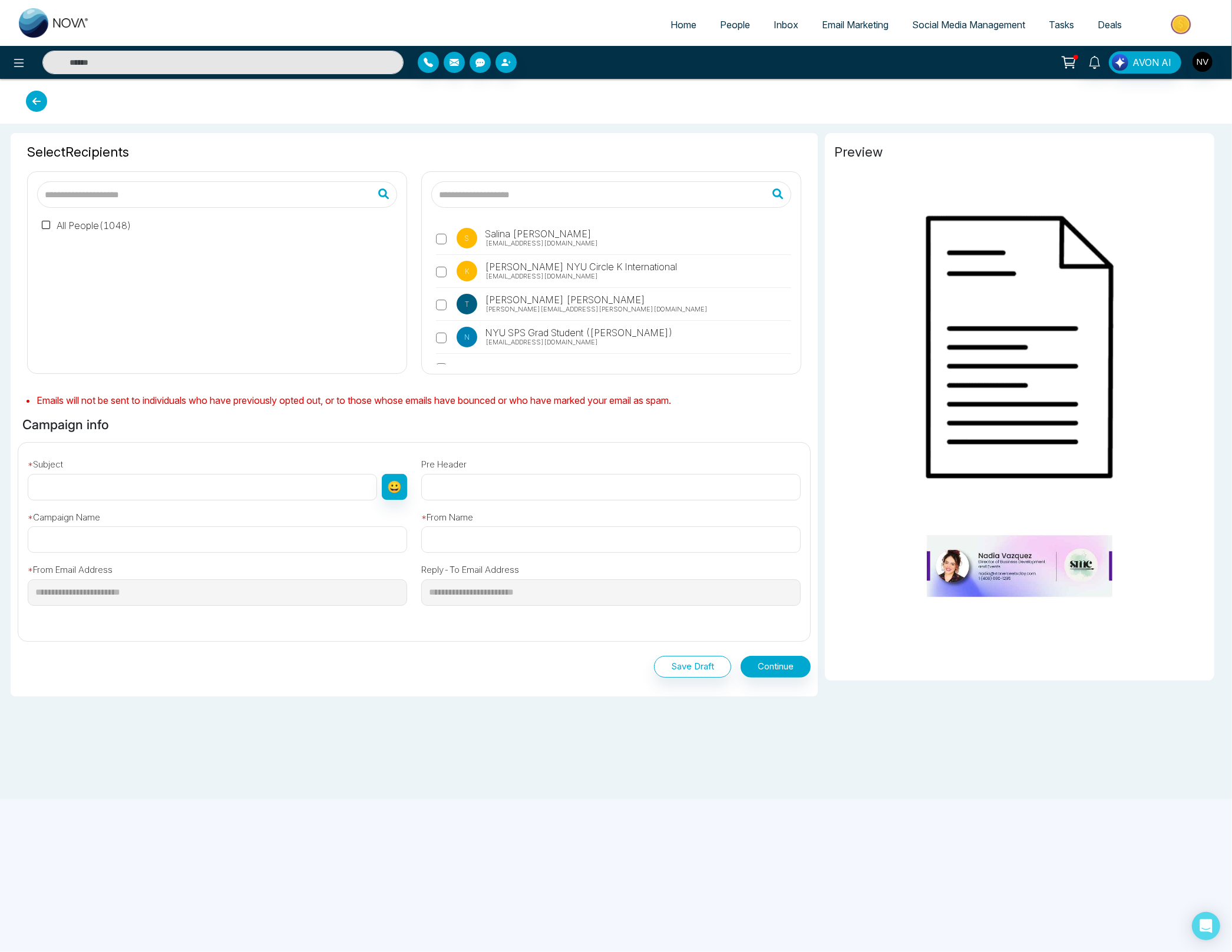
type input "**********"
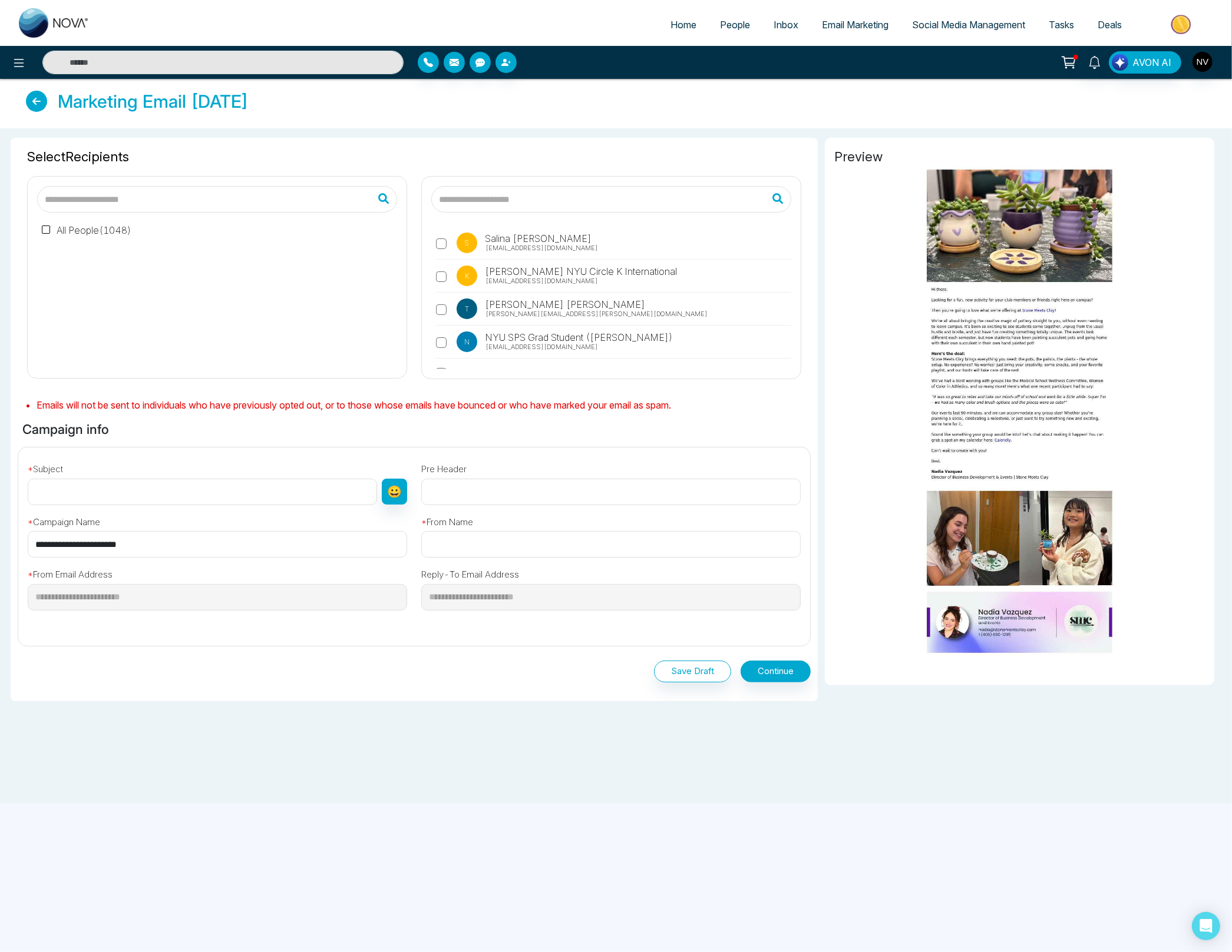
click at [106, 197] on input "text" at bounding box center [217, 200] width 360 height 27
type input "*"
type input "**********"
drag, startPoint x: 77, startPoint y: 192, endPoint x: 54, endPoint y: 191, distance: 23.0
click at [54, 191] on input "**********" at bounding box center [217, 200] width 360 height 27
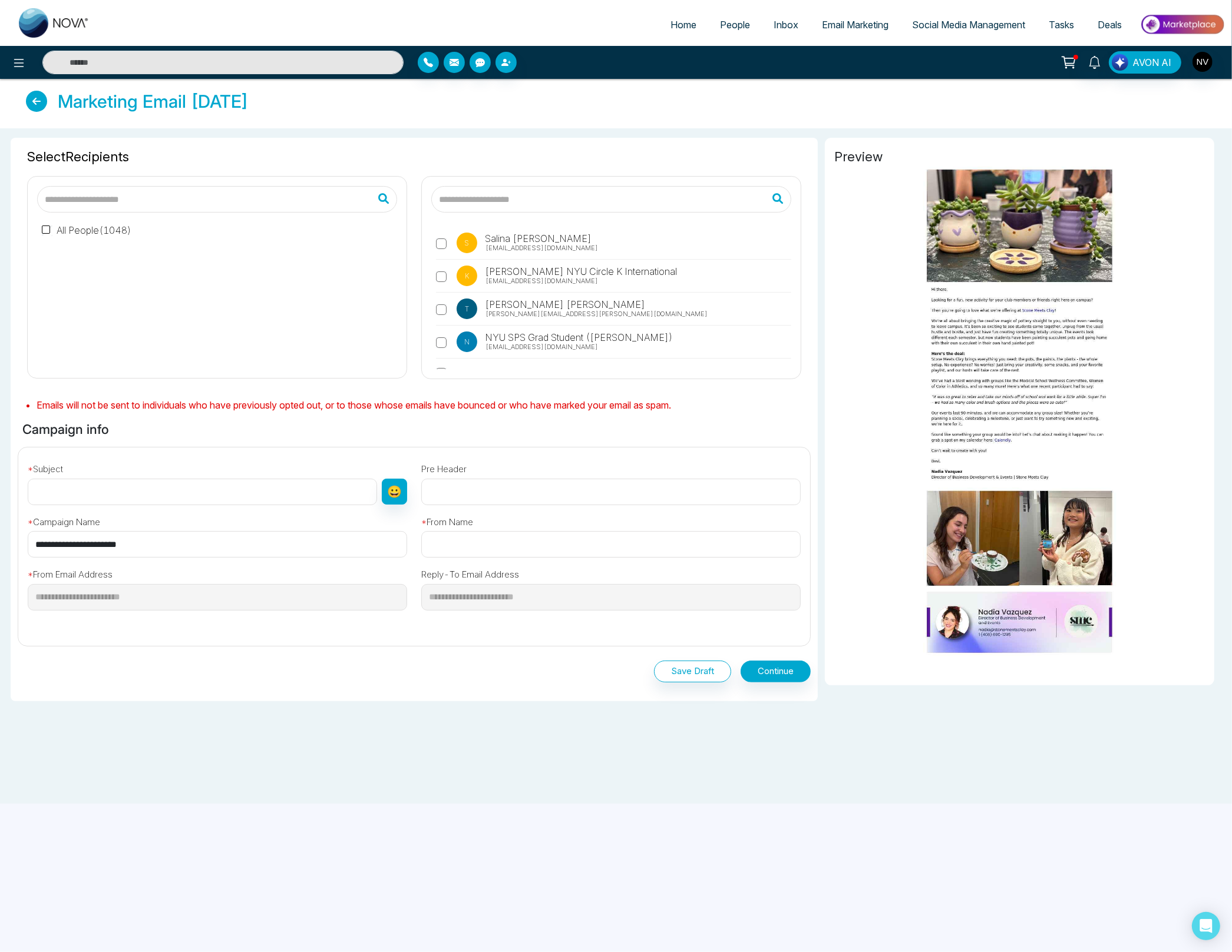
click at [163, 490] on input "text" at bounding box center [202, 492] width 349 height 27
click at [160, 492] on input "text" at bounding box center [202, 492] width 349 height 27
paste input "**********"
type input "**********"
click at [160, 546] on input "**********" at bounding box center [217, 544] width 379 height 27
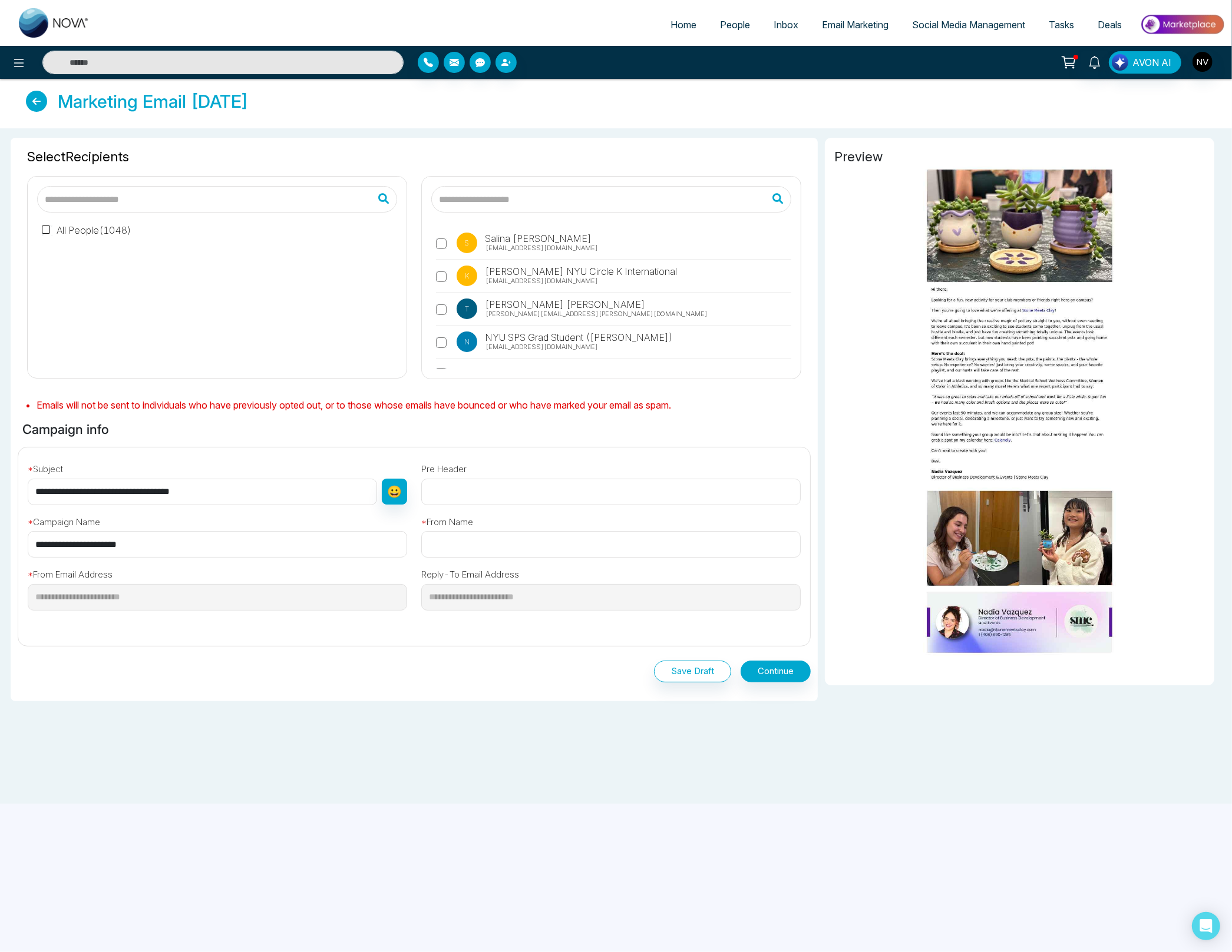
click at [529, 486] on input "text" at bounding box center [611, 492] width 379 height 27
click at [502, 542] on input "text" at bounding box center [611, 544] width 379 height 27
type input "**********"
click at [260, 325] on div "All People ( 1048 )" at bounding box center [217, 290] width 360 height 156
click at [119, 231] on label "All People ( 1048 )" at bounding box center [87, 230] width 90 height 14
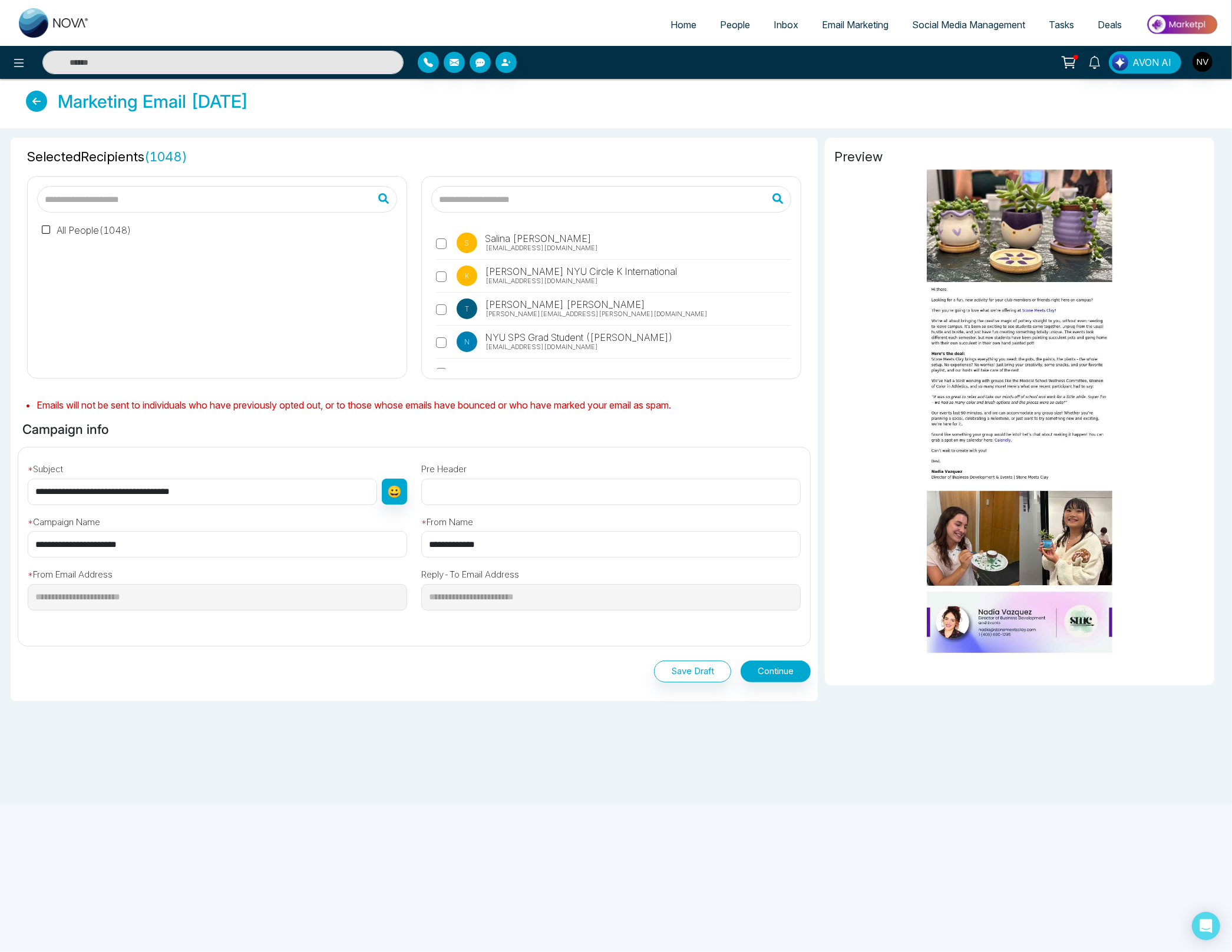
click at [119, 231] on label "All People ( 1048 )" at bounding box center [87, 230] width 90 height 14
click at [704, 670] on button "Save Draft" at bounding box center [693, 671] width 77 height 22
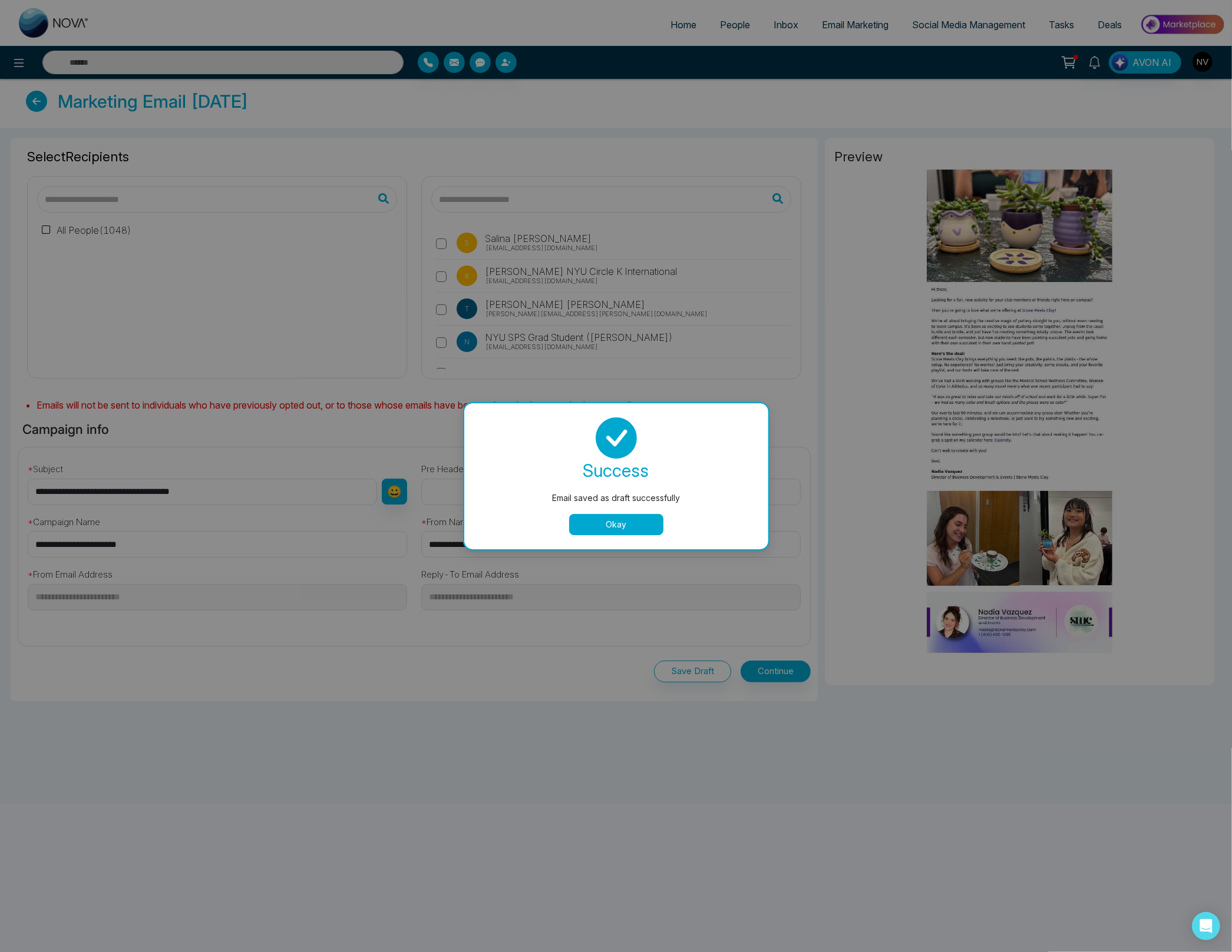
click at [629, 518] on button "Okay" at bounding box center [616, 524] width 94 height 21
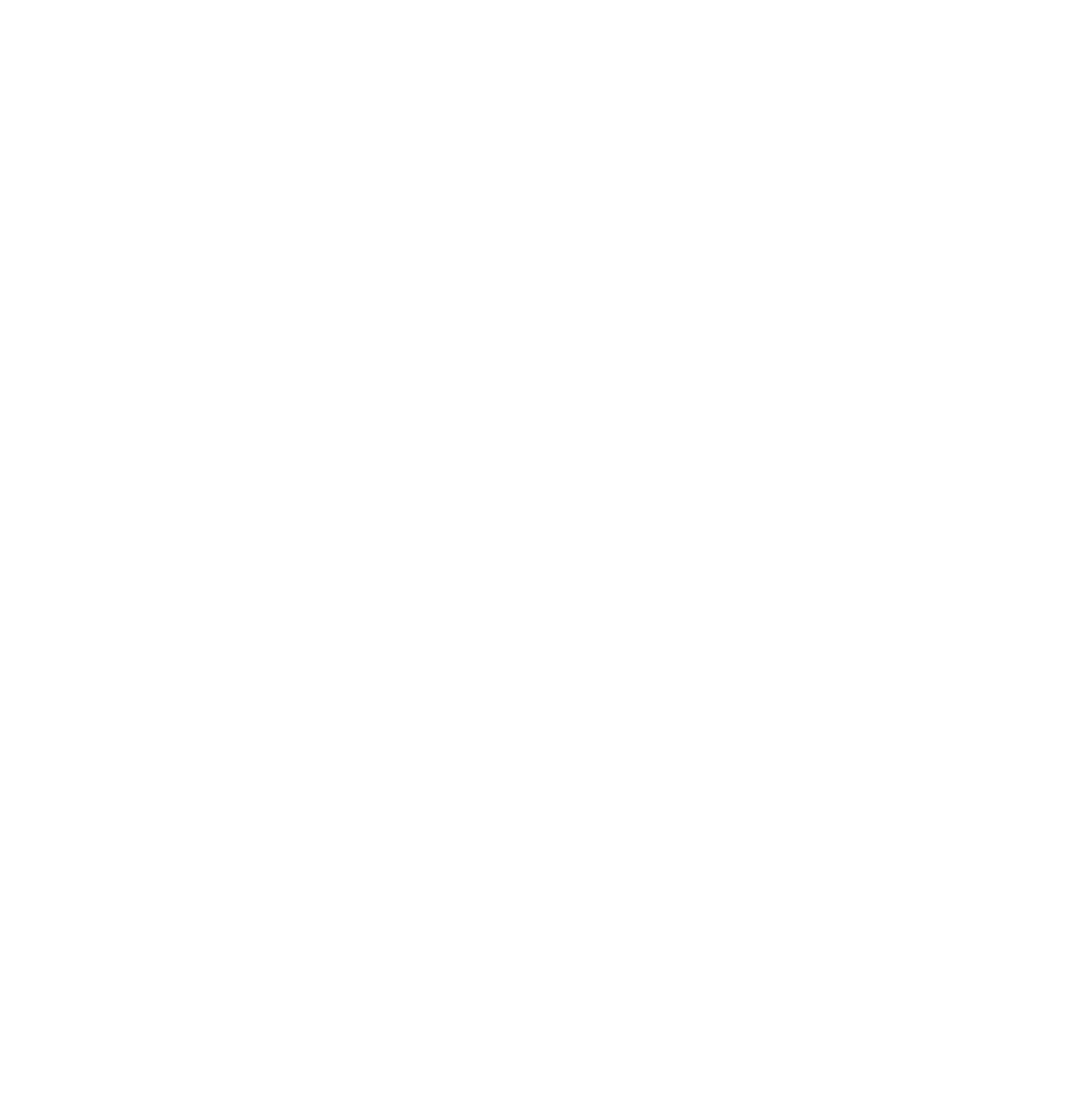
select select "*"
